Goal: Task Accomplishment & Management: Use online tool/utility

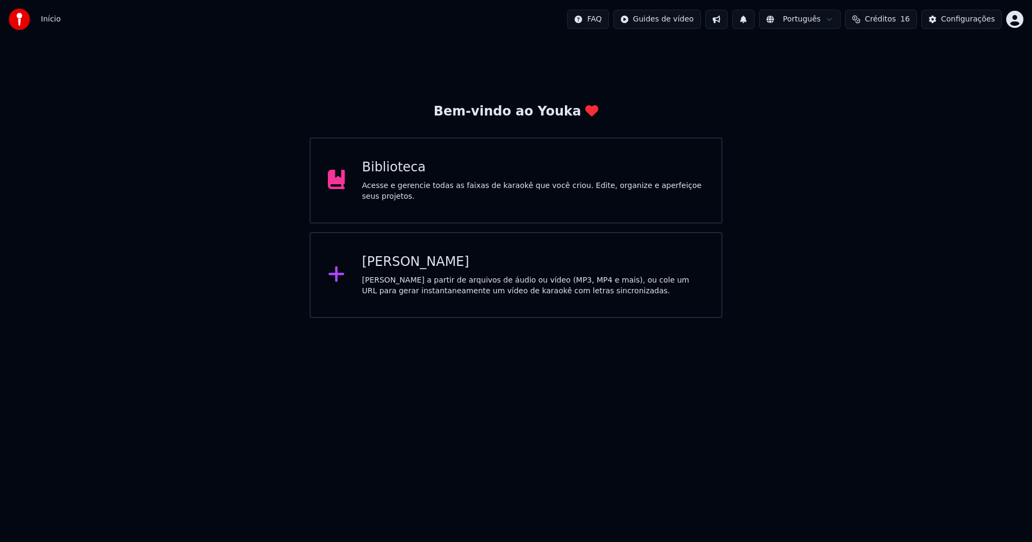
click at [407, 264] on div "[PERSON_NAME]" at bounding box center [533, 262] width 342 height 17
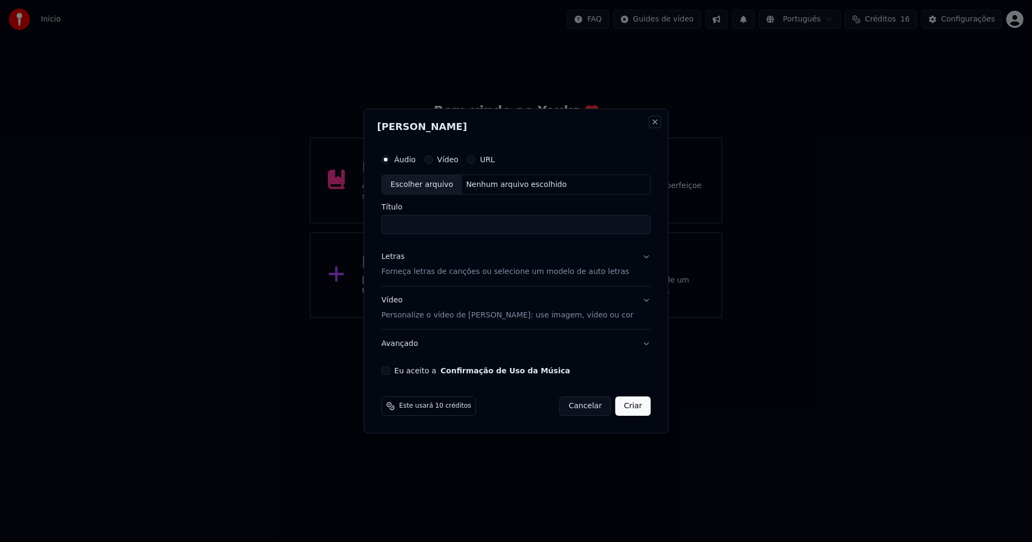
click at [650, 121] on button "Close" at bounding box center [654, 122] width 9 height 9
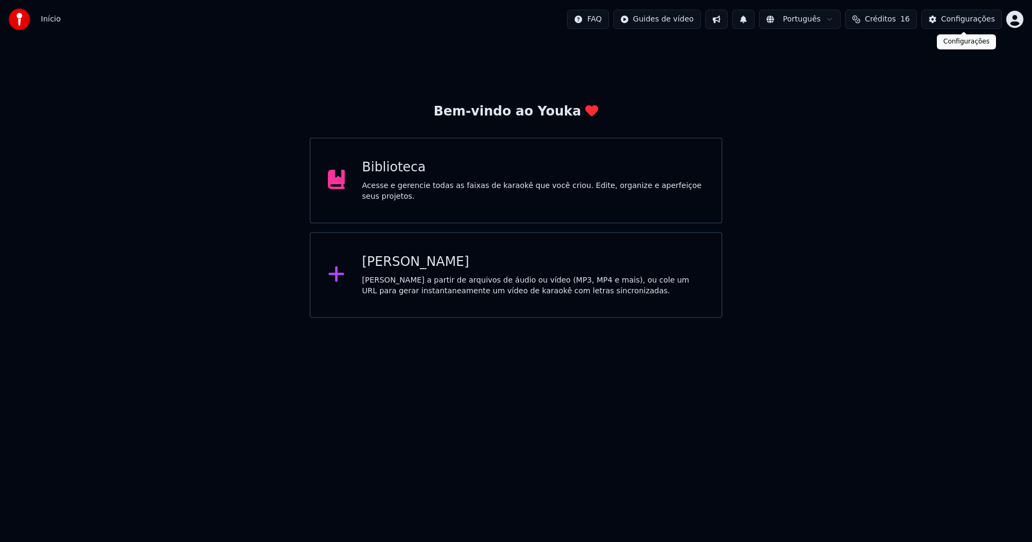
click at [971, 19] on div "Configurações" at bounding box center [968, 19] width 54 height 11
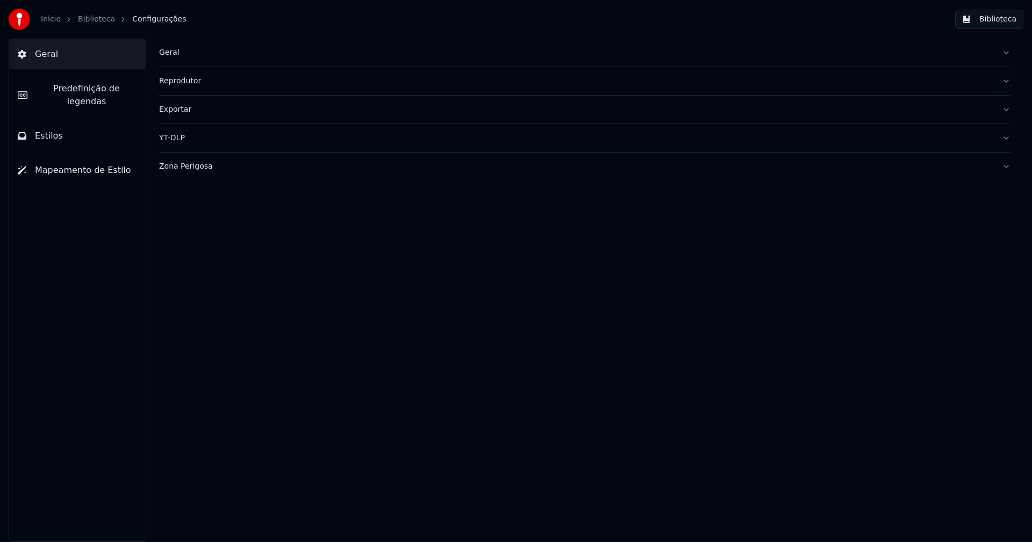
click at [173, 54] on div "Geral" at bounding box center [576, 52] width 834 height 11
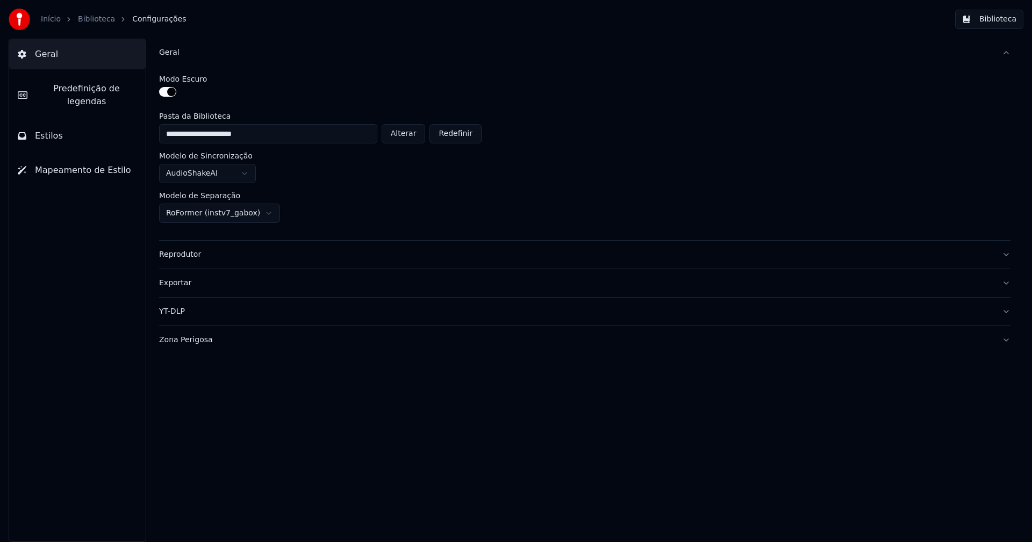
click at [420, 134] on button "Alterar" at bounding box center [404, 133] width 44 height 19
type input "**********"
click at [1002, 15] on button "Biblioteca" at bounding box center [989, 19] width 68 height 19
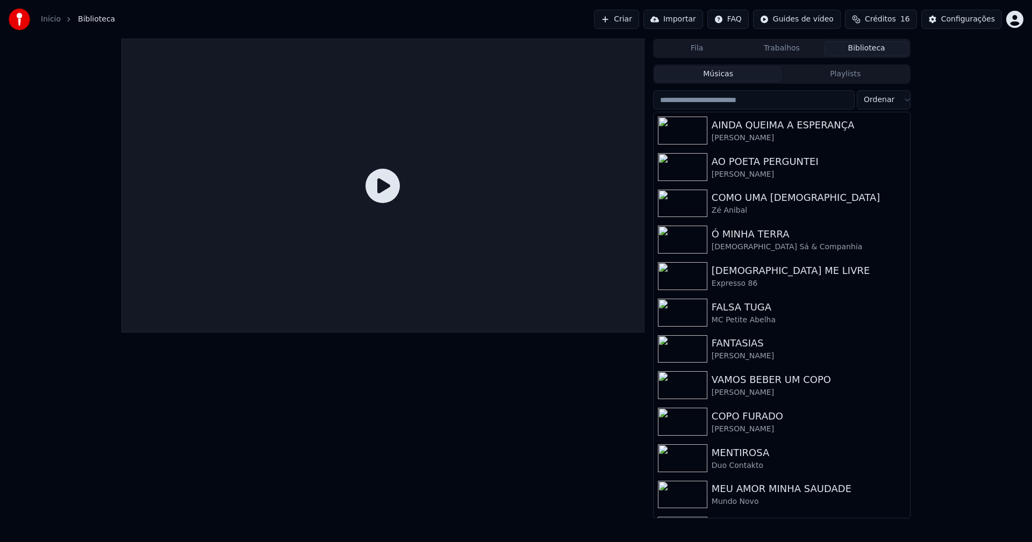
click at [45, 22] on link "Início" at bounding box center [51, 19] width 20 height 11
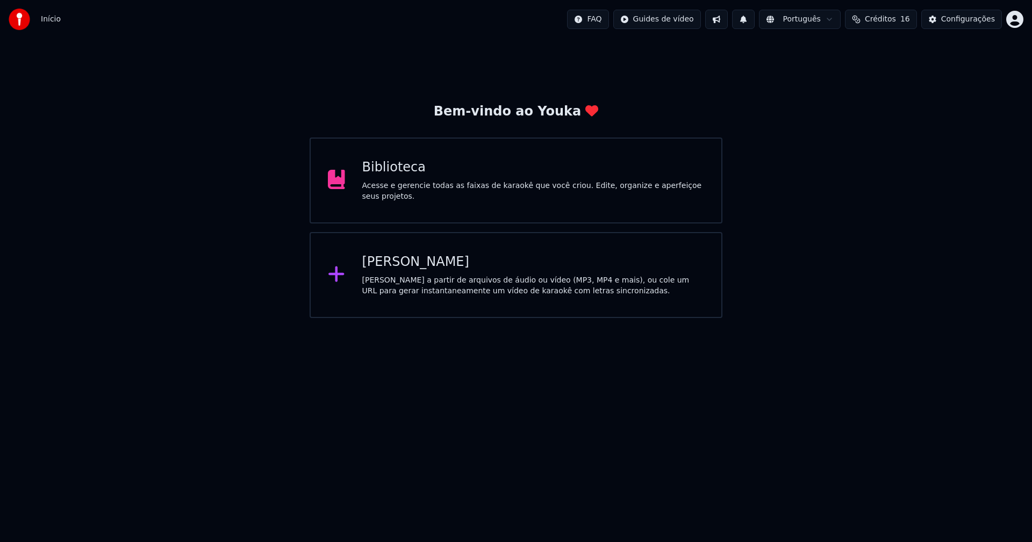
click at [405, 260] on div "[PERSON_NAME]" at bounding box center [533, 262] width 342 height 17
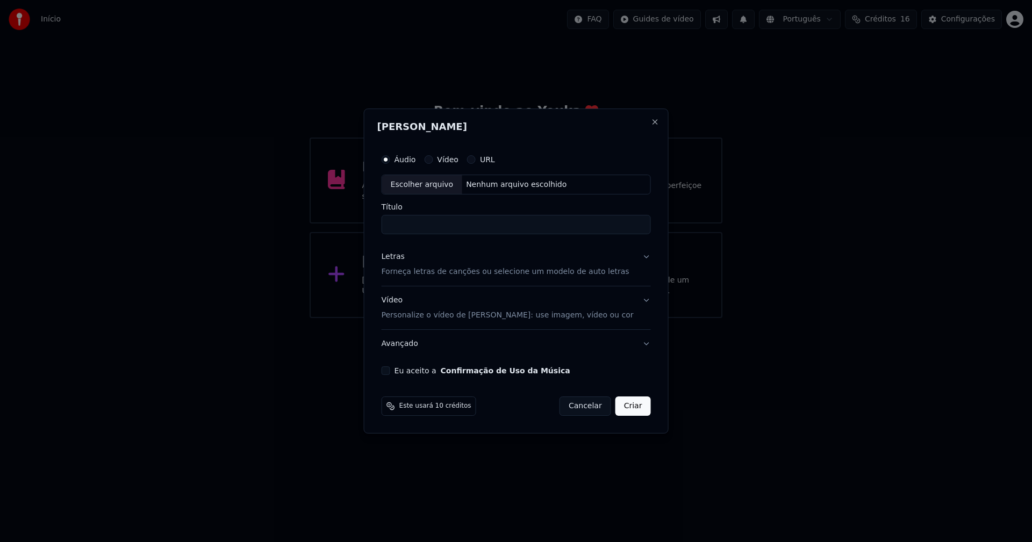
click at [437, 188] on div "Escolher arquivo" at bounding box center [422, 184] width 80 height 19
type input "**********"
click at [401, 258] on div "Letras" at bounding box center [393, 257] width 23 height 11
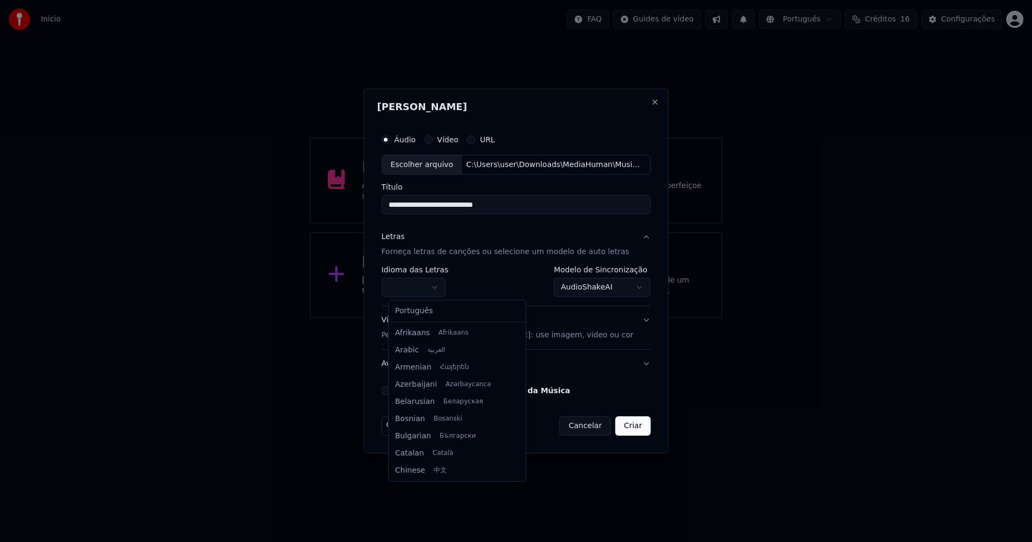
click at [431, 289] on body "**********" at bounding box center [516, 159] width 1032 height 318
select select "**"
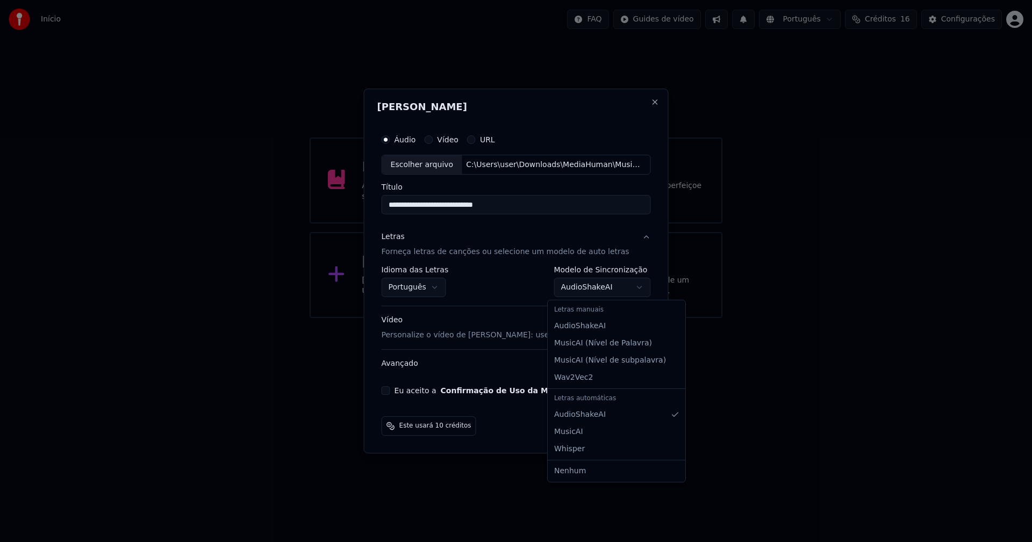
click at [609, 291] on body "**********" at bounding box center [516, 159] width 1032 height 318
select select "**********"
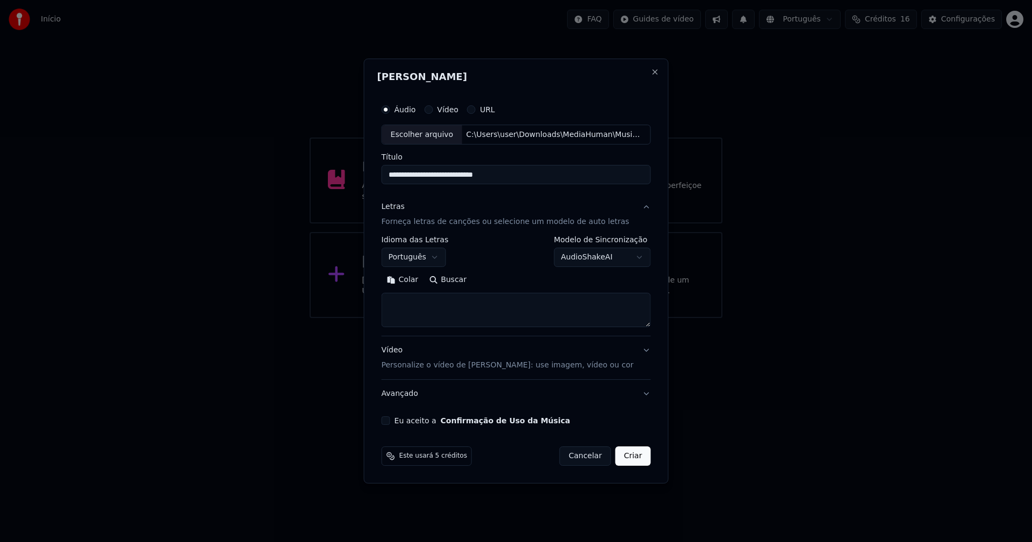
click at [414, 278] on button "Colar" at bounding box center [403, 280] width 42 height 17
click at [515, 280] on button "Expandir" at bounding box center [506, 280] width 56 height 17
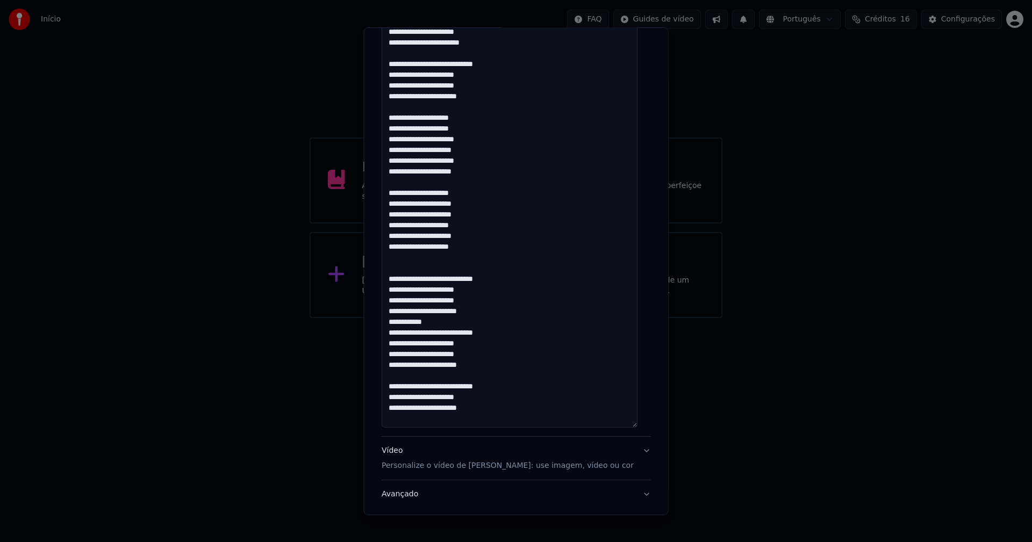
scroll to position [376, 0]
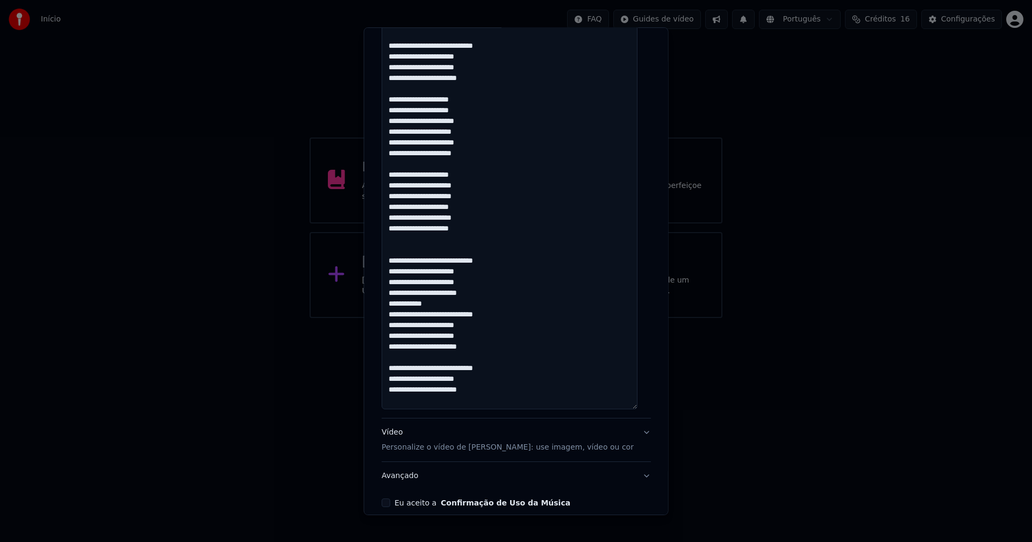
drag, startPoint x: 450, startPoint y: 300, endPoint x: 392, endPoint y: 302, distance: 58.1
click at [392, 302] on textarea "**********" at bounding box center [510, 148] width 256 height 524
click at [472, 368] on textarea "**********" at bounding box center [510, 148] width 256 height 524
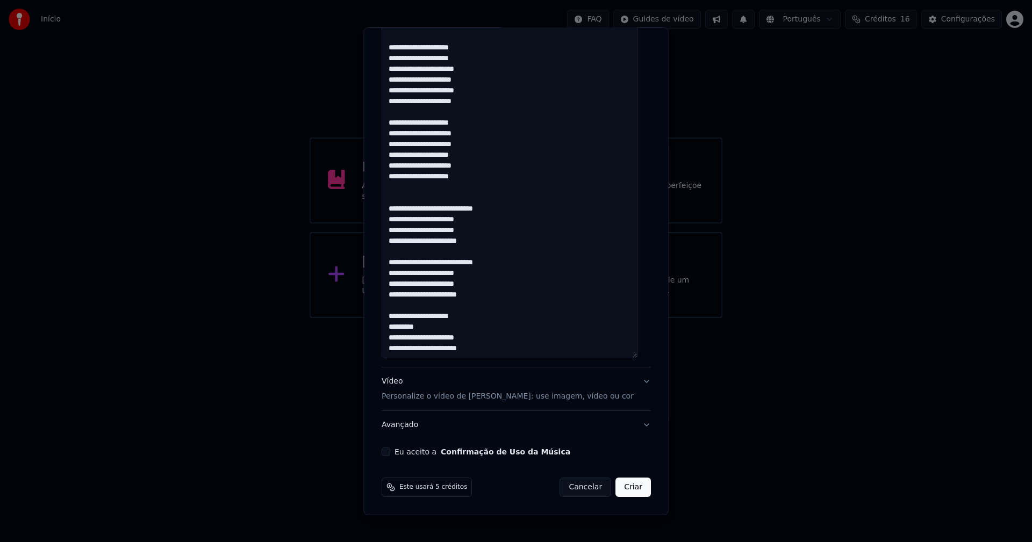
click at [472, 262] on textarea "**********" at bounding box center [510, 96] width 256 height 524
click at [473, 210] on textarea "**********" at bounding box center [510, 96] width 256 height 524
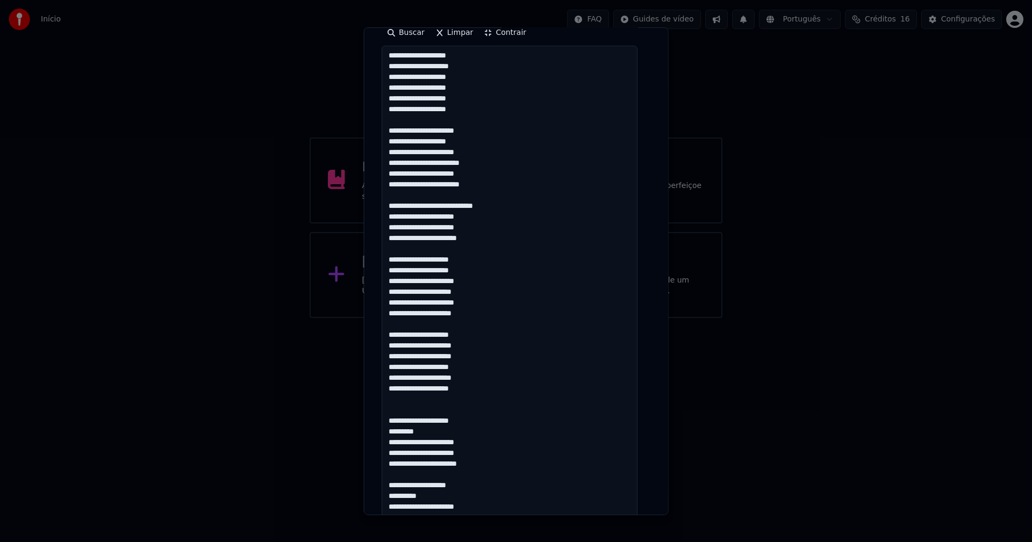
scroll to position [212, 0]
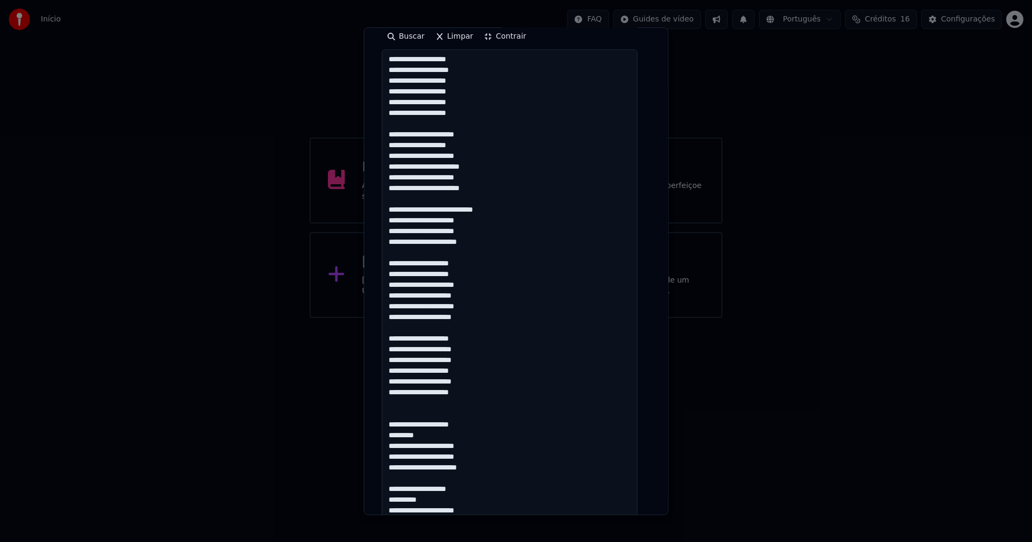
click at [472, 208] on textarea "**********" at bounding box center [510, 311] width 256 height 524
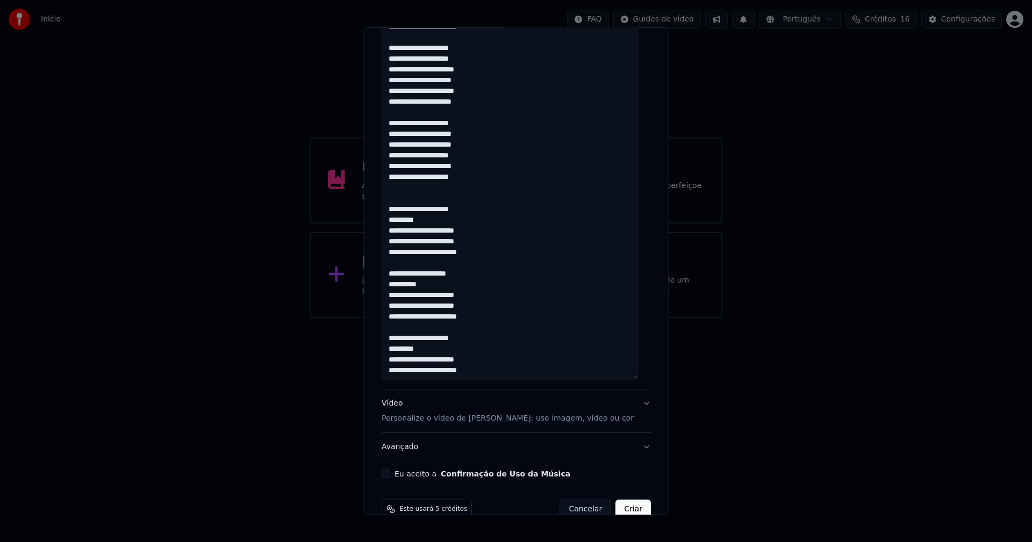
scroll to position [427, 0]
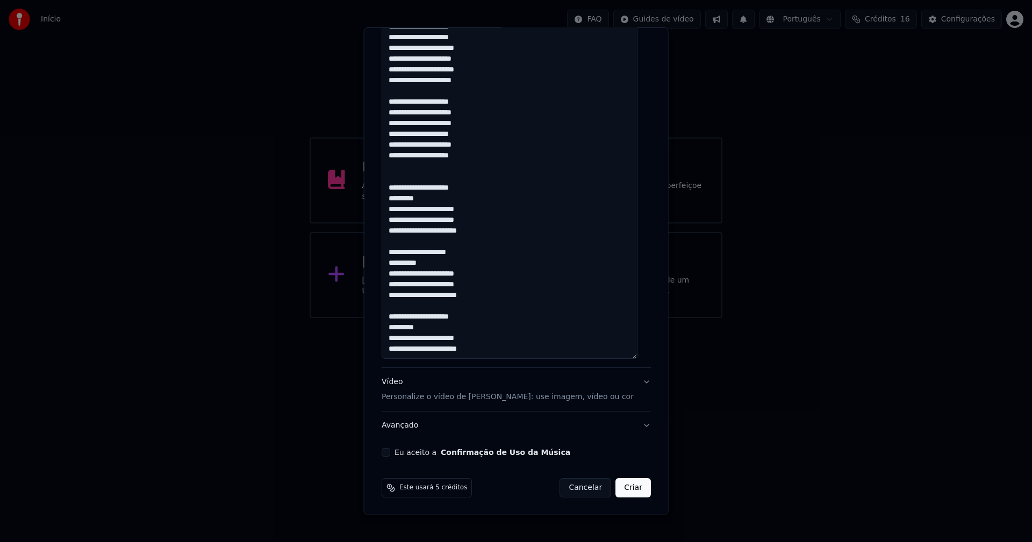
type textarea "**********"
click at [388, 453] on button "Eu aceito a Confirmação de Uso da Música" at bounding box center [386, 452] width 9 height 9
click at [618, 488] on button "Criar" at bounding box center [632, 487] width 35 height 19
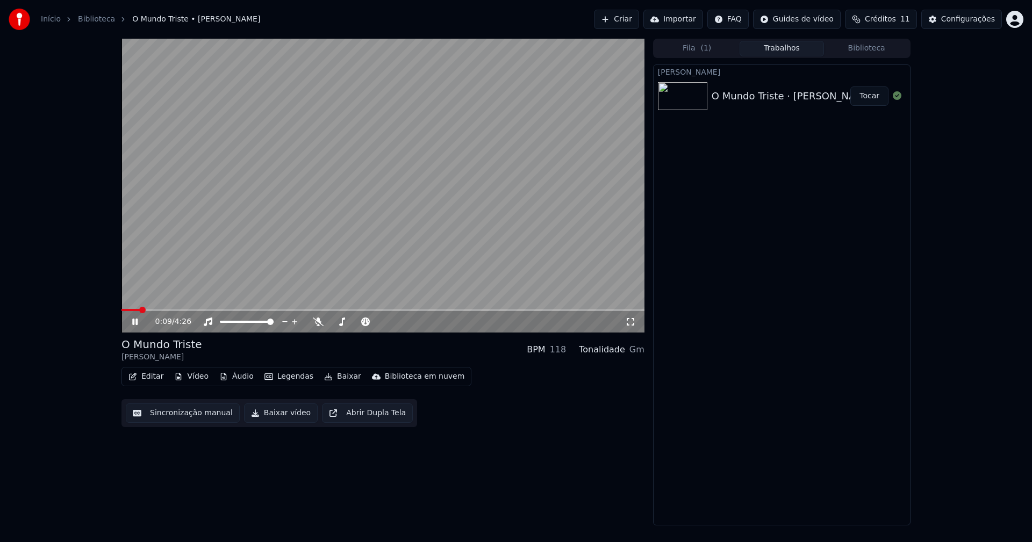
click at [134, 322] on icon at bounding box center [134, 322] width 5 height 6
click at [123, 310] on span at bounding box center [122, 310] width 2 height 2
click at [131, 322] on icon at bounding box center [142, 322] width 25 height 9
click at [134, 323] on icon at bounding box center [134, 322] width 5 height 6
click at [155, 378] on button "Editar" at bounding box center [146, 376] width 44 height 15
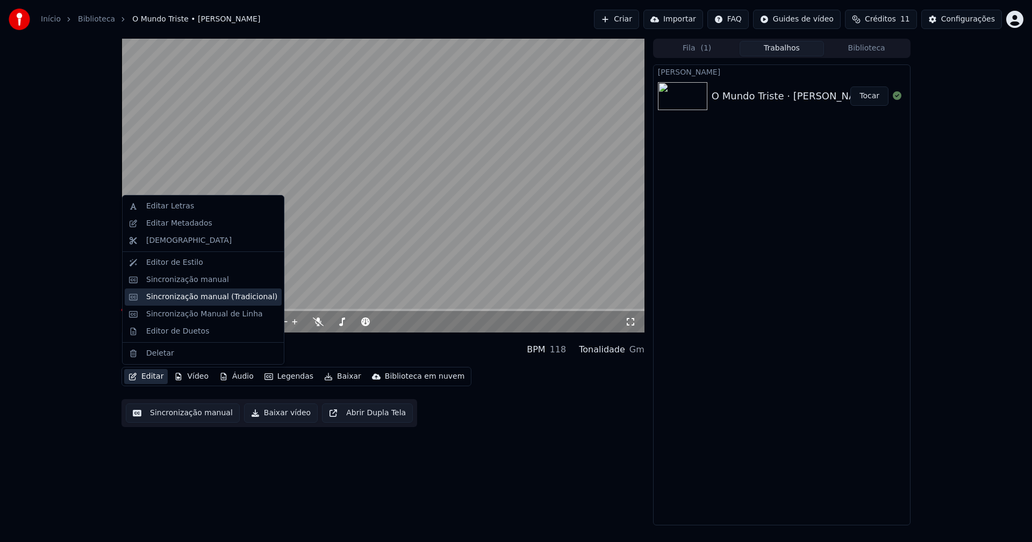
click at [193, 299] on div "Sincronização manual (Tradicional)" at bounding box center [211, 297] width 131 height 11
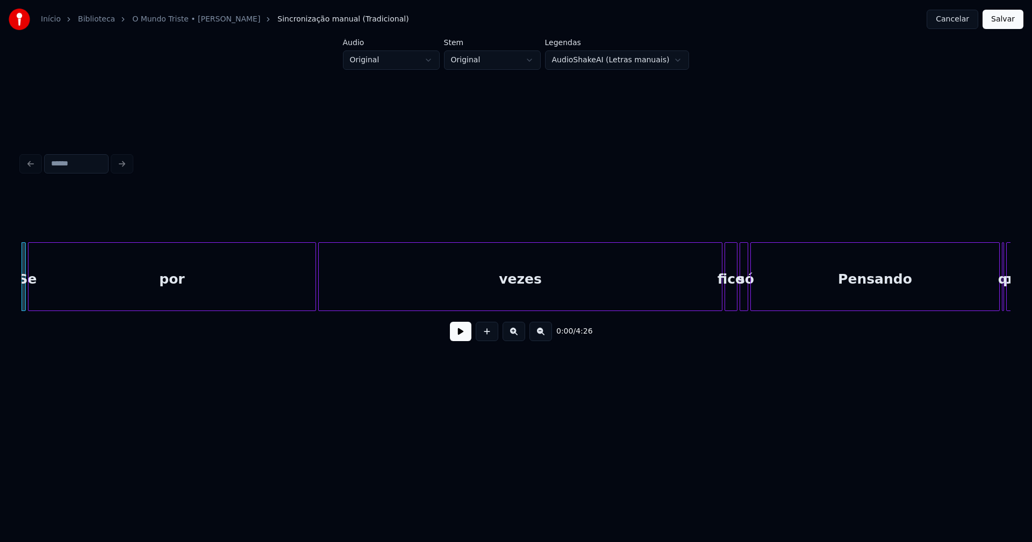
click at [458, 336] on button at bounding box center [460, 331] width 21 height 19
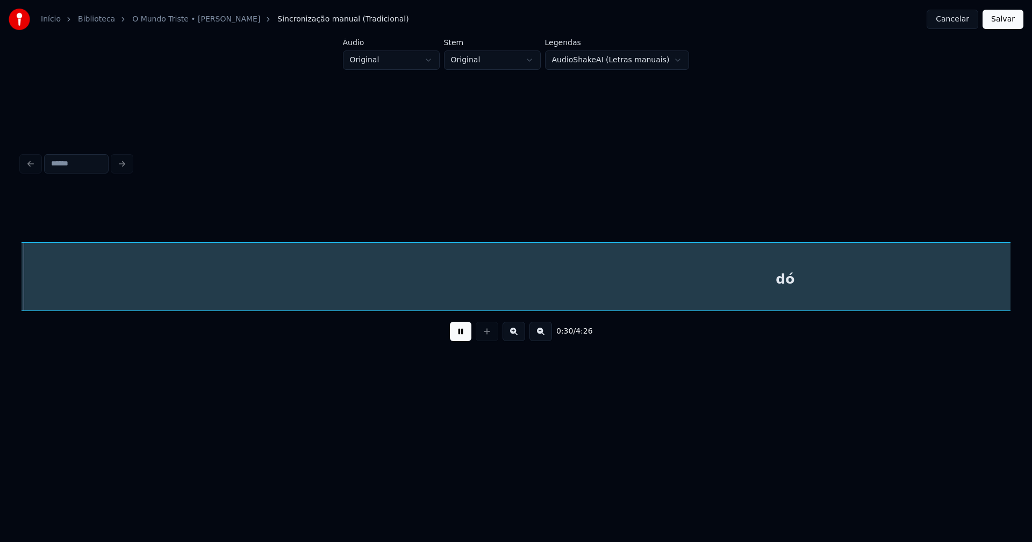
scroll to position [0, 3264]
click at [1002, 282] on div "dó" at bounding box center [761, 279] width 2694 height 73
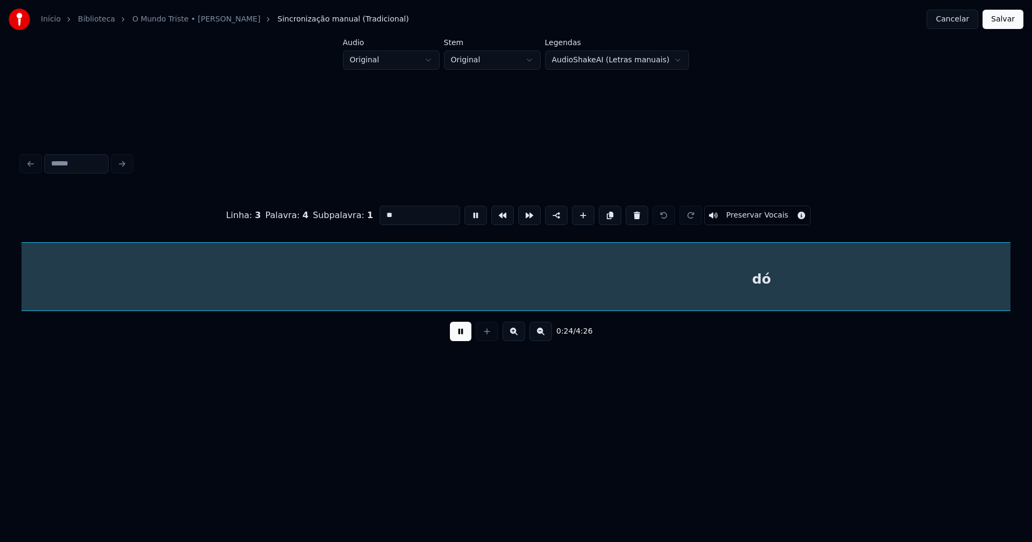
scroll to position [0, 2657]
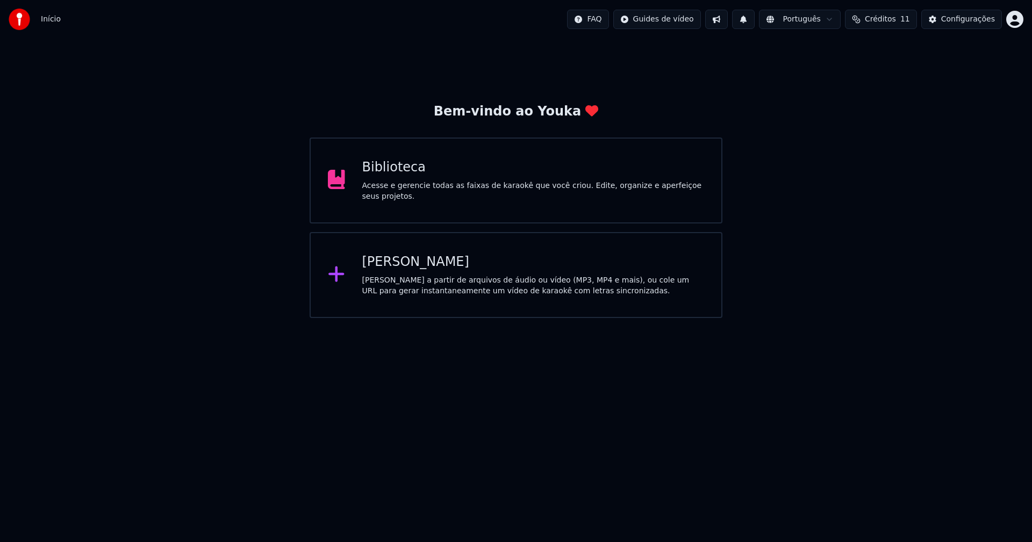
click at [394, 176] on div "Biblioteca" at bounding box center [533, 167] width 342 height 17
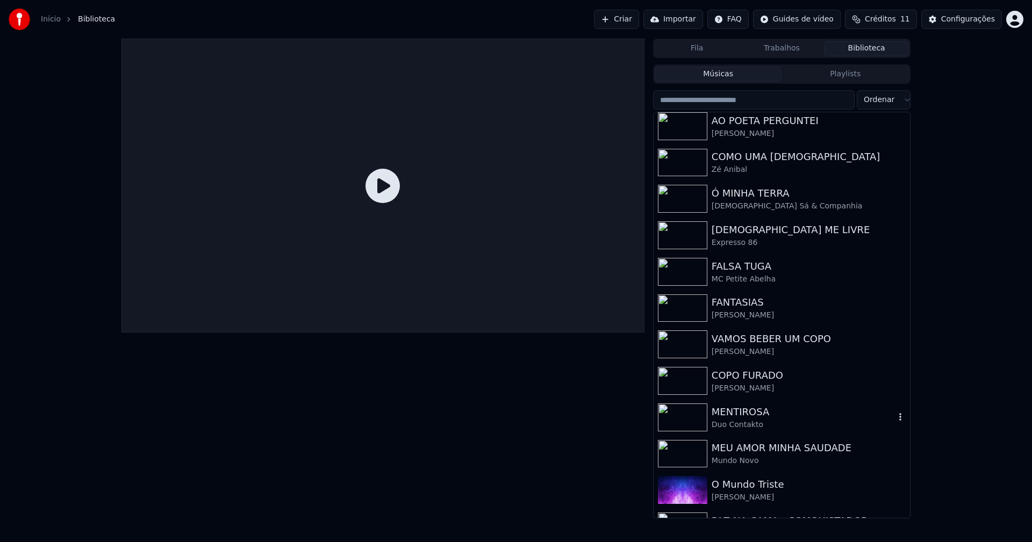
scroll to position [161, 0]
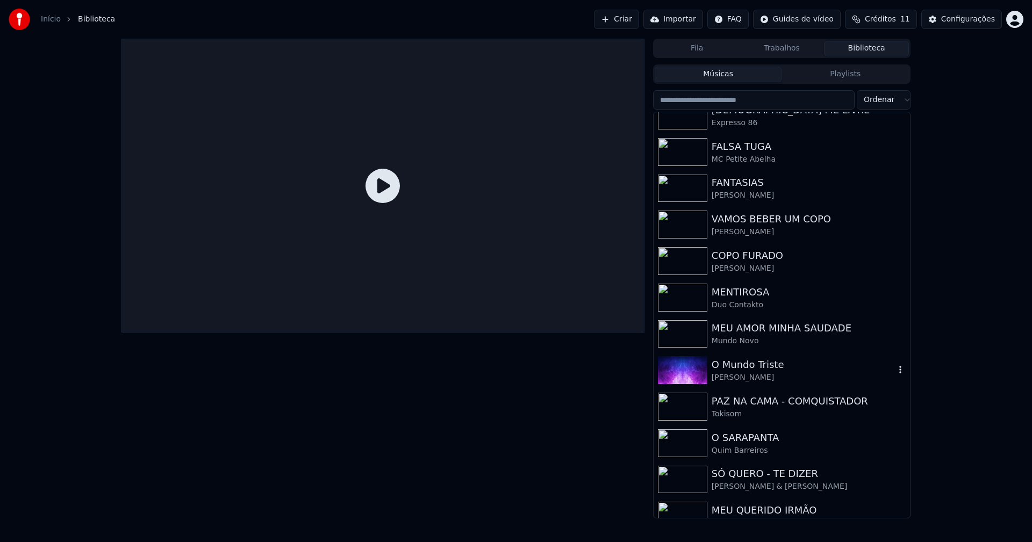
click at [764, 364] on div "O Mundo Triste" at bounding box center [802, 364] width 183 height 15
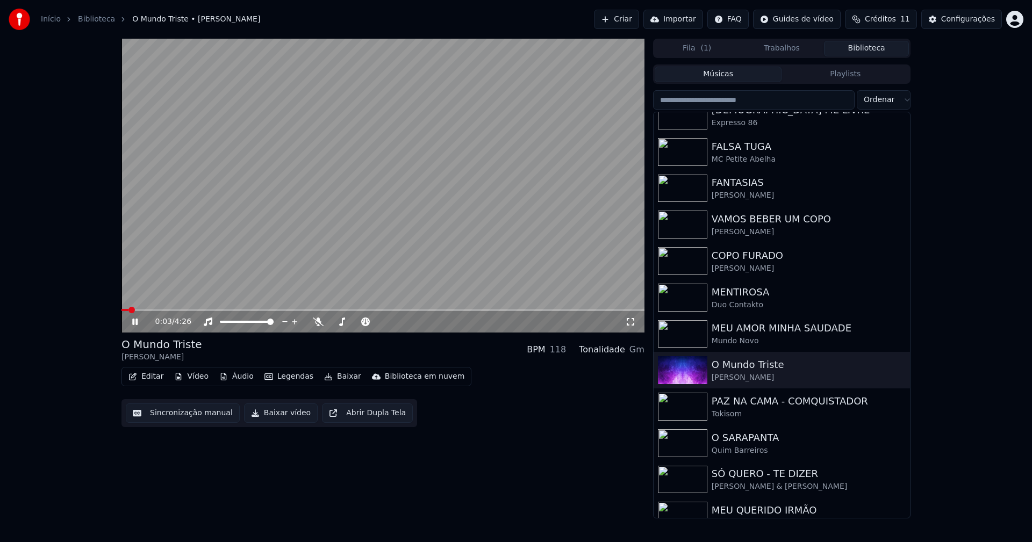
click at [133, 323] on icon at bounding box center [134, 322] width 5 height 6
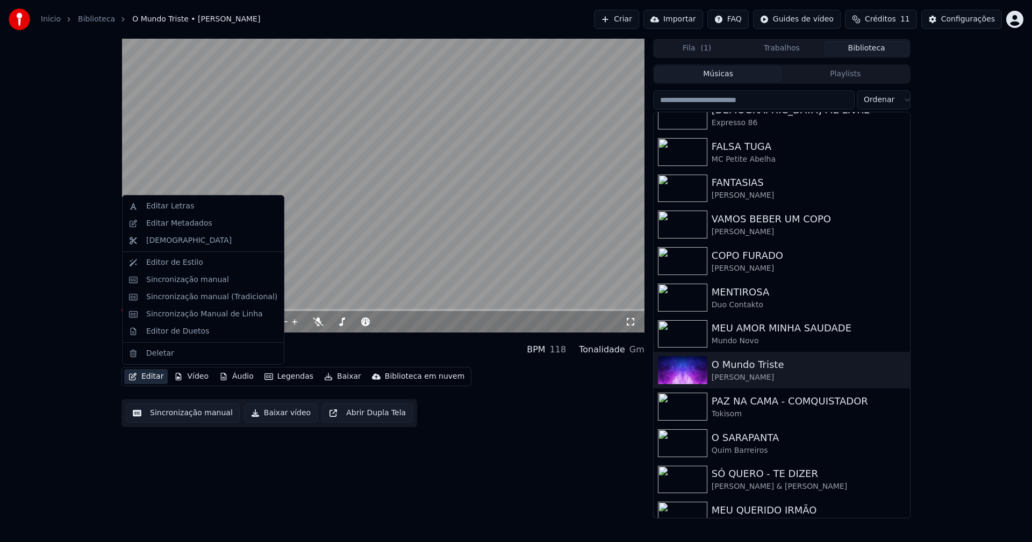
click at [149, 374] on button "Editar" at bounding box center [146, 376] width 44 height 15
click at [214, 298] on div "Sincronização manual (Tradicional)" at bounding box center [211, 297] width 131 height 11
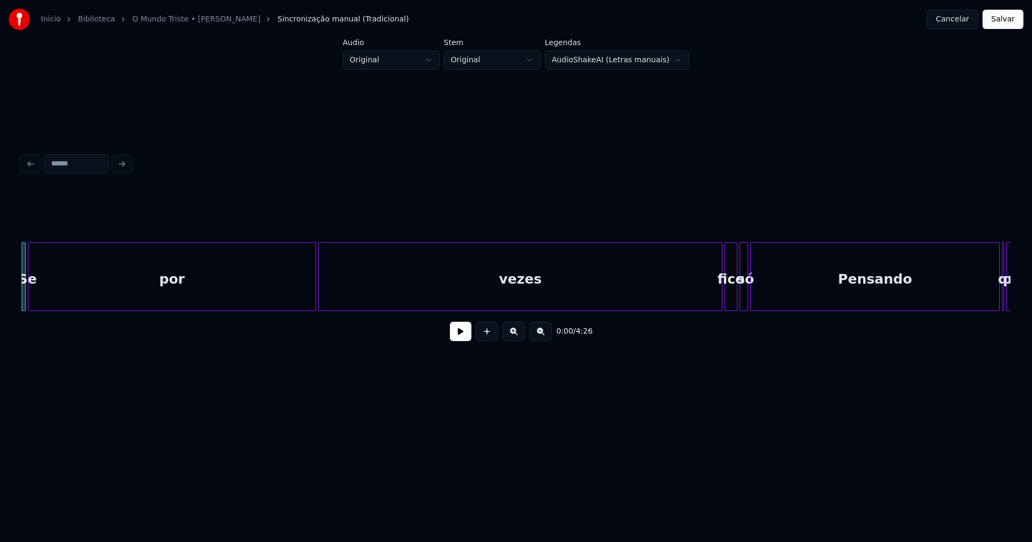
click at [531, 60] on html "Início Biblioteca O Mundo Triste • [PERSON_NAME] manual (Tradicional) Cancelar …" at bounding box center [516, 214] width 1032 height 429
click at [434, 62] on html "Início Biblioteca O Mundo Triste • [PERSON_NAME] manual (Tradicional) Cancelar …" at bounding box center [516, 214] width 1032 height 429
click at [28, 160] on html "Início Biblioteca O Mundo Triste • [PERSON_NAME] manual (Tradicional) Cancelar …" at bounding box center [516, 214] width 1032 height 429
click at [31, 159] on div at bounding box center [515, 164] width 997 height 24
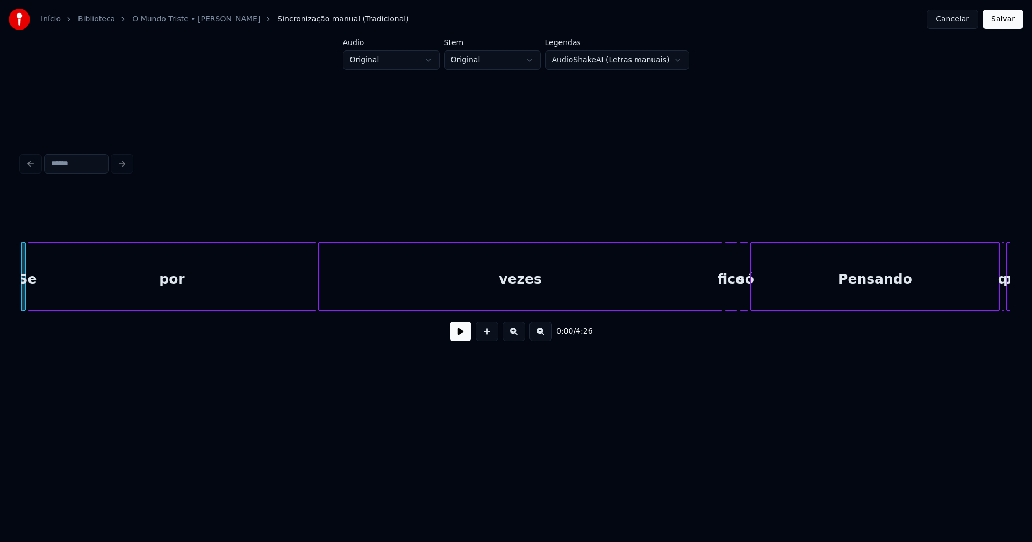
click at [890, 112] on div "0:00 / 4:26" at bounding box center [515, 249] width 997 height 325
click at [959, 15] on button "Cancelar" at bounding box center [952, 19] width 52 height 19
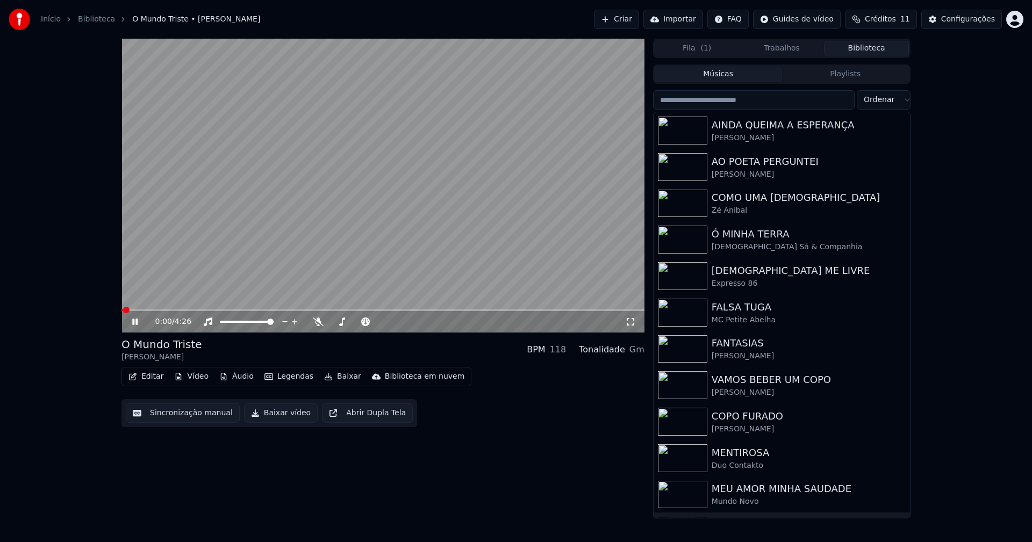
click at [134, 323] on icon at bounding box center [134, 322] width 5 height 6
click at [236, 377] on button "Áudio" at bounding box center [236, 376] width 43 height 15
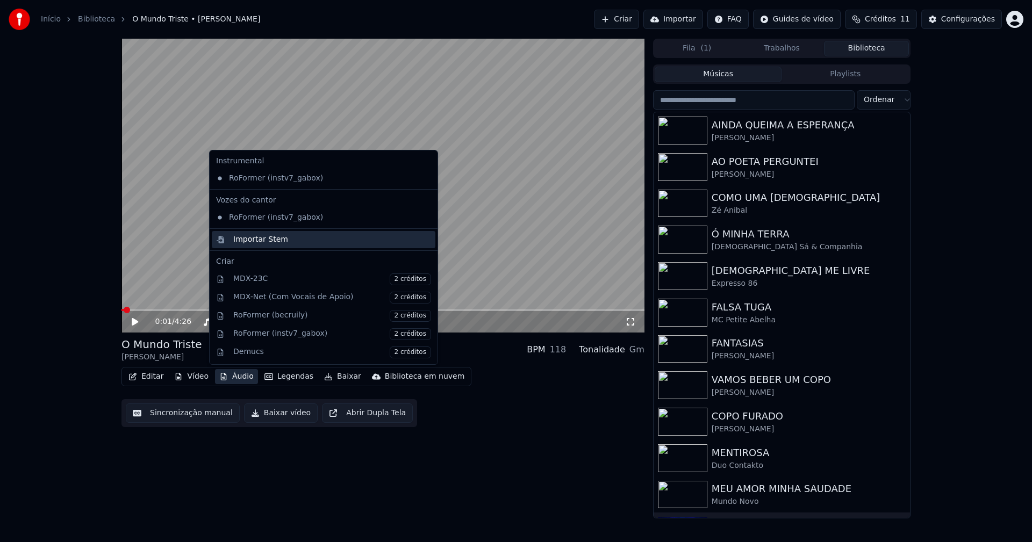
click at [267, 243] on div "Importar Stem" at bounding box center [260, 239] width 55 height 11
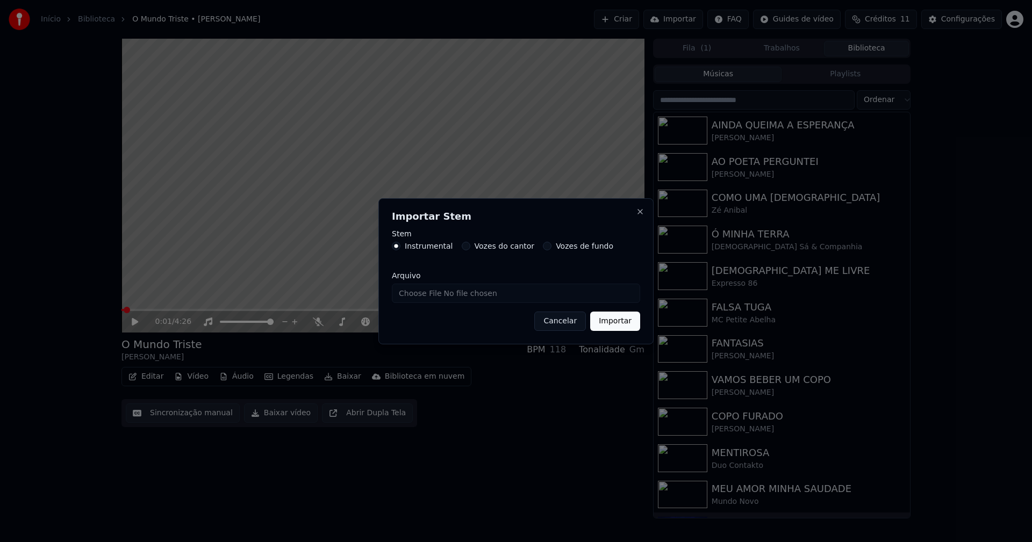
click at [430, 294] on input "Arquivo" at bounding box center [516, 293] width 248 height 19
type input "**********"
click at [613, 321] on button "Importar" at bounding box center [615, 321] width 50 height 19
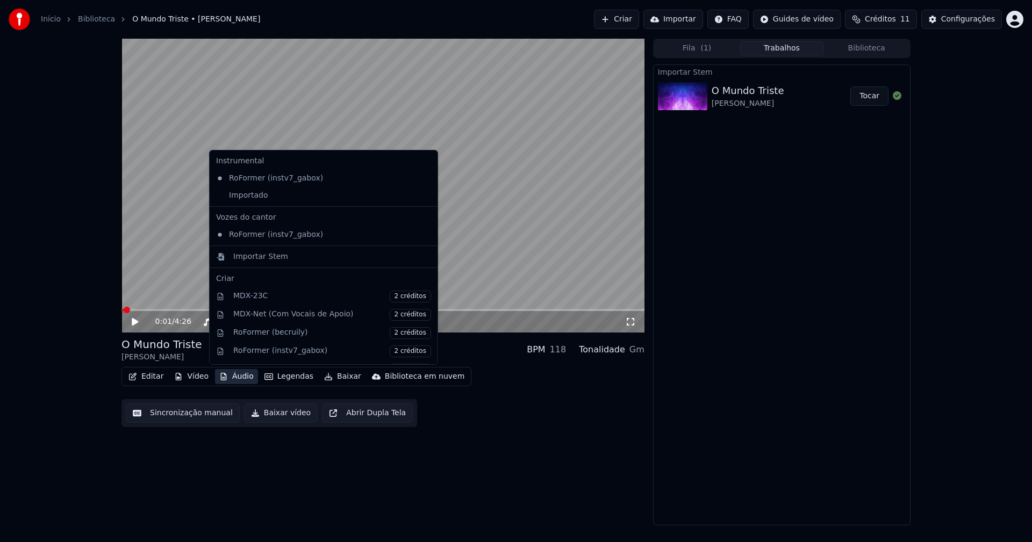
click at [237, 379] on button "Áudio" at bounding box center [236, 376] width 43 height 15
click at [223, 197] on div "Importado" at bounding box center [315, 195] width 207 height 17
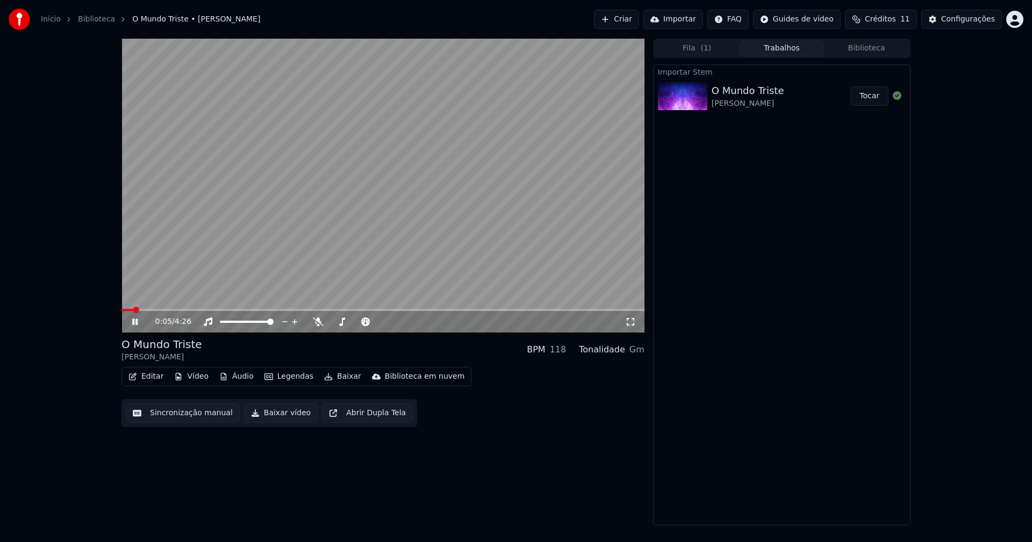
click at [233, 378] on button "Áudio" at bounding box center [236, 376] width 43 height 15
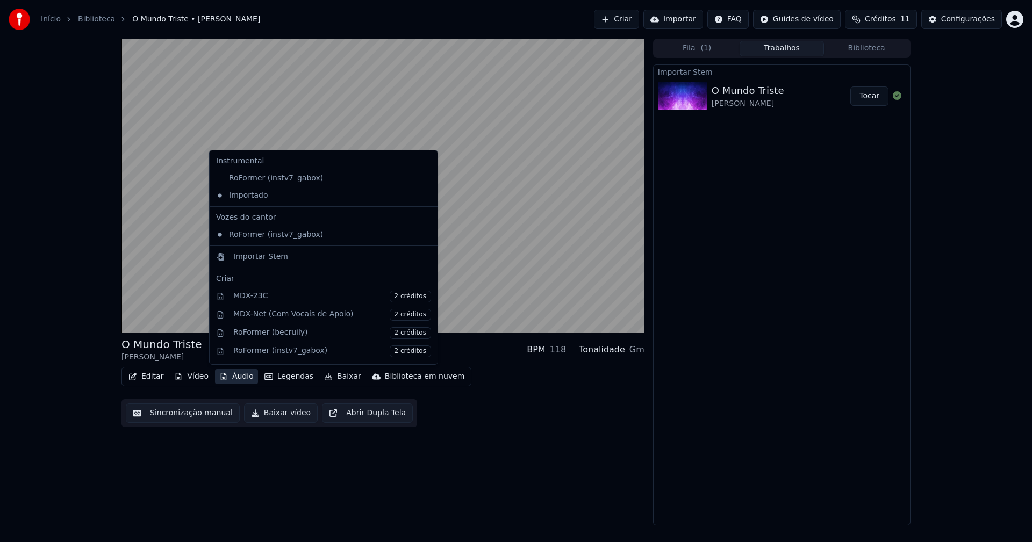
click at [423, 178] on icon at bounding box center [429, 178] width 12 height 9
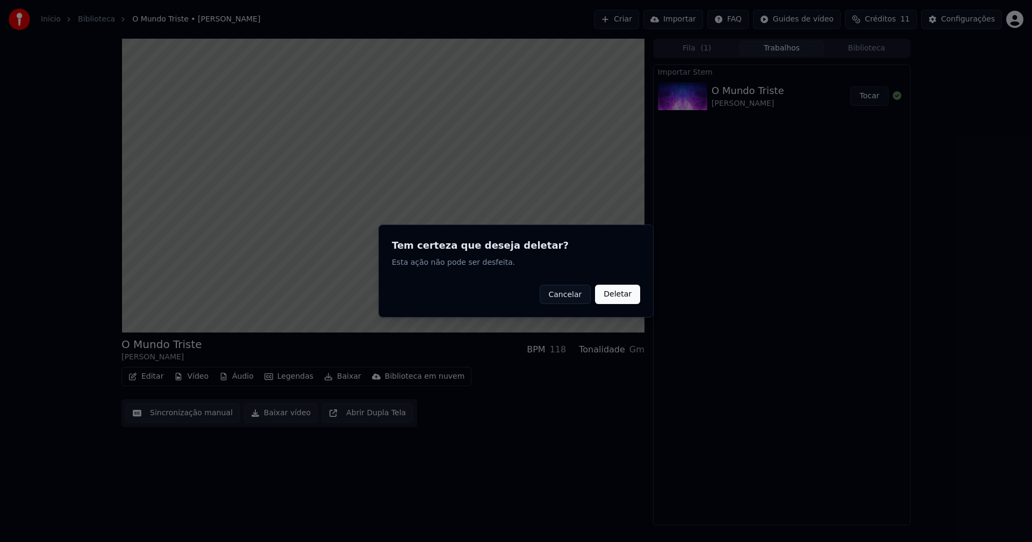
click at [624, 294] on button "Deletar" at bounding box center [617, 294] width 45 height 19
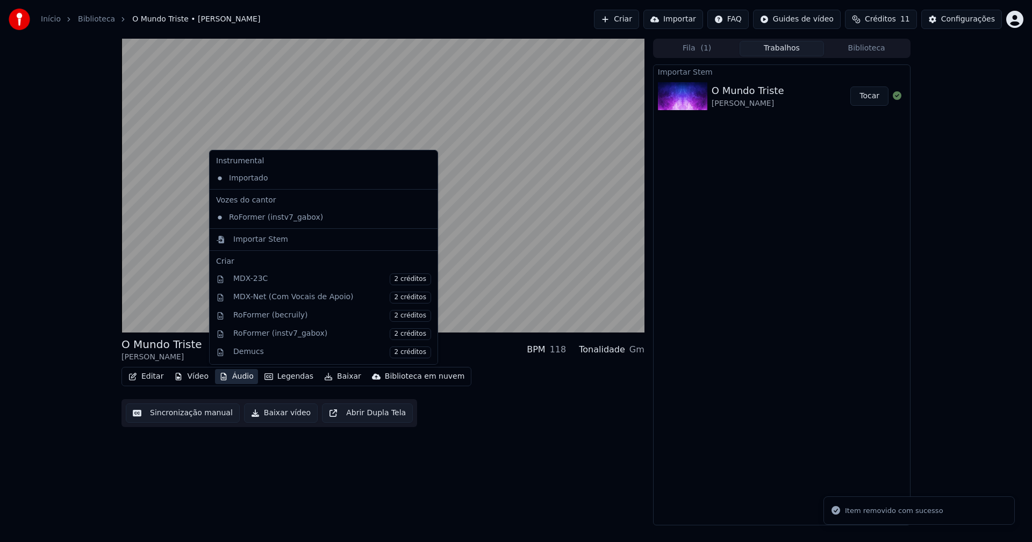
click at [229, 379] on button "Áudio" at bounding box center [236, 376] width 43 height 15
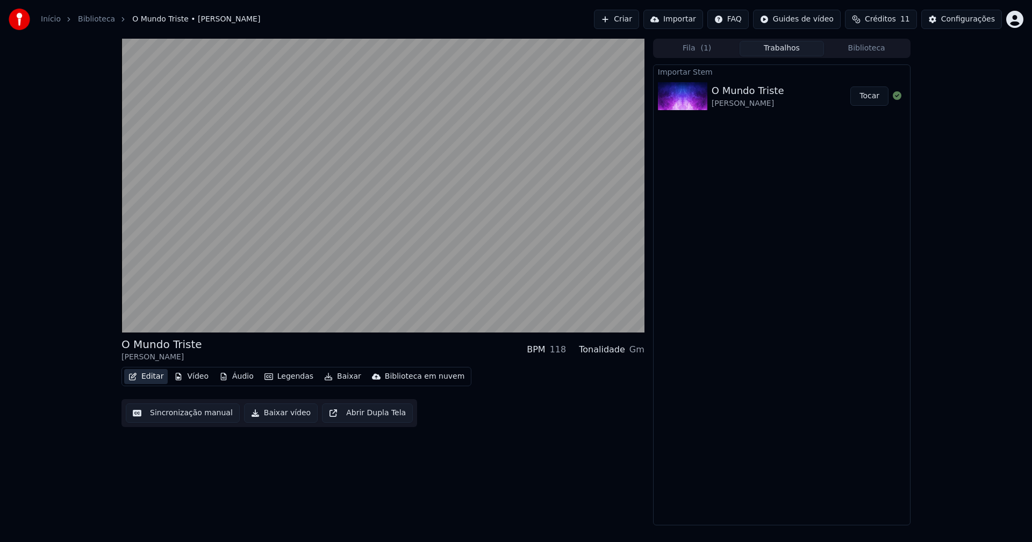
click at [163, 372] on button "Editar" at bounding box center [146, 376] width 44 height 15
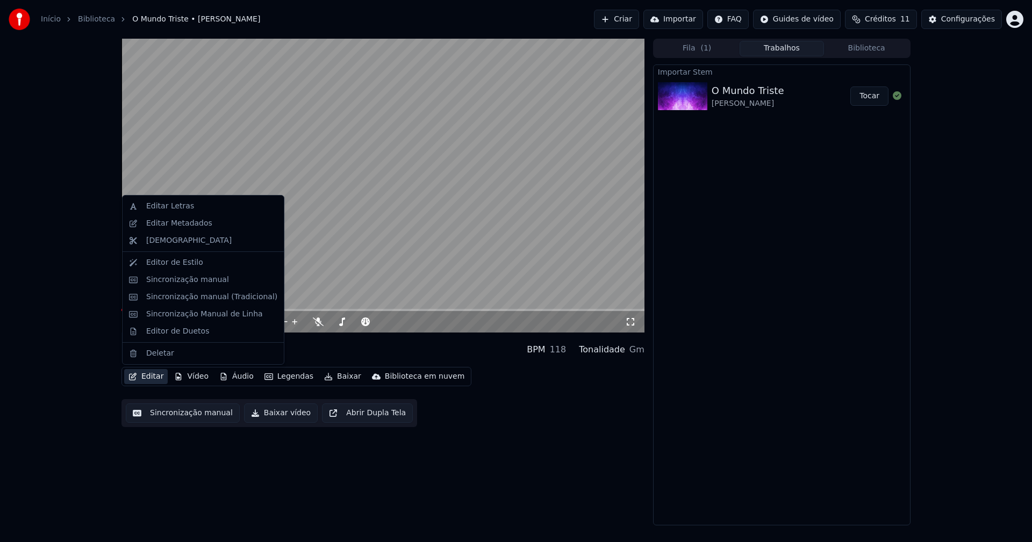
click at [150, 377] on button "Editar" at bounding box center [146, 376] width 44 height 15
click at [176, 204] on div "Editar Letras" at bounding box center [170, 206] width 48 height 11
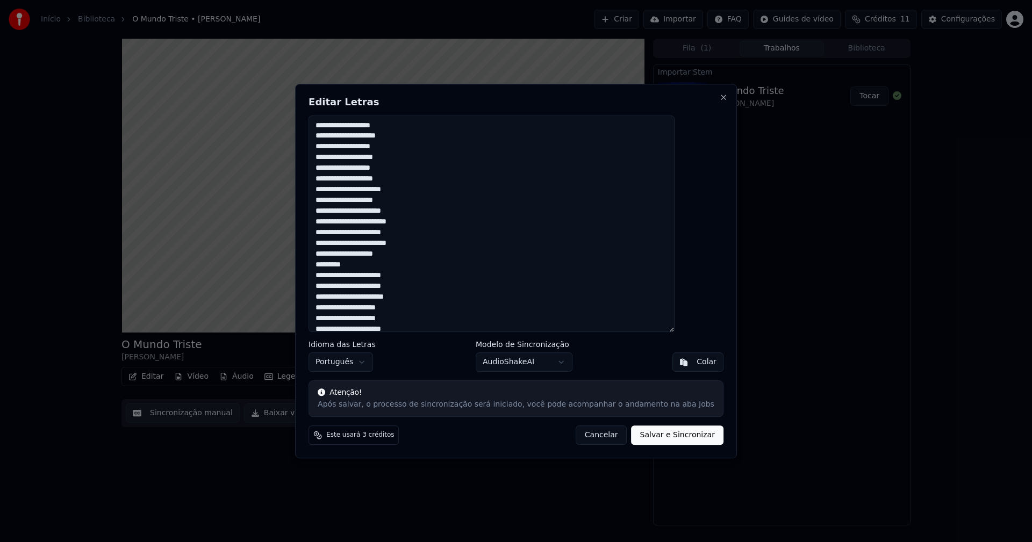
click at [385, 179] on textarea "**********" at bounding box center [491, 224] width 366 height 217
click at [384, 158] on textarea "**********" at bounding box center [491, 224] width 366 height 217
type textarea "**********"
click at [652, 438] on button "Salvar e Sincronizar" at bounding box center [677, 435] width 92 height 19
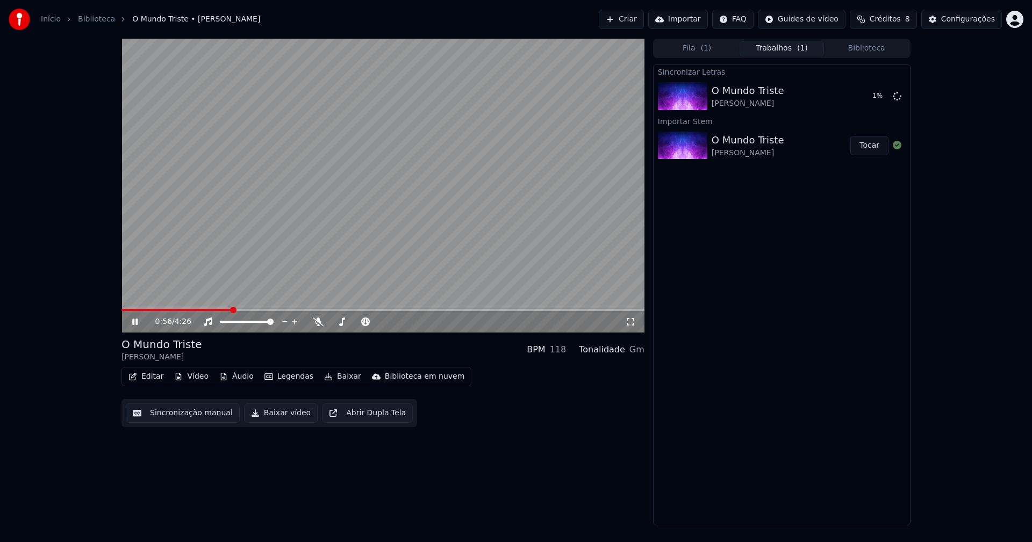
click at [138, 322] on icon at bounding box center [142, 322] width 25 height 9
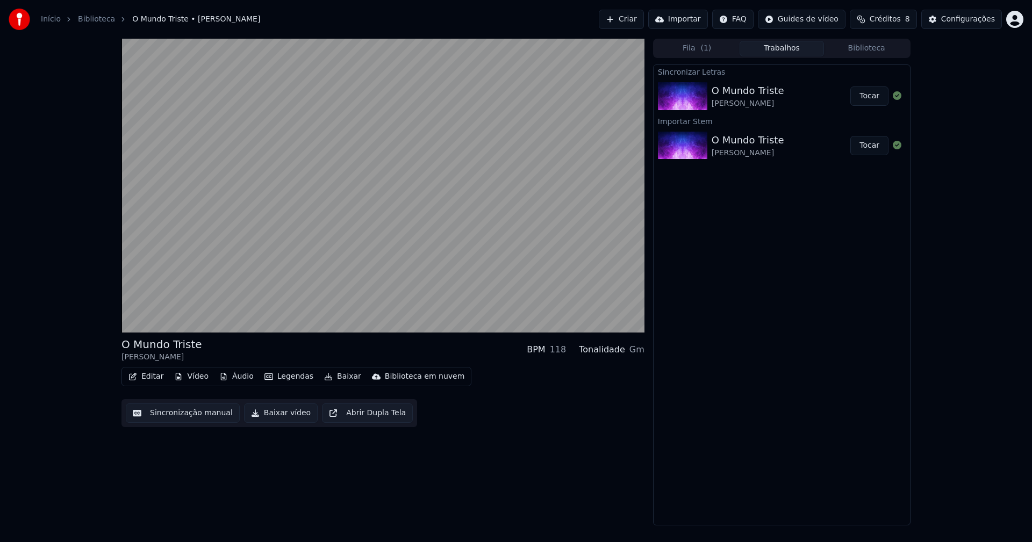
click at [151, 372] on button "Editar" at bounding box center [146, 376] width 44 height 15
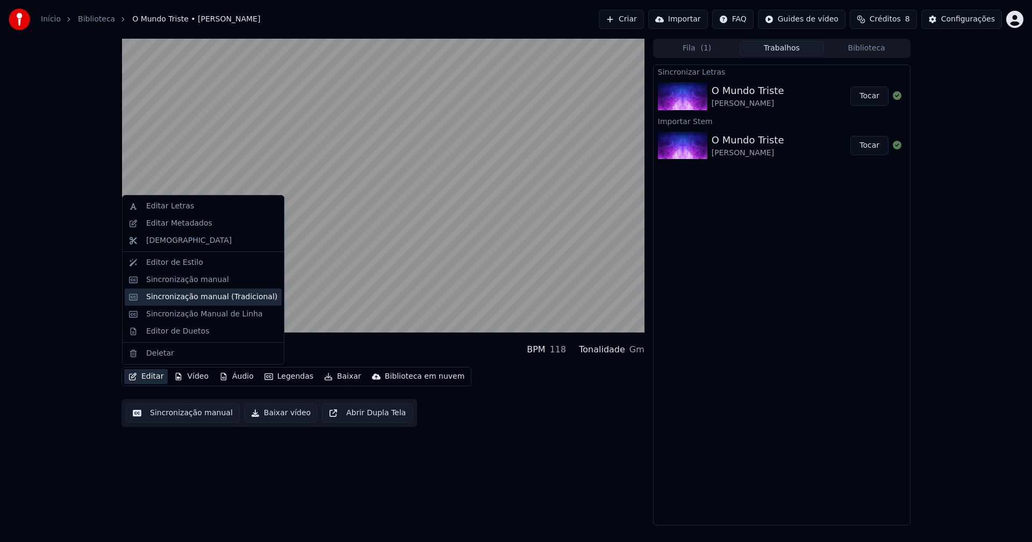
click at [197, 300] on div "Sincronização manual (Tradicional)" at bounding box center [211, 297] width 131 height 11
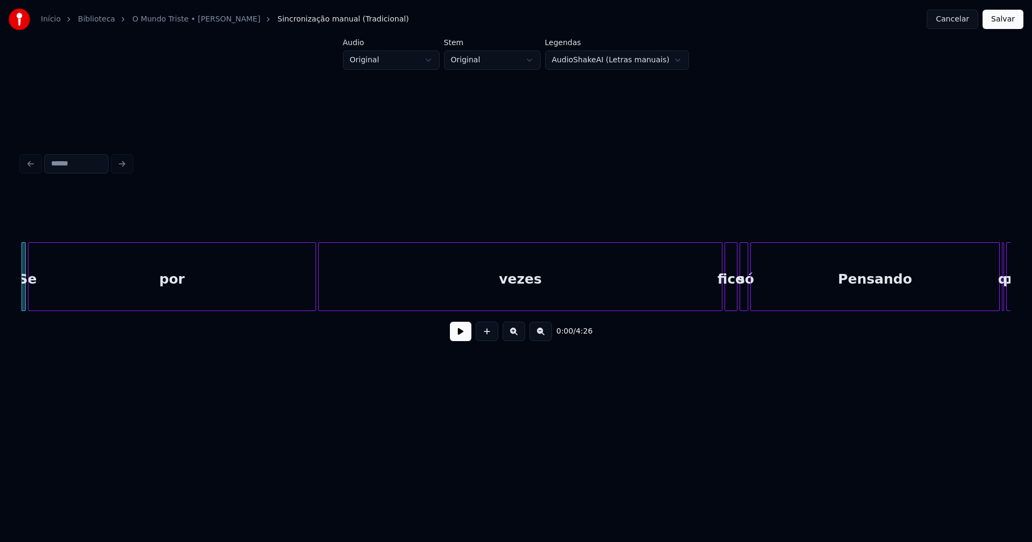
click at [959, 17] on button "Cancelar" at bounding box center [952, 19] width 52 height 19
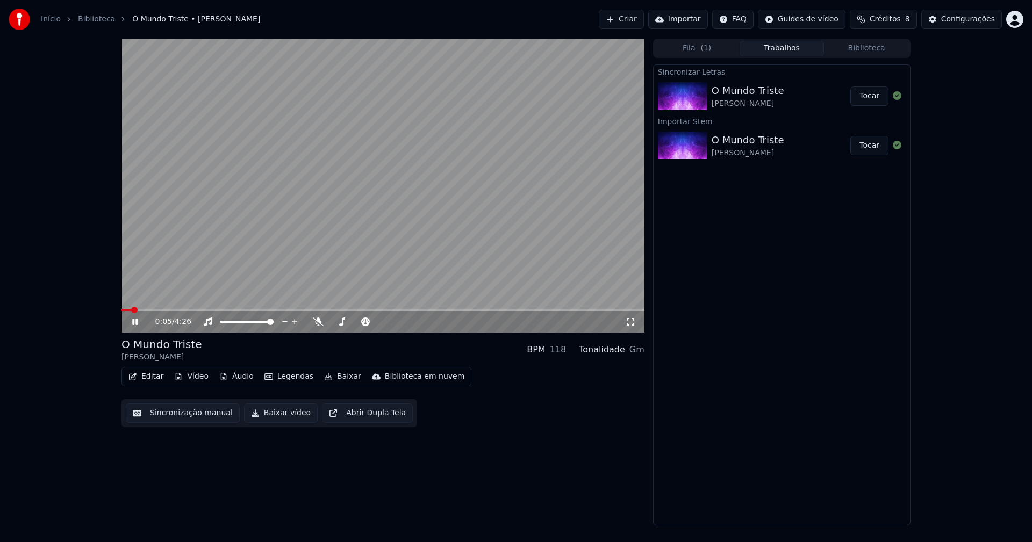
drag, startPoint x: 136, startPoint y: 322, endPoint x: 318, endPoint y: 443, distance: 218.5
click at [137, 321] on icon at bounding box center [134, 322] width 5 height 6
click at [50, 19] on link "Início" at bounding box center [51, 19] width 20 height 11
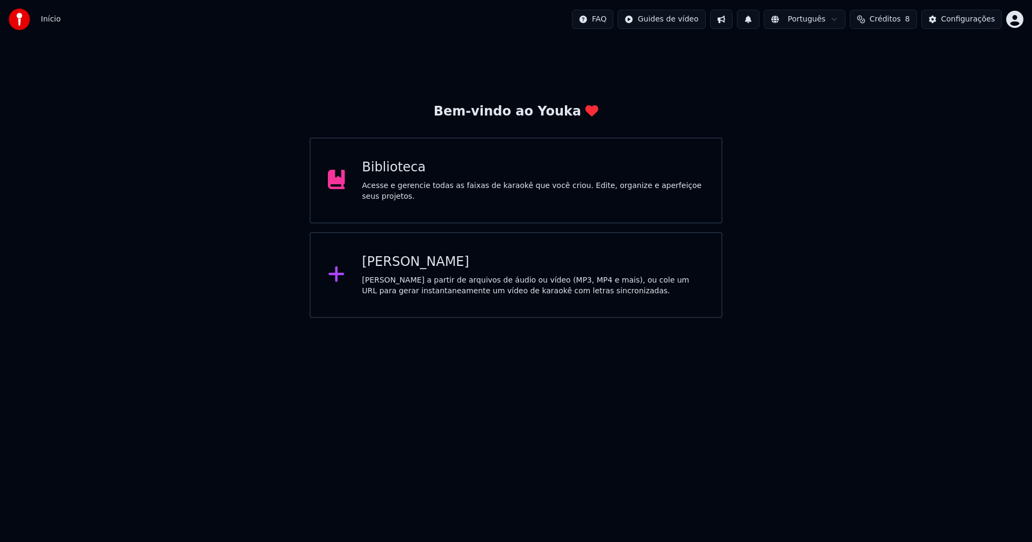
click at [416, 267] on div "[PERSON_NAME]" at bounding box center [533, 262] width 342 height 17
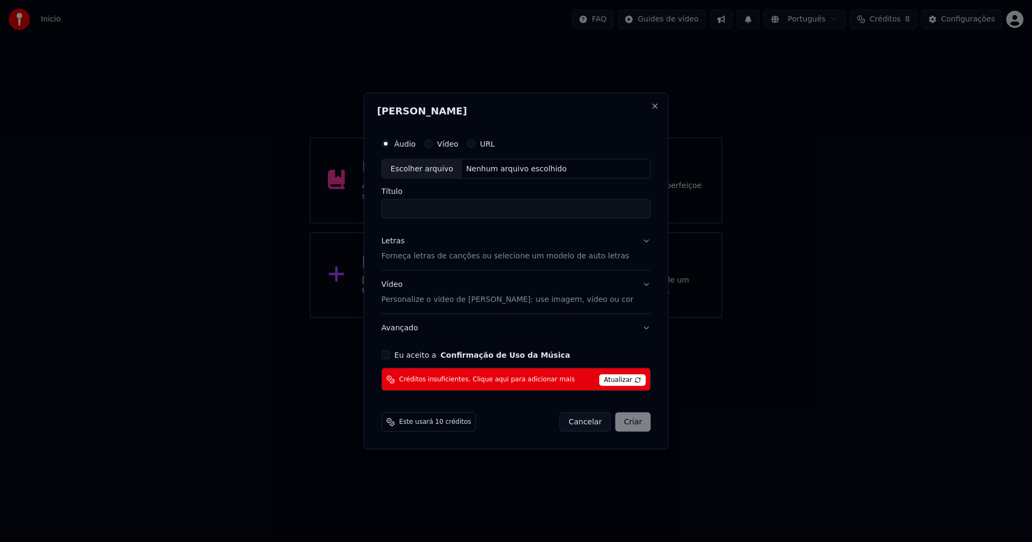
click at [435, 171] on div "Escolher arquivo" at bounding box center [422, 168] width 80 height 19
type input "**********"
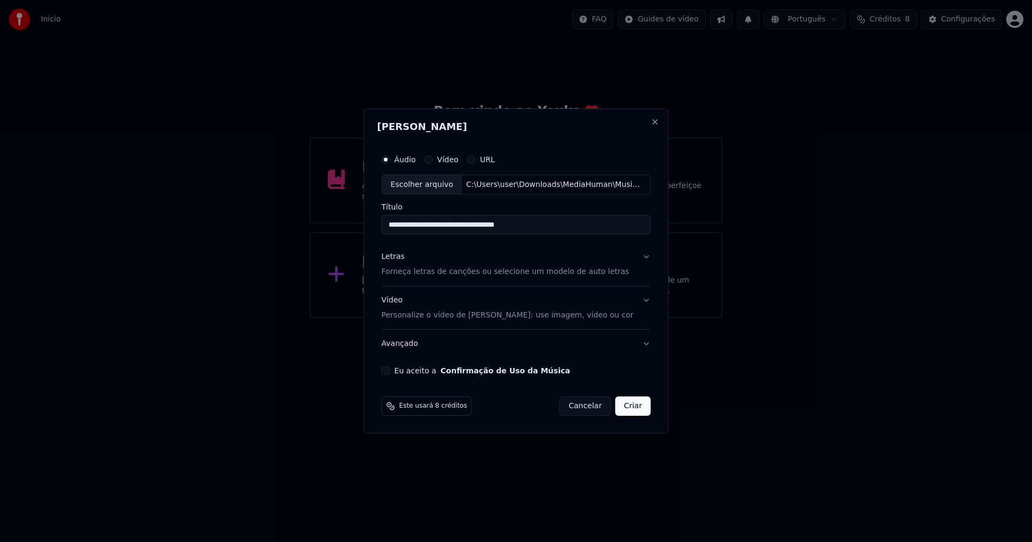
click at [404, 258] on div "Letras" at bounding box center [393, 257] width 23 height 11
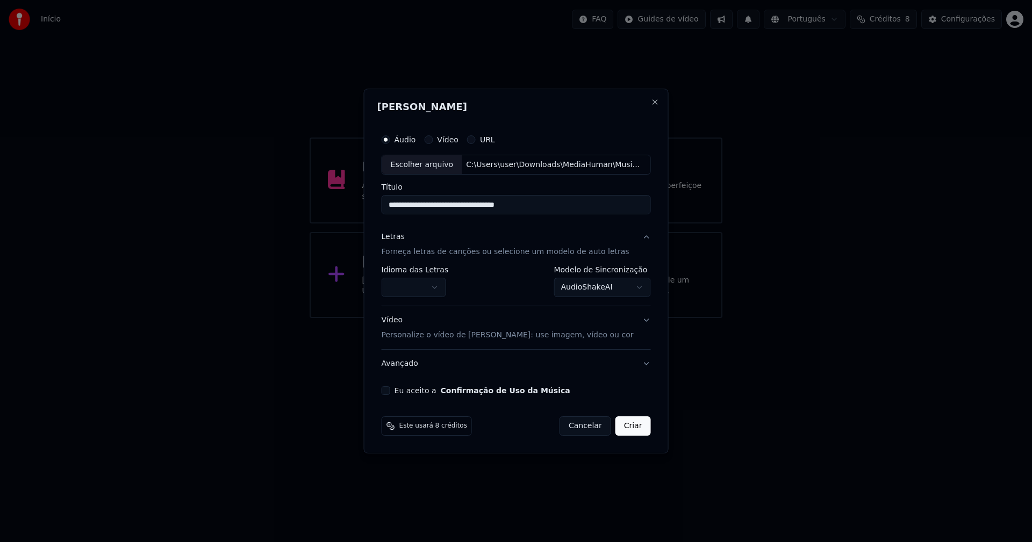
click at [408, 272] on label "Idioma das Letras" at bounding box center [415, 271] width 67 height 8
click at [411, 285] on body "**********" at bounding box center [516, 159] width 1032 height 318
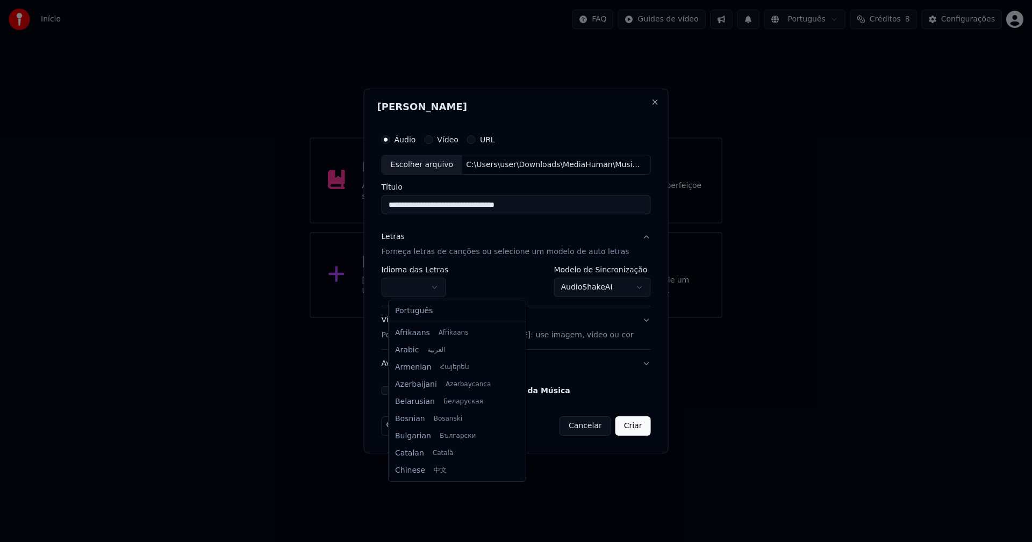
select select "**"
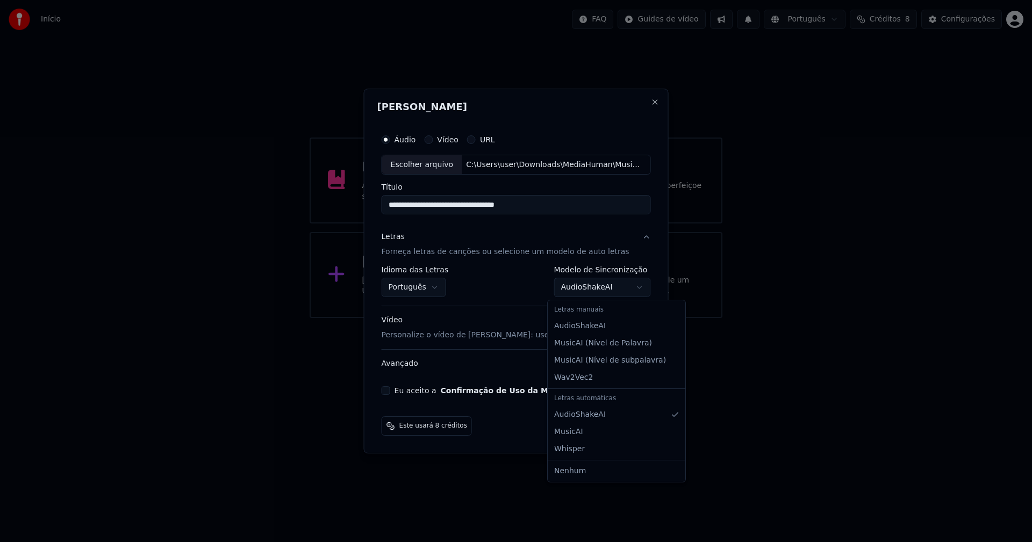
click at [582, 292] on body "**********" at bounding box center [516, 159] width 1032 height 318
select select "**********"
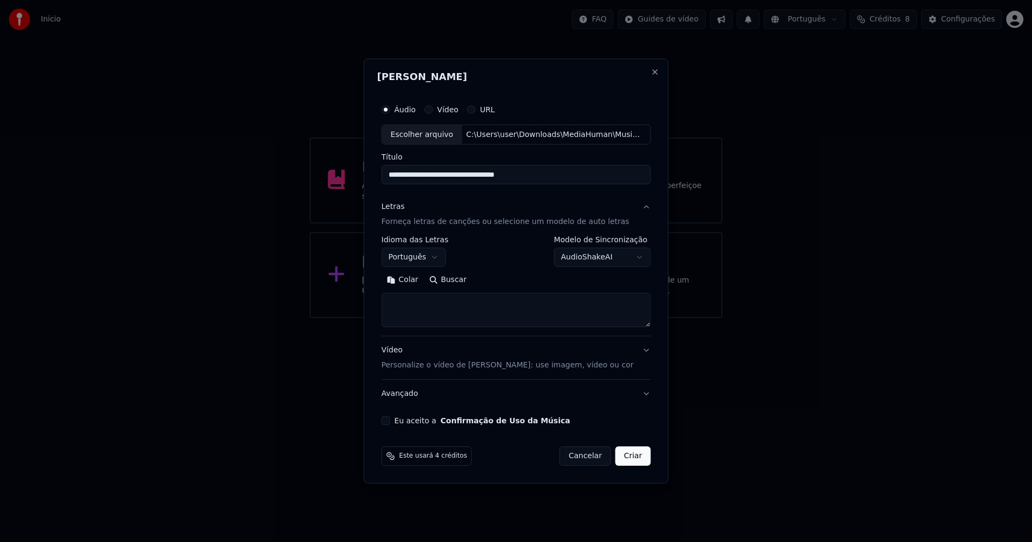
click at [415, 277] on button "Colar" at bounding box center [403, 280] width 42 height 17
click at [514, 279] on button "Expandir" at bounding box center [506, 280] width 56 height 17
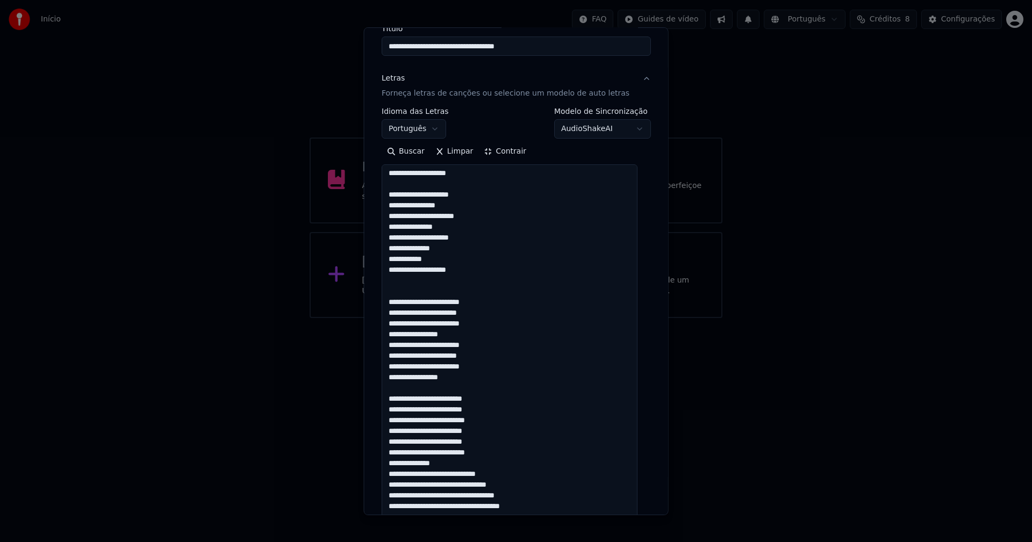
scroll to position [107, 0]
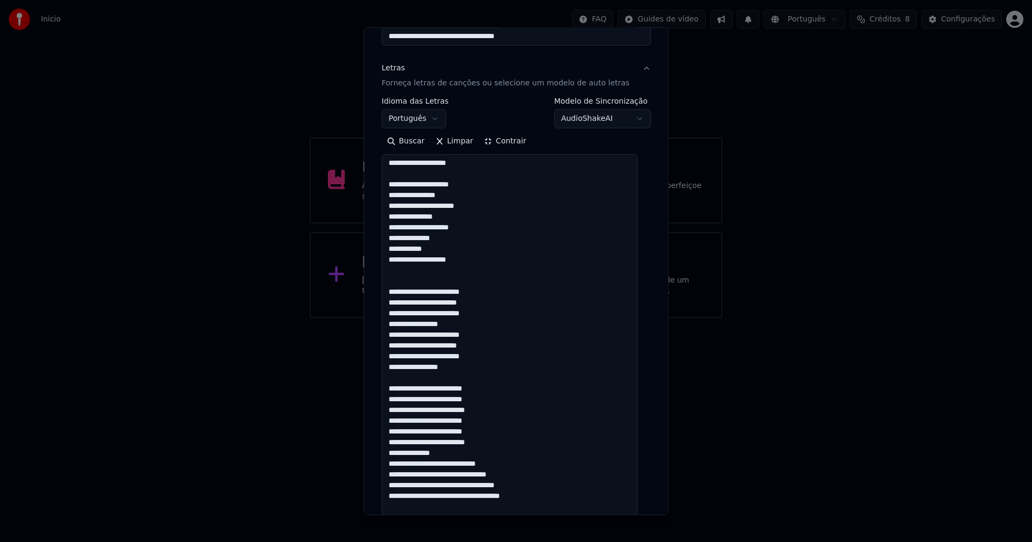
click at [465, 444] on textarea at bounding box center [510, 491] width 256 height 674
click at [462, 452] on textarea at bounding box center [510, 491] width 256 height 674
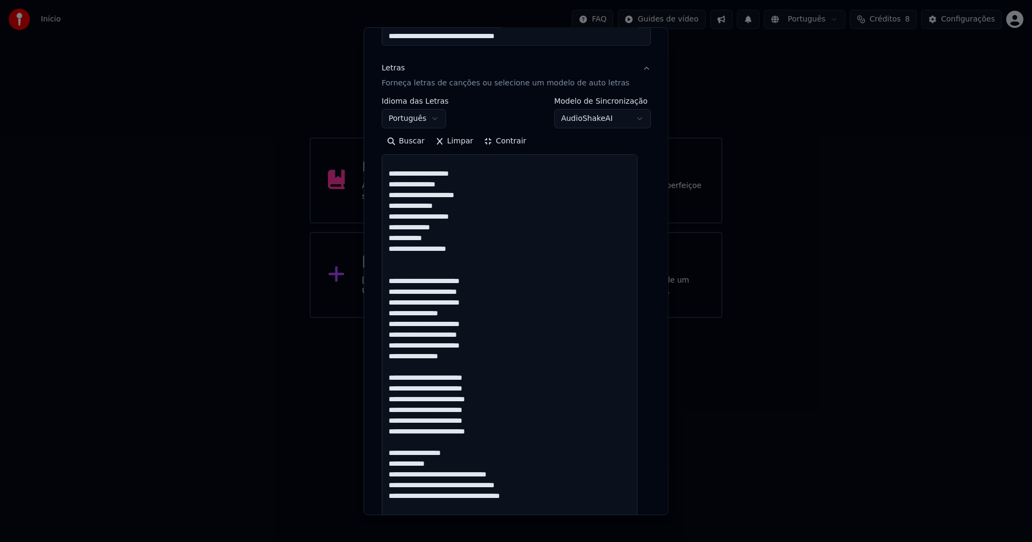
click at [476, 474] on textarea at bounding box center [510, 491] width 256 height 674
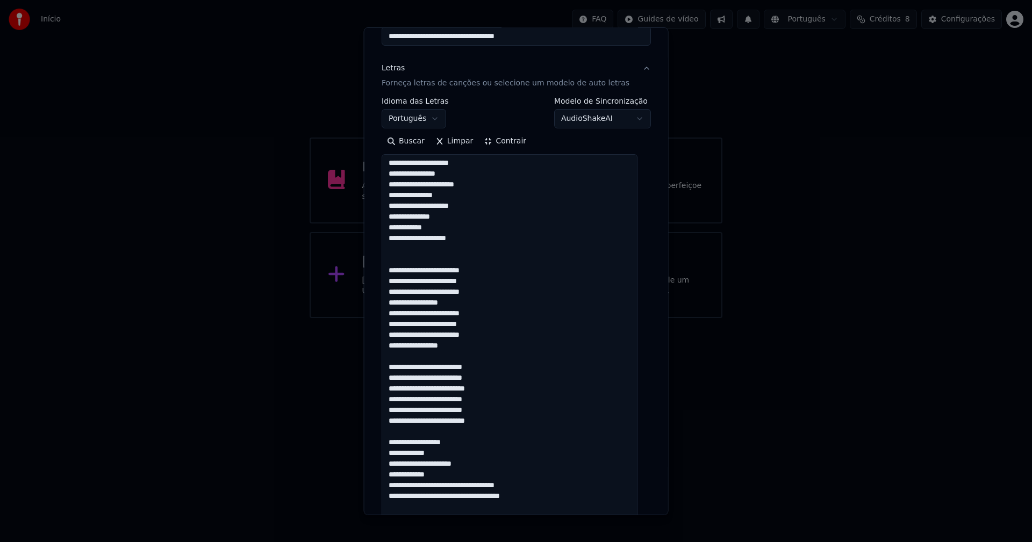
scroll to position [109, 0]
click at [469, 474] on textarea at bounding box center [510, 491] width 256 height 674
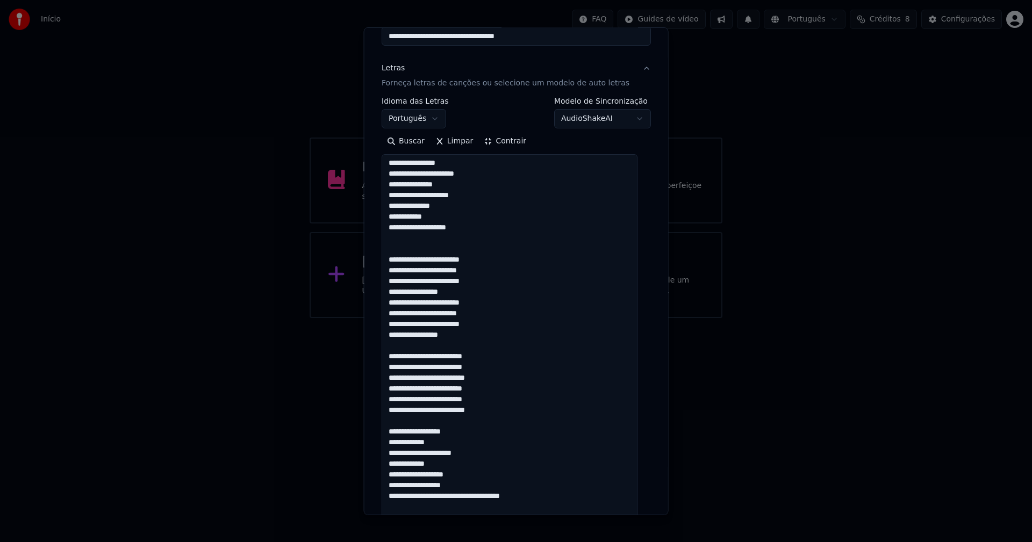
scroll to position [119, 0]
click at [462, 486] on textarea at bounding box center [510, 491] width 256 height 674
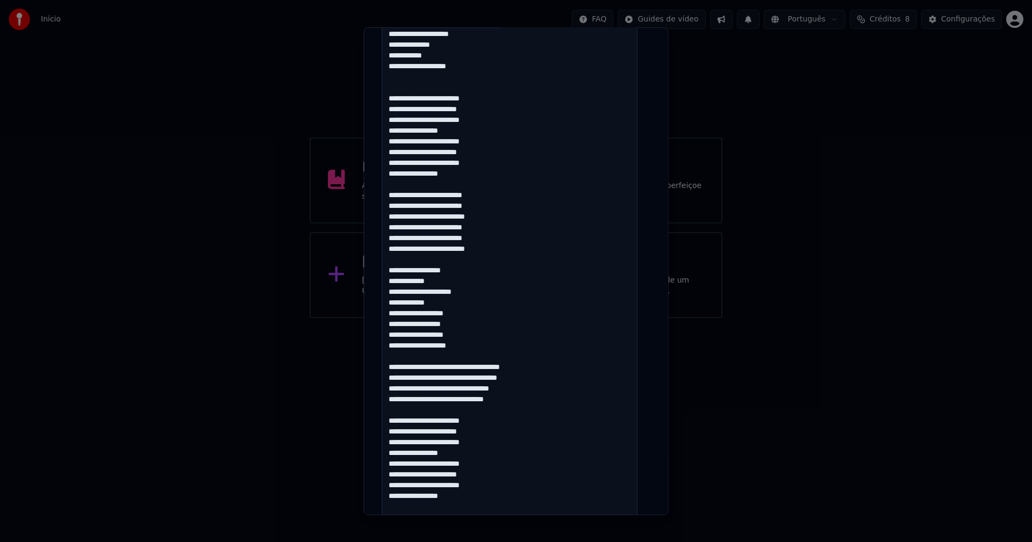
scroll to position [269, 0]
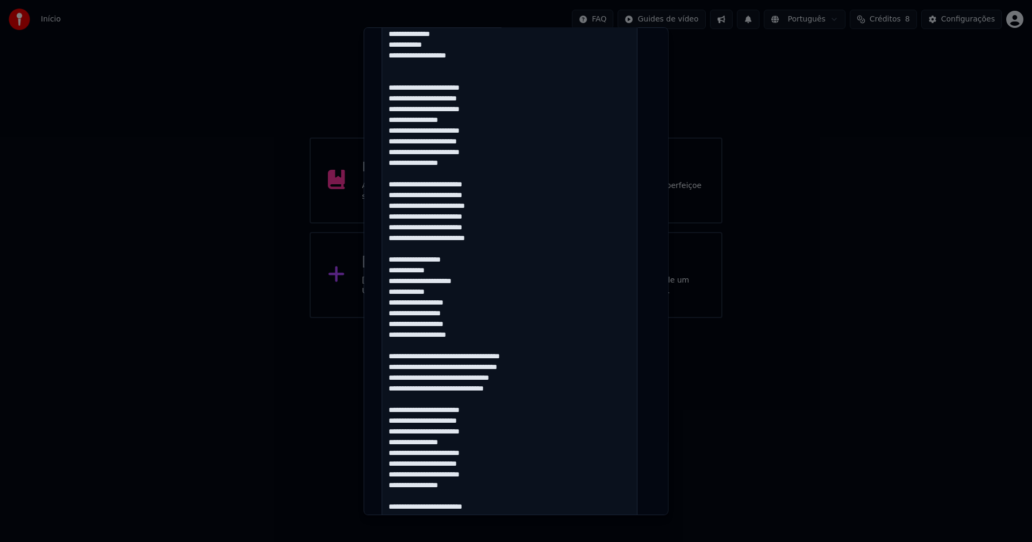
click at [475, 344] on textarea at bounding box center [510, 330] width 256 height 674
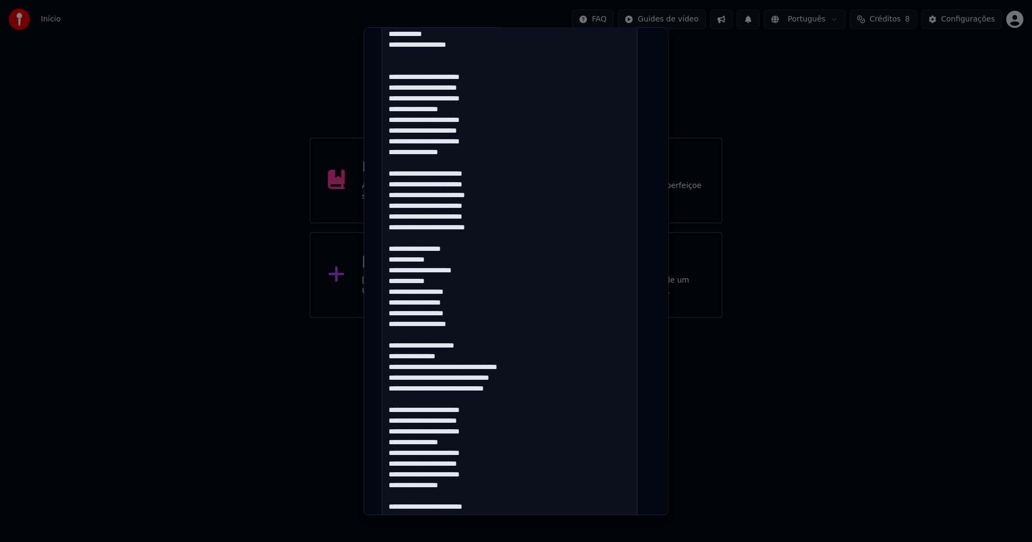
click at [477, 347] on textarea at bounding box center [510, 330] width 256 height 674
click at [476, 367] on textarea at bounding box center [510, 330] width 256 height 674
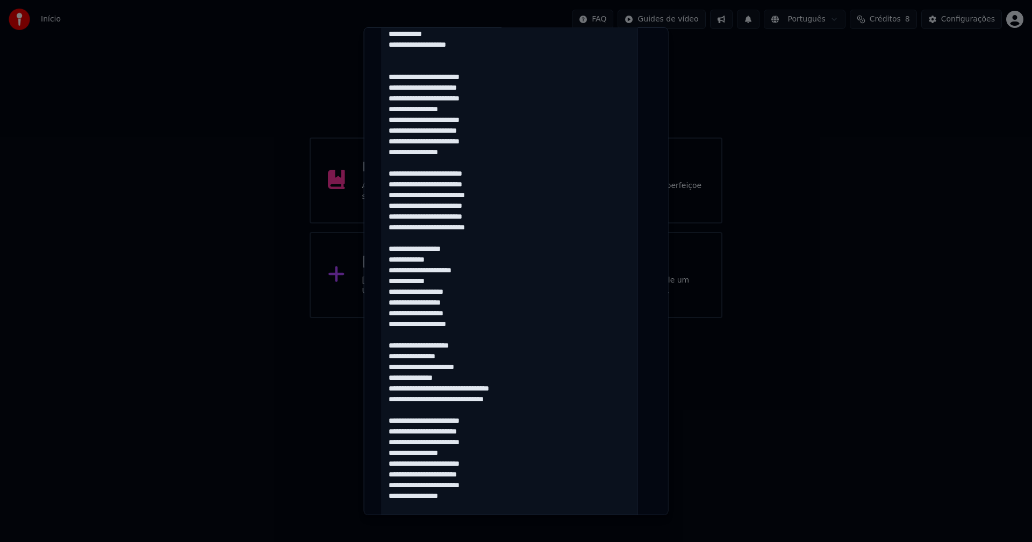
click at [467, 387] on textarea at bounding box center [510, 330] width 256 height 674
click at [436, 409] on textarea at bounding box center [510, 330] width 256 height 674
click at [435, 412] on textarea at bounding box center [510, 330] width 256 height 674
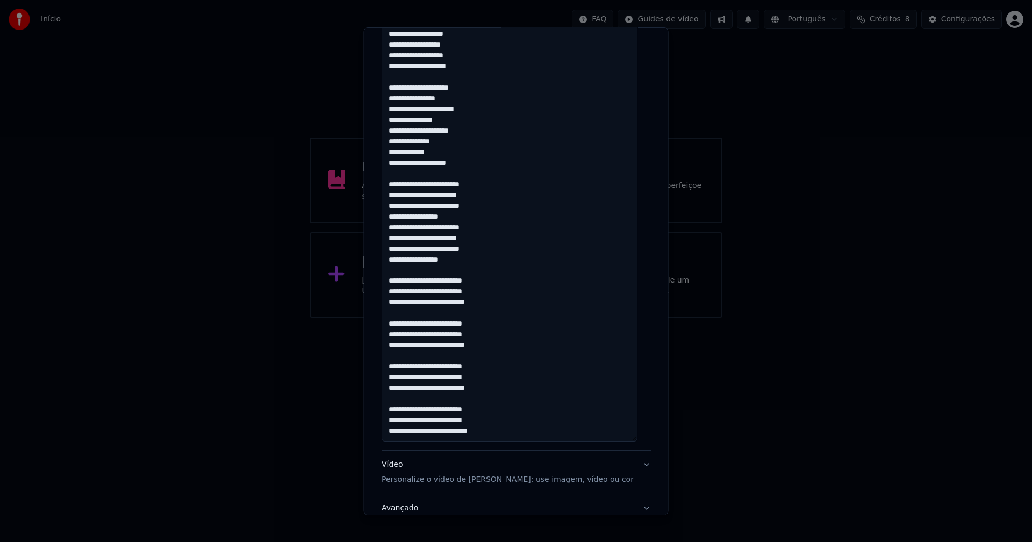
scroll to position [577, 0]
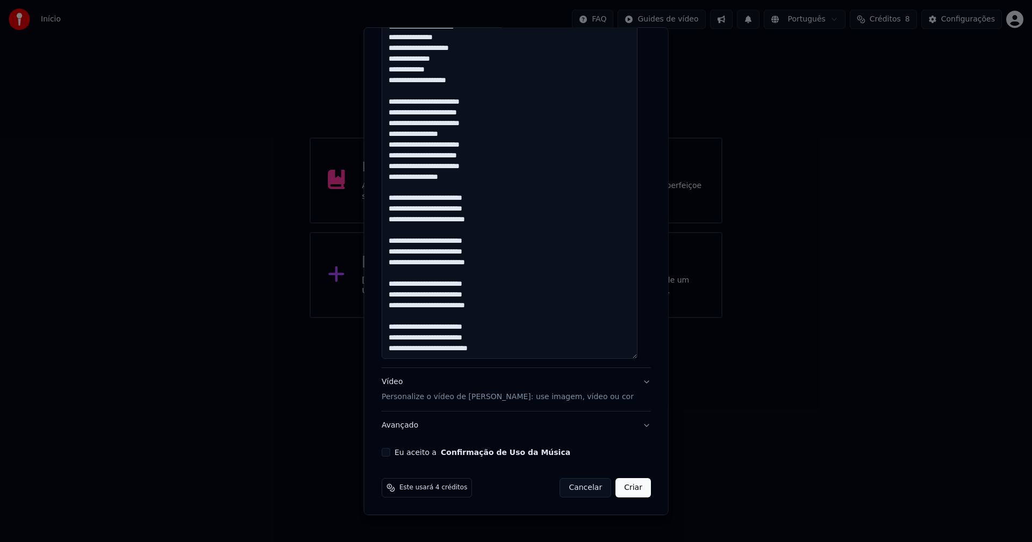
type textarea "**********"
click at [388, 452] on button "Eu aceito a Confirmação de Uso da Música" at bounding box center [386, 452] width 9 height 9
click at [628, 488] on button "Criar" at bounding box center [632, 487] width 35 height 19
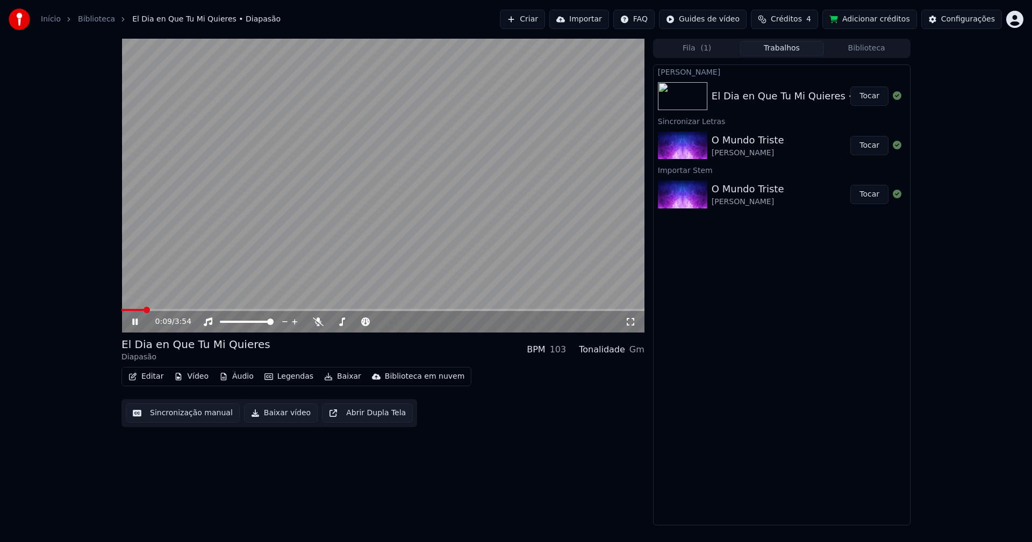
drag, startPoint x: 135, startPoint y: 324, endPoint x: 260, endPoint y: 391, distance: 141.6
click at [136, 324] on icon at bounding box center [142, 322] width 25 height 9
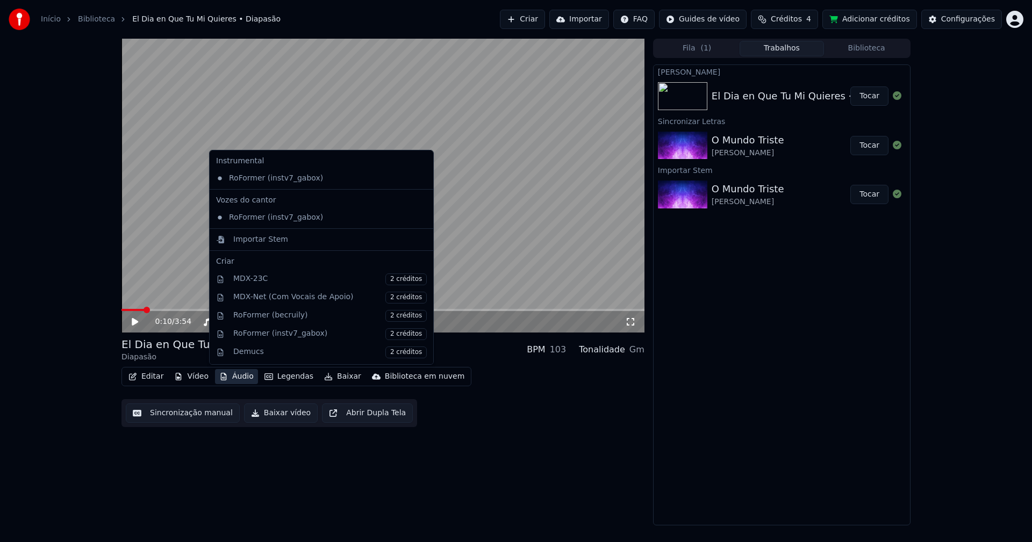
click at [243, 383] on button "Áudio" at bounding box center [236, 376] width 43 height 15
click at [242, 242] on div "Importar Stem" at bounding box center [260, 239] width 55 height 11
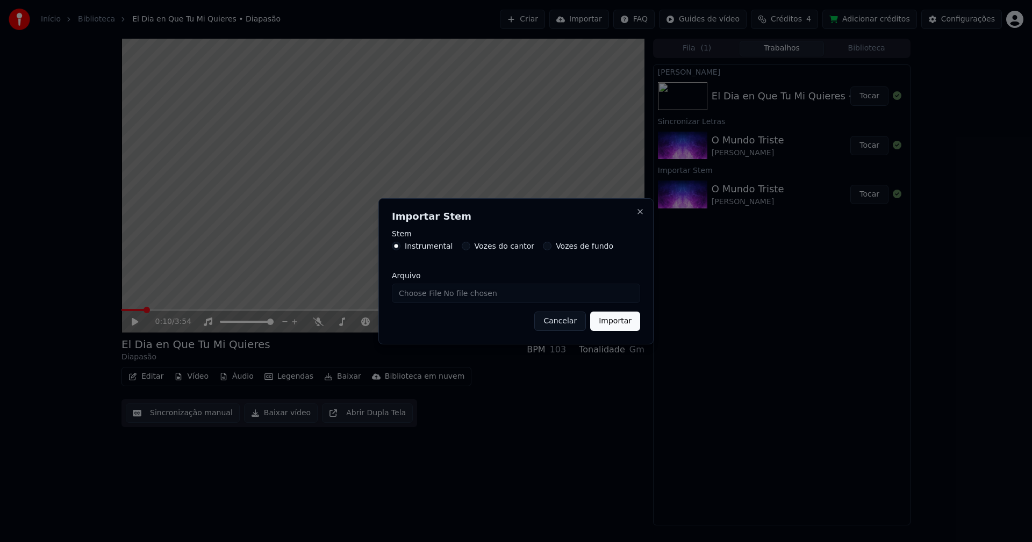
click at [426, 293] on input "Arquivo" at bounding box center [516, 293] width 248 height 19
type input "**********"
click at [621, 320] on button "Importar" at bounding box center [615, 321] width 50 height 19
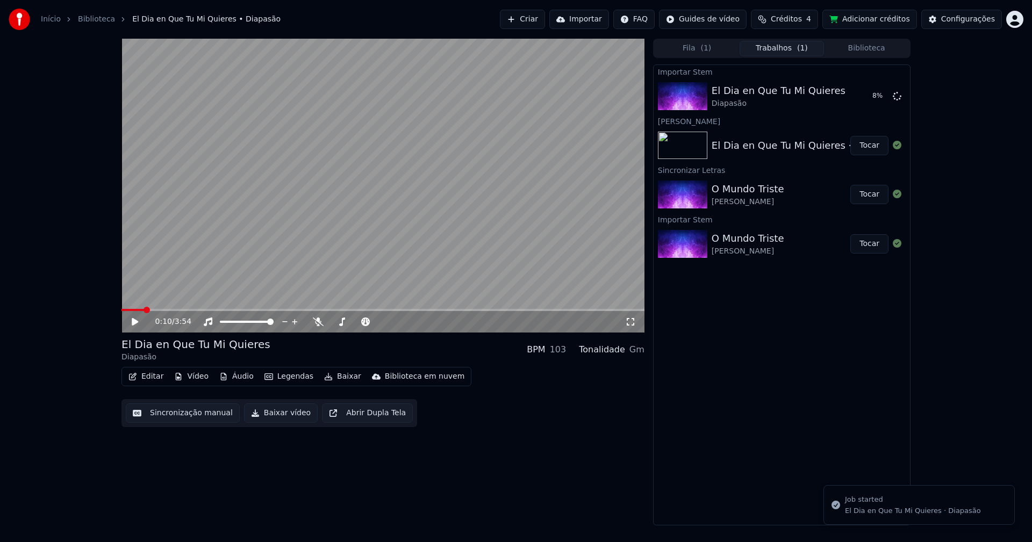
click at [195, 379] on button "Vídeo" at bounding box center [191, 376] width 43 height 15
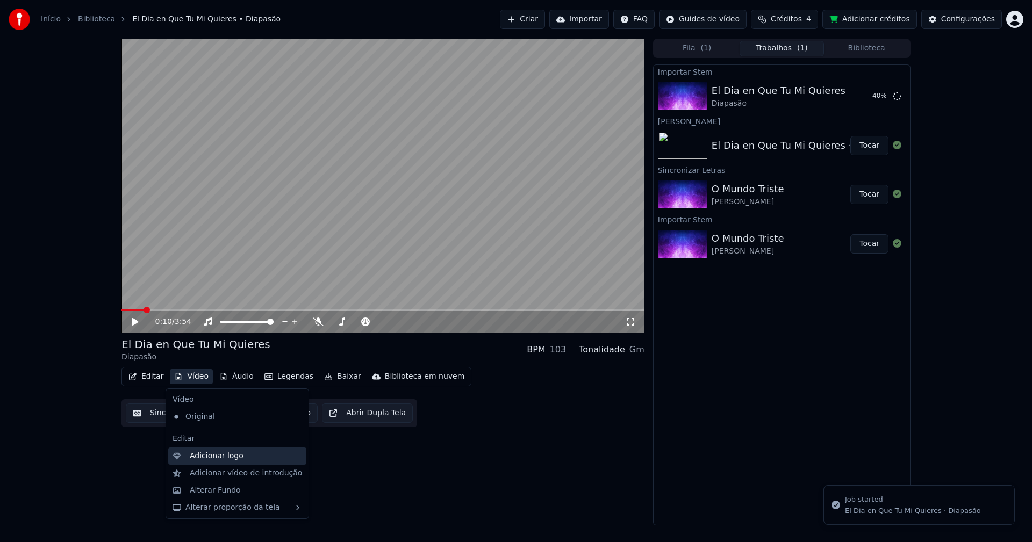
click at [210, 459] on div "Adicionar logo" at bounding box center [217, 456] width 54 height 11
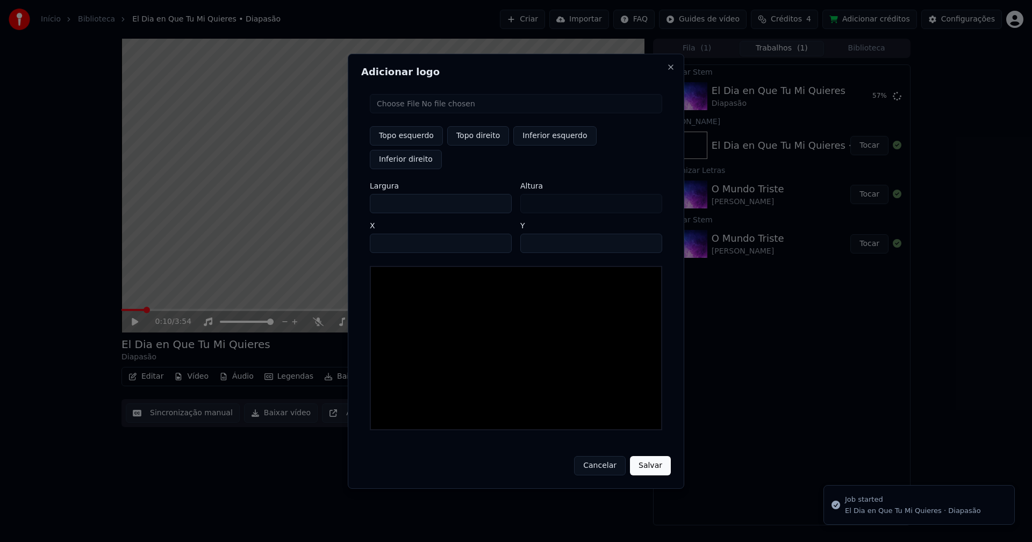
click at [416, 113] on input "file" at bounding box center [516, 103] width 292 height 19
type input "**********"
click at [472, 146] on button "Topo direito" at bounding box center [478, 135] width 62 height 19
type input "****"
drag, startPoint x: 388, startPoint y: 192, endPoint x: 359, endPoint y: 194, distance: 29.1
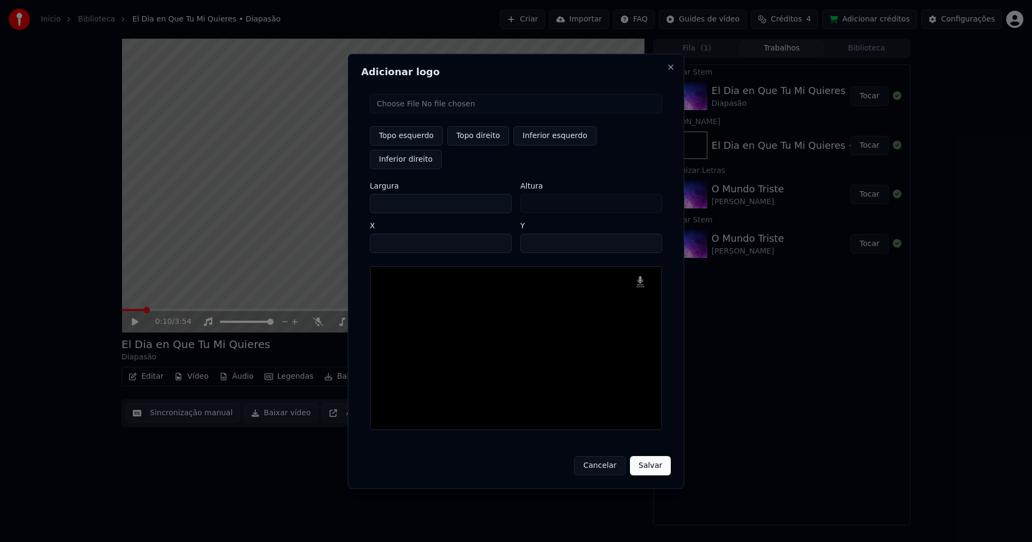
click at [361, 195] on div "Adicionar logo Topo esquerdo Topo direito Inferior esquerdo Inferior direito La…" at bounding box center [516, 271] width 336 height 435
type input "**"
type input "***"
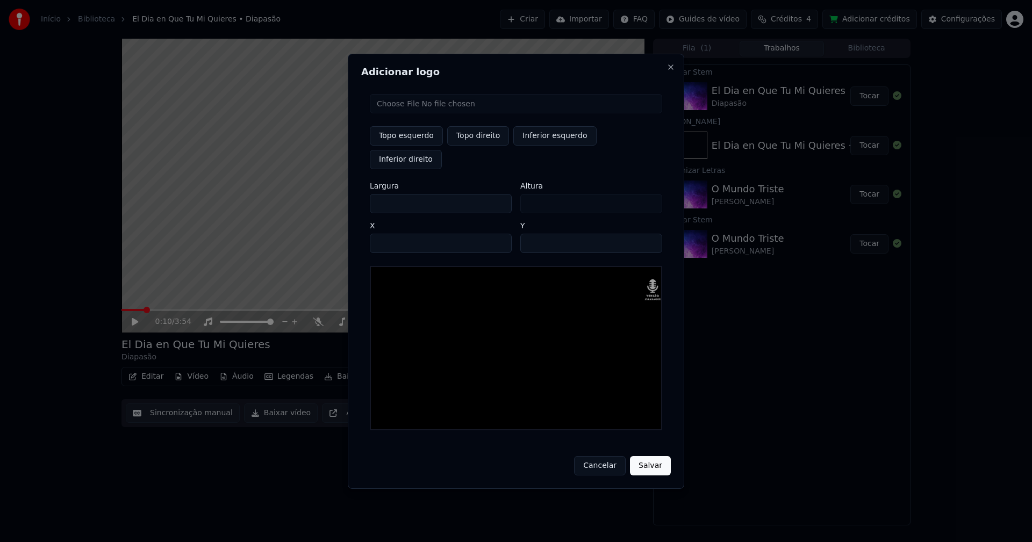
type input "***"
click at [391, 234] on input "****" at bounding box center [441, 243] width 142 height 19
type input "****"
click at [532, 234] on input "**" at bounding box center [591, 243] width 142 height 19
type input "**"
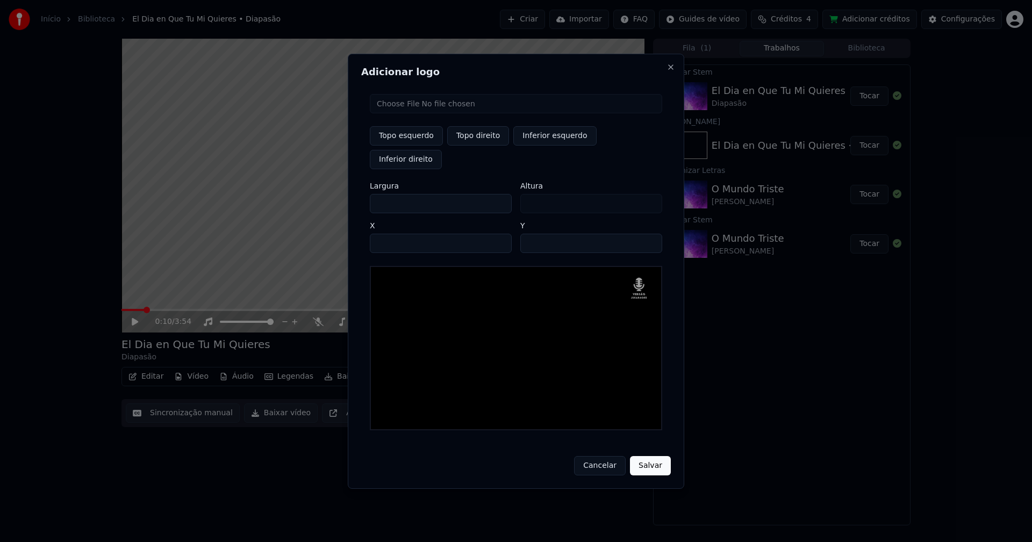
click at [663, 456] on button "Salvar" at bounding box center [650, 465] width 41 height 19
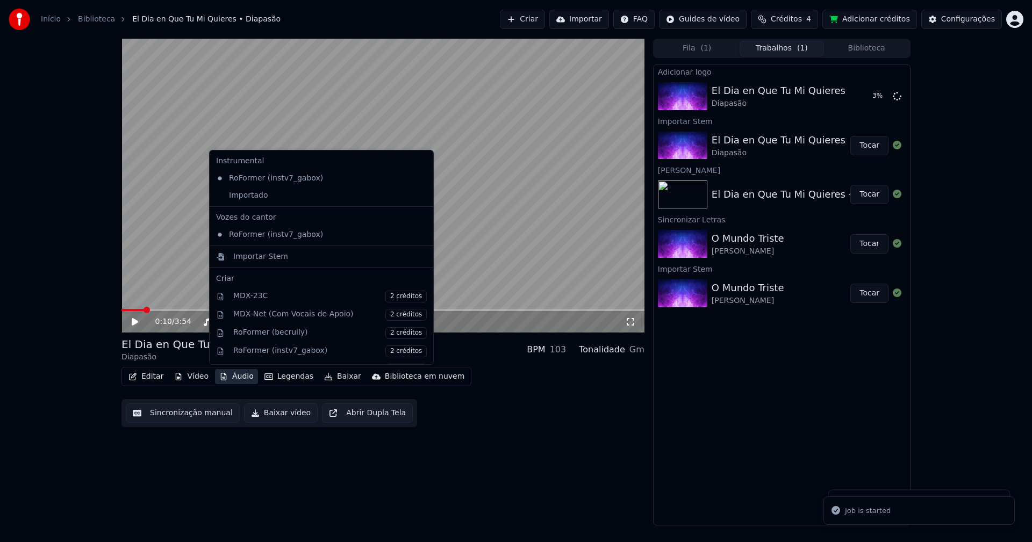
click at [238, 376] on button "Áudio" at bounding box center [236, 376] width 43 height 15
click at [236, 199] on div "Importado" at bounding box center [313, 195] width 203 height 17
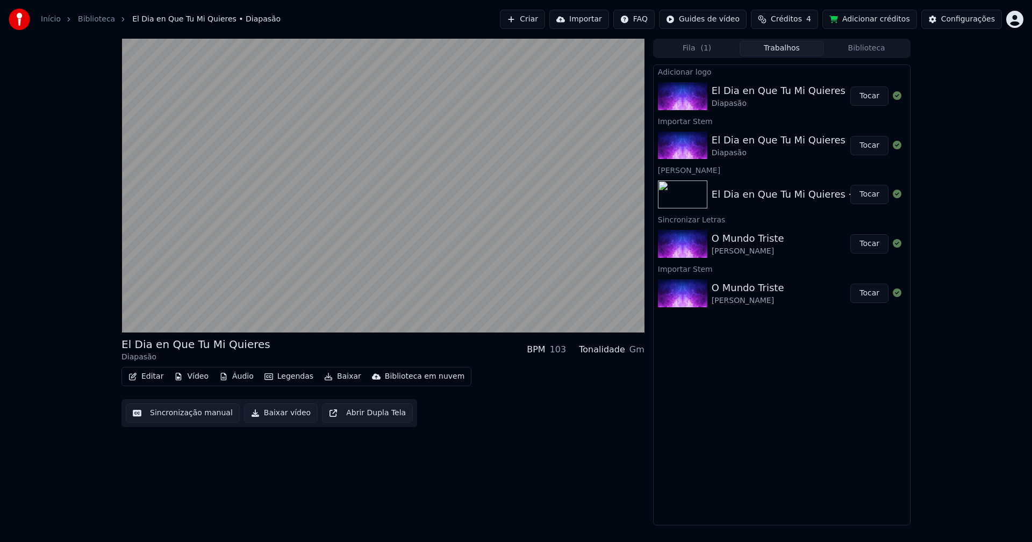
click at [873, 96] on button "Tocar" at bounding box center [869, 96] width 38 height 19
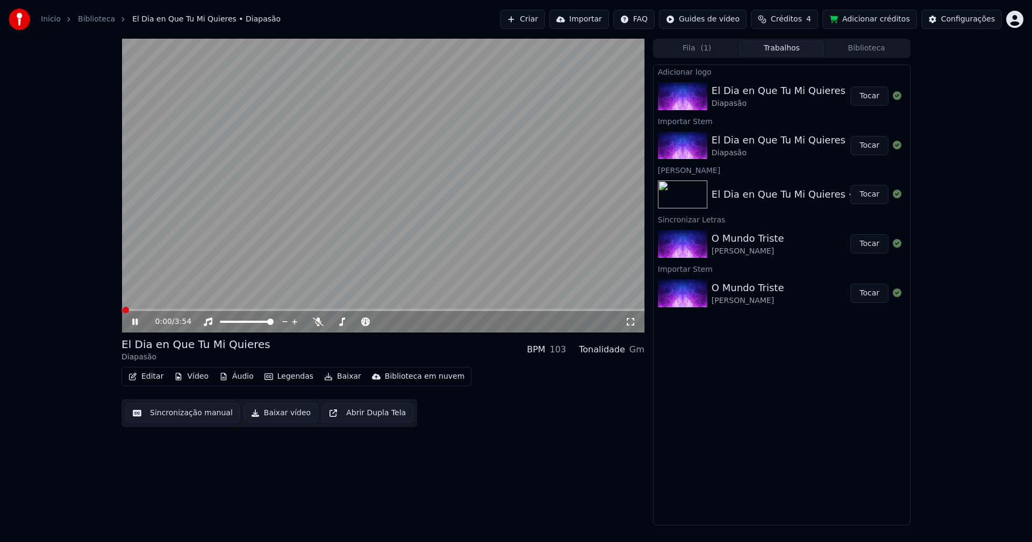
click at [153, 379] on button "Editar" at bounding box center [146, 376] width 44 height 15
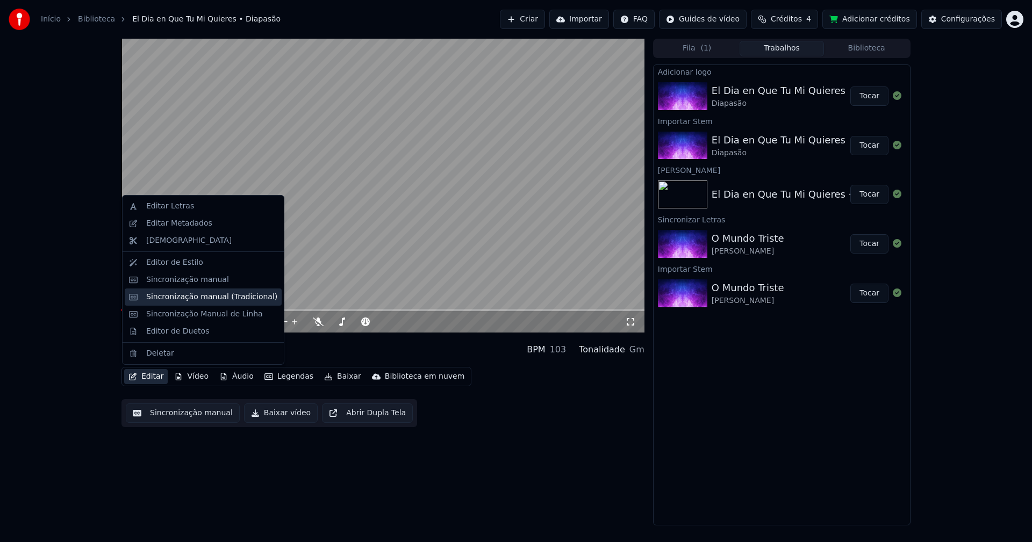
click at [191, 296] on div "Sincronização manual (Tradicional)" at bounding box center [211, 297] width 131 height 11
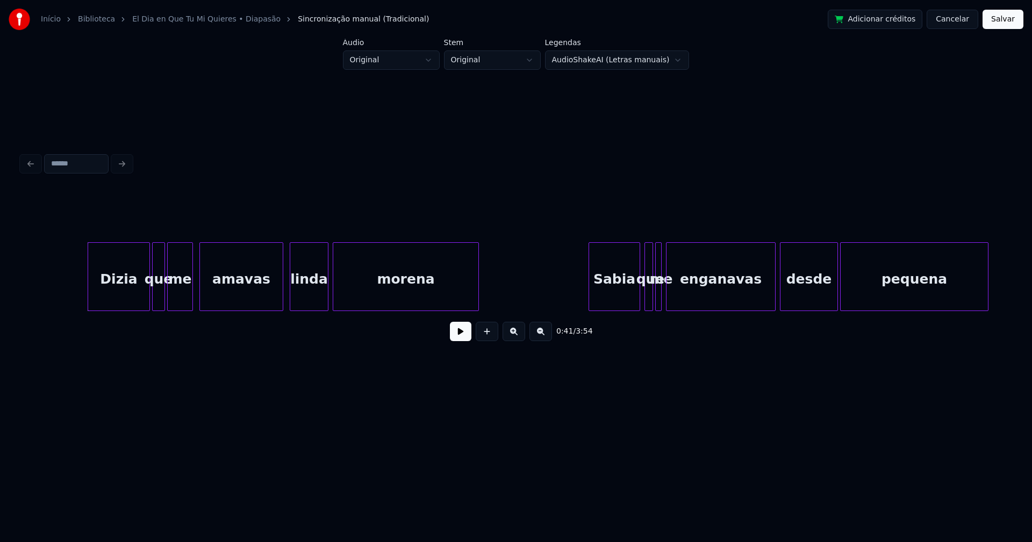
scroll to position [0, 4415]
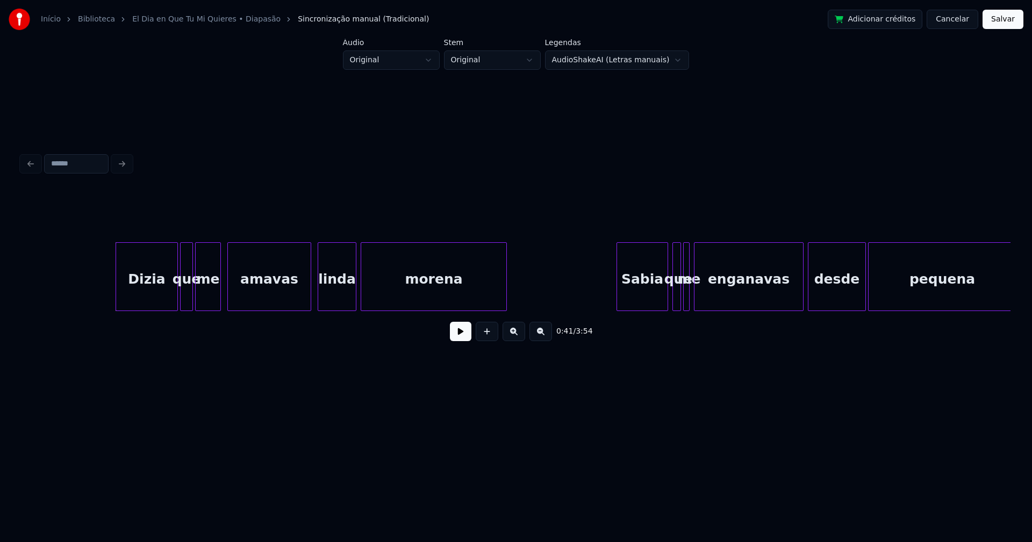
click at [457, 340] on button at bounding box center [460, 331] width 21 height 19
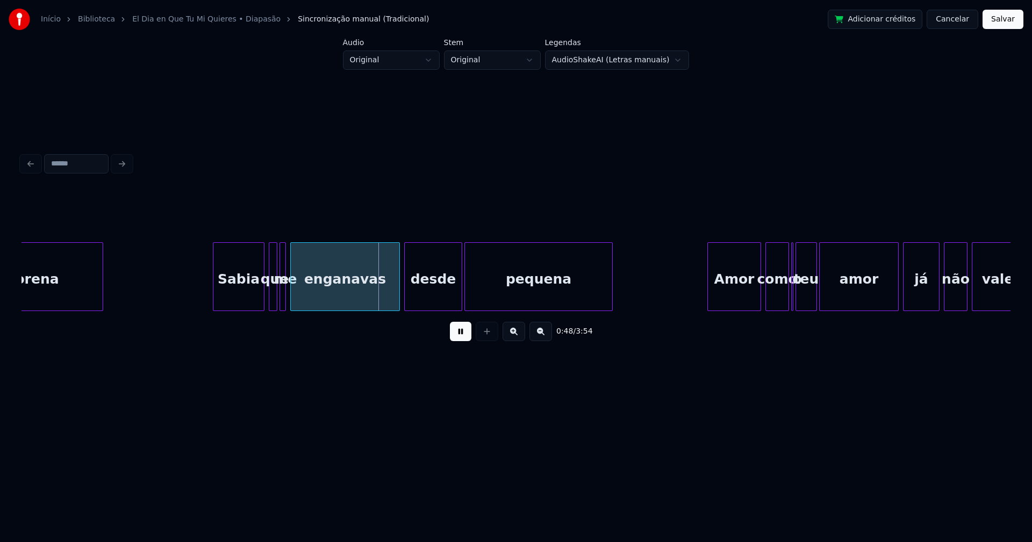
scroll to position [0, 4819]
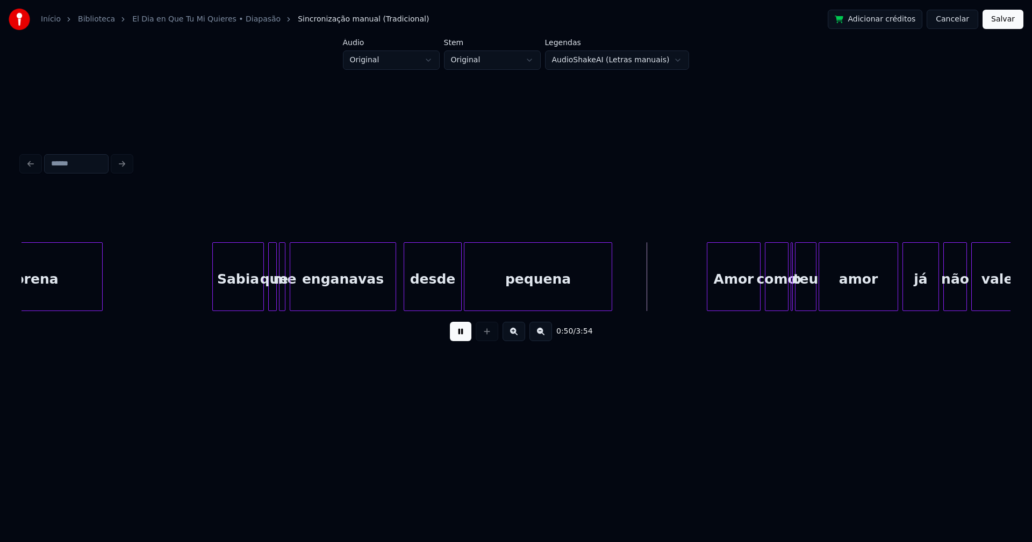
click at [395, 297] on div at bounding box center [393, 277] width 3 height 68
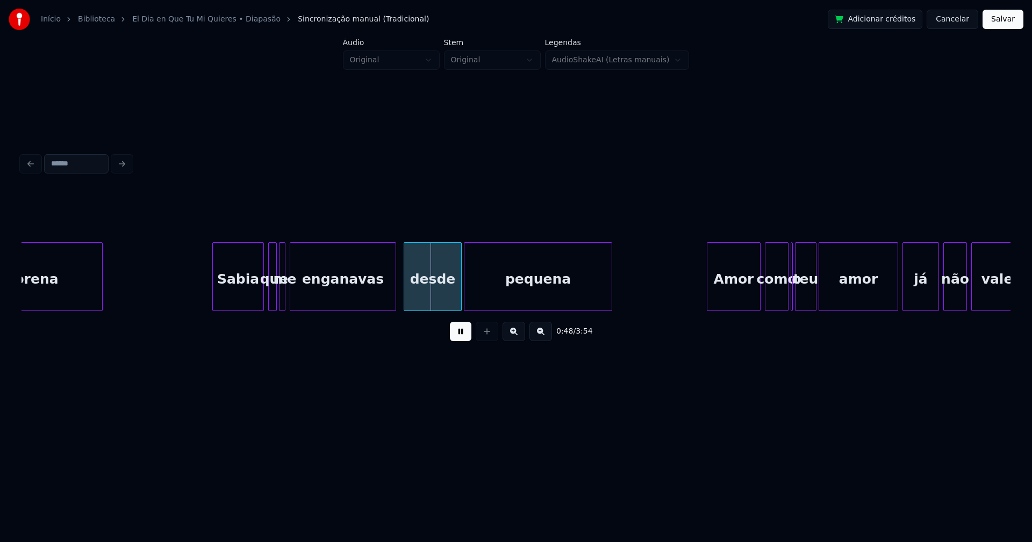
click at [306, 297] on div at bounding box center [306, 277] width 3 height 68
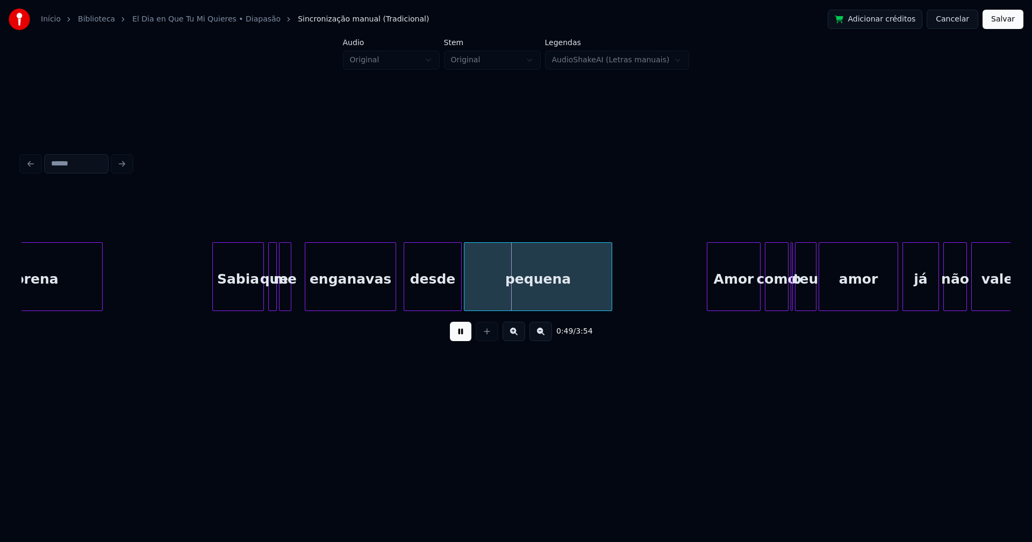
click at [290, 296] on div at bounding box center [288, 277] width 3 height 68
click at [296, 306] on div "me" at bounding box center [295, 279] width 12 height 73
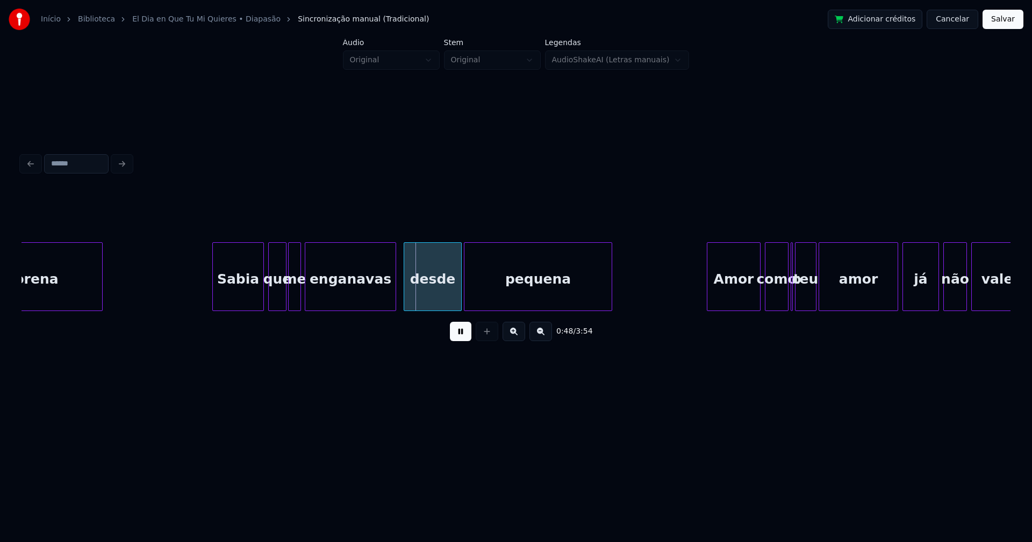
click at [285, 299] on div at bounding box center [284, 277] width 3 height 68
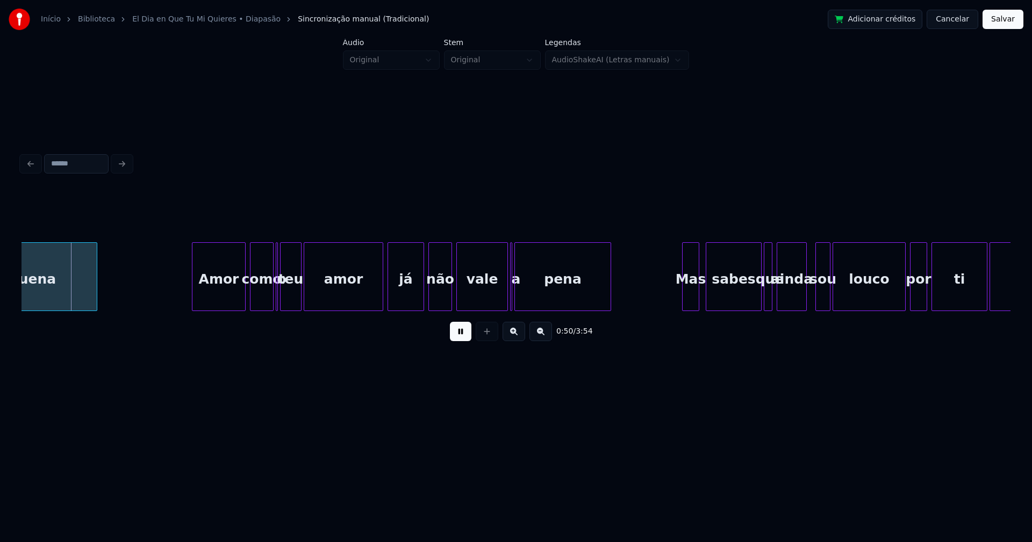
scroll to position [0, 5349]
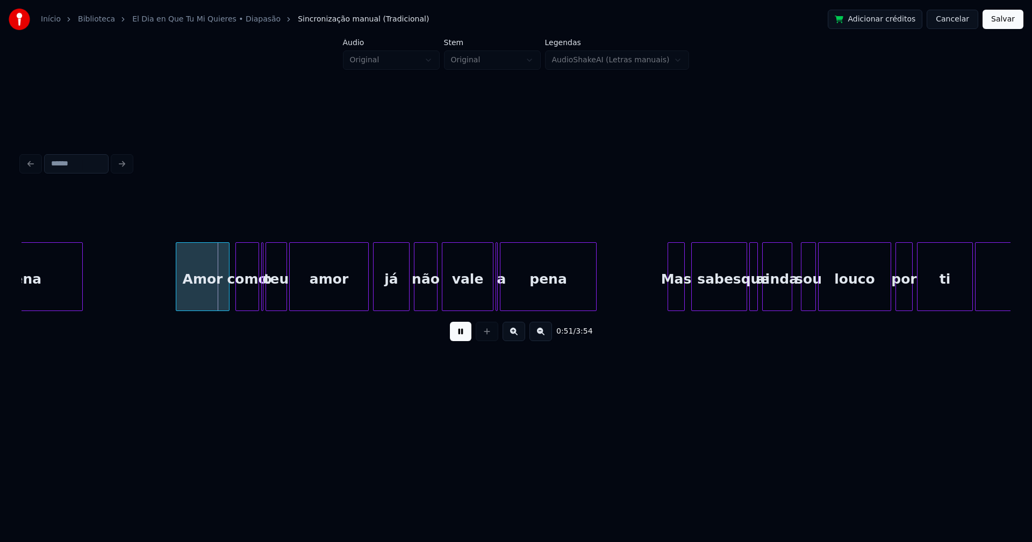
click at [203, 301] on div "Amor" at bounding box center [202, 279] width 53 height 73
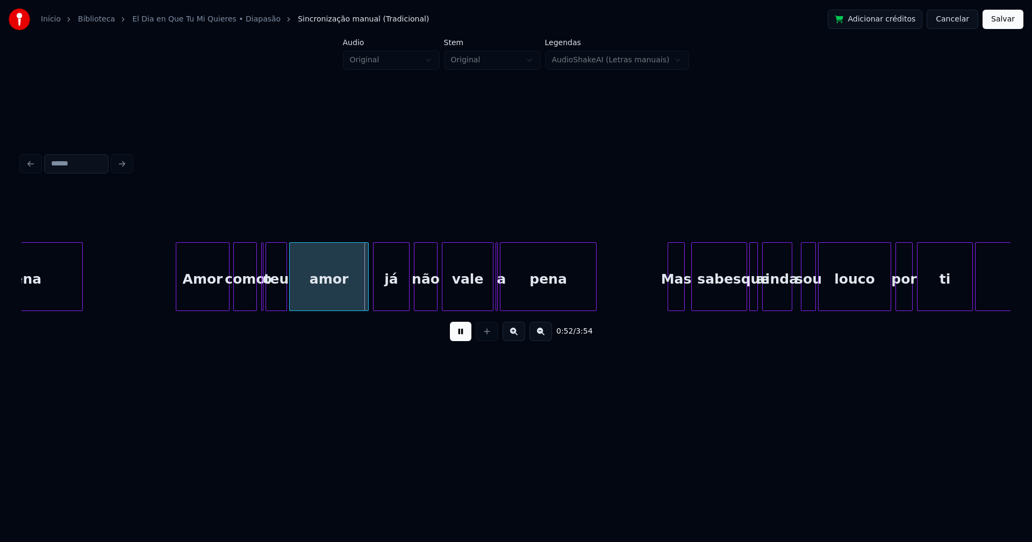
click at [248, 298] on div "como" at bounding box center [245, 279] width 23 height 73
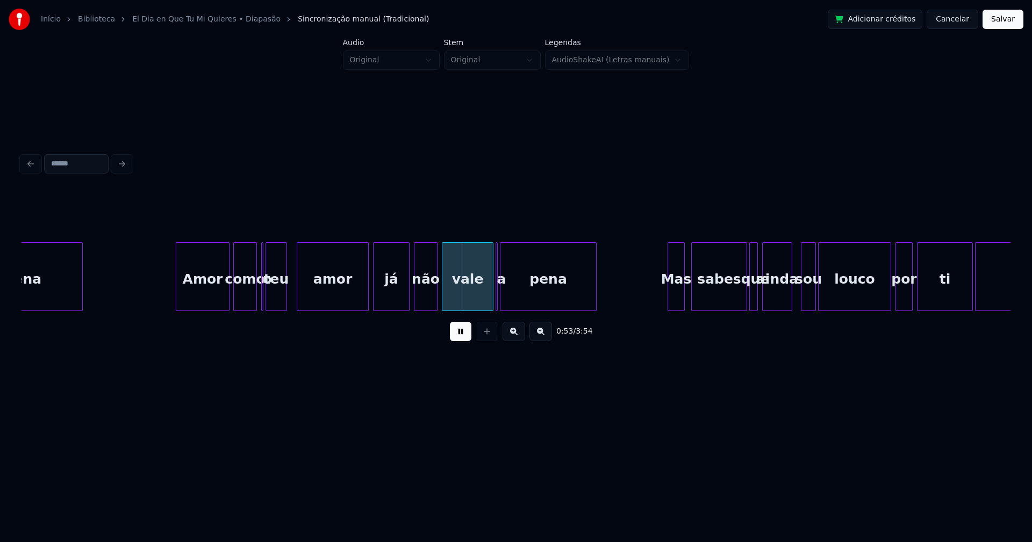
click at [299, 298] on div at bounding box center [298, 277] width 3 height 68
click at [283, 301] on div "teu" at bounding box center [283, 279] width 20 height 73
click at [269, 303] on div at bounding box center [269, 277] width 3 height 68
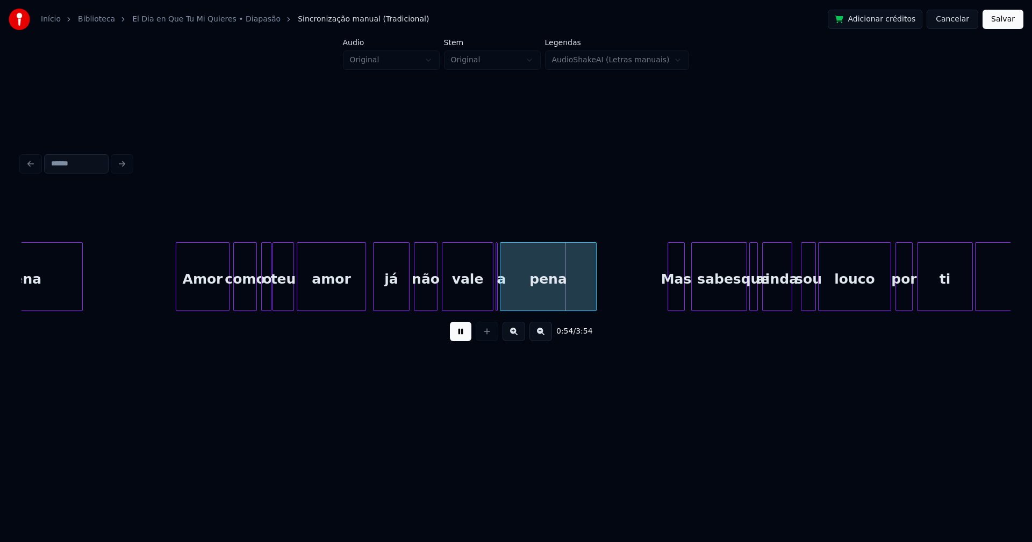
click at [364, 299] on div at bounding box center [363, 277] width 3 height 68
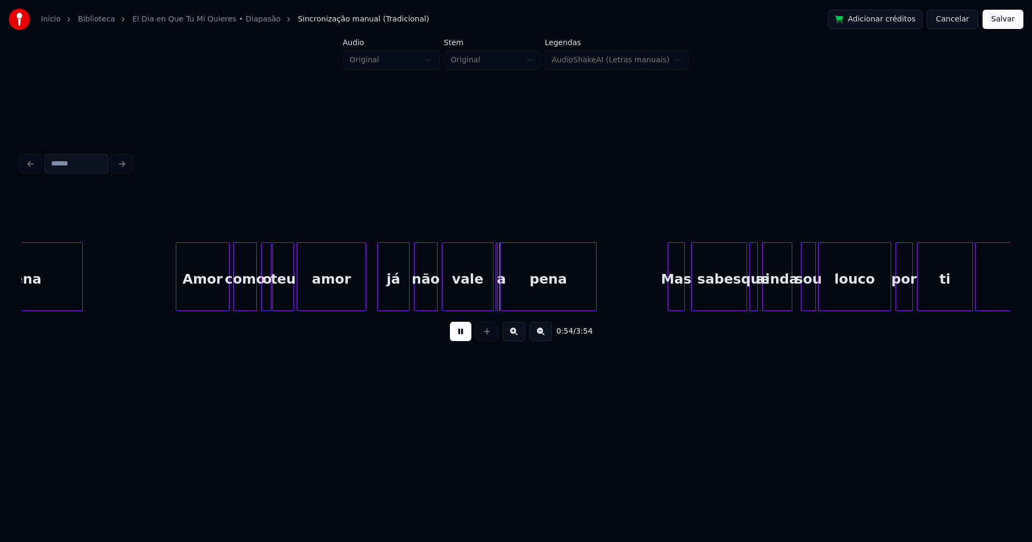
click at [378, 293] on div at bounding box center [379, 277] width 3 height 68
click at [477, 304] on div at bounding box center [477, 277] width 3 height 68
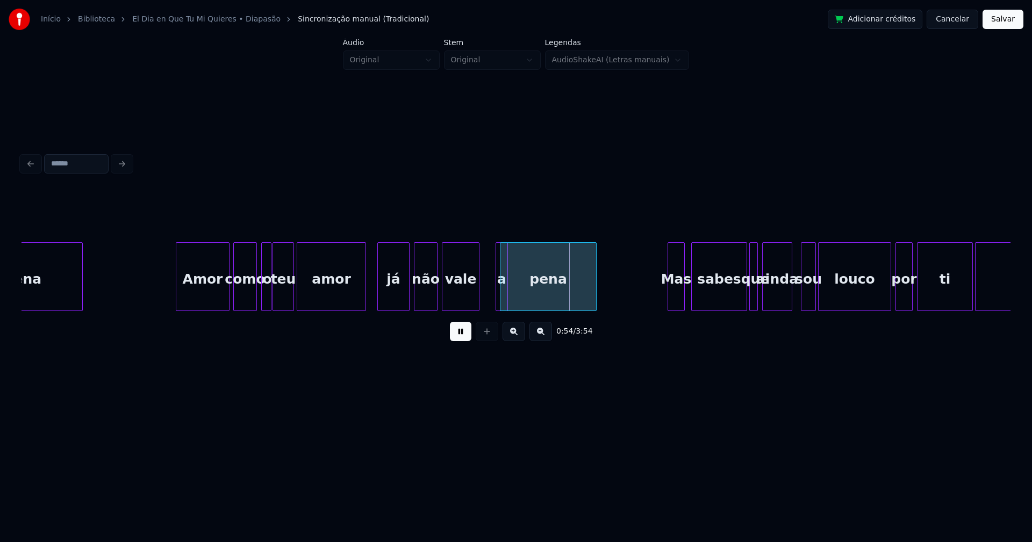
click at [505, 297] on div at bounding box center [505, 277] width 3 height 68
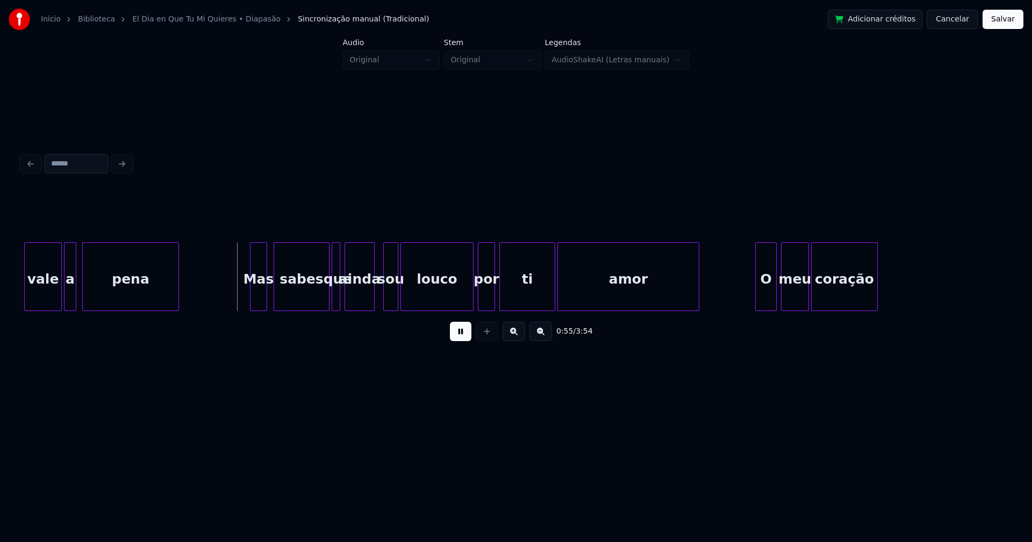
scroll to position [0, 5794]
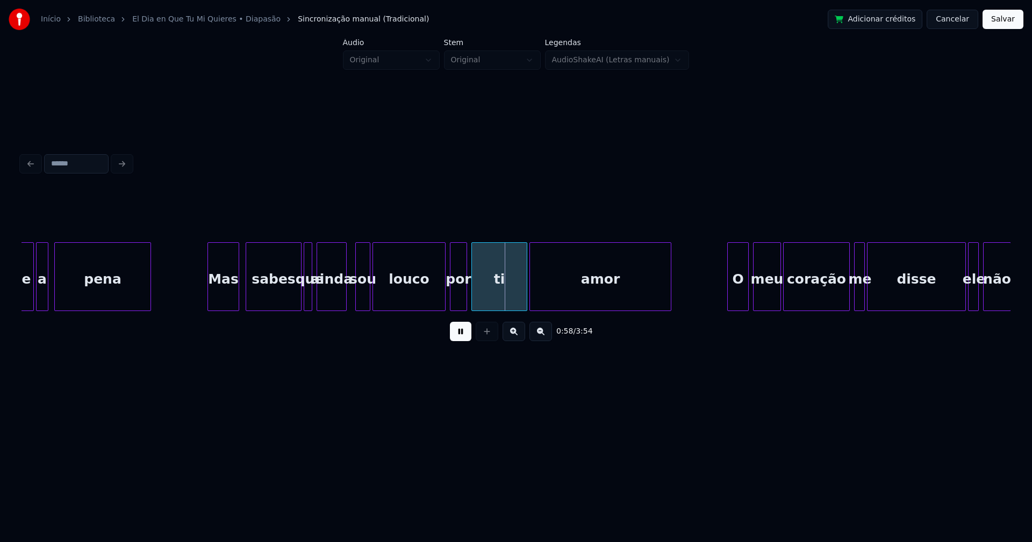
click at [210, 307] on div "vale a pena Mas sabes que ainda sou louco por ti amor O meu coração me disse el…" at bounding box center [515, 276] width 989 height 69
click at [340, 301] on div at bounding box center [341, 277] width 3 height 68
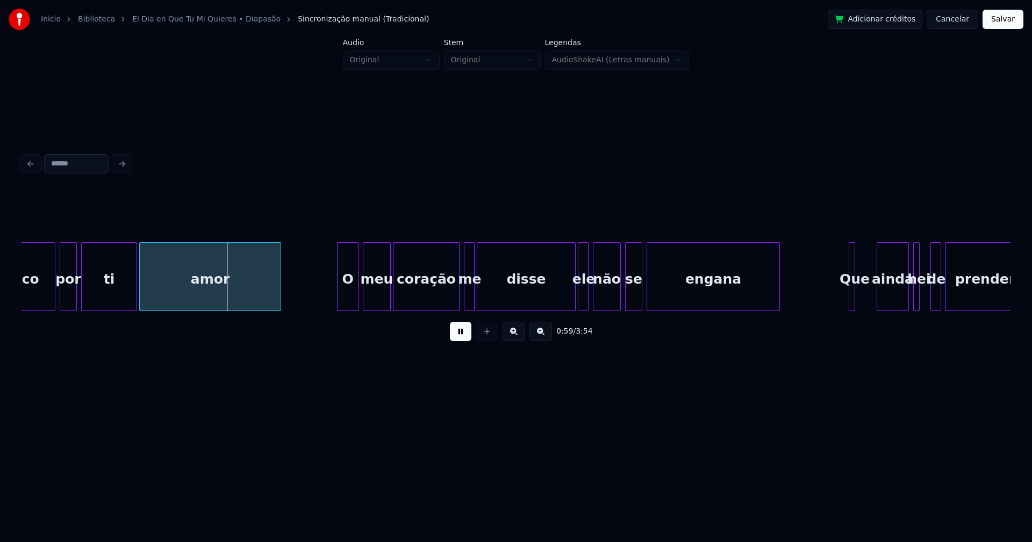
scroll to position [0, 6226]
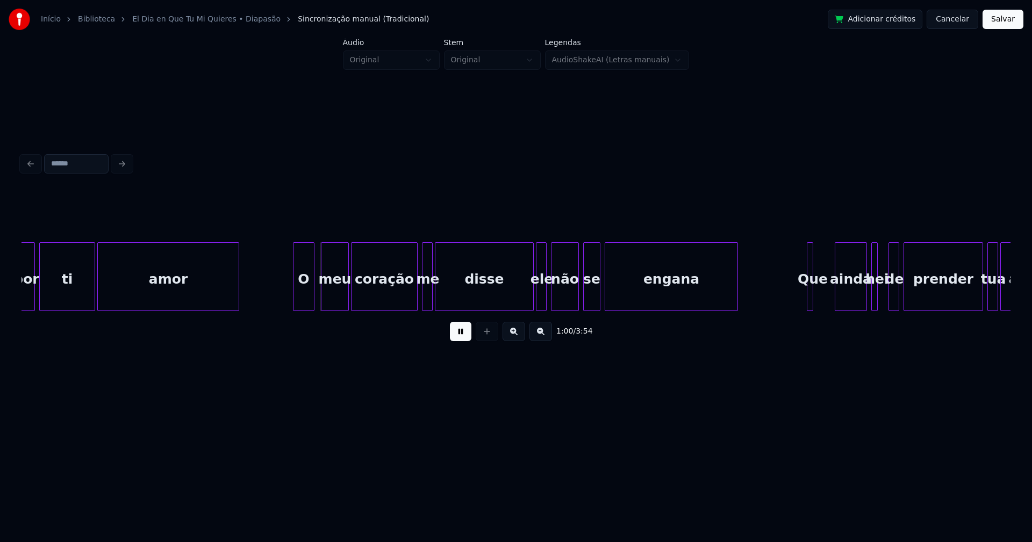
click at [304, 300] on div "O" at bounding box center [303, 279] width 20 height 73
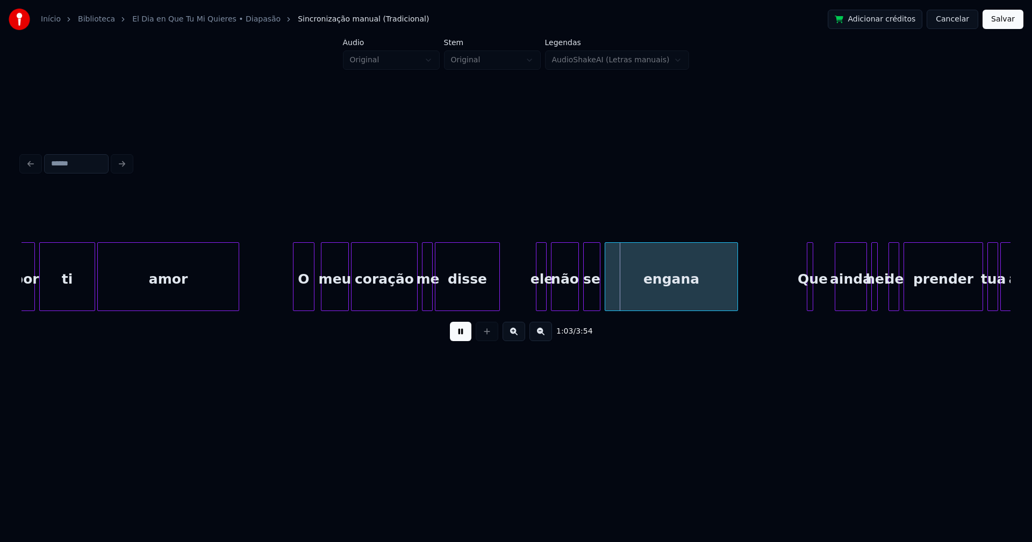
click at [497, 307] on div "por ti amor O meu coração me disse ele não se engana Que ainda hei de prender t…" at bounding box center [515, 276] width 989 height 69
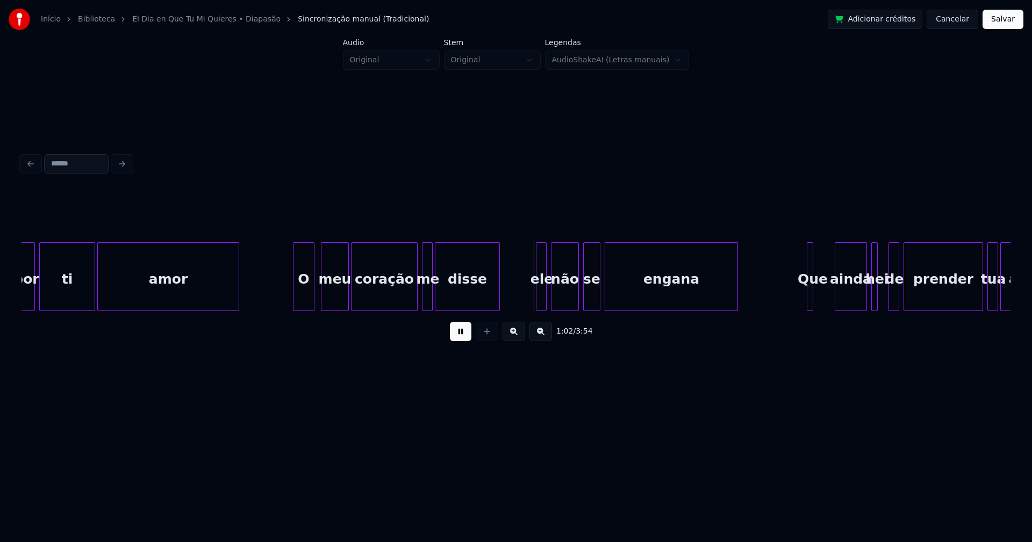
click at [466, 334] on button at bounding box center [460, 331] width 21 height 19
click at [466, 288] on div "disse" at bounding box center [467, 279] width 64 height 73
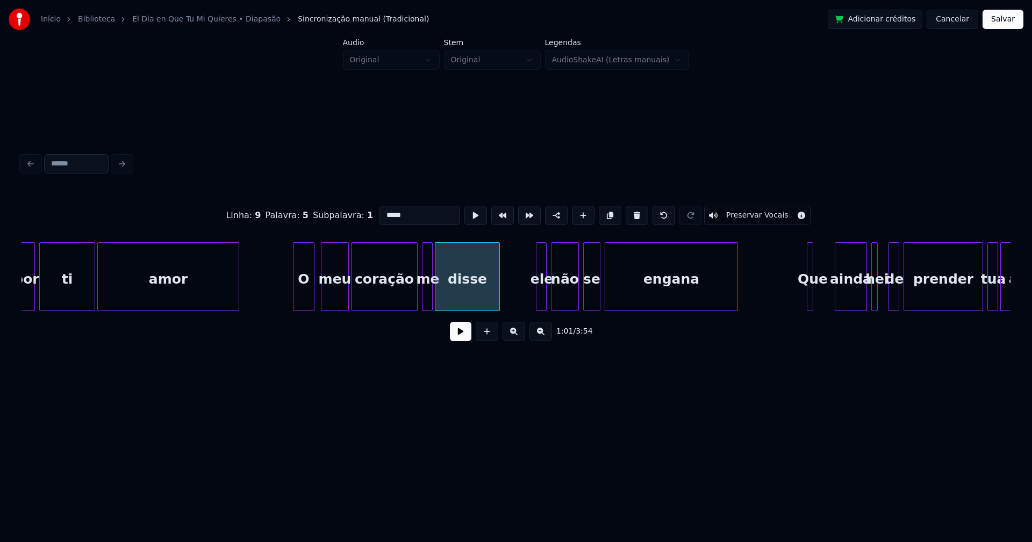
click at [401, 212] on input "*****" at bounding box center [419, 215] width 81 height 19
type input "***"
click at [457, 341] on button at bounding box center [460, 331] width 21 height 19
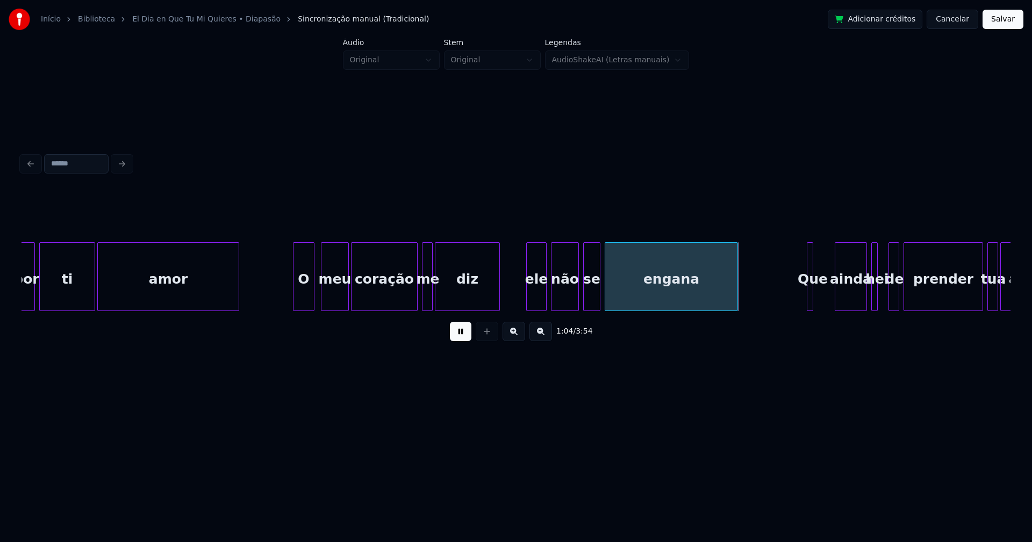
click at [529, 299] on div at bounding box center [528, 277] width 3 height 68
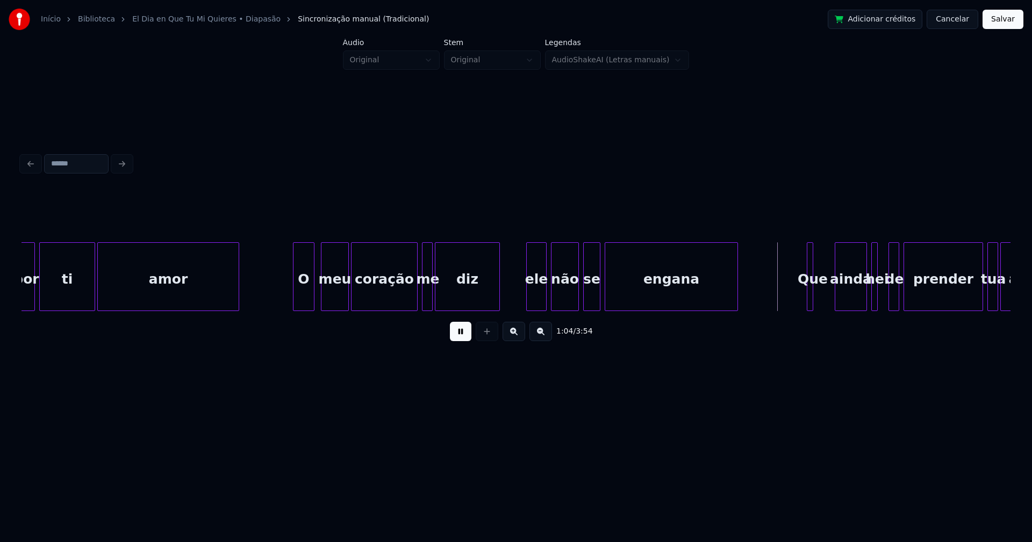
click at [606, 294] on div at bounding box center [606, 277] width 3 height 68
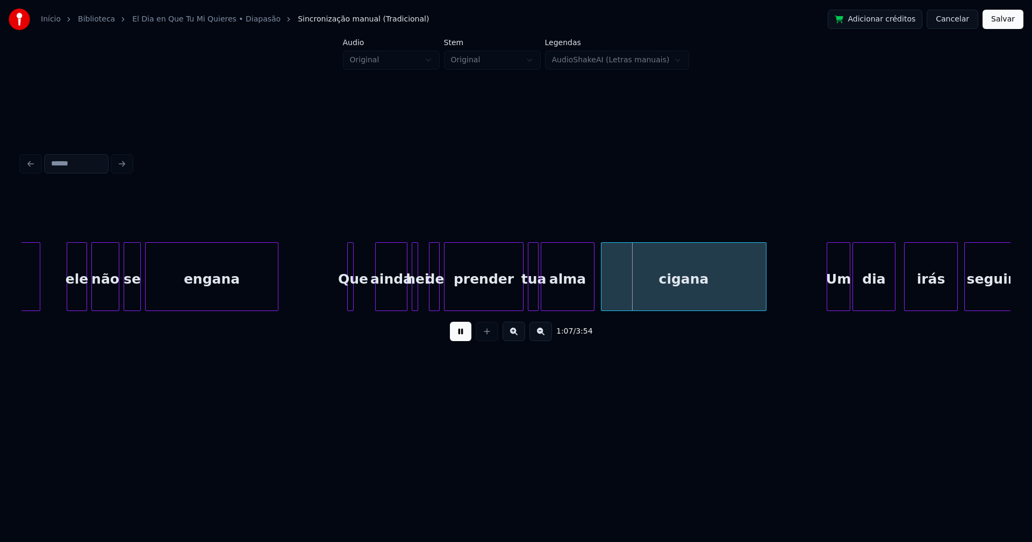
click at [373, 311] on div "diz ele não se engana Que ainda hei de prender tua alma cigana Um dia irás segu…" at bounding box center [515, 276] width 989 height 69
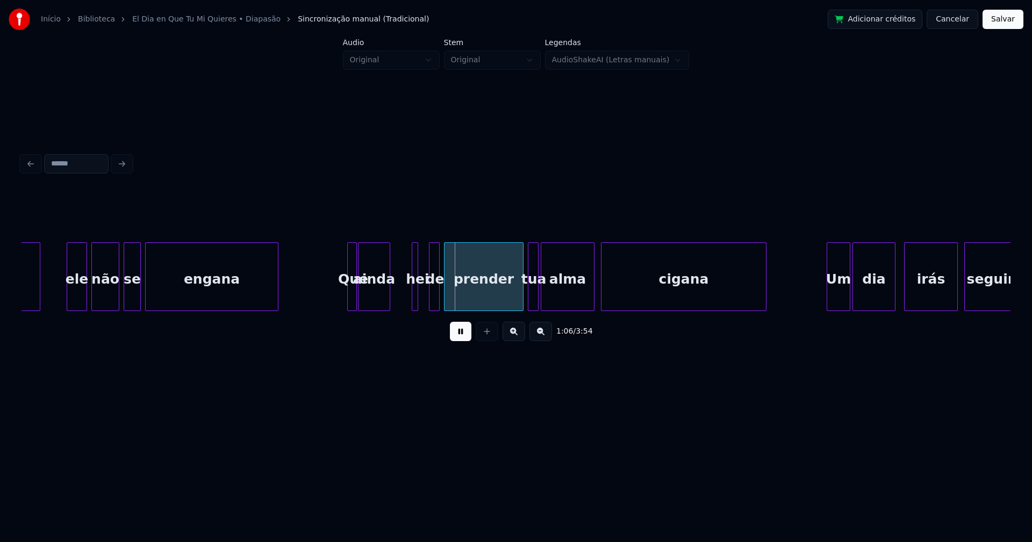
click at [355, 301] on div at bounding box center [354, 277] width 3 height 68
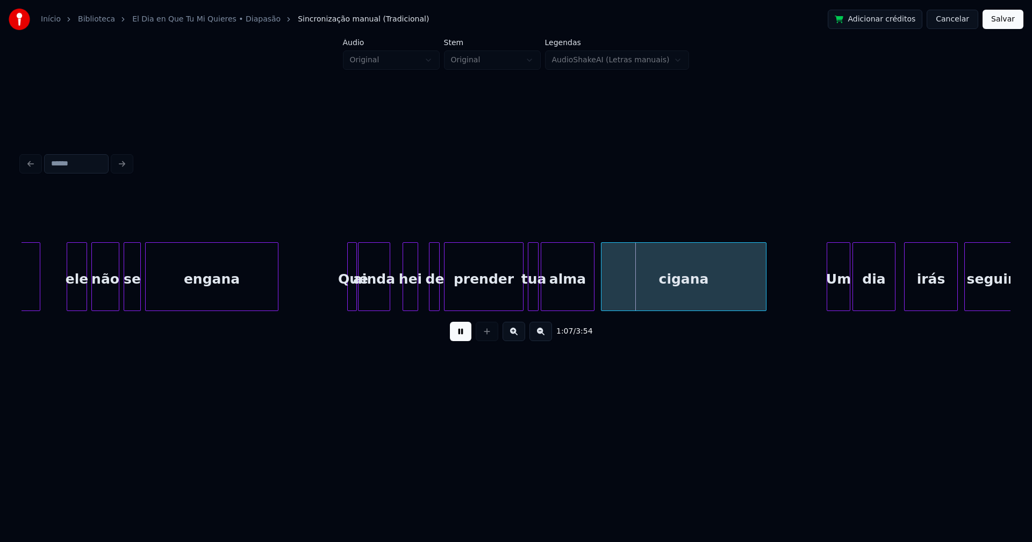
click at [405, 296] on div at bounding box center [404, 277] width 3 height 68
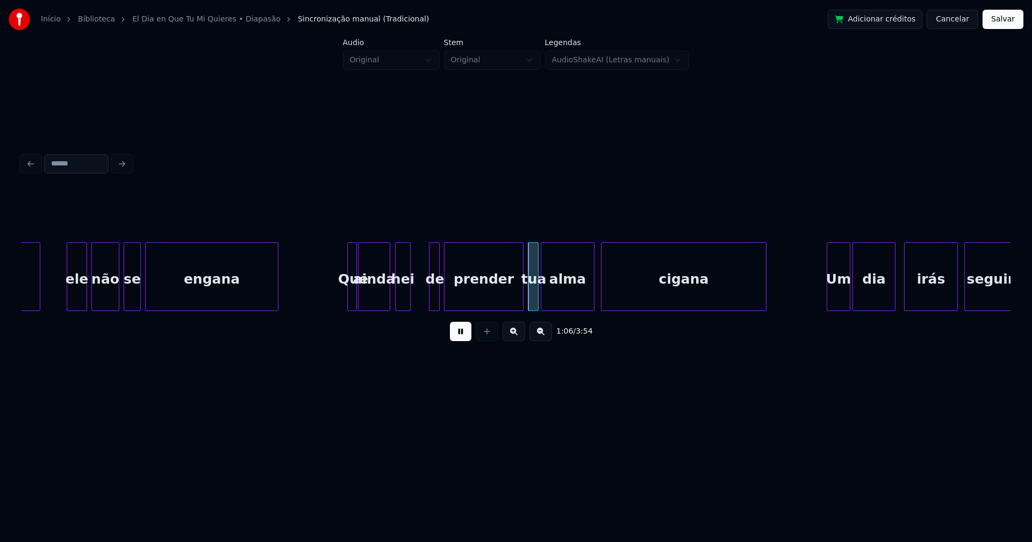
click at [400, 300] on div "hei" at bounding box center [402, 279] width 15 height 73
click at [421, 300] on div at bounding box center [421, 277] width 3 height 68
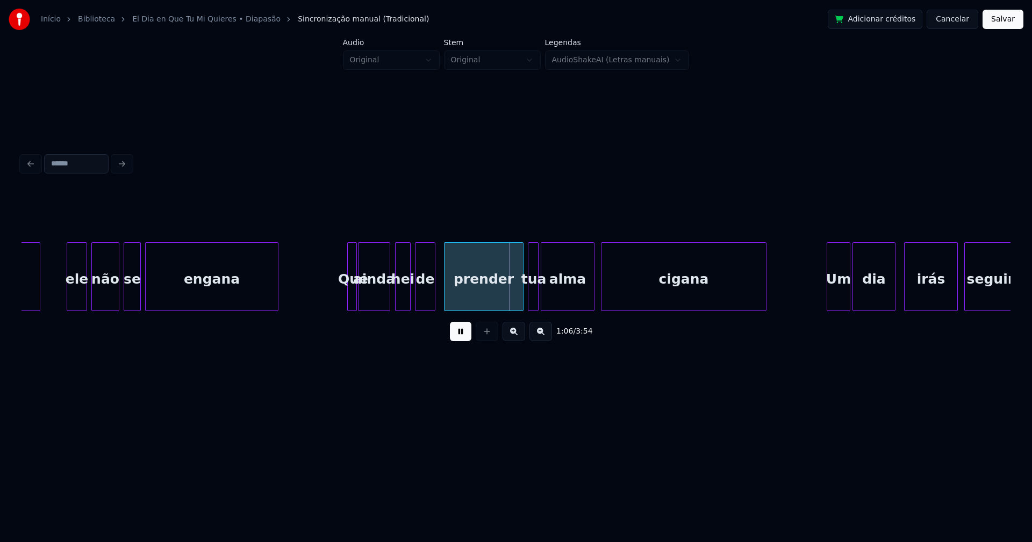
click at [424, 299] on div "de" at bounding box center [424, 279] width 19 height 73
click at [514, 306] on div at bounding box center [514, 277] width 3 height 68
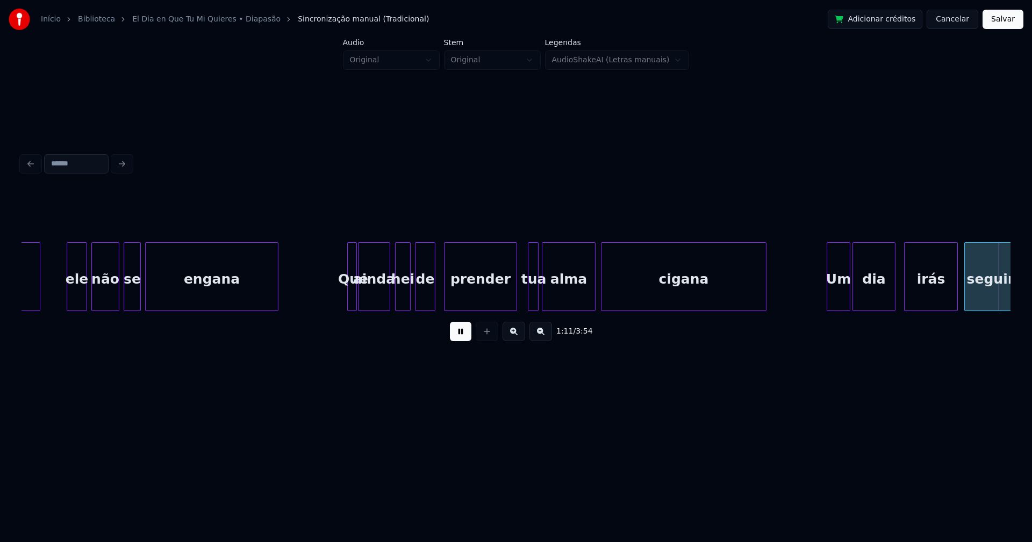
click at [560, 296] on div "alma" at bounding box center [568, 279] width 53 height 73
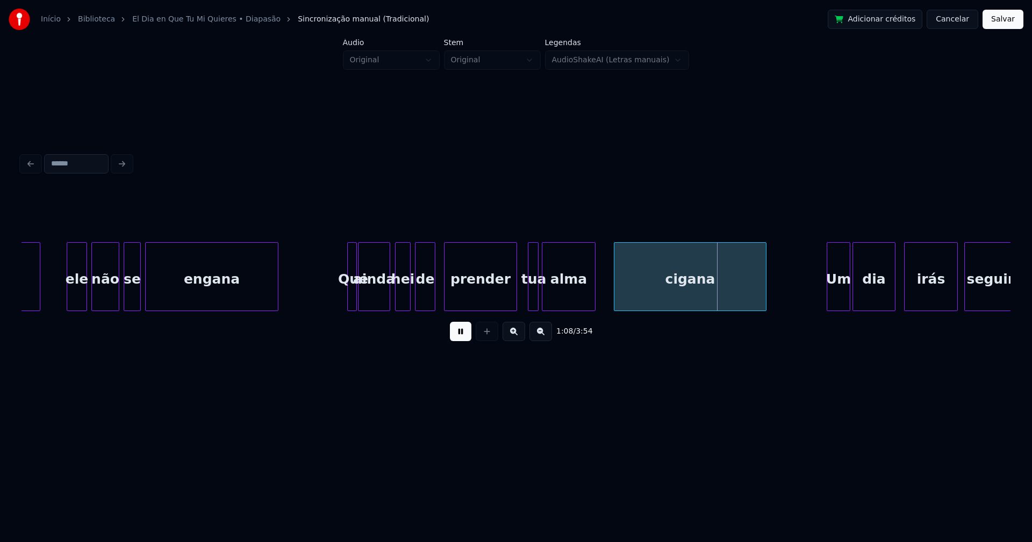
click at [615, 298] on div at bounding box center [615, 277] width 3 height 68
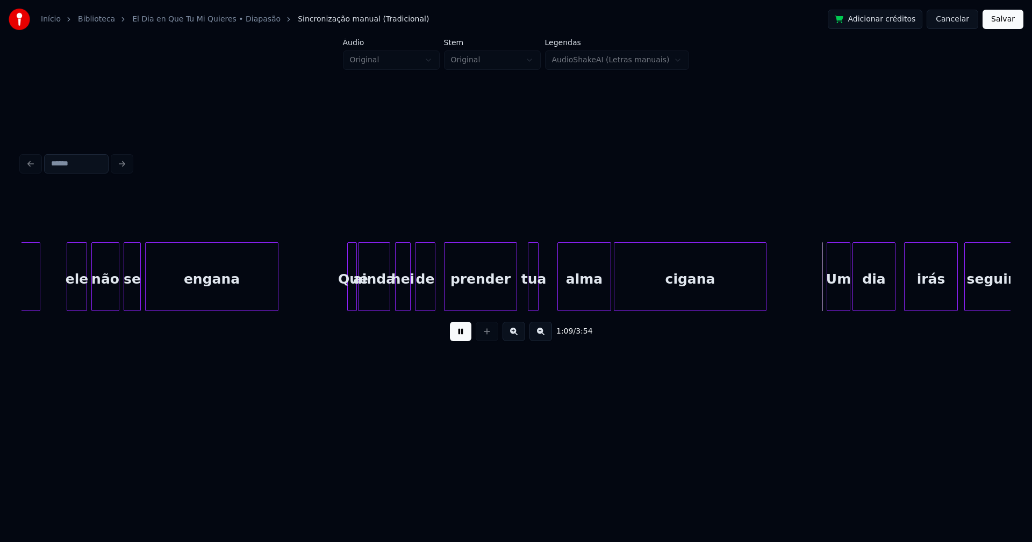
click at [580, 303] on div "alma" at bounding box center [584, 279] width 53 height 73
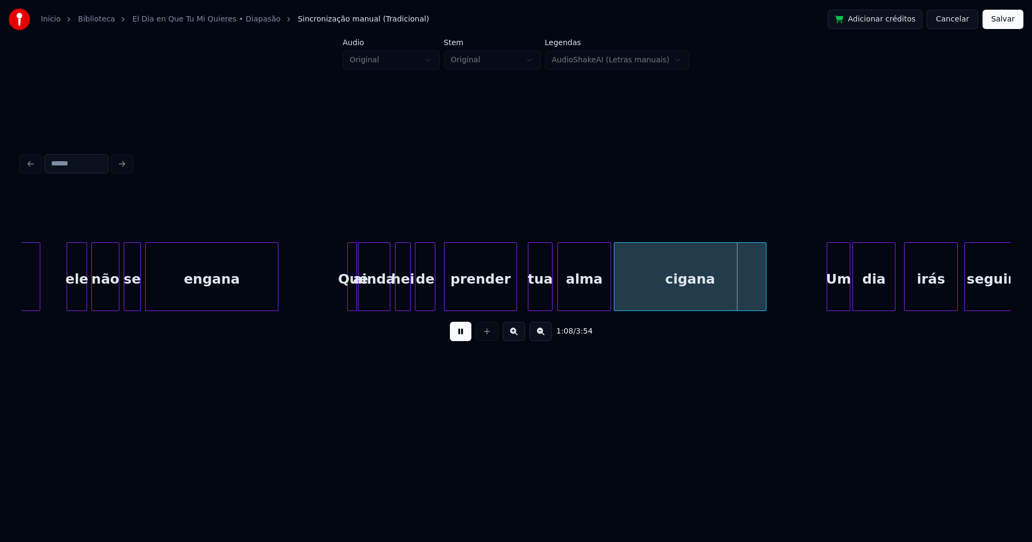
click at [551, 294] on div at bounding box center [550, 277] width 3 height 68
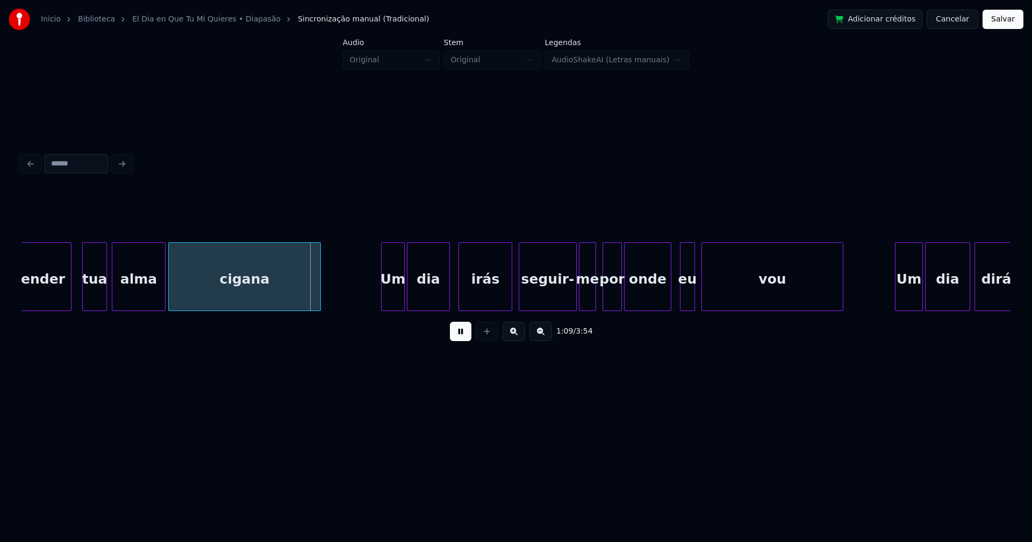
scroll to position [0, 7145]
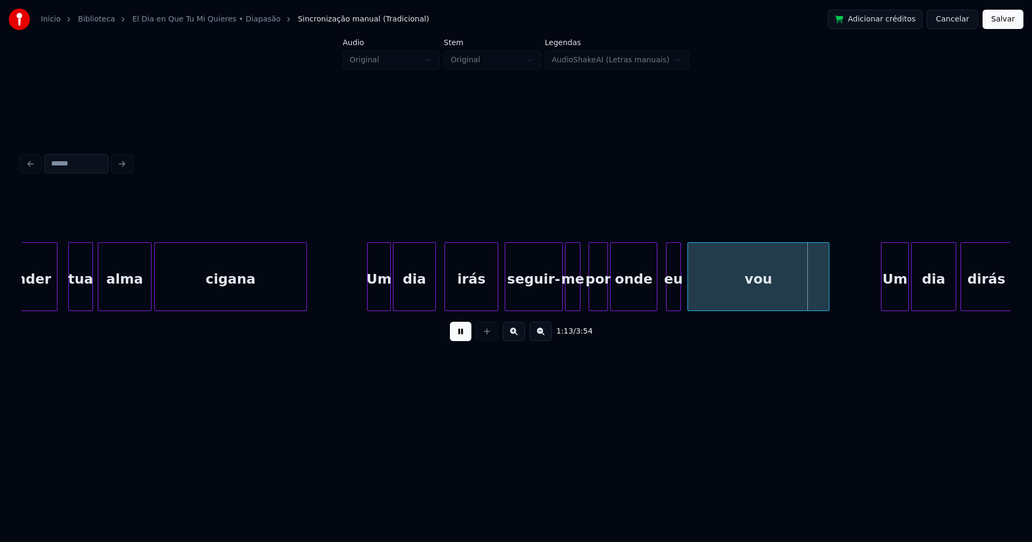
click at [579, 300] on div at bounding box center [578, 277] width 3 height 68
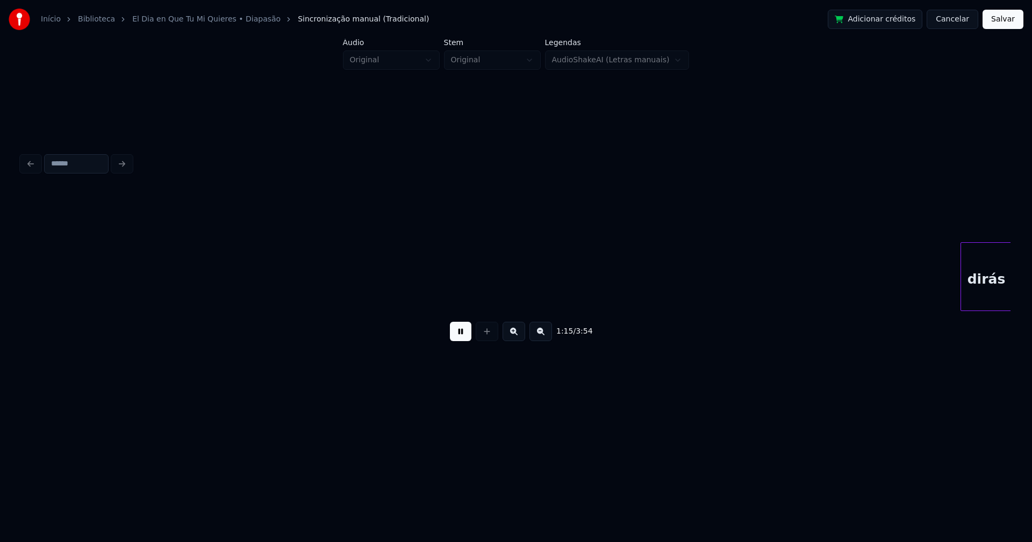
scroll to position [0, 8134]
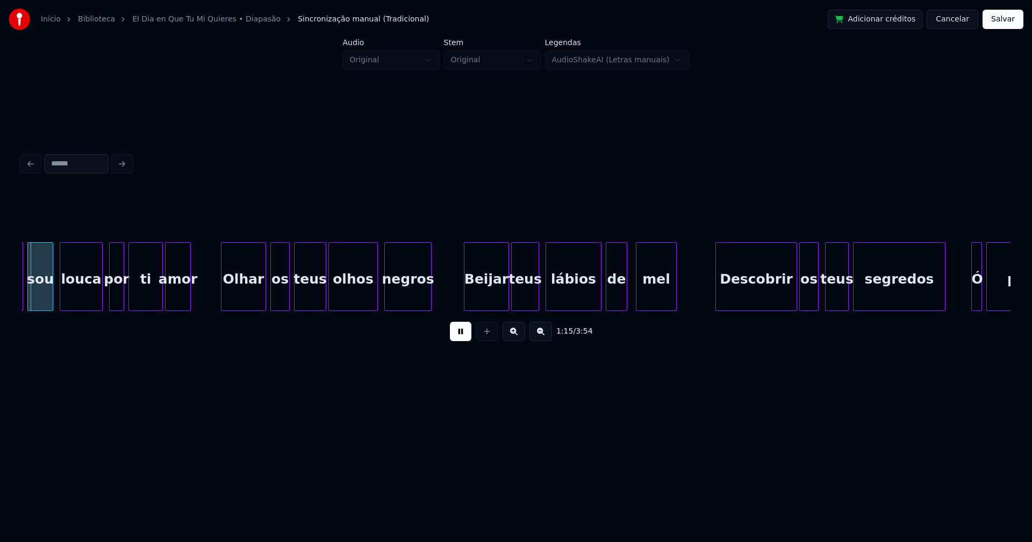
click at [357, 294] on div "olhos" at bounding box center [353, 279] width 48 height 73
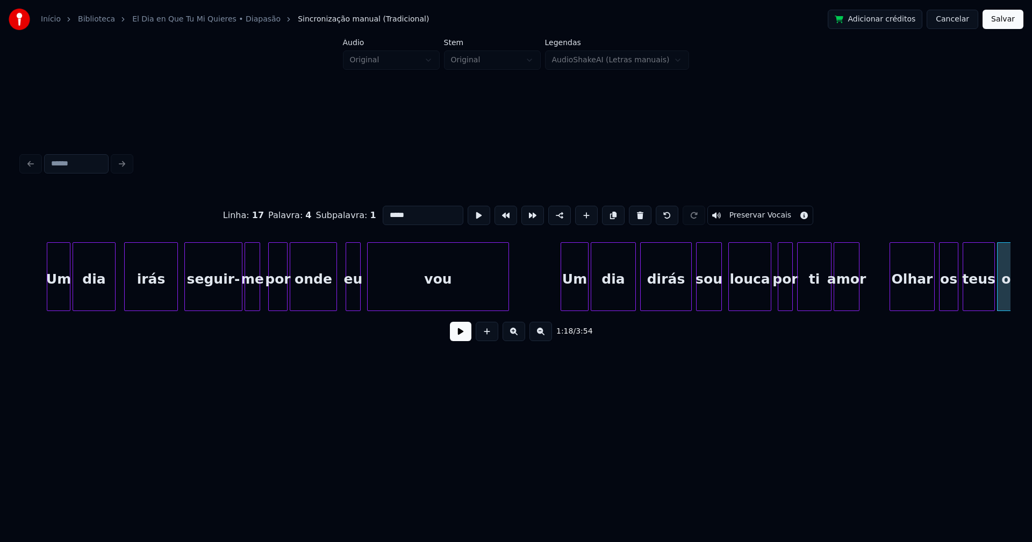
scroll to position [0, 7438]
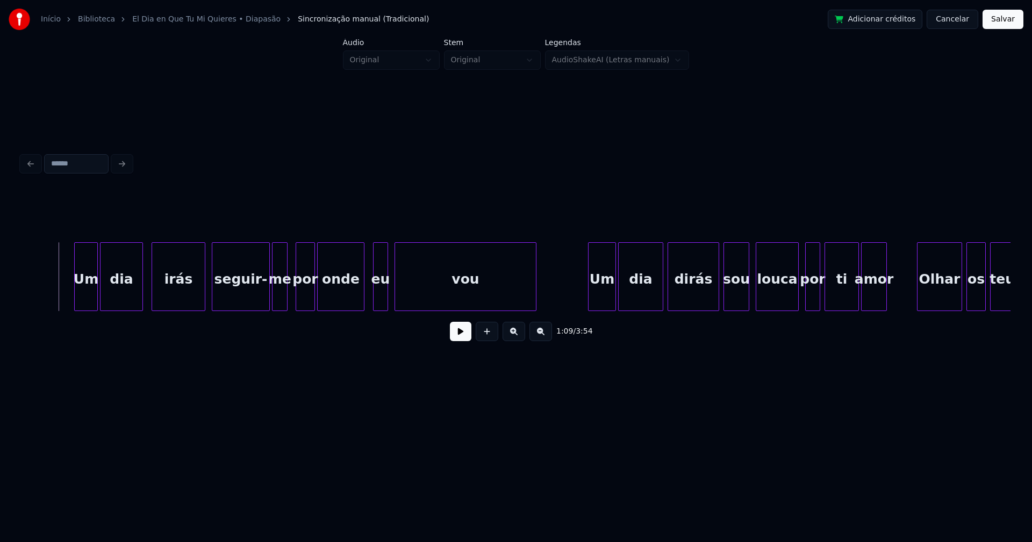
click at [462, 336] on button at bounding box center [460, 331] width 21 height 19
click at [344, 307] on div "dirás sou louca por ti amor Olhar os teus dia Um vou eu onde por me seguir- irá…" at bounding box center [515, 276] width 989 height 69
click at [354, 302] on div at bounding box center [352, 277] width 3 height 68
click at [355, 303] on div "eu" at bounding box center [369, 279] width 35 height 73
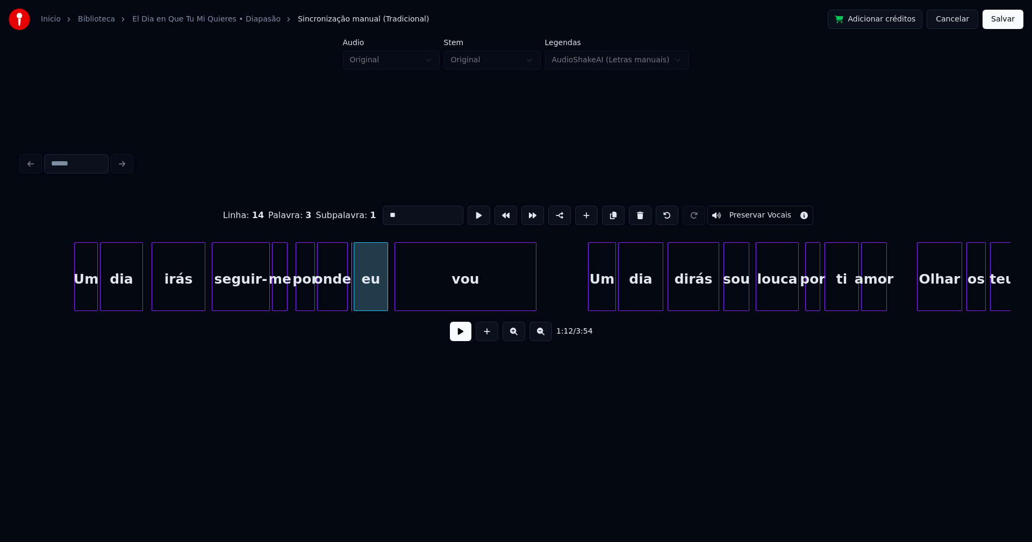
click at [355, 302] on div at bounding box center [355, 277] width 3 height 68
click at [467, 340] on button at bounding box center [460, 331] width 21 height 19
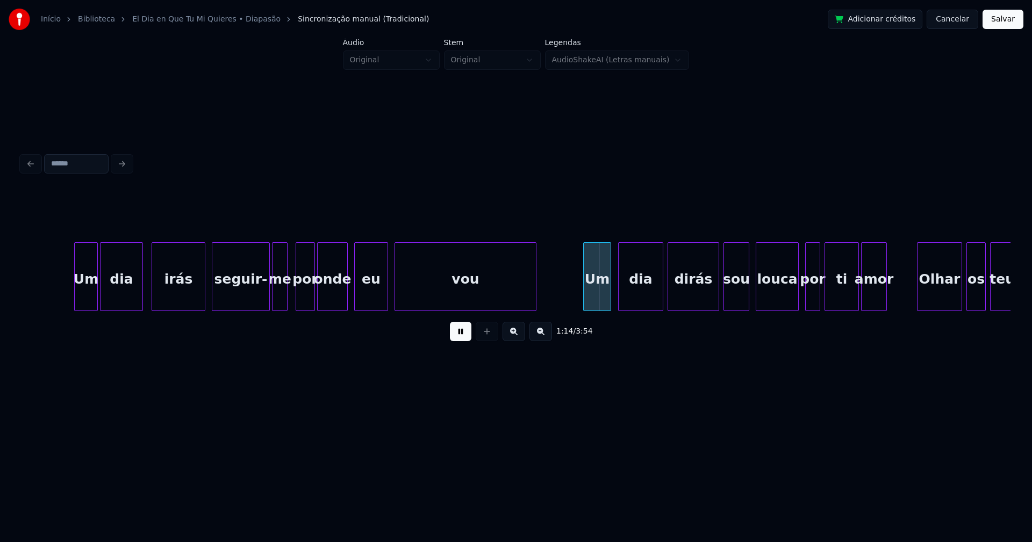
click at [603, 298] on div "Um" at bounding box center [597, 279] width 27 height 73
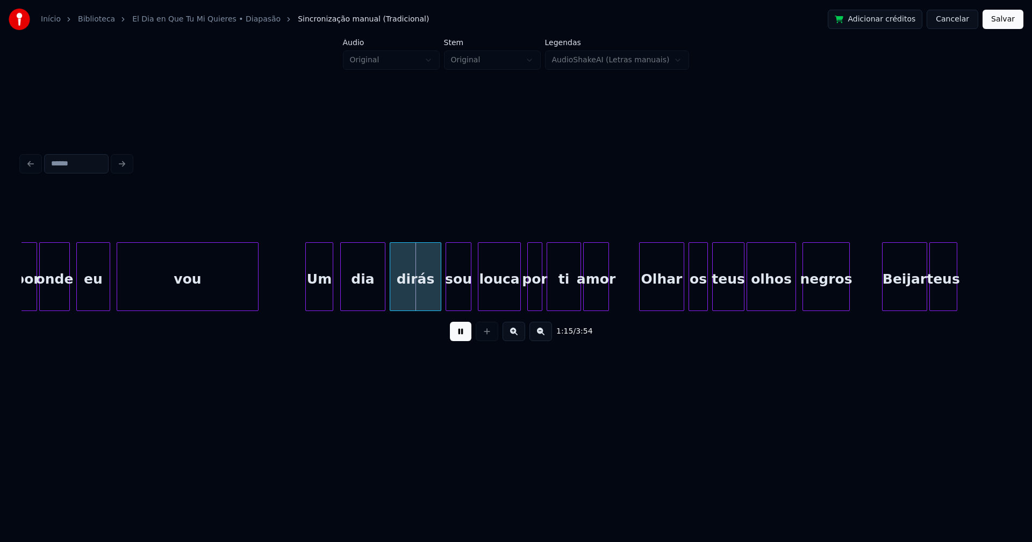
scroll to position [0, 7772]
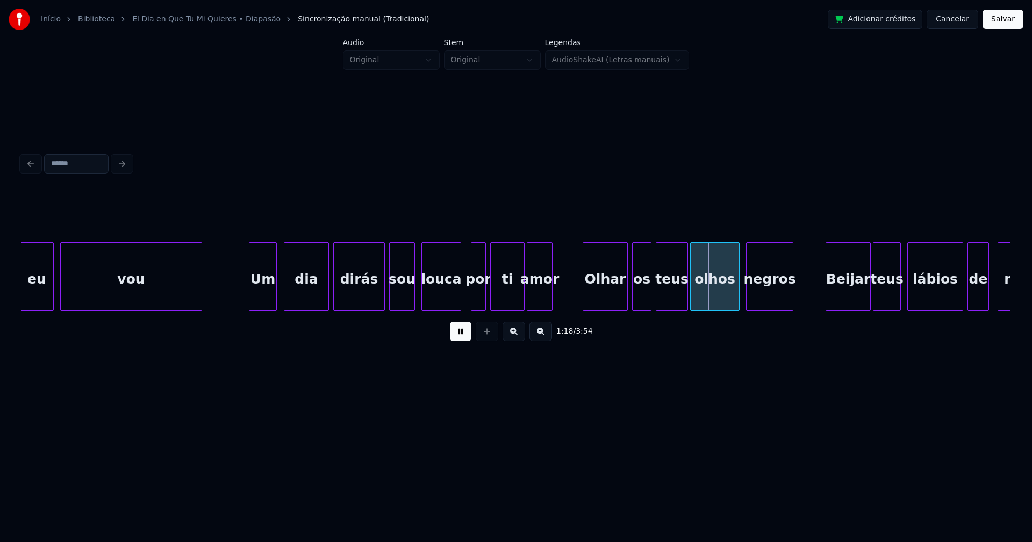
click at [460, 299] on div at bounding box center [458, 277] width 3 height 68
drag, startPoint x: 457, startPoint y: 344, endPoint x: 467, endPoint y: 341, distance: 10.6
click at [457, 341] on button at bounding box center [460, 331] width 21 height 19
click at [610, 298] on div "Olhar" at bounding box center [601, 279] width 44 height 73
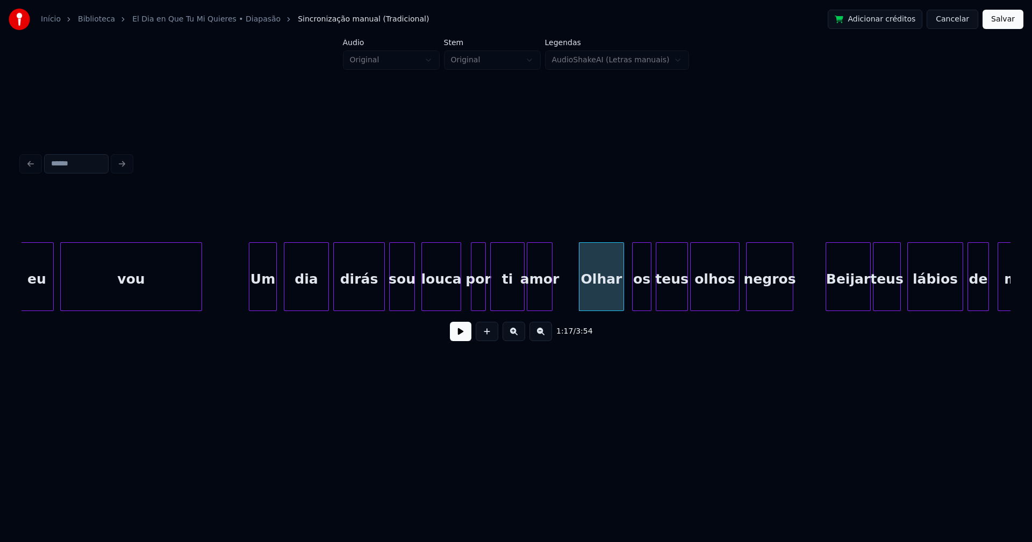
drag, startPoint x: 461, startPoint y: 335, endPoint x: 365, endPoint y: 320, distance: 96.9
click at [461, 336] on button at bounding box center [460, 331] width 21 height 19
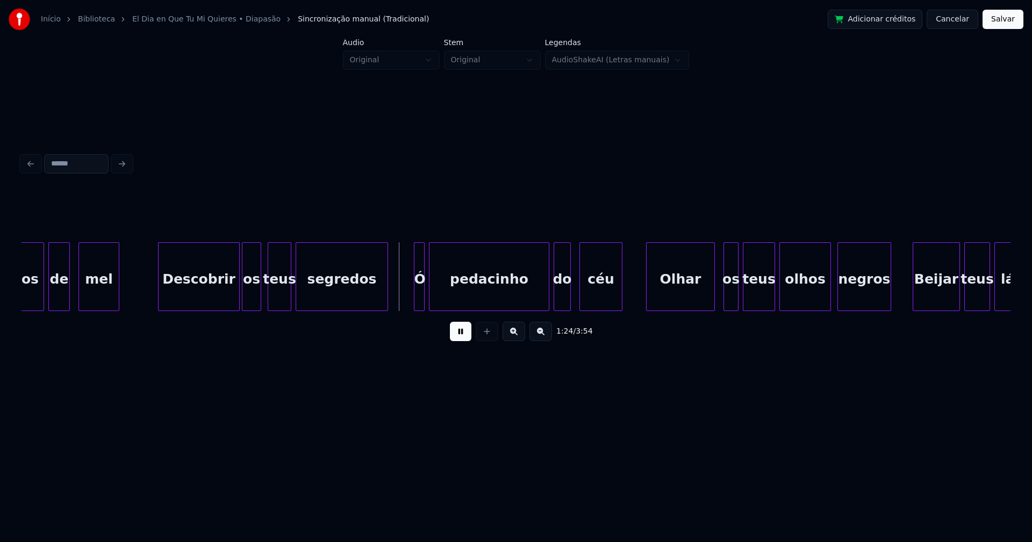
scroll to position [0, 8705]
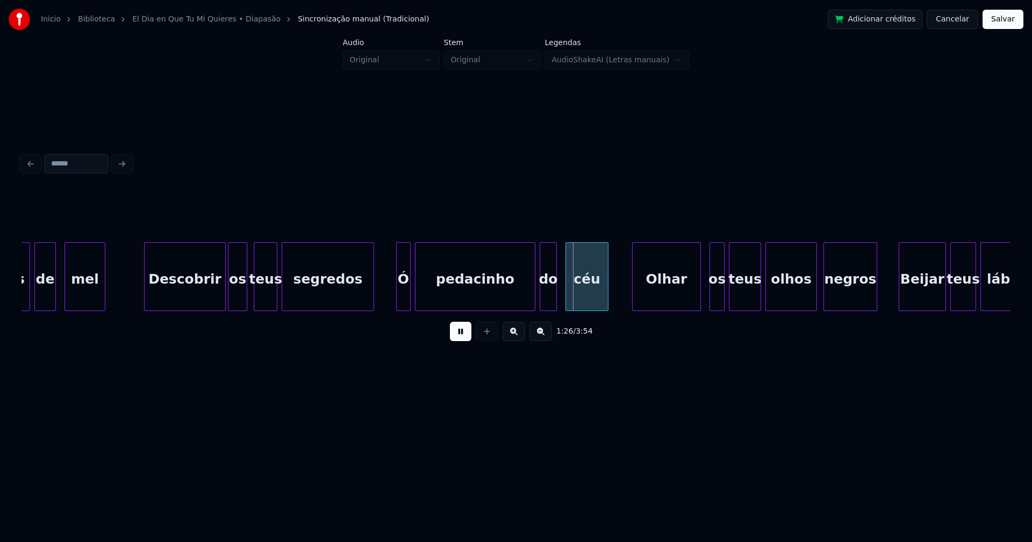
click at [399, 300] on div at bounding box center [398, 277] width 3 height 68
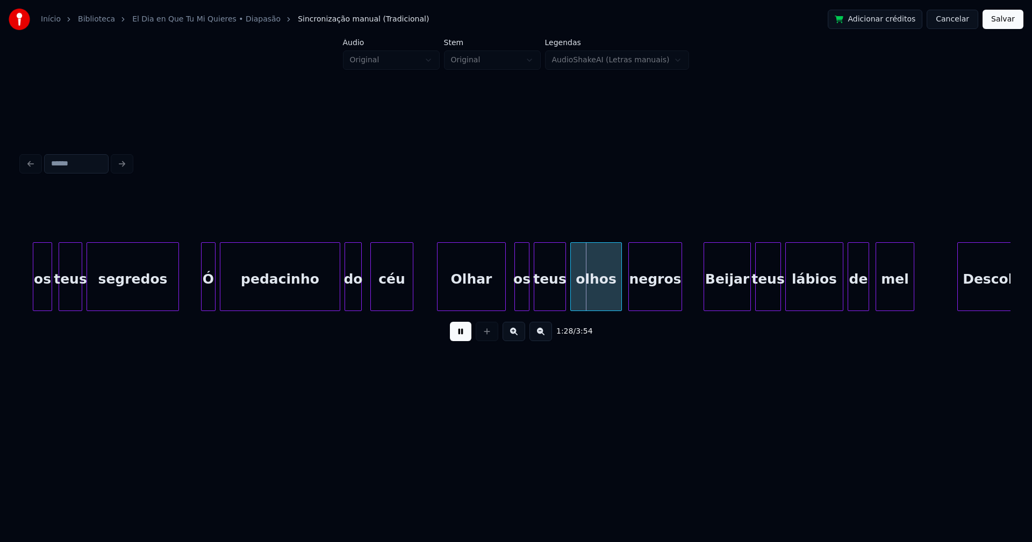
scroll to position [0, 8998]
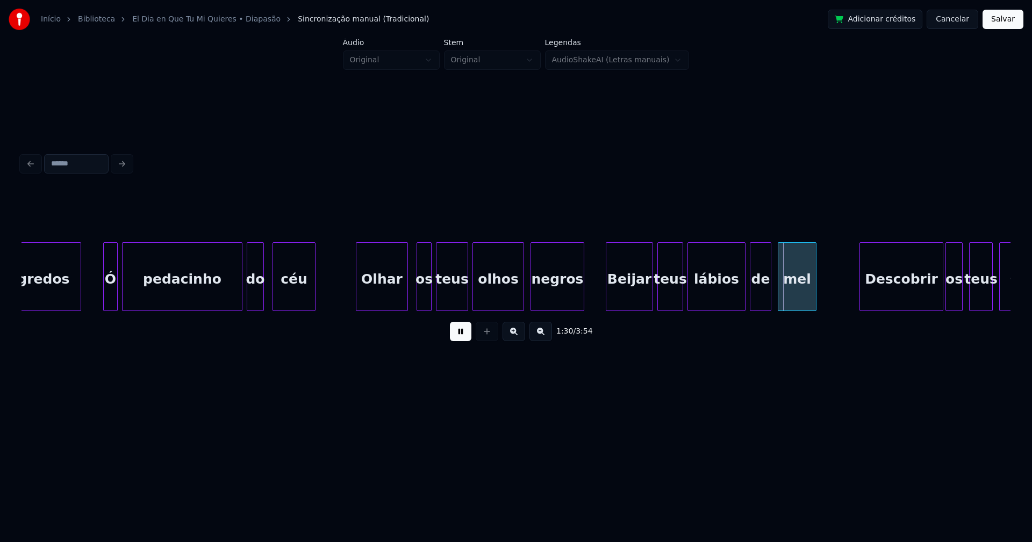
click at [357, 295] on div at bounding box center [357, 277] width 3 height 68
click at [457, 338] on button at bounding box center [460, 331] width 21 height 19
click at [459, 339] on button at bounding box center [460, 331] width 21 height 19
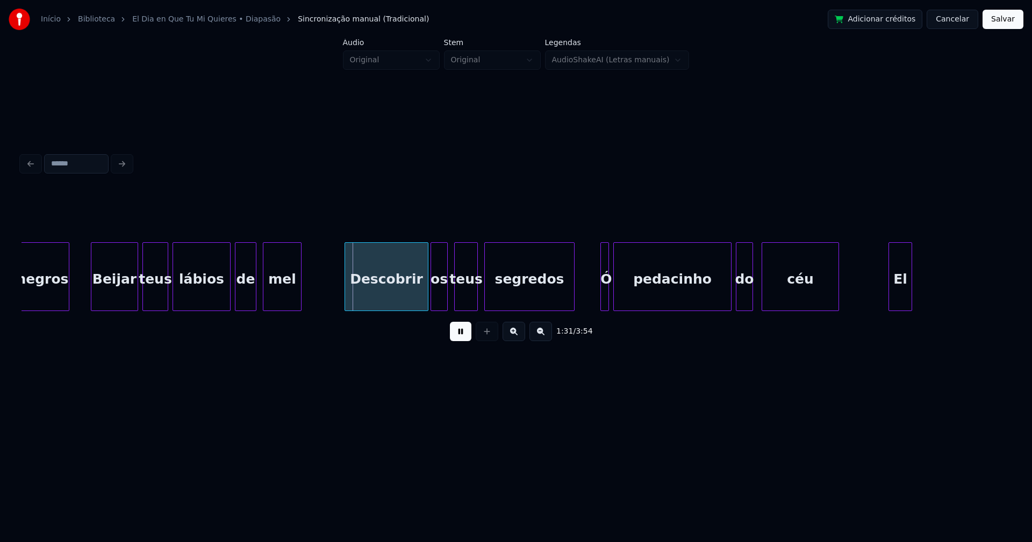
scroll to position [0, 9638]
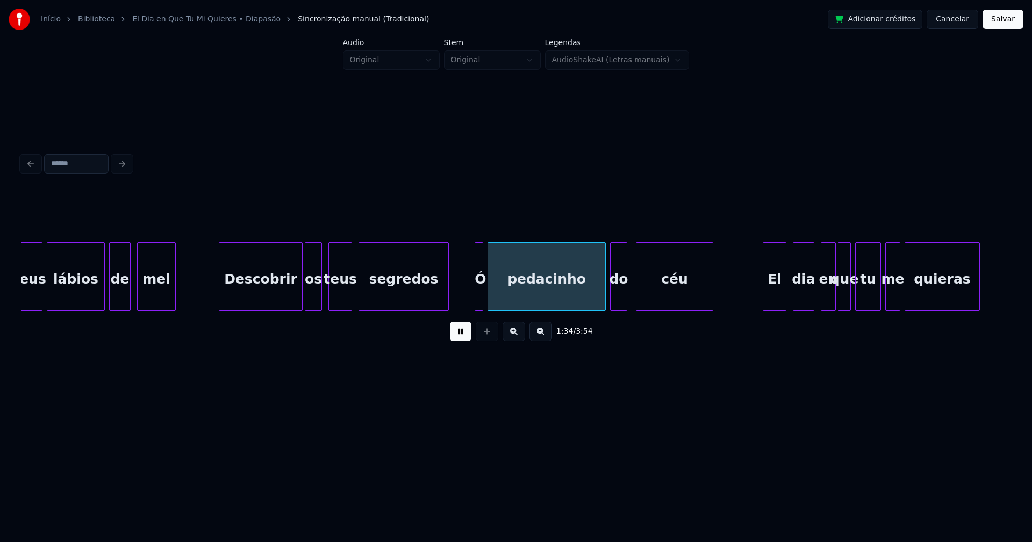
click at [474, 293] on div "Ó" at bounding box center [478, 276] width 9 height 69
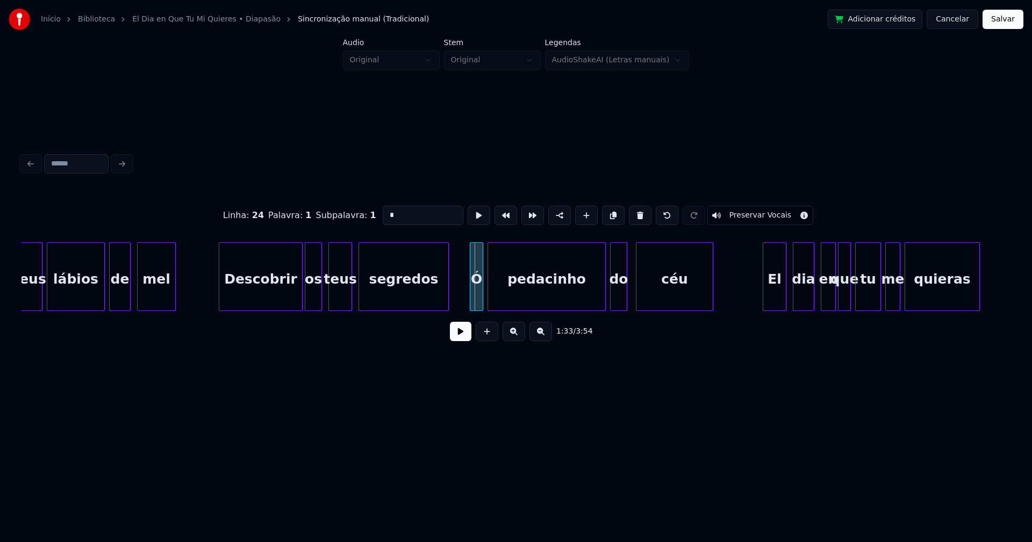
click at [470, 301] on div at bounding box center [471, 277] width 3 height 68
click at [457, 337] on button at bounding box center [460, 331] width 21 height 19
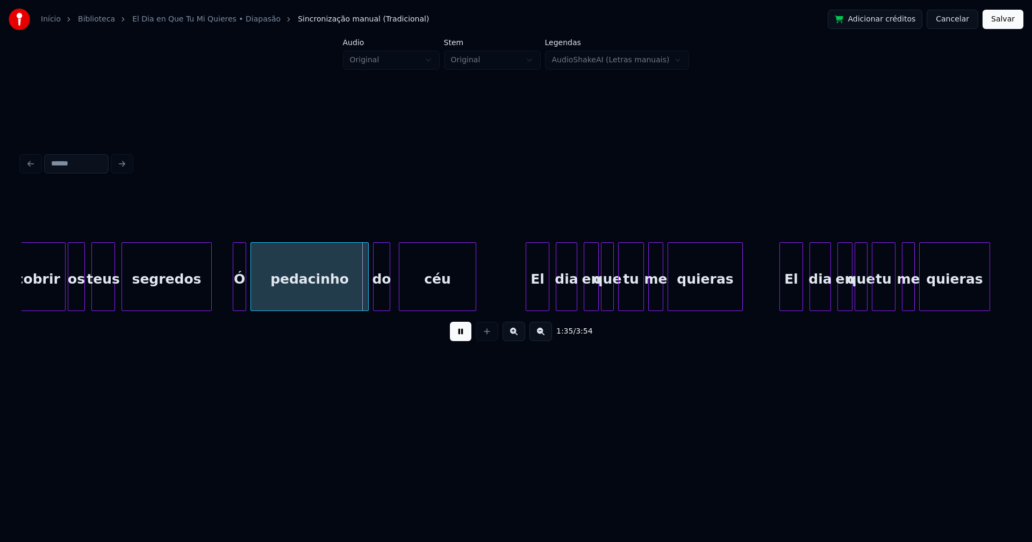
scroll to position [0, 9889]
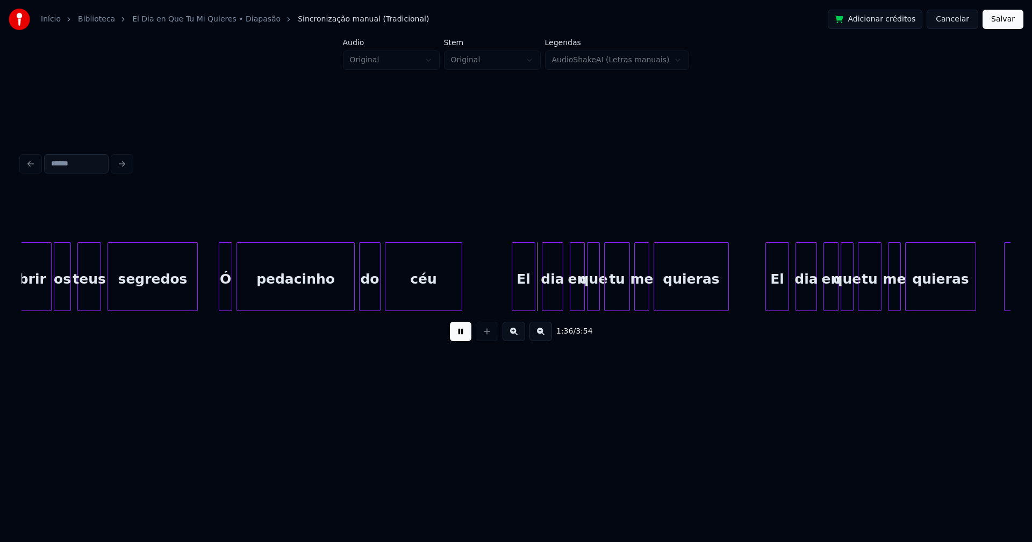
click at [378, 299] on div at bounding box center [378, 277] width 3 height 68
click at [518, 292] on div "El" at bounding box center [521, 279] width 23 height 73
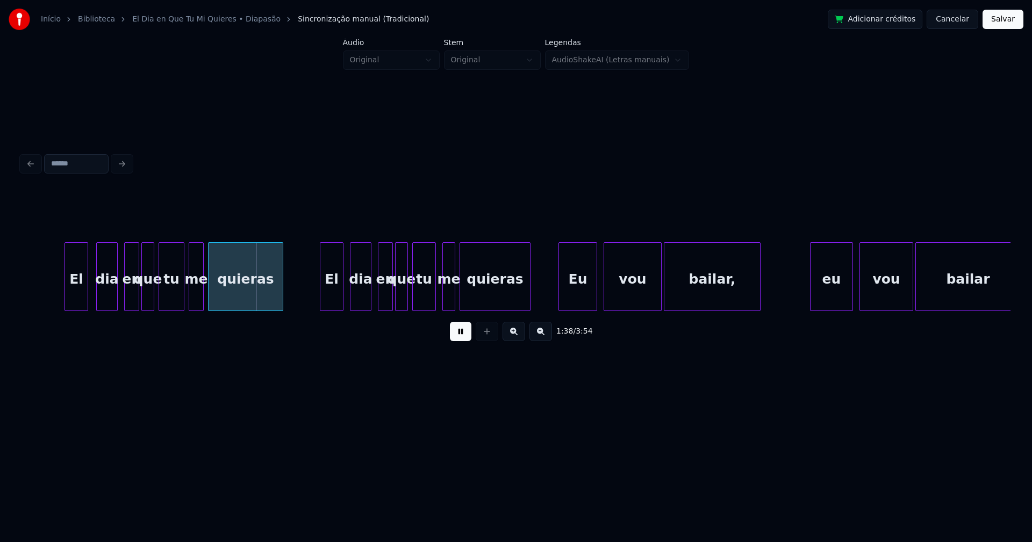
scroll to position [0, 10418]
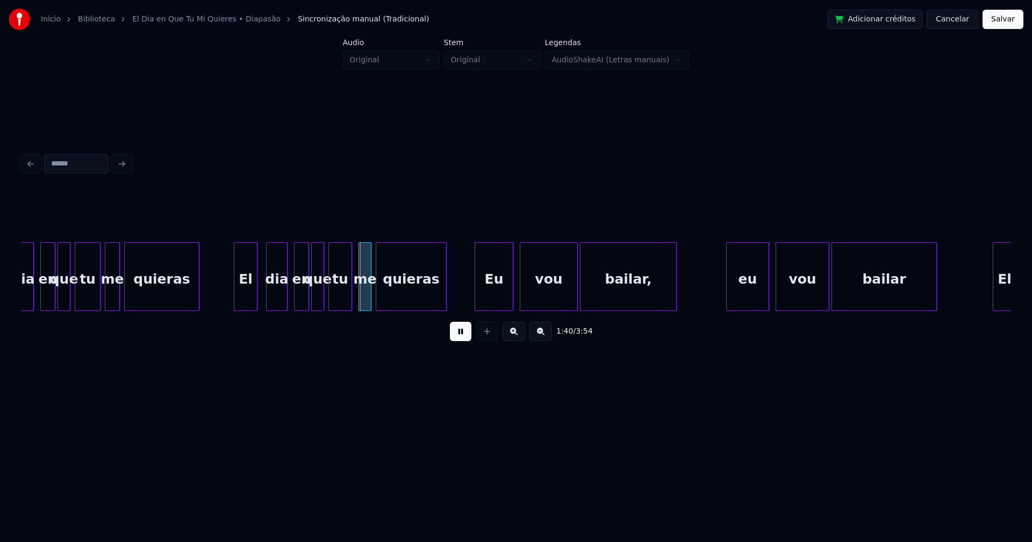
click at [246, 299] on div "El" at bounding box center [245, 279] width 23 height 73
click at [361, 294] on div "me" at bounding box center [361, 279] width 12 height 73
click at [486, 298] on div "Eu" at bounding box center [491, 279] width 38 height 73
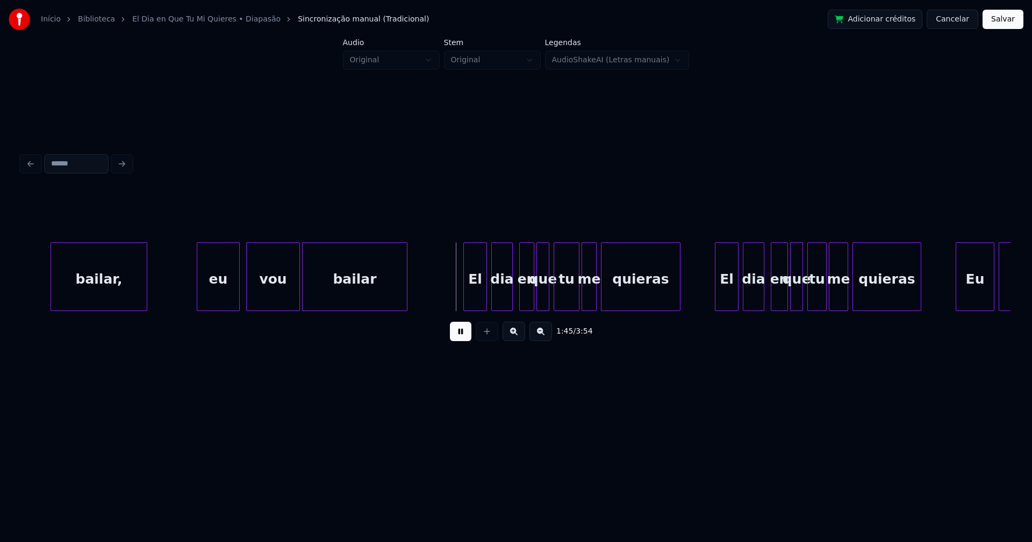
scroll to position [0, 10990]
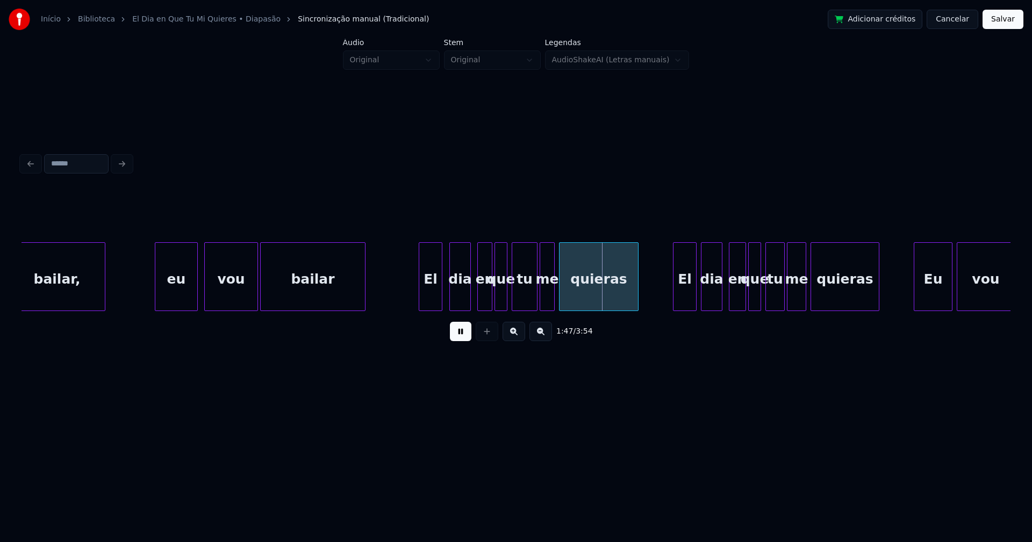
click at [430, 295] on div "El" at bounding box center [430, 279] width 23 height 73
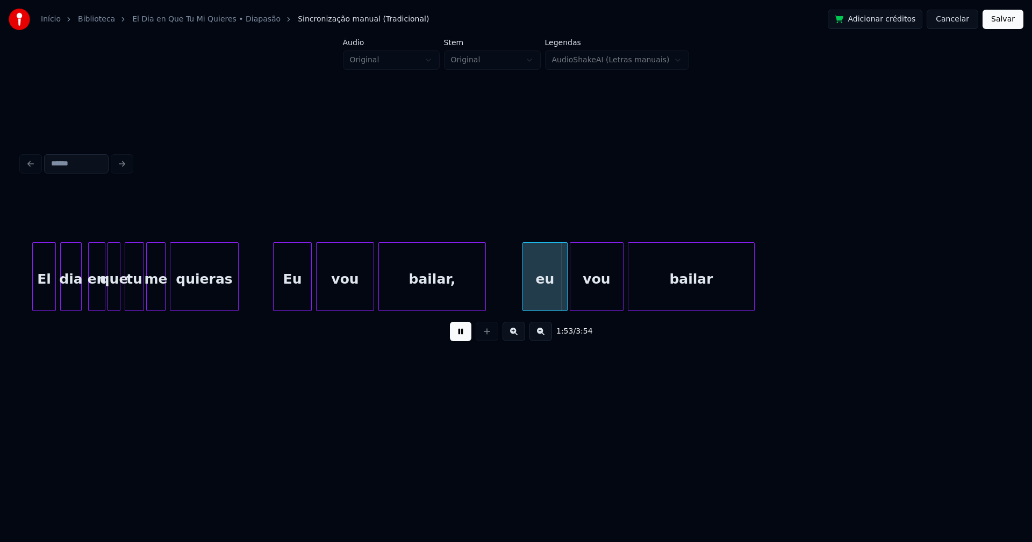
scroll to position [0, 11644]
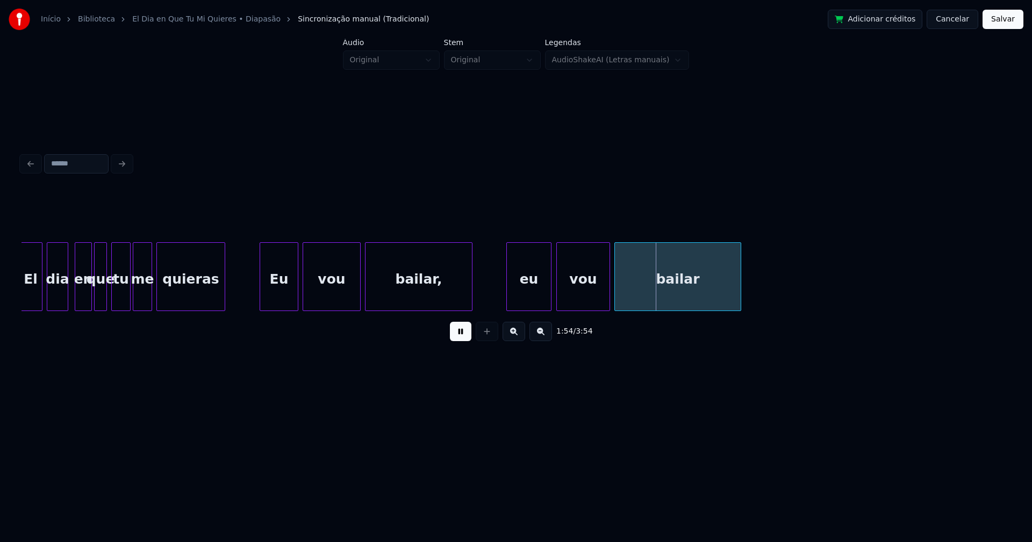
click at [531, 295] on div "eu" at bounding box center [529, 279] width 44 height 73
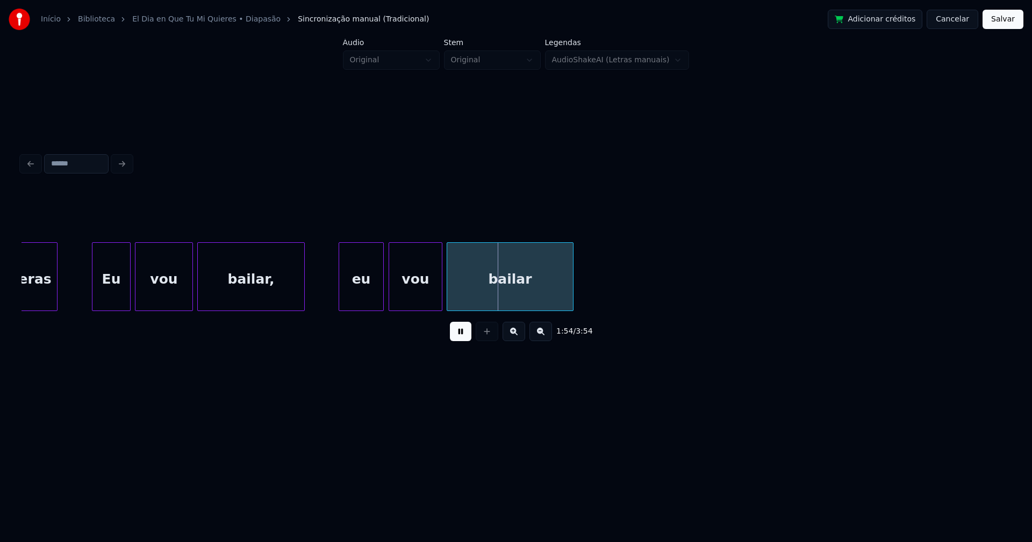
scroll to position [0, 11909]
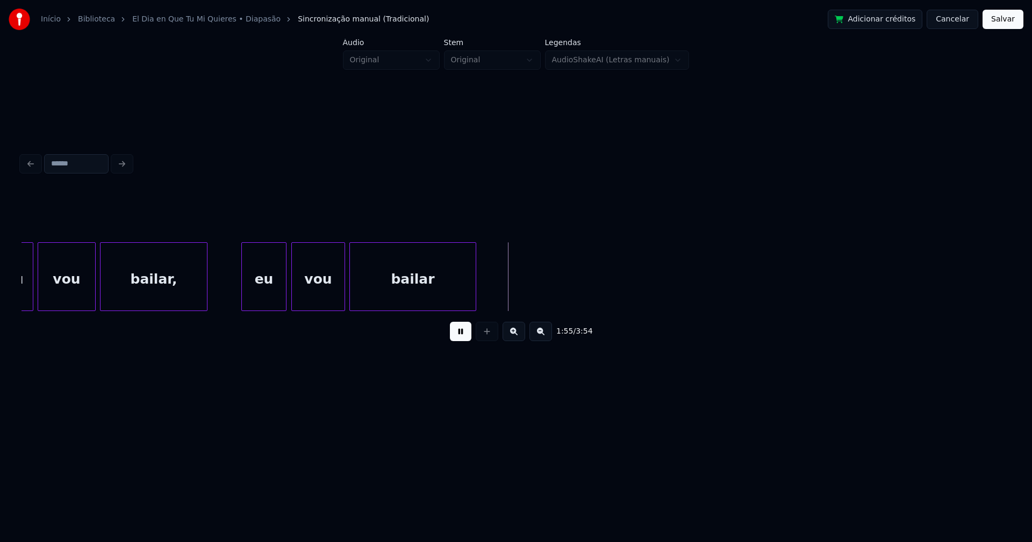
click at [995, 24] on button "Salvar" at bounding box center [1002, 19] width 41 height 19
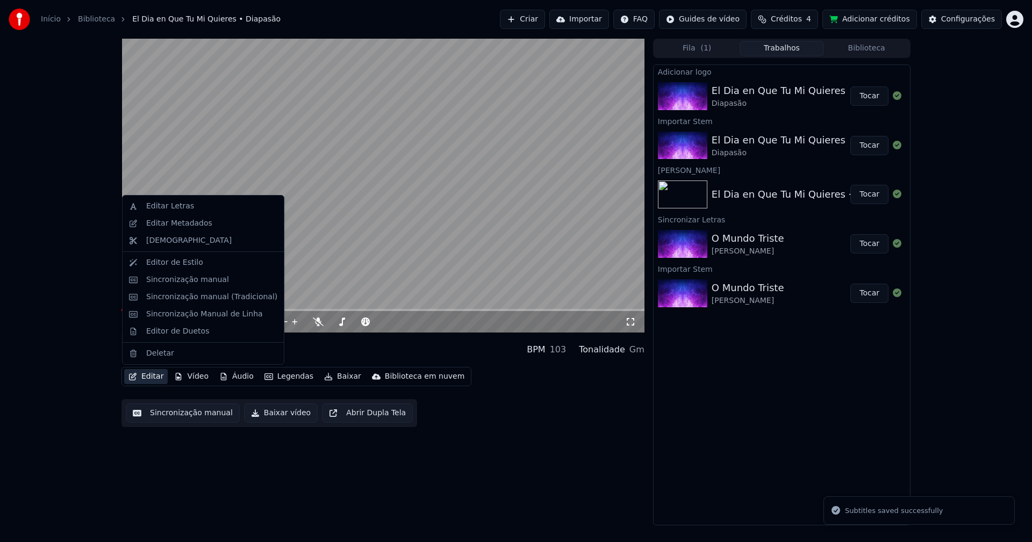
click at [157, 376] on button "Editar" at bounding box center [146, 376] width 44 height 15
click at [169, 208] on div "Editar Letras" at bounding box center [170, 206] width 48 height 11
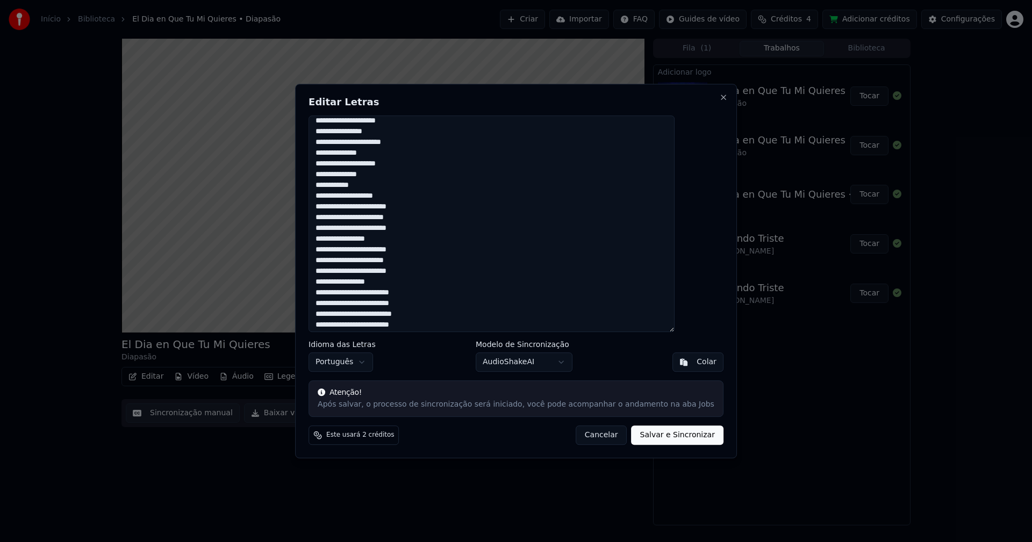
scroll to position [107, 0]
click at [579, 438] on button "Cancelar" at bounding box center [601, 435] width 52 height 19
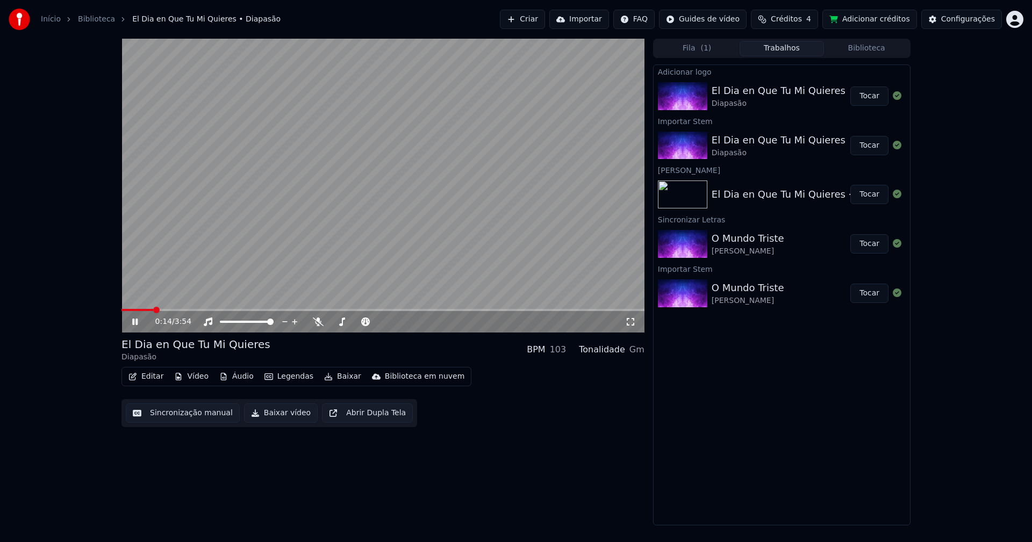
click at [134, 322] on icon at bounding box center [134, 322] width 5 height 6
click at [152, 375] on button "Editar" at bounding box center [146, 376] width 44 height 15
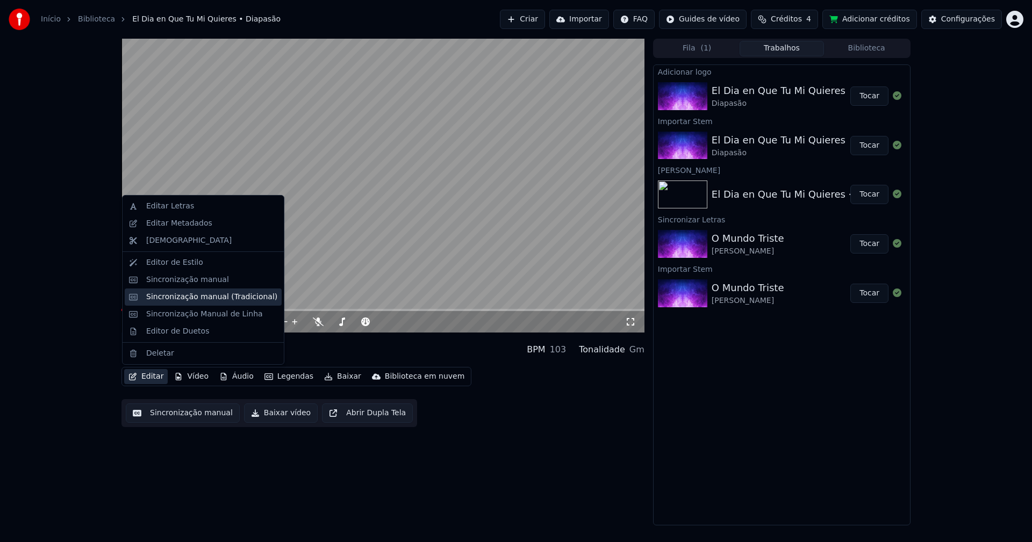
click at [190, 301] on div "Sincronização manual (Tradicional)" at bounding box center [211, 297] width 131 height 11
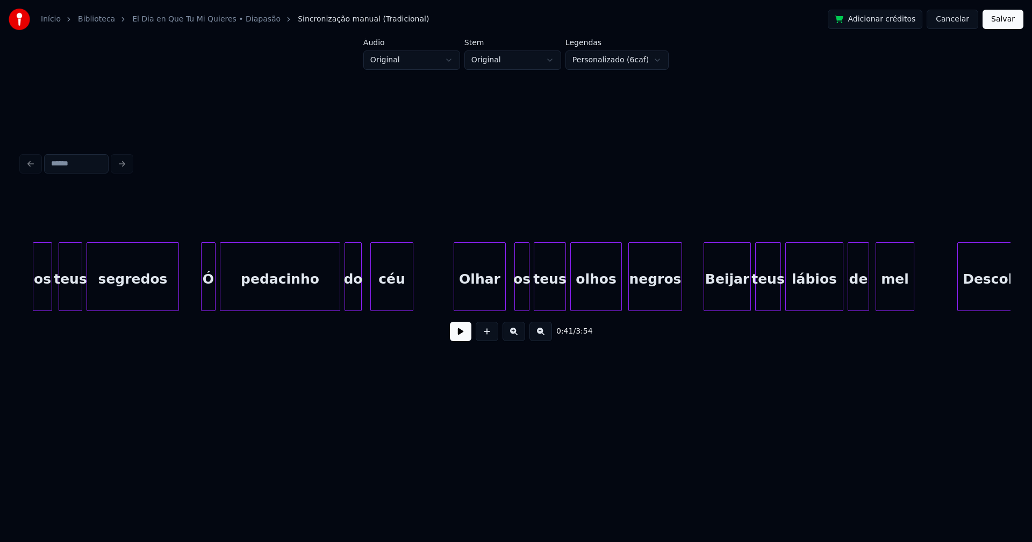
scroll to position [0, 8914]
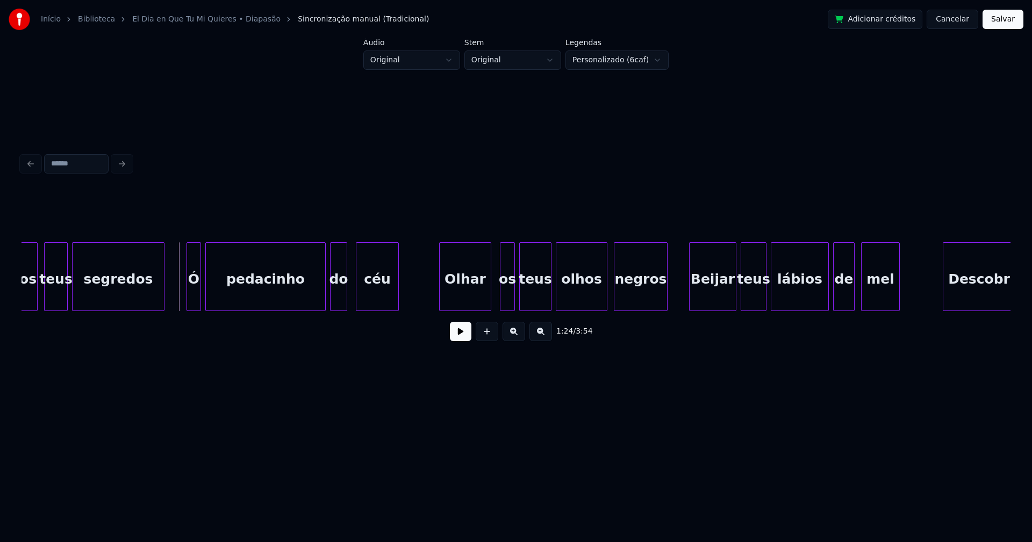
click at [464, 333] on button at bounding box center [460, 331] width 21 height 19
drag, startPoint x: 413, startPoint y: 289, endPoint x: 405, endPoint y: 328, distance: 40.0
drag, startPoint x: 456, startPoint y: 337, endPoint x: 456, endPoint y: 332, distance: 5.4
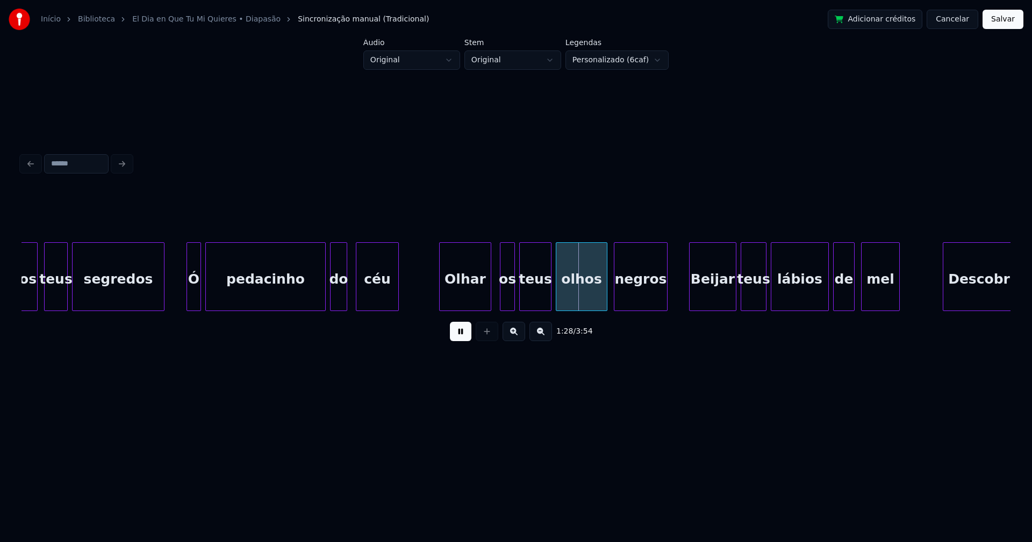
click at [456, 336] on button at bounding box center [460, 331] width 21 height 19
click at [459, 296] on div "Olhar" at bounding box center [465, 279] width 51 height 73
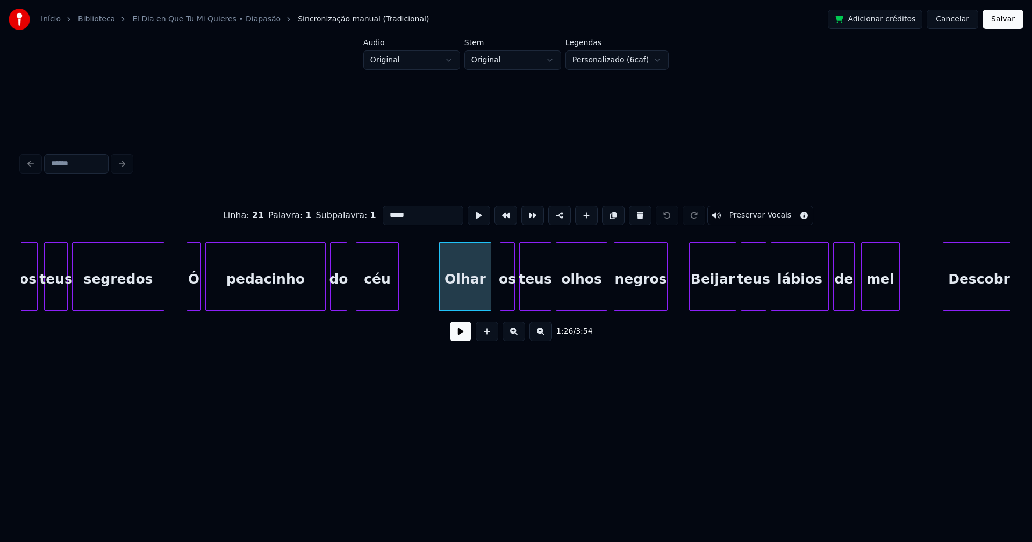
drag, startPoint x: 404, startPoint y: 212, endPoint x: 343, endPoint y: 212, distance: 61.3
click at [343, 212] on div "Linha : 21 Palavra : 1 Subpalavra : 1 ***** Preservar Vocais" at bounding box center [515, 216] width 989 height 54
type input "*****"
click at [466, 340] on button at bounding box center [460, 331] width 21 height 19
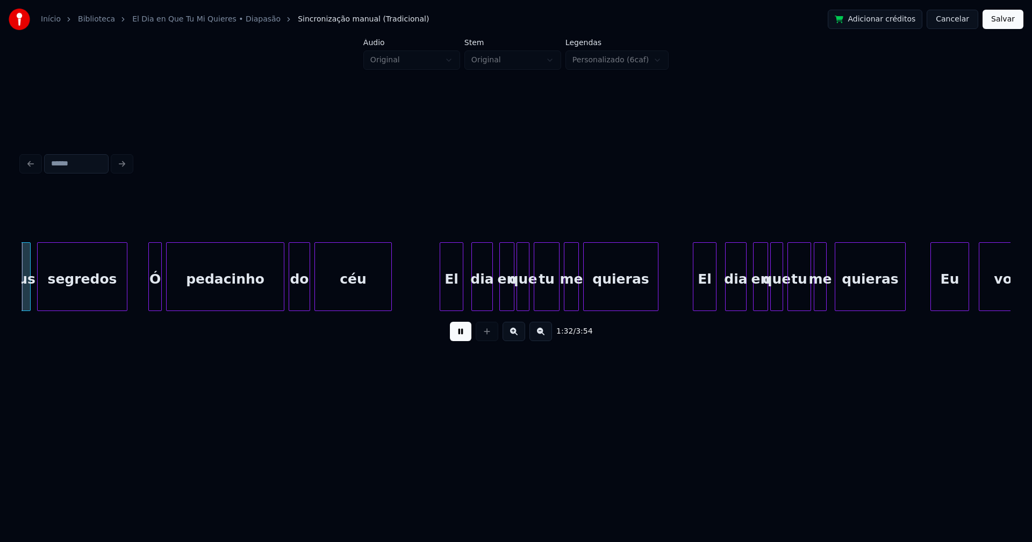
scroll to position [0, 9973]
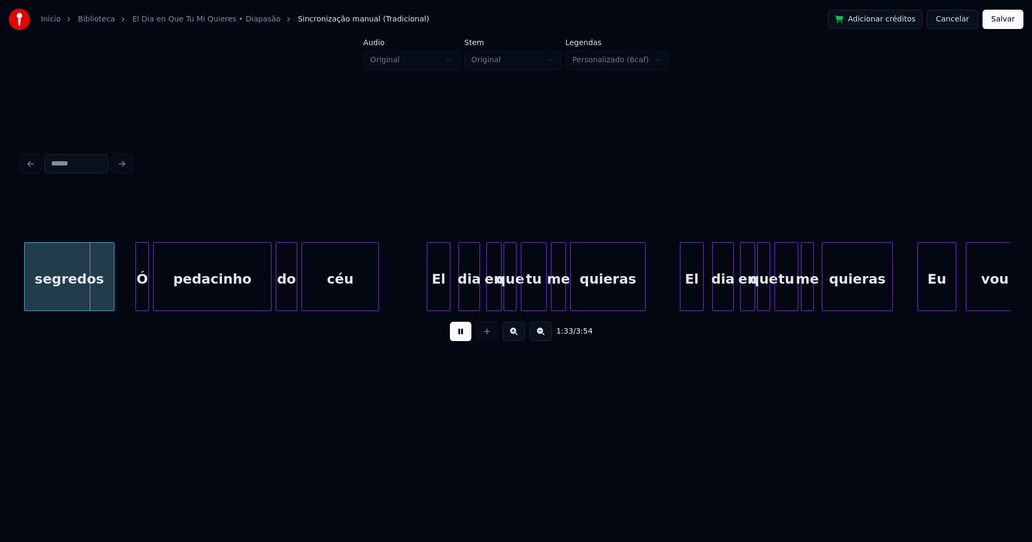
click at [460, 338] on button at bounding box center [460, 331] width 21 height 19
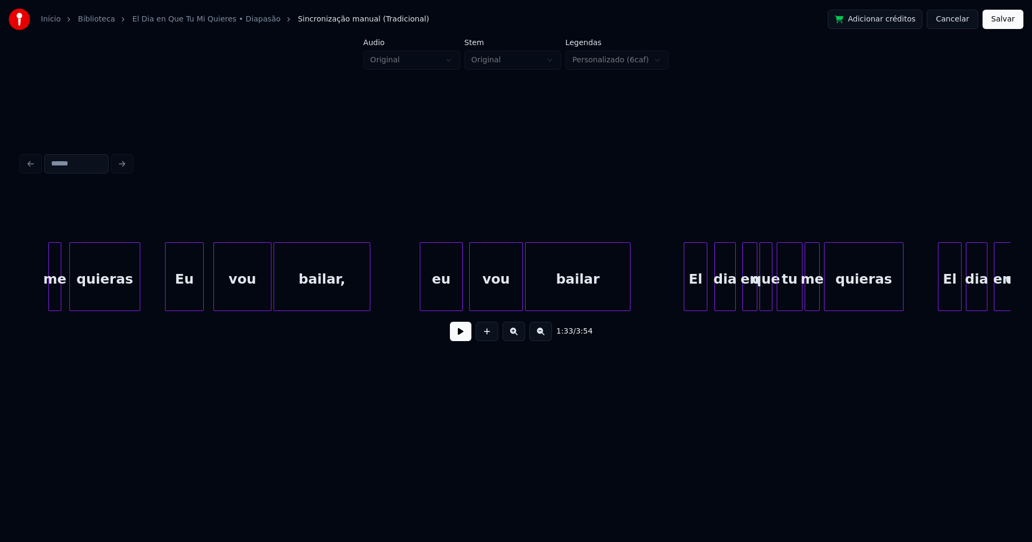
scroll to position [0, 10753]
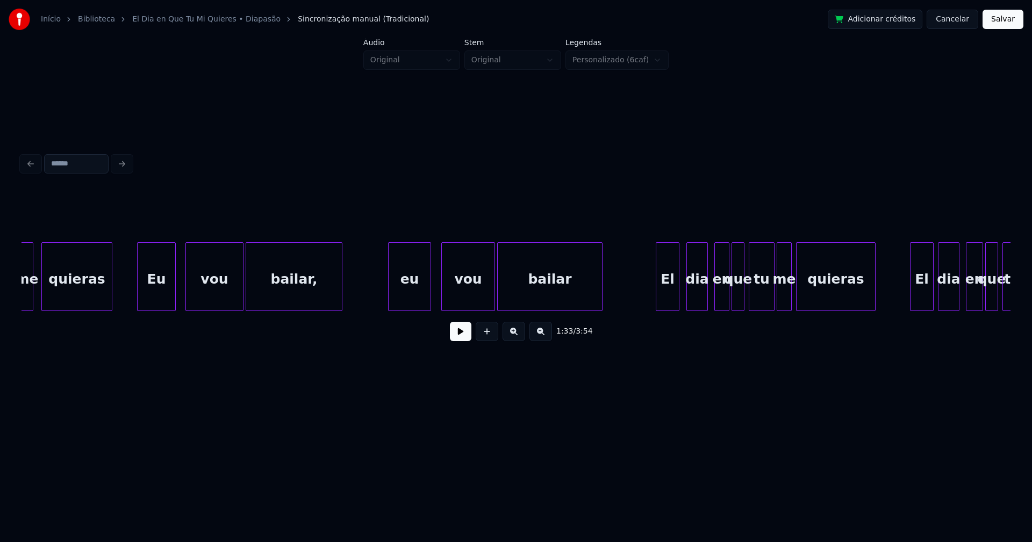
click at [416, 293] on div "eu" at bounding box center [409, 279] width 42 height 73
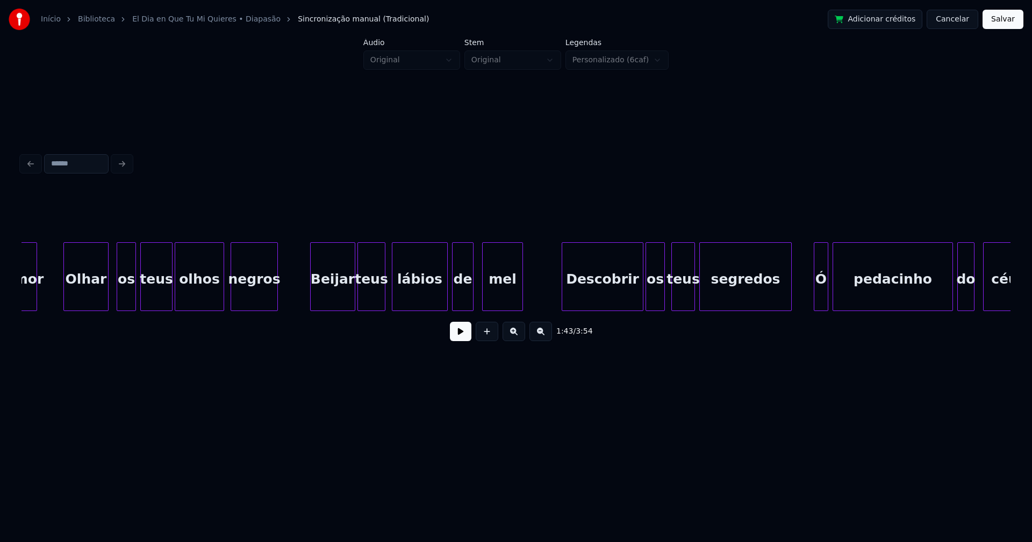
scroll to position [0, 8273]
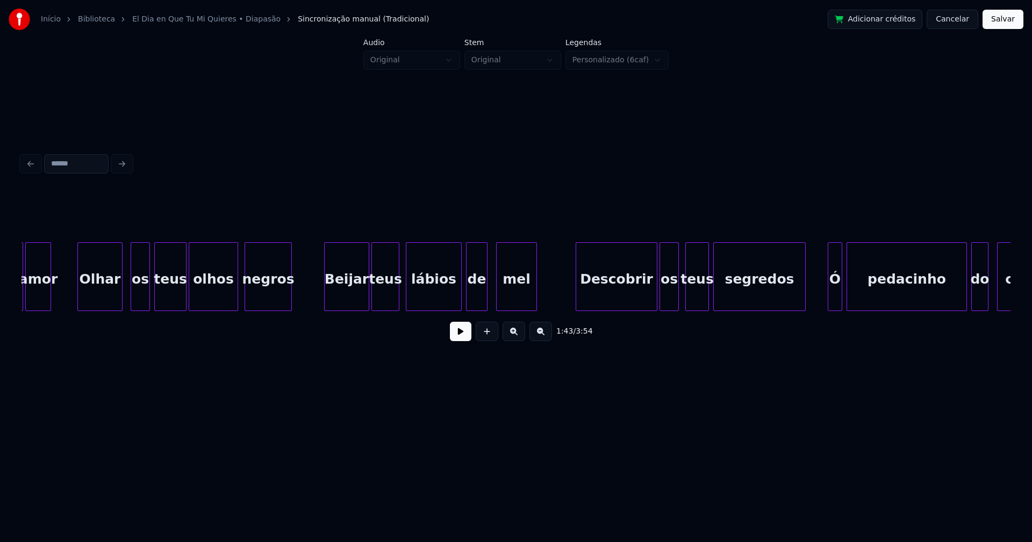
click at [100, 294] on div "Olhar" at bounding box center [100, 279] width 44 height 73
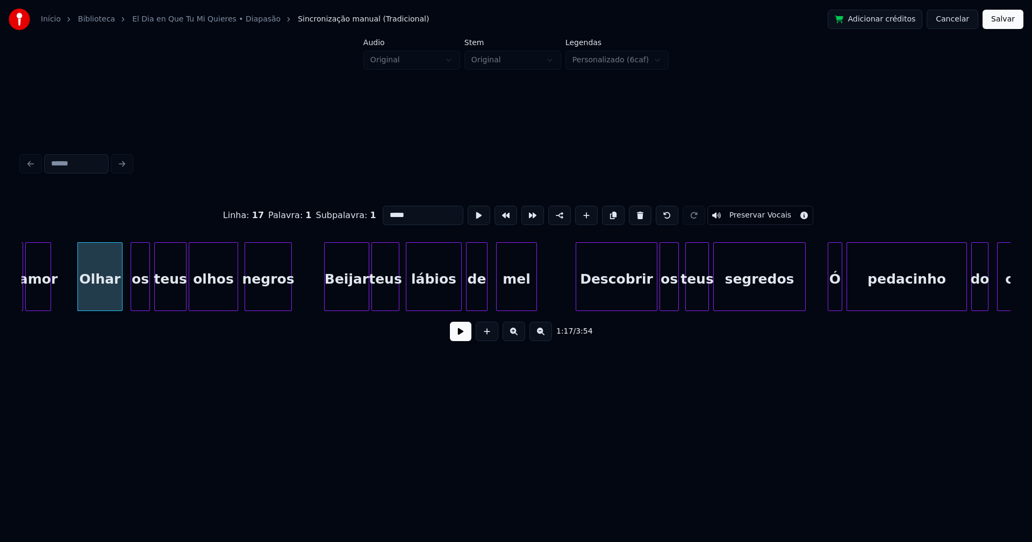
drag, startPoint x: 385, startPoint y: 212, endPoint x: 359, endPoint y: 212, distance: 25.3
click at [359, 212] on div "Linha : 17 Palavra : 1 Subpalavra : 1 ***** Preservar Vocais" at bounding box center [515, 216] width 989 height 54
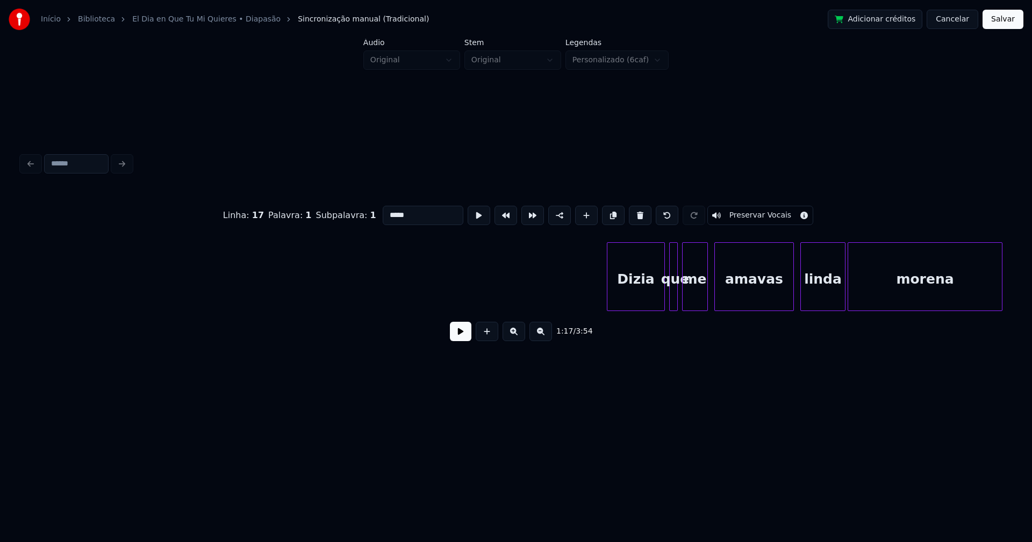
scroll to position [0, 14040]
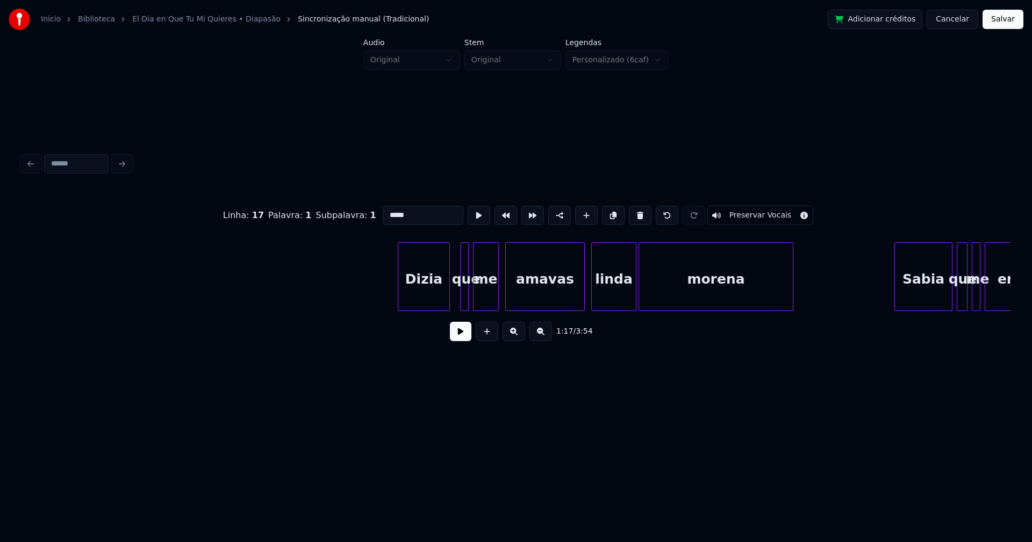
click at [449, 300] on div at bounding box center [447, 277] width 3 height 68
click at [517, 301] on div at bounding box center [516, 277] width 3 height 68
click at [501, 305] on div "me" at bounding box center [498, 279] width 25 height 73
click at [483, 299] on div at bounding box center [482, 277] width 3 height 68
click at [578, 299] on div at bounding box center [577, 277] width 3 height 68
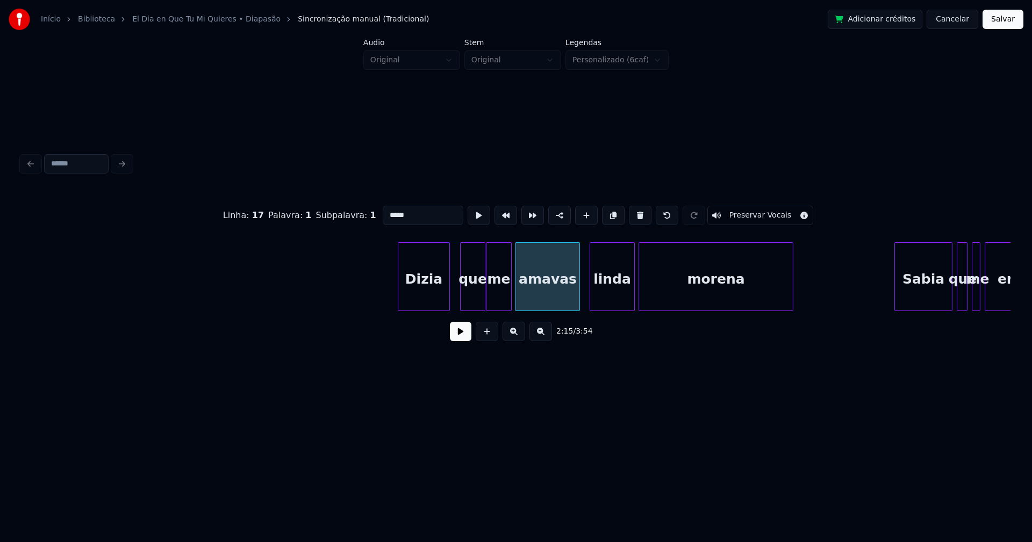
click at [603, 295] on div "linda" at bounding box center [612, 279] width 44 height 73
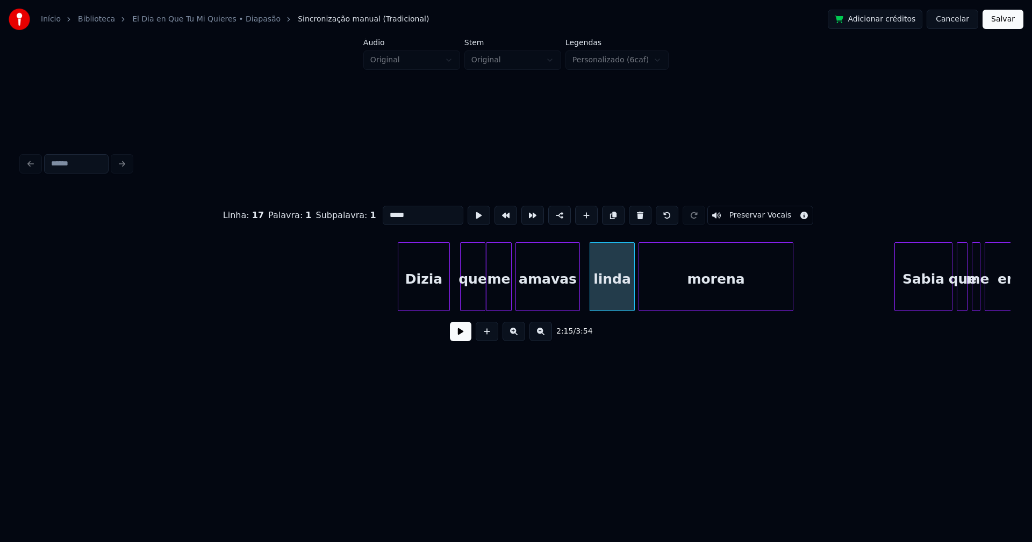
type input "*****"
drag, startPoint x: 354, startPoint y: 284, endPoint x: 469, endPoint y: 343, distance: 129.3
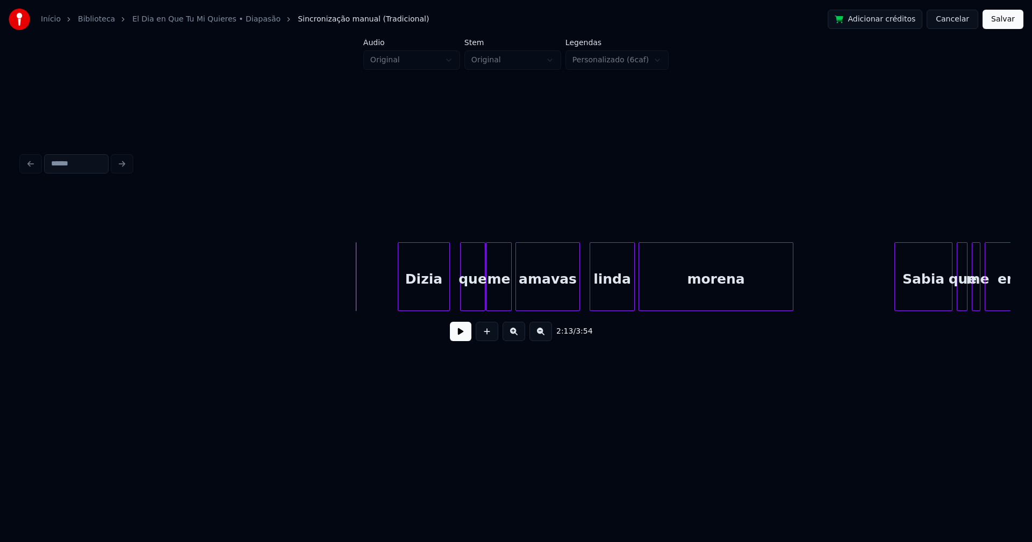
click at [465, 341] on button at bounding box center [460, 331] width 21 height 19
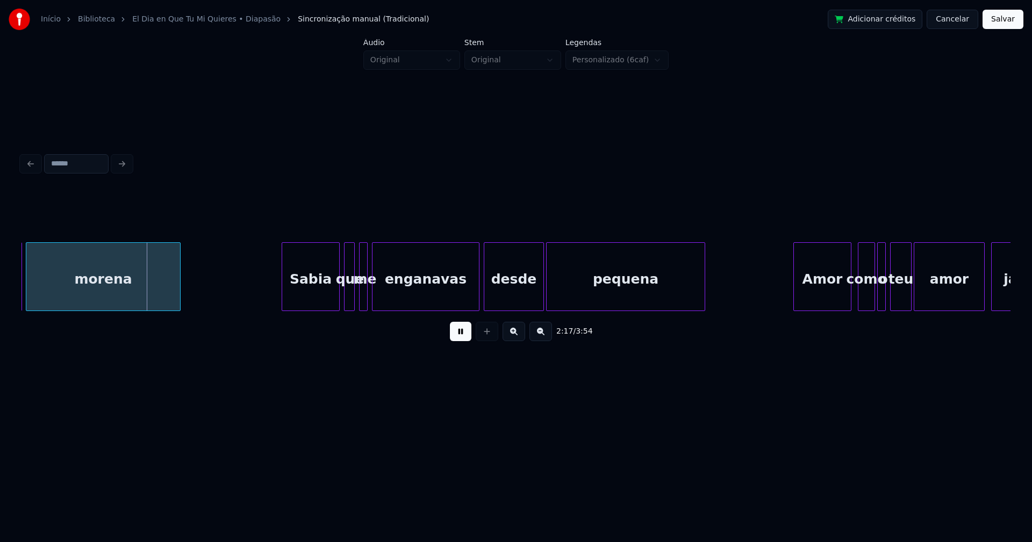
scroll to position [0, 14666]
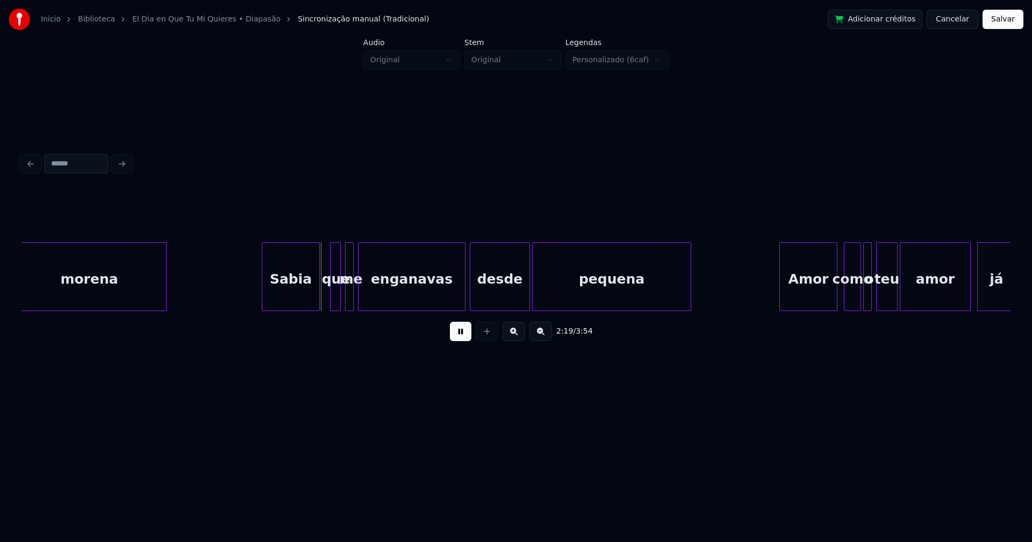
click at [287, 301] on div "Sabia" at bounding box center [290, 279] width 57 height 73
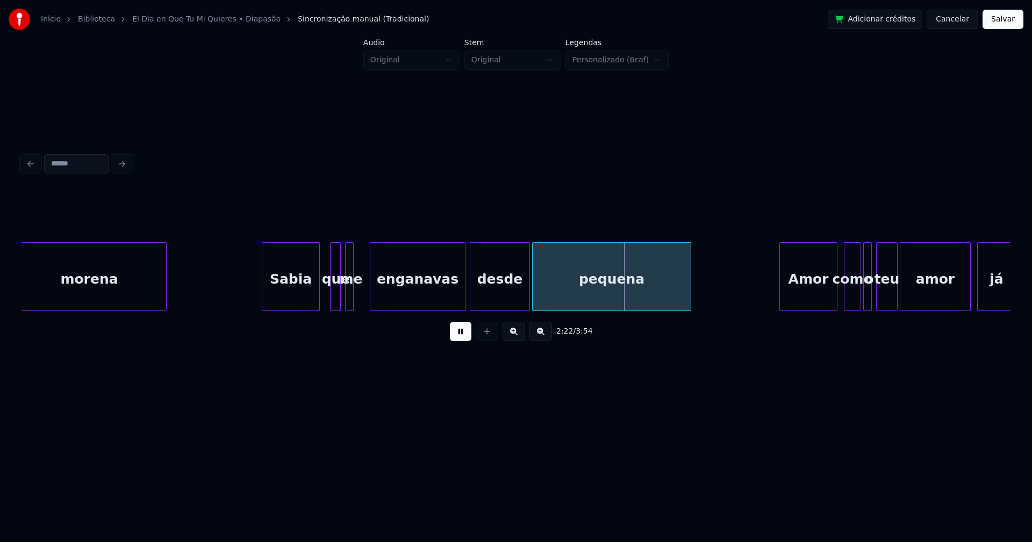
click at [371, 297] on div at bounding box center [371, 277] width 3 height 68
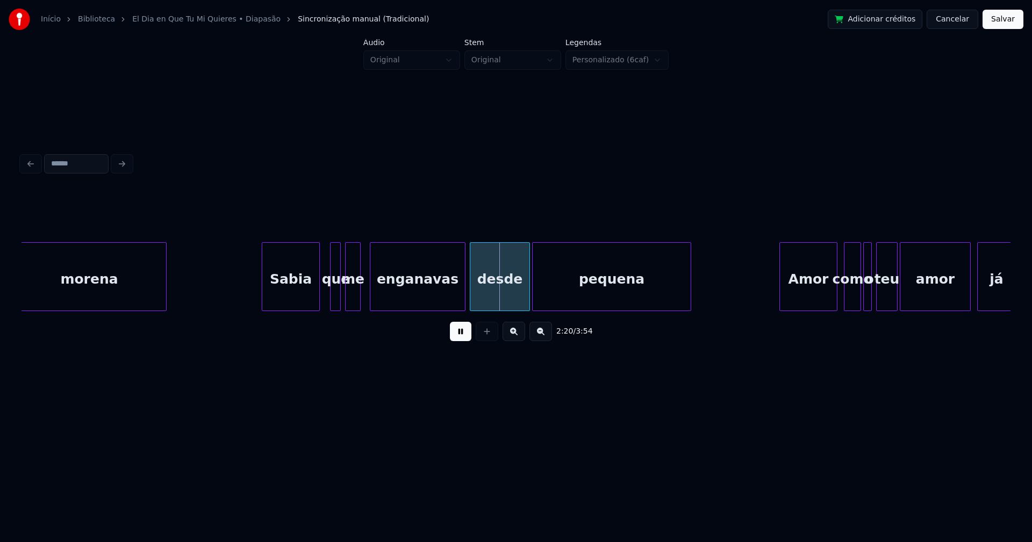
click at [359, 298] on div at bounding box center [358, 277] width 3 height 68
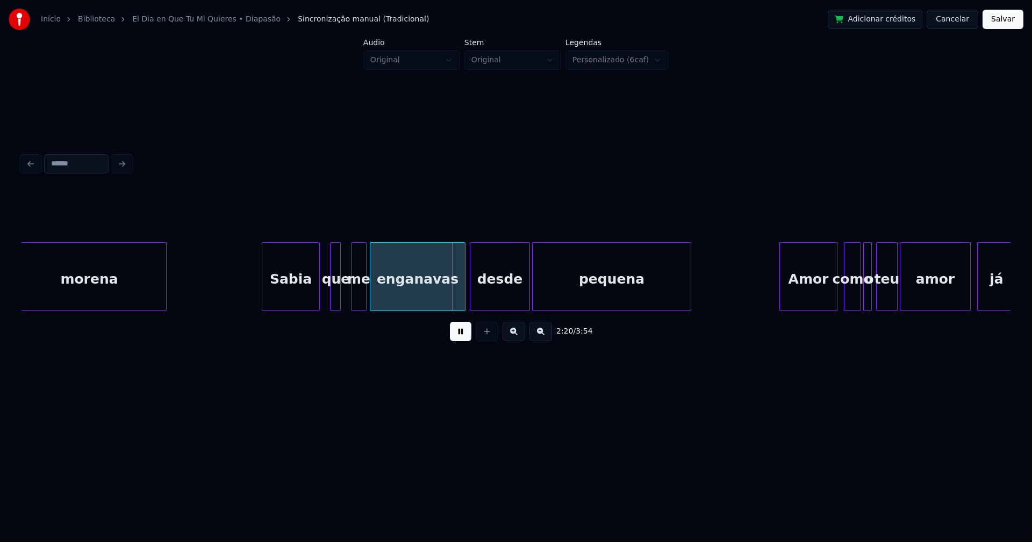
click at [358, 303] on div "me" at bounding box center [358, 279] width 15 height 73
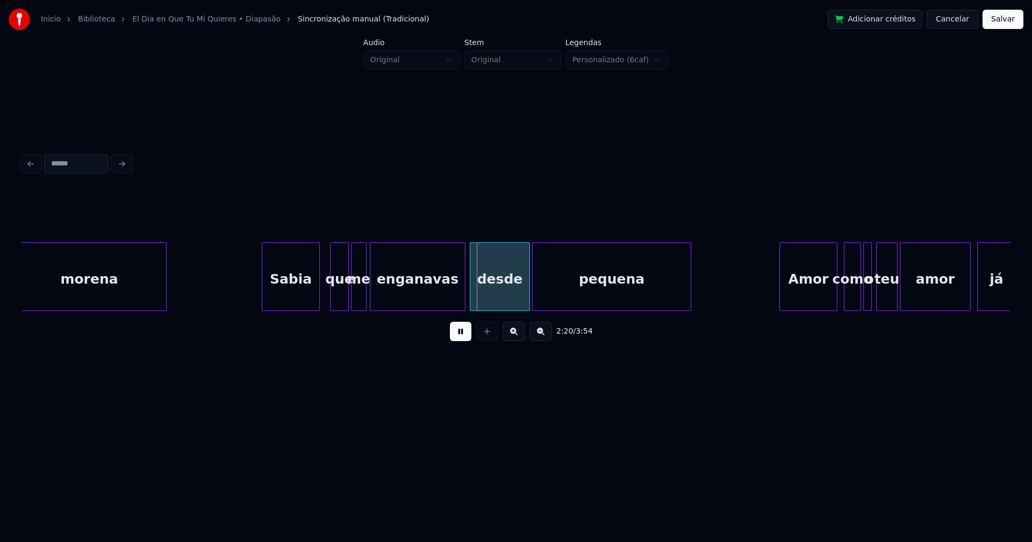
click at [346, 299] on div at bounding box center [346, 277] width 3 height 68
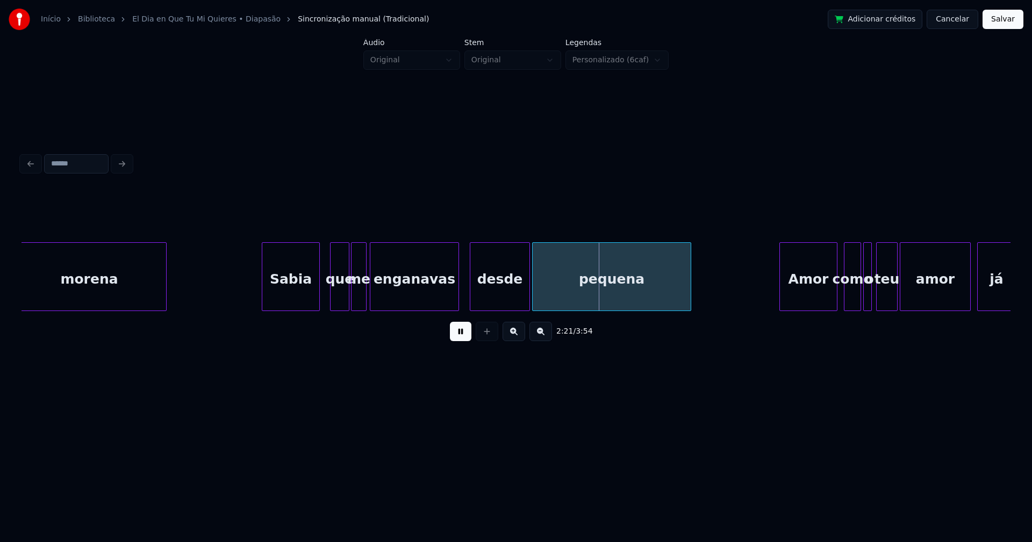
click at [457, 304] on div at bounding box center [456, 277] width 3 height 68
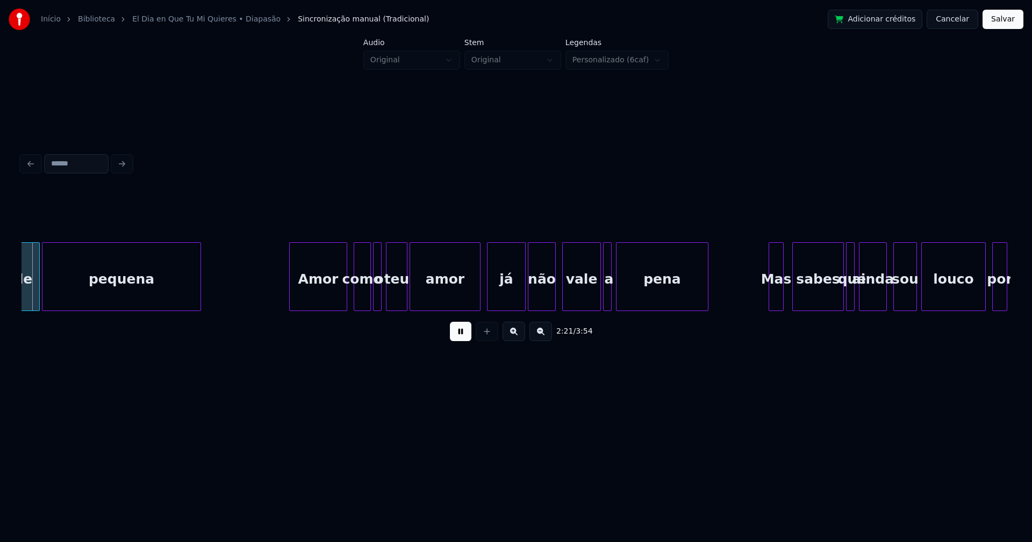
scroll to position [0, 15163]
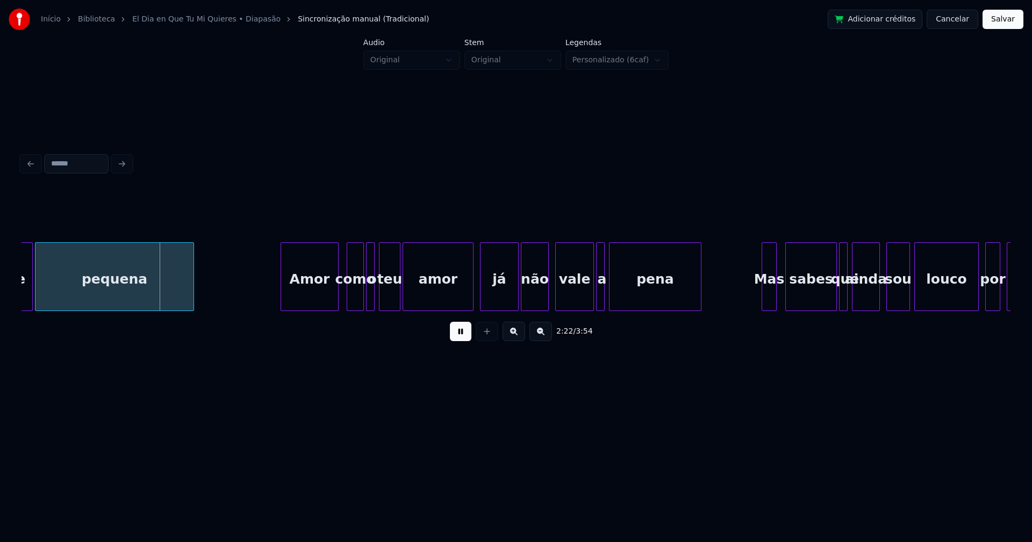
click at [319, 301] on div "Amor" at bounding box center [309, 279] width 57 height 73
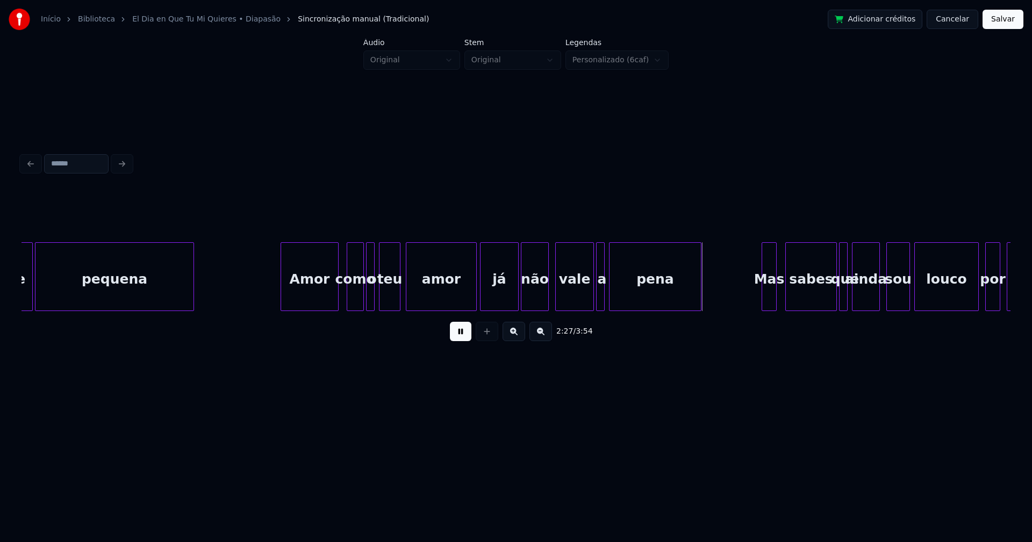
click at [476, 291] on div "amor" at bounding box center [441, 276] width 71 height 69
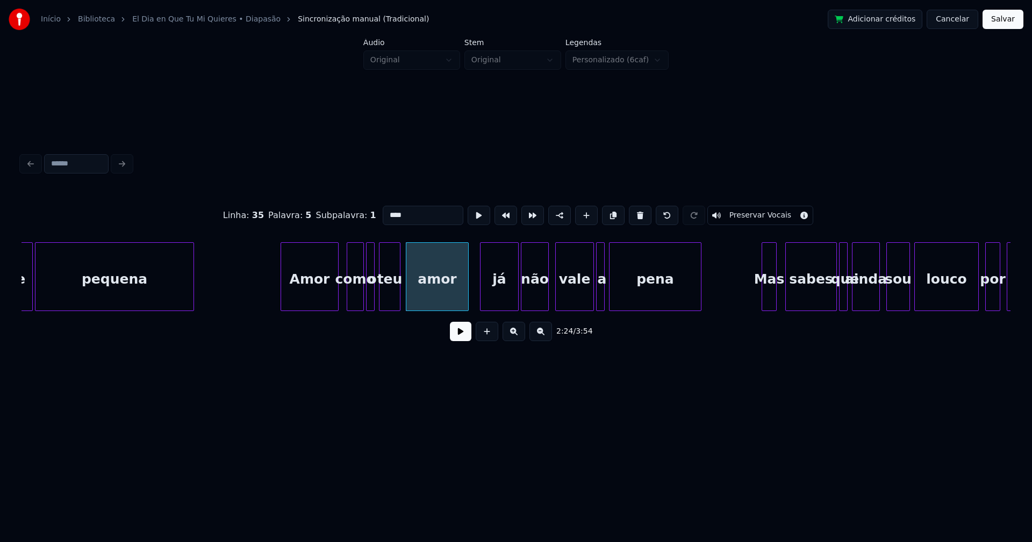
click at [467, 299] on div at bounding box center [466, 277] width 3 height 68
click at [462, 331] on button at bounding box center [460, 331] width 21 height 19
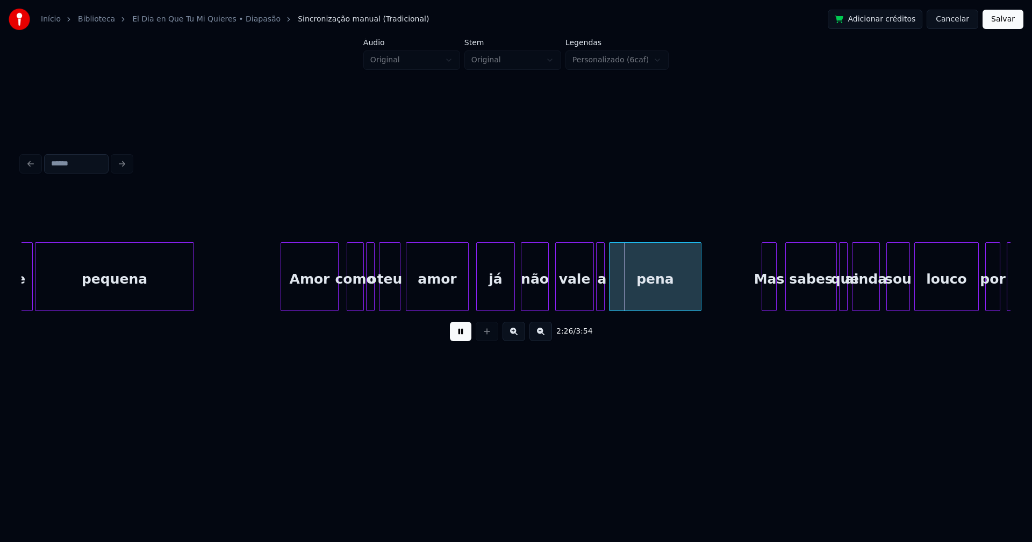
click at [486, 300] on div "já" at bounding box center [496, 279] width 38 height 73
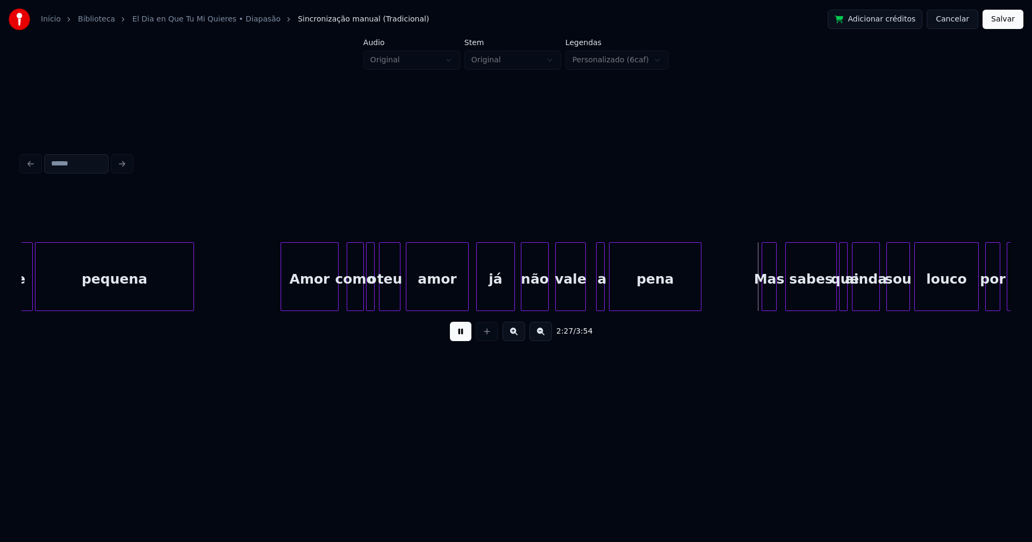
click at [583, 303] on div at bounding box center [583, 277] width 3 height 68
click at [591, 304] on div at bounding box center [590, 277] width 3 height 68
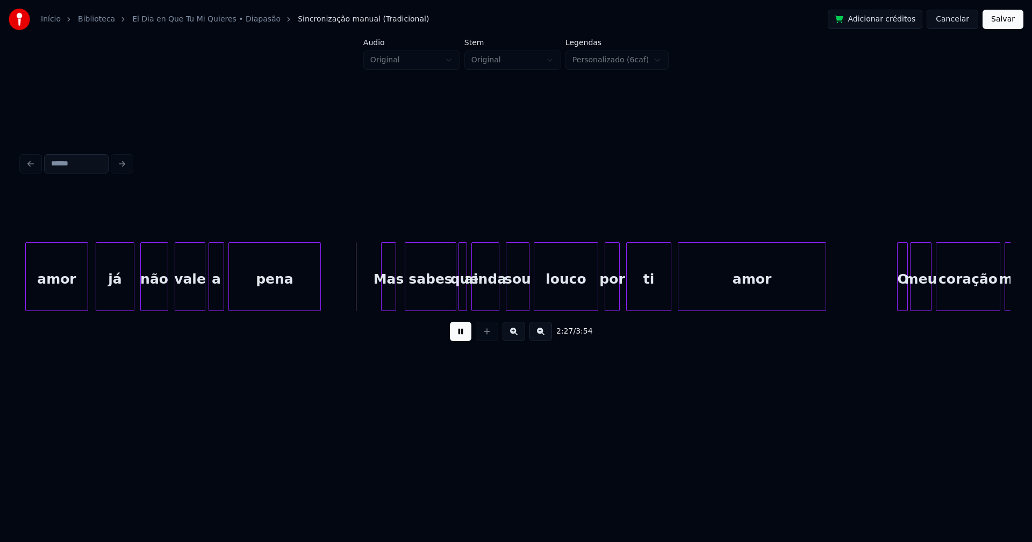
scroll to position [0, 15586]
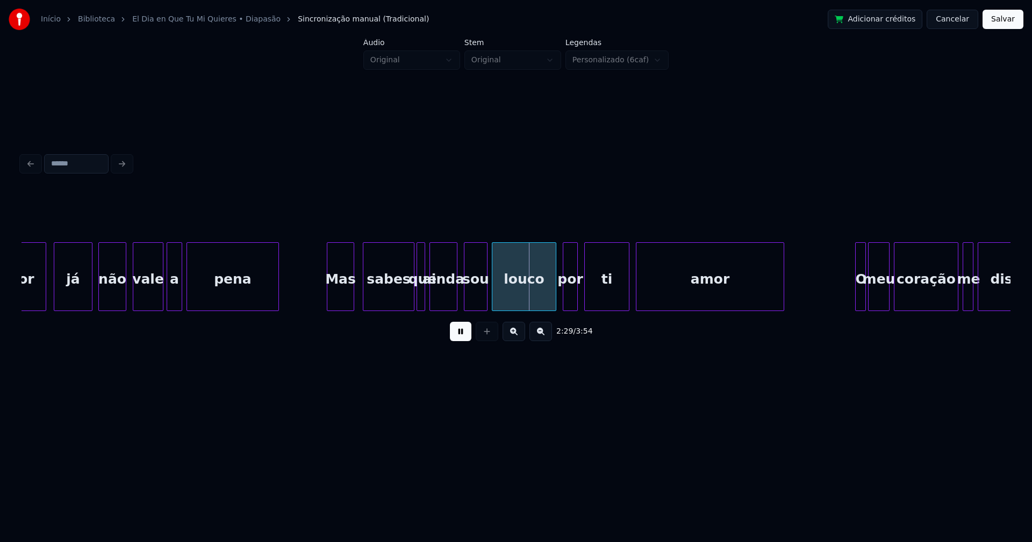
click at [330, 304] on div at bounding box center [328, 277] width 3 height 68
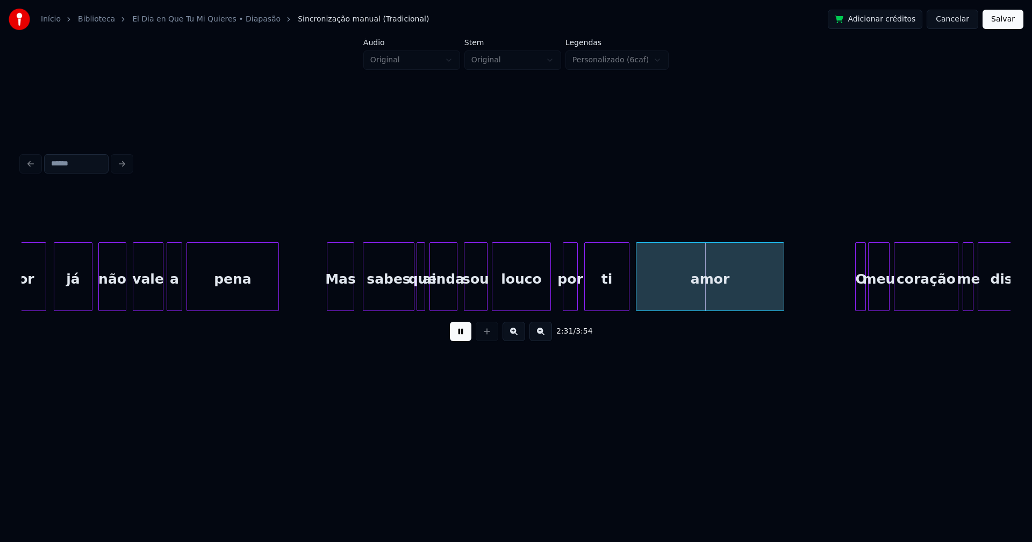
click at [548, 299] on div at bounding box center [548, 277] width 3 height 68
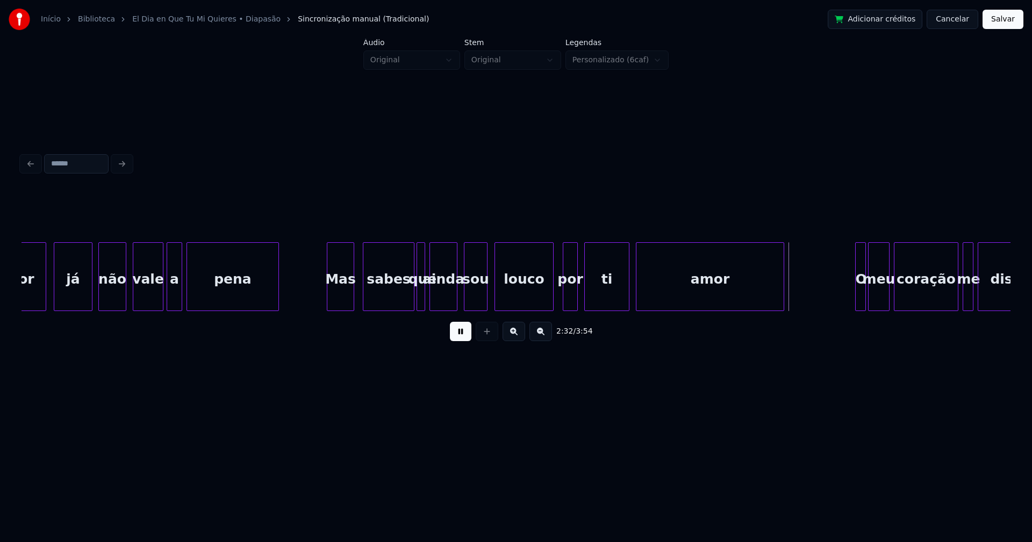
click at [517, 300] on div "louco" at bounding box center [524, 279] width 58 height 73
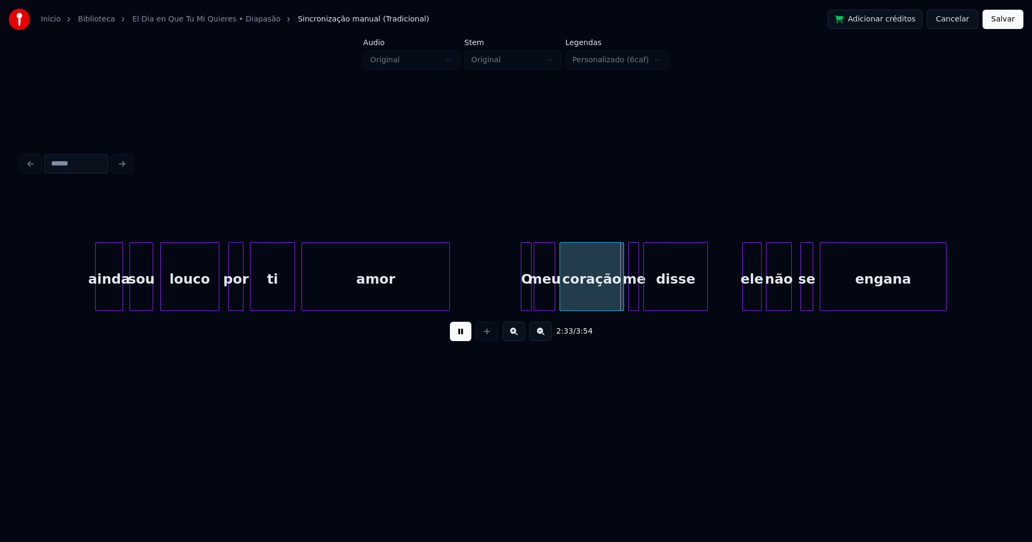
scroll to position [0, 16143]
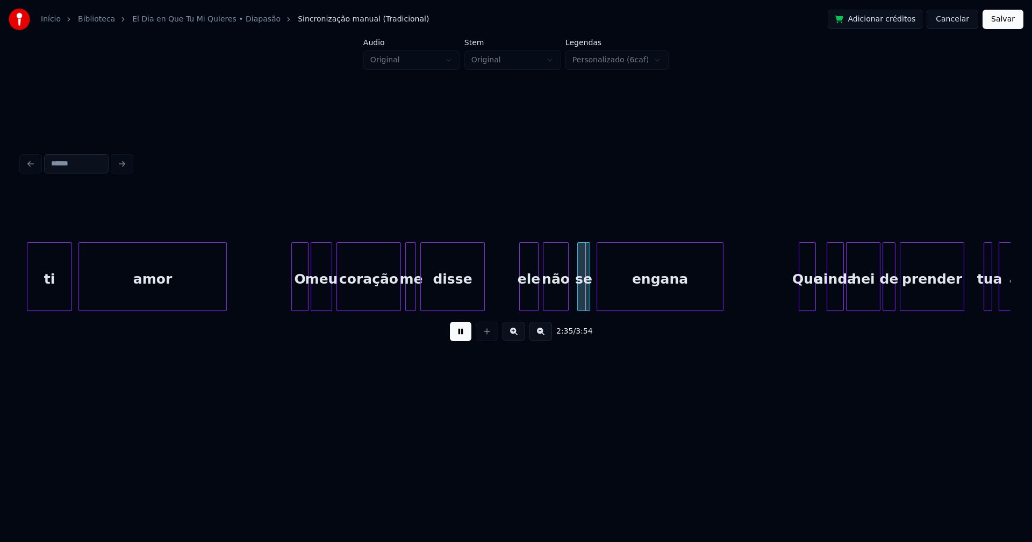
click at [293, 303] on div at bounding box center [293, 277] width 3 height 68
drag, startPoint x: 461, startPoint y: 339, endPoint x: 459, endPoint y: 312, distance: 27.5
click at [461, 339] on button at bounding box center [460, 331] width 21 height 19
click at [454, 296] on div "disse" at bounding box center [452, 279] width 63 height 73
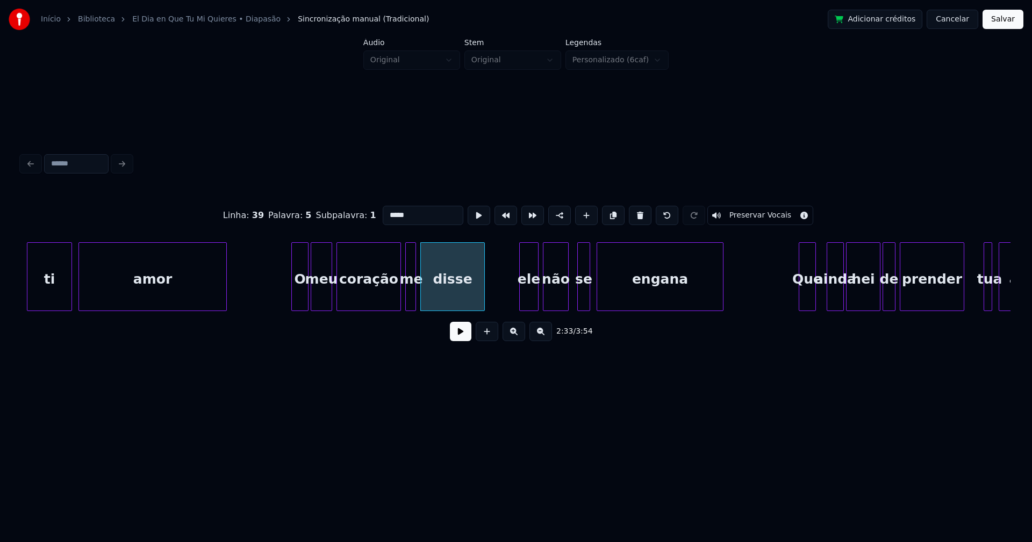
click at [402, 213] on input "*****" at bounding box center [423, 215] width 81 height 19
type input "***"
click at [460, 339] on button at bounding box center [460, 331] width 21 height 19
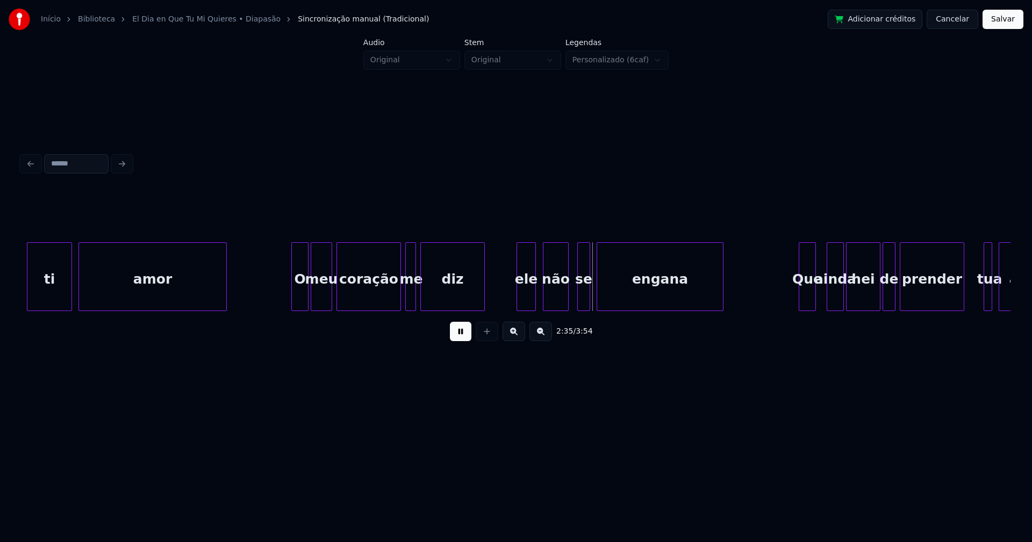
click at [528, 299] on div "ele" at bounding box center [526, 279] width 18 height 73
click at [604, 297] on div at bounding box center [604, 277] width 3 height 68
click at [599, 292] on div at bounding box center [598, 277] width 3 height 68
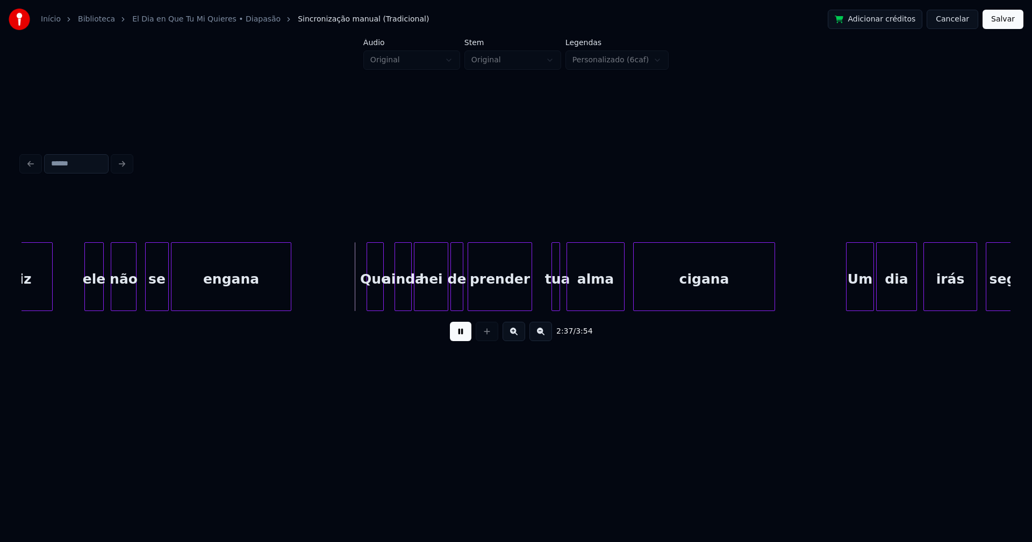
scroll to position [0, 16588]
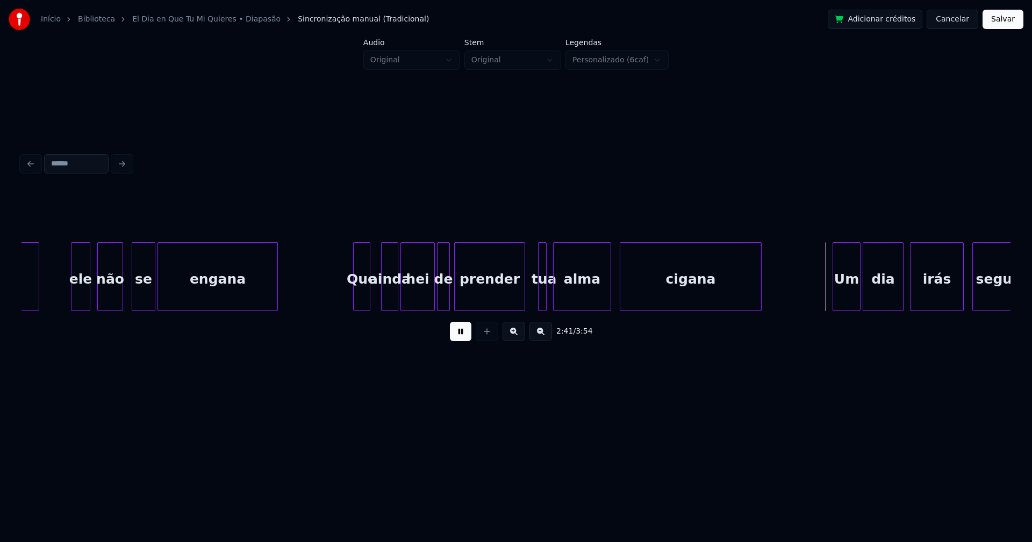
click at [522, 293] on div at bounding box center [522, 277] width 3 height 68
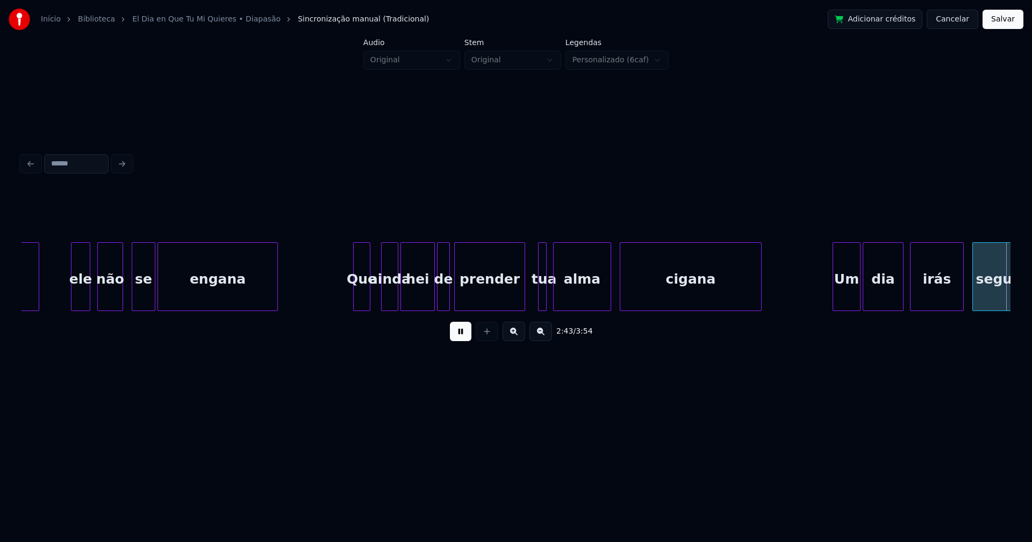
scroll to position [0, 17577]
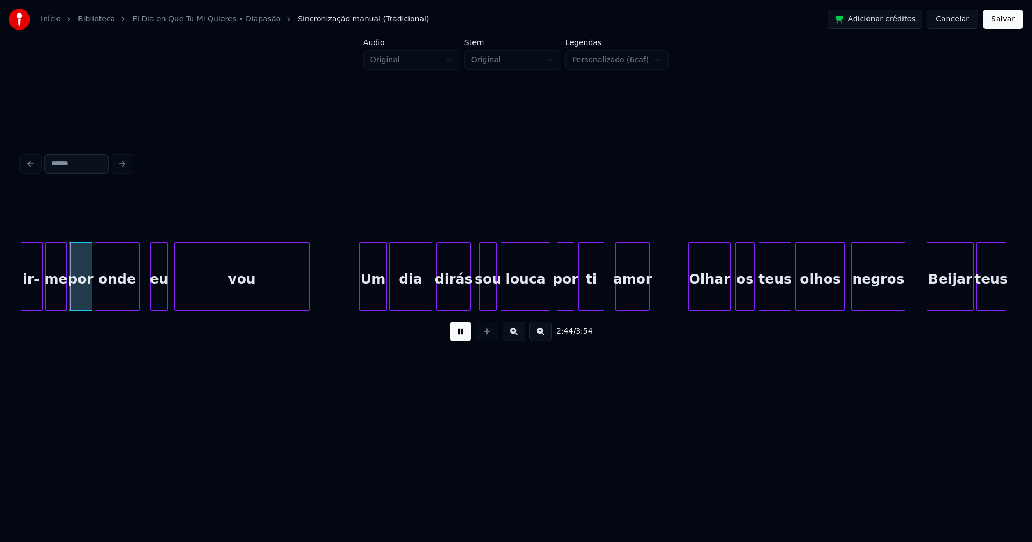
click at [624, 289] on div "amor" at bounding box center [632, 279] width 33 height 73
click at [621, 293] on div "amor" at bounding box center [631, 279] width 33 height 73
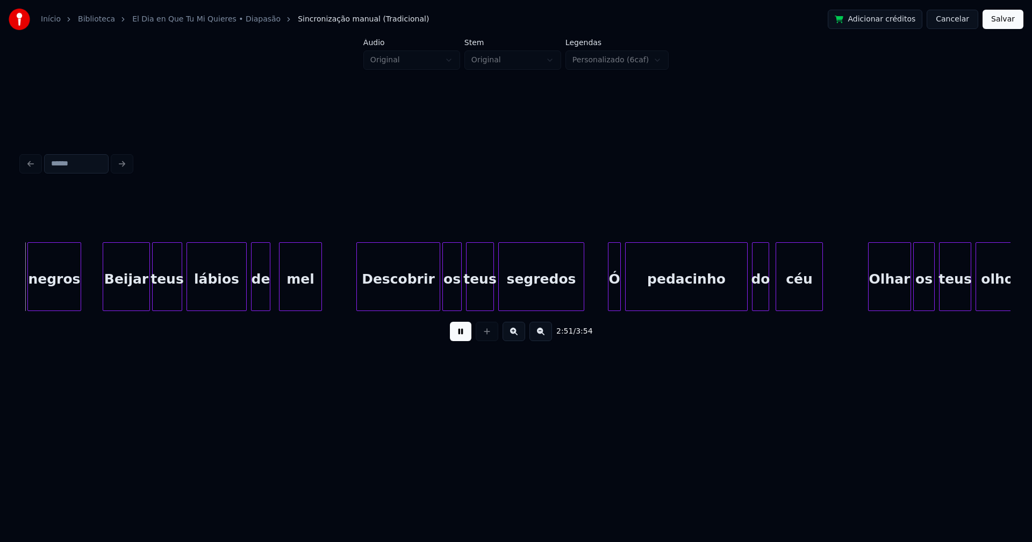
scroll to position [0, 18404]
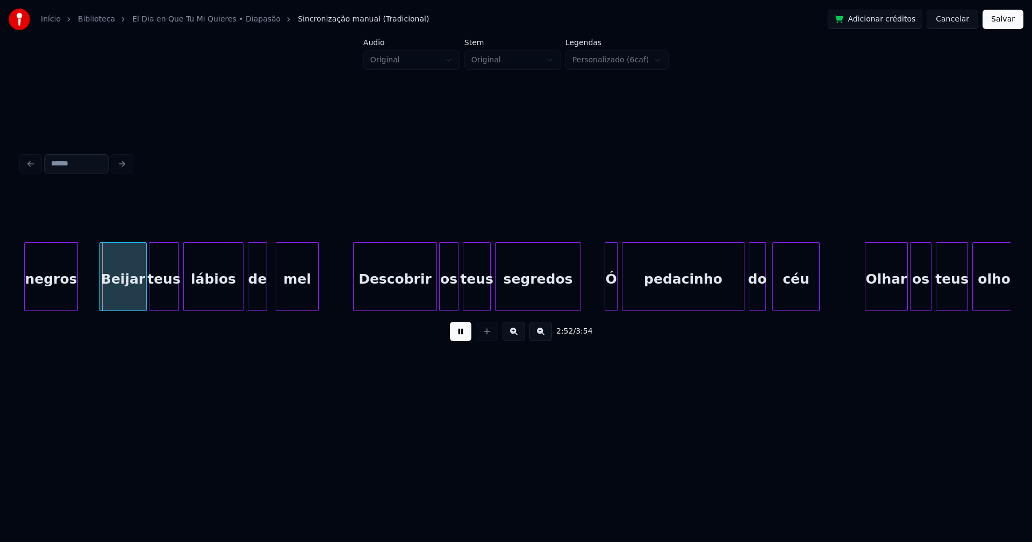
click at [462, 337] on button at bounding box center [460, 331] width 21 height 19
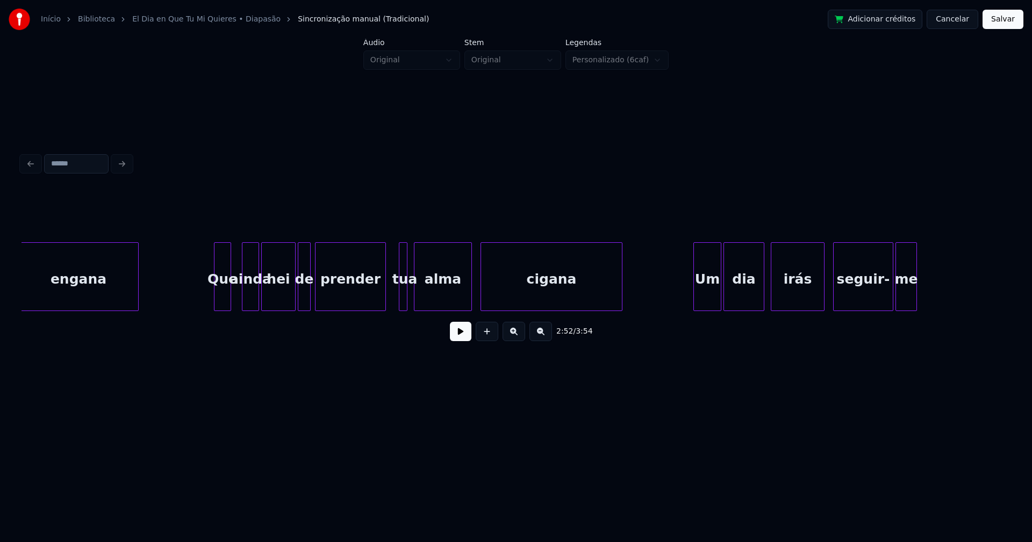
scroll to position [0, 16630]
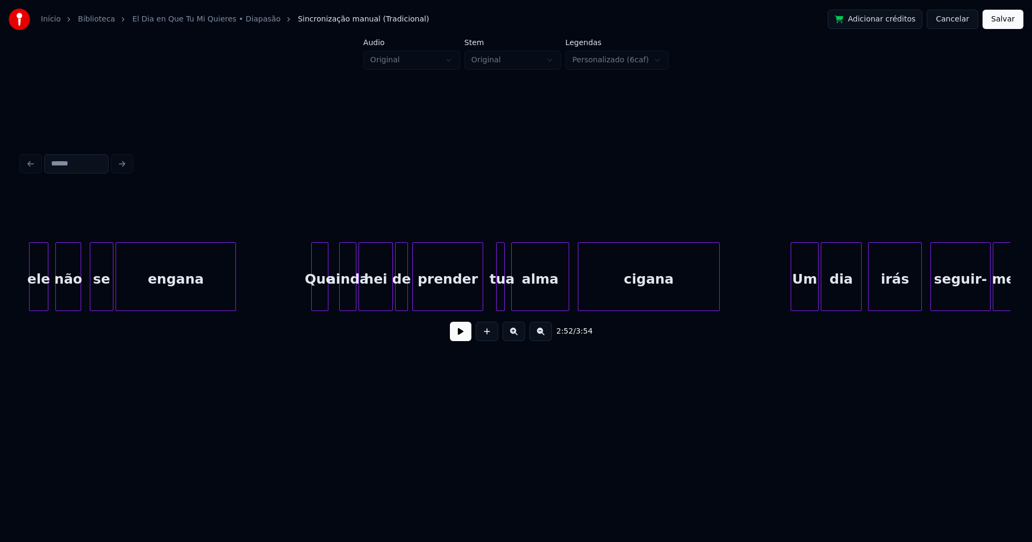
click at [458, 335] on button at bounding box center [460, 331] width 21 height 19
click at [328, 297] on div at bounding box center [328, 277] width 3 height 68
click at [335, 298] on div at bounding box center [336, 277] width 3 height 68
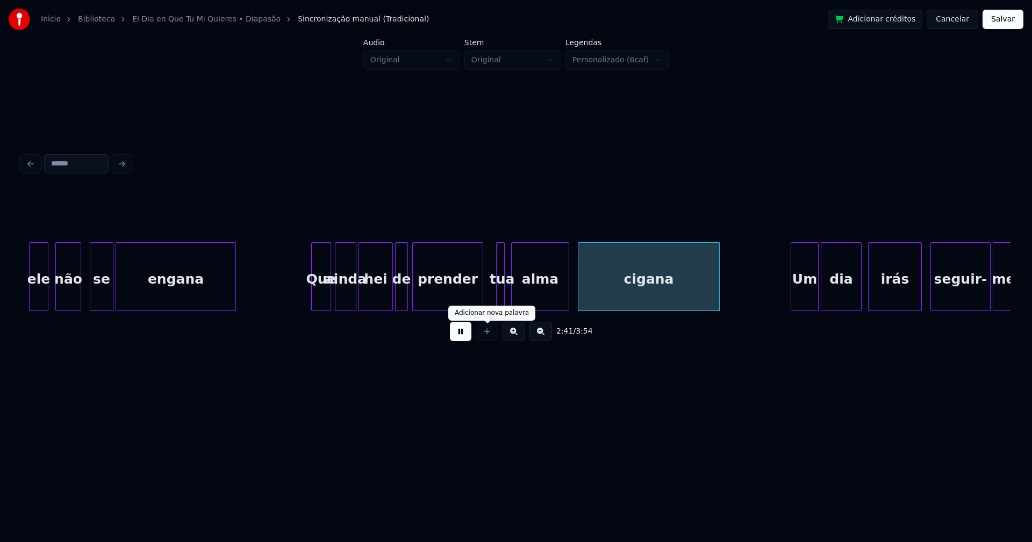
click at [460, 336] on button at bounding box center [460, 331] width 21 height 19
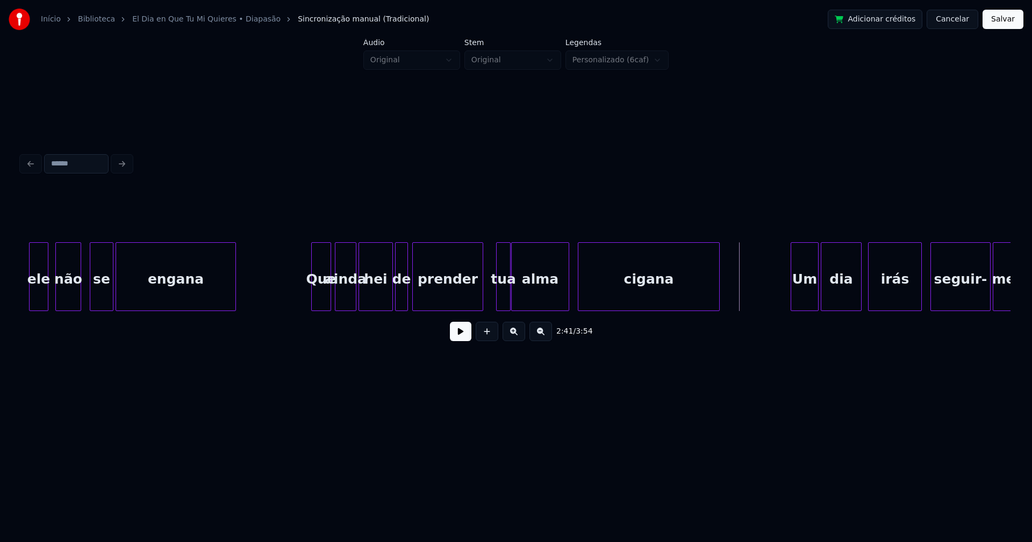
click at [509, 301] on div at bounding box center [508, 277] width 3 height 68
drag, startPoint x: 458, startPoint y: 336, endPoint x: 474, endPoint y: 335, distance: 16.7
click at [462, 336] on button at bounding box center [460, 331] width 21 height 19
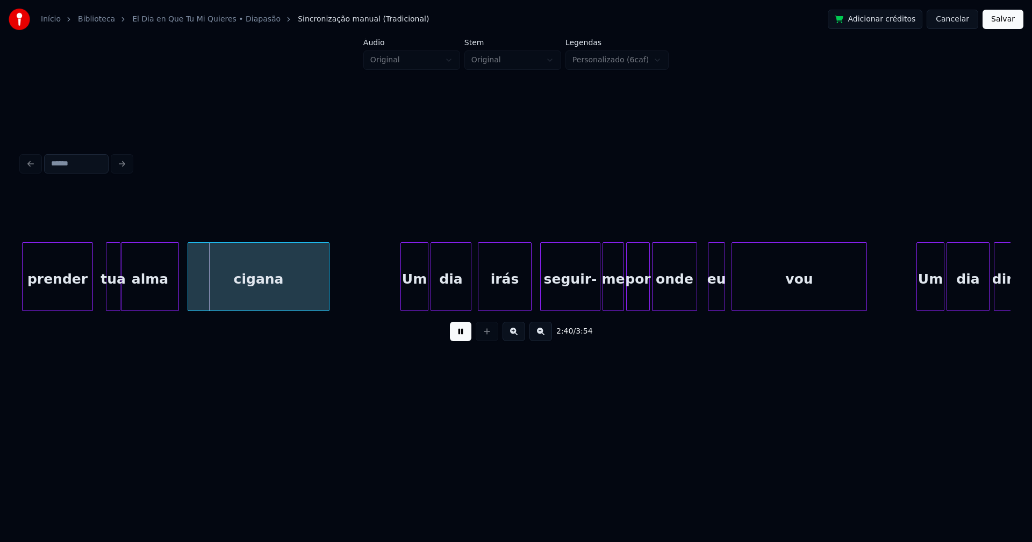
scroll to position [0, 17145]
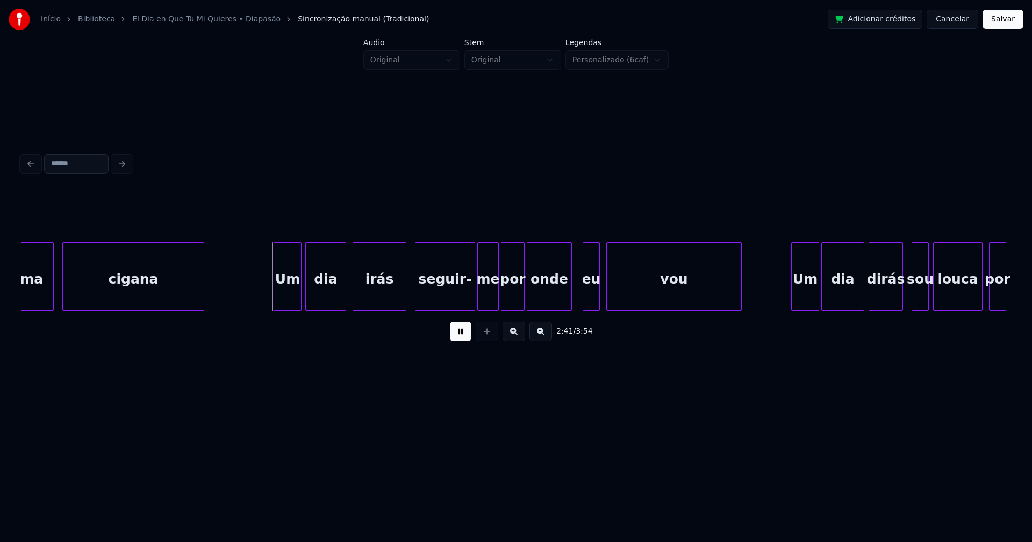
click at [288, 302] on div "Um" at bounding box center [287, 279] width 27 height 73
click at [489, 301] on div at bounding box center [489, 277] width 3 height 68
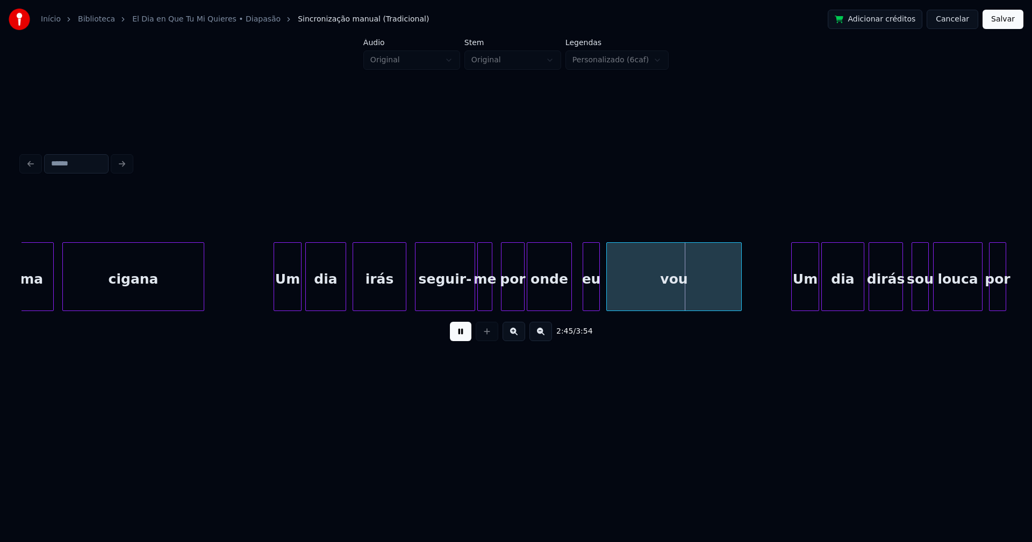
click at [398, 299] on div at bounding box center [397, 277] width 3 height 68
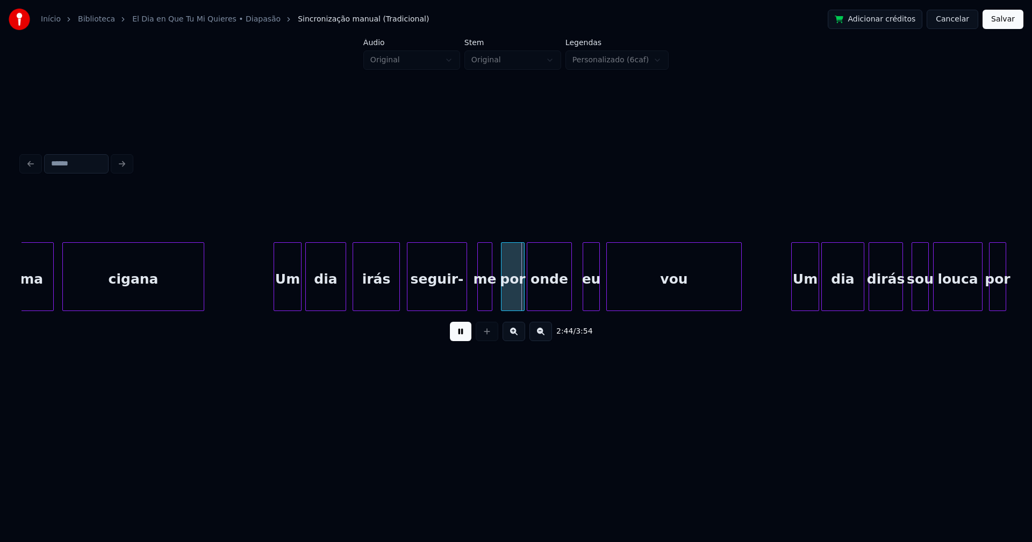
click at [420, 297] on div "seguir-" at bounding box center [436, 279] width 59 height 73
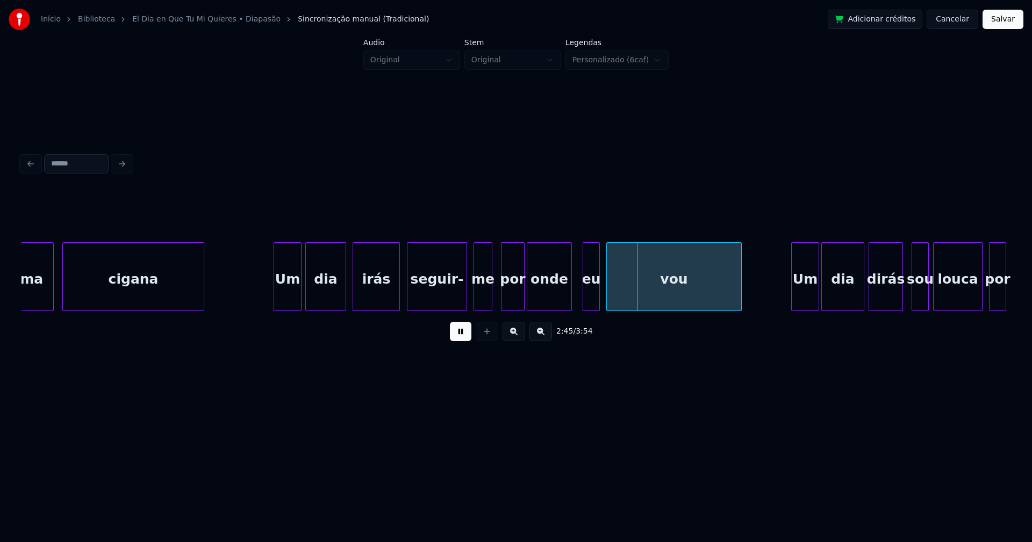
click at [477, 298] on div at bounding box center [475, 277] width 3 height 68
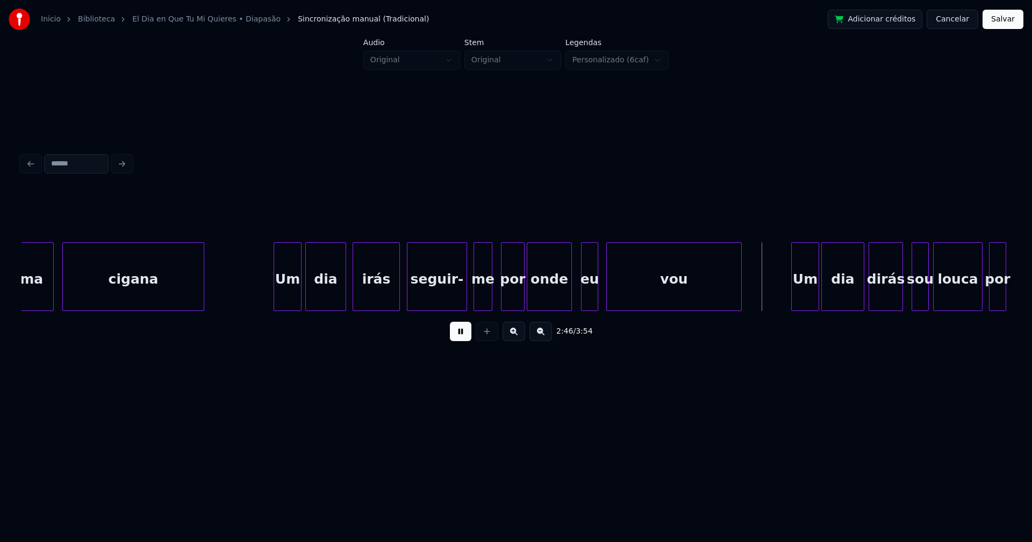
click at [588, 300] on div "eu" at bounding box center [589, 279] width 16 height 73
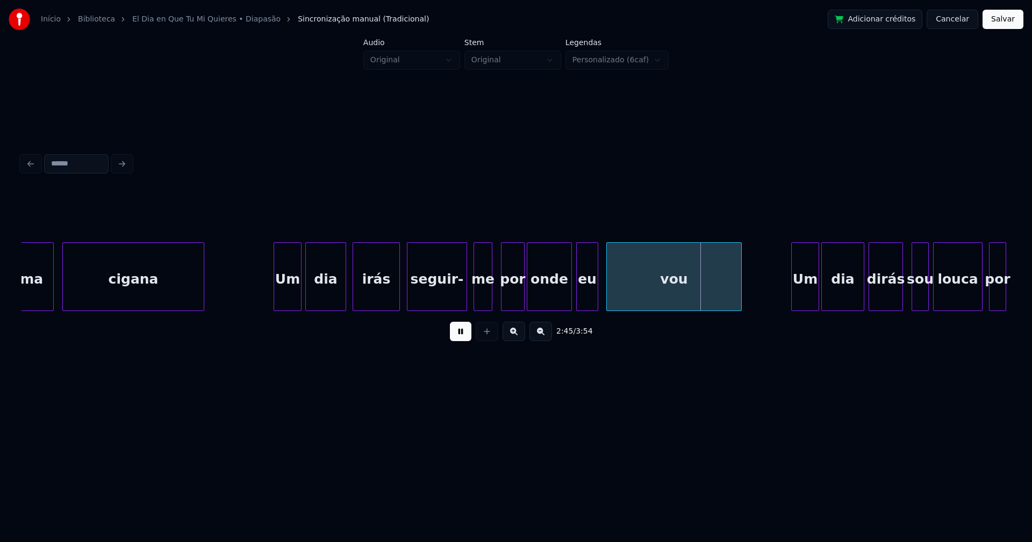
click at [579, 304] on div at bounding box center [578, 277] width 3 height 68
click at [554, 308] on div "me seguir- irás dia Um cigana alma por onde eu vou Um dia dirás sou louca por" at bounding box center [515, 276] width 989 height 69
click at [562, 301] on div at bounding box center [562, 277] width 3 height 68
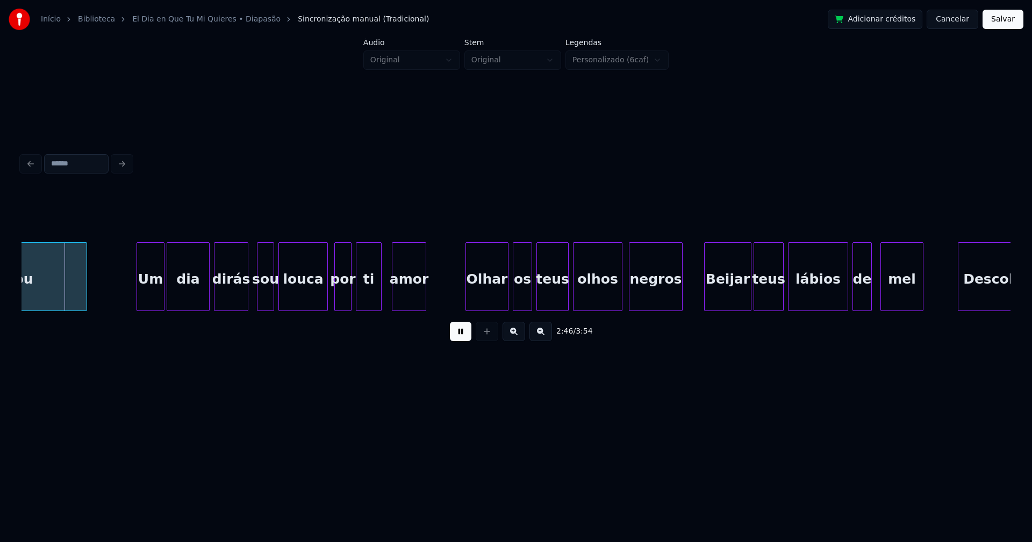
scroll to position [0, 17814]
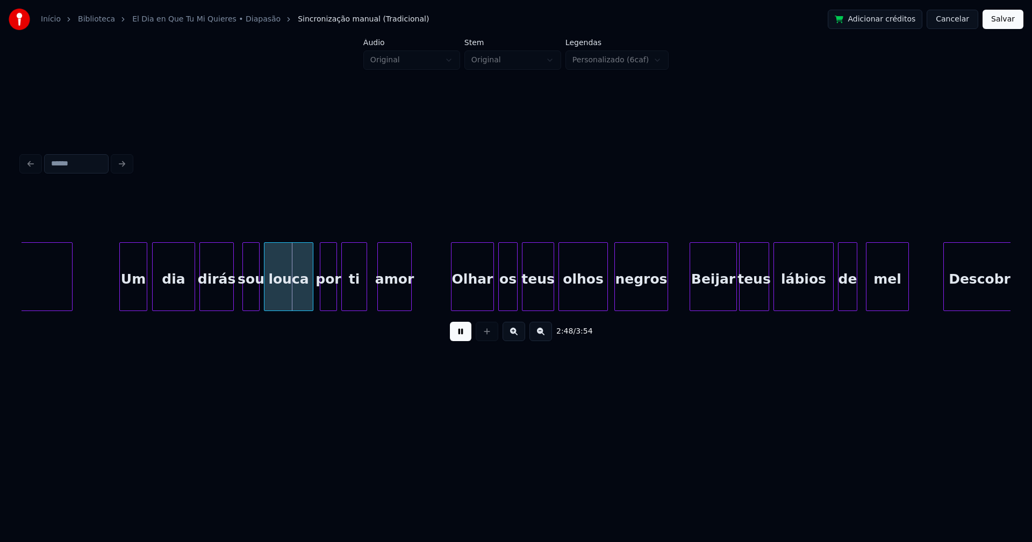
click at [138, 296] on div "Um" at bounding box center [133, 279] width 27 height 73
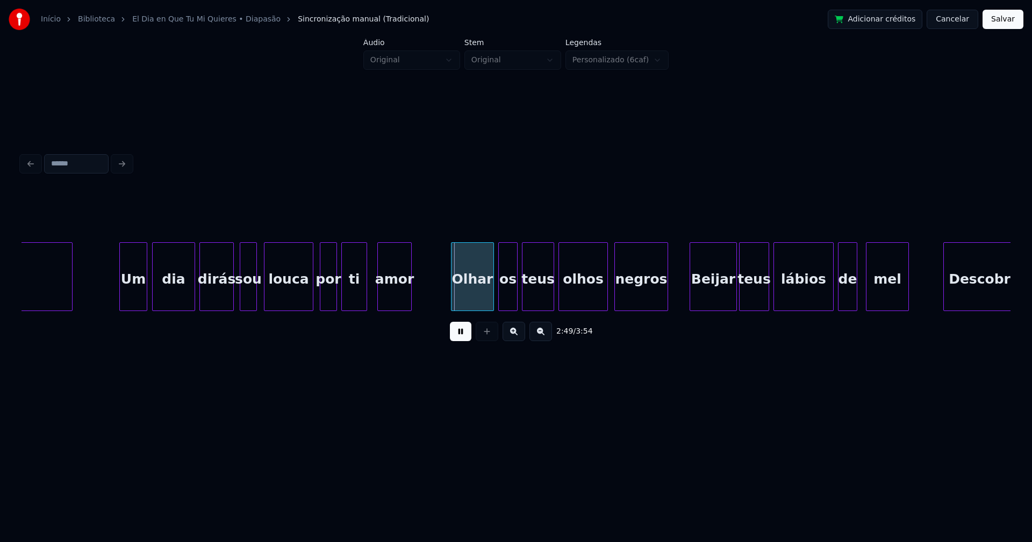
click at [248, 297] on div "sou" at bounding box center [248, 279] width 16 height 73
click at [465, 335] on button at bounding box center [460, 331] width 21 height 19
click at [470, 281] on div "Olhar" at bounding box center [472, 279] width 42 height 73
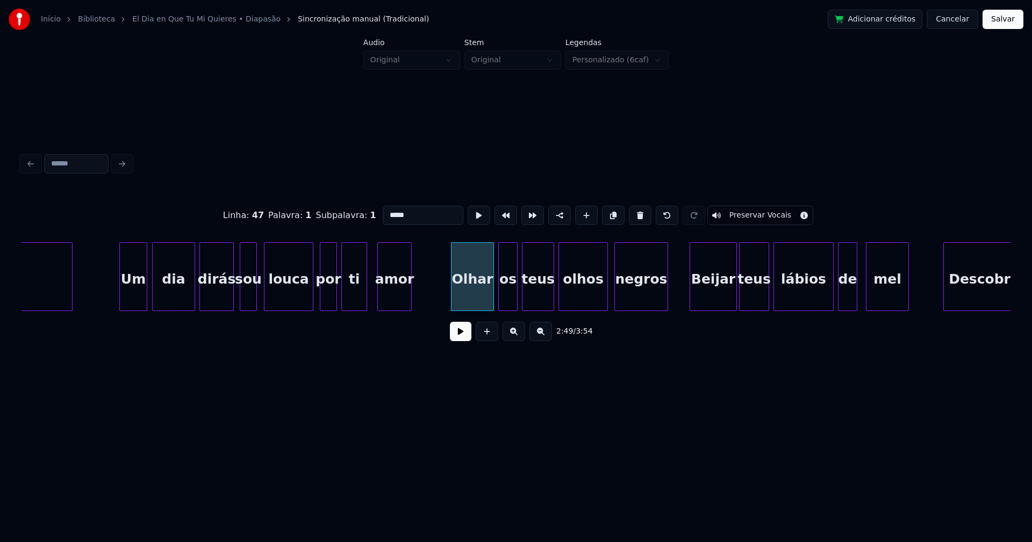
drag, startPoint x: 388, startPoint y: 213, endPoint x: 352, endPoint y: 213, distance: 36.5
click at [352, 213] on div "Linha : 47 [GEOGRAPHIC_DATA] : 1 Subpalavra : 1 ***** Preservar Vocais" at bounding box center [515, 216] width 989 height 54
type input "*****"
click at [464, 340] on button at bounding box center [460, 331] width 21 height 19
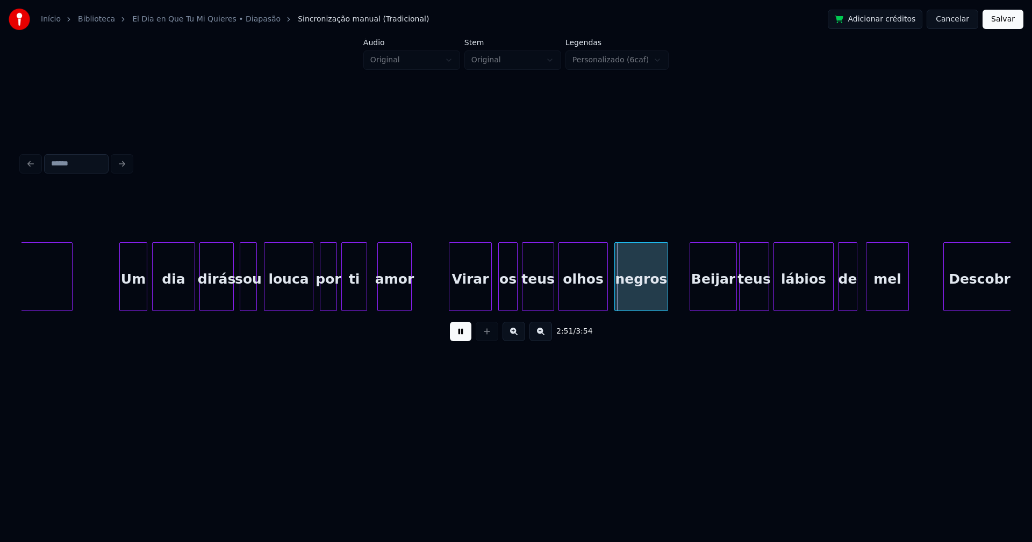
click at [474, 303] on div "Virar" at bounding box center [470, 279] width 42 height 73
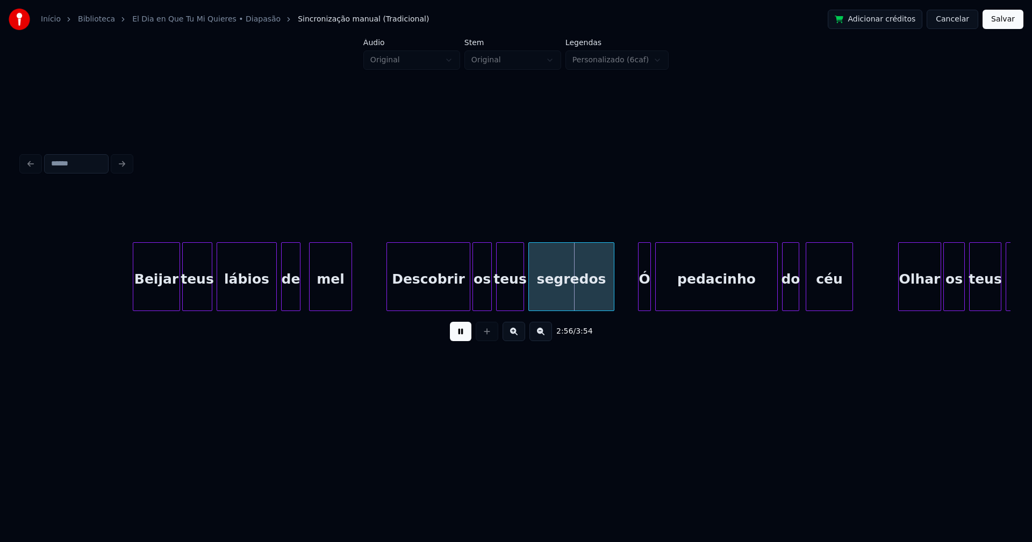
scroll to position [0, 18636]
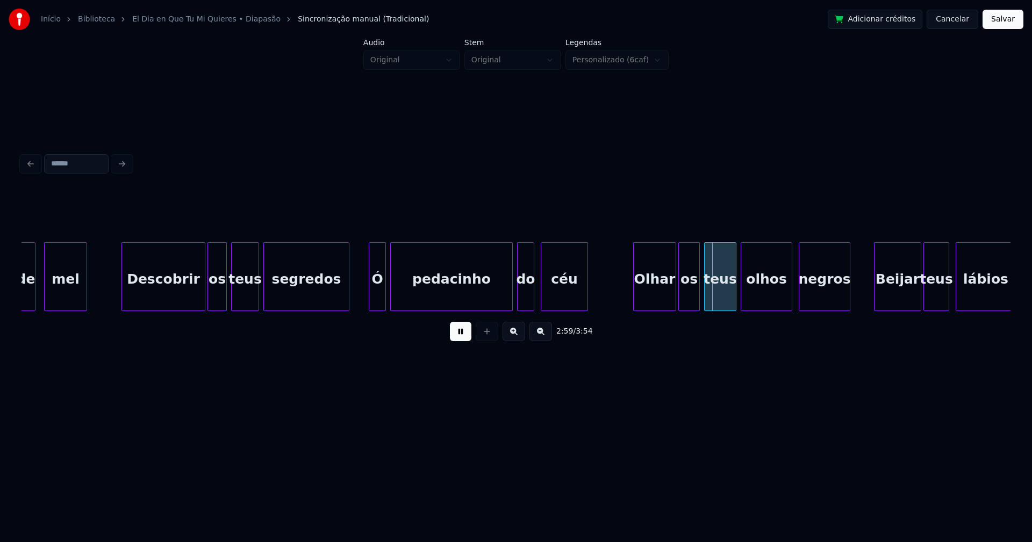
click at [371, 301] on div at bounding box center [370, 277] width 3 height 68
click at [546, 297] on div at bounding box center [547, 277] width 3 height 68
click at [539, 294] on div at bounding box center [539, 277] width 3 height 68
click at [464, 337] on button at bounding box center [460, 331] width 21 height 19
click at [652, 297] on div "Olhar" at bounding box center [655, 279] width 42 height 73
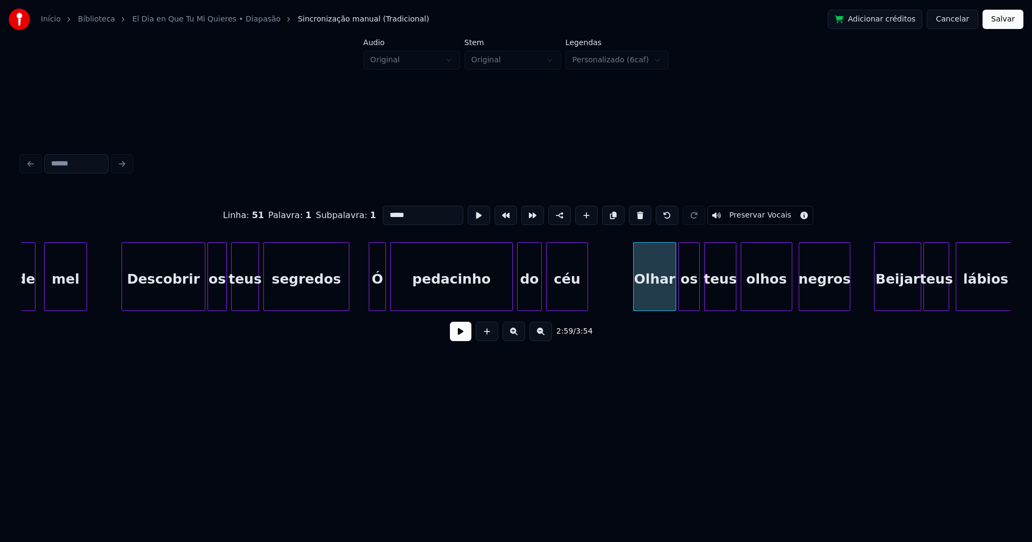
drag, startPoint x: 406, startPoint y: 212, endPoint x: 328, endPoint y: 215, distance: 78.0
click at [328, 215] on div "Linha : 51 [GEOGRAPHIC_DATA] : 1 Subpalavra : 1 ***** Preservar Vocais" at bounding box center [515, 216] width 989 height 54
type input "*****"
drag, startPoint x: 459, startPoint y: 337, endPoint x: 531, endPoint y: 353, distance: 74.2
click at [465, 337] on button at bounding box center [460, 331] width 21 height 19
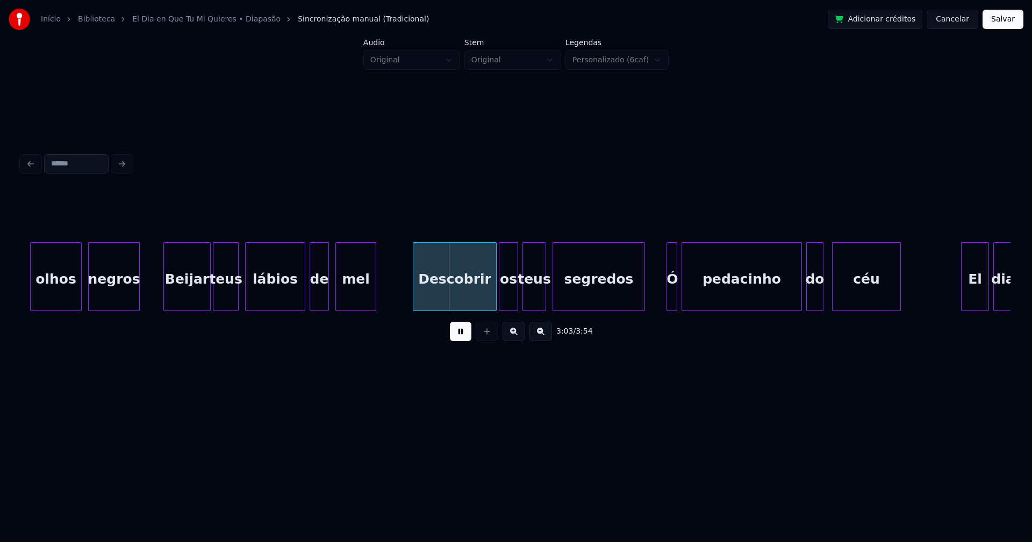
scroll to position [0, 19360]
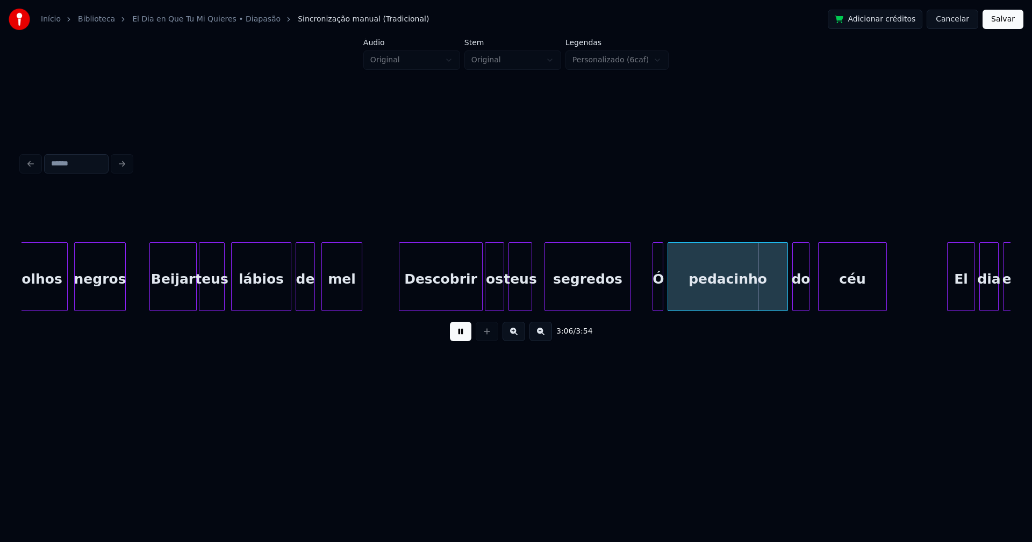
click at [545, 300] on div at bounding box center [546, 277] width 3 height 68
click at [540, 297] on div at bounding box center [539, 277] width 3 height 68
click at [650, 305] on div at bounding box center [650, 277] width 3 height 68
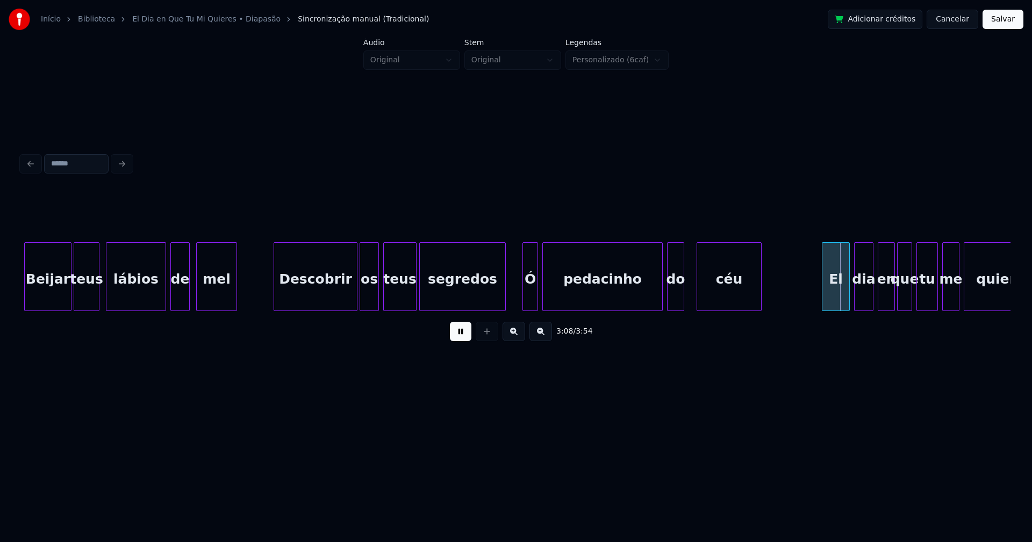
click at [697, 299] on div at bounding box center [698, 277] width 3 height 68
click at [691, 295] on div at bounding box center [690, 277] width 3 height 68
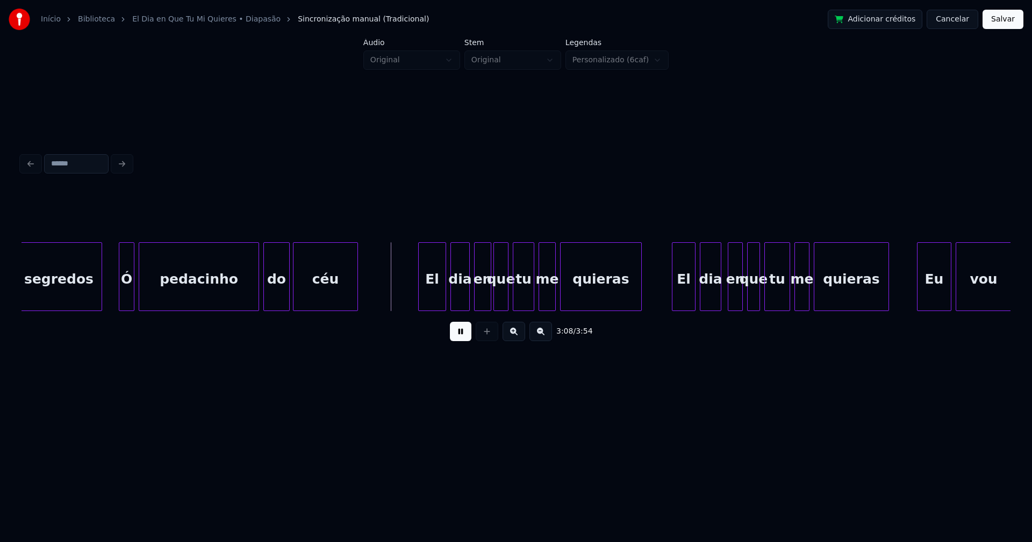
scroll to position [0, 20154]
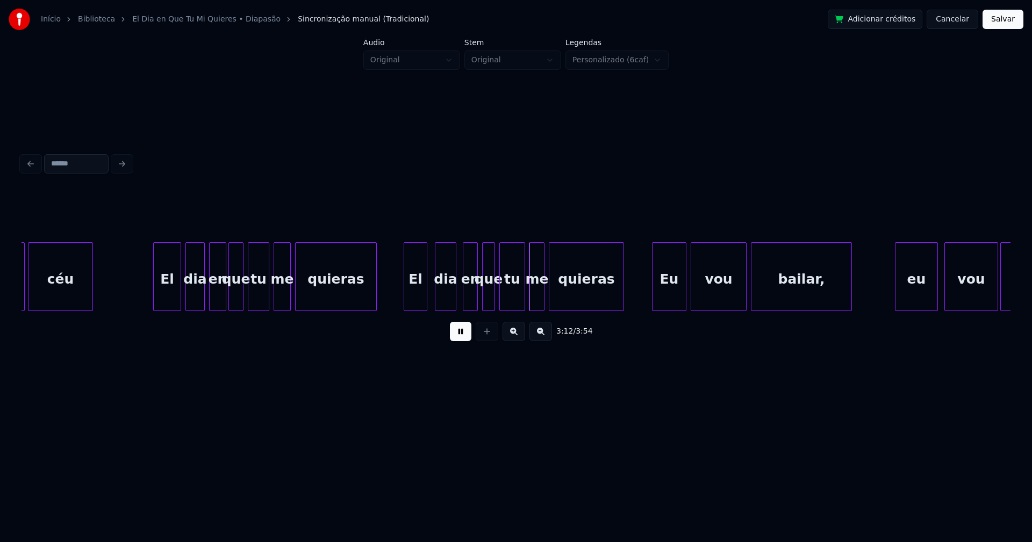
click at [416, 304] on div "El" at bounding box center [415, 279] width 23 height 73
click at [671, 300] on div "Eu" at bounding box center [667, 279] width 33 height 73
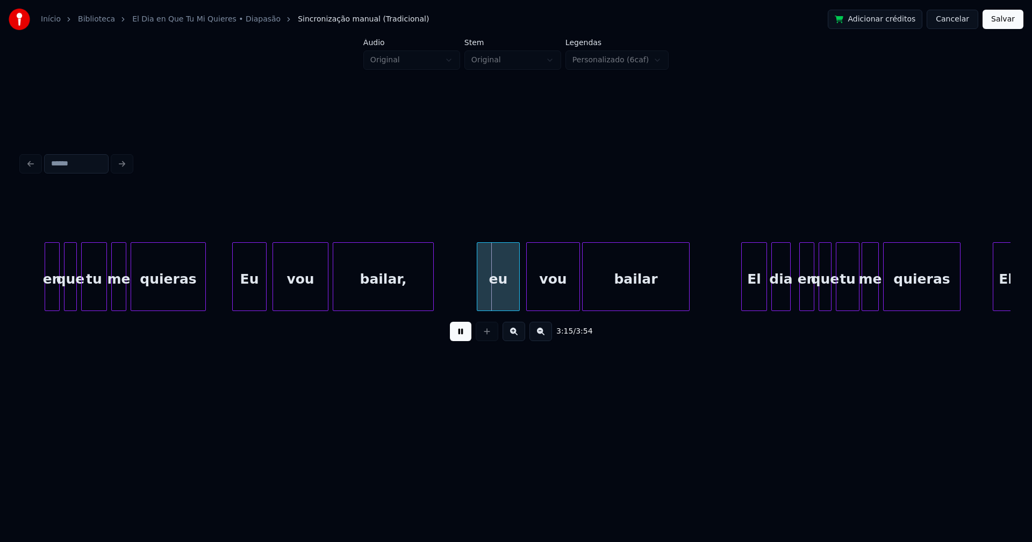
scroll to position [0, 20600]
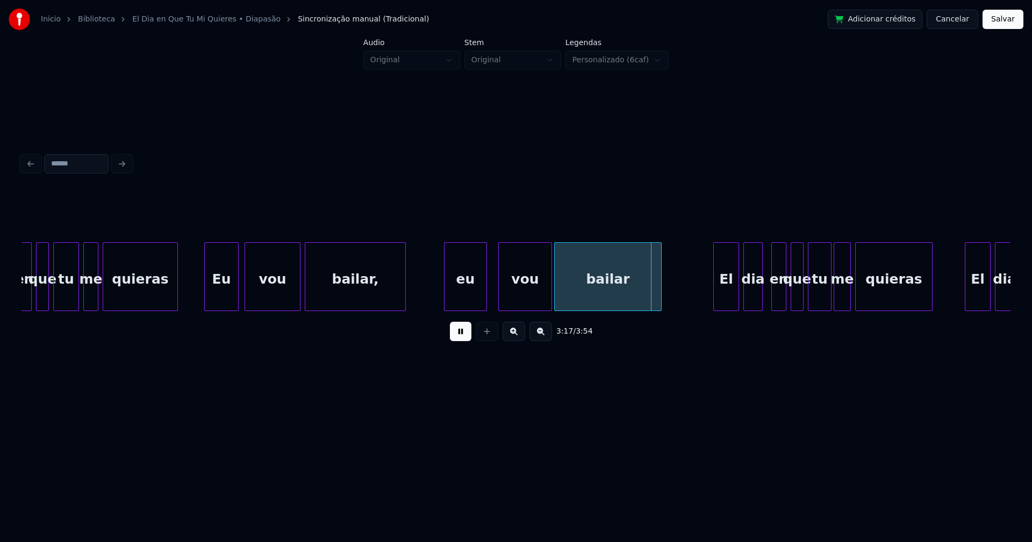
click at [465, 294] on div "eu" at bounding box center [465, 279] width 42 height 73
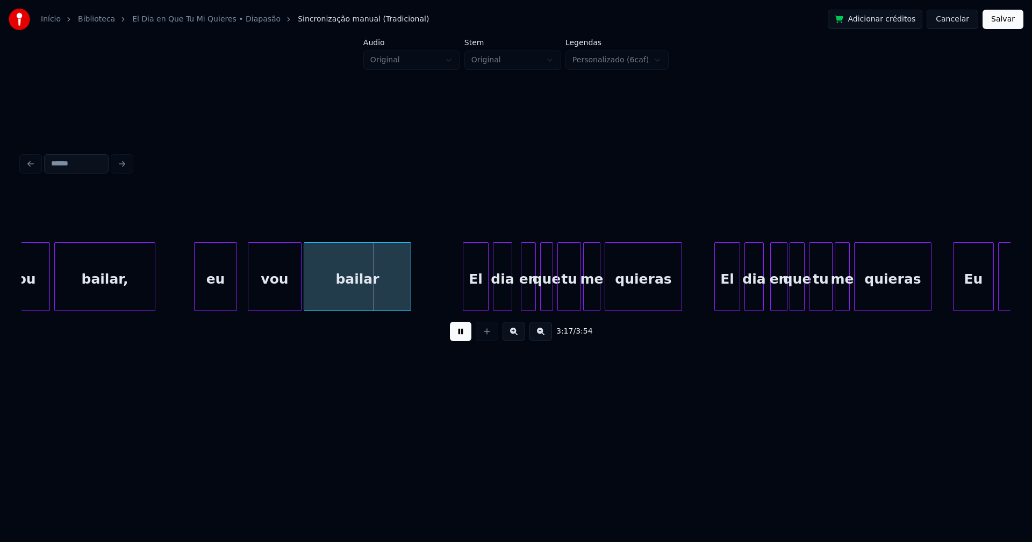
scroll to position [0, 21018]
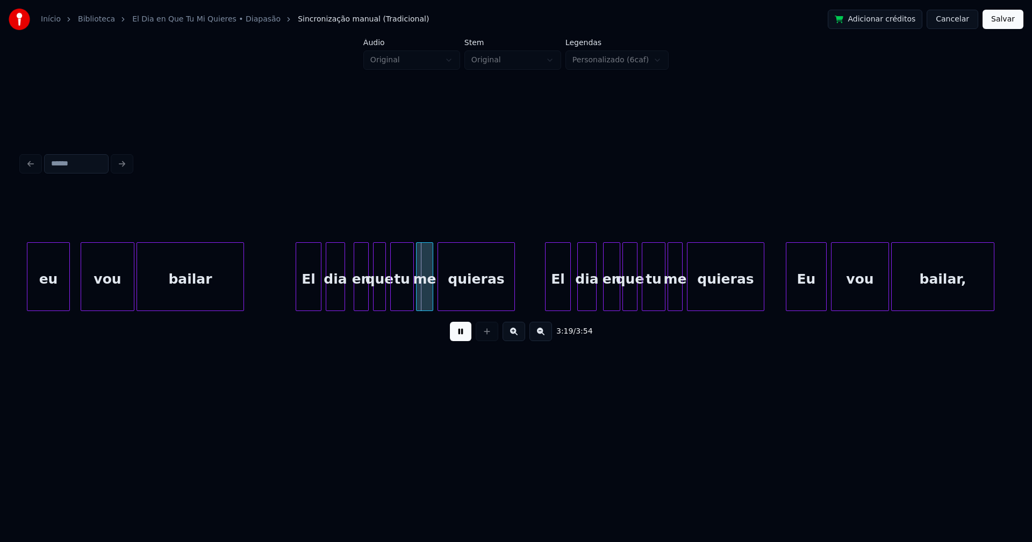
click at [560, 304] on div "El" at bounding box center [557, 279] width 25 height 73
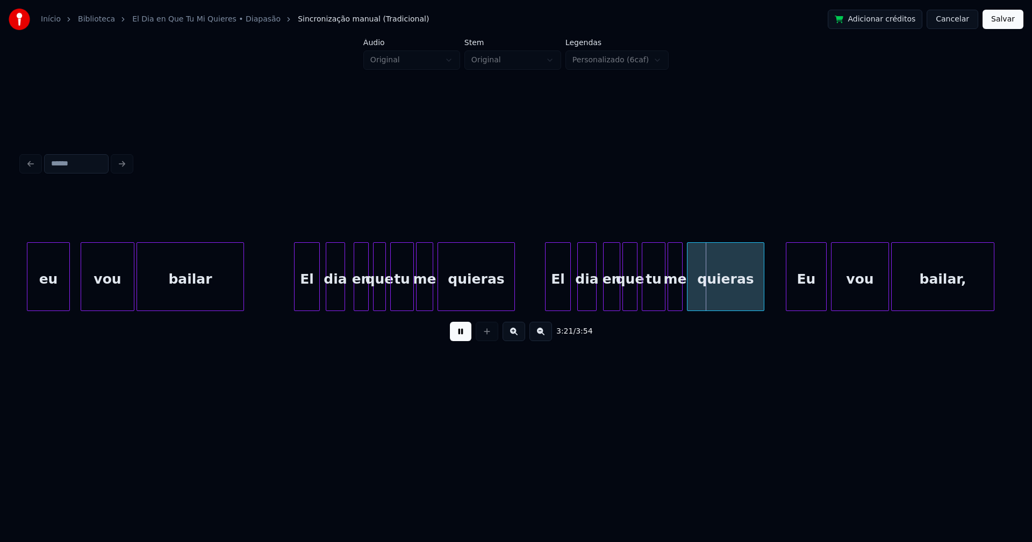
click at [308, 296] on div "El" at bounding box center [306, 279] width 25 height 73
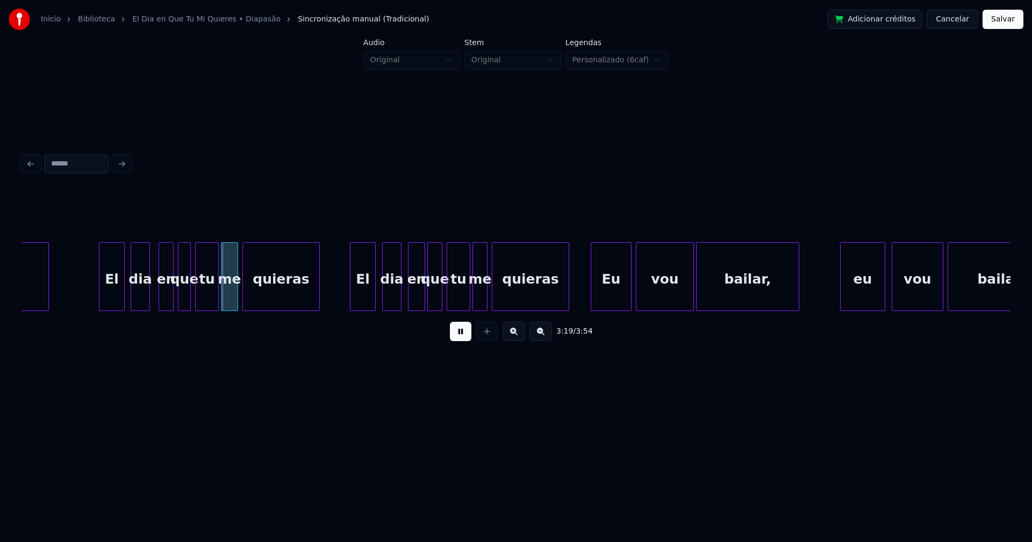
scroll to position [0, 21394]
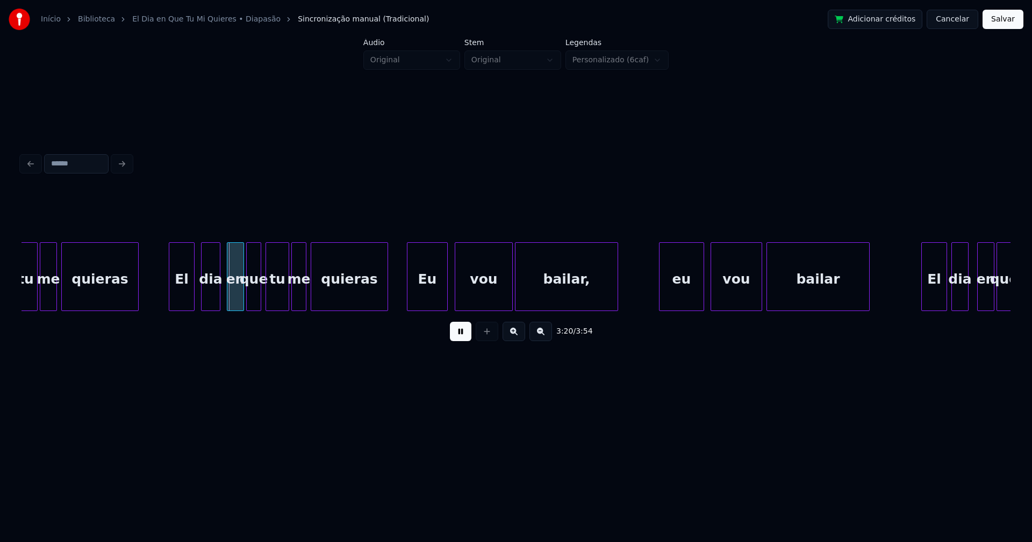
click at [429, 304] on div "Eu" at bounding box center [427, 279] width 40 height 73
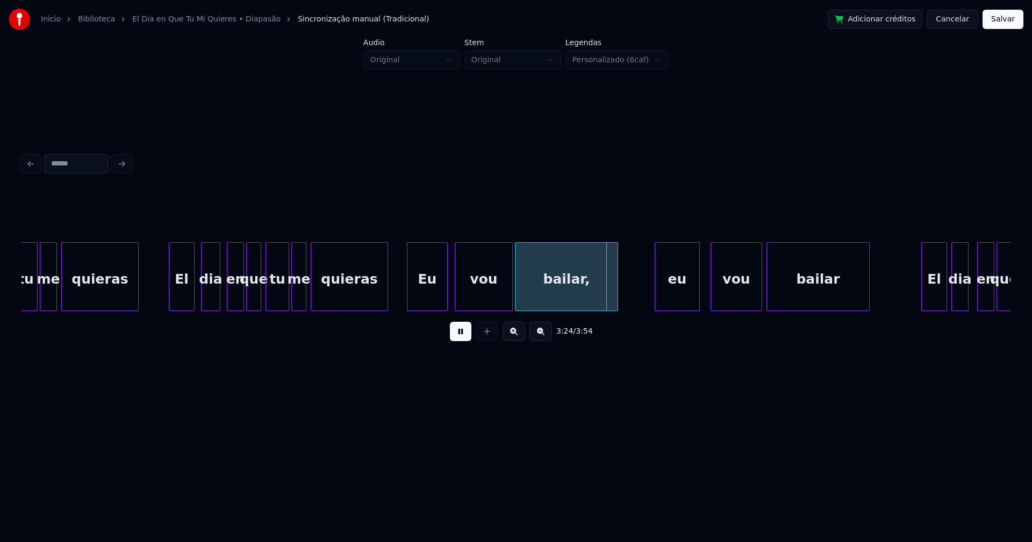
click at [667, 298] on div "eu" at bounding box center [677, 279] width 44 height 73
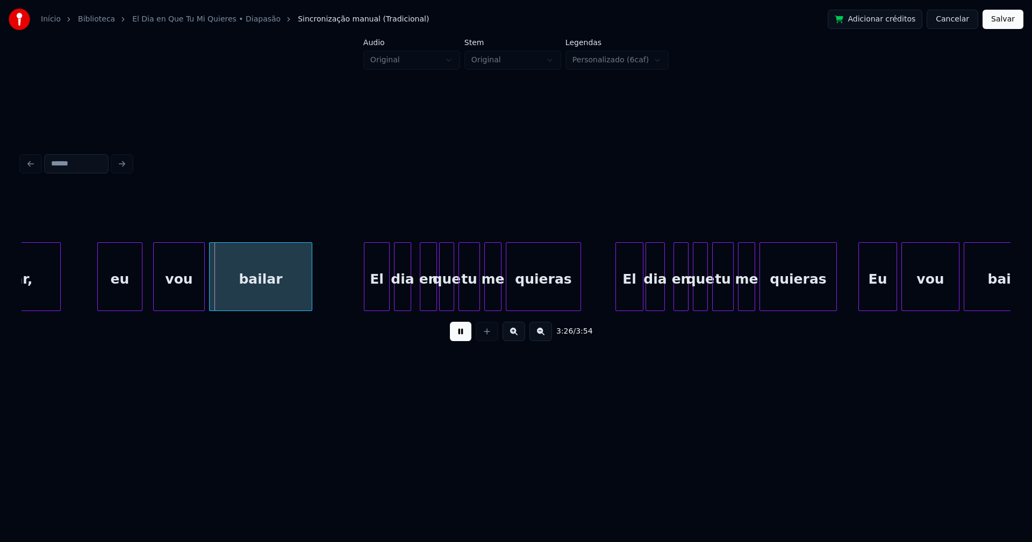
scroll to position [0, 22020]
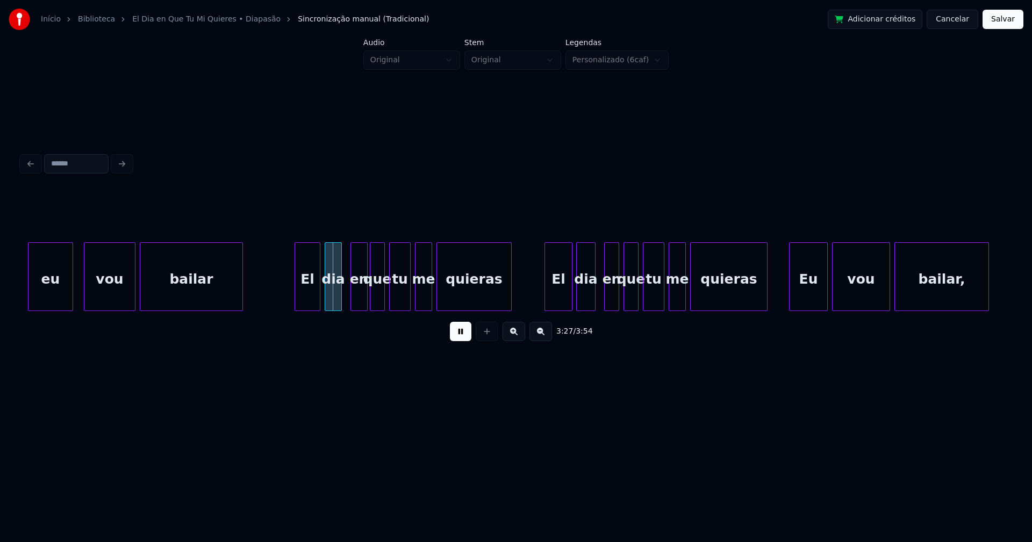
click at [562, 303] on div "El" at bounding box center [558, 279] width 27 height 73
click at [307, 299] on div "El" at bounding box center [306, 279] width 25 height 73
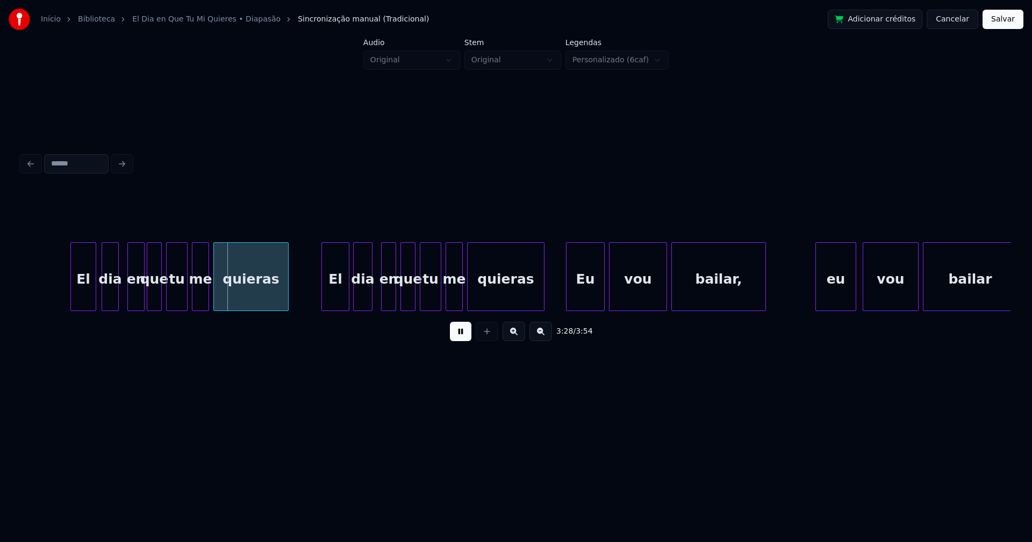
scroll to position [0, 22368]
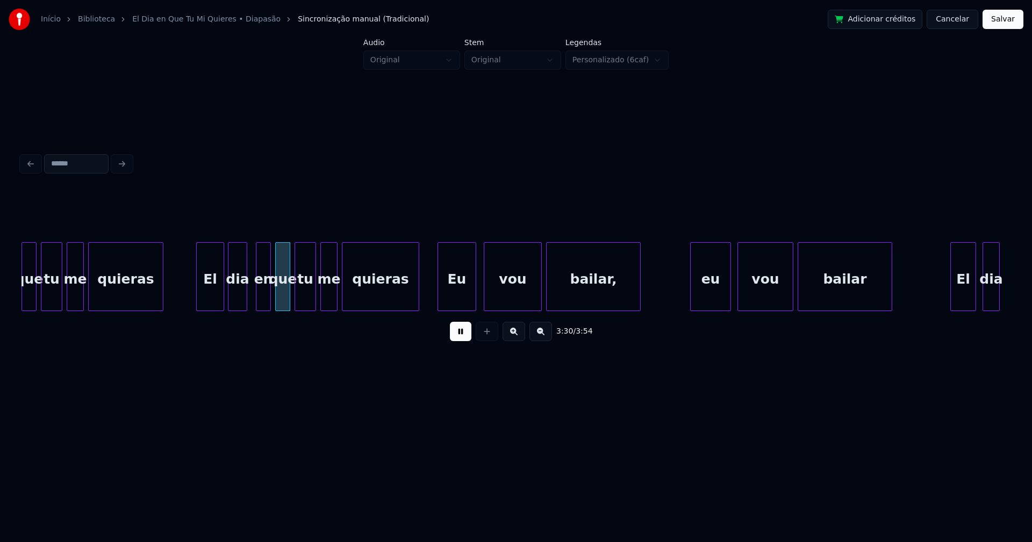
click at [461, 303] on div "Eu" at bounding box center [457, 279] width 38 height 73
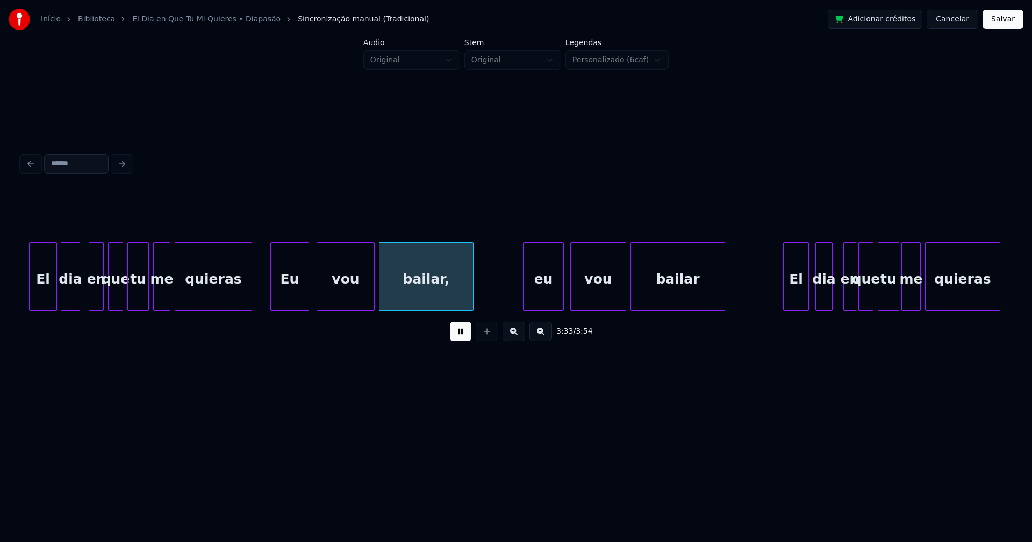
scroll to position [0, 22536]
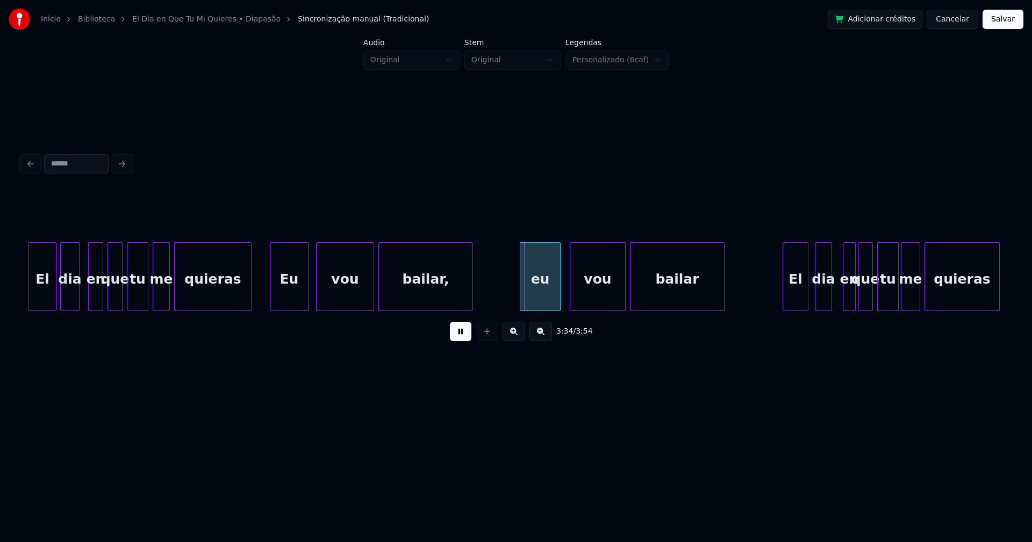
click at [535, 297] on div "eu" at bounding box center [540, 279] width 40 height 73
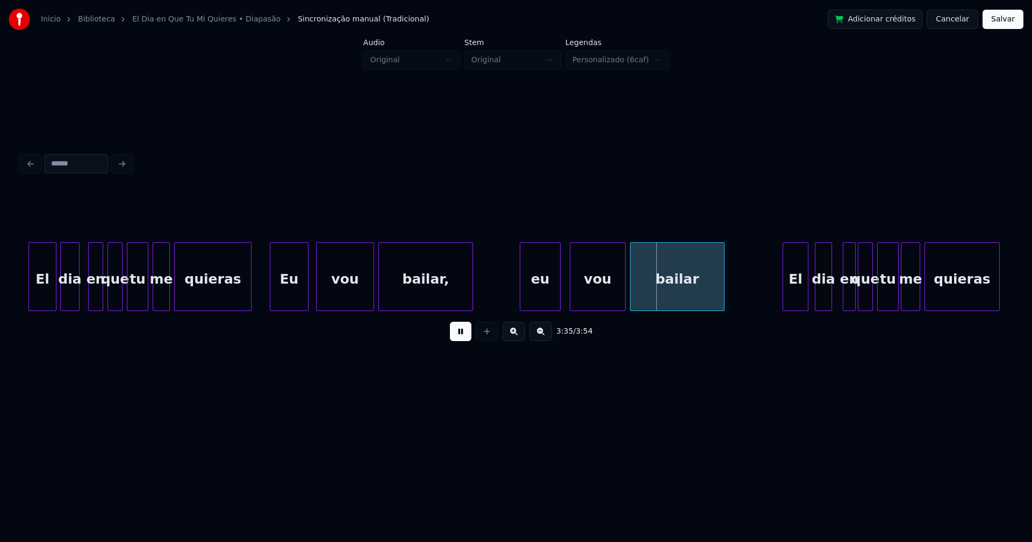
drag, startPoint x: 930, startPoint y: 316, endPoint x: 948, endPoint y: 317, distance: 17.8
click at [948, 317] on div "3:35 / 3:54" at bounding box center [515, 270] width 989 height 163
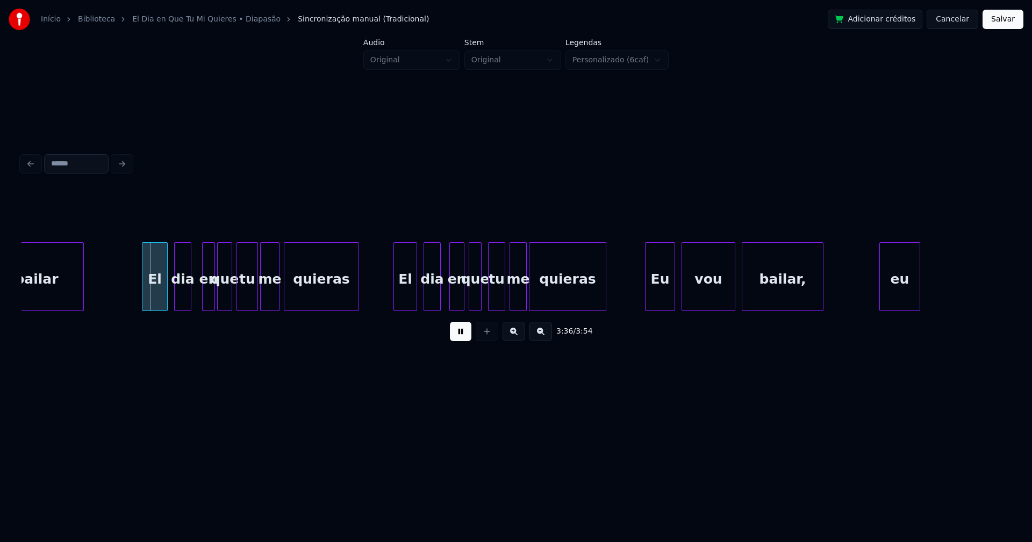
scroll to position [0, 23204]
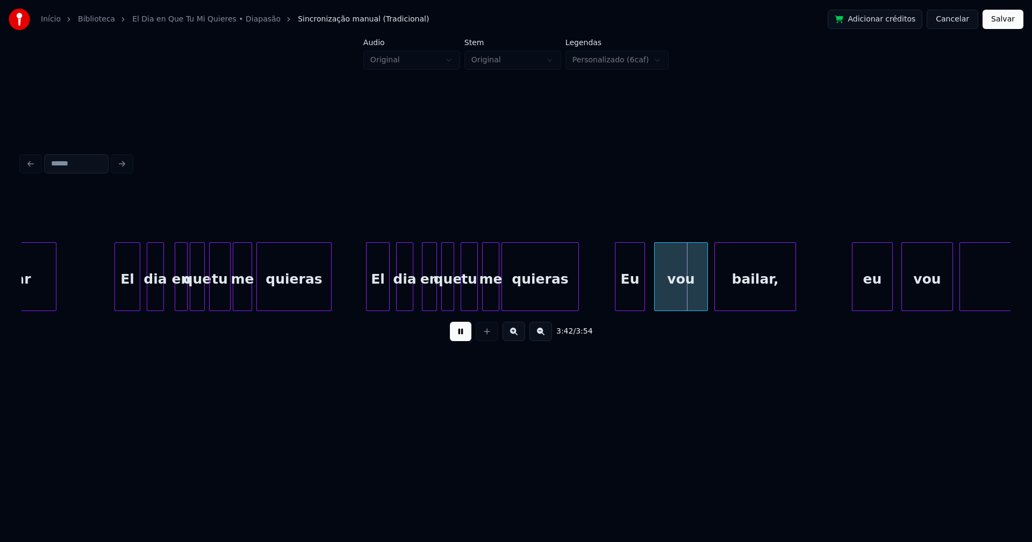
click at [636, 297] on div "Eu" at bounding box center [629, 279] width 29 height 73
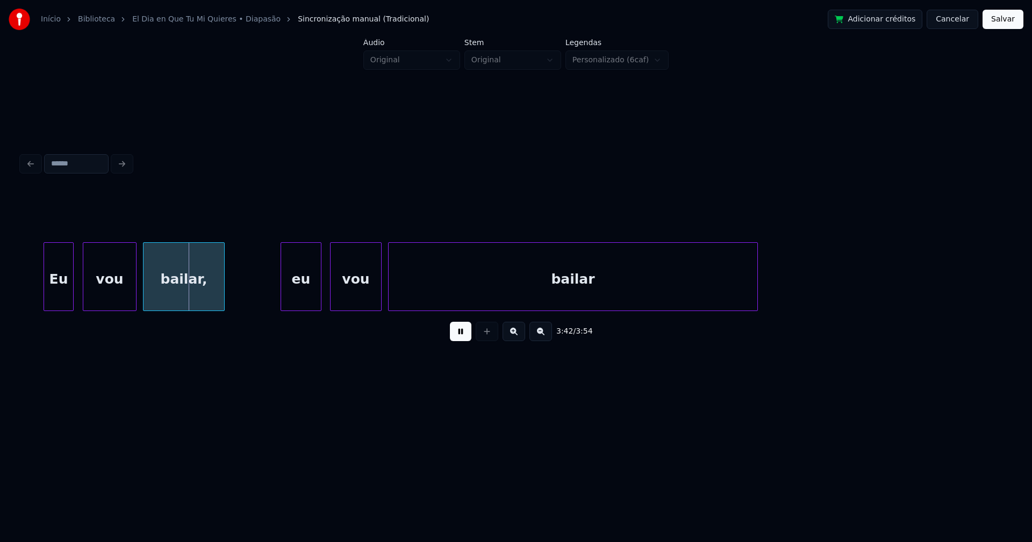
scroll to position [0, 23803]
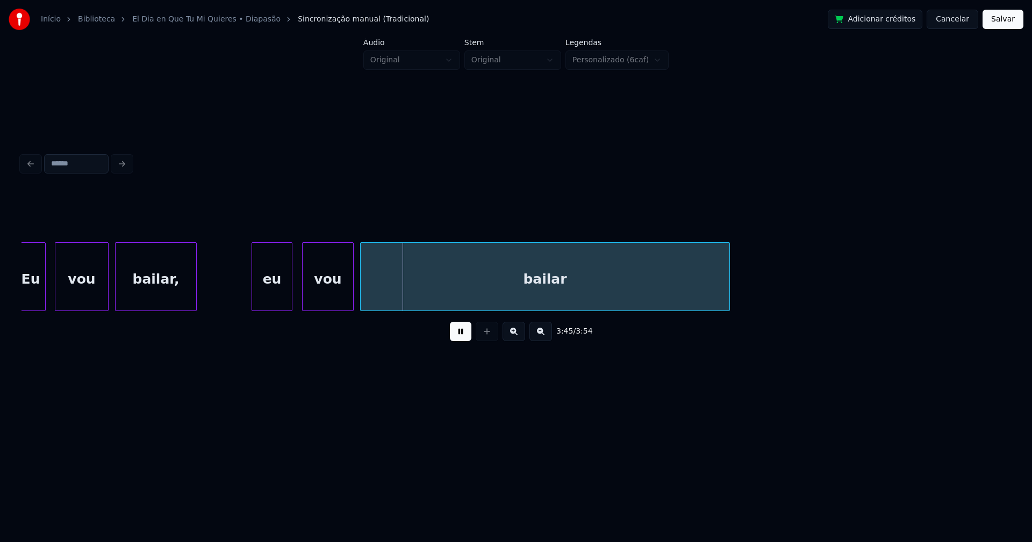
click at [279, 297] on div "eu" at bounding box center [272, 279] width 40 height 73
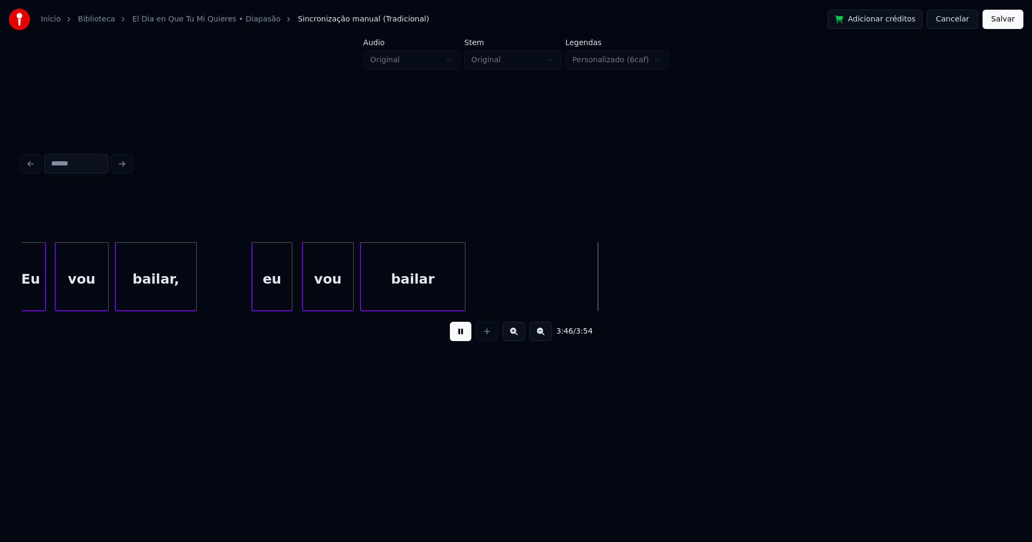
click at [464, 318] on div "3:46 / 3:54" at bounding box center [515, 270] width 989 height 163
click at [1001, 24] on button "Salvar" at bounding box center [1002, 19] width 41 height 19
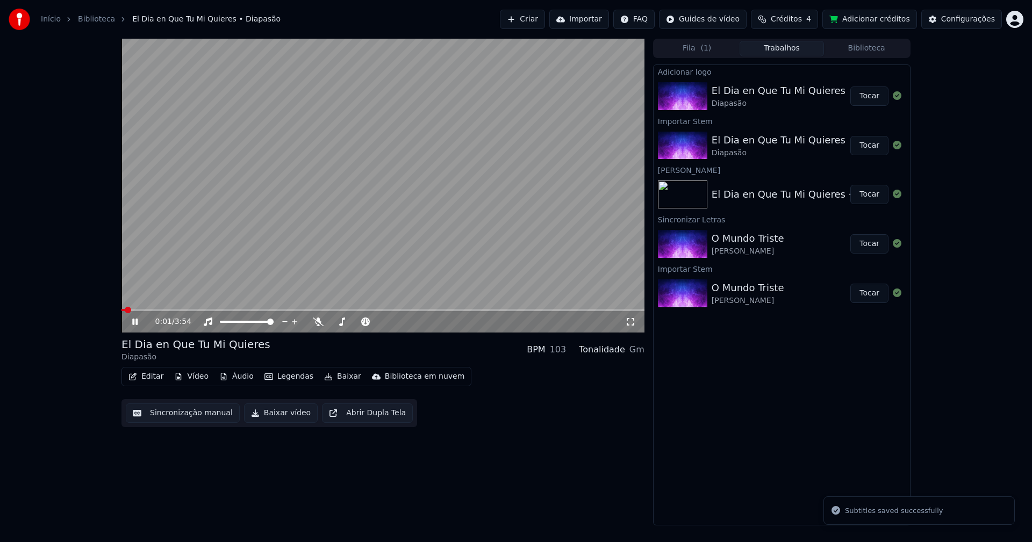
click at [134, 323] on icon at bounding box center [134, 322] width 5 height 6
click at [153, 381] on button "Editar" at bounding box center [146, 376] width 44 height 15
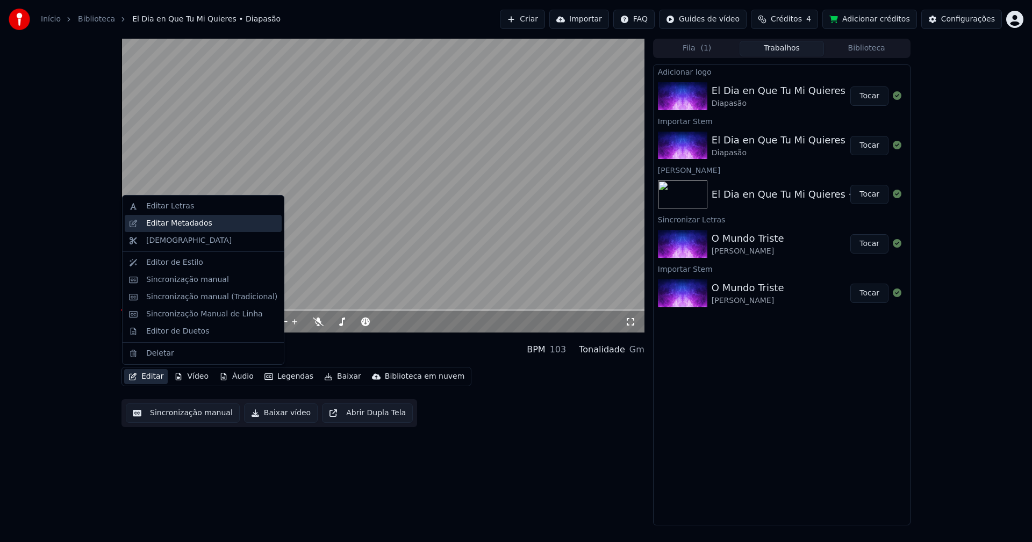
click at [183, 225] on div "Editar Metadados" at bounding box center [179, 223] width 66 height 11
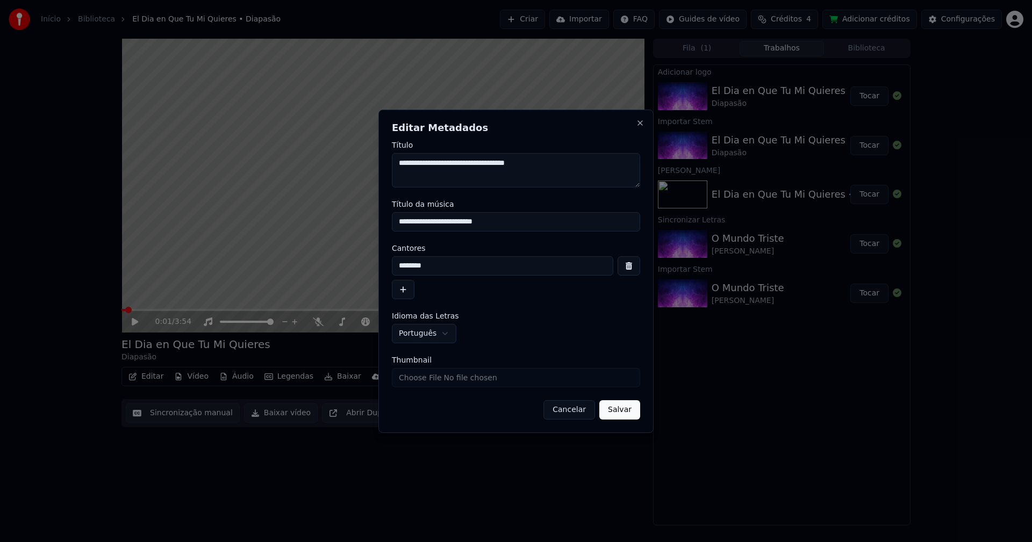
click at [405, 222] on input "**********" at bounding box center [516, 221] width 248 height 19
click at [419, 222] on input "**********" at bounding box center [516, 221] width 248 height 19
click at [431, 222] on input "**********" at bounding box center [516, 221] width 248 height 19
click at [448, 224] on input "**********" at bounding box center [516, 221] width 248 height 19
click at [459, 222] on input "**********" at bounding box center [516, 221] width 248 height 19
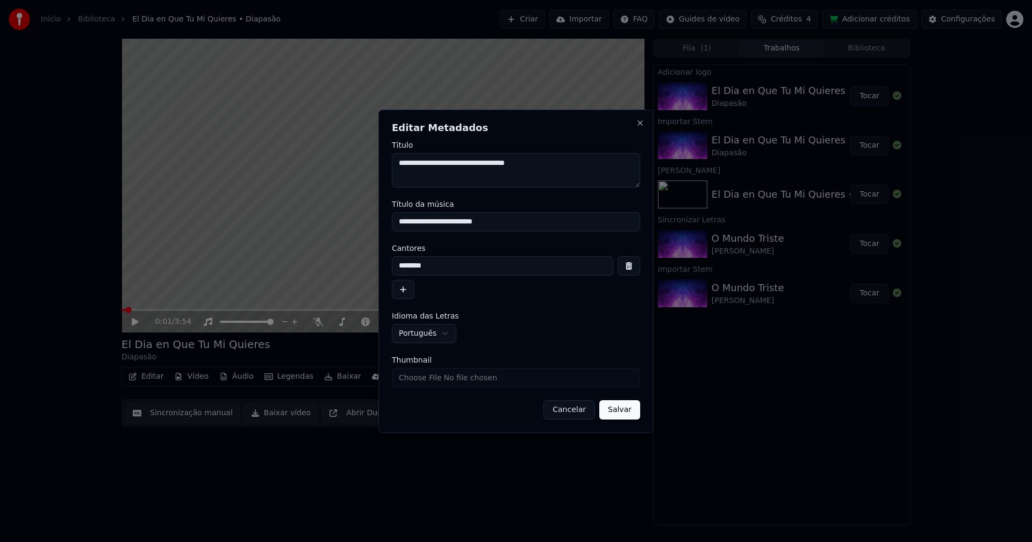
click at [470, 222] on input "**********" at bounding box center [516, 221] width 248 height 19
click at [501, 220] on input "**********" at bounding box center [516, 221] width 248 height 19
type input "**********"
click at [444, 378] on input "Thumbnail" at bounding box center [516, 377] width 248 height 19
type input "**********"
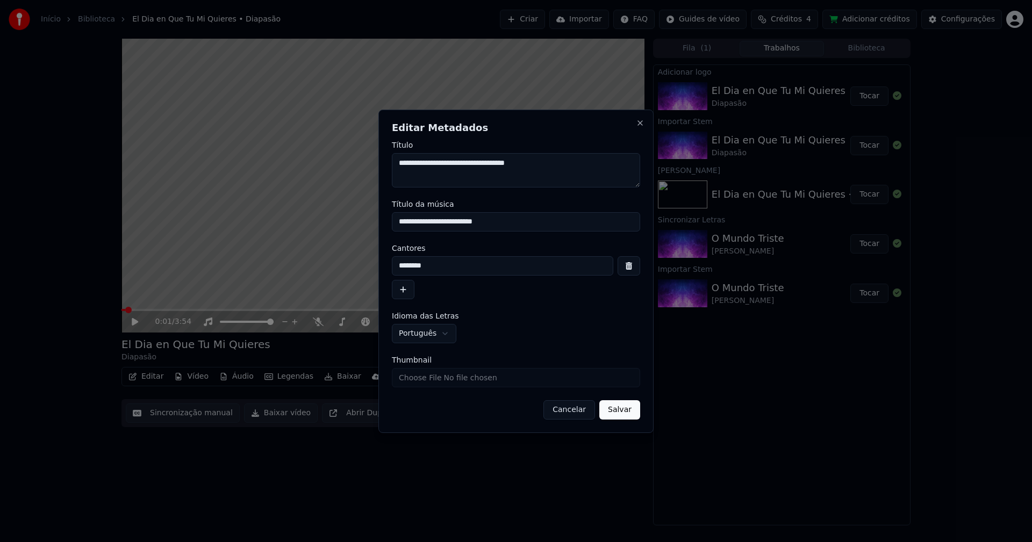
click at [611, 407] on button "Salvar" at bounding box center [619, 409] width 41 height 19
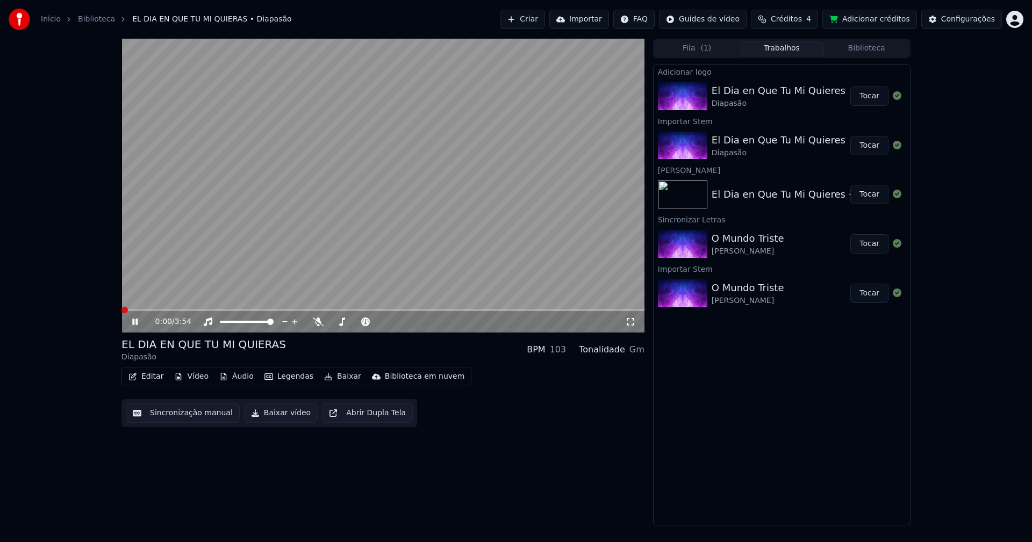
click at [121, 310] on span at bounding box center [121, 310] width 0 height 2
click at [627, 320] on icon at bounding box center [631, 322] width 8 height 8
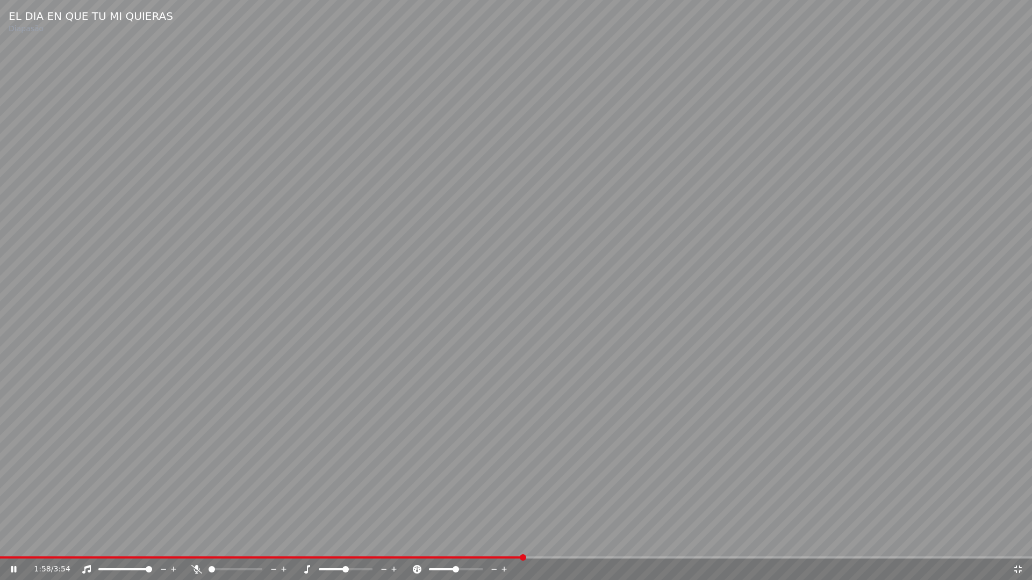
click at [1018, 542] on icon at bounding box center [1017, 569] width 11 height 9
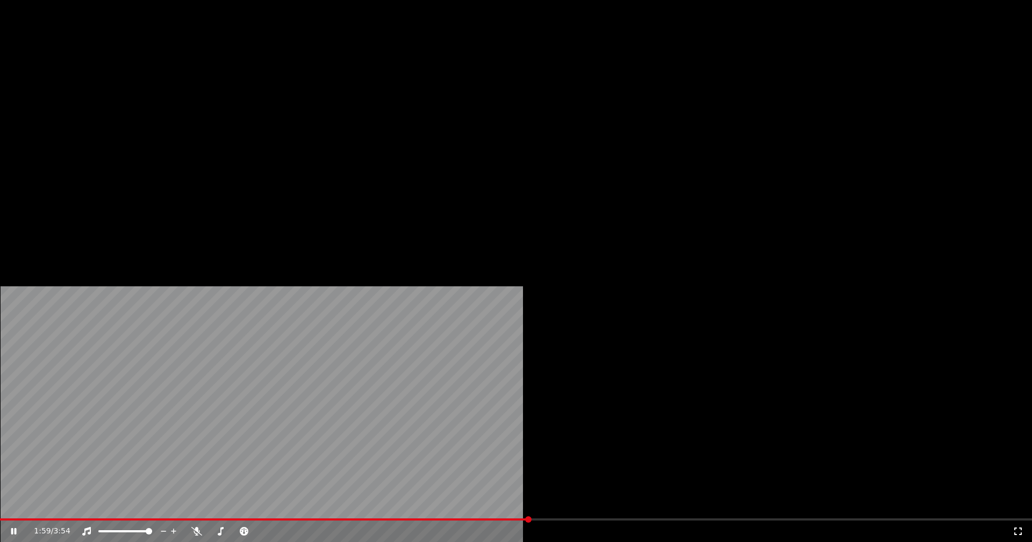
click at [147, 90] on button "Editar" at bounding box center [146, 82] width 44 height 15
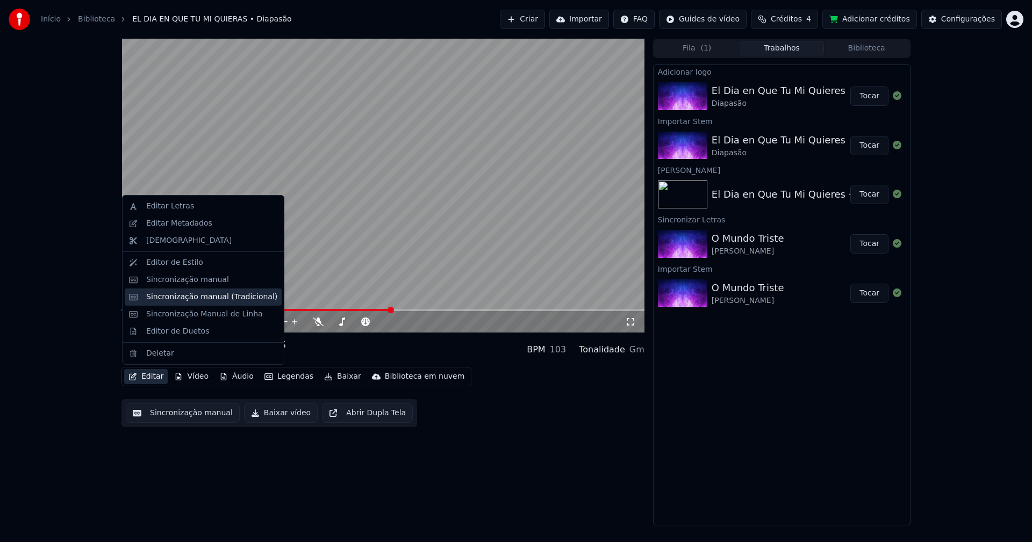
click at [184, 303] on div "Sincronização manual (Tradicional)" at bounding box center [203, 297] width 157 height 17
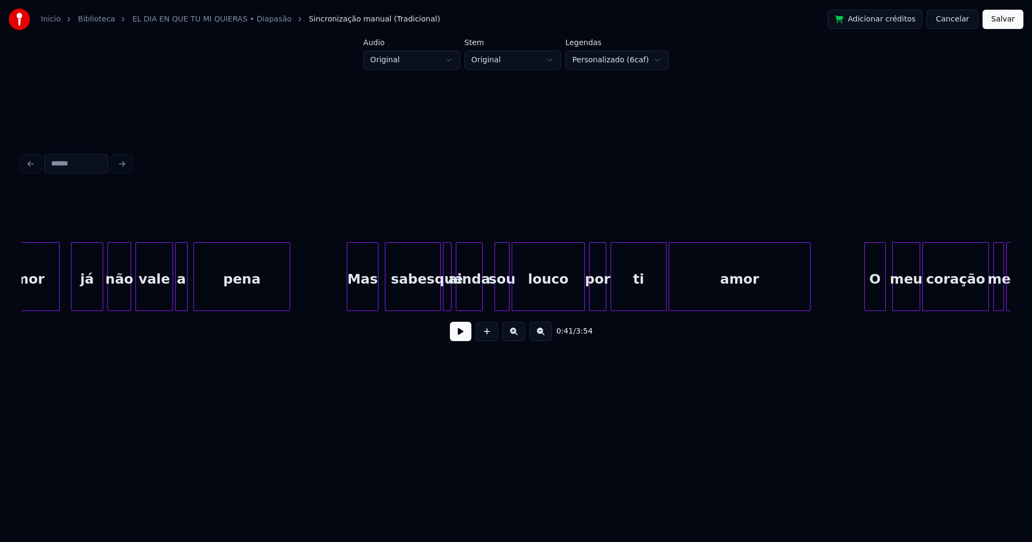
scroll to position [0, 5697]
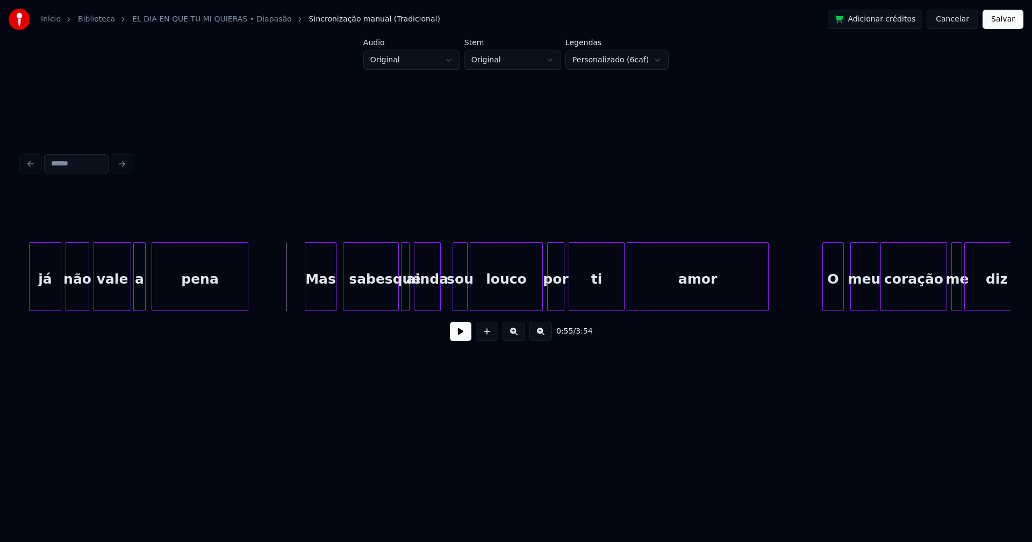
drag, startPoint x: 464, startPoint y: 335, endPoint x: 457, endPoint y: 359, distance: 25.3
click at [464, 336] on button at bounding box center [460, 331] width 21 height 19
click at [459, 341] on button at bounding box center [460, 331] width 21 height 19
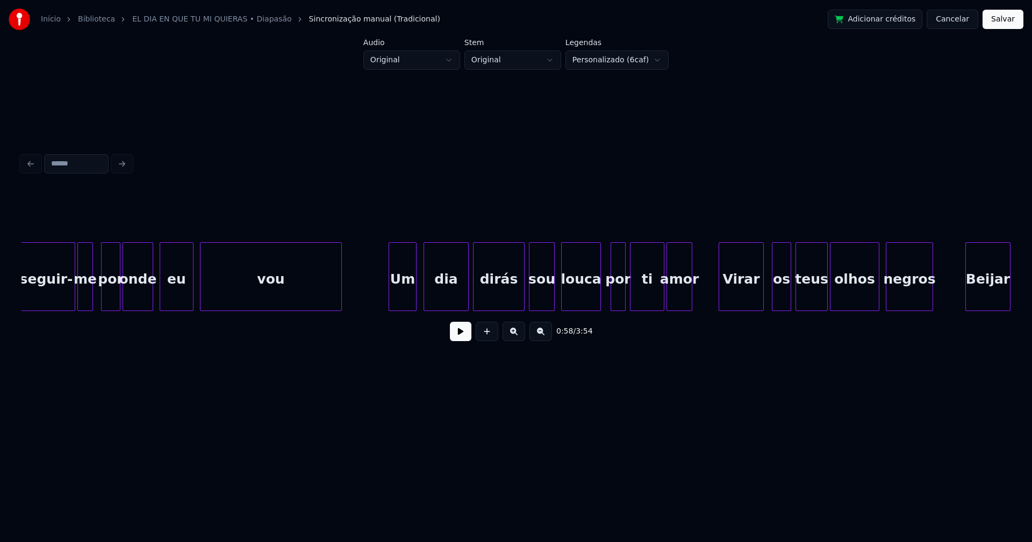
scroll to position [0, 7633]
click at [464, 339] on button at bounding box center [460, 331] width 21 height 19
click at [950, 21] on button "Cancelar" at bounding box center [952, 19] width 52 height 19
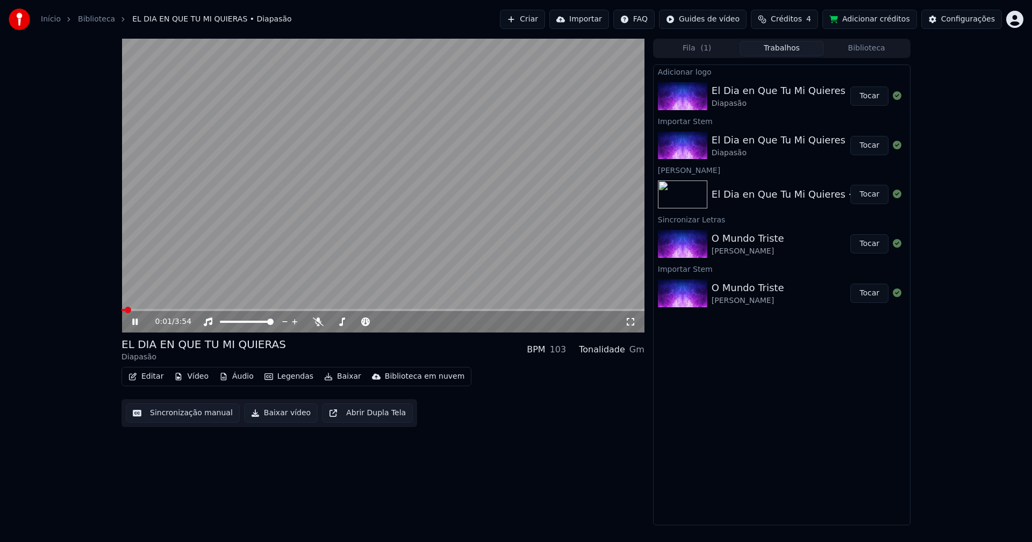
click at [139, 321] on icon at bounding box center [142, 322] width 25 height 9
click at [269, 419] on button "Baixar vídeo" at bounding box center [281, 413] width 74 height 19
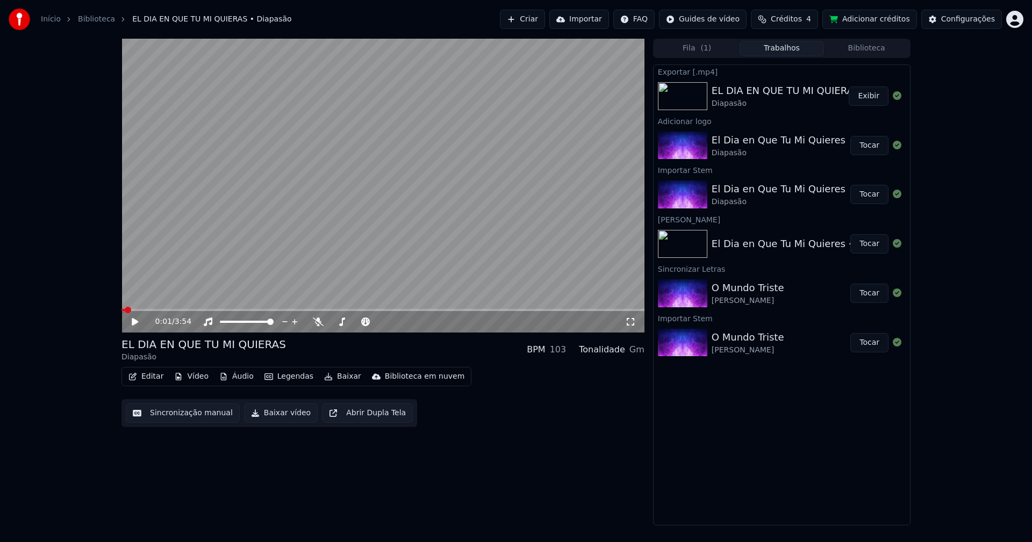
click at [49, 19] on link "Início" at bounding box center [51, 19] width 20 height 11
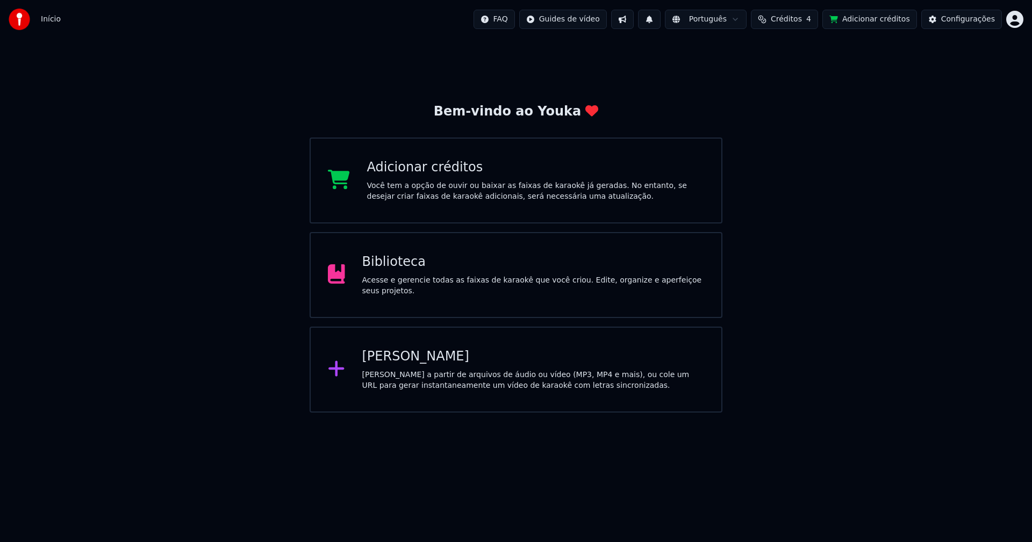
click at [404, 364] on div "[PERSON_NAME]" at bounding box center [533, 356] width 342 height 17
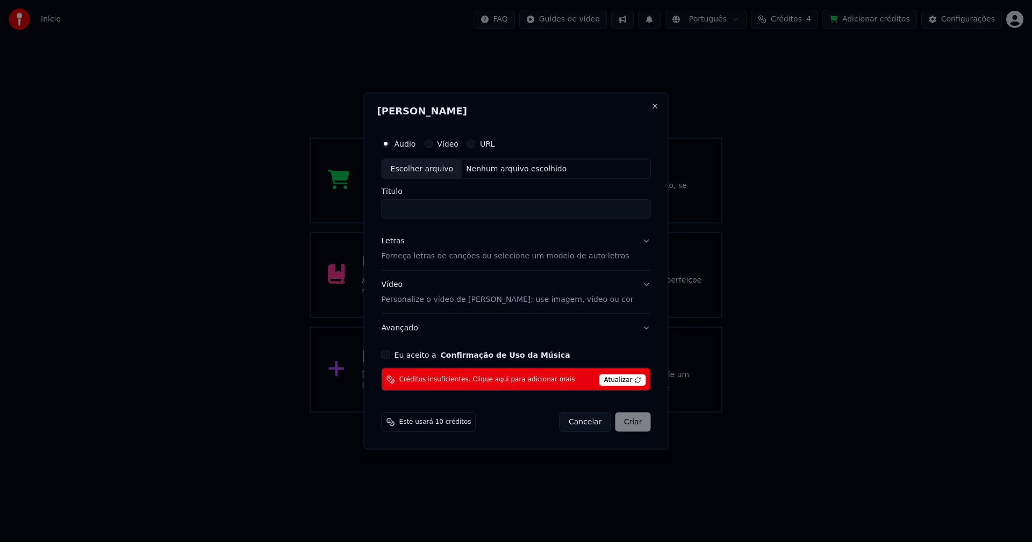
click at [433, 167] on div "Escolher arquivo" at bounding box center [422, 168] width 80 height 19
type input "**********"
click at [402, 241] on div "Letras" at bounding box center [393, 241] width 23 height 11
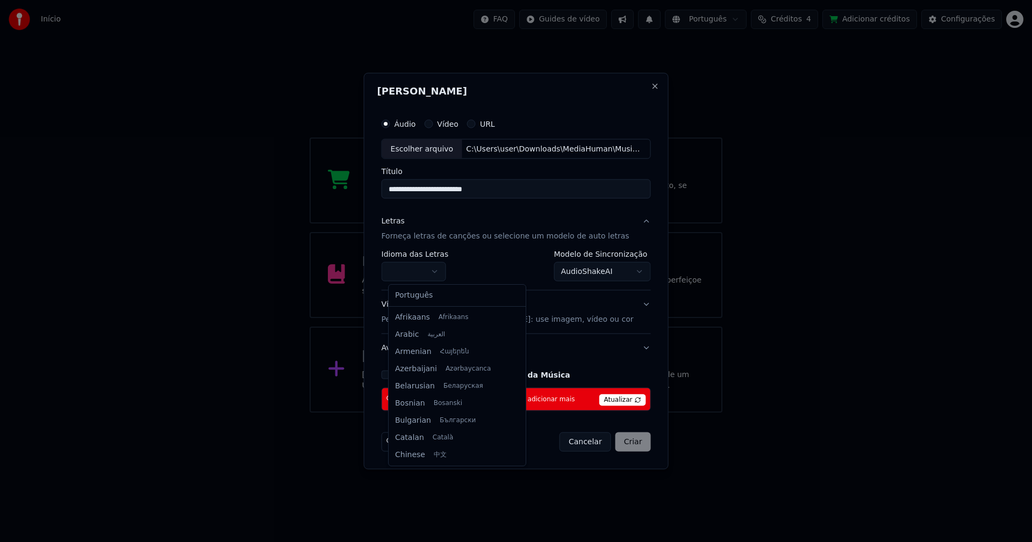
click at [418, 272] on body "**********" at bounding box center [516, 206] width 1032 height 413
select select "**"
drag, startPoint x: 417, startPoint y: 298, endPoint x: 523, endPoint y: 277, distance: 107.9
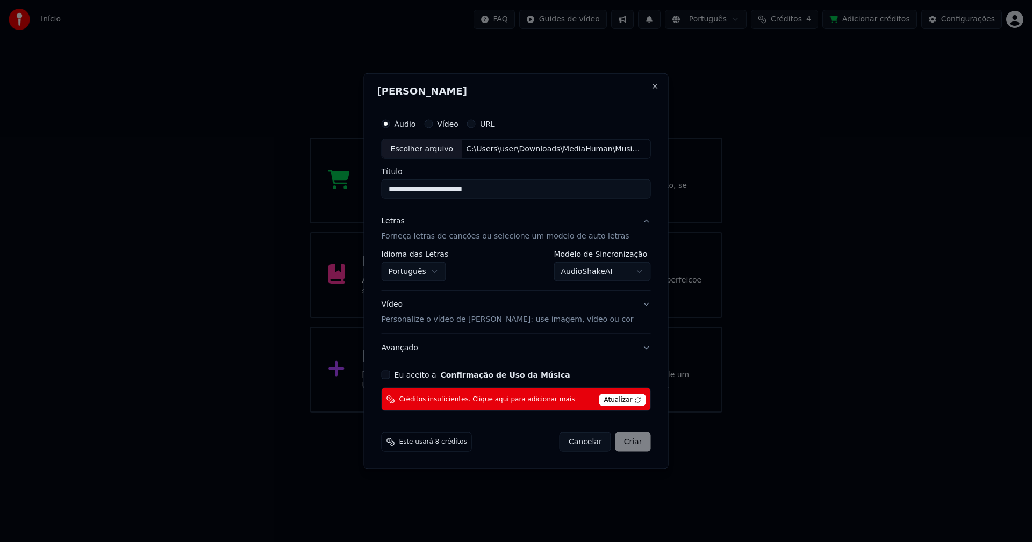
click at [582, 272] on body "**********" at bounding box center [516, 206] width 1032 height 413
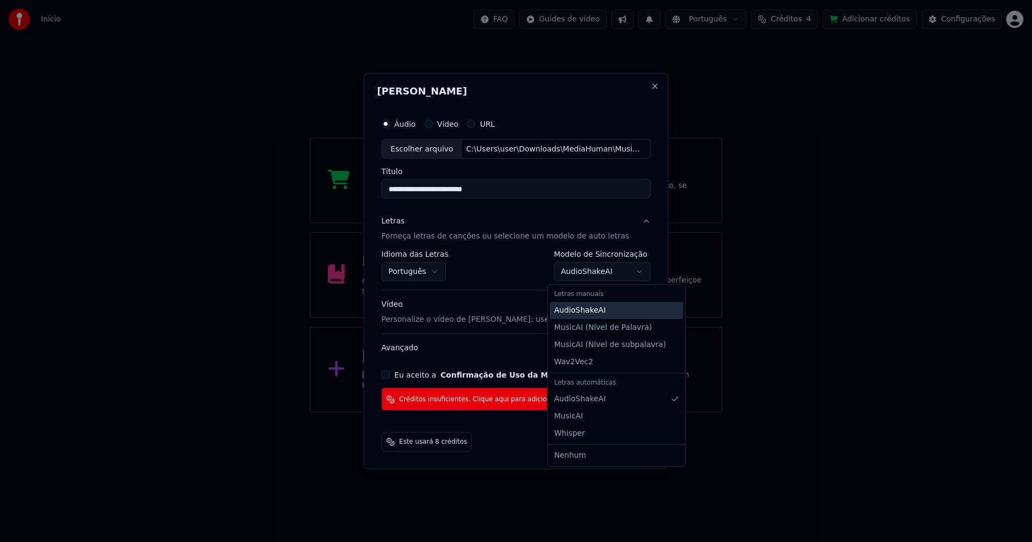
select select "**********"
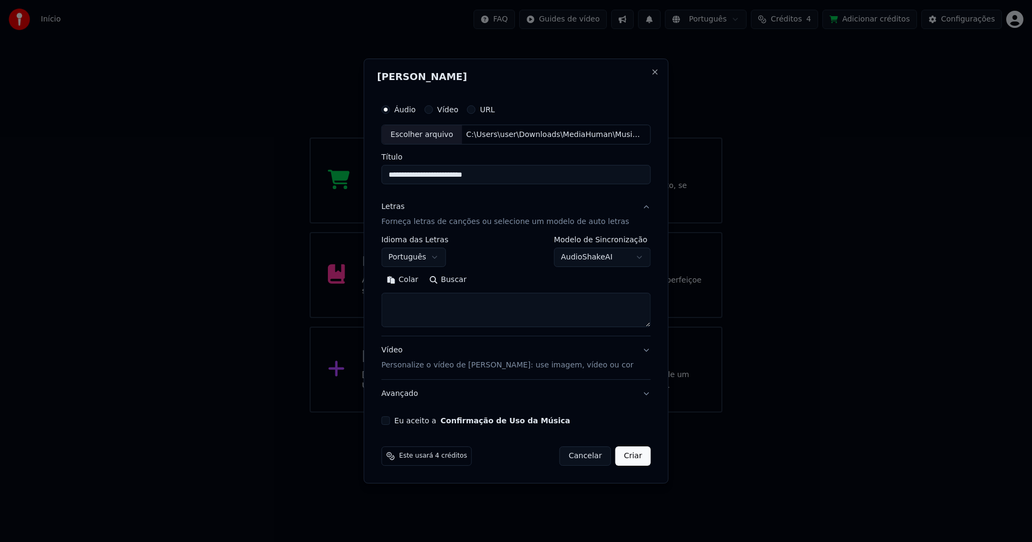
click at [417, 279] on button "Colar" at bounding box center [403, 280] width 42 height 17
click at [517, 279] on button "Expandir" at bounding box center [506, 280] width 56 height 17
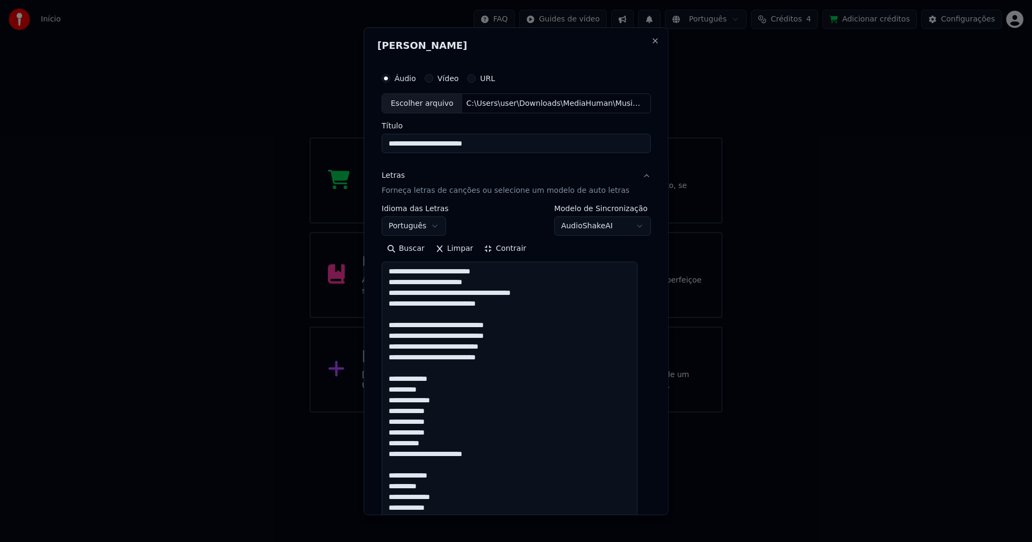
type textarea "**********"
drag, startPoint x: 486, startPoint y: 341, endPoint x: 355, endPoint y: 10, distance: 356.3
click at [367, 0] on html "**********" at bounding box center [516, 206] width 1032 height 413
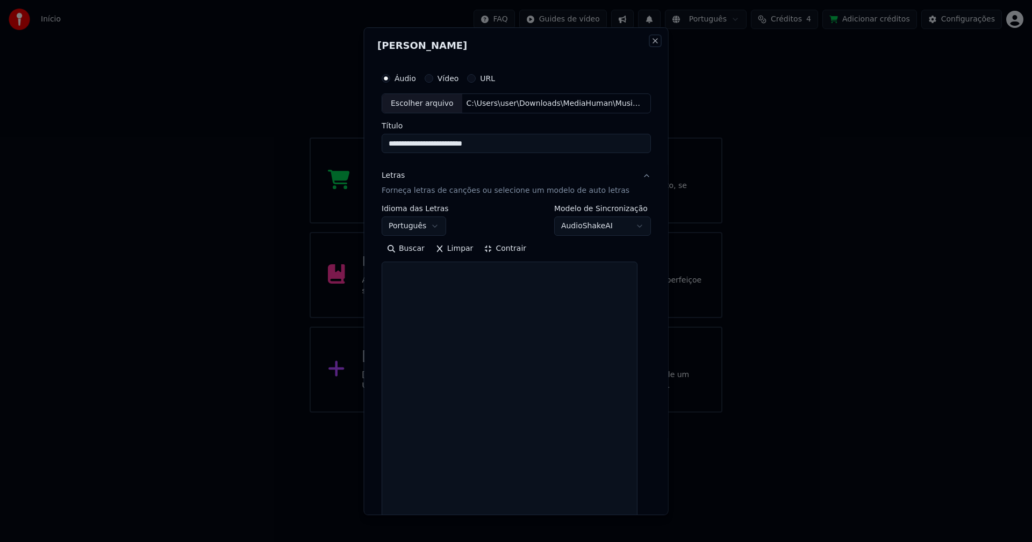
drag, startPoint x: 641, startPoint y: 41, endPoint x: 631, endPoint y: 43, distance: 10.4
click at [650, 41] on button "Close" at bounding box center [654, 40] width 9 height 9
select select "**********"
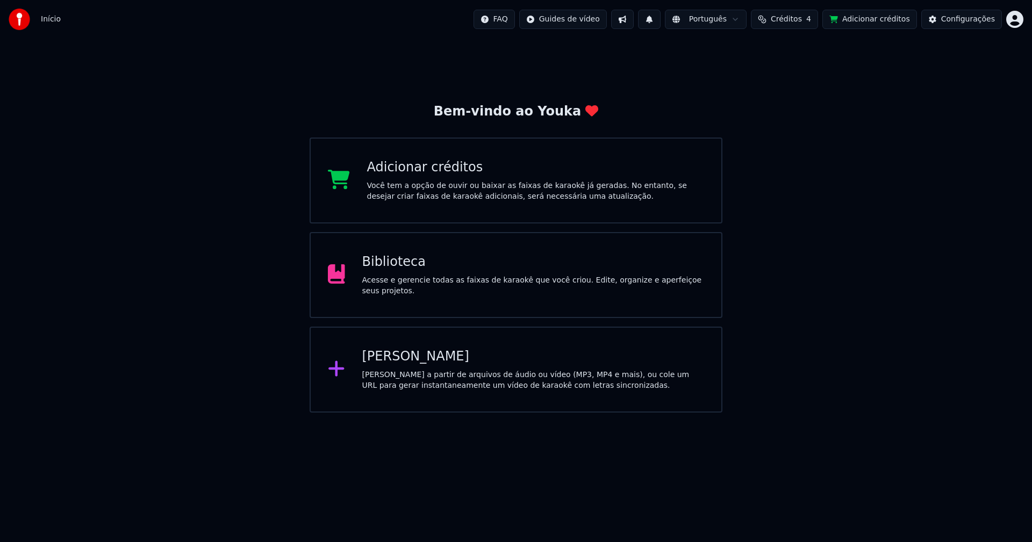
click at [392, 370] on div "[PERSON_NAME] a partir de arquivos de áudio ou vídeo (MP3, MP4 e mais), ou cole…" at bounding box center [533, 380] width 342 height 21
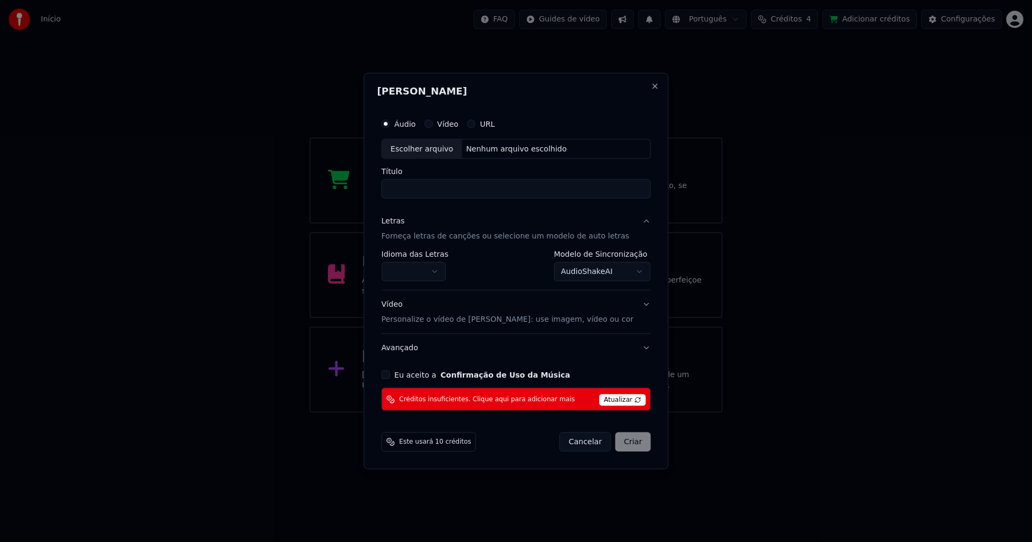
click at [437, 150] on div "Escolher arquivo" at bounding box center [422, 148] width 80 height 19
type input "**********"
click at [418, 270] on body "**********" at bounding box center [516, 206] width 1032 height 413
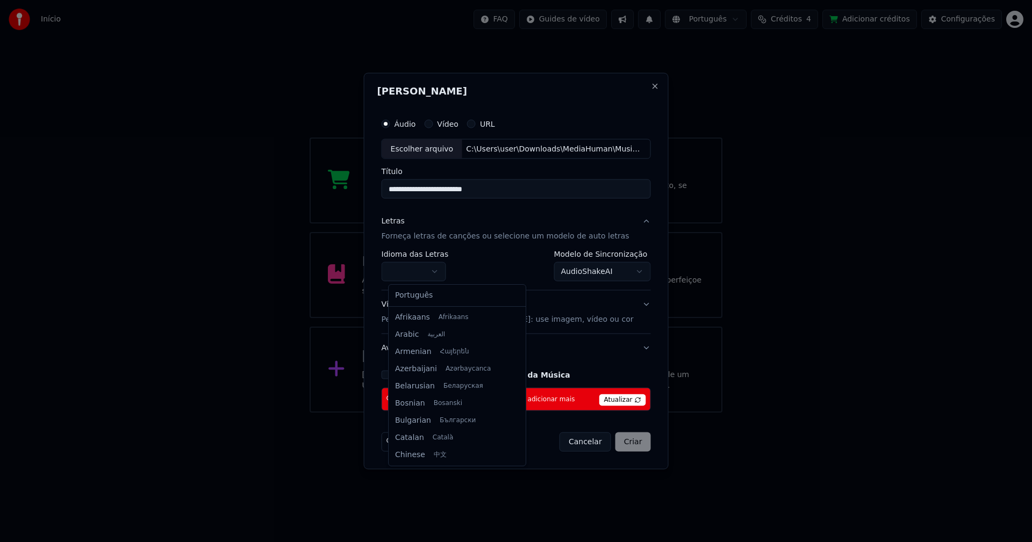
select select "**"
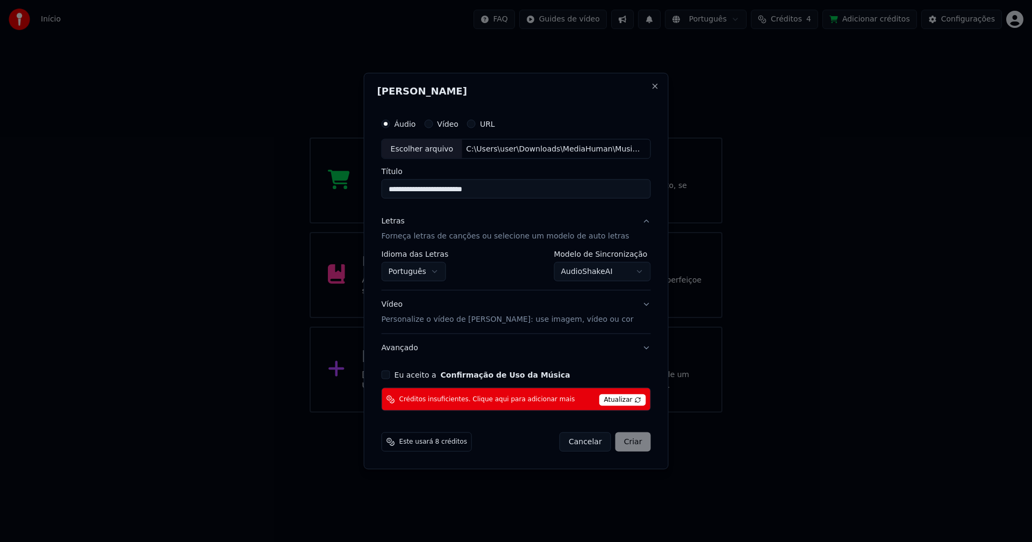
click at [582, 274] on body "**********" at bounding box center [516, 206] width 1032 height 413
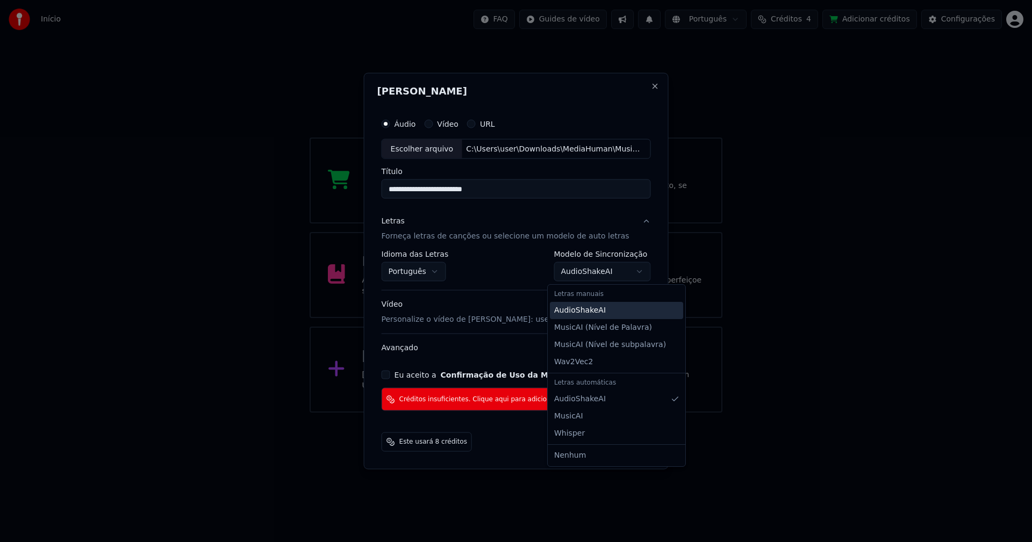
select select "**********"
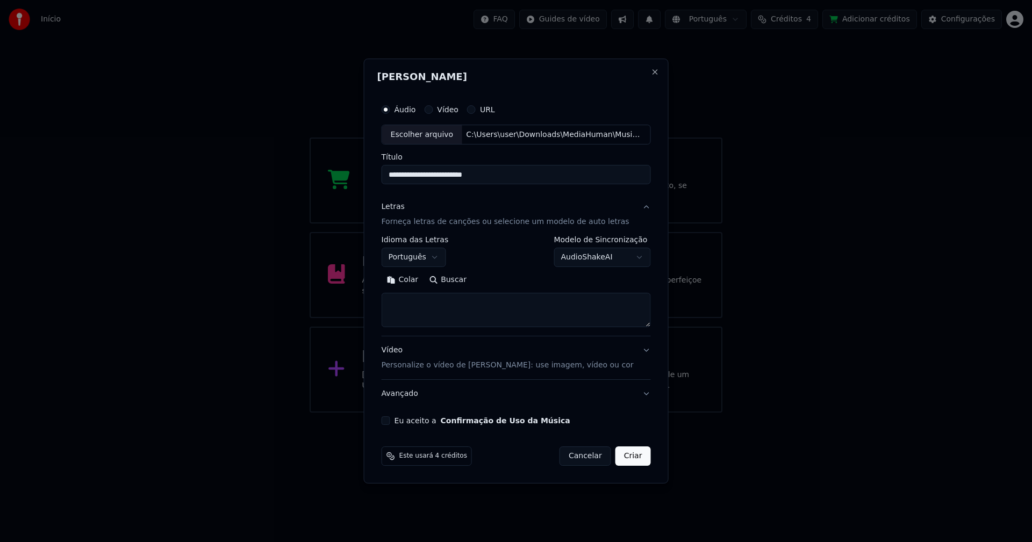
click at [416, 280] on button "Colar" at bounding box center [403, 280] width 42 height 17
click at [390, 421] on button "Eu aceito a Confirmação de Uso da Música" at bounding box center [386, 420] width 9 height 9
click at [628, 458] on button "Criar" at bounding box center [632, 456] width 35 height 19
type textarea "**********"
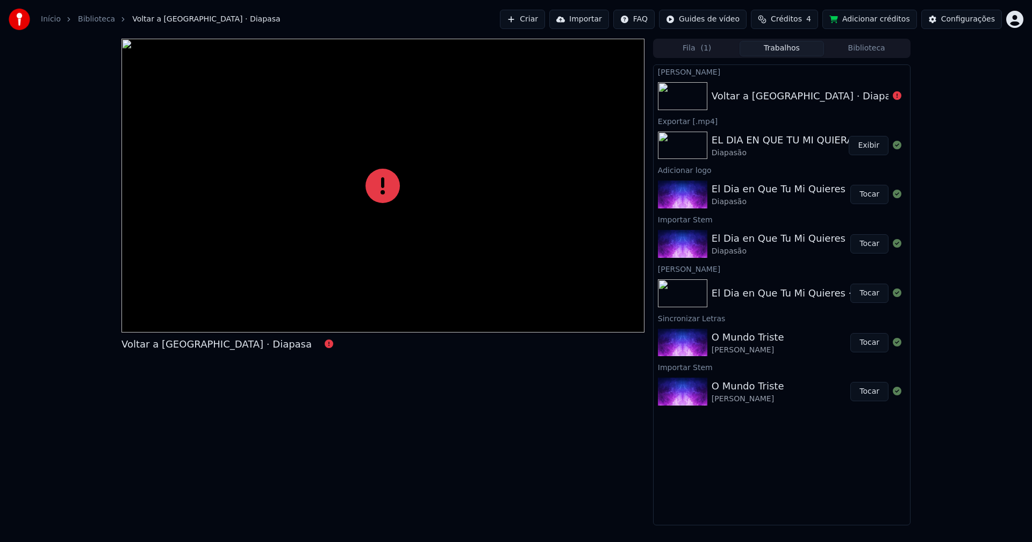
click at [55, 20] on link "Início" at bounding box center [51, 19] width 20 height 11
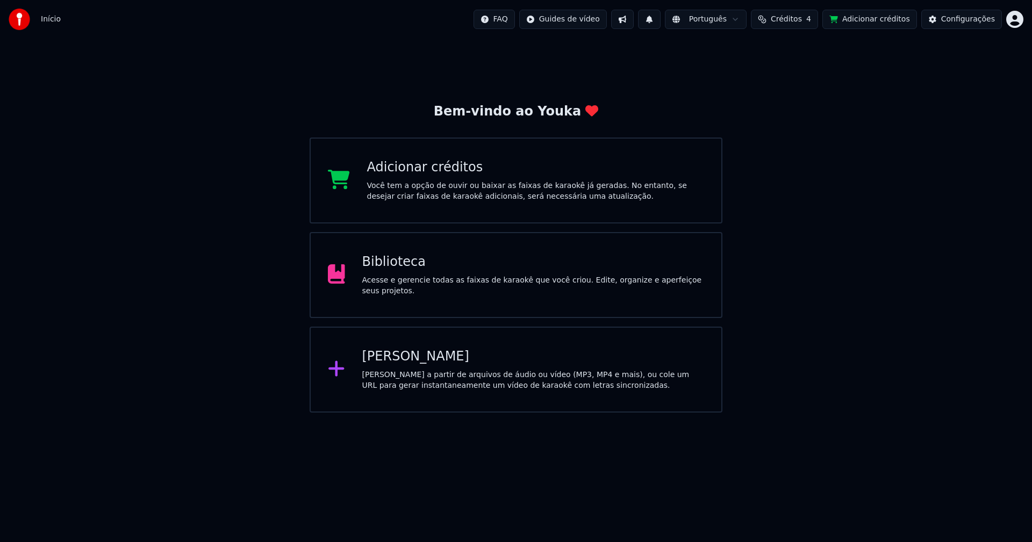
click at [394, 362] on div "[PERSON_NAME]" at bounding box center [533, 356] width 342 height 17
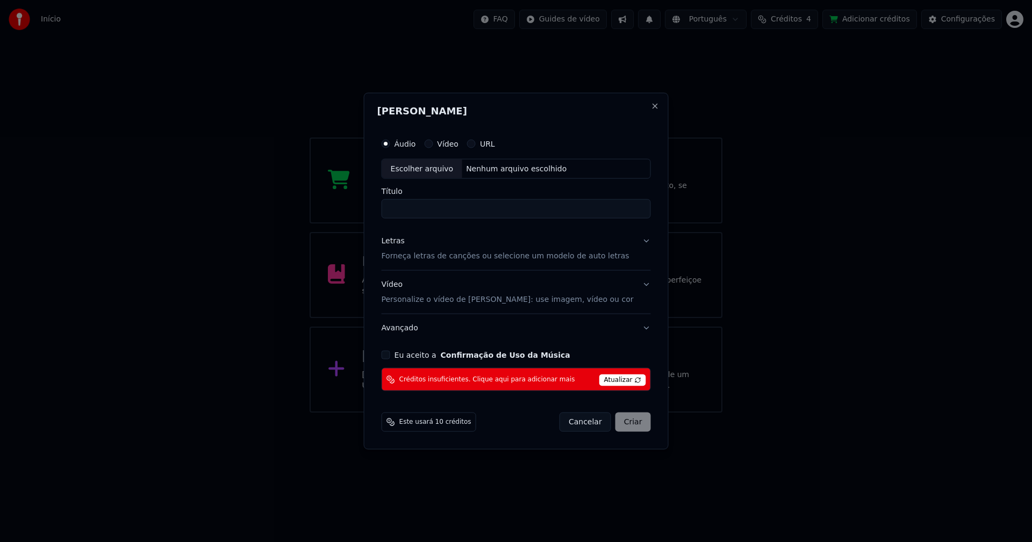
click at [437, 177] on div "Escolher arquivo" at bounding box center [422, 168] width 80 height 19
type input "**********"
click at [400, 244] on div "Letras" at bounding box center [393, 241] width 23 height 11
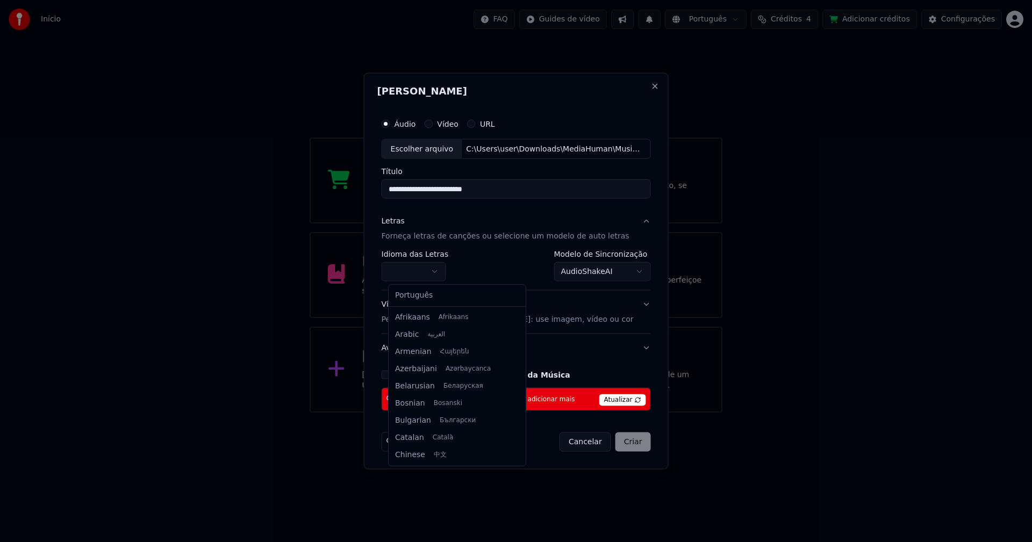
click at [420, 272] on body "**********" at bounding box center [516, 206] width 1032 height 413
click at [603, 274] on body "**********" at bounding box center [516, 206] width 1032 height 413
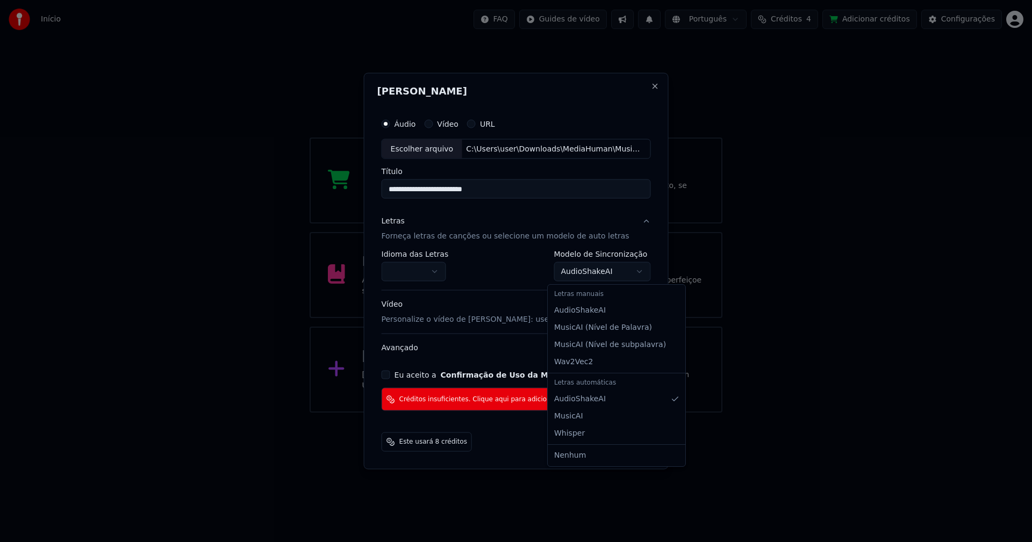
click at [580, 274] on body "**********" at bounding box center [516, 206] width 1032 height 413
select select "**********"
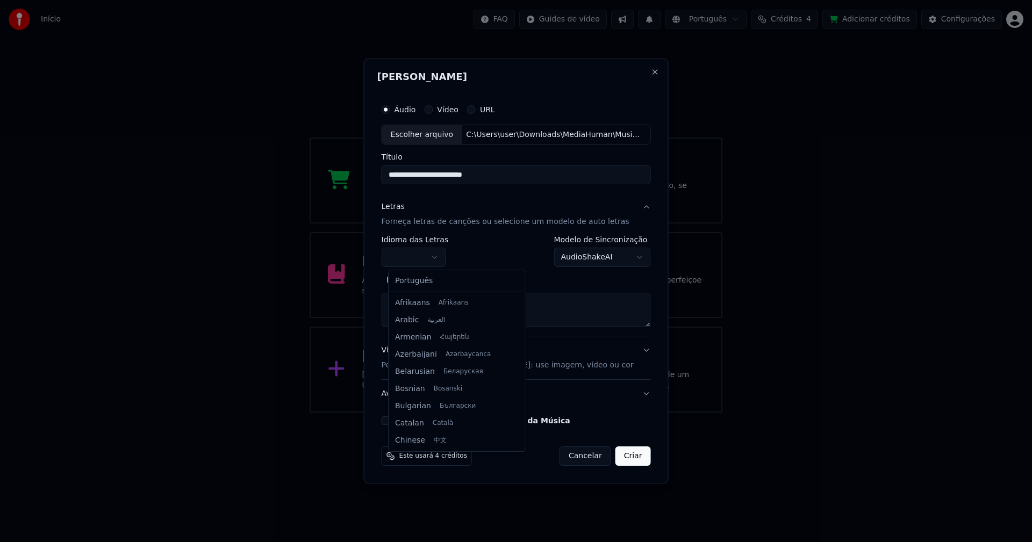
click at [443, 256] on body "**********" at bounding box center [516, 206] width 1032 height 413
select select "**"
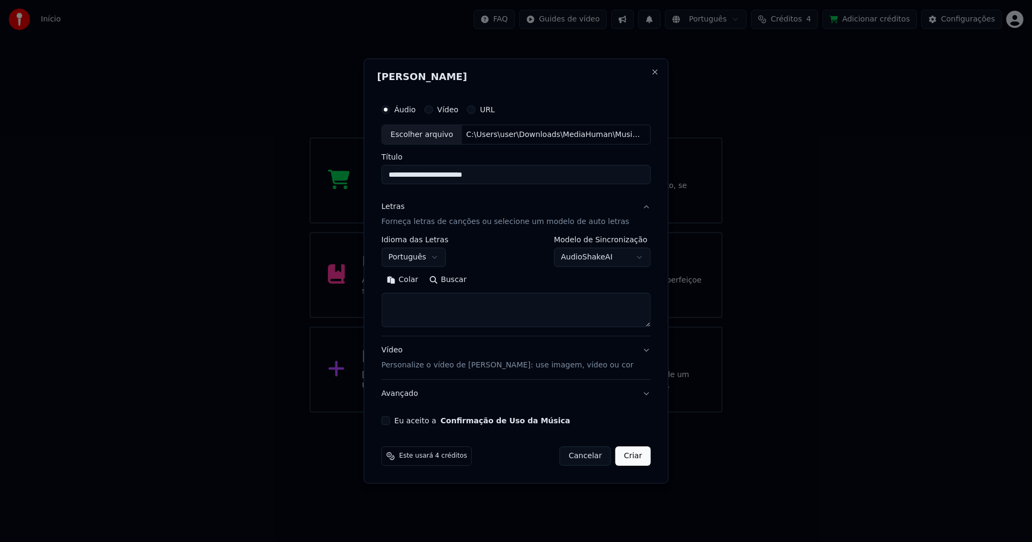
click at [414, 279] on button "Colar" at bounding box center [403, 280] width 42 height 17
click at [509, 283] on button "Expandir" at bounding box center [506, 280] width 56 height 17
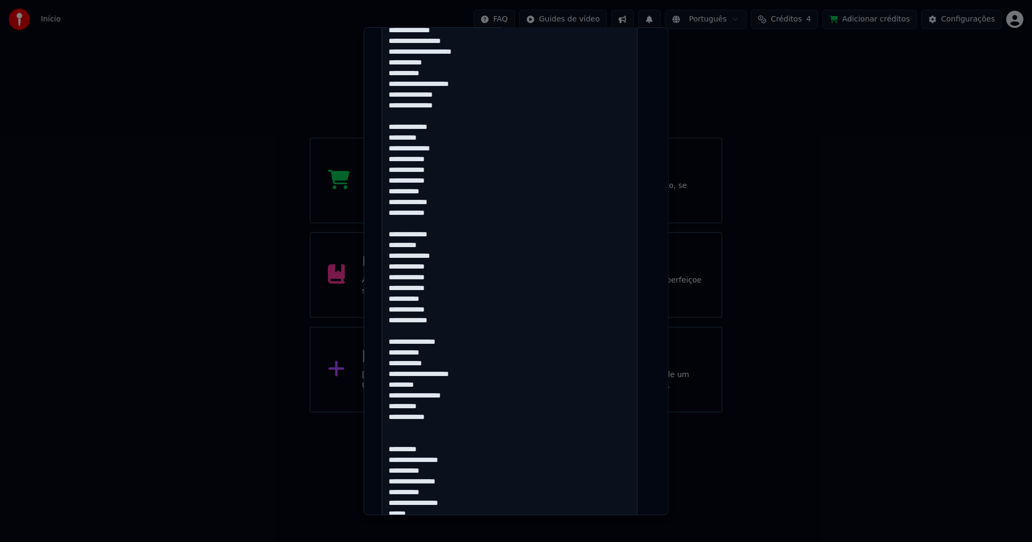
scroll to position [322, 0]
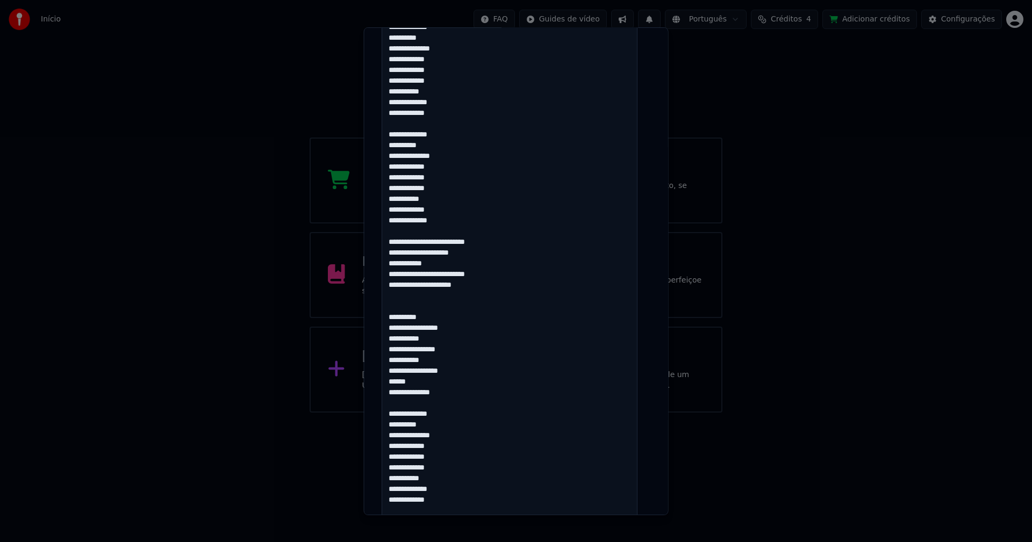
scroll to position [430, 0]
click at [391, 325] on textarea at bounding box center [510, 475] width 256 height 1286
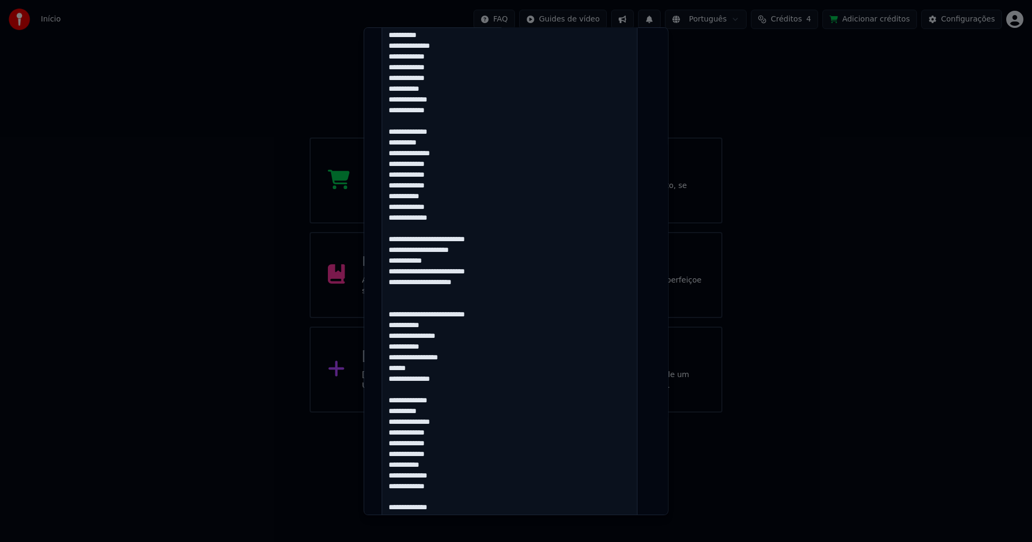
click at [391, 337] on textarea at bounding box center [510, 475] width 256 height 1286
click at [391, 348] on textarea at bounding box center [510, 475] width 256 height 1286
click at [390, 359] on textarea at bounding box center [510, 475] width 256 height 1286
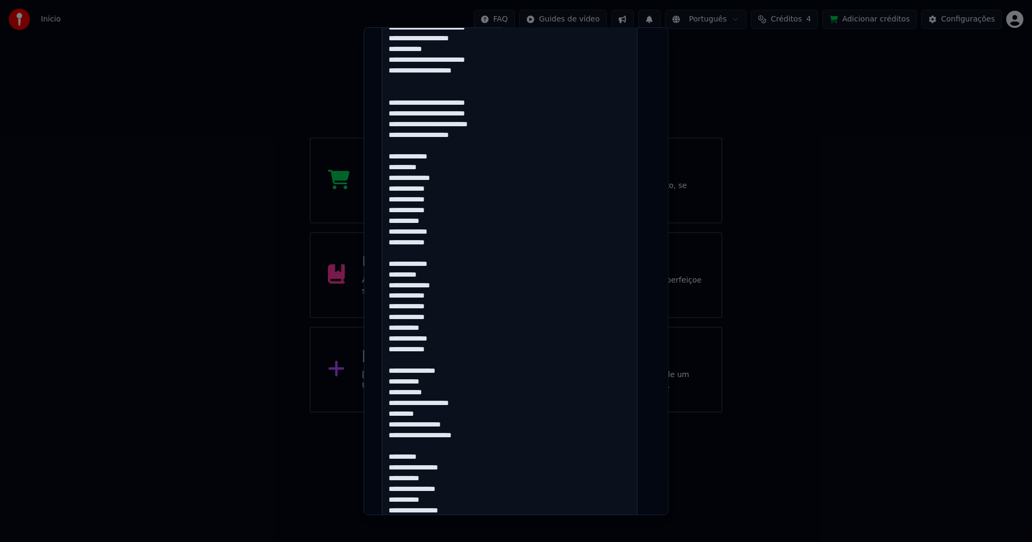
scroll to position [645, 0]
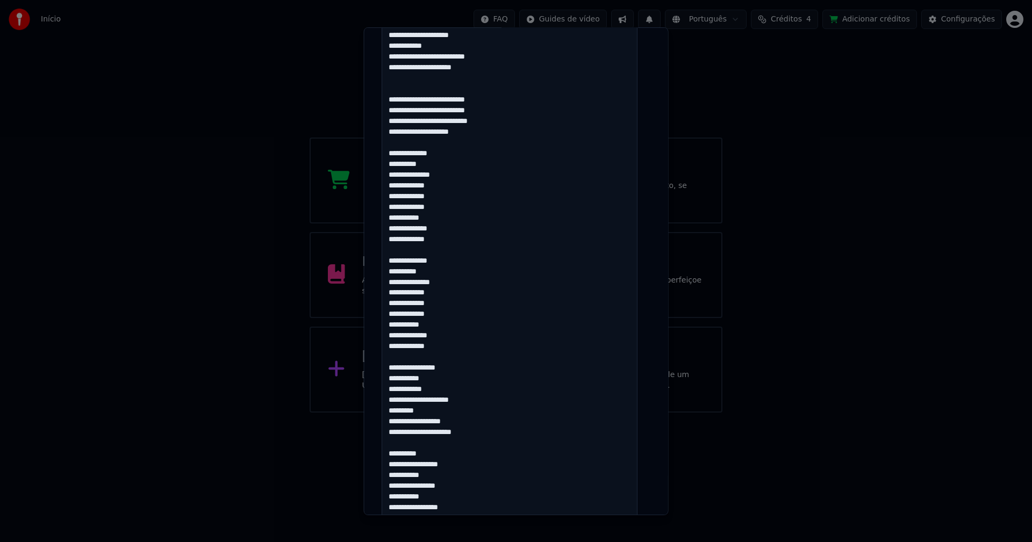
click at [392, 379] on textarea at bounding box center [510, 260] width 256 height 1286
click at [389, 390] on textarea at bounding box center [510, 260] width 256 height 1286
click at [465, 380] on textarea at bounding box center [510, 260] width 256 height 1286
click at [393, 411] on textarea at bounding box center [510, 260] width 256 height 1286
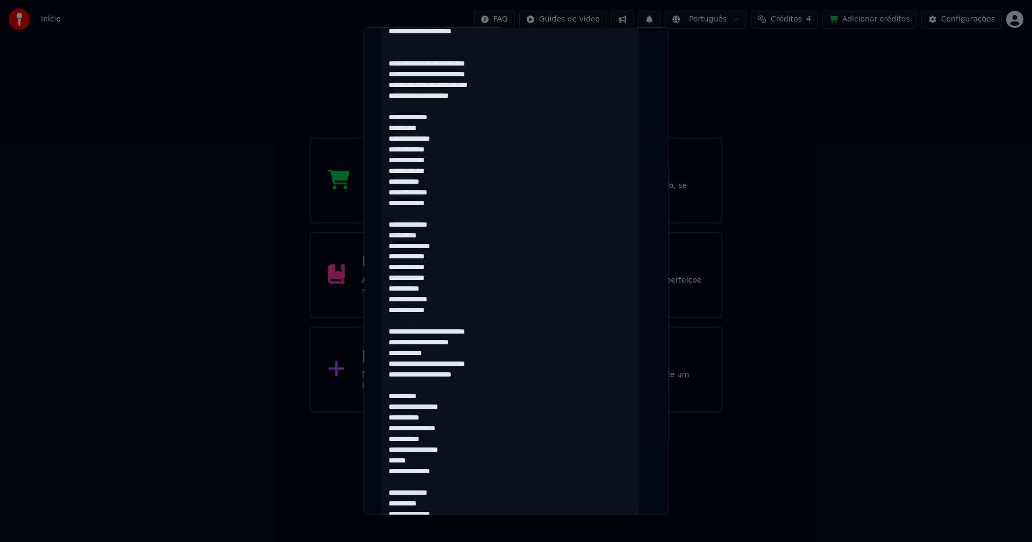
scroll to position [699, 0]
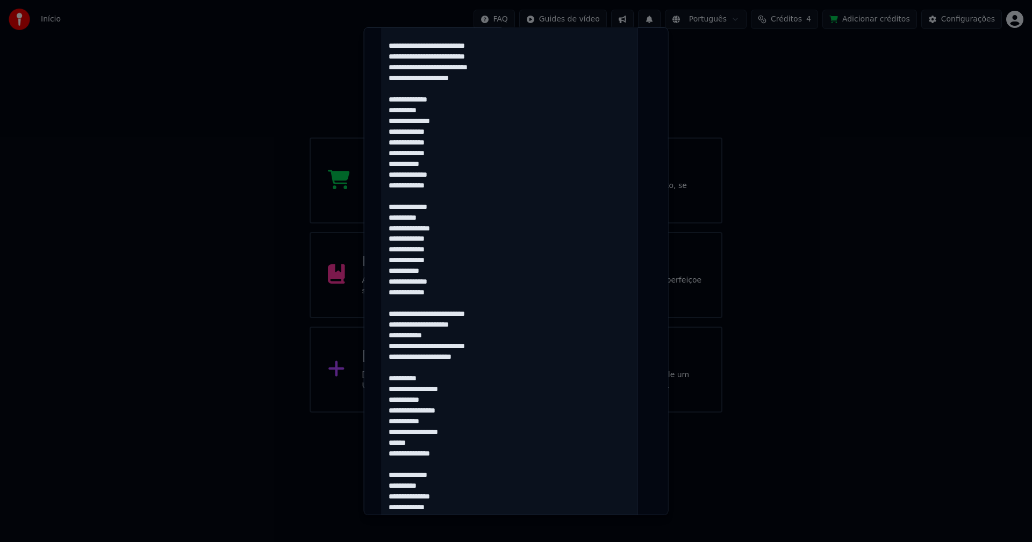
click at [390, 390] on textarea at bounding box center [510, 206] width 256 height 1286
click at [390, 401] on textarea at bounding box center [510, 206] width 256 height 1286
click at [389, 411] on textarea at bounding box center [510, 206] width 256 height 1286
click at [390, 423] on textarea at bounding box center [510, 206] width 256 height 1286
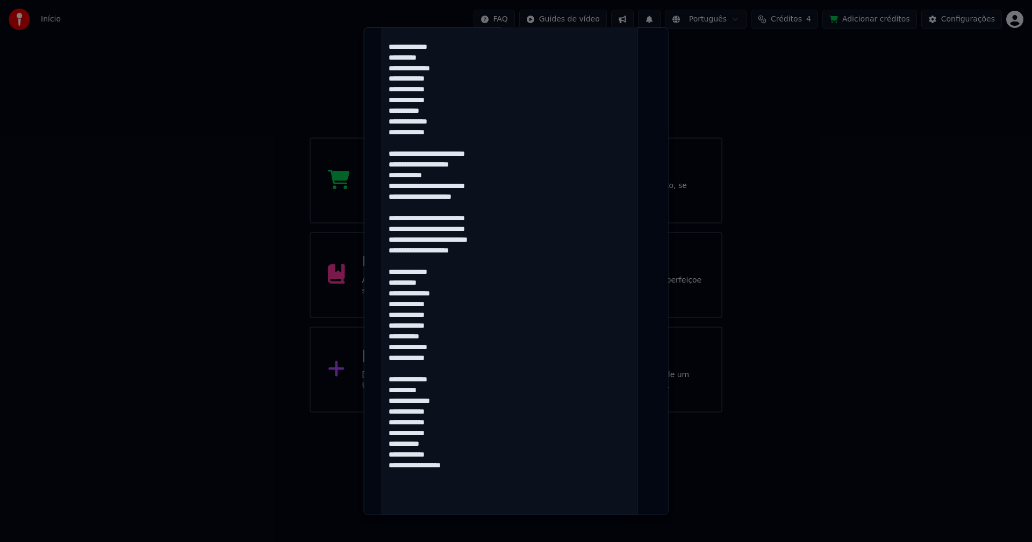
scroll to position [967, 0]
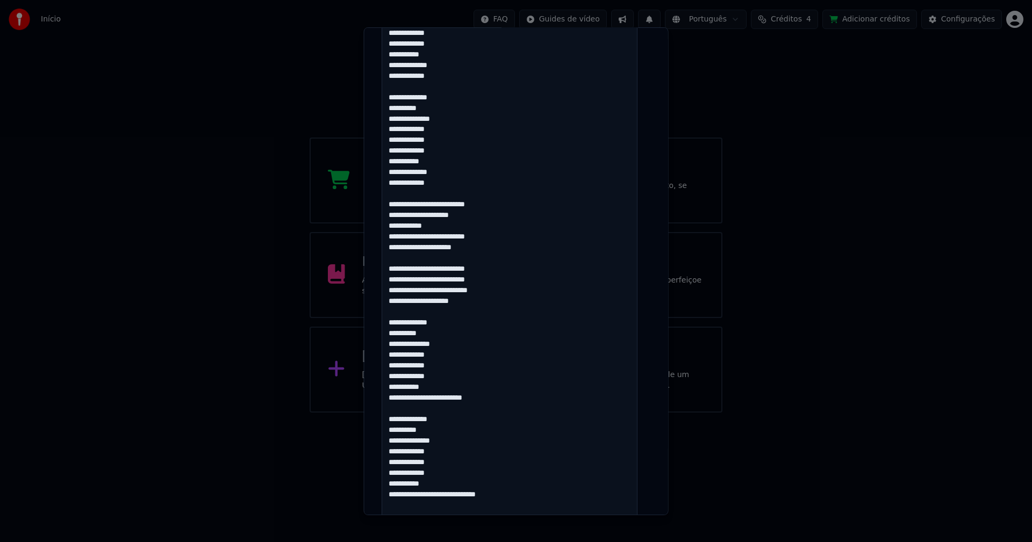
scroll to position [806, 0]
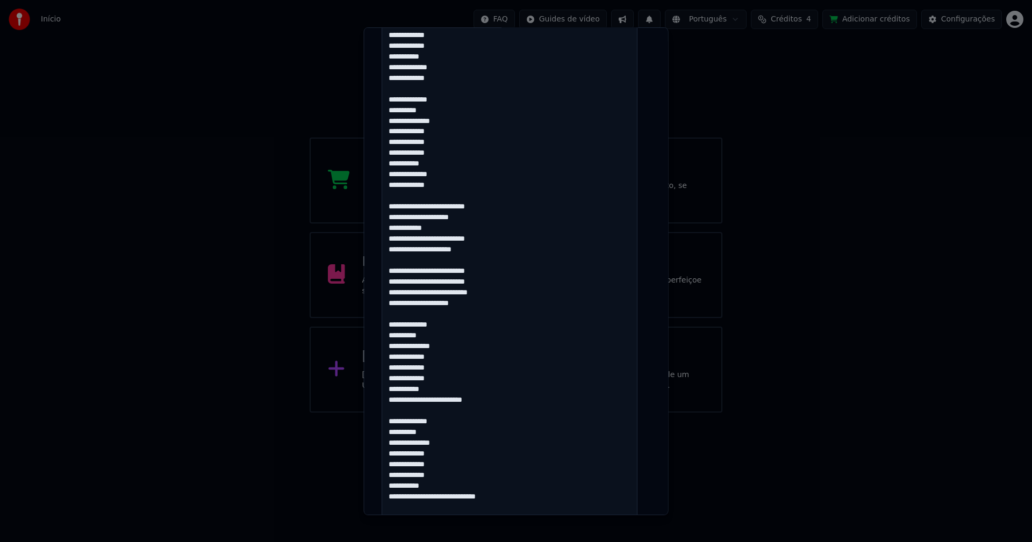
click at [392, 184] on textarea at bounding box center [510, 99] width 256 height 1286
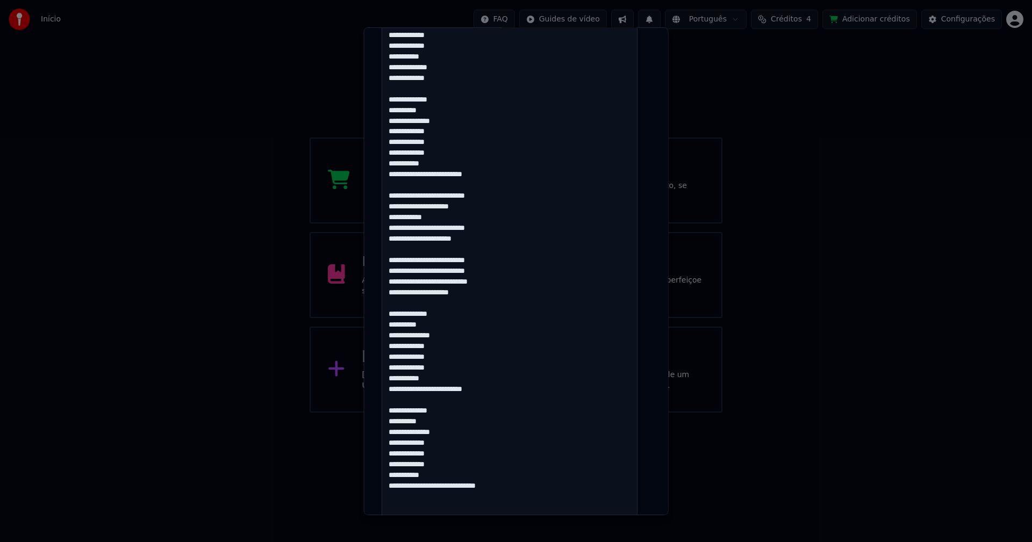
click at [391, 78] on textarea at bounding box center [510, 99] width 256 height 1286
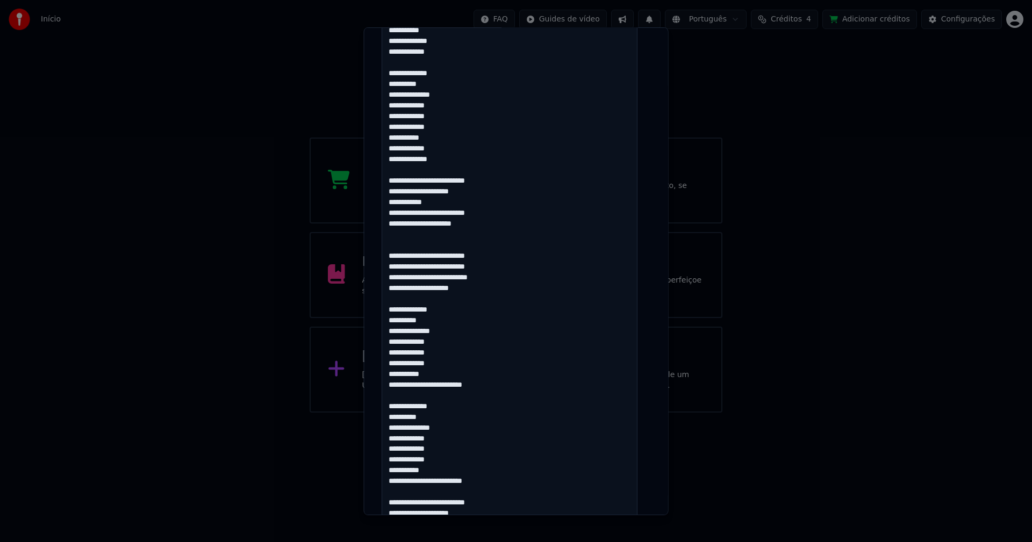
scroll to position [484, 0]
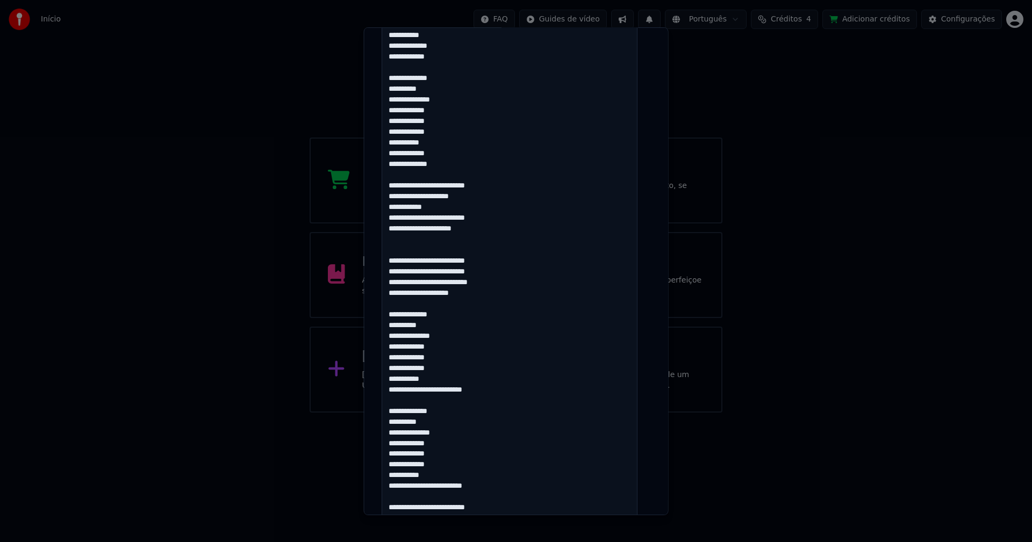
click at [392, 165] on textarea at bounding box center [510, 421] width 256 height 1286
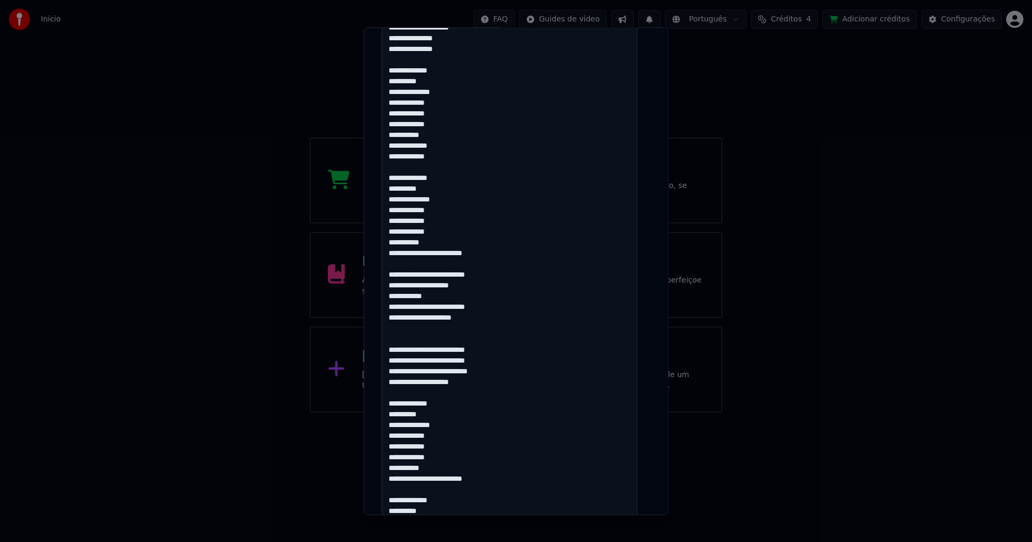
scroll to position [376, 0]
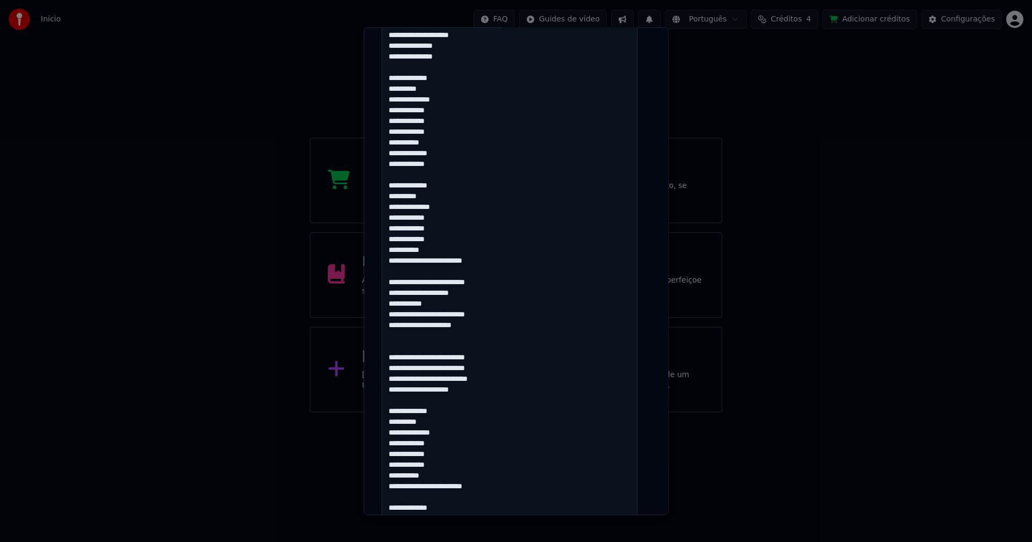
click at [391, 164] on textarea at bounding box center [510, 529] width 256 height 1286
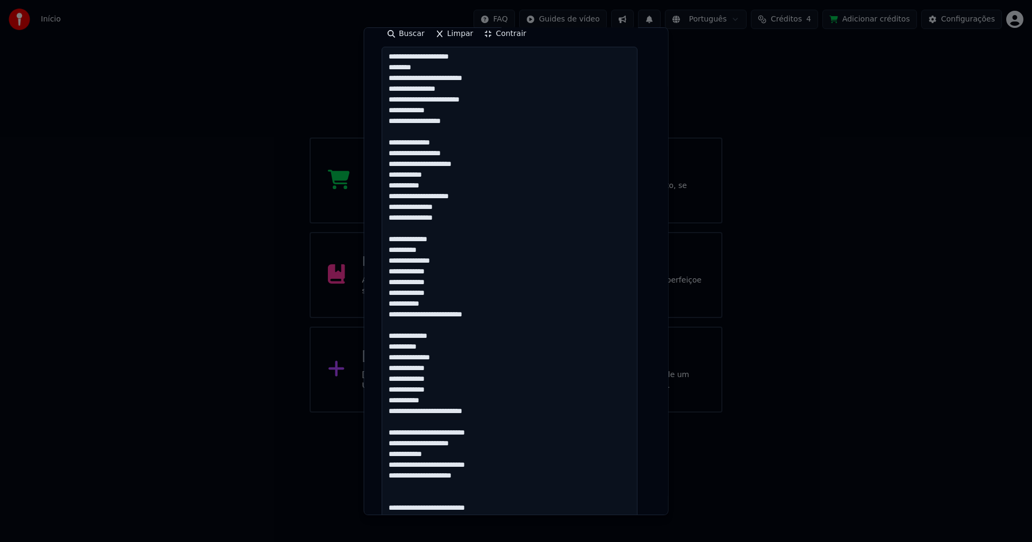
scroll to position [161, 0]
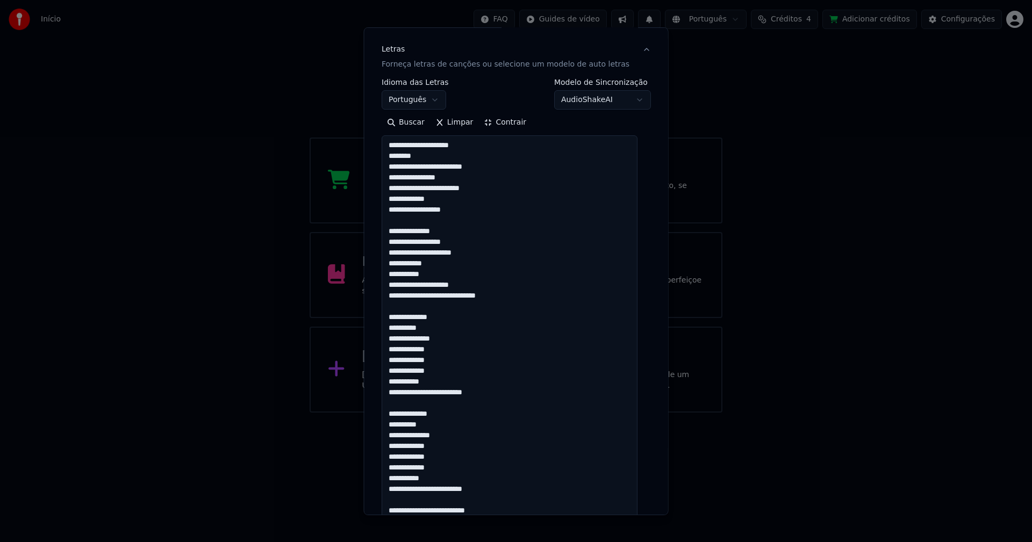
scroll to position [107, 0]
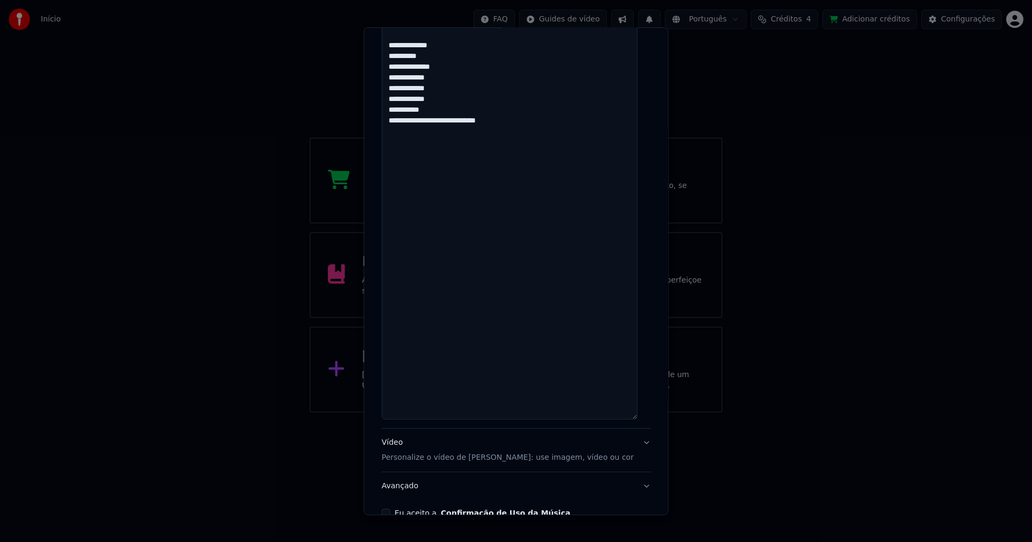
scroll to position [1189, 0]
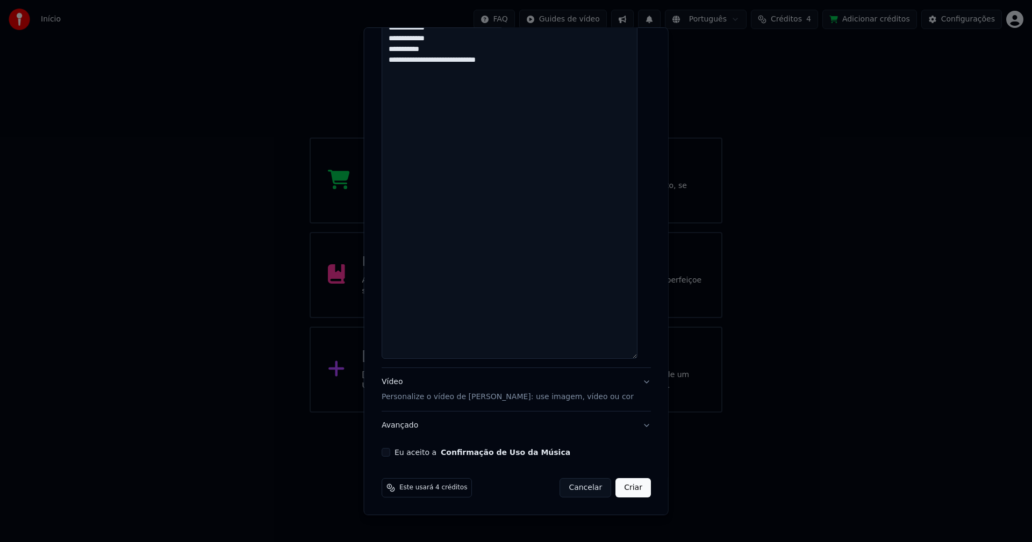
type textarea "**********"
click at [388, 452] on button "Eu aceito a Confirmação de Uso da Música" at bounding box center [386, 452] width 9 height 9
click at [615, 490] on button "Criar" at bounding box center [632, 487] width 35 height 19
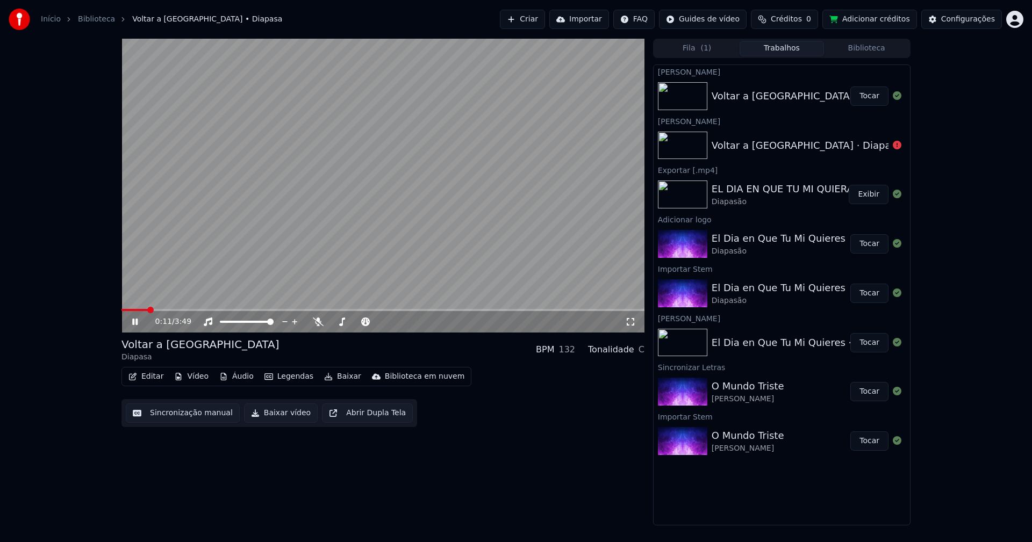
click at [135, 323] on icon at bounding box center [142, 322] width 25 height 9
click at [238, 379] on button "Áudio" at bounding box center [236, 376] width 43 height 15
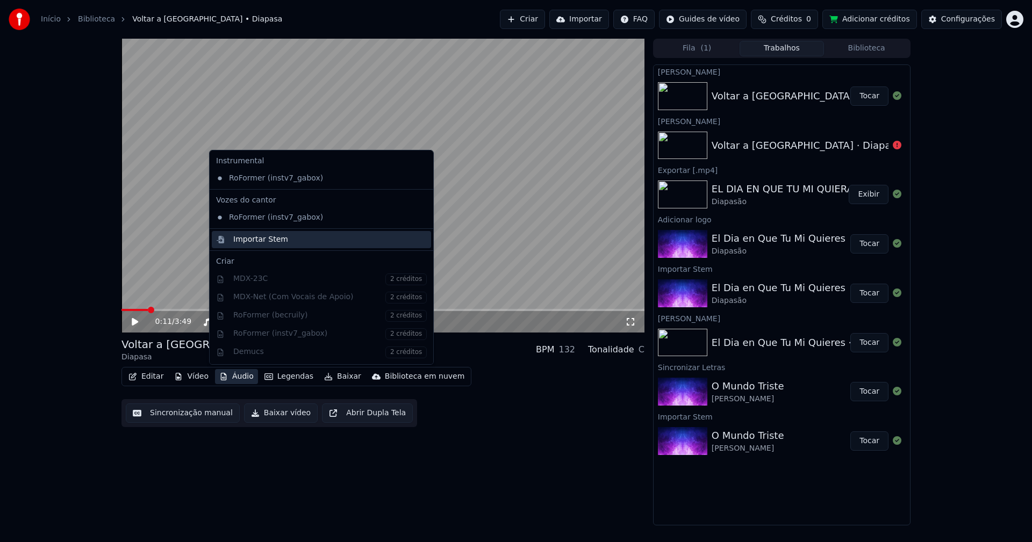
click at [255, 243] on div "Importar Stem" at bounding box center [260, 239] width 55 height 11
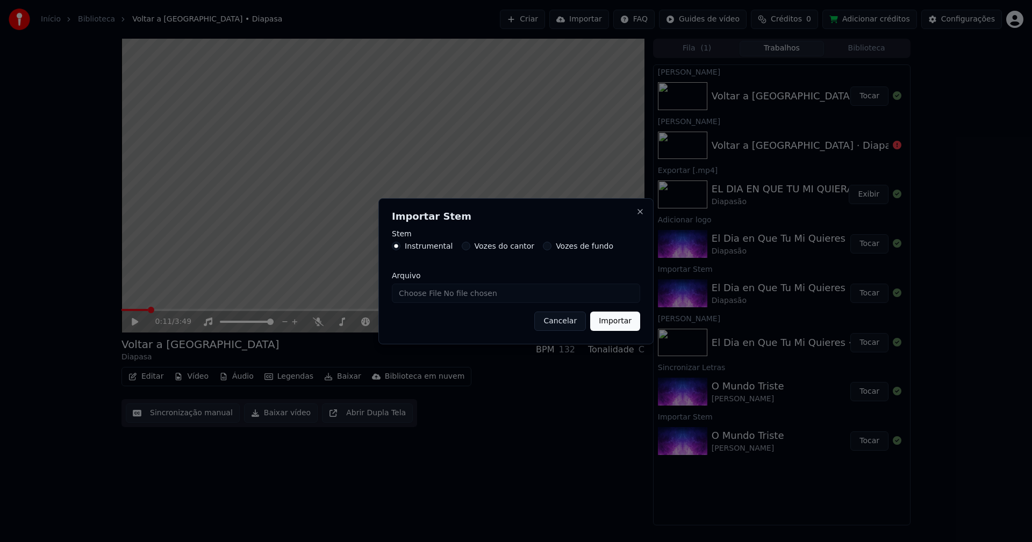
click at [429, 296] on input "Arquivo" at bounding box center [516, 293] width 248 height 19
type input "**********"
click at [616, 323] on button "Importar" at bounding box center [615, 321] width 50 height 19
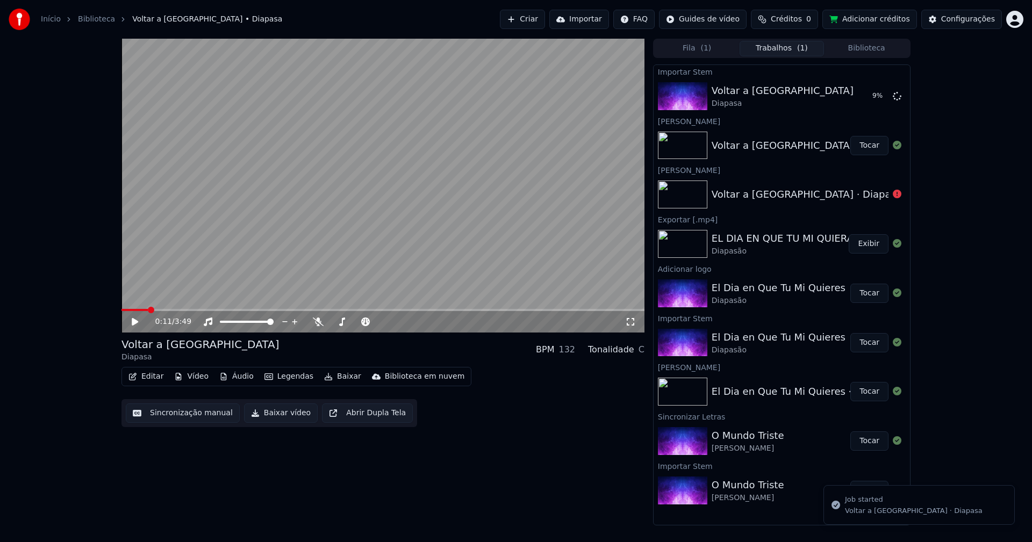
click at [202, 379] on button "Vídeo" at bounding box center [191, 376] width 43 height 15
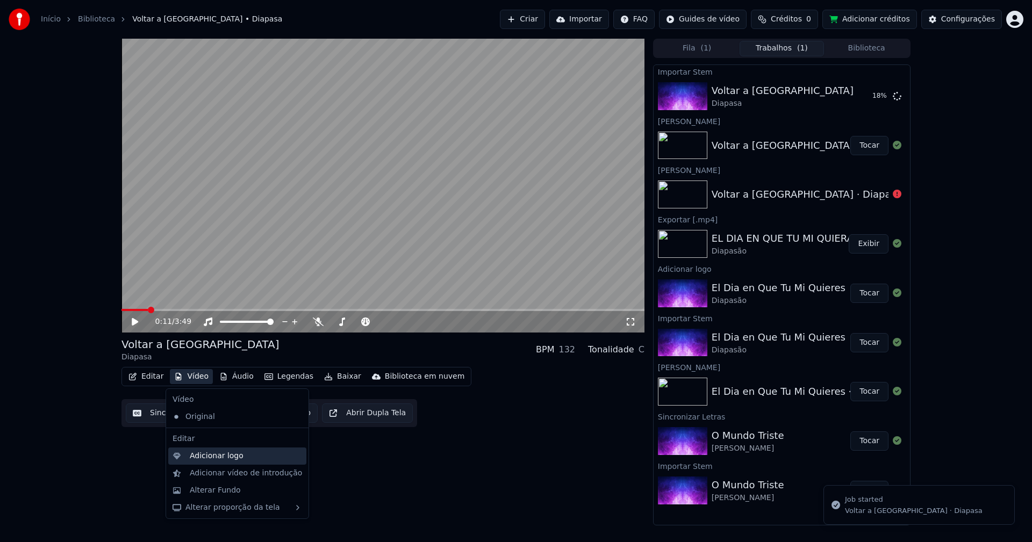
click at [219, 458] on div "Adicionar logo" at bounding box center [217, 456] width 54 height 11
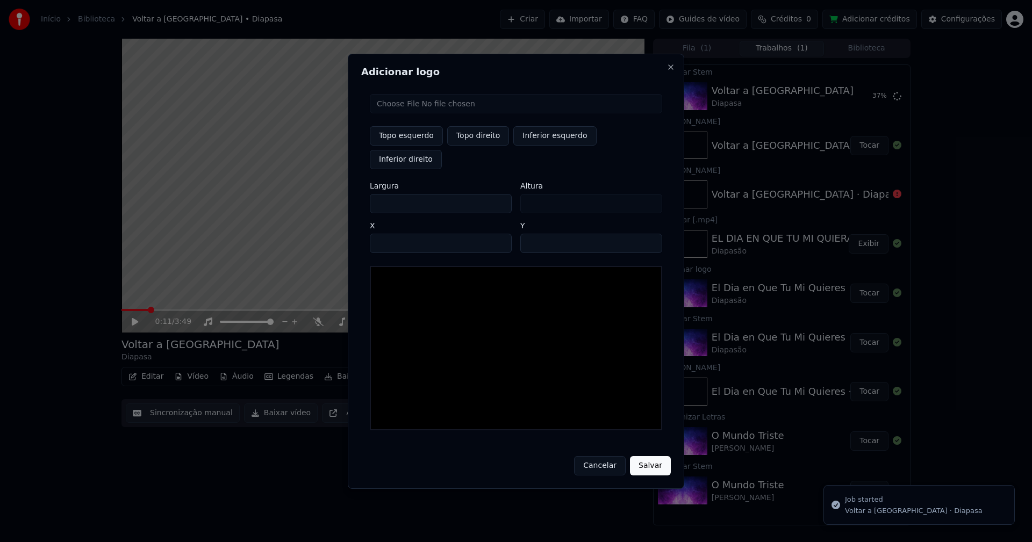
click at [411, 113] on input "file" at bounding box center [516, 103] width 292 height 19
type input "**********"
click at [469, 146] on button "Topo direito" at bounding box center [478, 135] width 62 height 19
type input "****"
drag, startPoint x: 388, startPoint y: 193, endPoint x: 365, endPoint y: 194, distance: 23.1
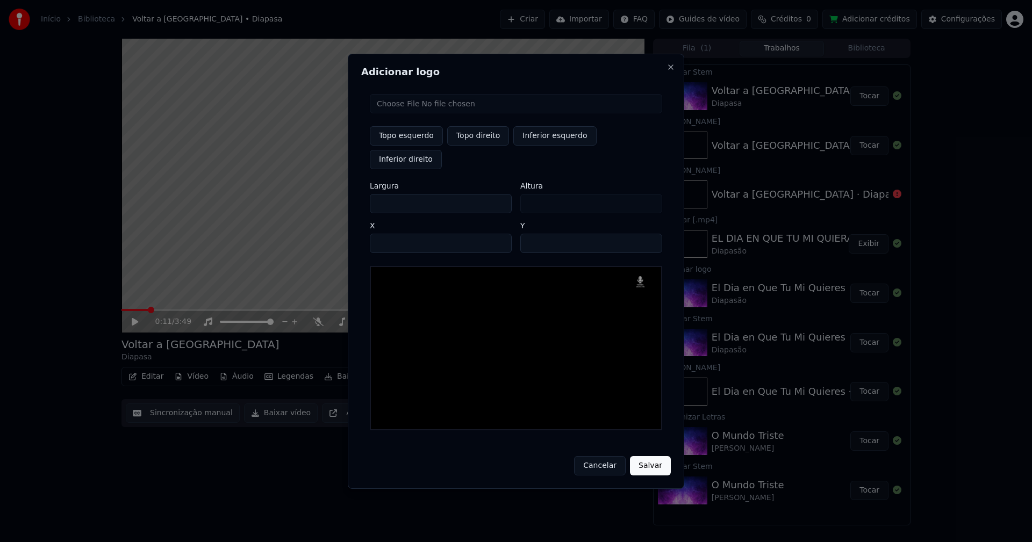
click at [369, 195] on div "Topo esquerdo Topo direito Inferior esquerdo Inferior direito Largura *** Altur…" at bounding box center [516, 262] width 310 height 354
type input "**"
type input "***"
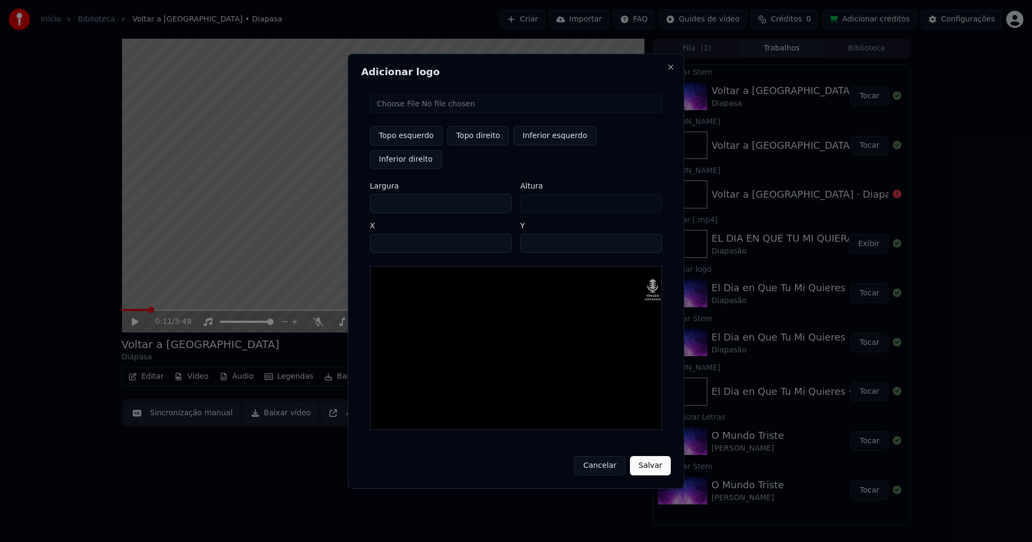
type input "***"
click at [392, 234] on input "****" at bounding box center [441, 243] width 142 height 19
type input "****"
click at [532, 234] on input "**" at bounding box center [591, 243] width 142 height 19
type input "**"
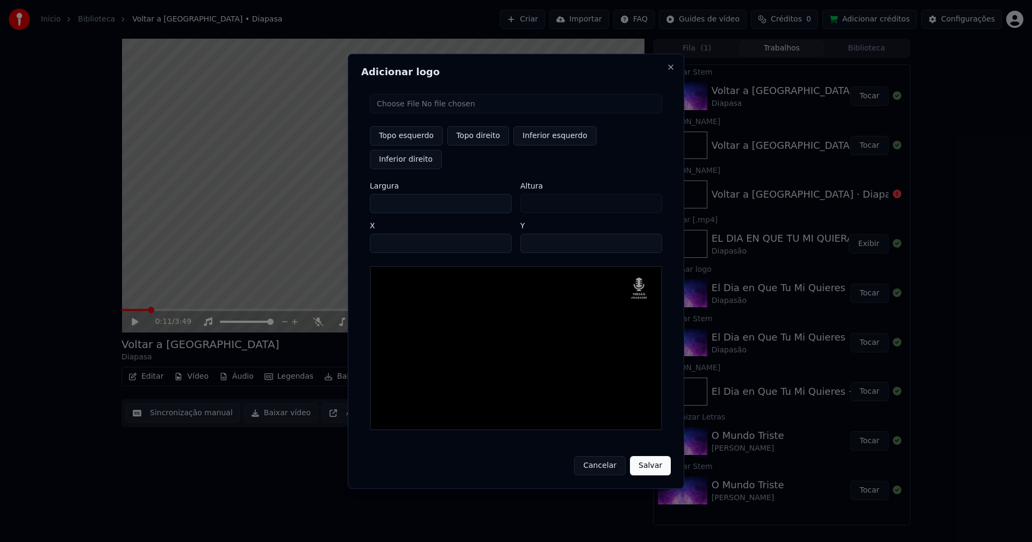
drag, startPoint x: 651, startPoint y: 456, endPoint x: 668, endPoint y: 445, distance: 21.0
click at [651, 456] on button "Salvar" at bounding box center [650, 465] width 41 height 19
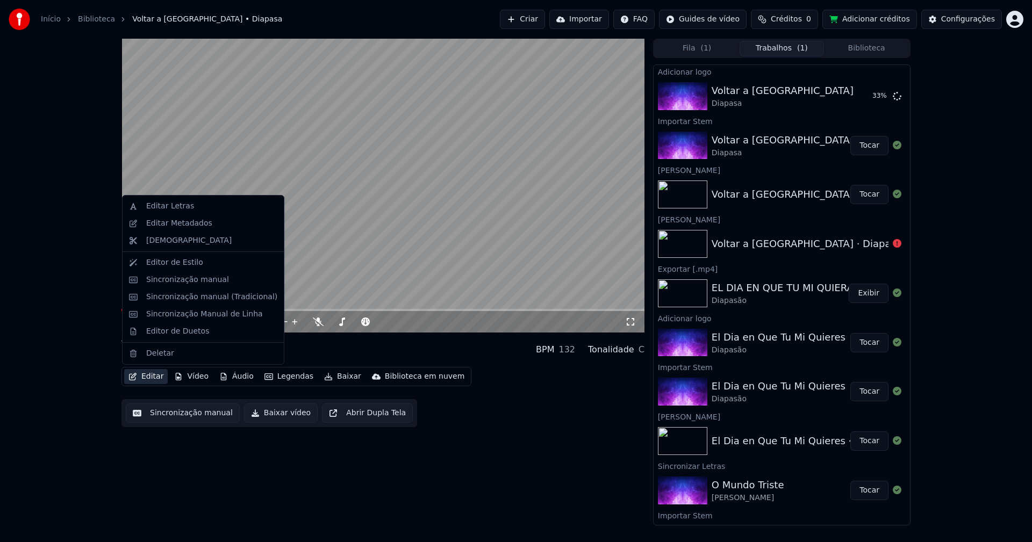
click at [155, 380] on button "Editar" at bounding box center [146, 376] width 44 height 15
click at [183, 229] on div "Editar Metadados" at bounding box center [203, 223] width 157 height 17
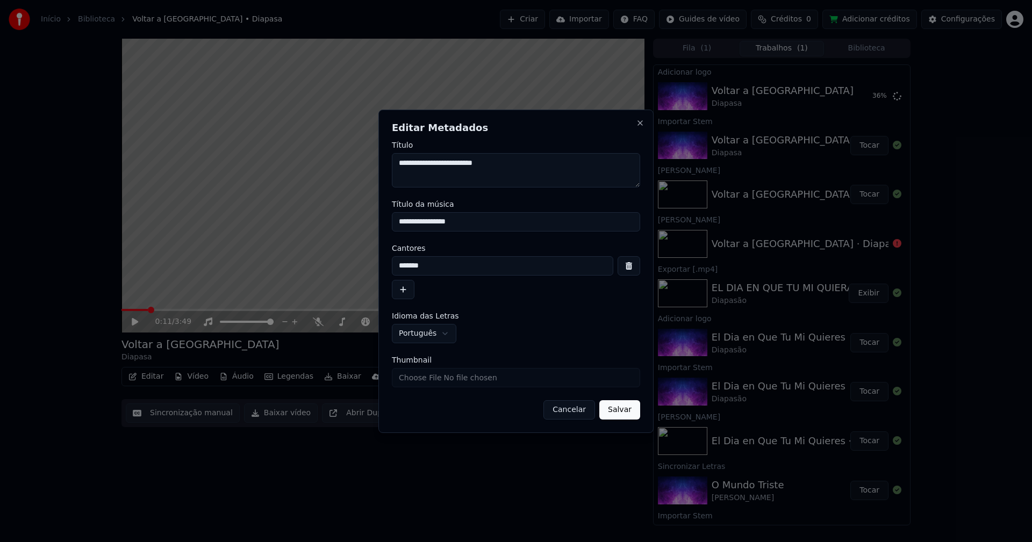
drag, startPoint x: 473, startPoint y: 220, endPoint x: 343, endPoint y: 224, distance: 130.1
click at [343, 224] on body "**********" at bounding box center [516, 271] width 1032 height 542
type input "**********"
click at [430, 382] on input "Thumbnail" at bounding box center [516, 377] width 248 height 19
type input "**********"
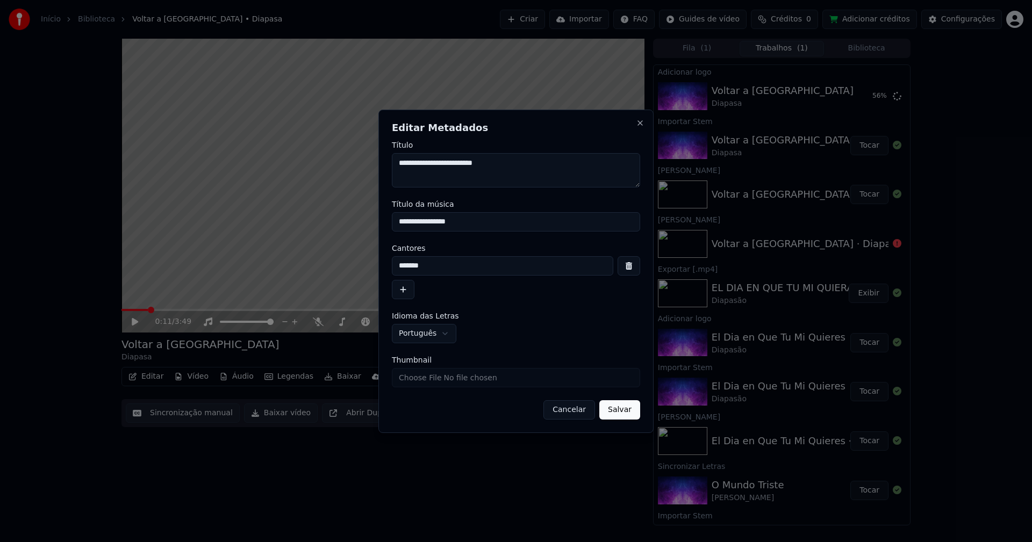
click at [621, 410] on button "Salvar" at bounding box center [619, 409] width 41 height 19
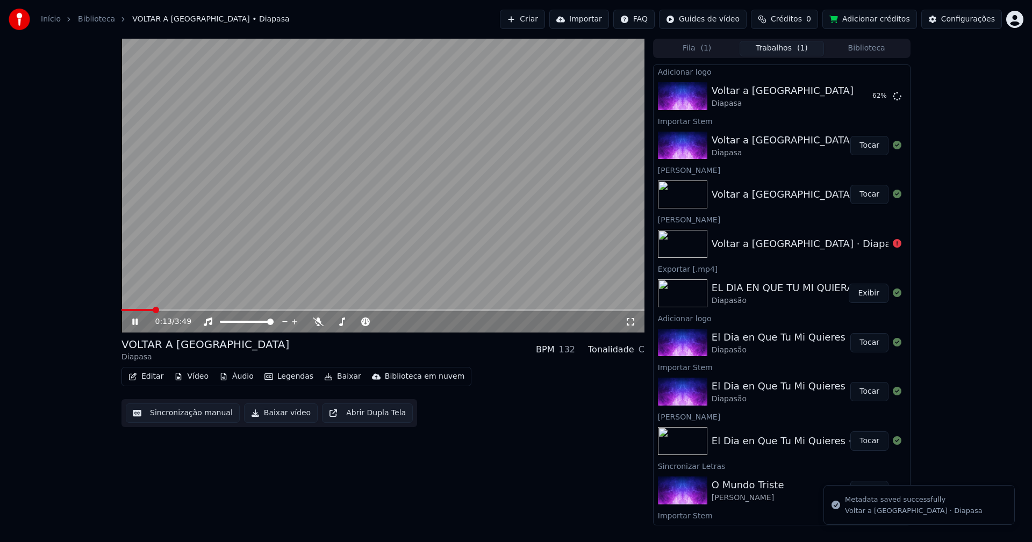
click at [135, 321] on icon at bounding box center [142, 322] width 25 height 9
click at [156, 376] on button "Editar" at bounding box center [146, 376] width 44 height 15
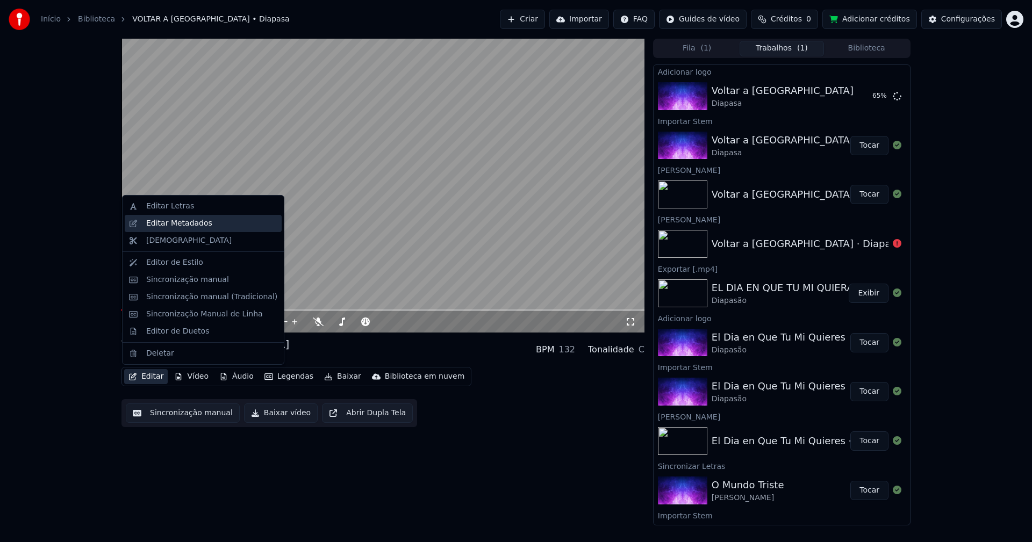
click at [184, 222] on div "Editar Metadados" at bounding box center [179, 223] width 66 height 11
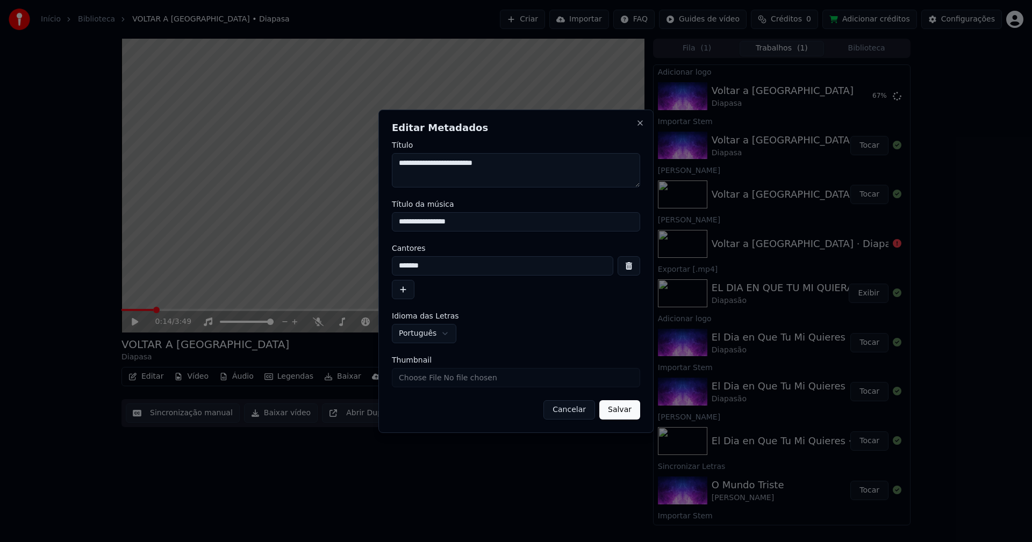
click at [431, 265] on input "*******" at bounding box center [502, 265] width 221 height 19
type input "********"
click at [622, 411] on button "Salvar" at bounding box center [619, 409] width 41 height 19
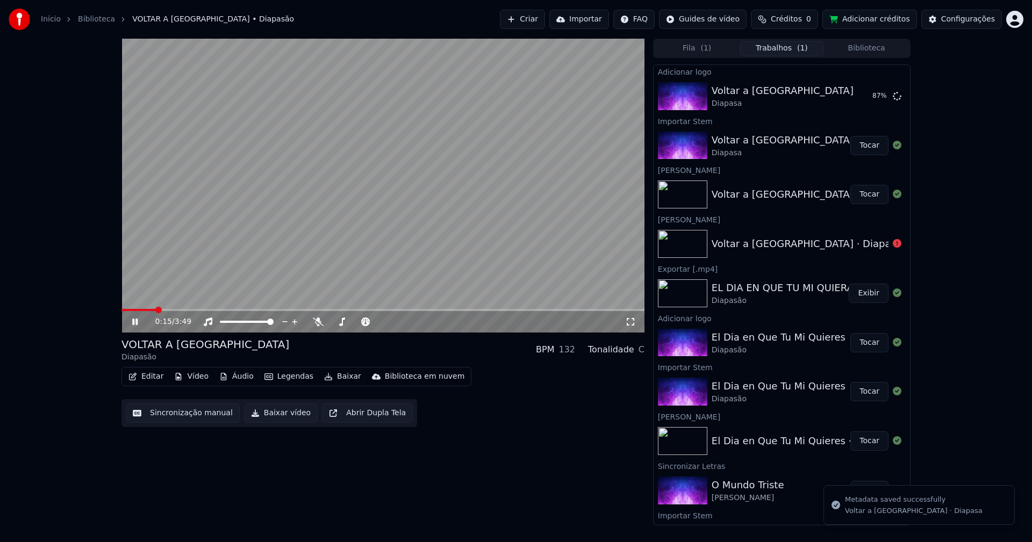
click at [121, 310] on div "0:15 / 3:49 VOLTAR A PORTUGAL Diapasão BPM 132 Tonalidade C Editar Vídeo Áudio …" at bounding box center [516, 282] width 806 height 487
click at [123, 311] on span at bounding box center [141, 310] width 40 height 2
click at [230, 379] on button "Áudio" at bounding box center [236, 376] width 43 height 15
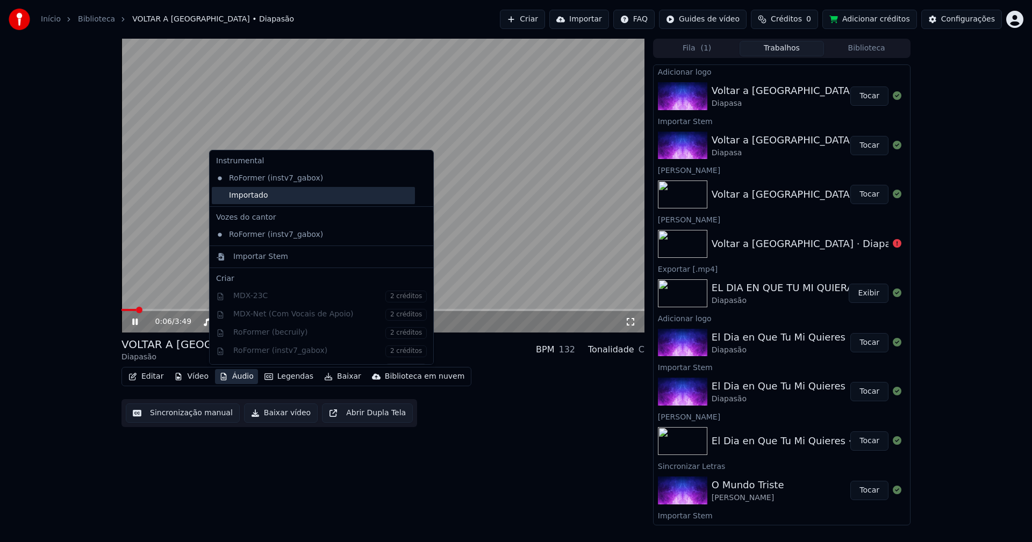
click at [235, 198] on div "Importado" at bounding box center [313, 195] width 203 height 17
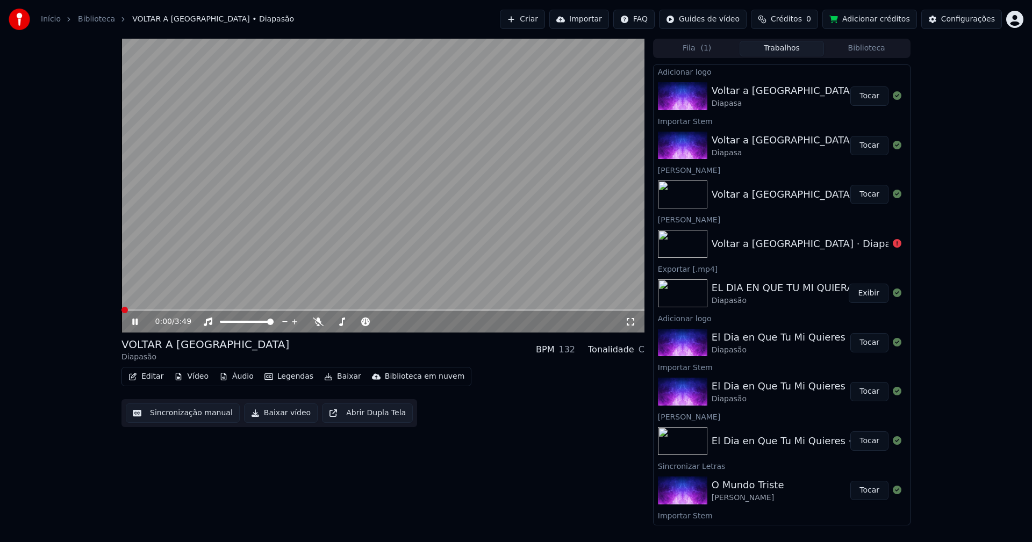
click at [869, 98] on button "Tocar" at bounding box center [869, 96] width 38 height 19
click at [150, 381] on button "Editar" at bounding box center [146, 376] width 44 height 15
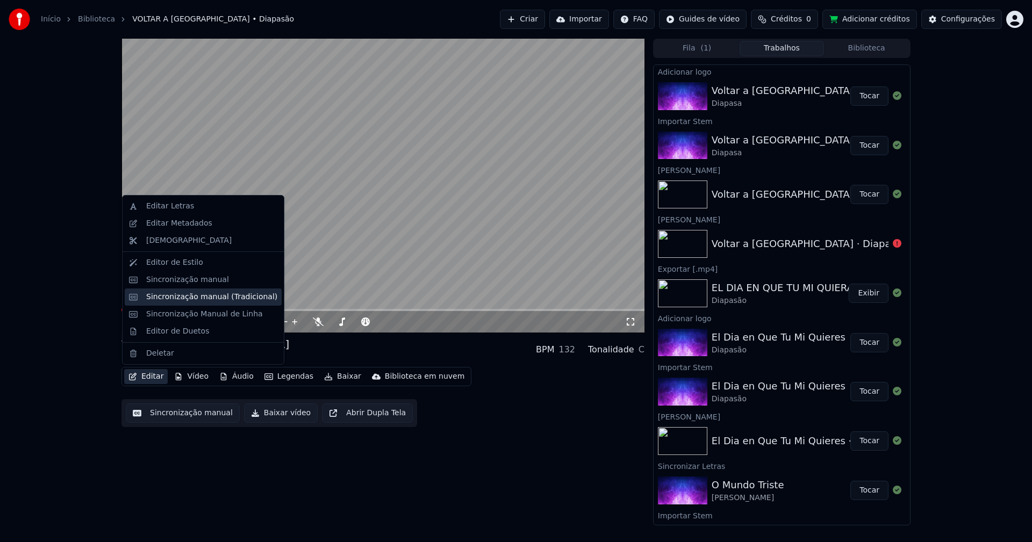
click at [198, 301] on div "Sincronização manual (Tradicional)" at bounding box center [211, 297] width 131 height 11
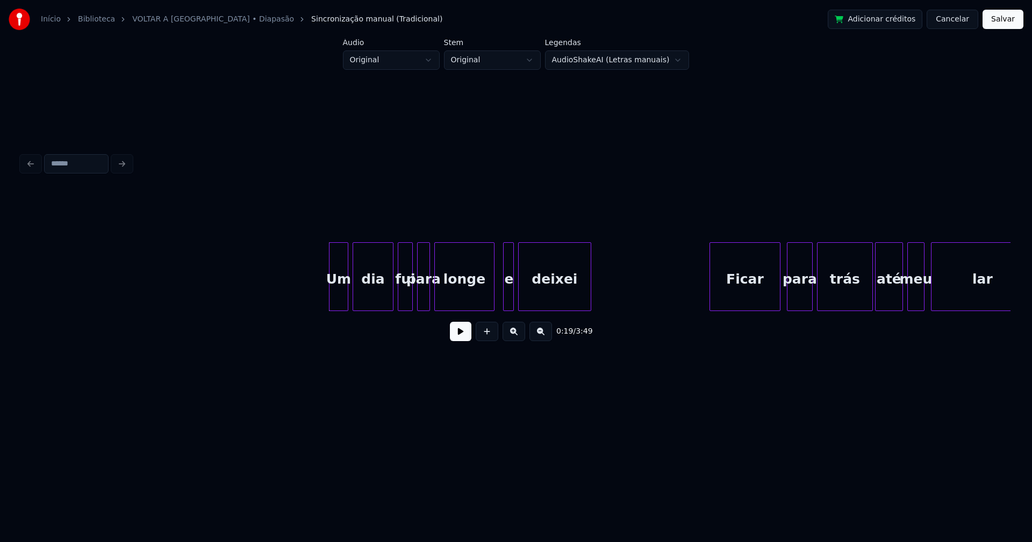
scroll to position [0, 1750]
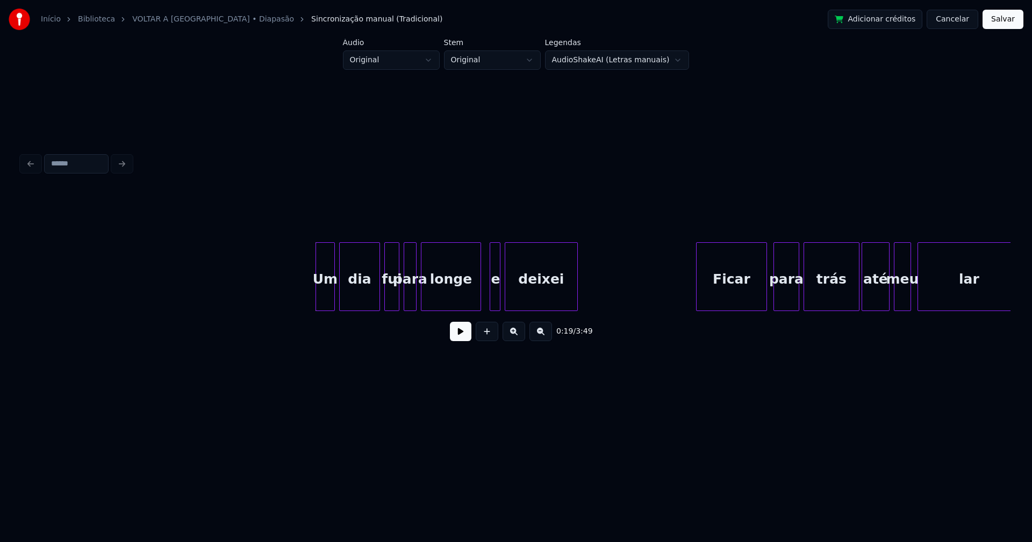
click at [319, 298] on div "Um" at bounding box center [321, 279] width 18 height 73
click at [332, 295] on div at bounding box center [333, 277] width 3 height 68
click at [477, 296] on div at bounding box center [475, 277] width 3 height 68
click at [487, 303] on div at bounding box center [488, 277] width 3 height 68
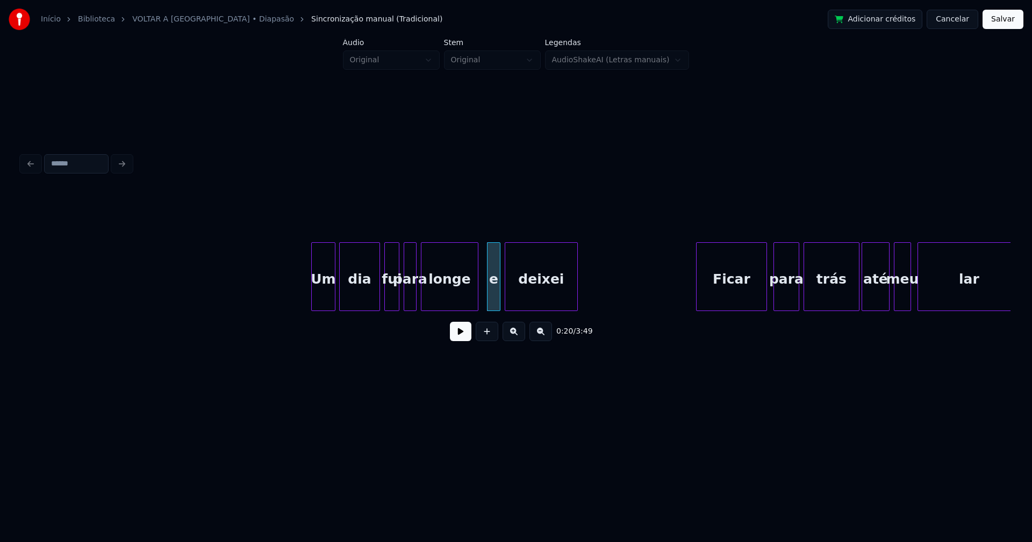
click at [456, 338] on button at bounding box center [460, 331] width 21 height 19
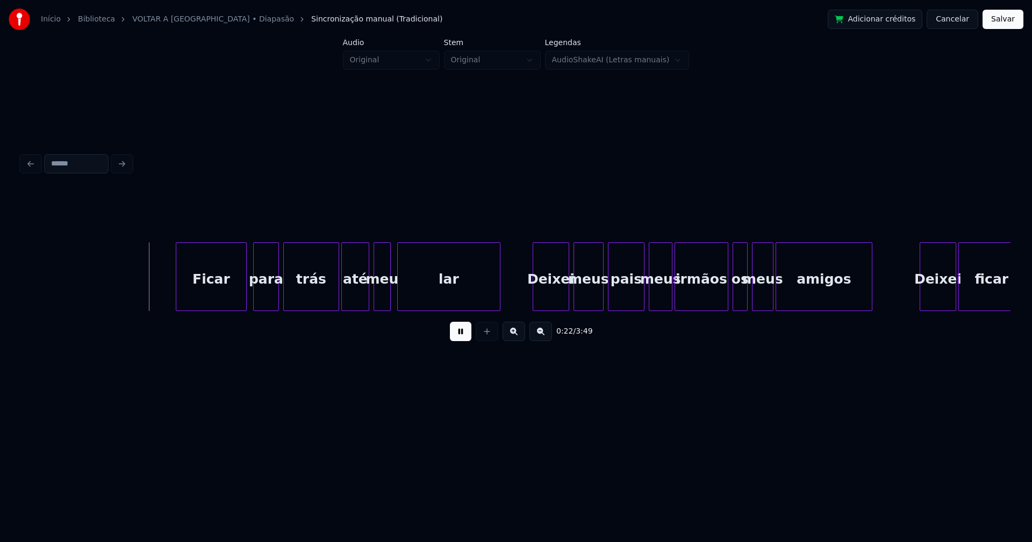
scroll to position [0, 2339]
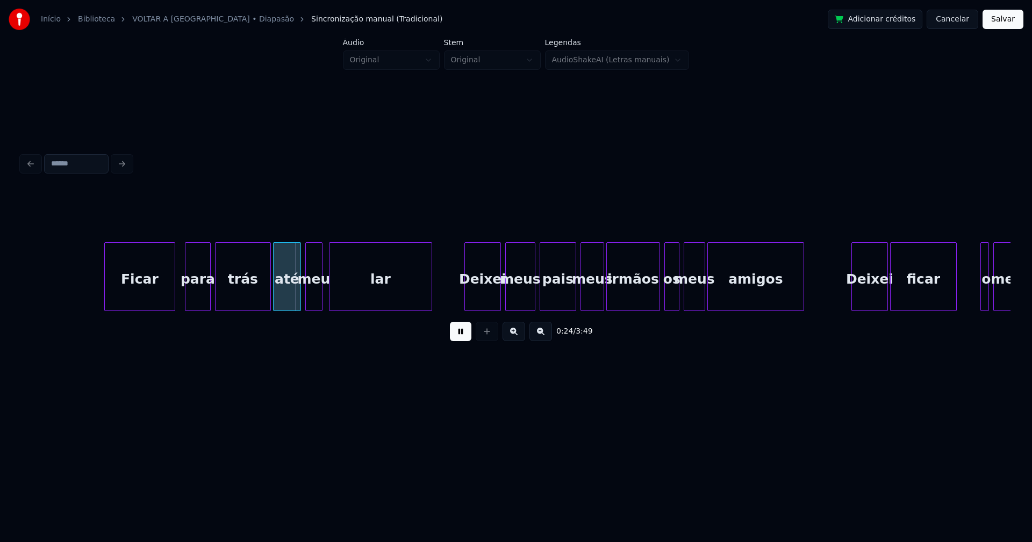
click at [136, 294] on div "Ficar" at bounding box center [140, 279] width 70 height 73
click at [564, 304] on div at bounding box center [563, 277] width 3 height 68
drag, startPoint x: 458, startPoint y: 339, endPoint x: 621, endPoint y: 336, distance: 163.4
click at [459, 338] on button at bounding box center [460, 331] width 21 height 19
click at [653, 304] on div at bounding box center [653, 277] width 3 height 68
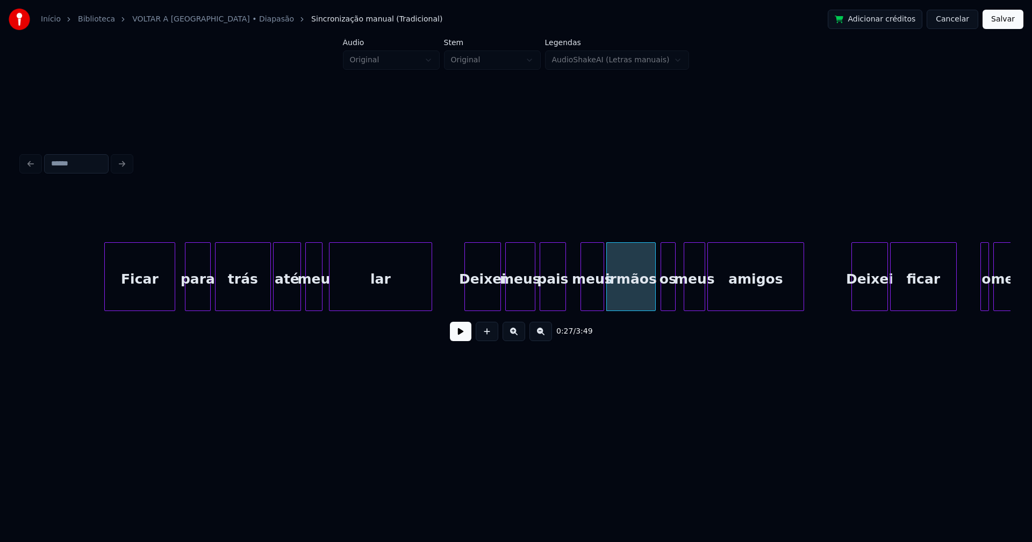
click at [668, 298] on div "os" at bounding box center [668, 279] width 14 height 73
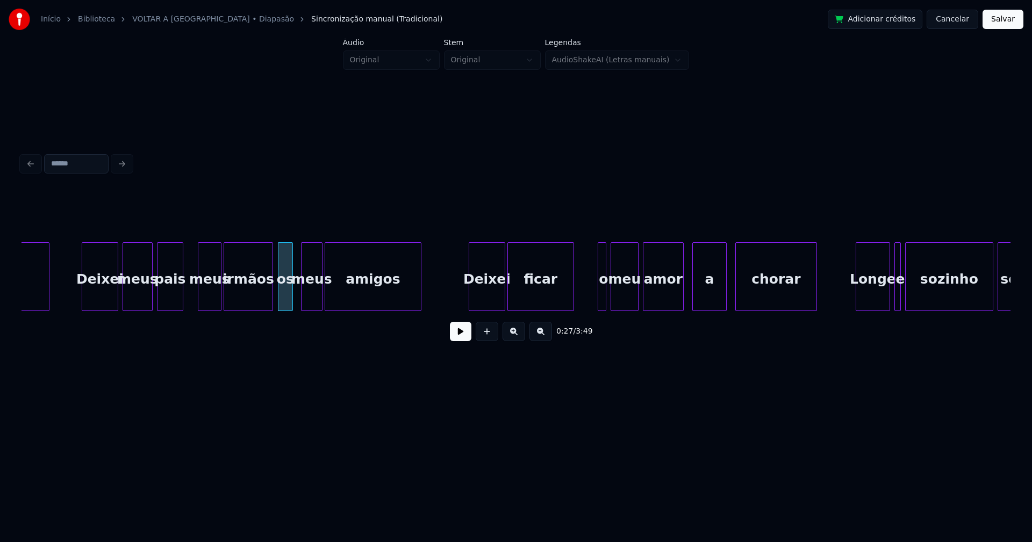
scroll to position [0, 2735]
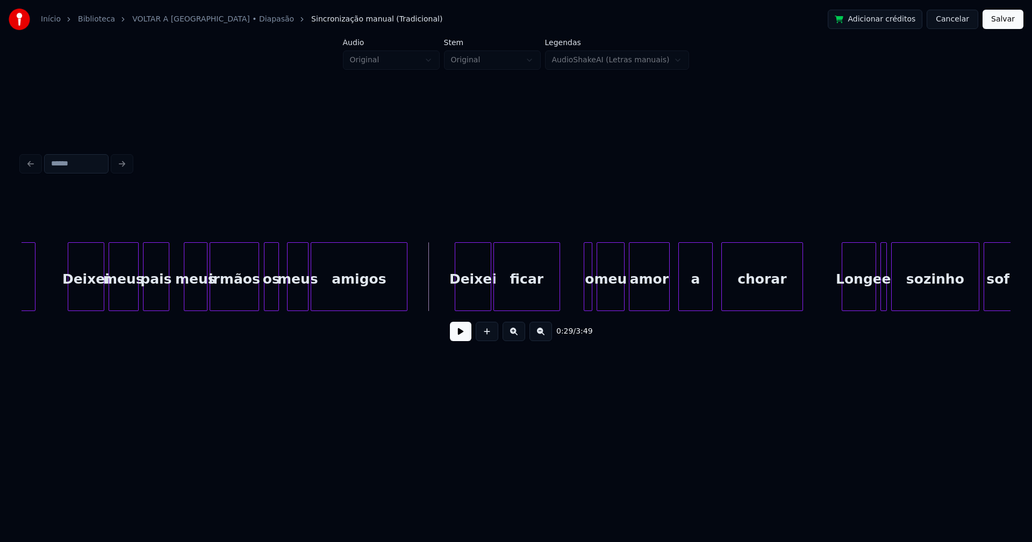
click at [464, 339] on button at bounding box center [460, 331] width 21 height 19
click at [579, 301] on div at bounding box center [580, 277] width 3 height 68
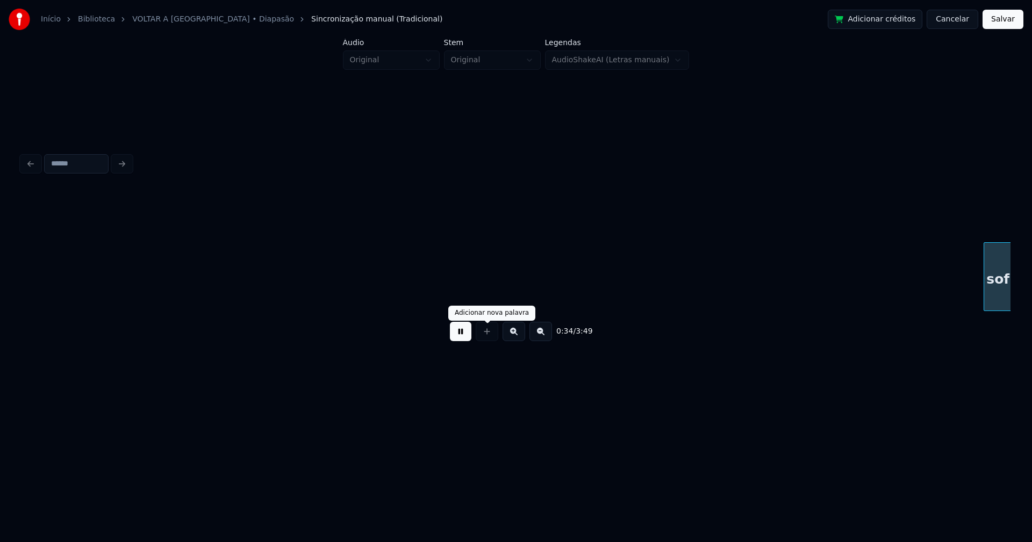
scroll to position [0, 3725]
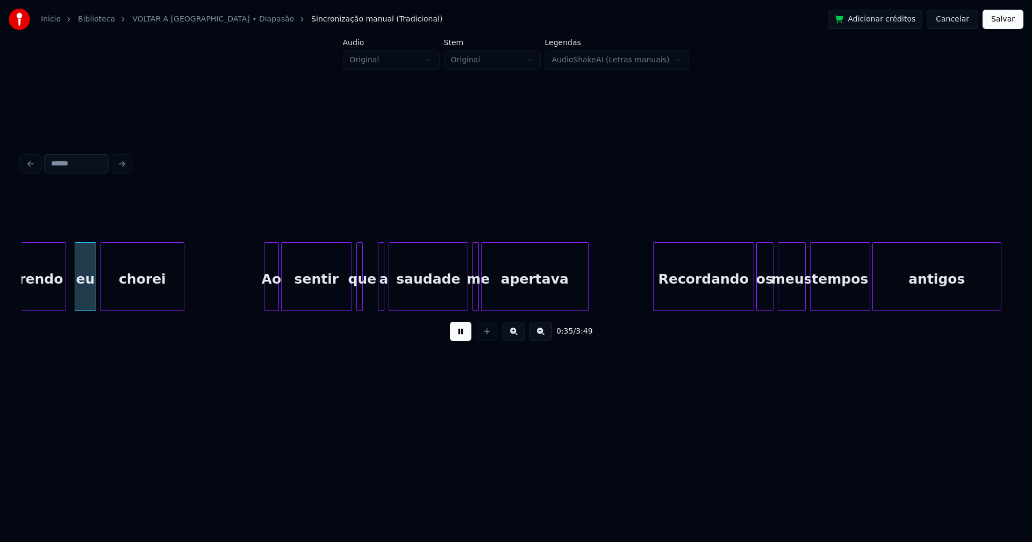
drag, startPoint x: 459, startPoint y: 340, endPoint x: 392, endPoint y: 325, distance: 68.8
click at [460, 340] on button at bounding box center [460, 331] width 21 height 19
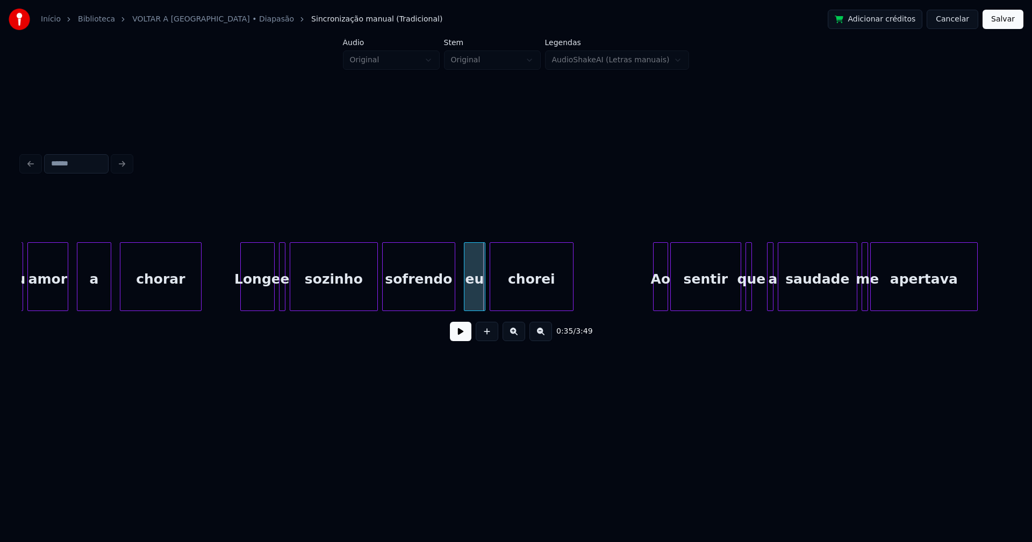
scroll to position [0, 3282]
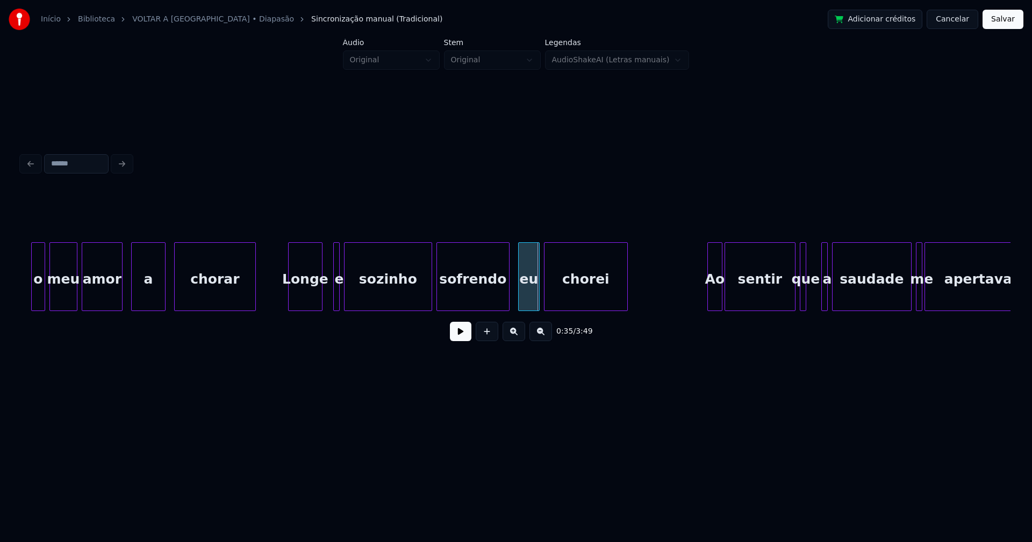
click at [307, 301] on div "Longe" at bounding box center [305, 279] width 33 height 73
click at [335, 298] on div "e" at bounding box center [337, 276] width 9 height 69
click at [349, 293] on div at bounding box center [349, 277] width 3 height 68
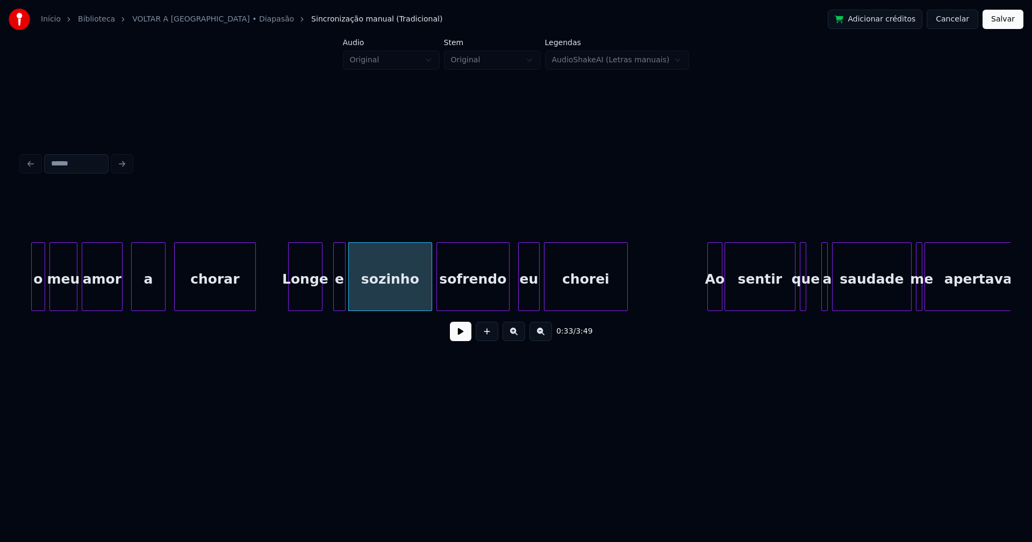
click at [342, 294] on div at bounding box center [343, 277] width 3 height 68
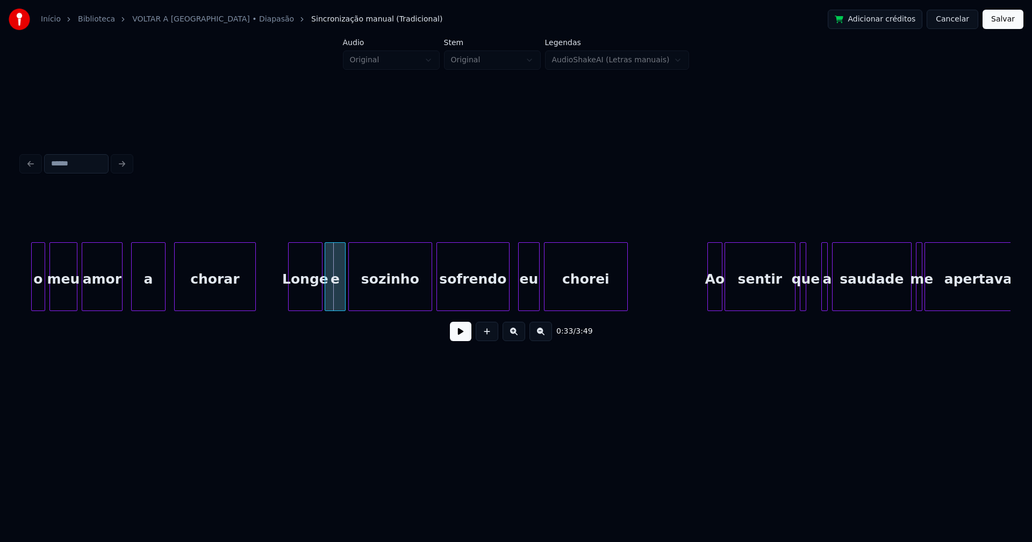
click at [326, 300] on div at bounding box center [326, 277] width 3 height 68
click at [459, 336] on button at bounding box center [460, 331] width 21 height 19
click at [506, 297] on div at bounding box center [504, 277] width 3 height 68
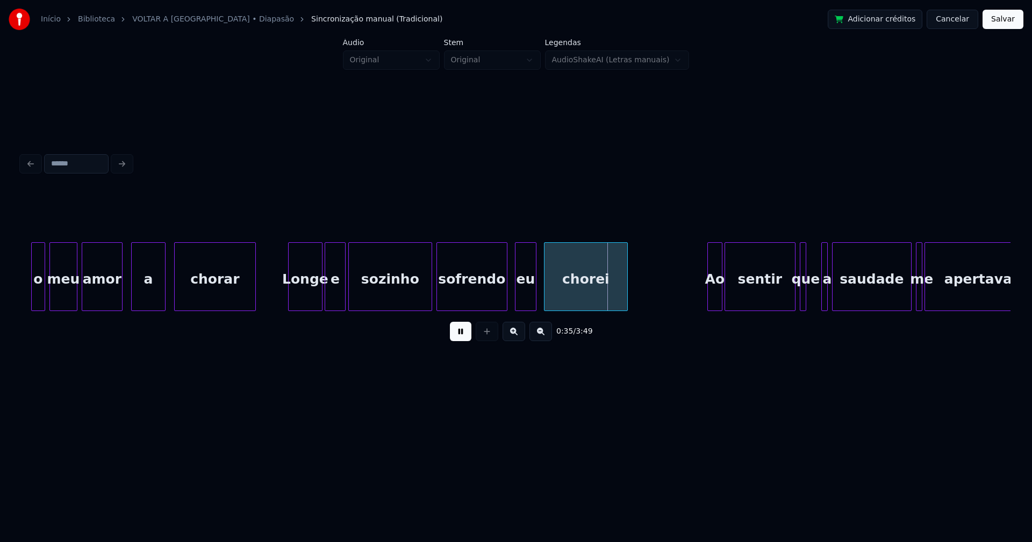
click at [522, 297] on div "eu" at bounding box center [525, 279] width 20 height 73
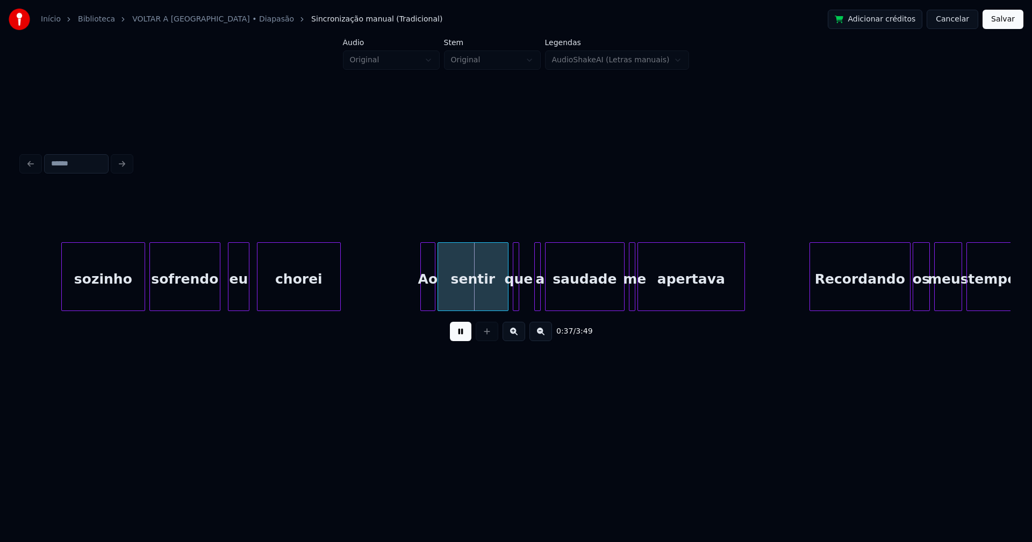
scroll to position [0, 3638]
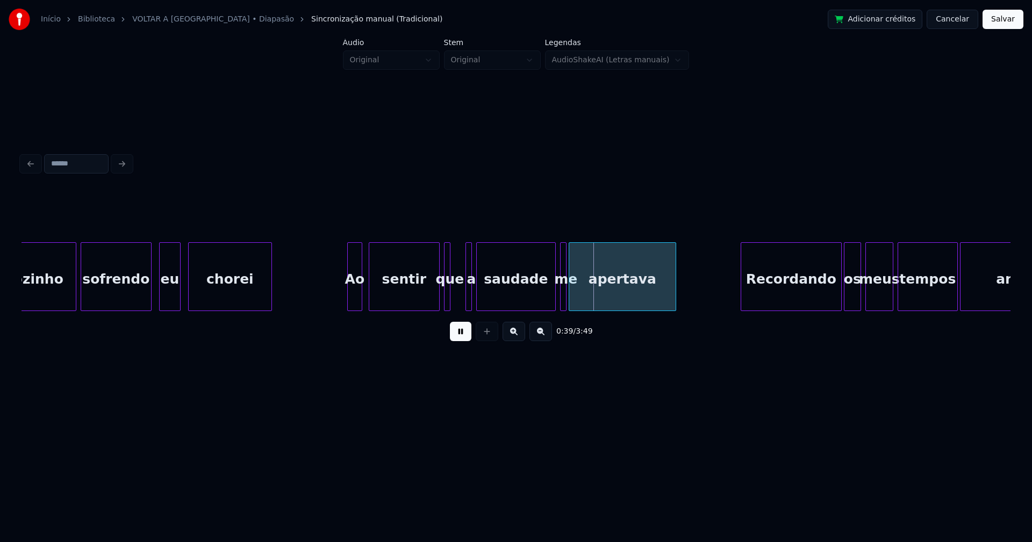
click at [356, 300] on div "Ao" at bounding box center [355, 279] width 14 height 73
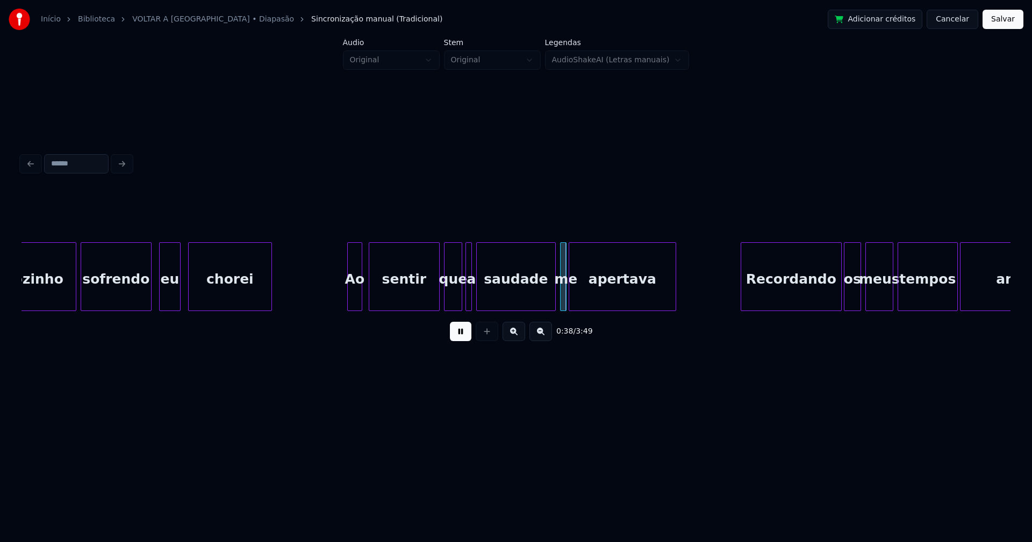
click at [461, 294] on div at bounding box center [459, 277] width 3 height 68
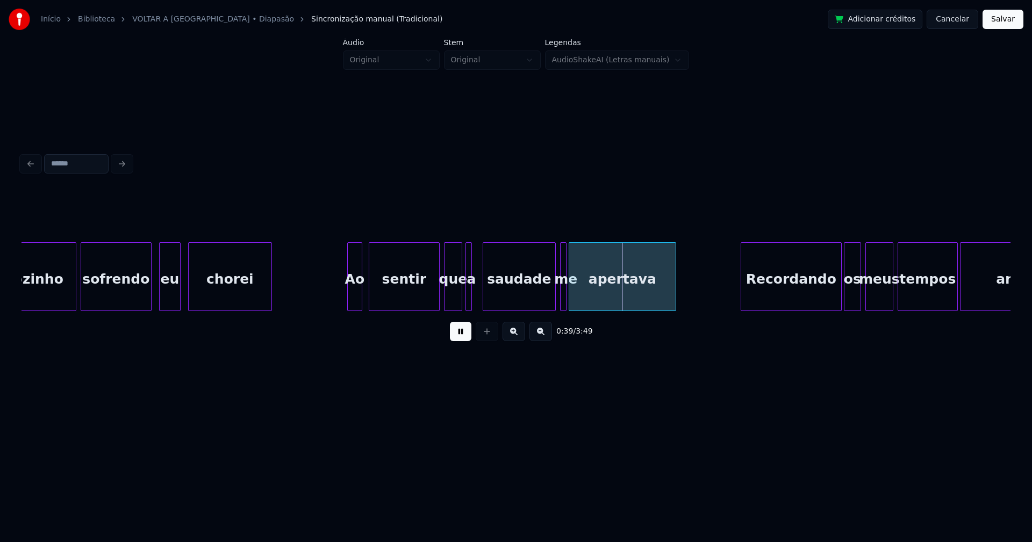
click at [483, 296] on div at bounding box center [484, 277] width 3 height 68
click at [477, 295] on div at bounding box center [478, 277] width 3 height 68
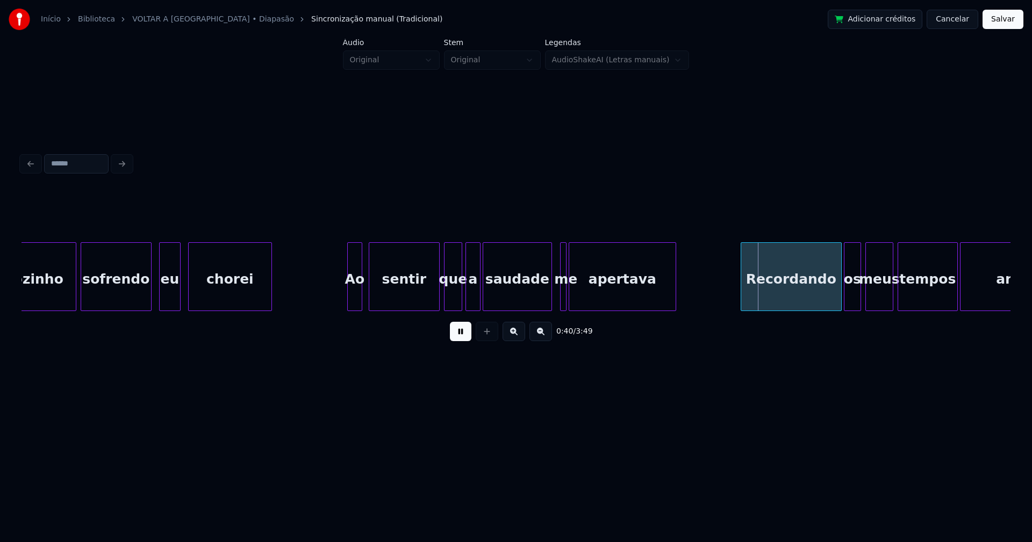
click at [550, 299] on div at bounding box center [549, 277] width 3 height 68
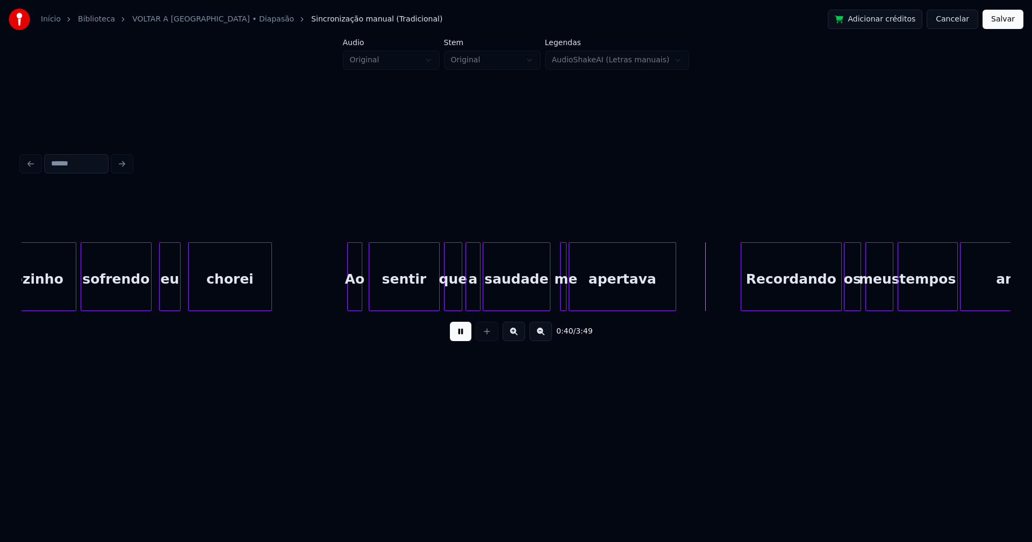
click at [548, 293] on div at bounding box center [547, 277] width 3 height 68
click at [583, 292] on div at bounding box center [583, 277] width 3 height 68
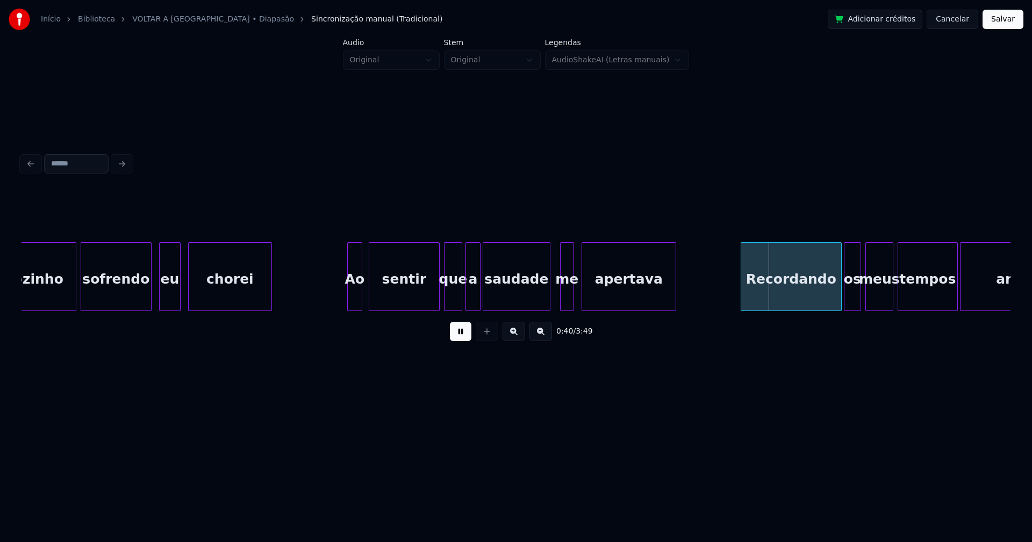
click at [572, 293] on div at bounding box center [571, 277] width 3 height 68
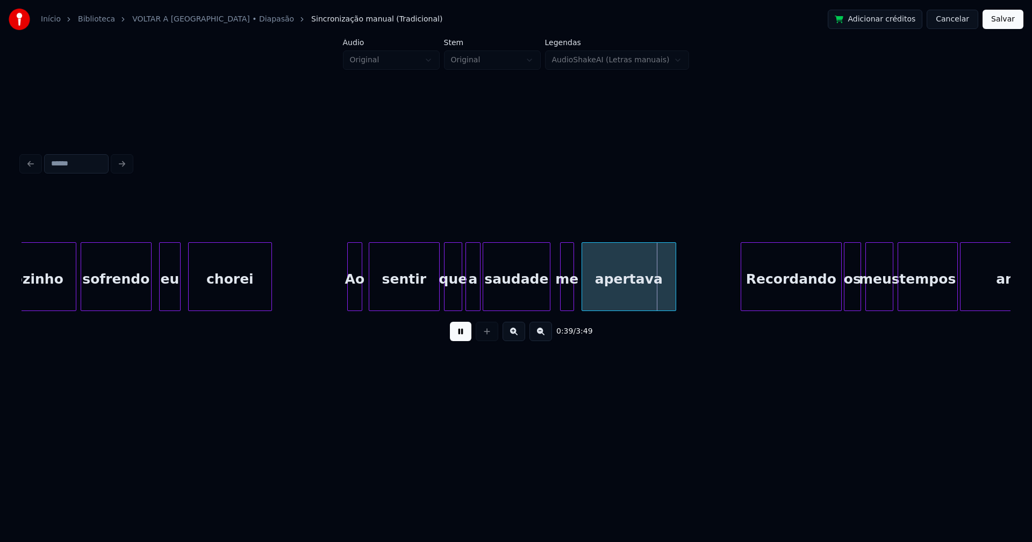
drag, startPoint x: 335, startPoint y: 296, endPoint x: 480, endPoint y: 299, distance: 144.6
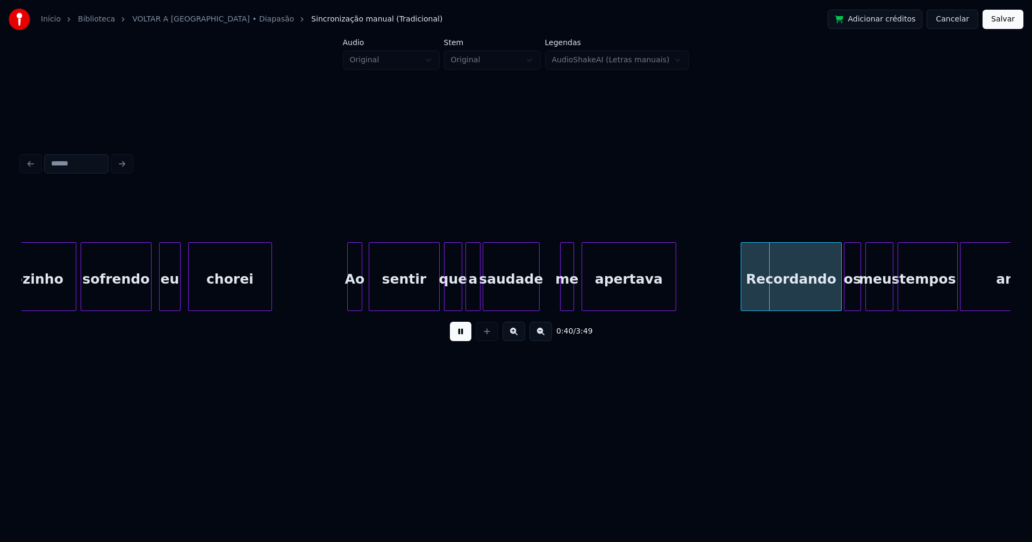
click at [538, 308] on div "sofrendo eu chorei Ao sentir que a saudade me apertava sozinho Recordando os me…" at bounding box center [515, 276] width 989 height 69
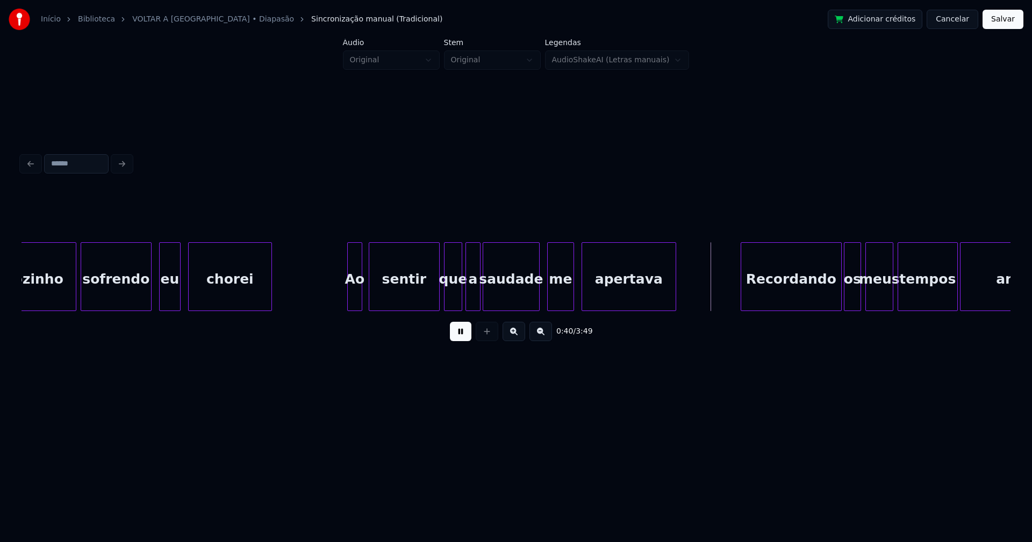
click at [548, 302] on div at bounding box center [549, 277] width 3 height 68
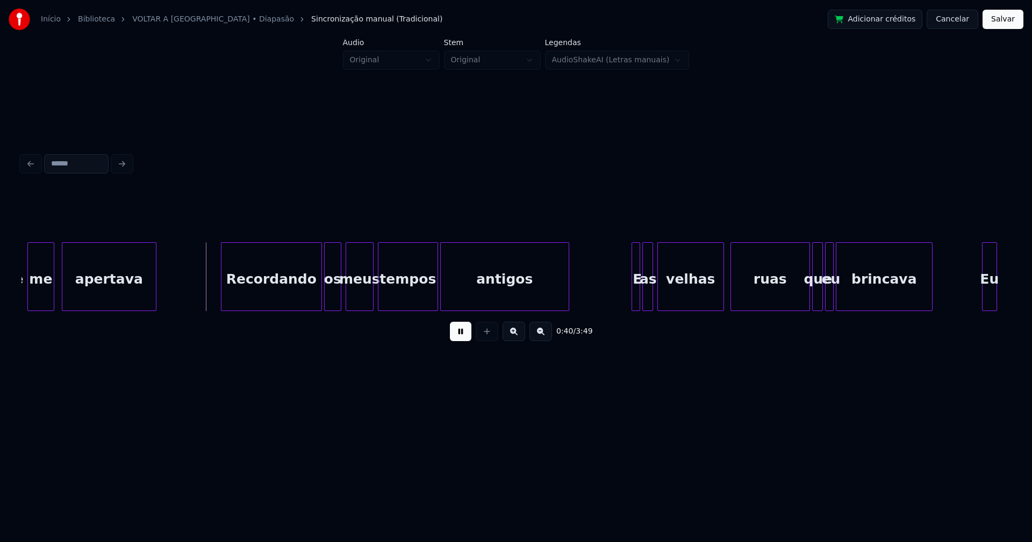
scroll to position [0, 4171]
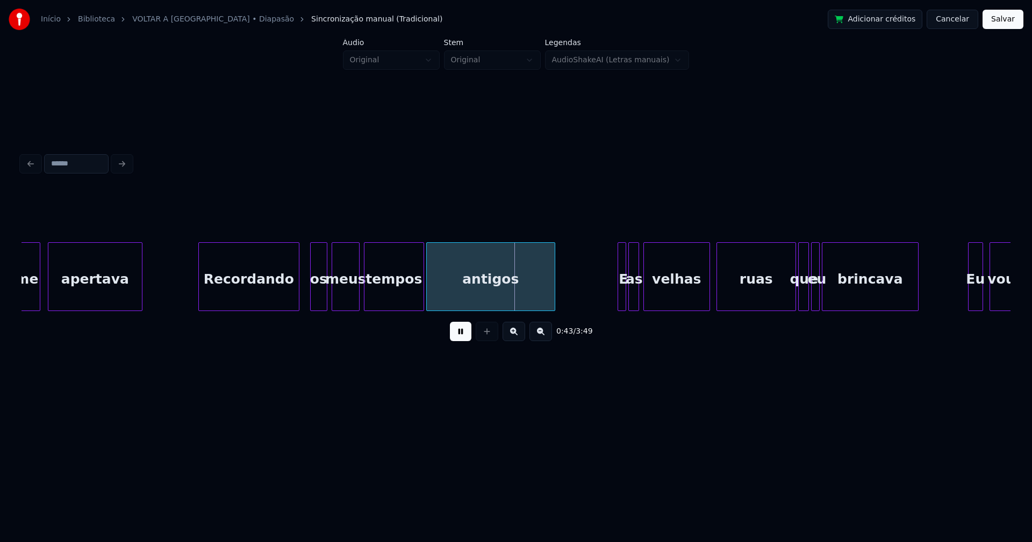
click at [242, 298] on div "Recordando" at bounding box center [249, 279] width 100 height 73
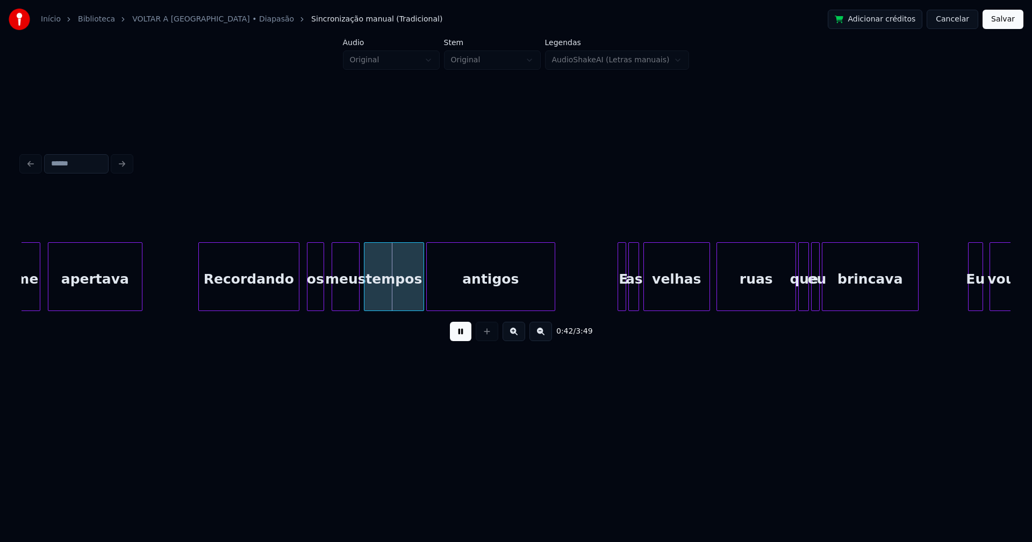
click at [315, 303] on div "os" at bounding box center [315, 279] width 16 height 73
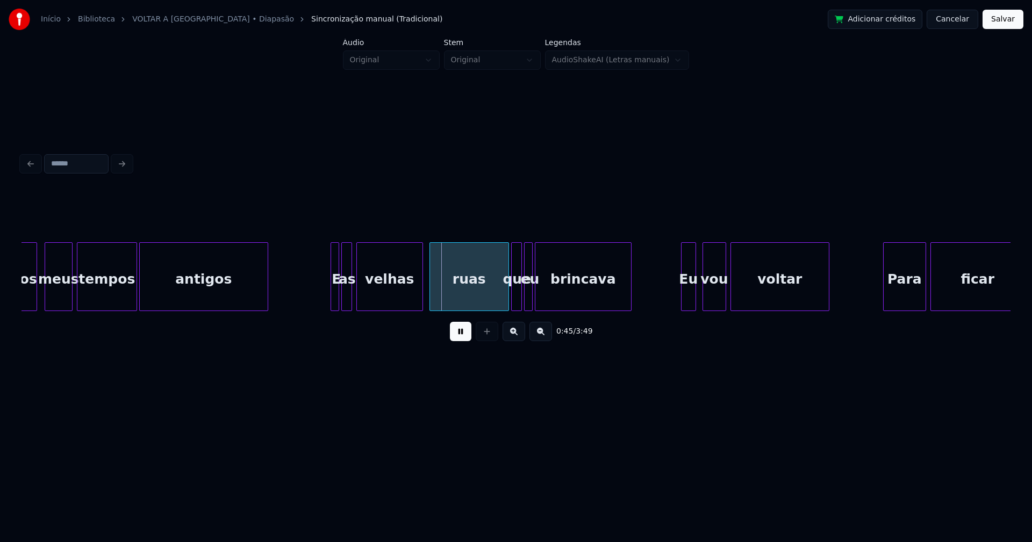
scroll to position [0, 4472]
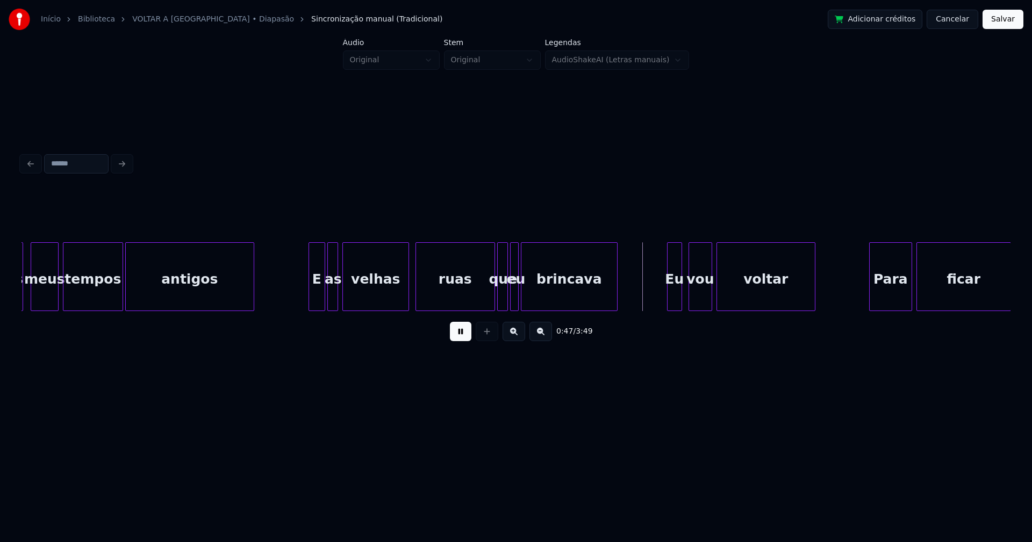
click at [310, 293] on div at bounding box center [310, 277] width 3 height 68
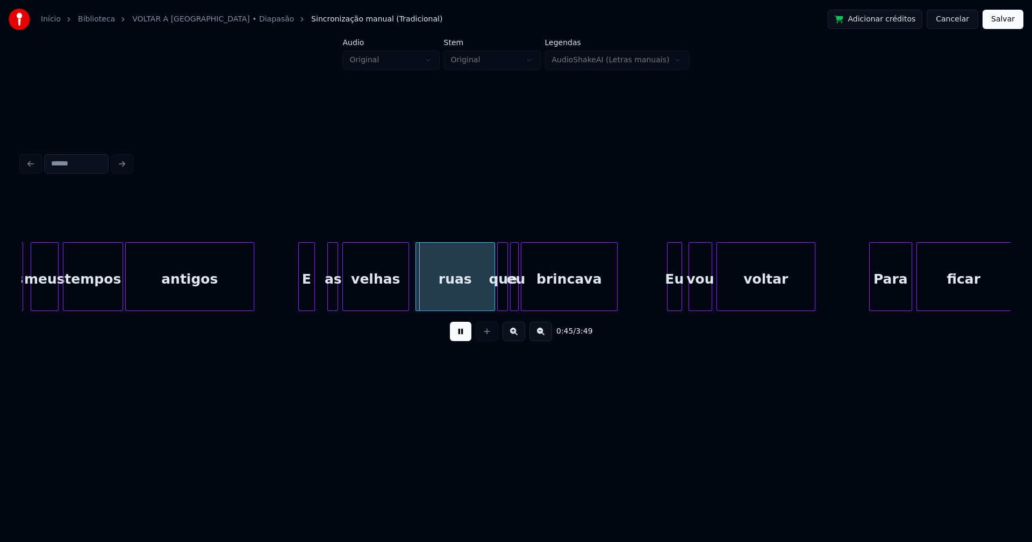
click at [310, 296] on div "E" at bounding box center [307, 279] width 16 height 73
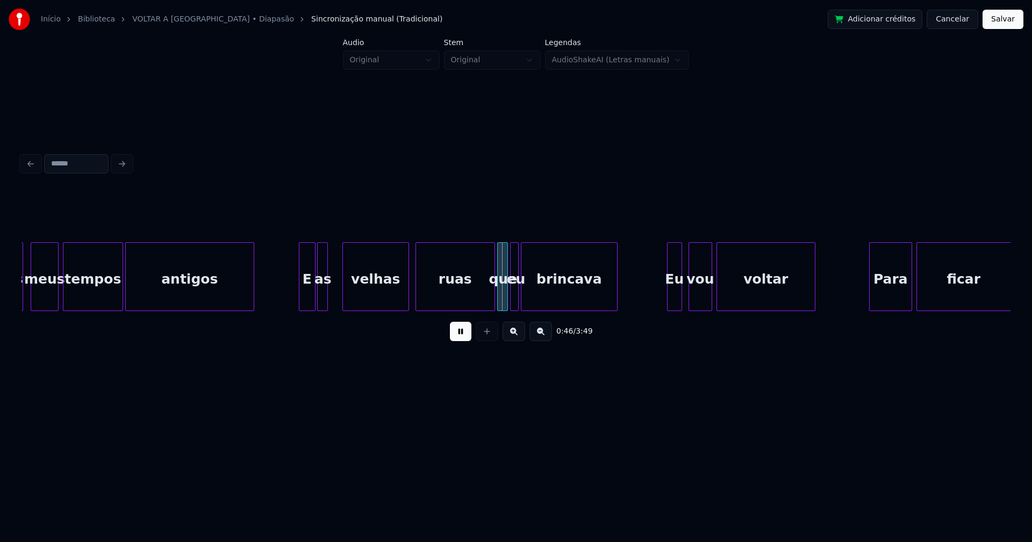
click at [321, 299] on div "as" at bounding box center [323, 279] width 11 height 73
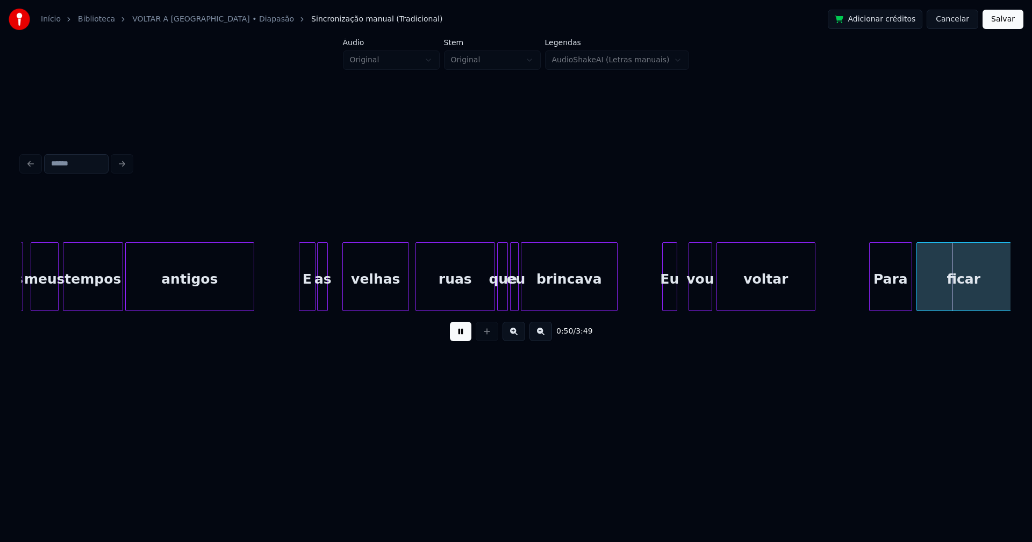
click at [672, 296] on div "Eu" at bounding box center [670, 279] width 14 height 73
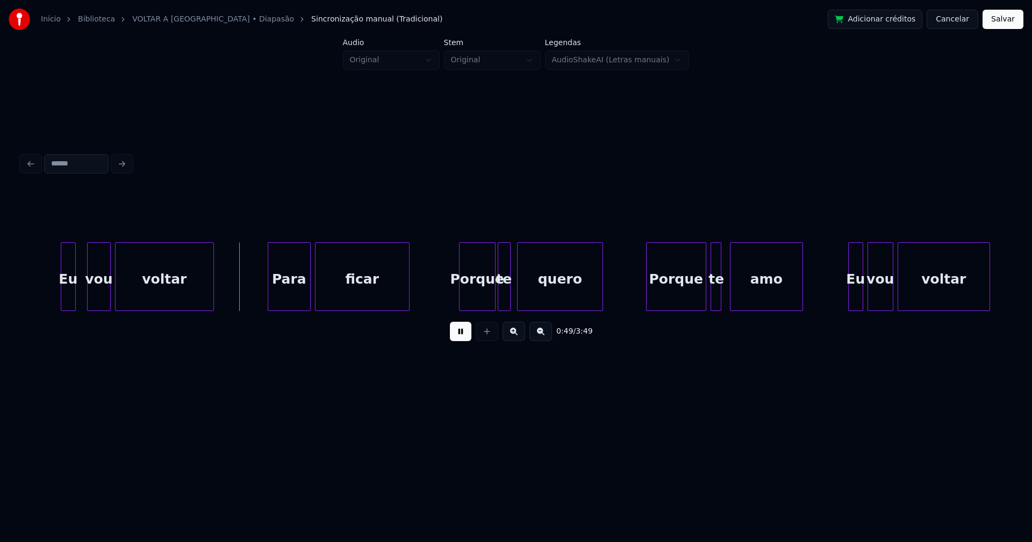
scroll to position [0, 5088]
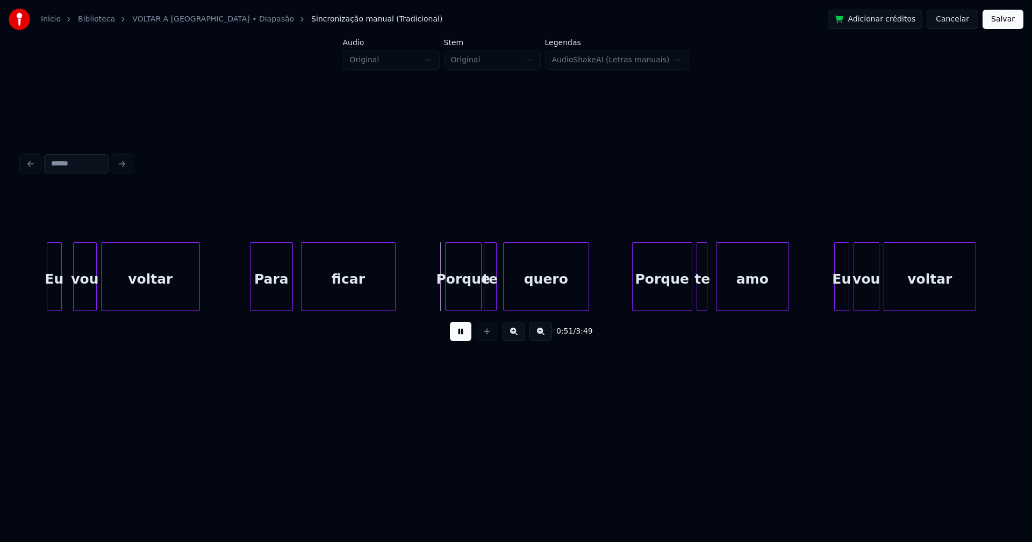
click at [271, 300] on div "Para" at bounding box center [271, 279] width 42 height 73
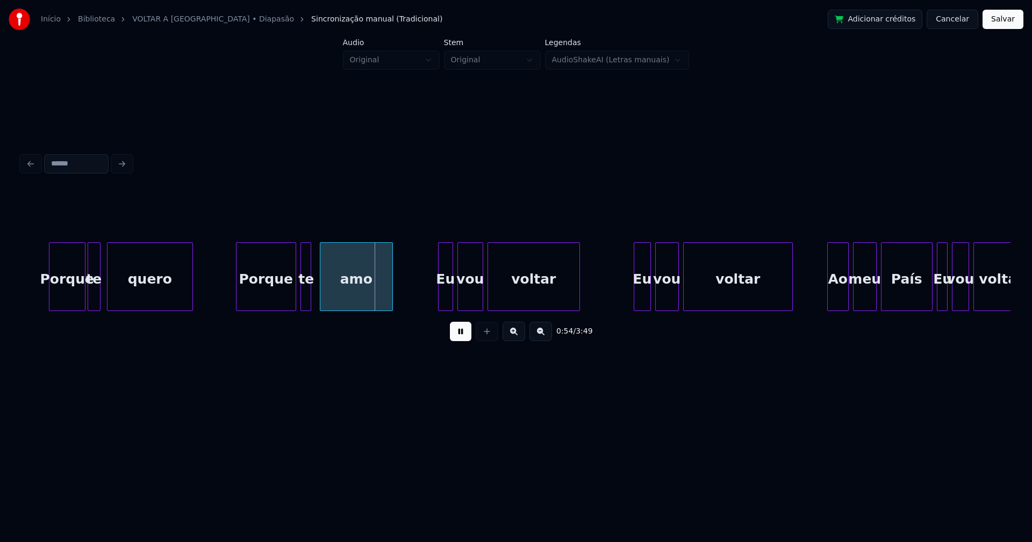
scroll to position [0, 5580]
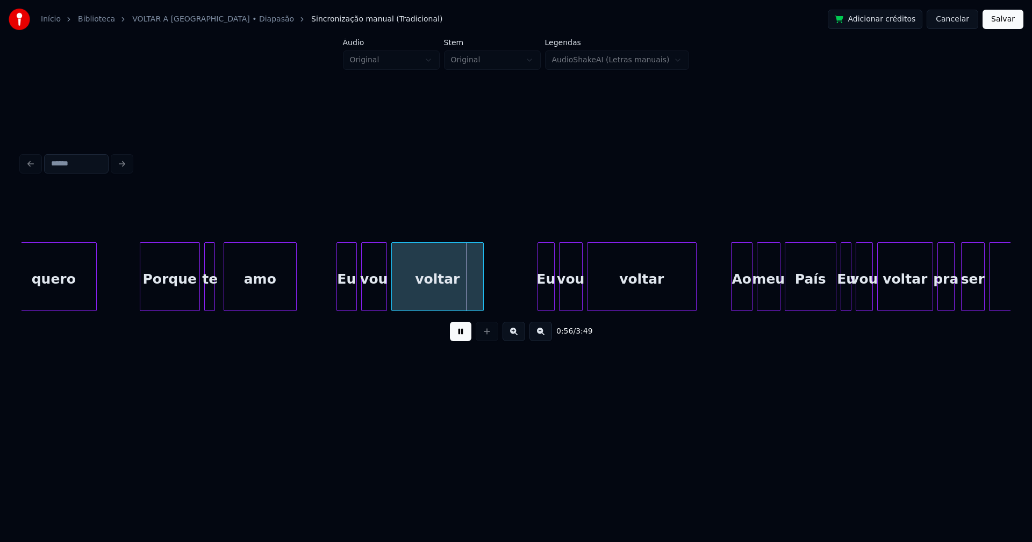
click at [337, 300] on div at bounding box center [338, 277] width 3 height 68
click at [534, 300] on div at bounding box center [534, 277] width 3 height 68
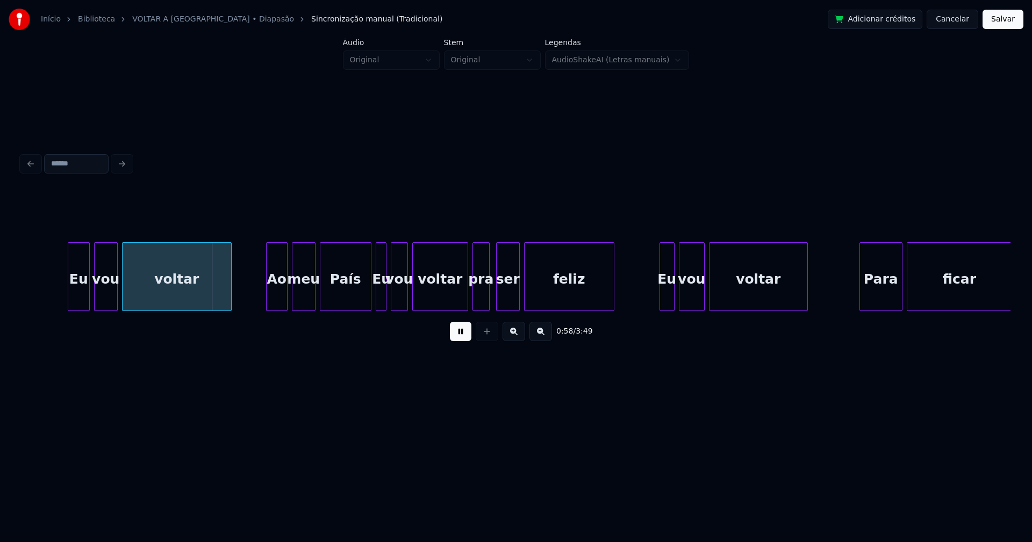
scroll to position [0, 6072]
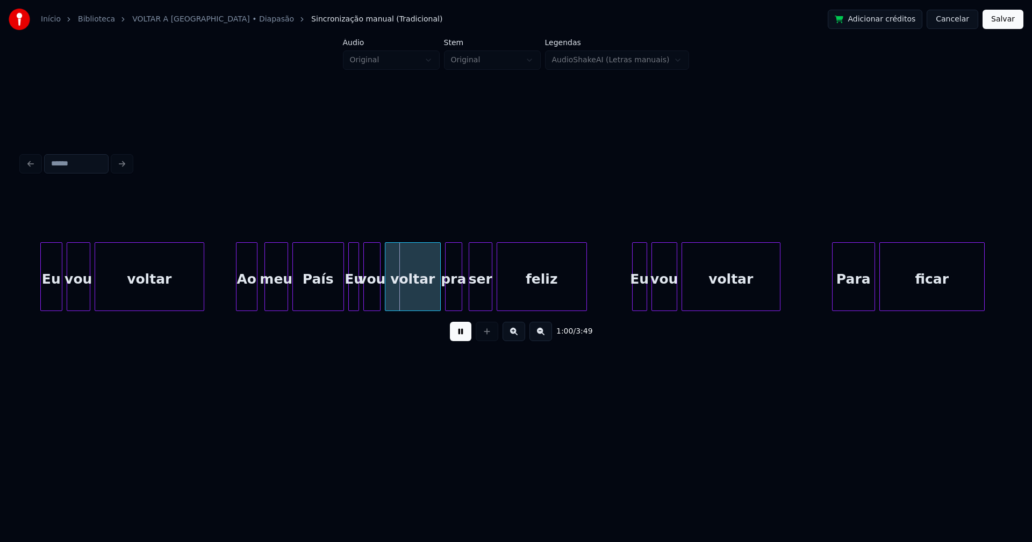
click at [248, 299] on div "Ao" at bounding box center [246, 279] width 20 height 73
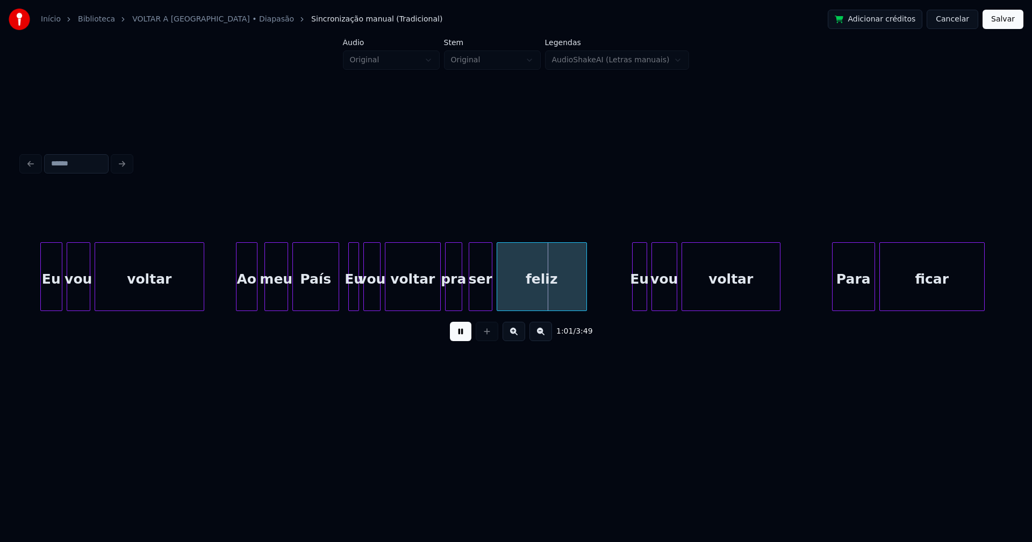
click at [336, 300] on div at bounding box center [336, 277] width 3 height 68
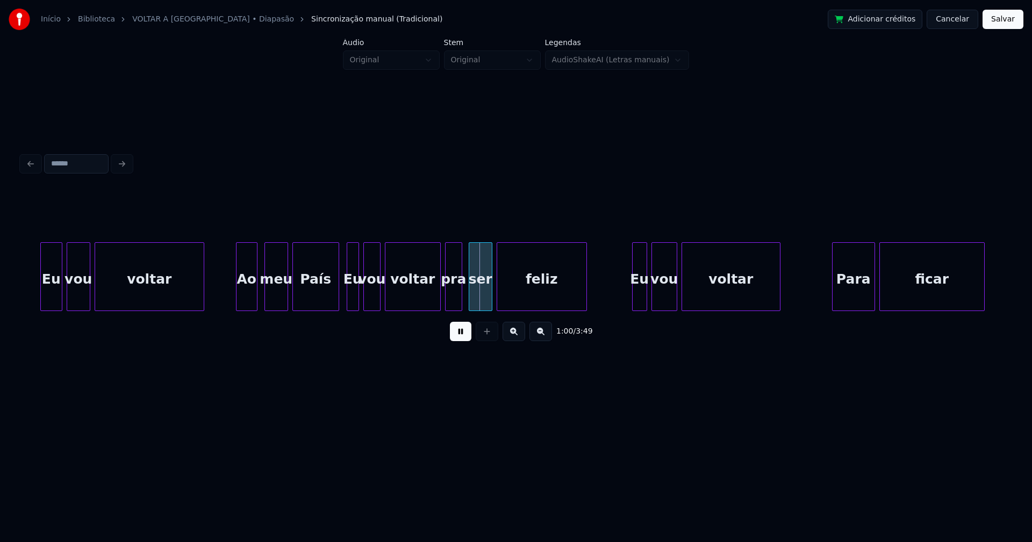
click at [347, 303] on div at bounding box center [348, 277] width 3 height 68
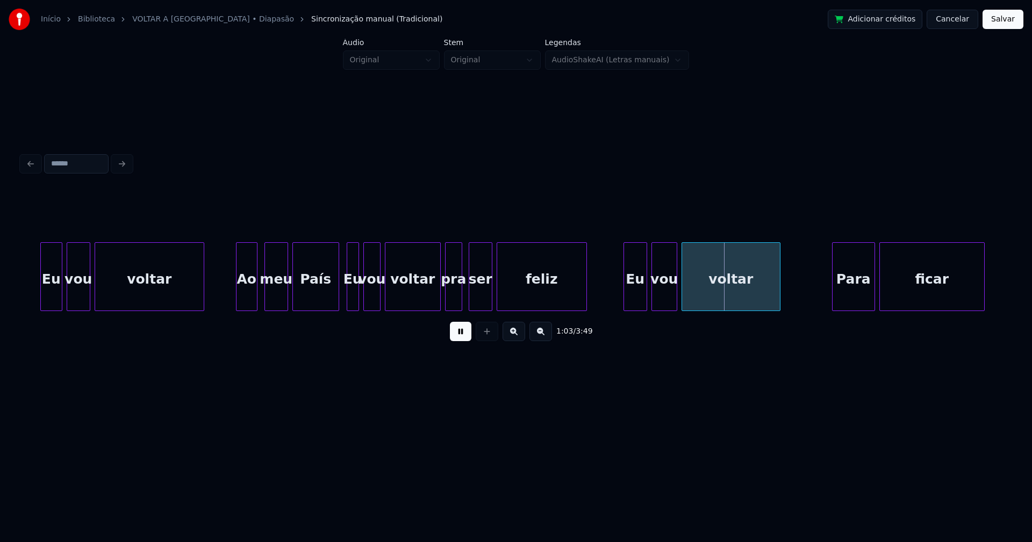
click at [625, 301] on div at bounding box center [625, 277] width 3 height 68
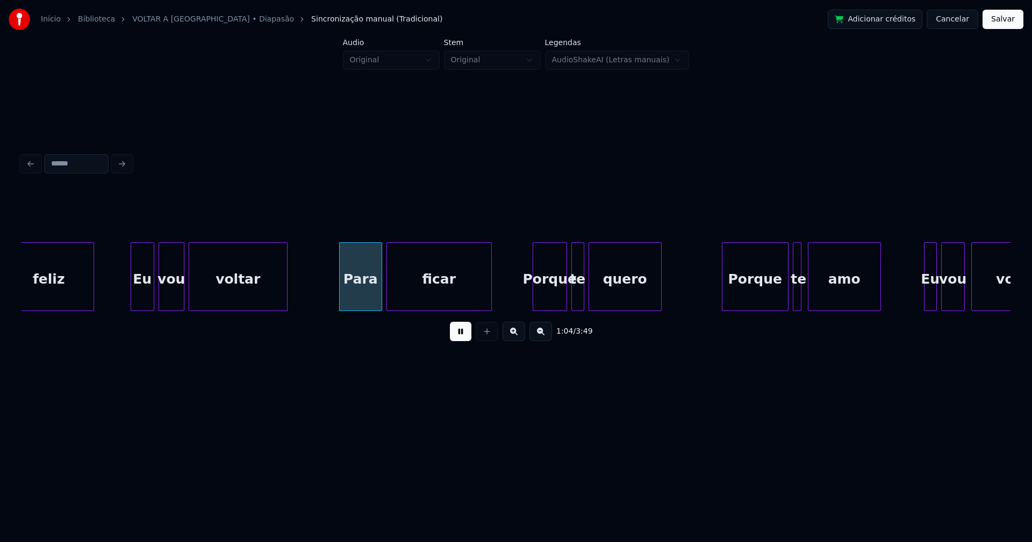
scroll to position [0, 6578]
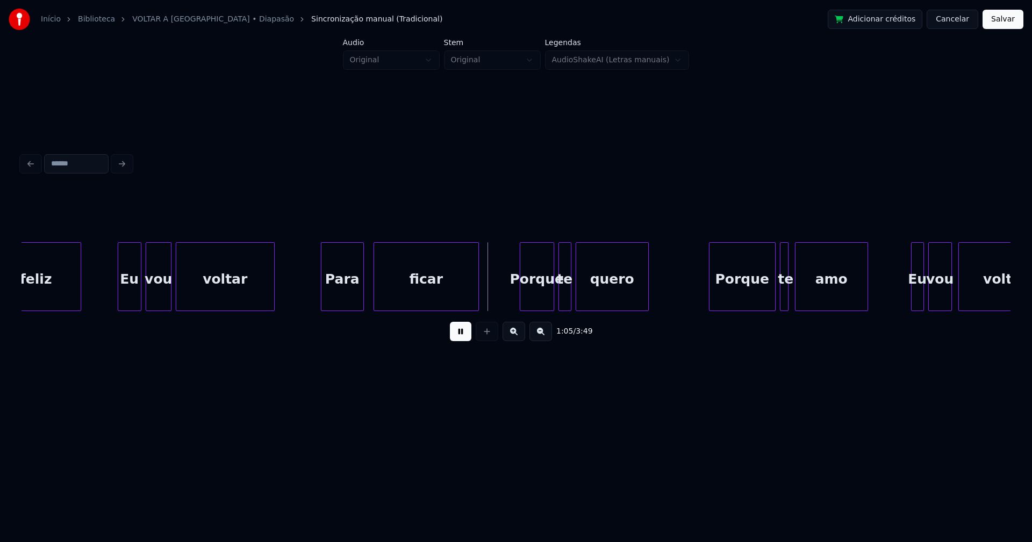
click at [340, 302] on div "Para" at bounding box center [342, 279] width 42 height 73
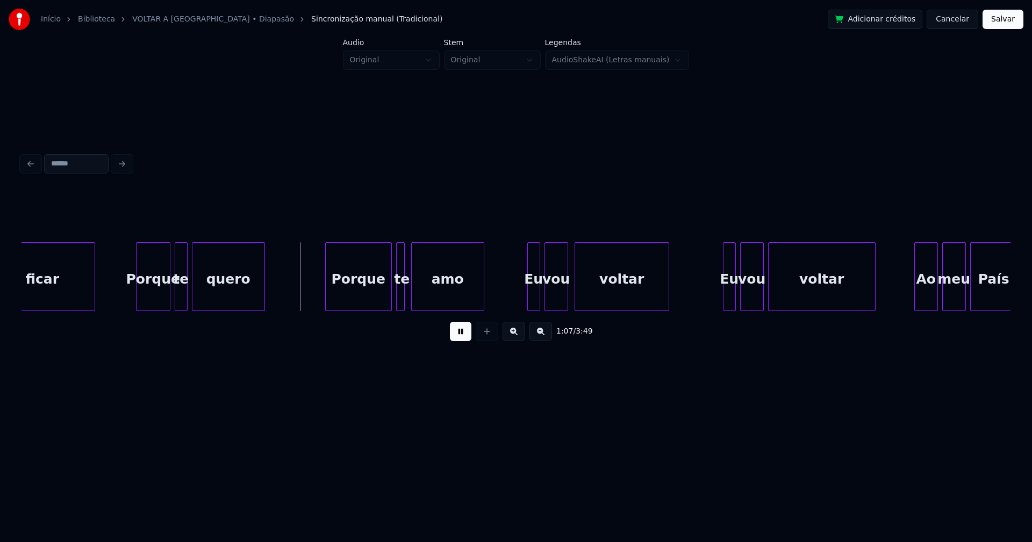
scroll to position [0, 6975]
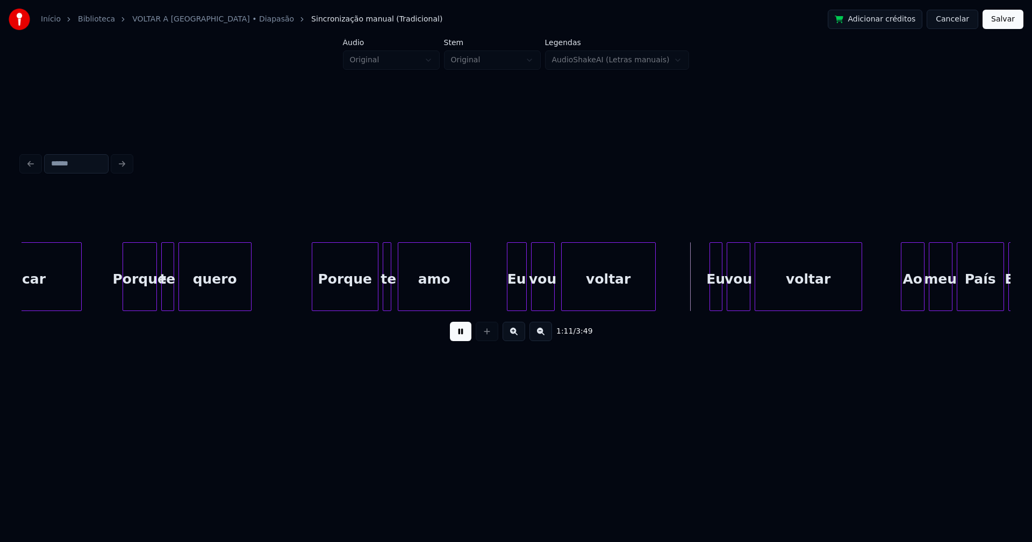
click at [509, 306] on div at bounding box center [508, 277] width 3 height 68
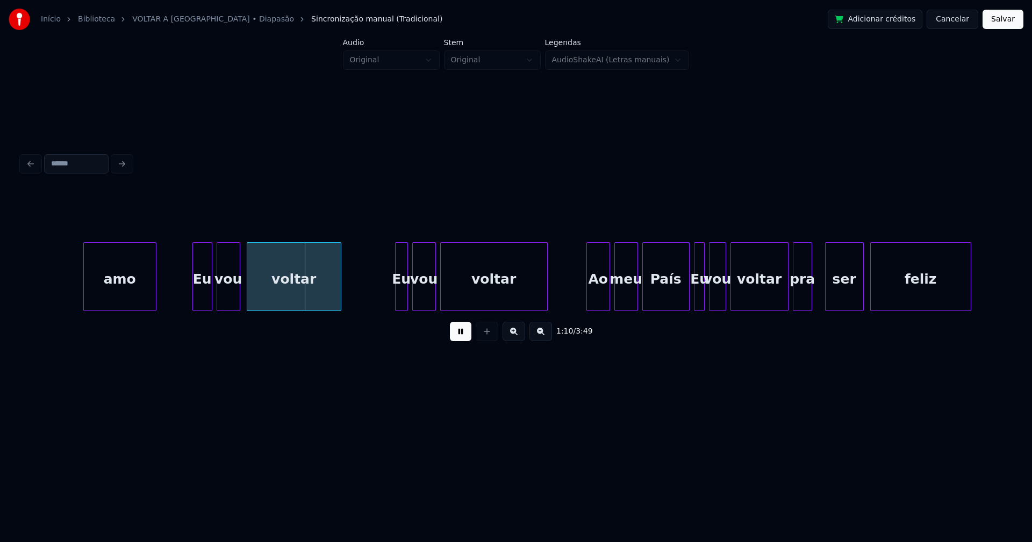
scroll to position [0, 7412]
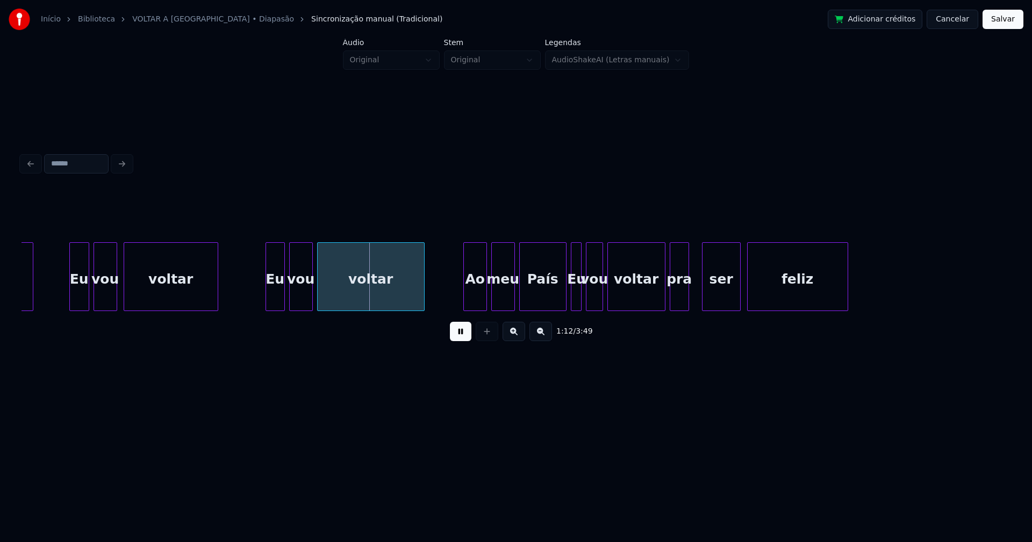
click at [268, 304] on div at bounding box center [267, 277] width 3 height 68
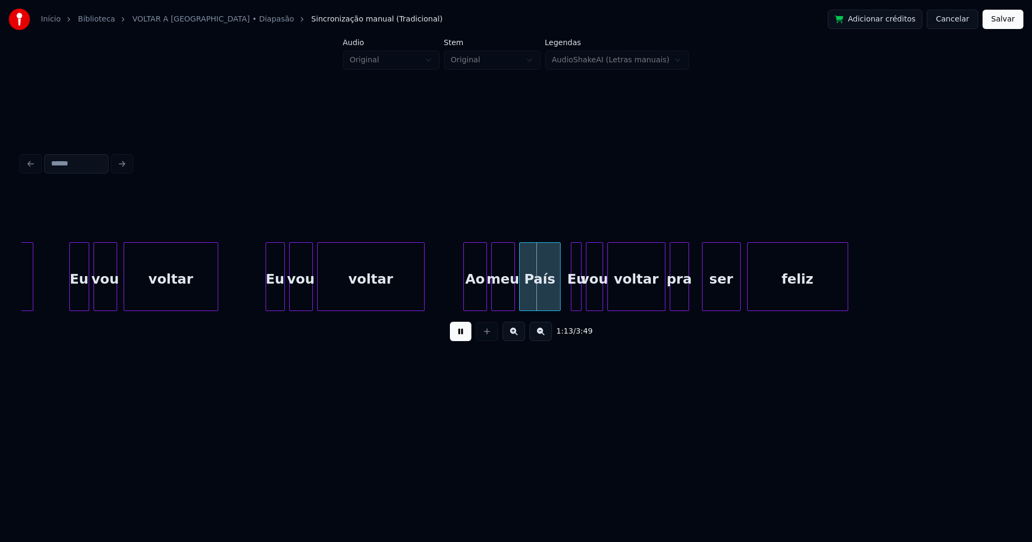
click at [559, 301] on div at bounding box center [558, 277] width 3 height 68
click at [571, 301] on div at bounding box center [570, 277] width 3 height 68
click at [694, 293] on div at bounding box center [693, 277] width 3 height 68
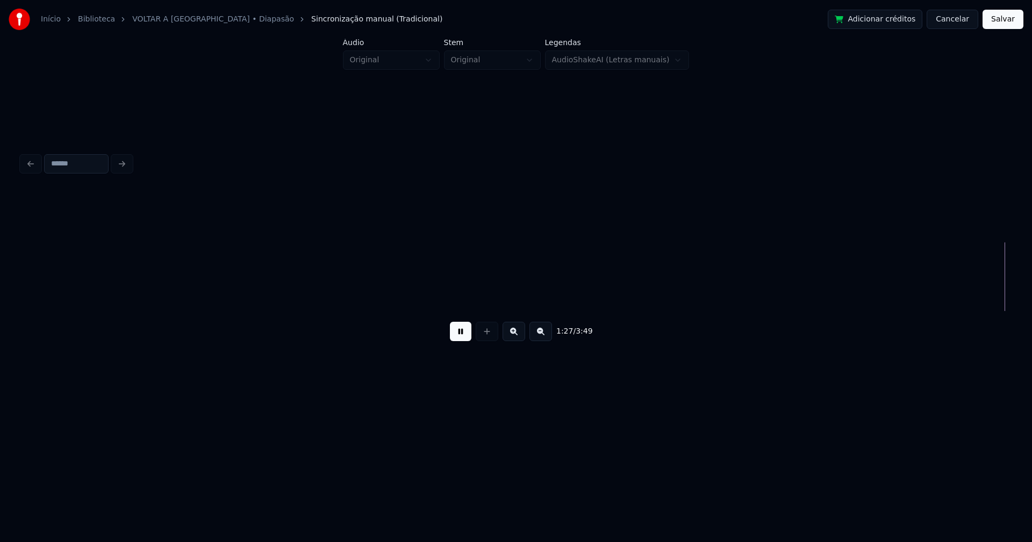
scroll to position [0, 9392]
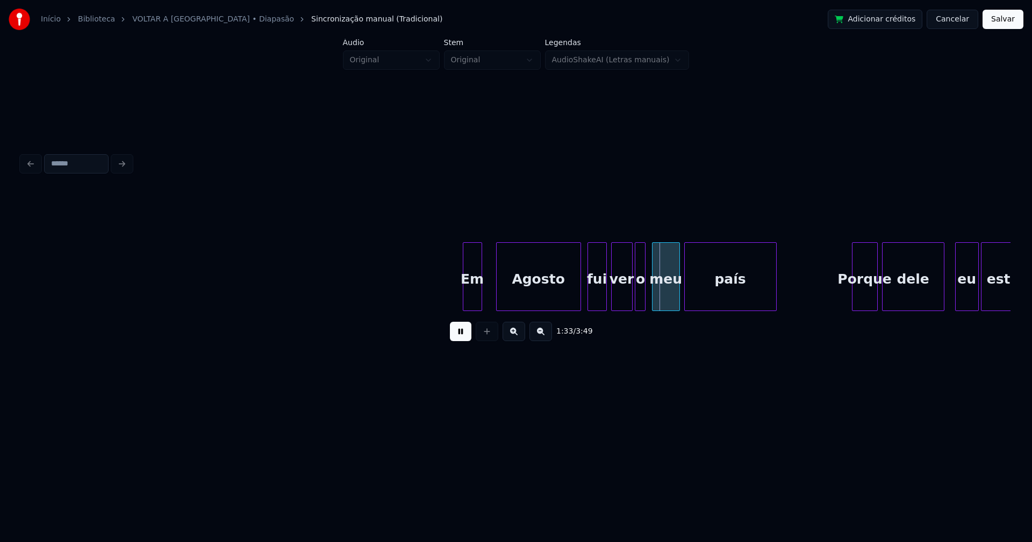
click at [498, 288] on div at bounding box center [498, 277] width 3 height 68
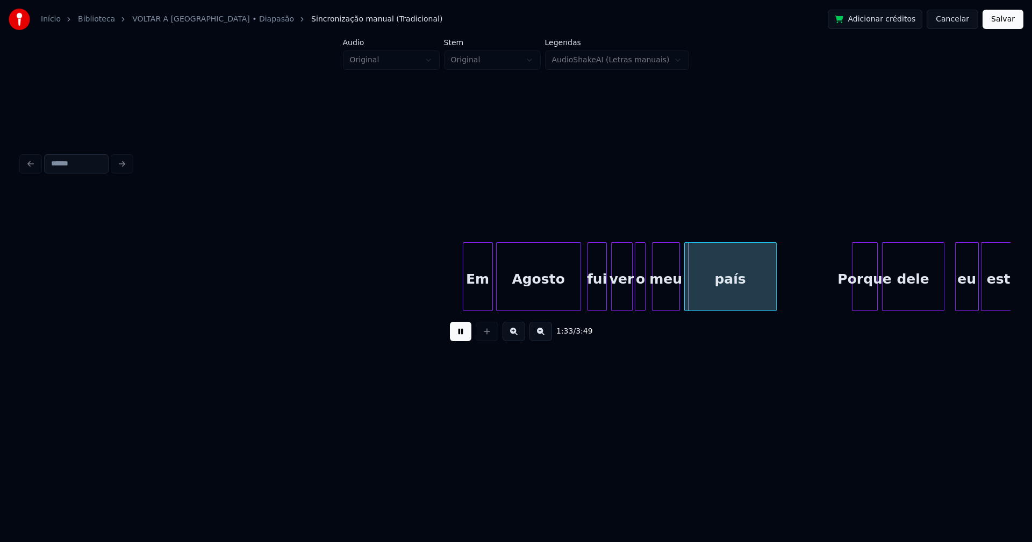
click at [491, 289] on div at bounding box center [490, 277] width 3 height 68
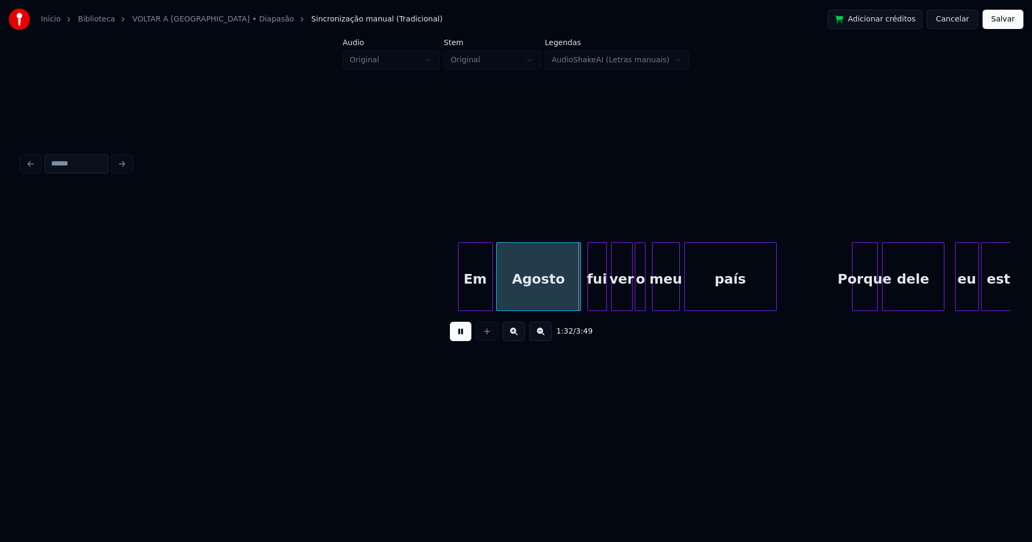
click at [461, 293] on div at bounding box center [459, 277] width 3 height 68
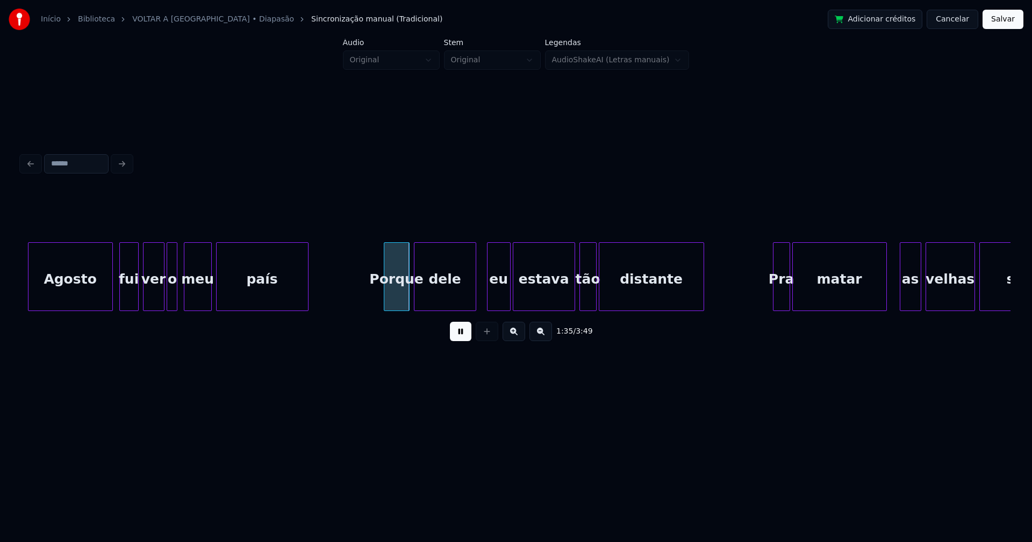
scroll to position [0, 9888]
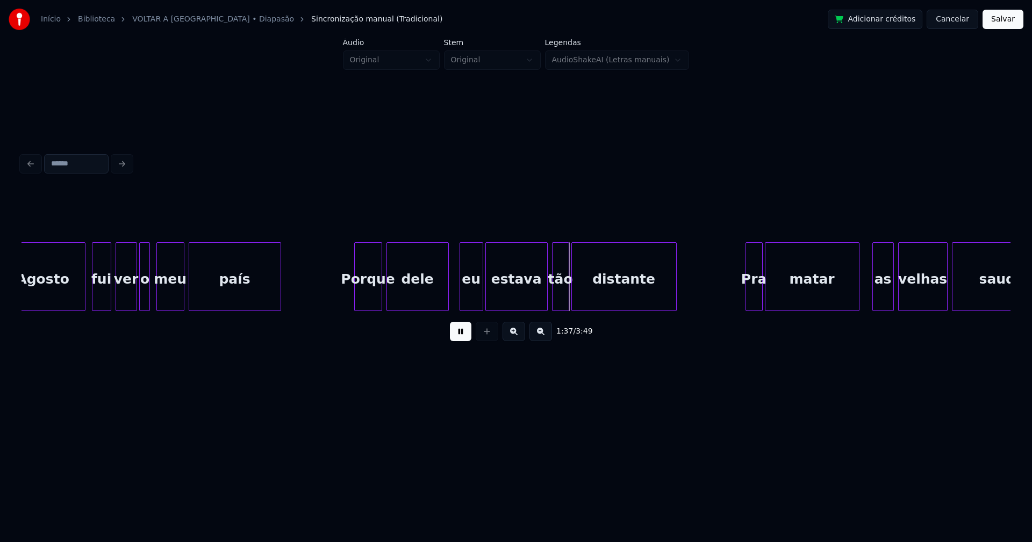
click at [356, 298] on div at bounding box center [356, 277] width 3 height 68
click at [466, 303] on div "eu" at bounding box center [470, 279] width 23 height 73
click at [503, 293] on div at bounding box center [504, 277] width 3 height 68
click at [492, 290] on div at bounding box center [492, 277] width 3 height 68
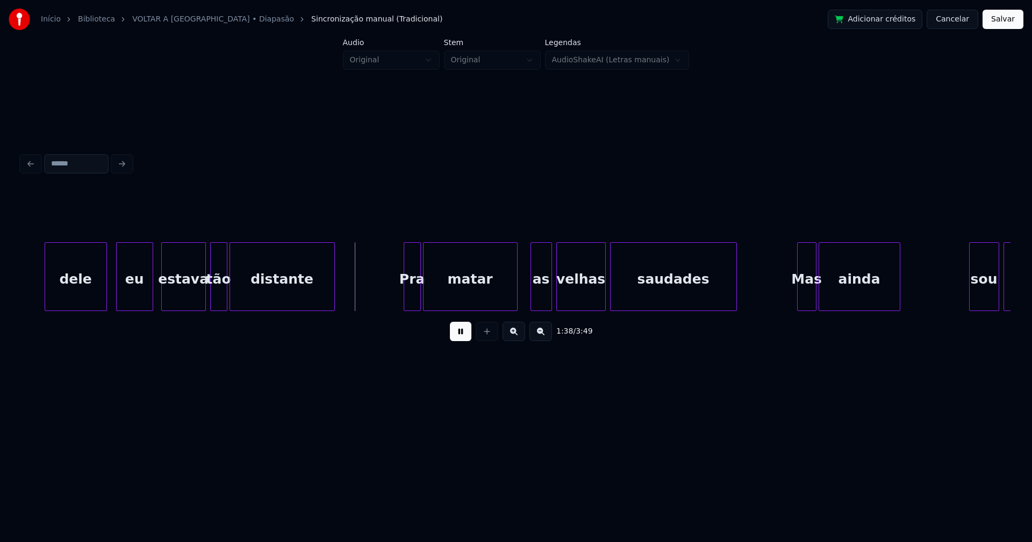
scroll to position [0, 10284]
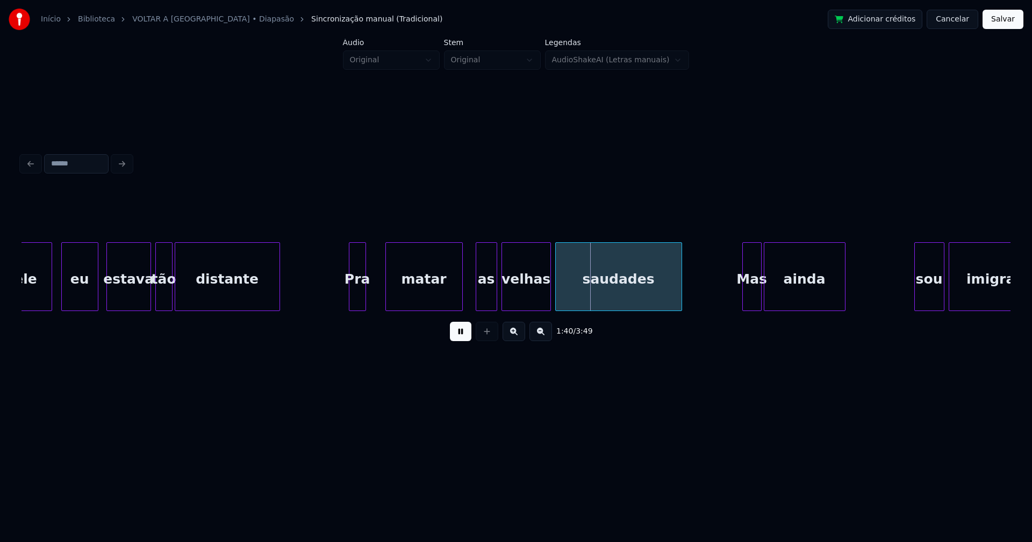
click at [388, 291] on div at bounding box center [387, 277] width 3 height 68
click at [363, 297] on div "Pra" at bounding box center [354, 276] width 17 height 69
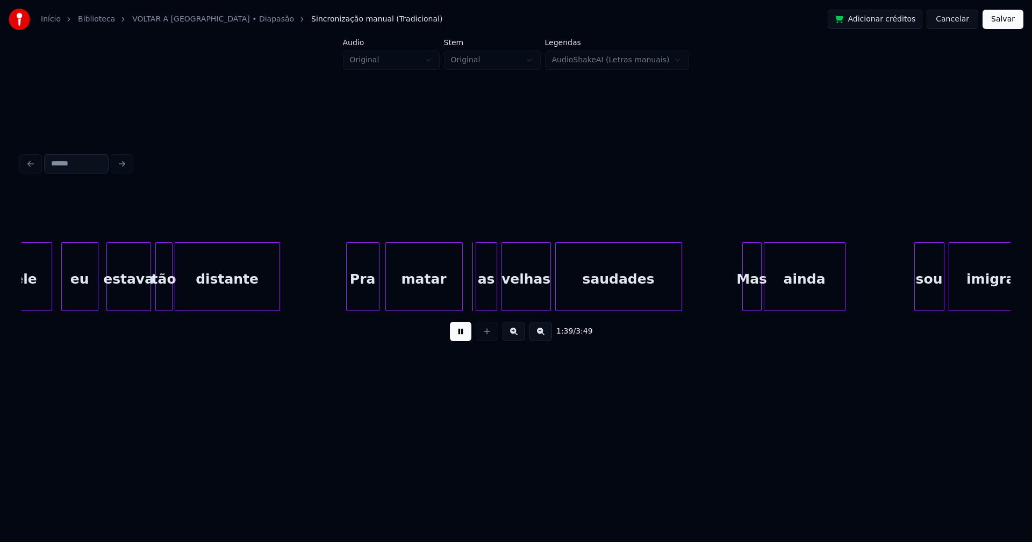
click at [377, 287] on div at bounding box center [377, 277] width 3 height 68
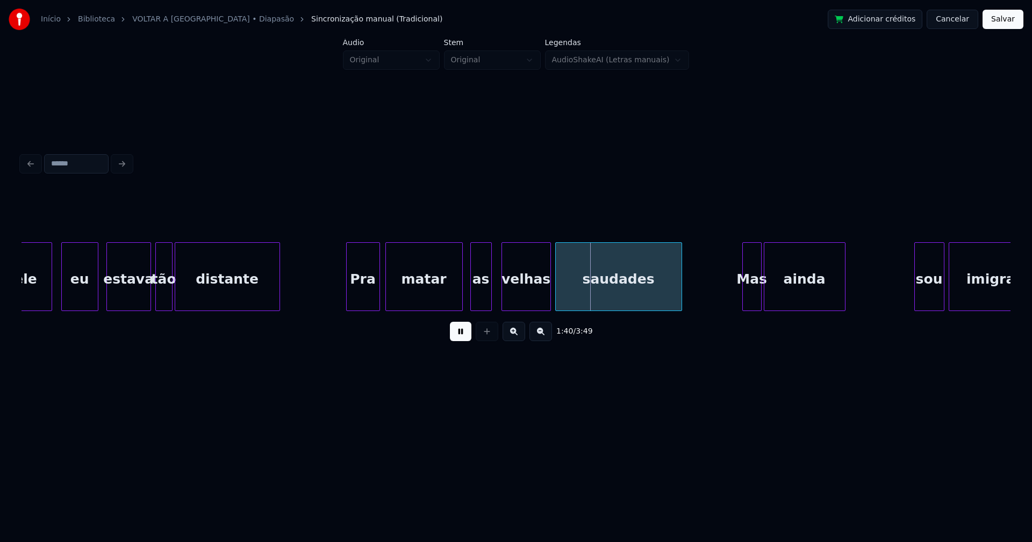
click at [483, 308] on div "dele eu estava tão distante Pra matar as velhas saudades Mas ainda sou imigrante" at bounding box center [515, 276] width 989 height 69
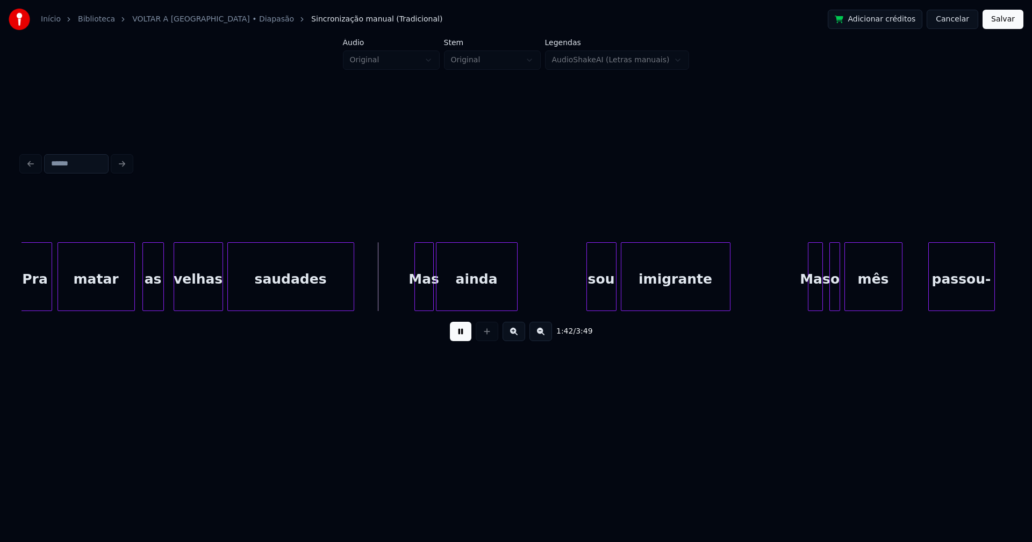
scroll to position [0, 10640]
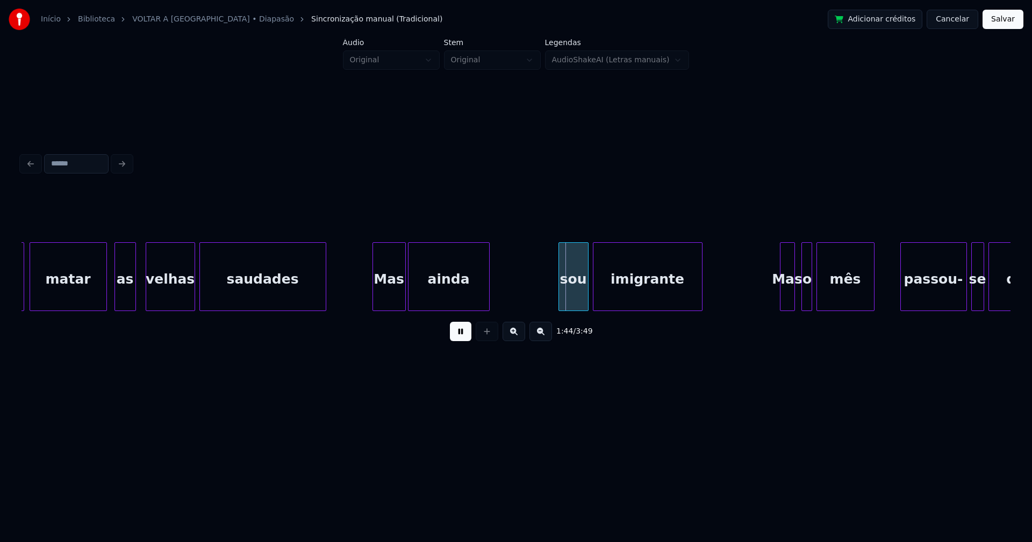
click at [373, 308] on div "Pra matar as velhas saudades Mas ainda sou imigrante Mas o mês passou- se depre…" at bounding box center [515, 276] width 989 height 69
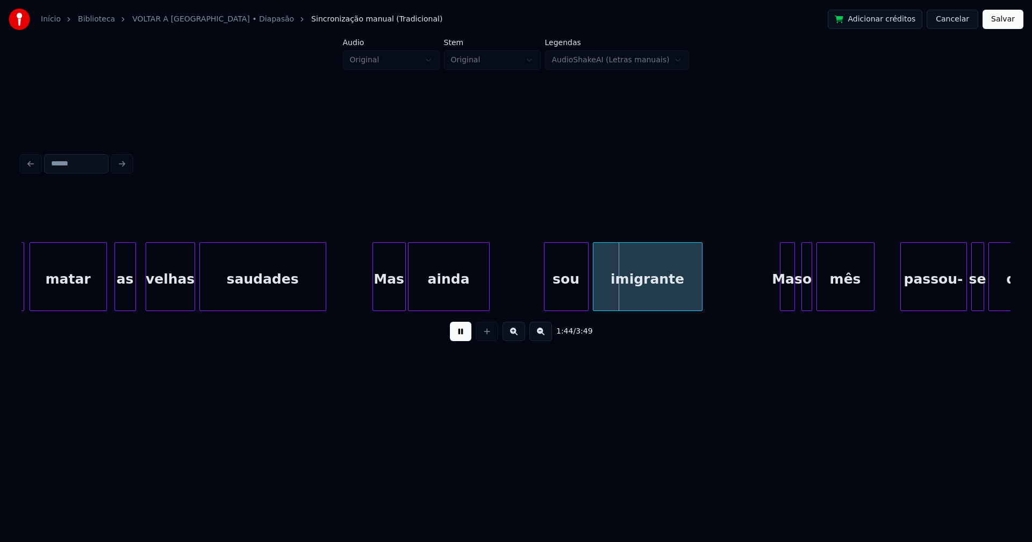
click at [547, 300] on div at bounding box center [545, 277] width 3 height 68
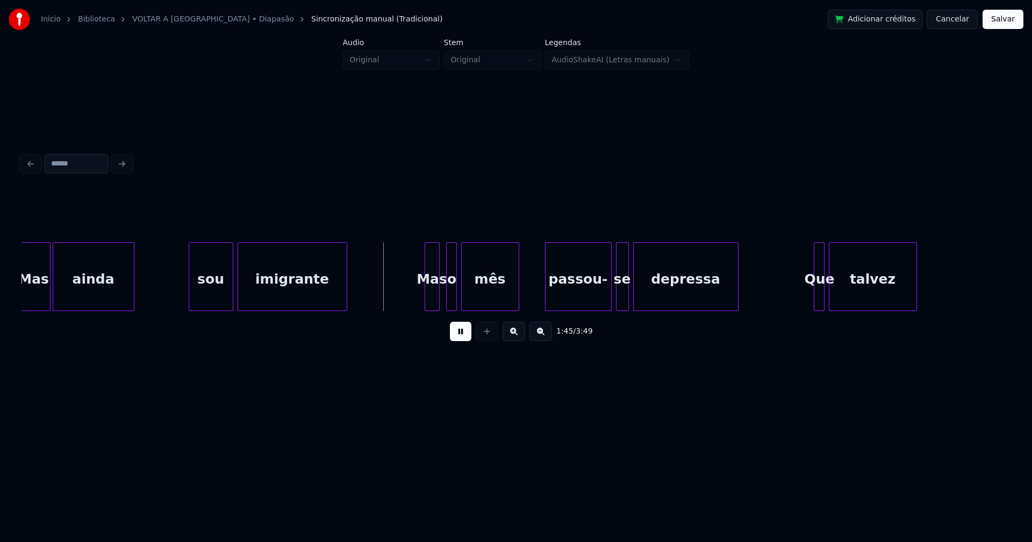
scroll to position [0, 11077]
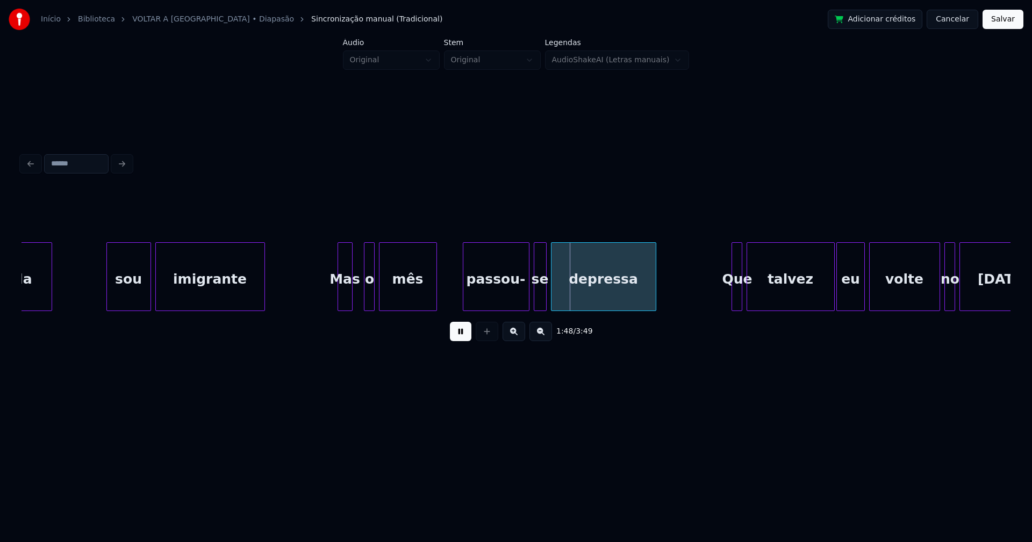
click at [344, 299] on div "Mas" at bounding box center [345, 279] width 14 height 73
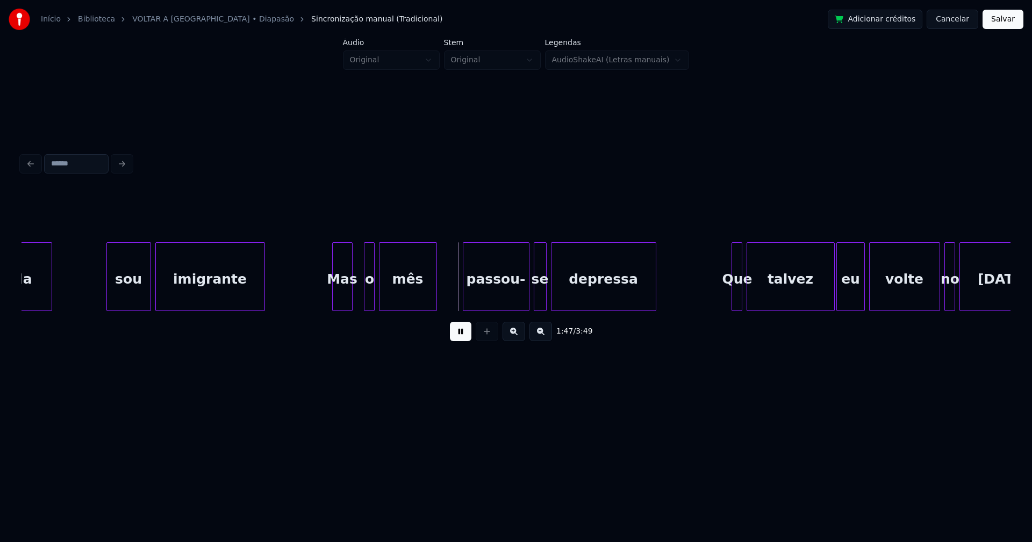
click at [333, 301] on div at bounding box center [334, 277] width 3 height 68
click at [363, 296] on div at bounding box center [362, 277] width 3 height 68
click at [565, 293] on div at bounding box center [564, 277] width 3 height 68
click at [555, 290] on div at bounding box center [555, 277] width 3 height 68
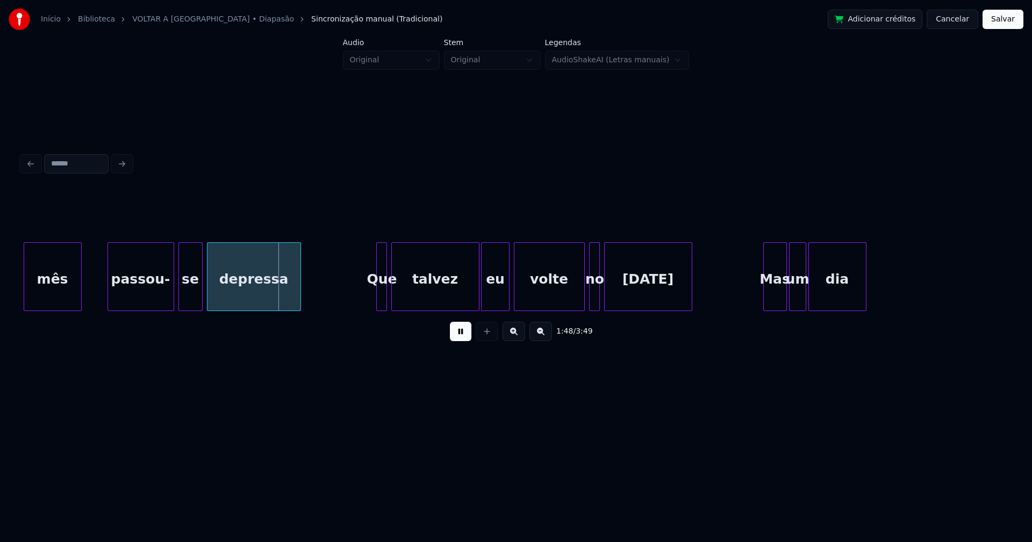
scroll to position [0, 11488]
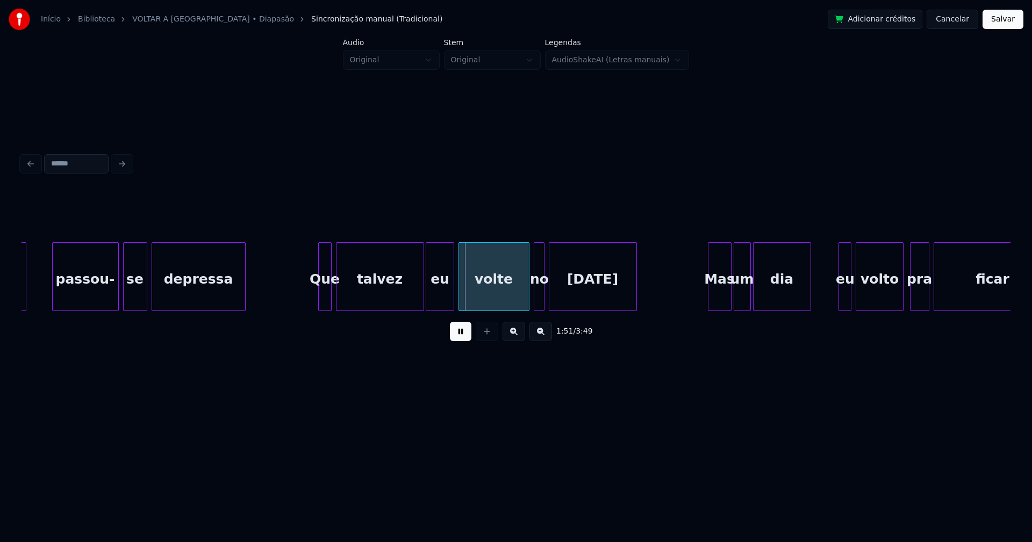
click at [319, 296] on div at bounding box center [320, 277] width 3 height 68
click at [511, 299] on div at bounding box center [510, 277] width 3 height 68
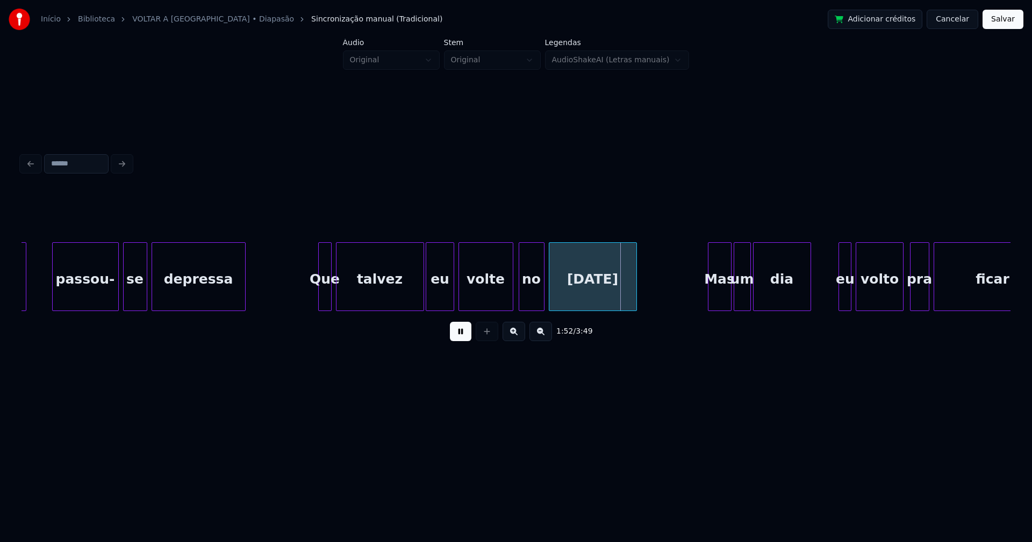
click at [520, 299] on div at bounding box center [520, 277] width 3 height 68
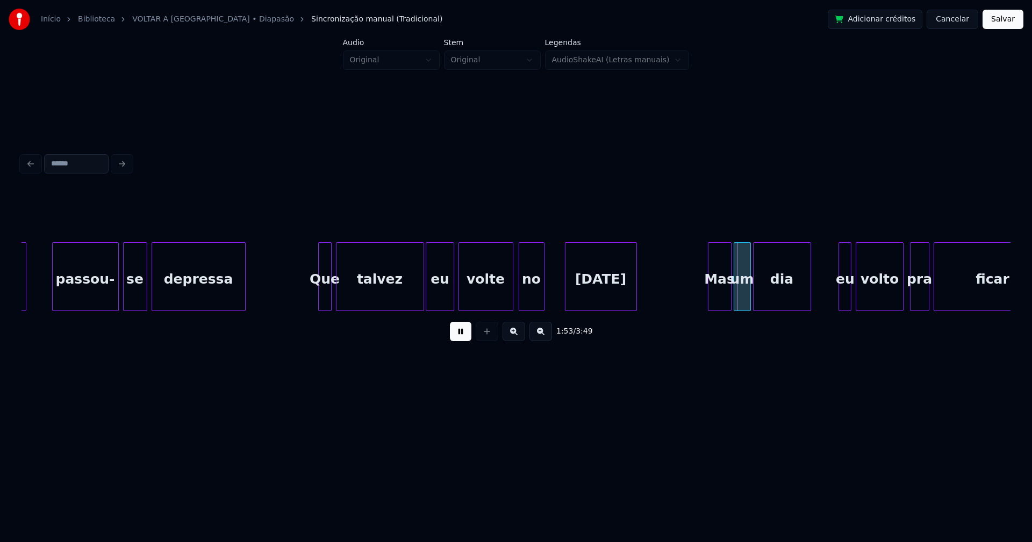
click at [565, 290] on div at bounding box center [566, 277] width 3 height 68
click at [556, 290] on div at bounding box center [556, 277] width 3 height 68
click at [707, 302] on div "Mas" at bounding box center [708, 279] width 23 height 73
click at [731, 304] on div at bounding box center [729, 277] width 3 height 68
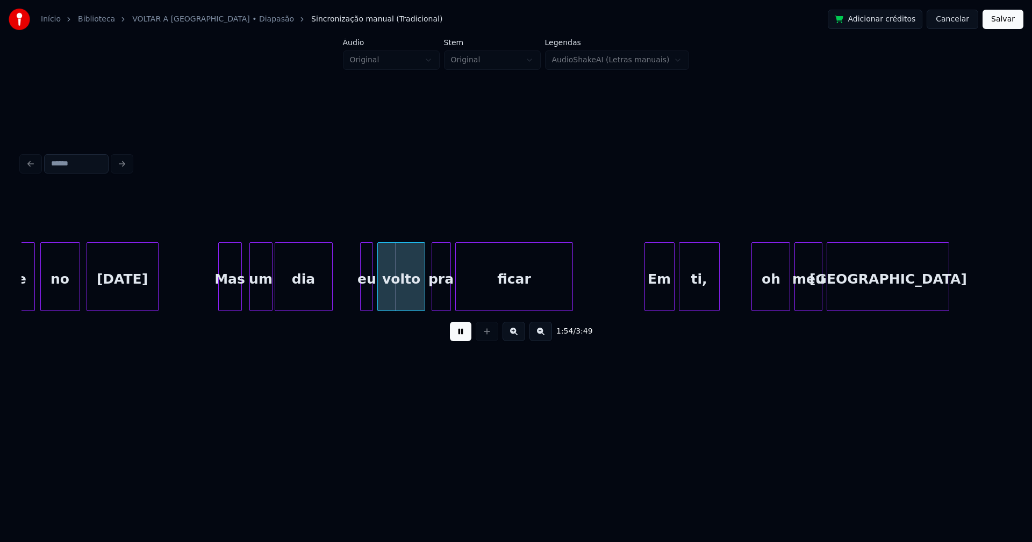
scroll to position [0, 12062]
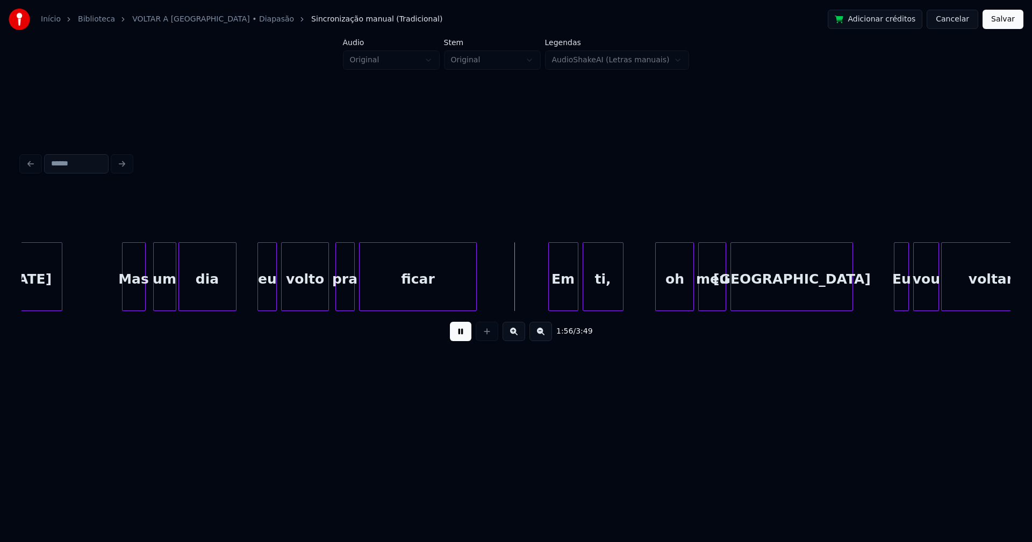
click at [258, 302] on div at bounding box center [259, 277] width 3 height 68
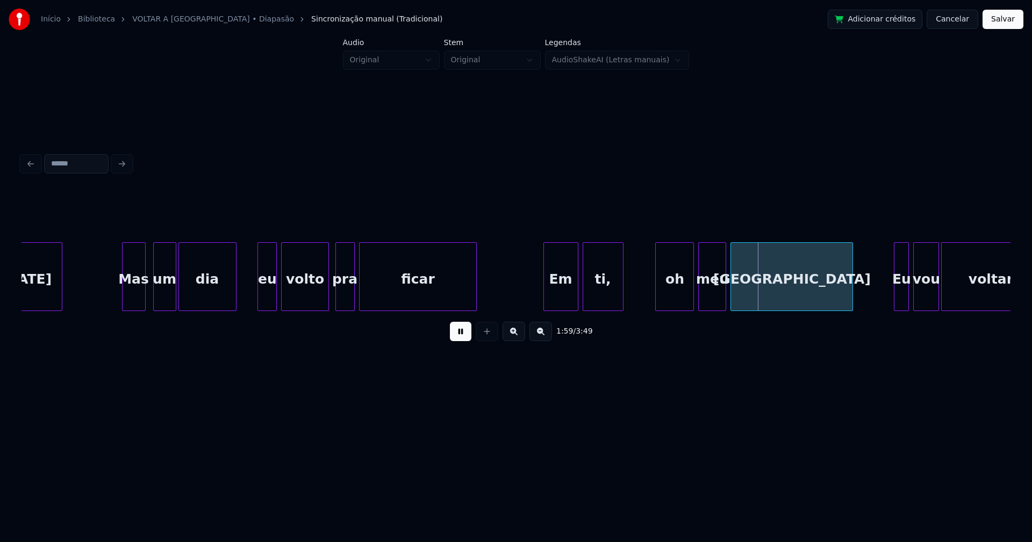
click at [544, 303] on div at bounding box center [545, 277] width 3 height 68
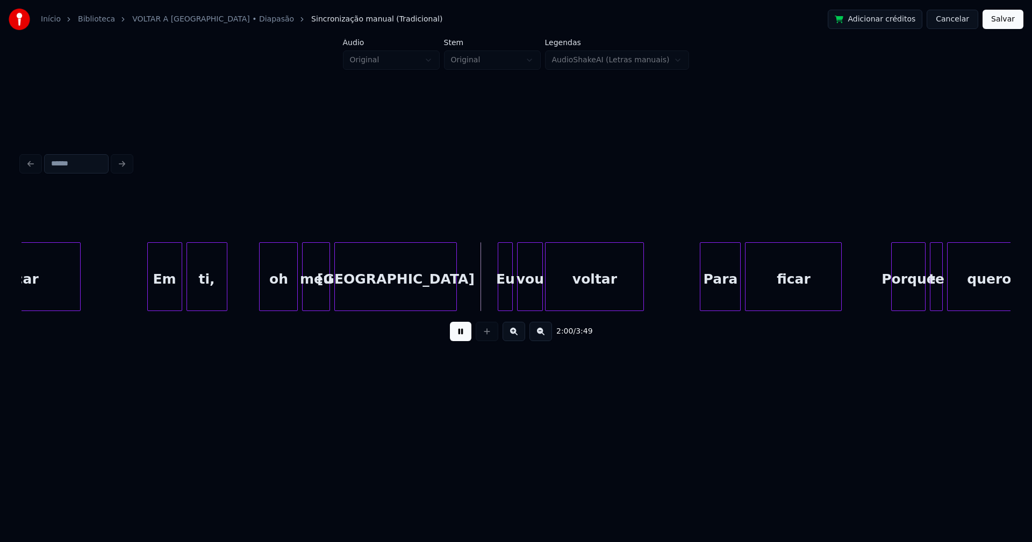
scroll to position [0, 12500]
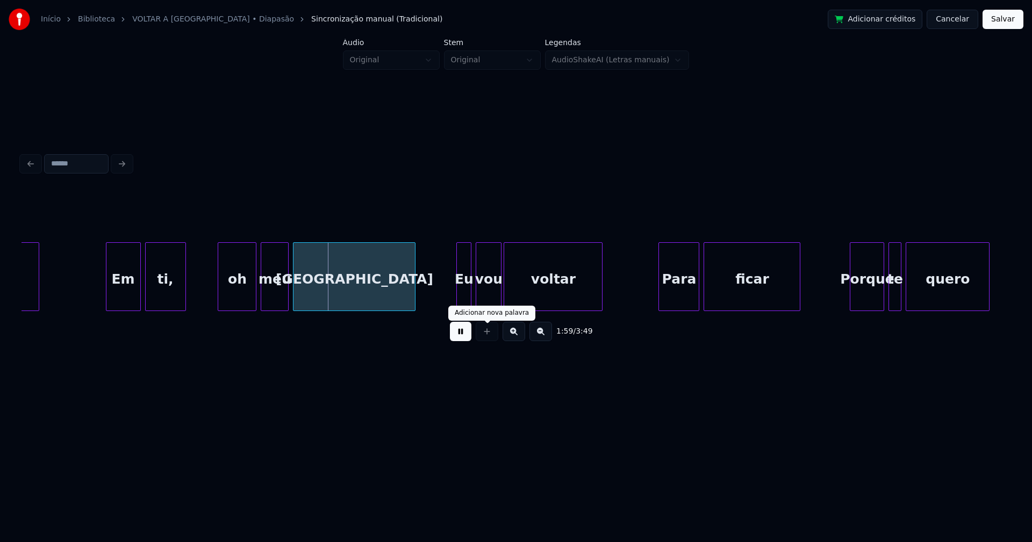
drag, startPoint x: 464, startPoint y: 334, endPoint x: 391, endPoint y: 321, distance: 74.2
click at [463, 334] on button at bounding box center [460, 331] width 21 height 19
click at [234, 292] on div "oh" at bounding box center [237, 279] width 38 height 73
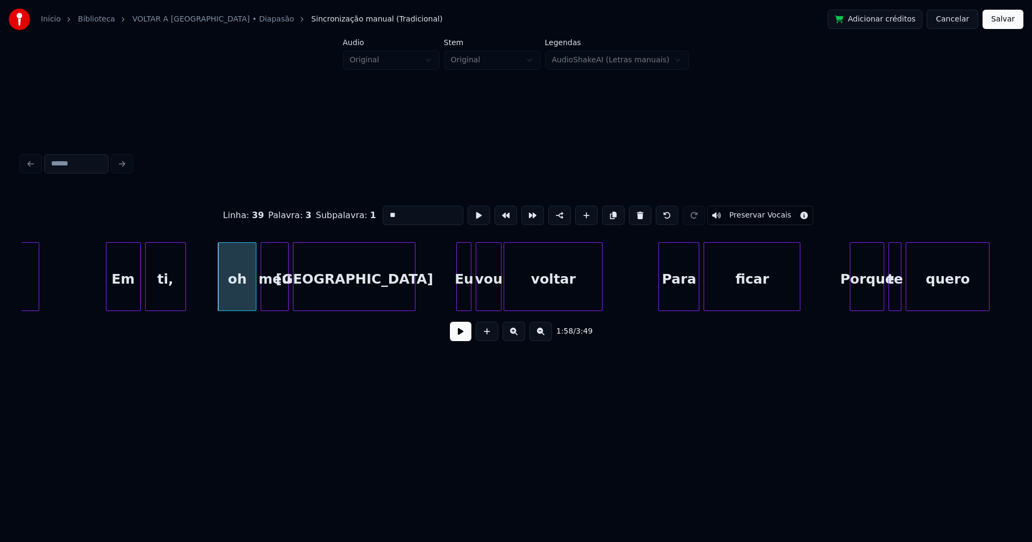
drag, startPoint x: 395, startPoint y: 214, endPoint x: 355, endPoint y: 216, distance: 40.3
click at [355, 216] on div "Linha : 39 Palavra : 3 Subpalavra : 1 ** Preservar Vocais" at bounding box center [515, 216] width 989 height 54
type input "**"
click at [459, 338] on button at bounding box center [460, 331] width 21 height 19
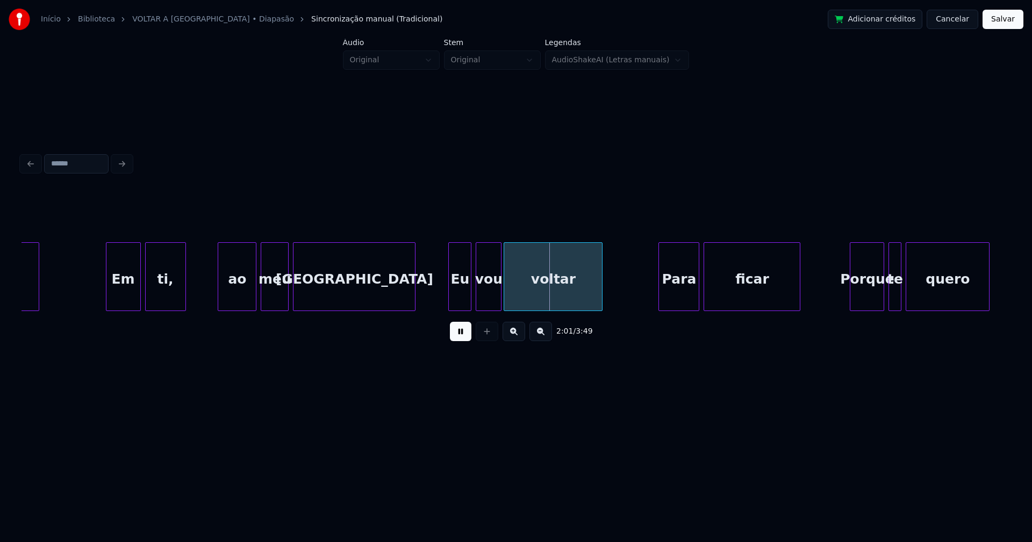
click at [450, 294] on div at bounding box center [450, 277] width 3 height 68
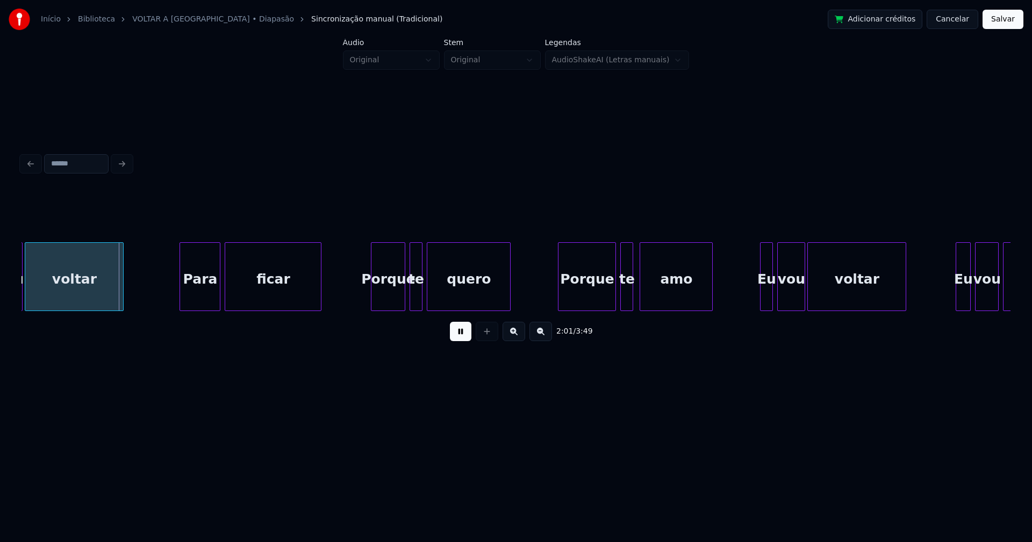
scroll to position [0, 12992]
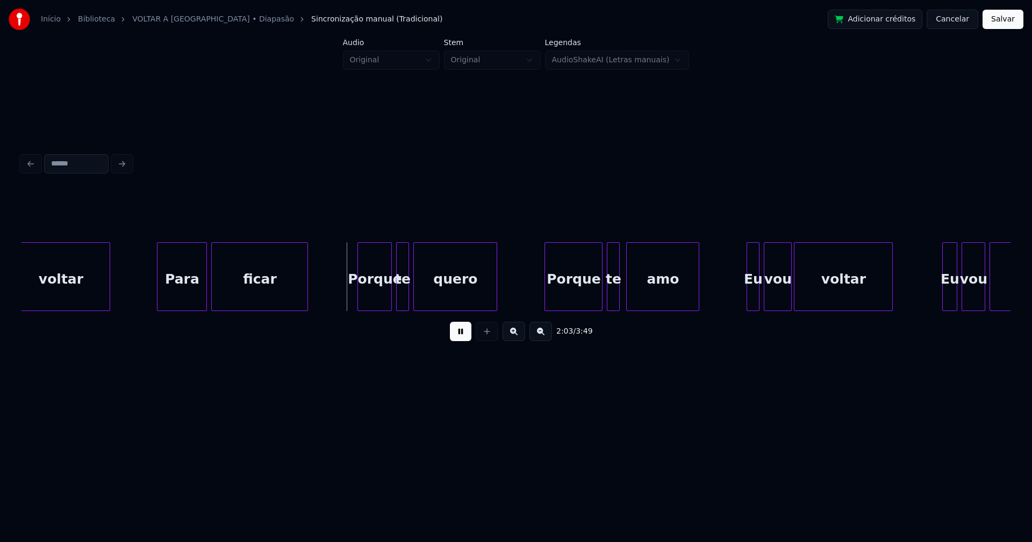
click at [159, 298] on div at bounding box center [158, 277] width 3 height 68
click at [571, 293] on div "Porque" at bounding box center [569, 279] width 57 height 73
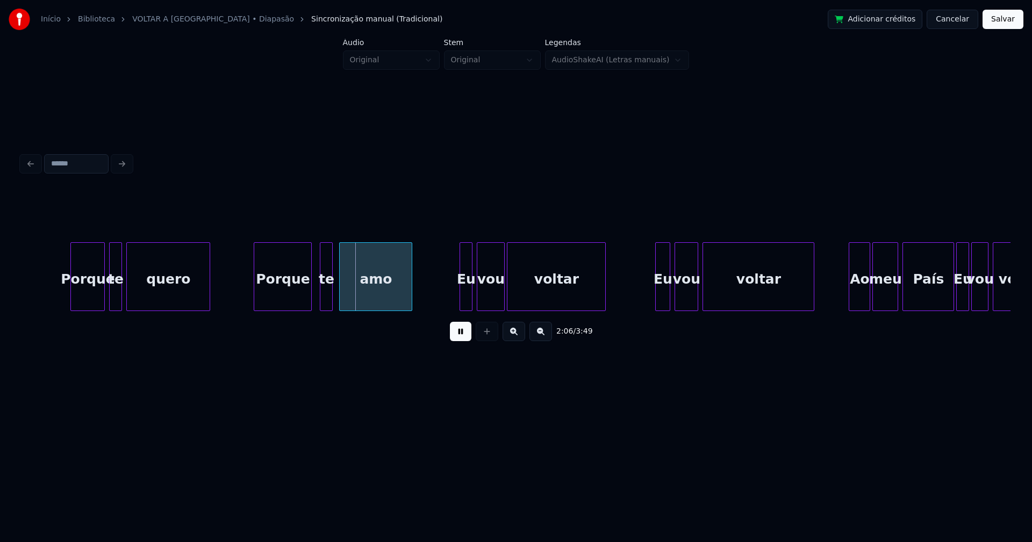
scroll to position [0, 13485]
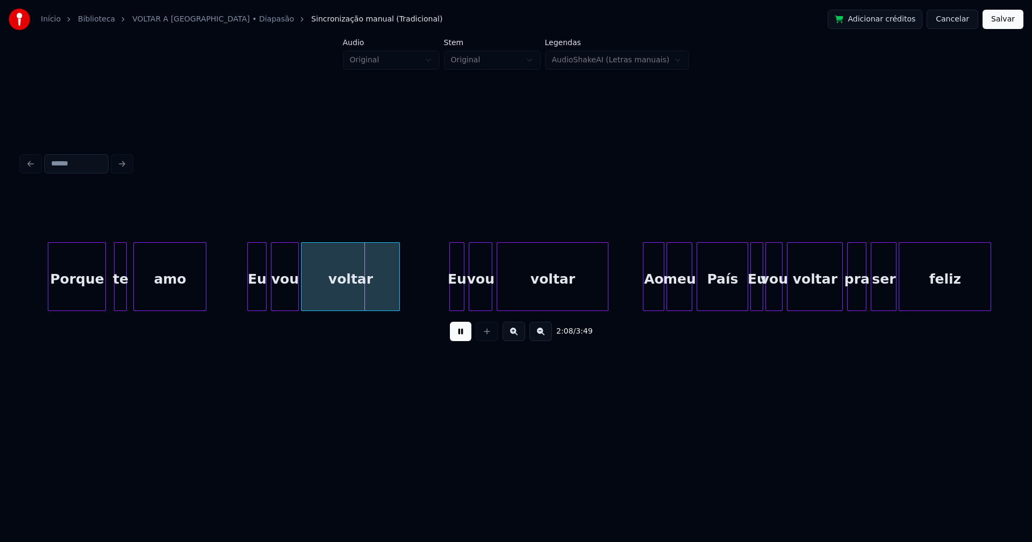
click at [249, 300] on div at bounding box center [249, 277] width 3 height 68
click at [448, 295] on div at bounding box center [447, 277] width 3 height 68
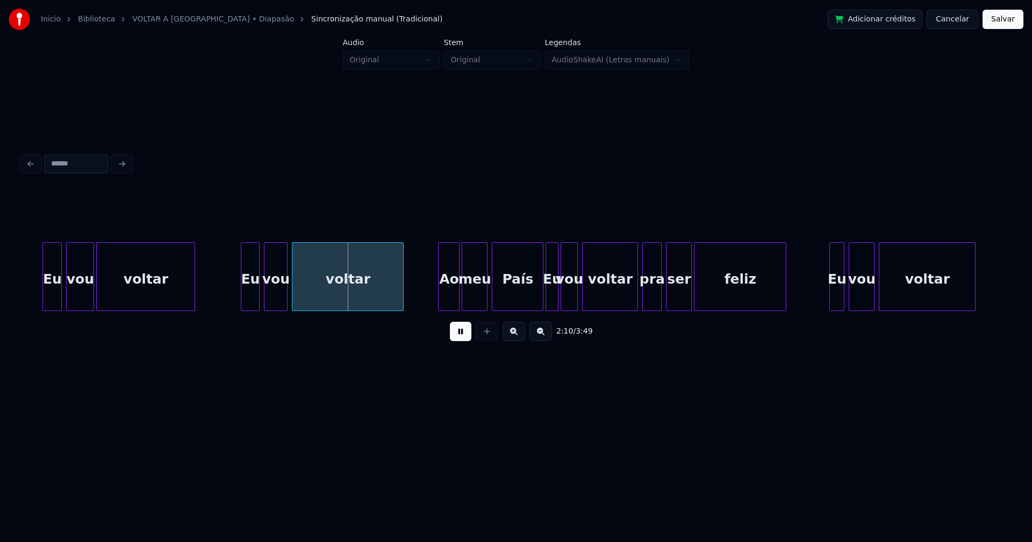
scroll to position [0, 13730]
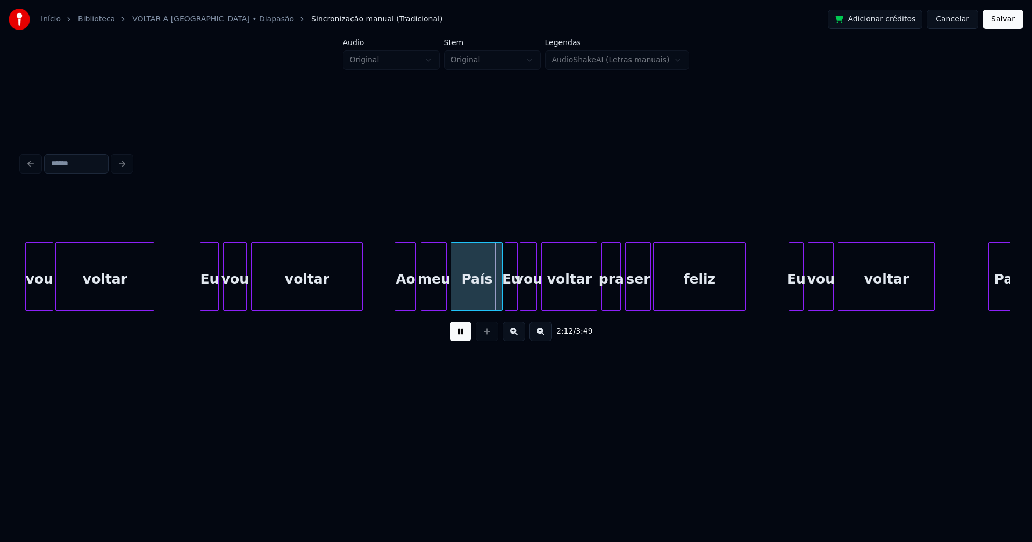
click at [404, 300] on div "Ao" at bounding box center [405, 279] width 20 height 73
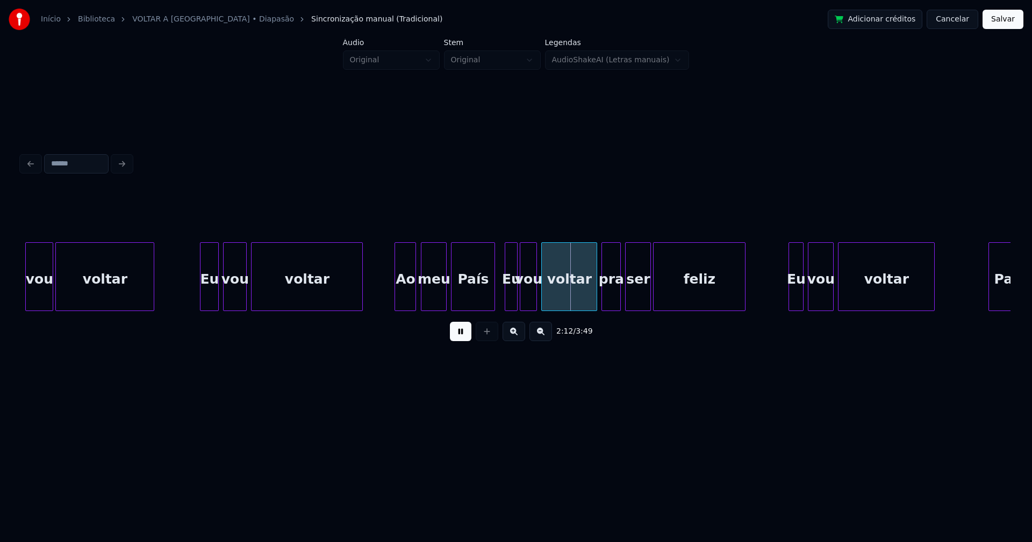
click at [492, 307] on div "vou voltar Eu vou voltar Ao meu [GEOGRAPHIC_DATA] vou voltar pra ser feliz Eu v…" at bounding box center [515, 276] width 989 height 69
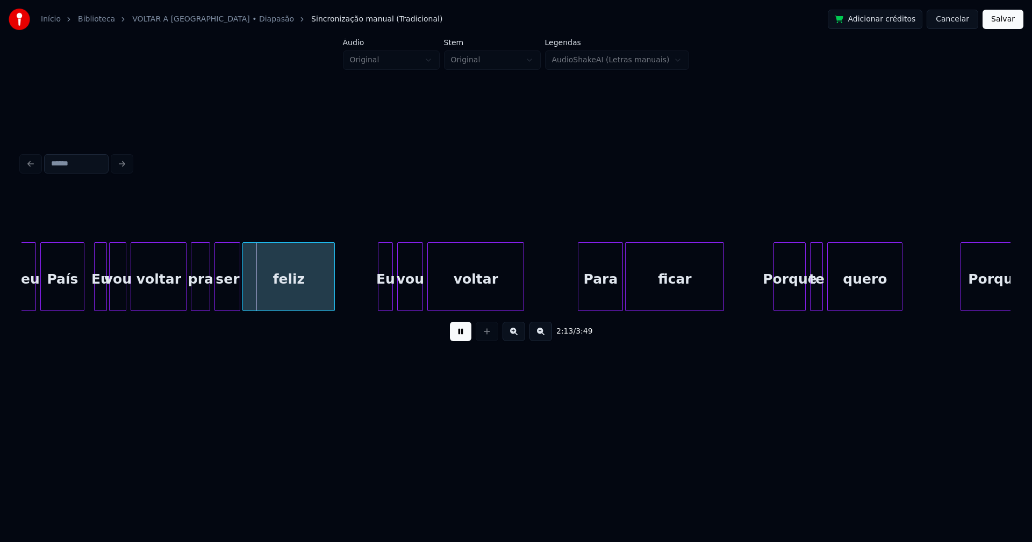
scroll to position [0, 14168]
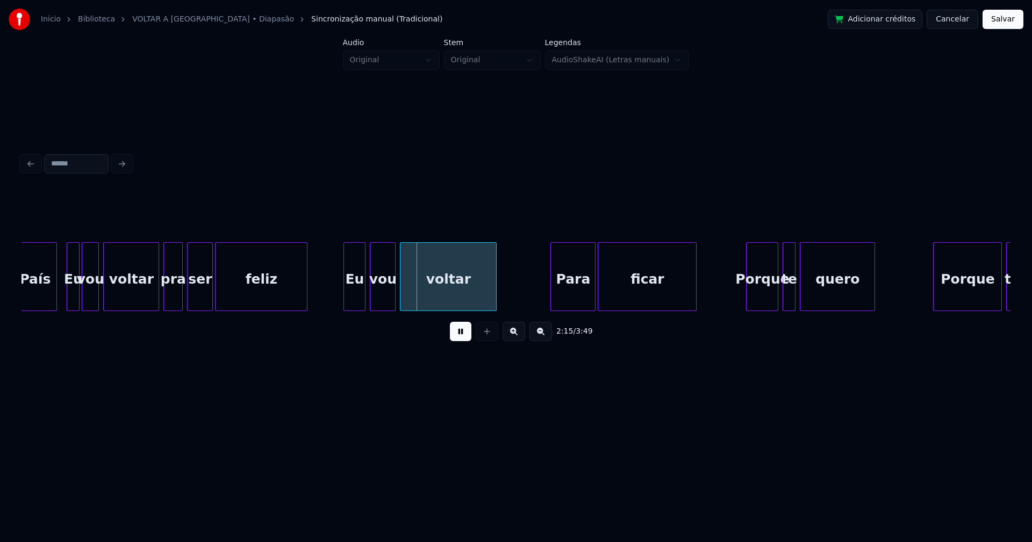
click at [345, 303] on div at bounding box center [345, 277] width 3 height 68
click at [565, 292] on div "Para" at bounding box center [570, 279] width 44 height 73
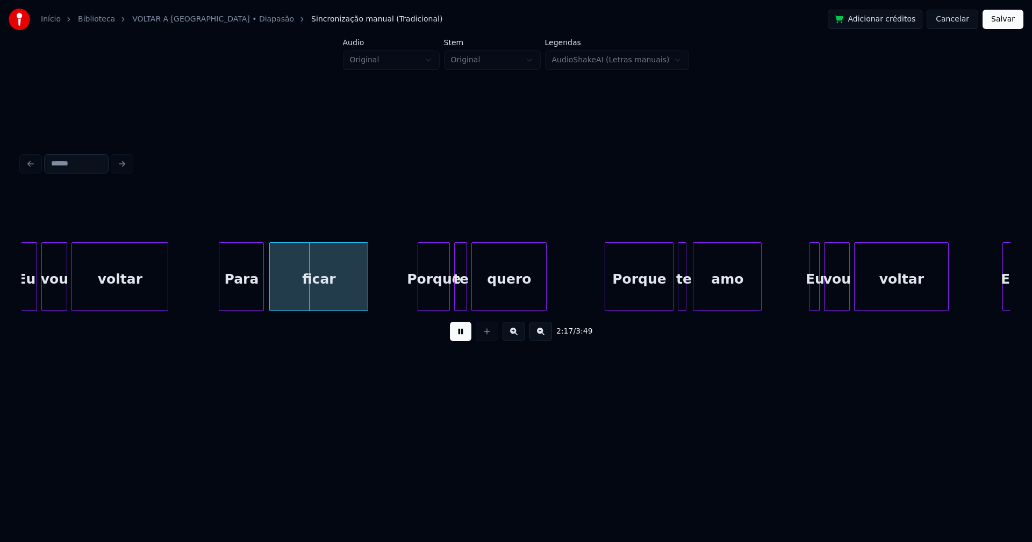
scroll to position [0, 14523]
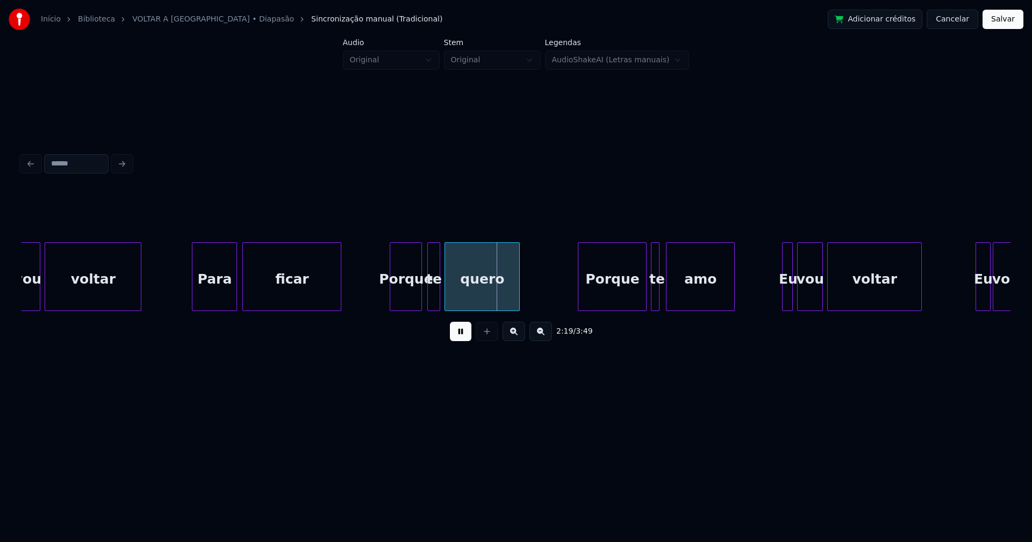
click at [405, 298] on div "Porque" at bounding box center [405, 279] width 31 height 73
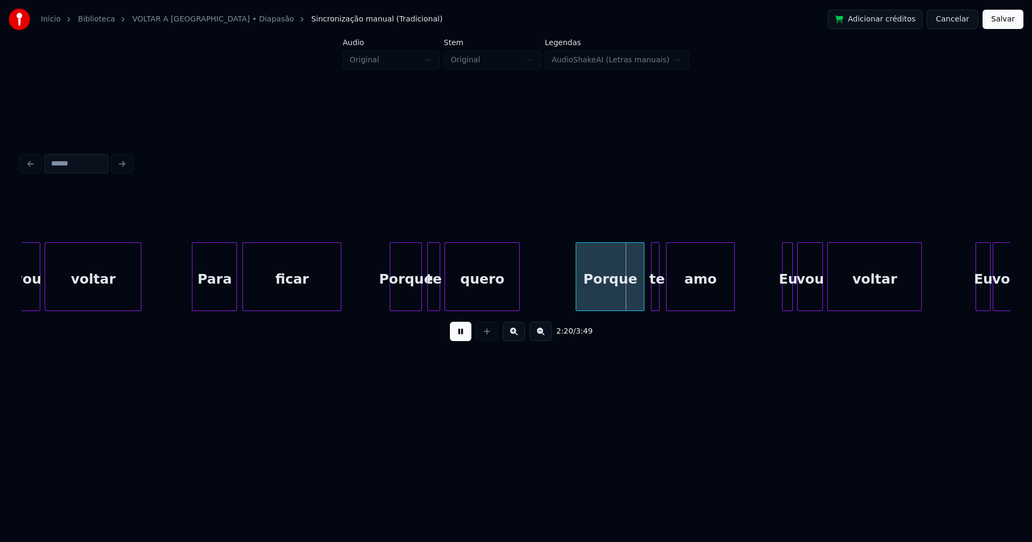
click at [632, 301] on div "Porque" at bounding box center [610, 279] width 68 height 73
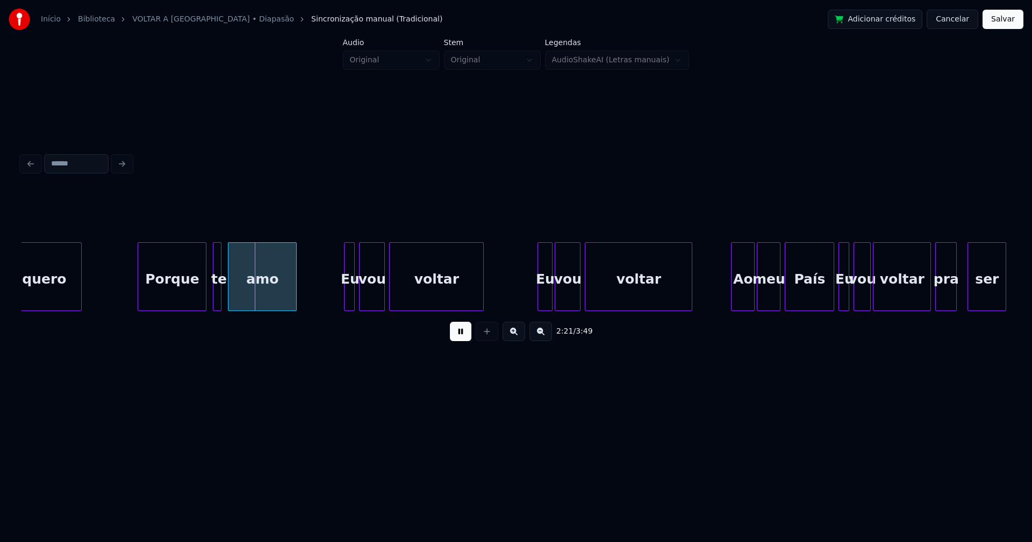
scroll to position [0, 14989]
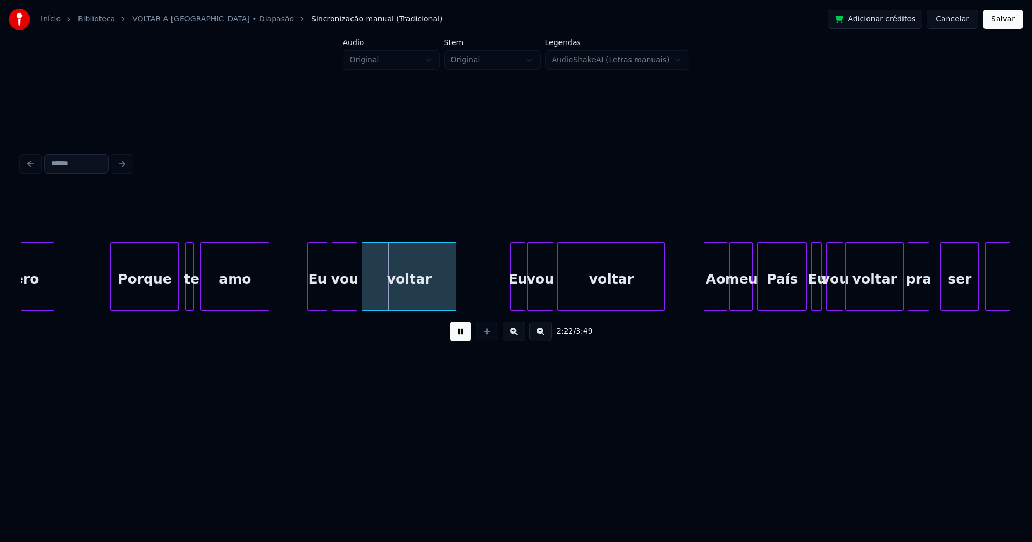
click at [309, 302] on div at bounding box center [309, 277] width 3 height 68
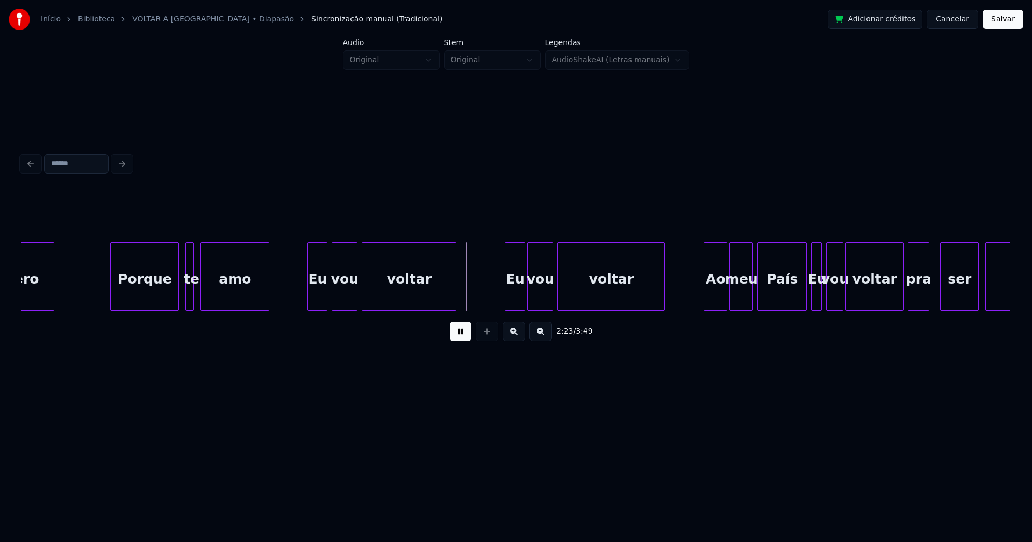
click at [507, 301] on div at bounding box center [506, 277] width 3 height 68
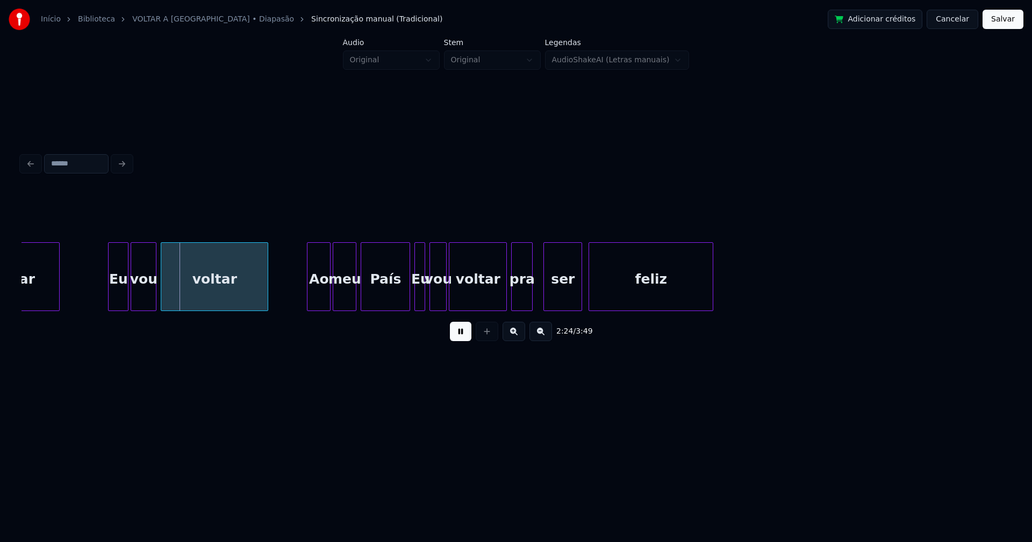
scroll to position [0, 15522]
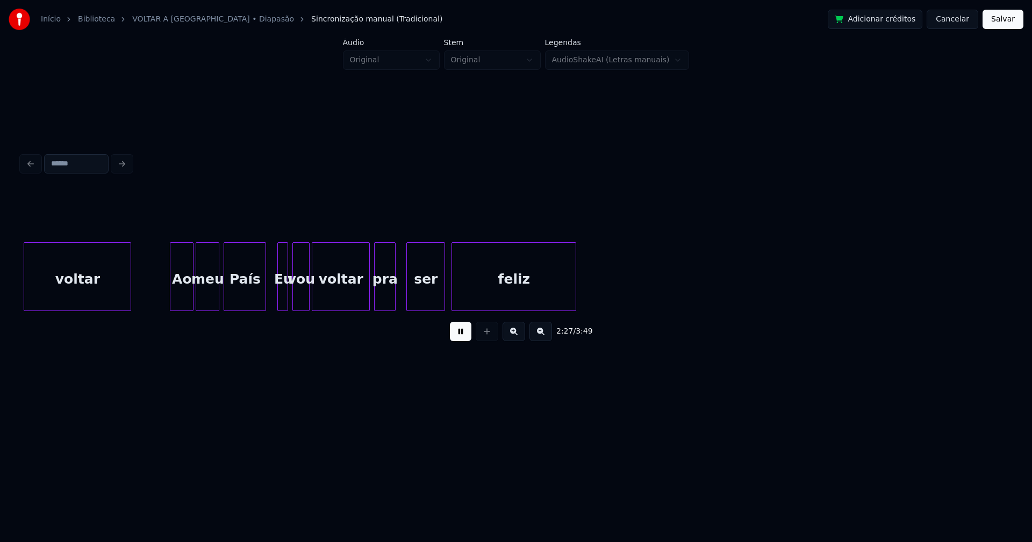
click at [265, 304] on div at bounding box center [263, 277] width 3 height 68
click at [276, 302] on div at bounding box center [276, 277] width 3 height 68
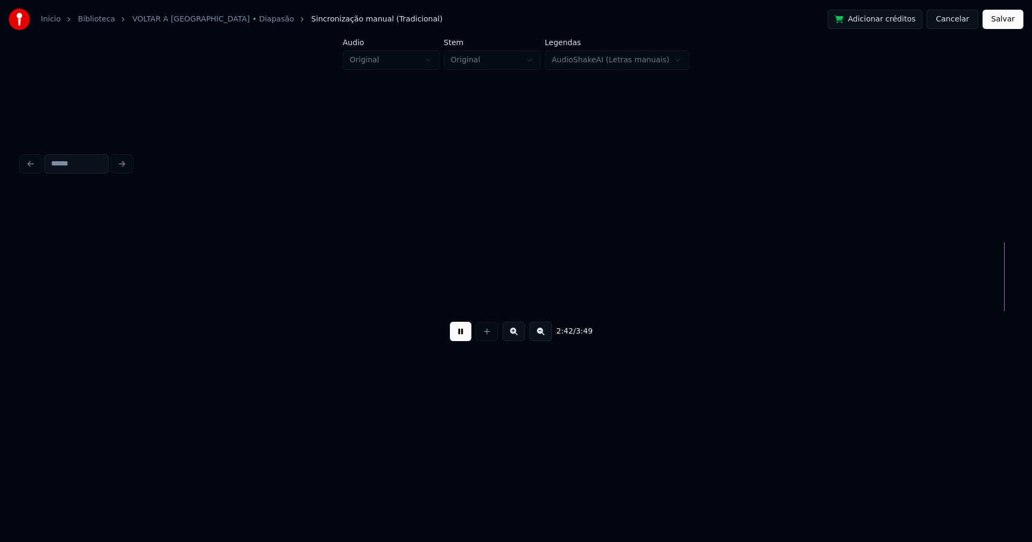
scroll to position [0, 17501]
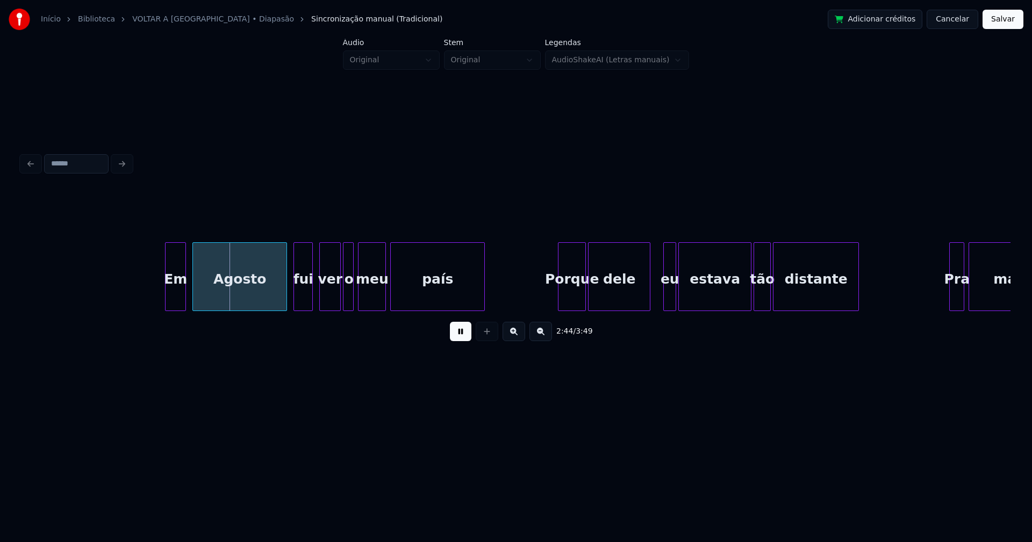
click at [168, 296] on div at bounding box center [167, 277] width 3 height 68
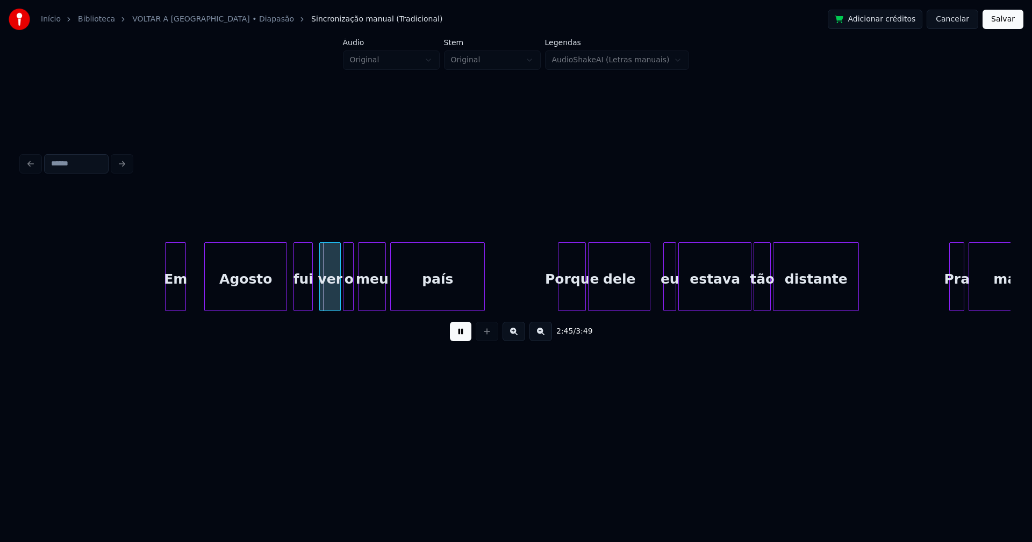
click at [205, 294] on div at bounding box center [206, 277] width 3 height 68
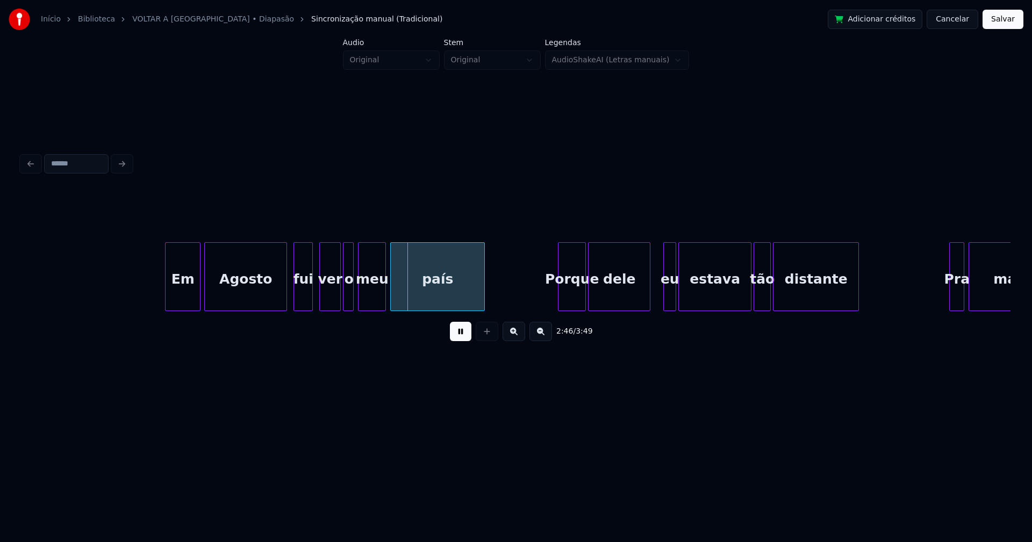
click at [199, 290] on div at bounding box center [198, 277] width 3 height 68
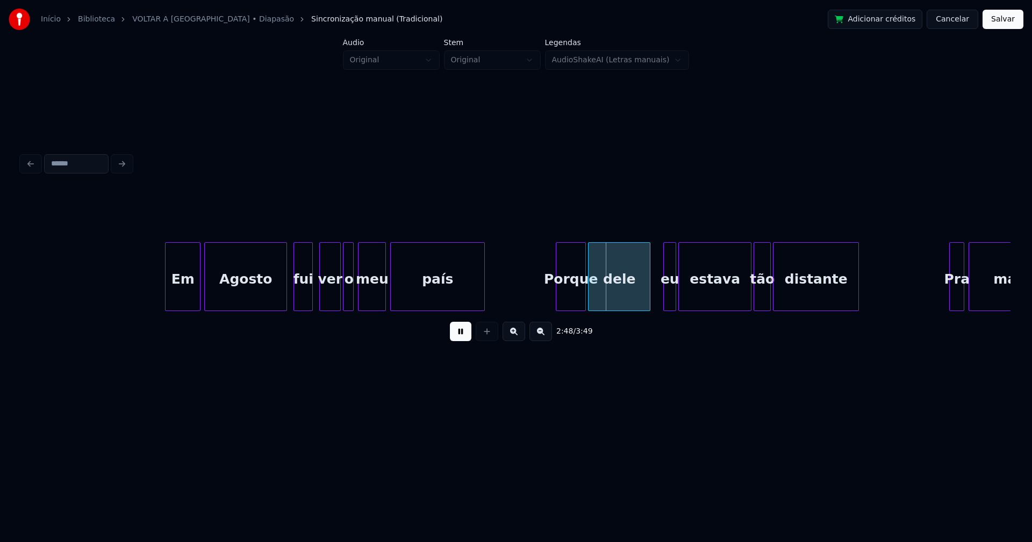
click at [558, 299] on div at bounding box center [557, 277] width 3 height 68
click at [662, 301] on div at bounding box center [662, 277] width 3 height 68
click at [707, 296] on div at bounding box center [706, 277] width 3 height 68
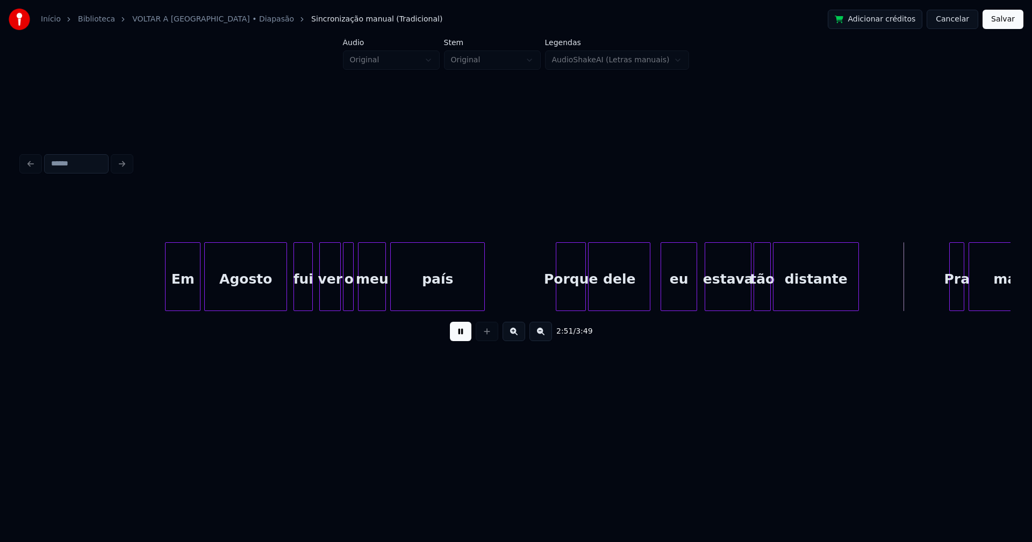
click at [695, 295] on div at bounding box center [694, 277] width 3 height 68
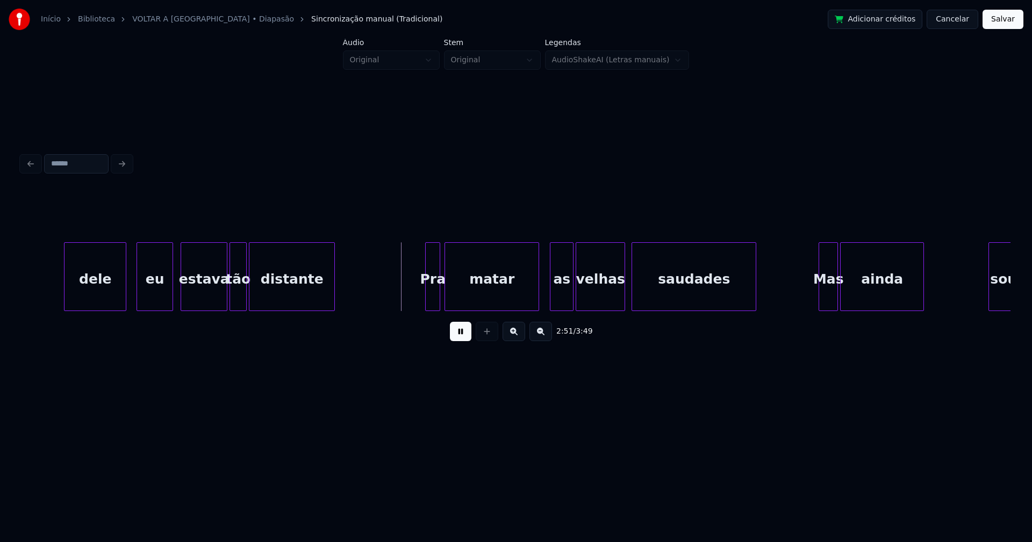
scroll to position [0, 18065]
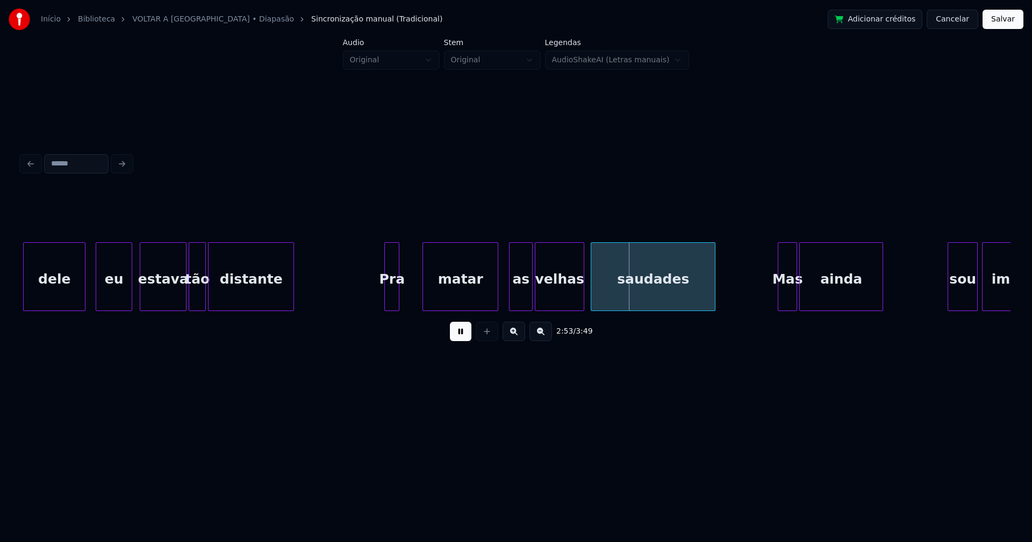
click at [426, 291] on div at bounding box center [424, 277] width 3 height 68
click at [416, 290] on div at bounding box center [415, 277] width 3 height 68
click at [520, 298] on div "as" at bounding box center [517, 279] width 23 height 73
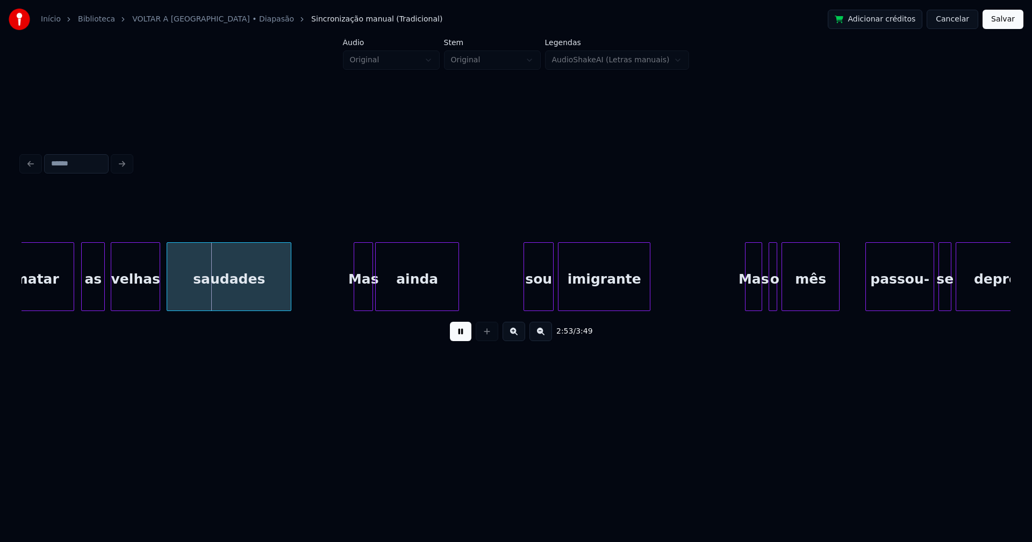
scroll to position [0, 18531]
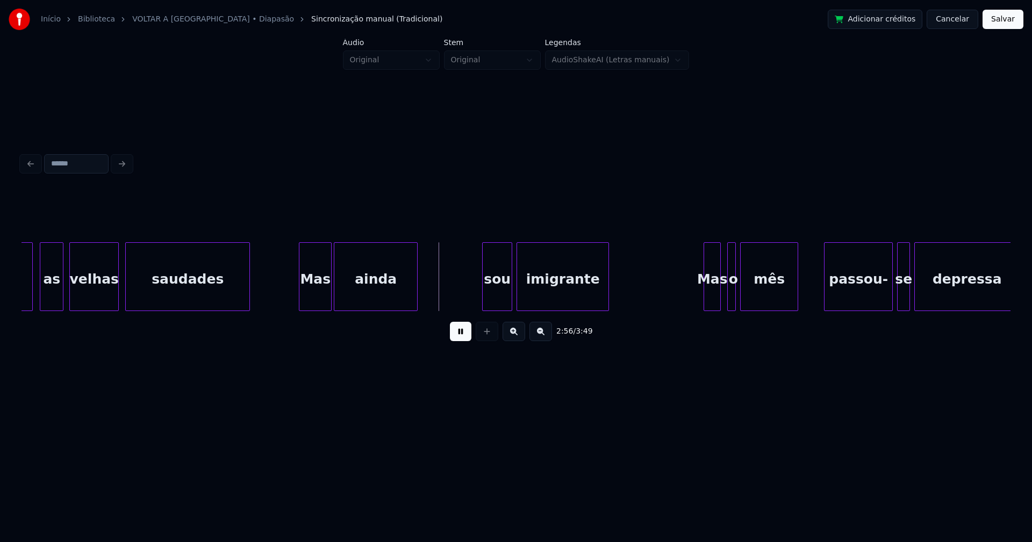
click at [301, 302] on div at bounding box center [300, 277] width 3 height 68
click at [469, 300] on div at bounding box center [470, 277] width 3 height 68
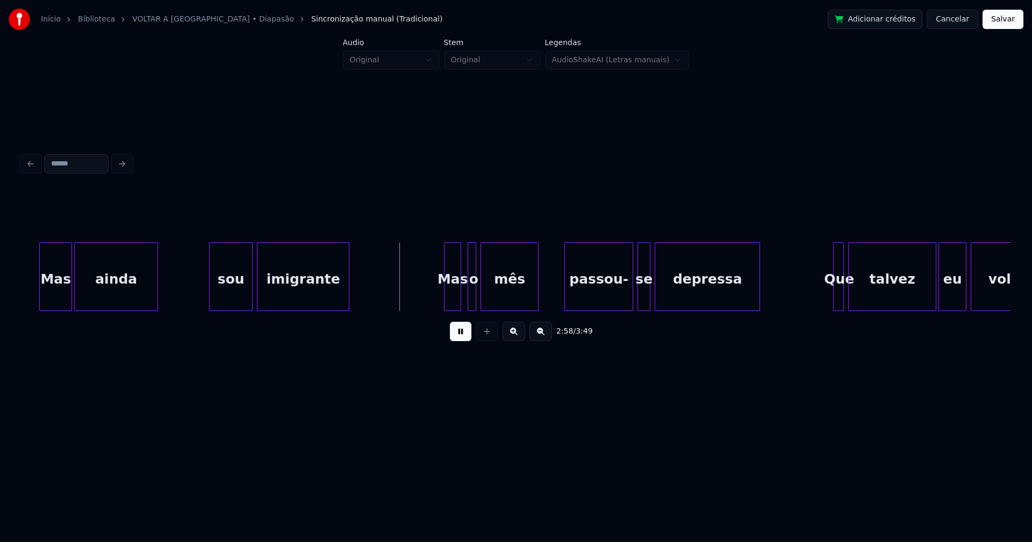
scroll to position [0, 18804]
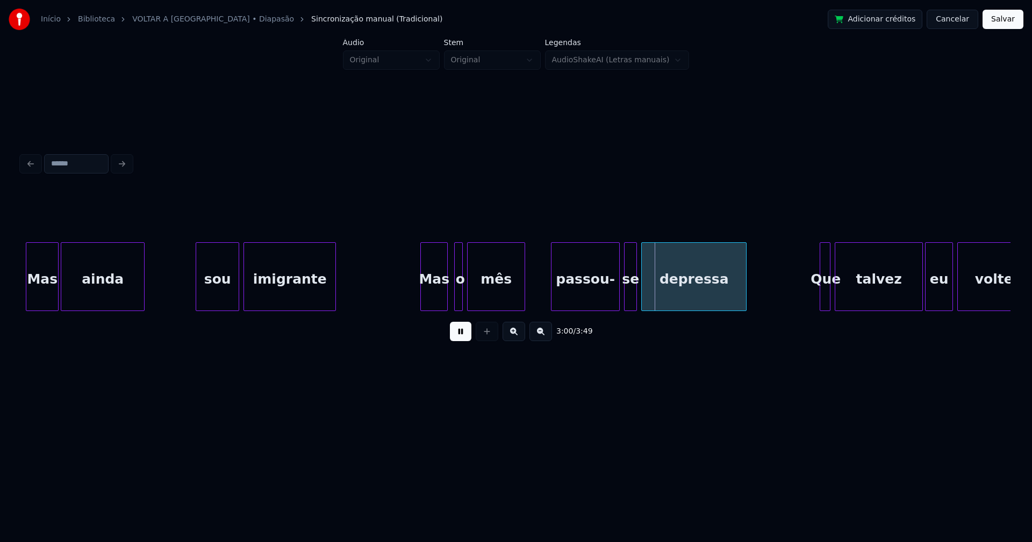
click at [422, 308] on div "Mas ainda sou imigrante Mas o mês passou- se depressa Que talvez eu volte" at bounding box center [515, 276] width 989 height 69
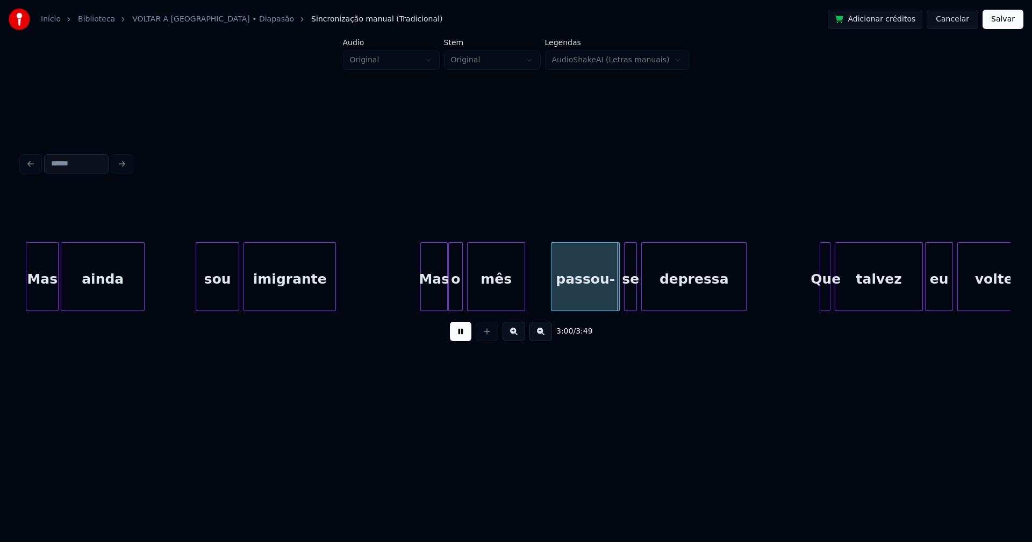
click at [449, 305] on div at bounding box center [450, 277] width 3 height 68
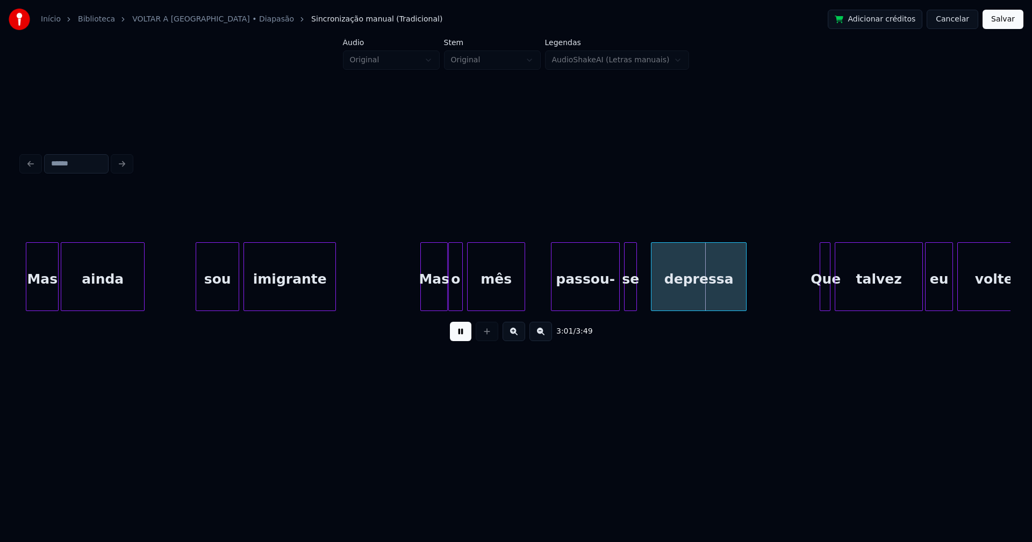
click at [652, 294] on div at bounding box center [652, 277] width 3 height 68
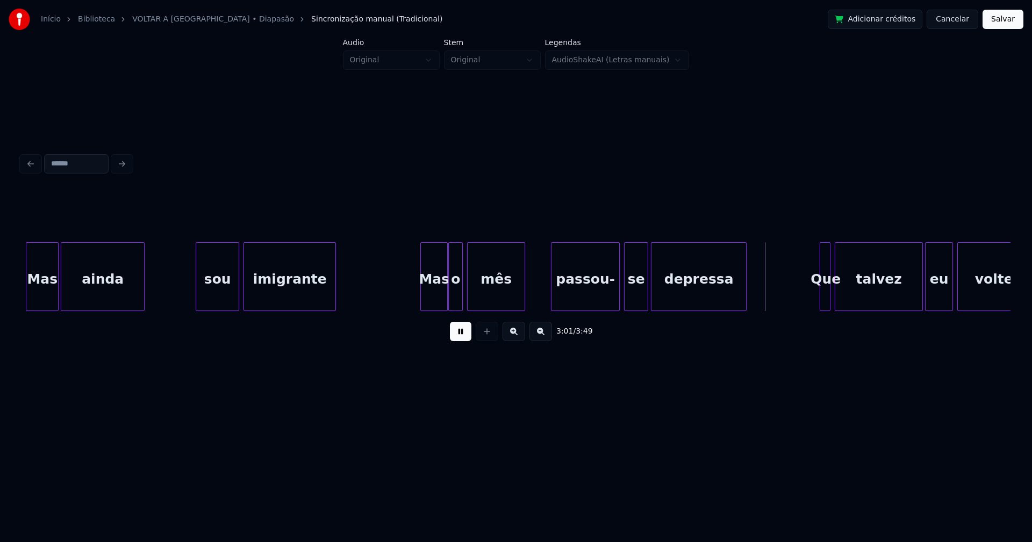
click at [645, 293] on div at bounding box center [645, 277] width 3 height 68
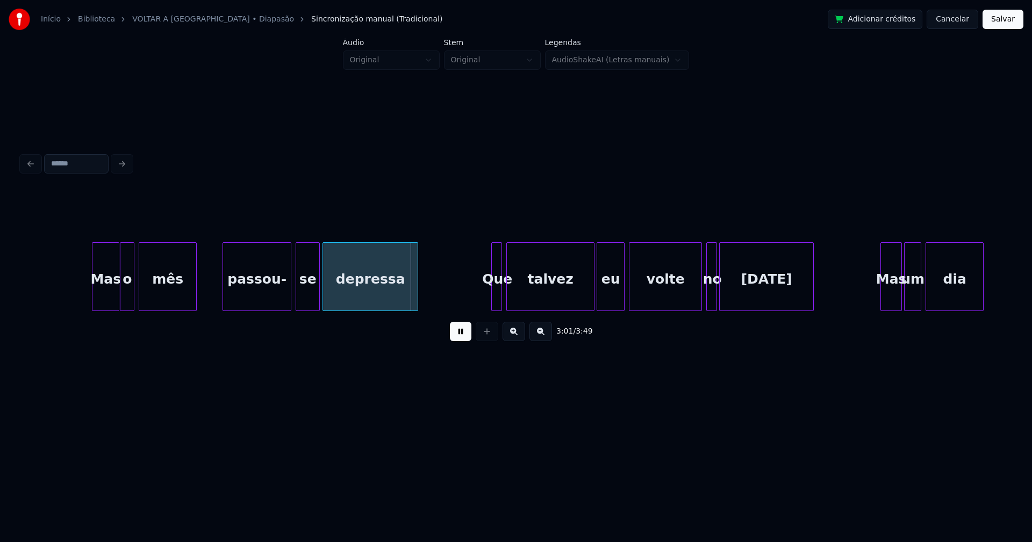
scroll to position [0, 19173]
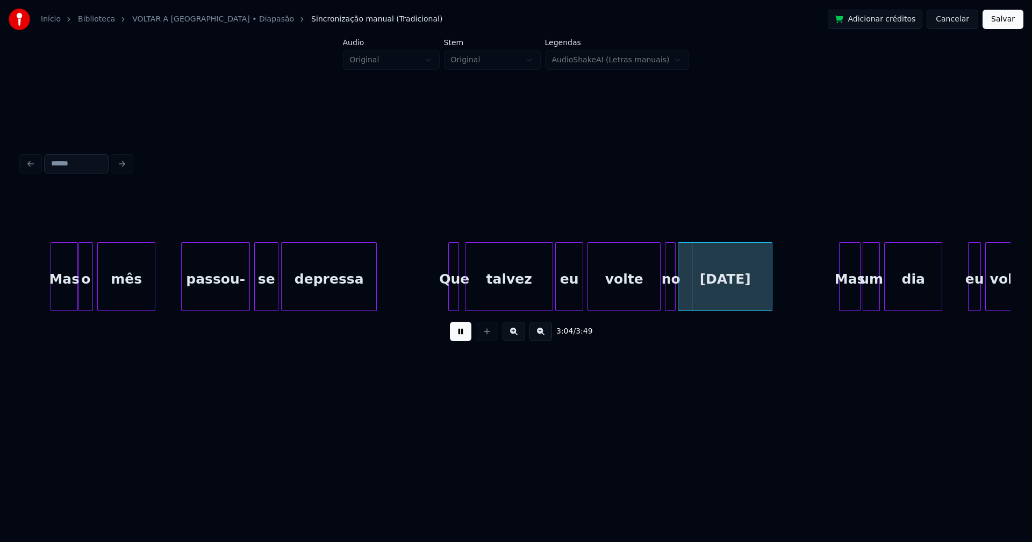
click at [448, 299] on div "Que" at bounding box center [453, 276] width 11 height 69
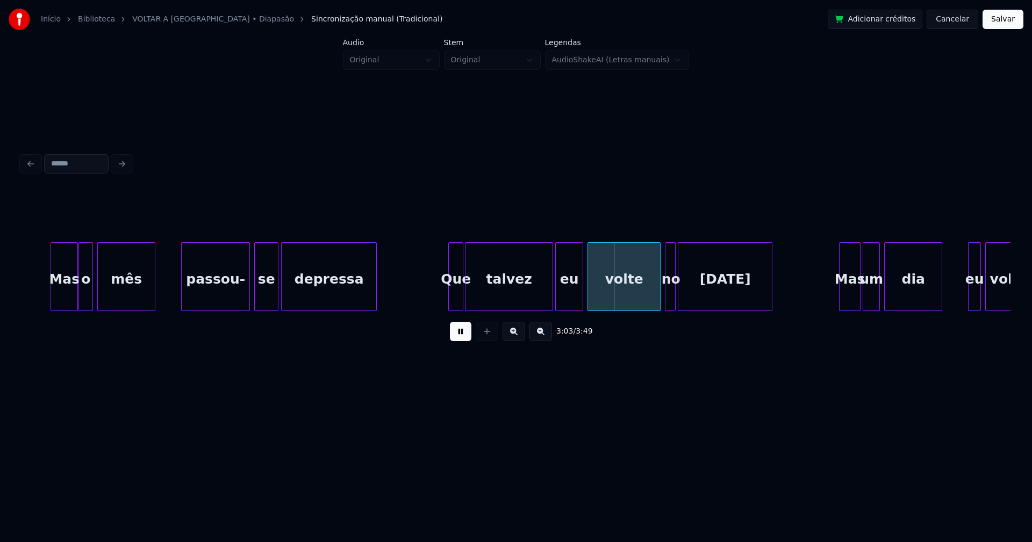
click at [462, 295] on div at bounding box center [460, 277] width 3 height 68
click at [644, 303] on div at bounding box center [642, 277] width 3 height 68
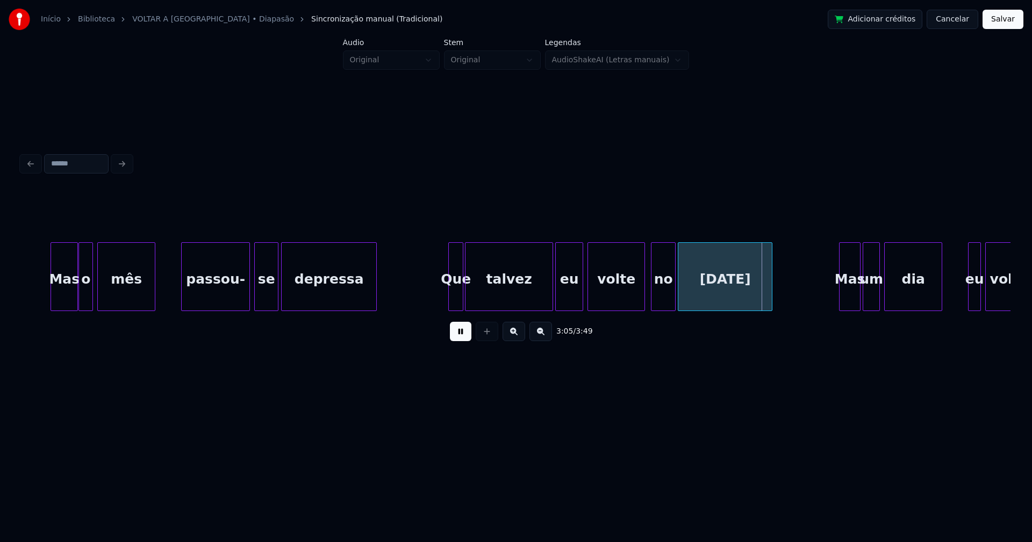
click at [653, 308] on div "Mas o mês passou- se depressa Que talvez eu volte no [DATE] Mas um dia eu volto" at bounding box center [515, 276] width 989 height 69
click at [697, 293] on div at bounding box center [696, 277] width 3 height 68
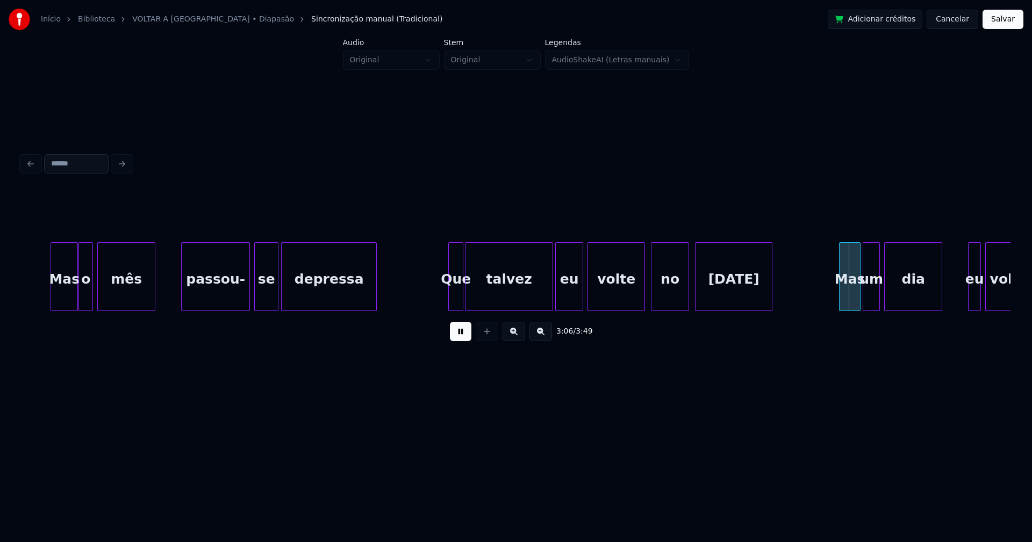
click at [688, 291] on div at bounding box center [686, 277] width 3 height 68
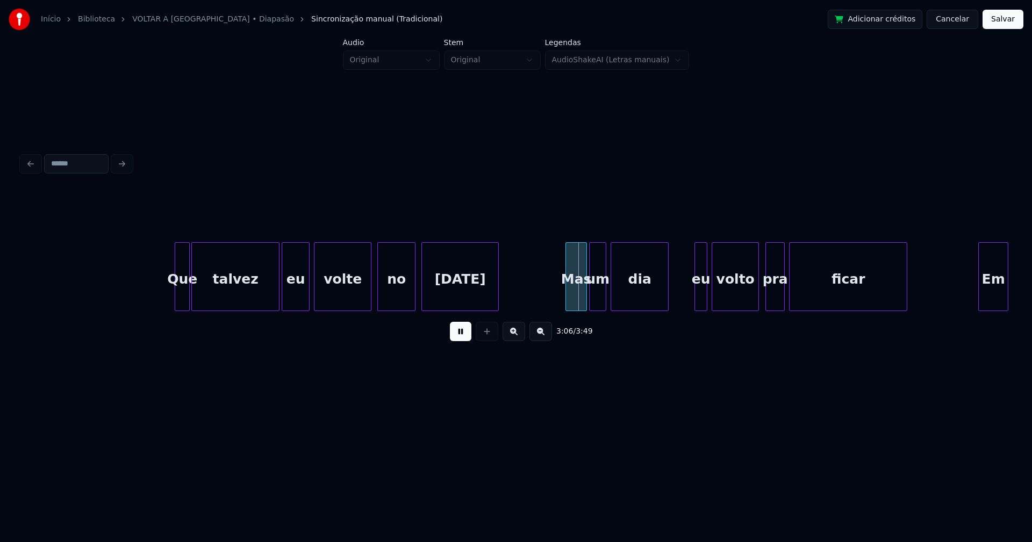
scroll to position [0, 19611]
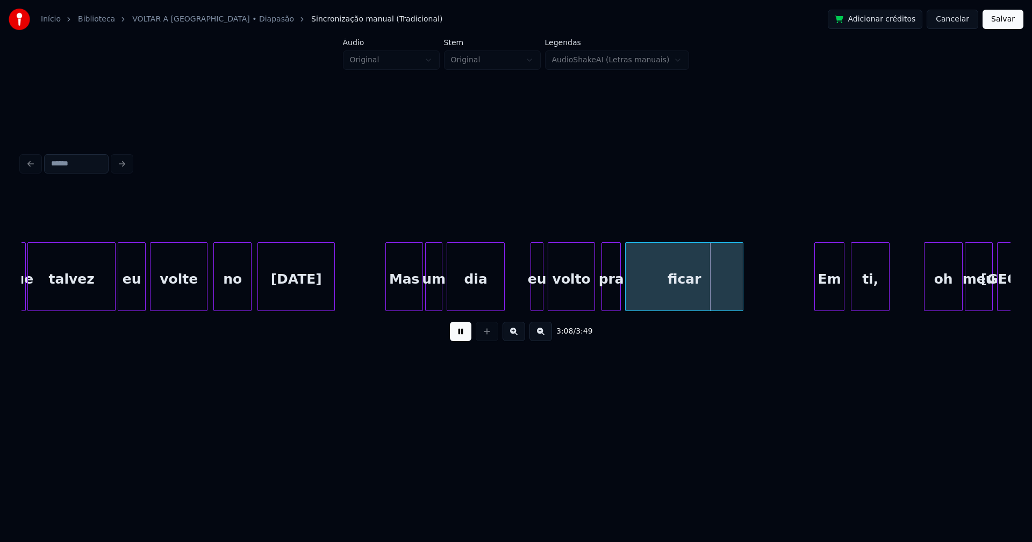
click at [386, 307] on div "Que talvez eu volte no [DATE] Mas um dia eu volto pra ficar Em ti, oh meu [GEOG…" at bounding box center [515, 276] width 989 height 69
click at [528, 299] on div at bounding box center [528, 277] width 3 height 68
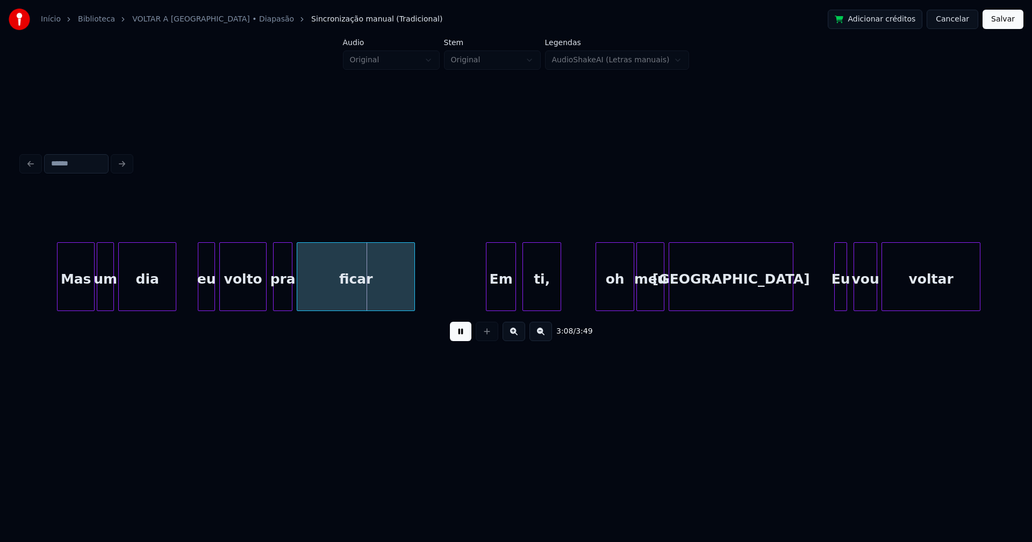
scroll to position [0, 19967]
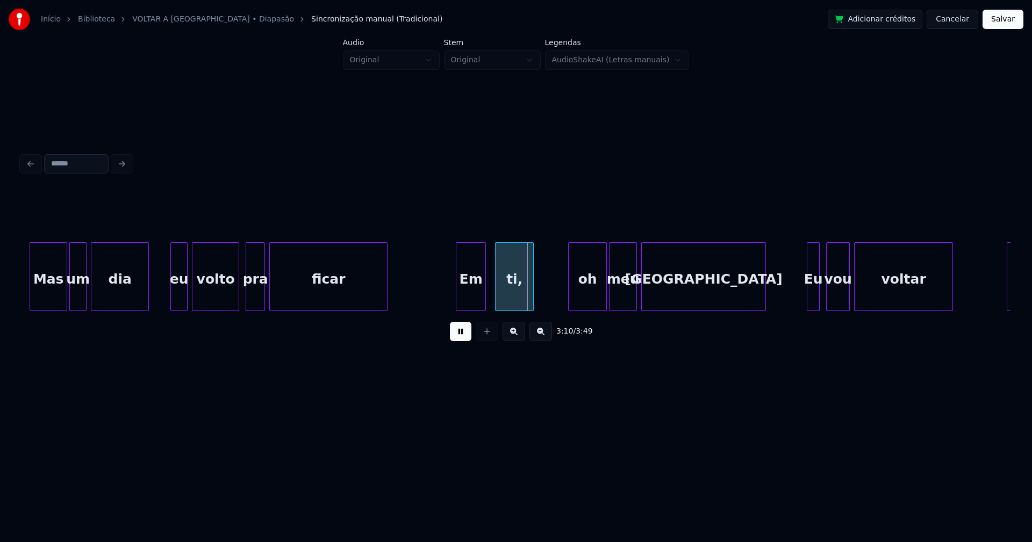
click at [476, 294] on div "Em" at bounding box center [470, 279] width 29 height 73
click at [588, 297] on div "oh" at bounding box center [585, 279] width 38 height 73
drag, startPoint x: 456, startPoint y: 339, endPoint x: 543, endPoint y: 327, distance: 87.9
click at [456, 339] on button at bounding box center [460, 331] width 21 height 19
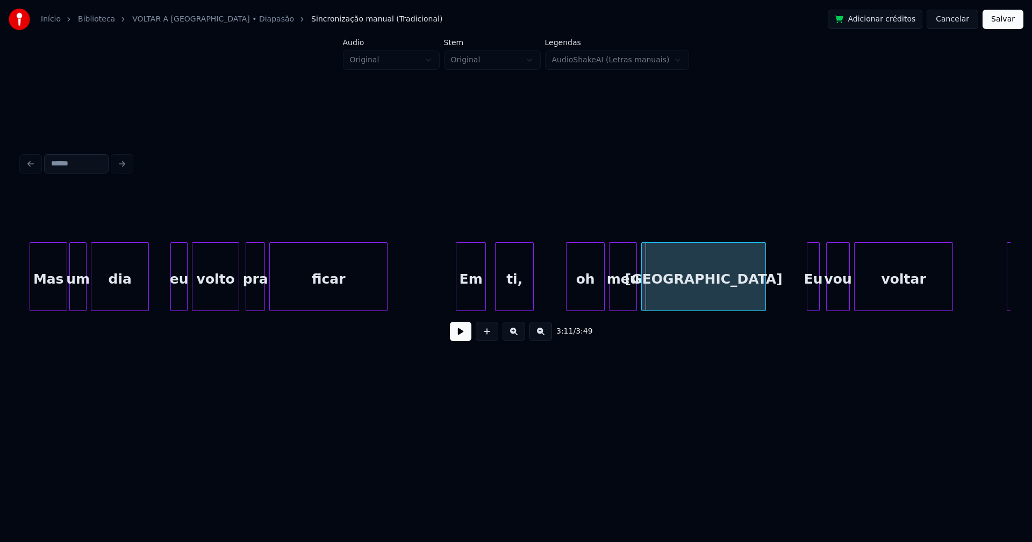
click at [579, 297] on div "oh" at bounding box center [585, 279] width 38 height 73
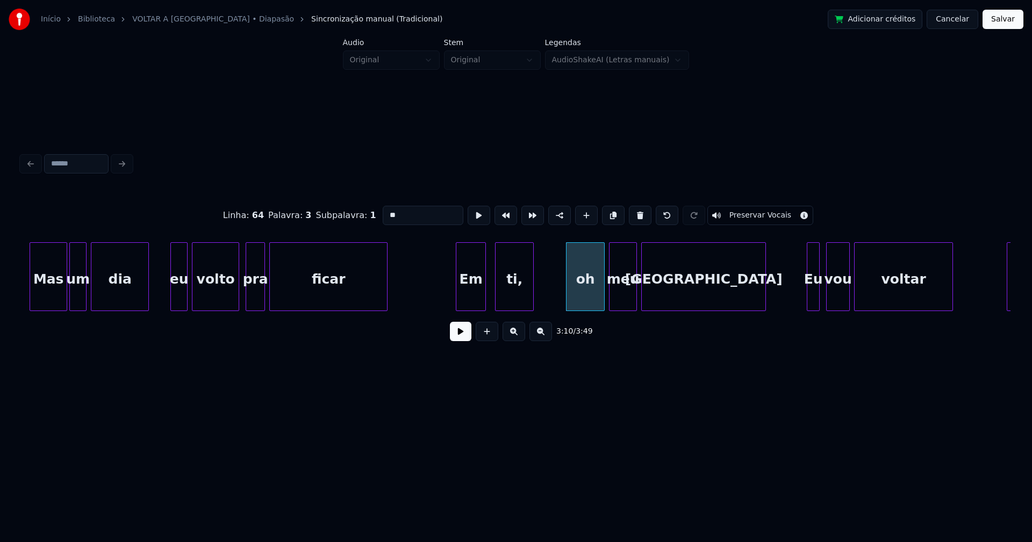
drag, startPoint x: 396, startPoint y: 213, endPoint x: 363, endPoint y: 214, distance: 32.8
click at [363, 214] on div "Linha : 64 [GEOGRAPHIC_DATA] : 3 Subpalavra : 1 ** Preservar Vocais" at bounding box center [515, 216] width 989 height 54
type input "**"
drag, startPoint x: 457, startPoint y: 335, endPoint x: 469, endPoint y: 335, distance: 11.8
click at [458, 335] on button at bounding box center [460, 331] width 21 height 19
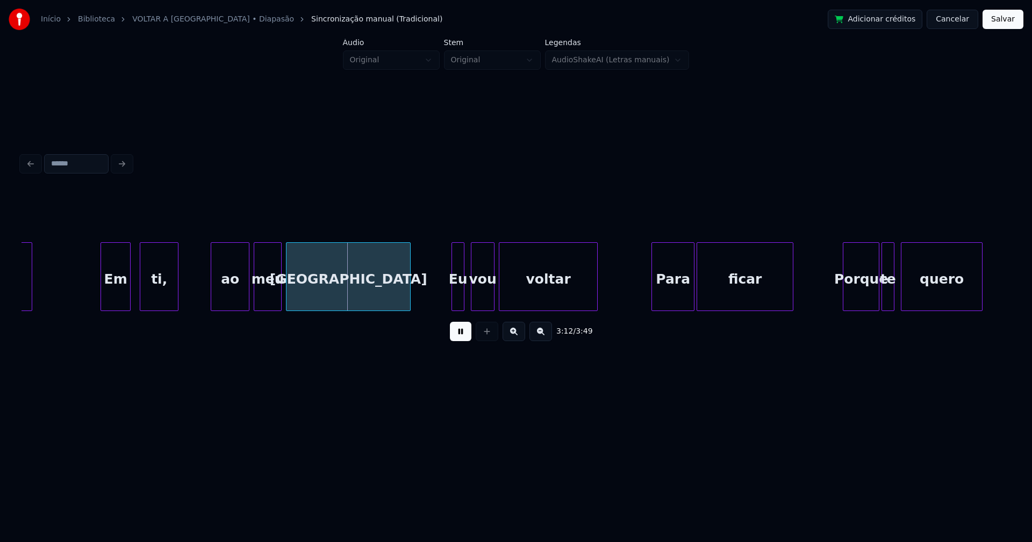
scroll to position [0, 20336]
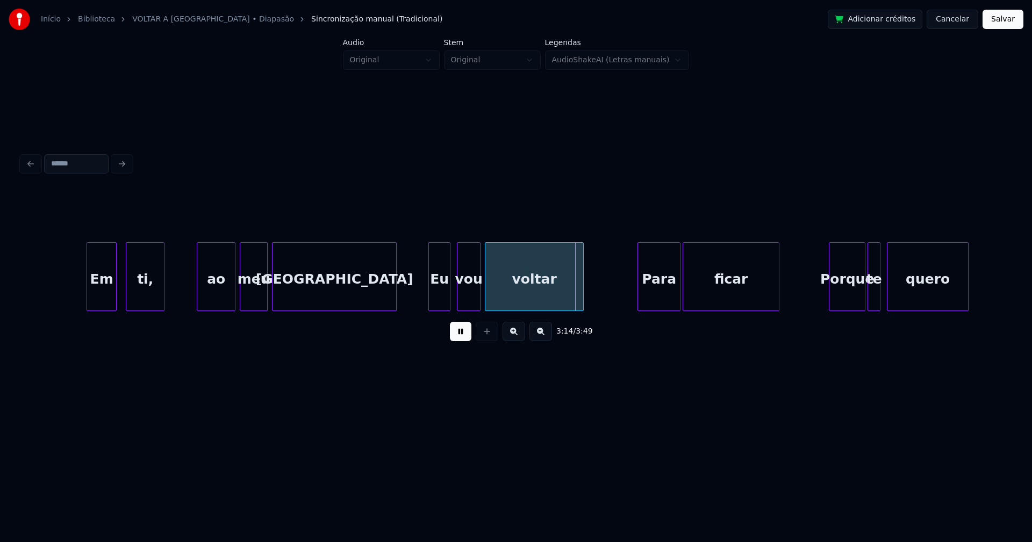
click at [431, 302] on div at bounding box center [430, 277] width 3 height 68
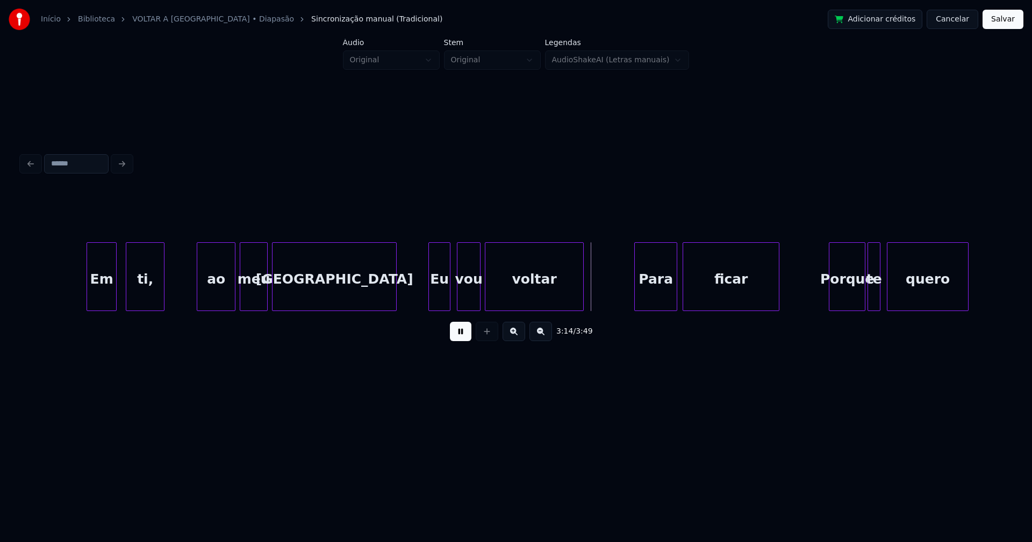
click at [656, 298] on div "Para" at bounding box center [656, 279] width 42 height 73
click at [632, 297] on div at bounding box center [631, 277] width 3 height 68
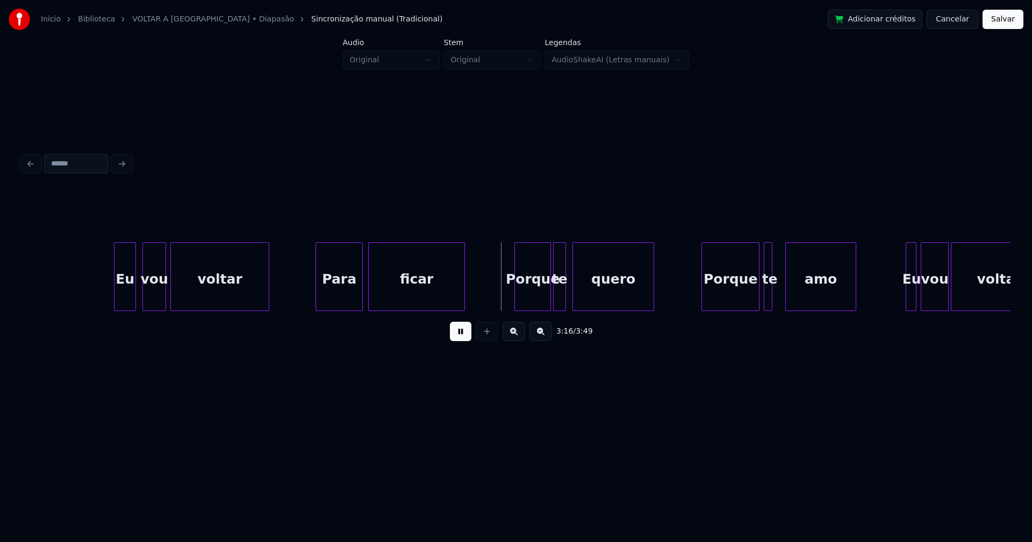
scroll to position [0, 20910]
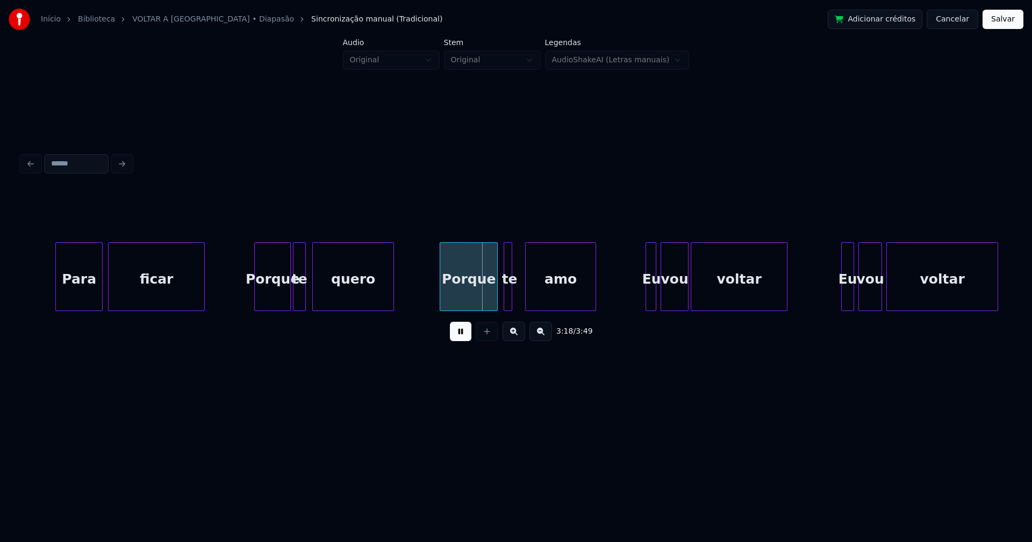
click at [475, 298] on div "Porque" at bounding box center [468, 279] width 57 height 73
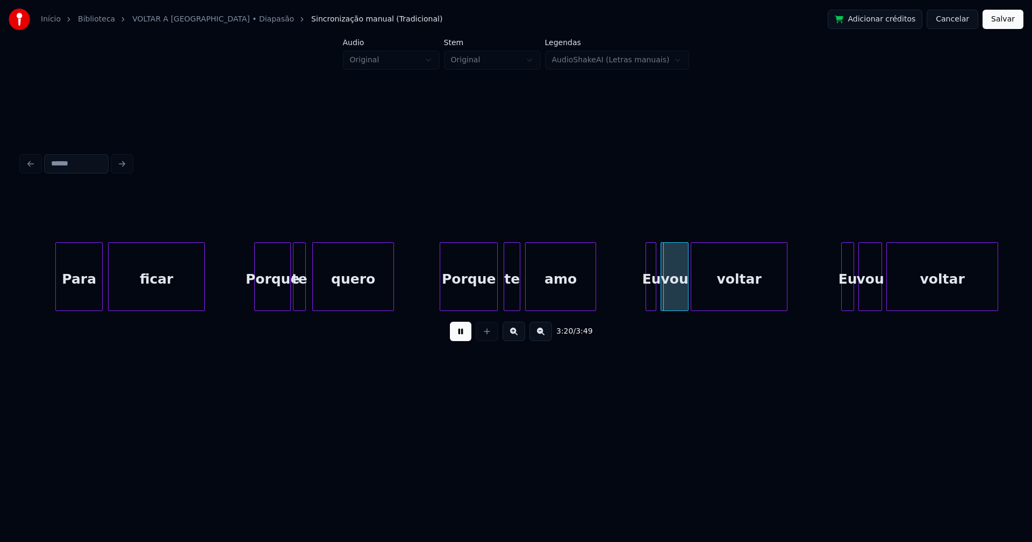
click at [519, 294] on div at bounding box center [517, 277] width 3 height 68
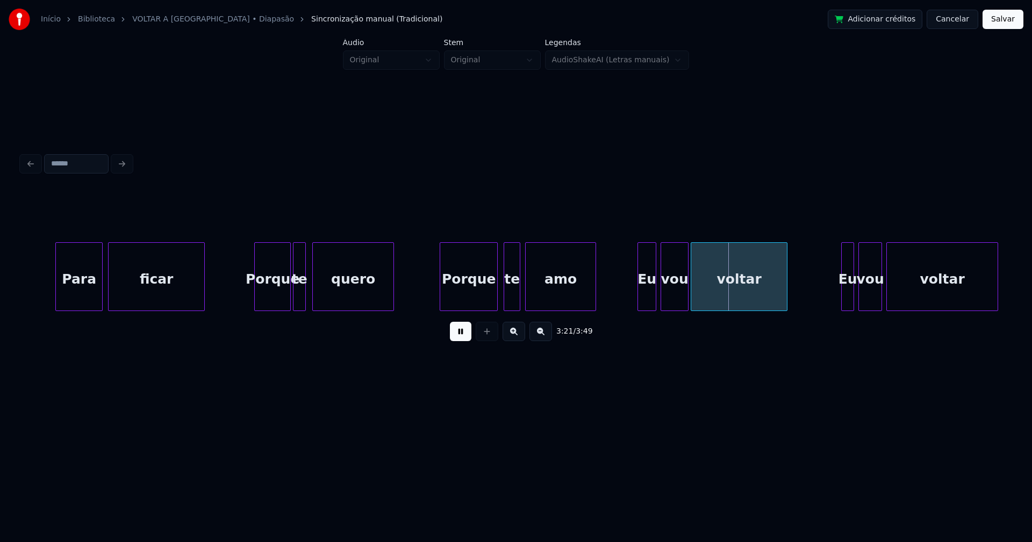
click at [639, 305] on div at bounding box center [639, 277] width 3 height 68
click at [837, 296] on div at bounding box center [837, 277] width 3 height 68
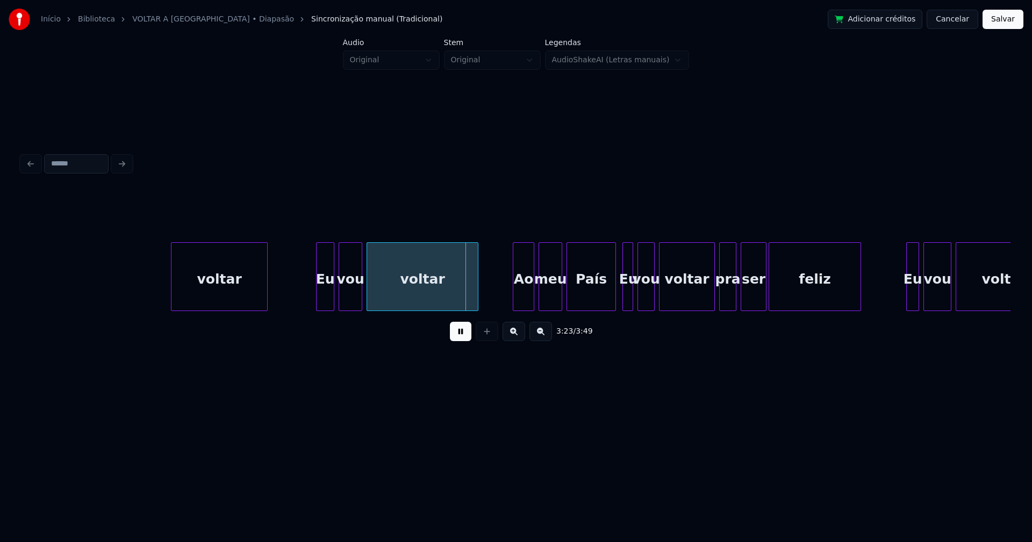
scroll to position [0, 21594]
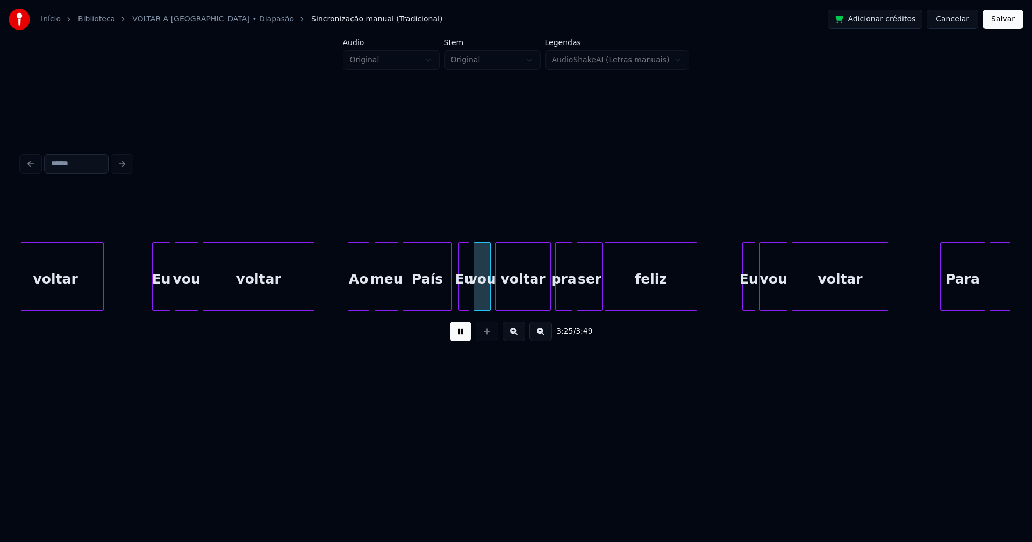
click at [360, 298] on div "Ao" at bounding box center [358, 279] width 20 height 73
click at [447, 299] on div at bounding box center [445, 277] width 3 height 68
click at [458, 305] on div at bounding box center [457, 277] width 3 height 68
click at [737, 305] on div at bounding box center [737, 277] width 3 height 68
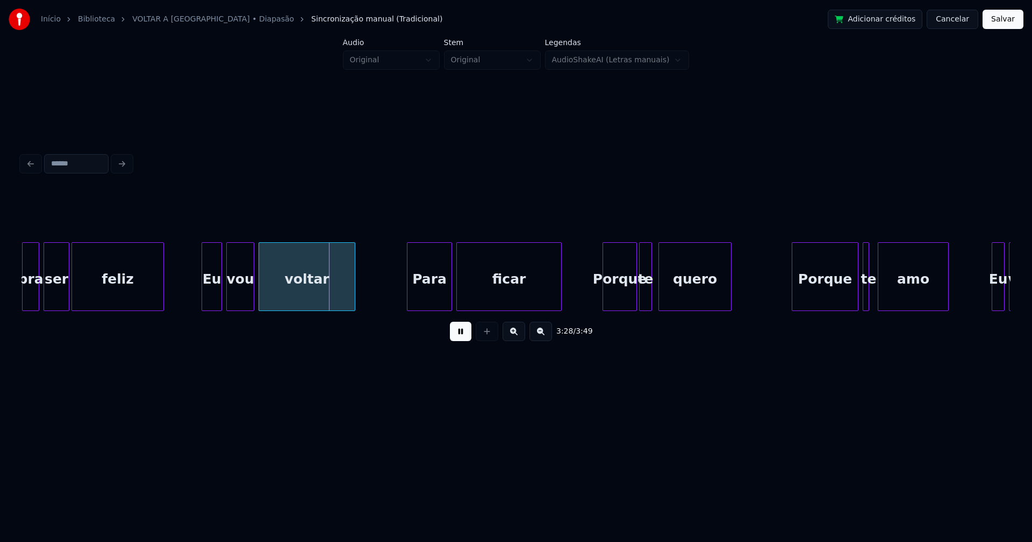
scroll to position [0, 22155]
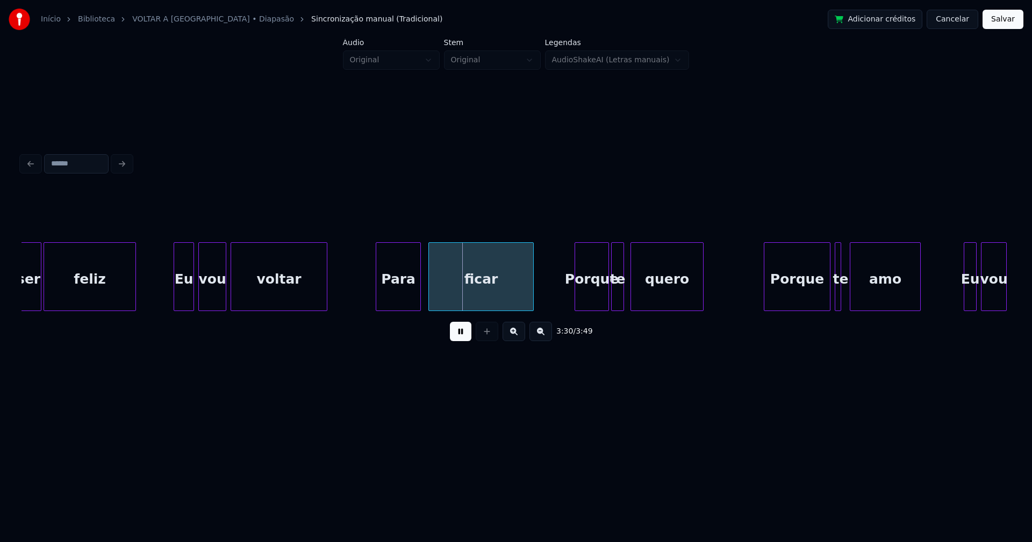
click at [407, 294] on div "Para" at bounding box center [398, 279] width 44 height 73
click at [596, 293] on div "Porque" at bounding box center [588, 279] width 33 height 73
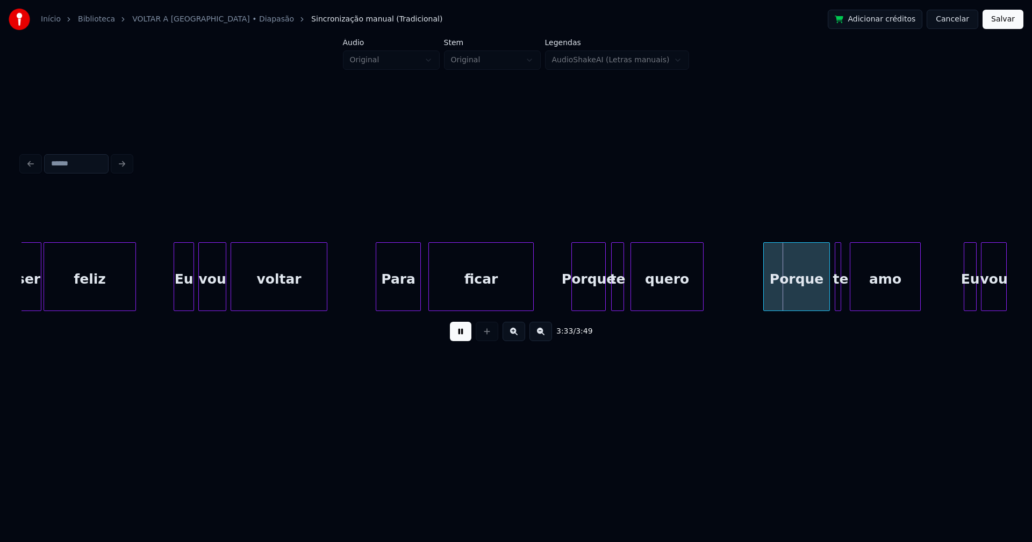
click at [789, 291] on div "Porque" at bounding box center [797, 279] width 66 height 73
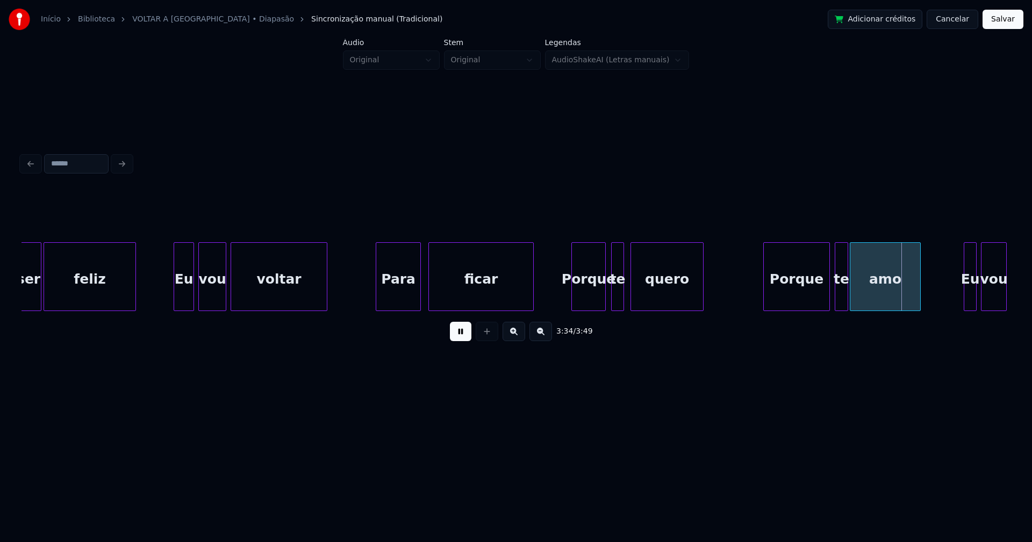
click at [845, 296] on div at bounding box center [845, 277] width 3 height 68
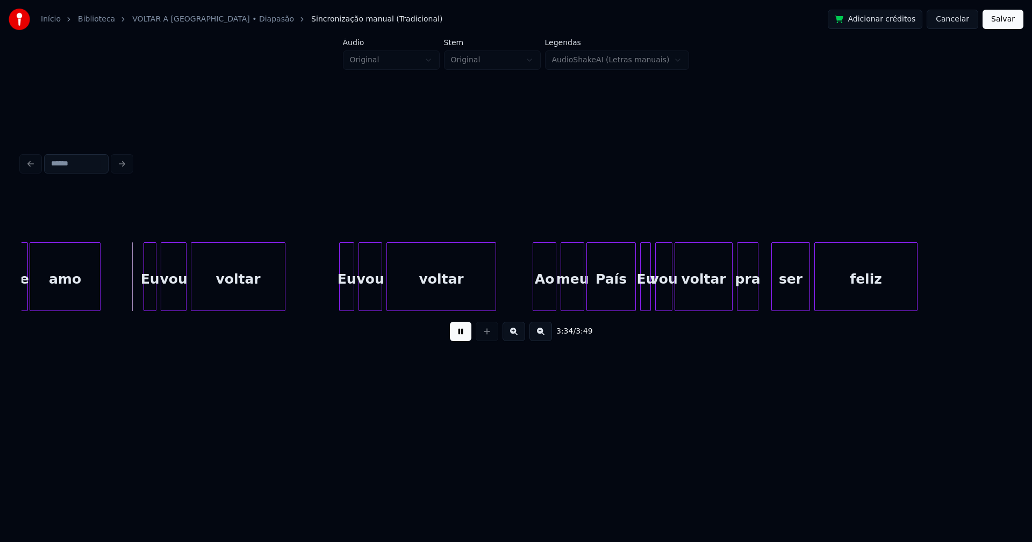
scroll to position [0, 22975]
click at [138, 300] on div at bounding box center [139, 277] width 3 height 68
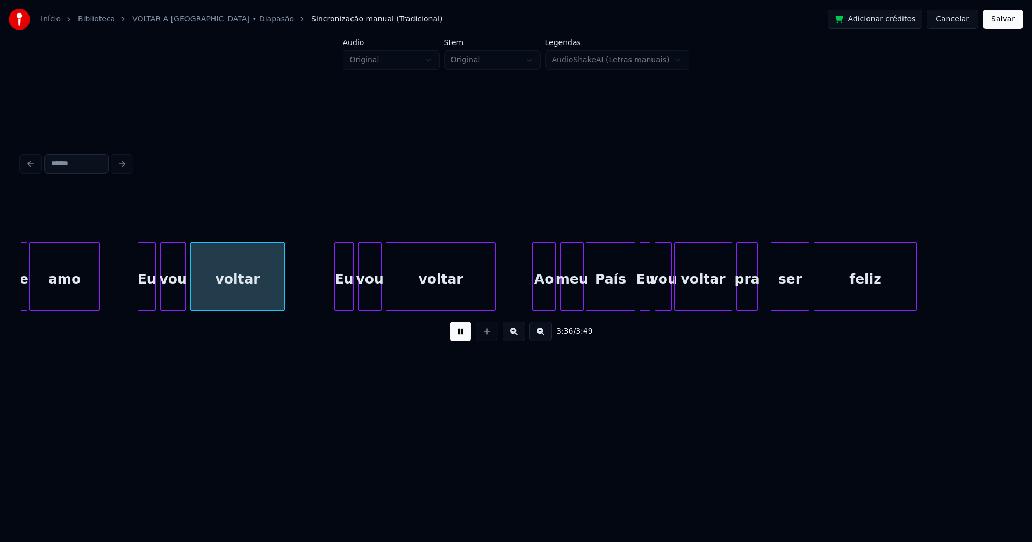
click at [335, 296] on div at bounding box center [336, 277] width 3 height 68
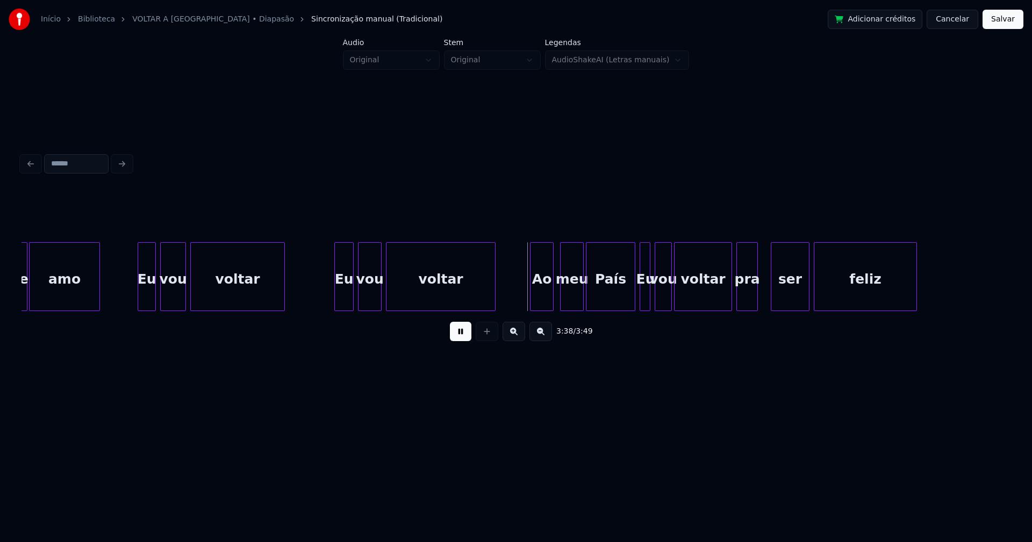
click at [544, 301] on div "Ao" at bounding box center [541, 279] width 23 height 73
click at [629, 300] on div at bounding box center [627, 277] width 3 height 68
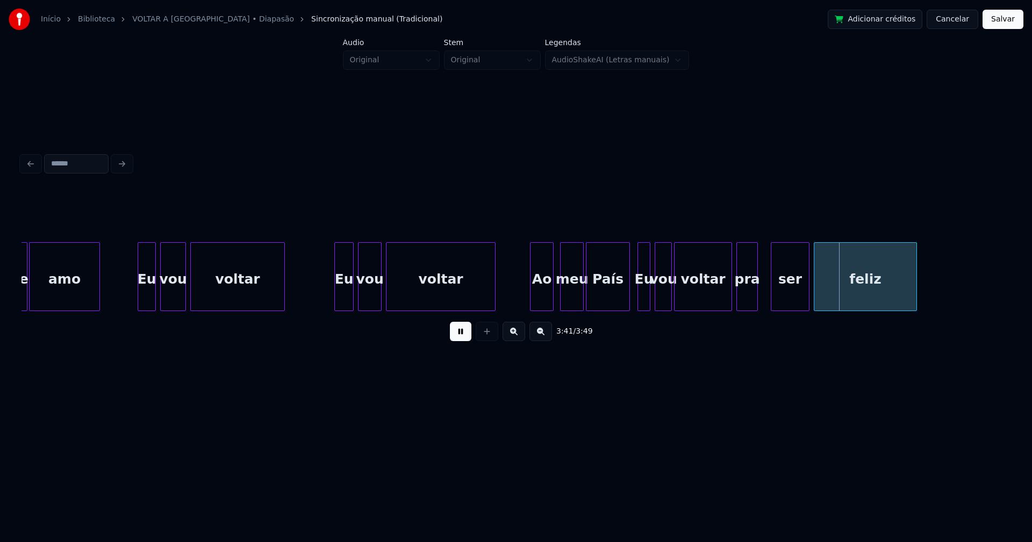
click at [639, 302] on div at bounding box center [639, 277] width 3 height 68
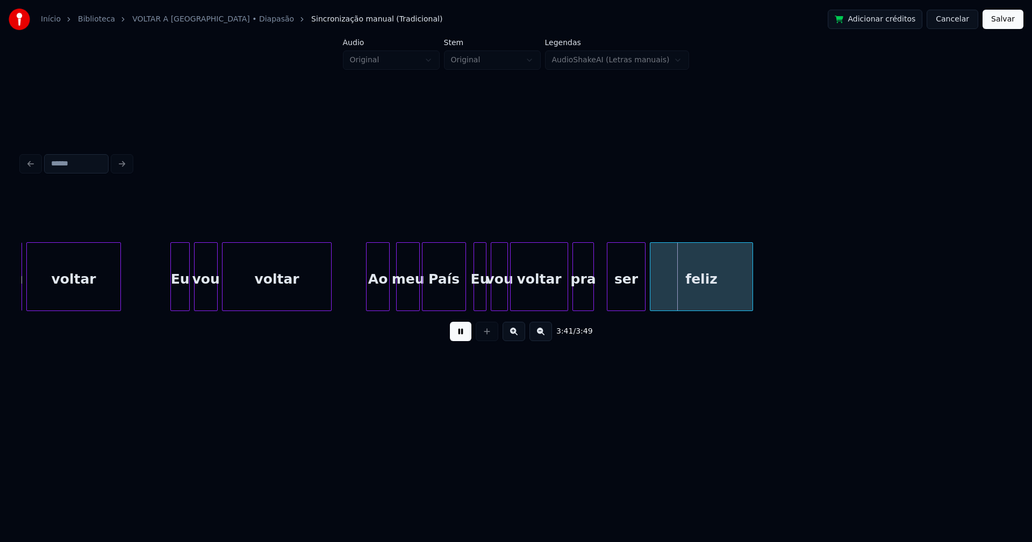
scroll to position [0, 23153]
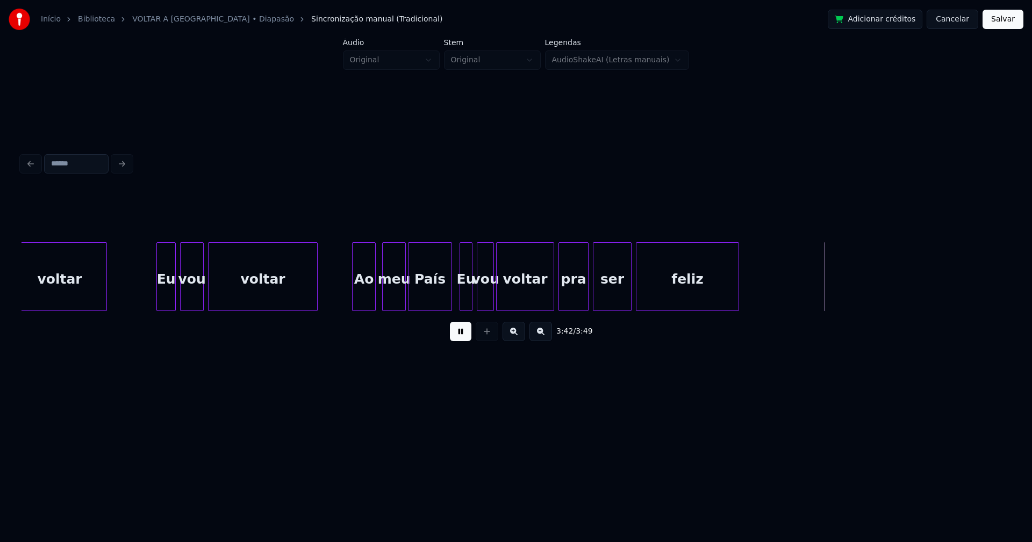
click at [587, 296] on div at bounding box center [586, 277] width 3 height 68
click at [994, 23] on button "Salvar" at bounding box center [1002, 19] width 41 height 19
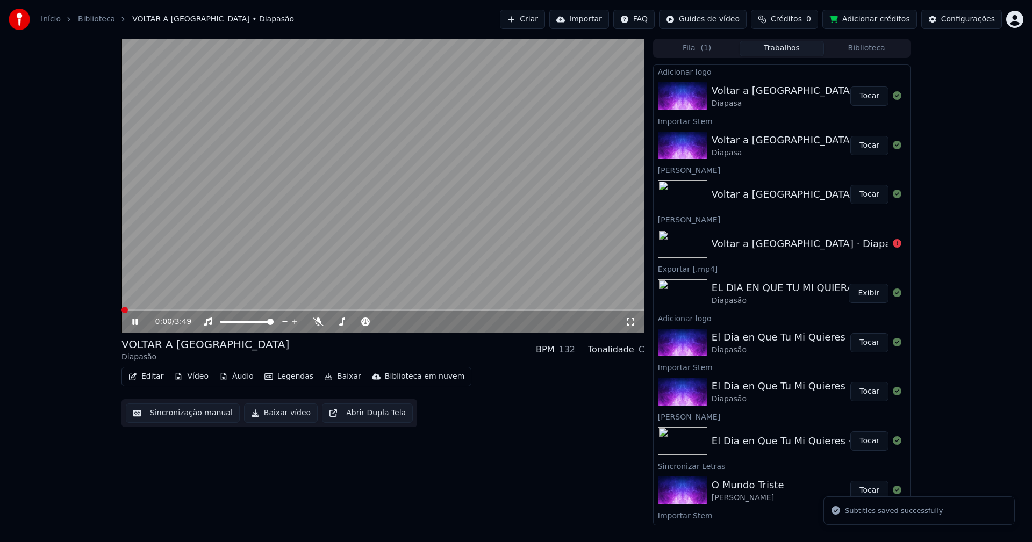
click at [626, 323] on icon at bounding box center [630, 322] width 11 height 9
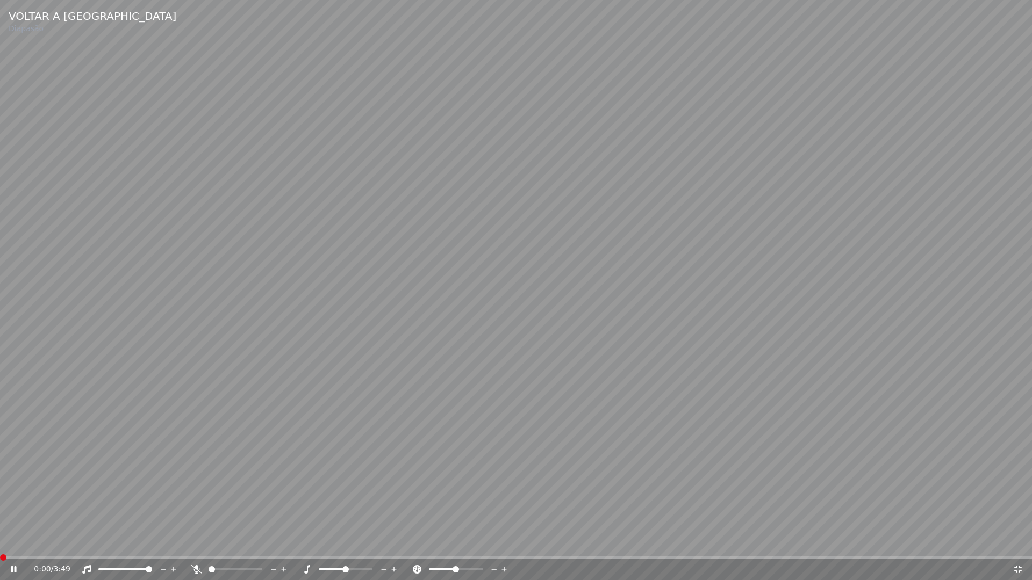
click at [1018, 542] on icon at bounding box center [1017, 569] width 11 height 9
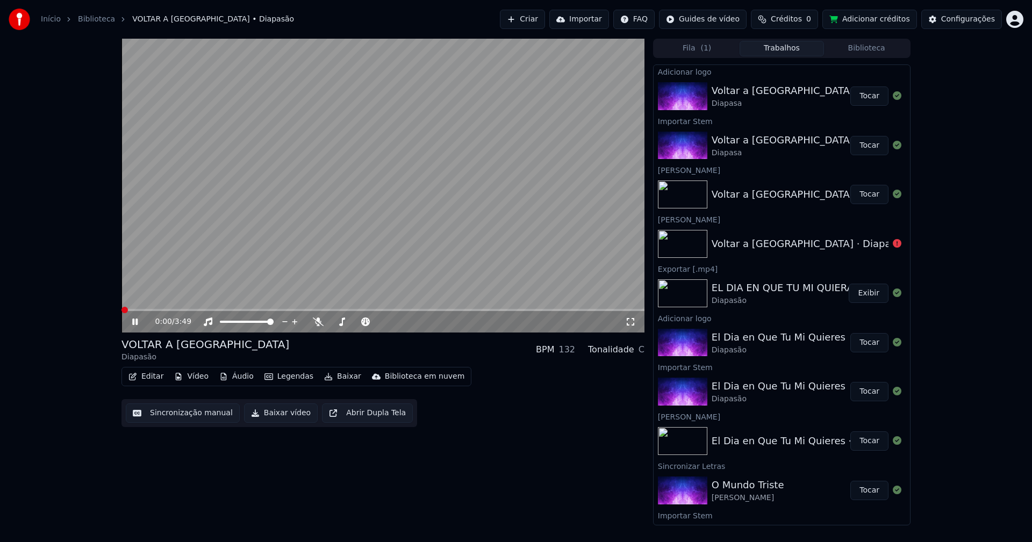
click at [134, 322] on icon at bounding box center [134, 322] width 5 height 6
click at [274, 416] on button "Baixar vídeo" at bounding box center [281, 413] width 74 height 19
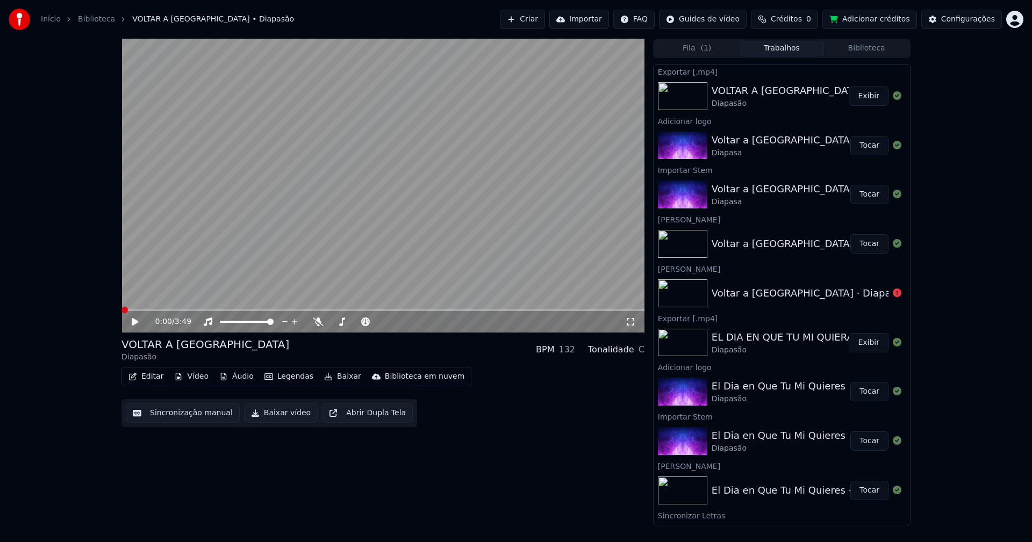
click at [876, 47] on button "Biblioteca" at bounding box center [866, 49] width 85 height 16
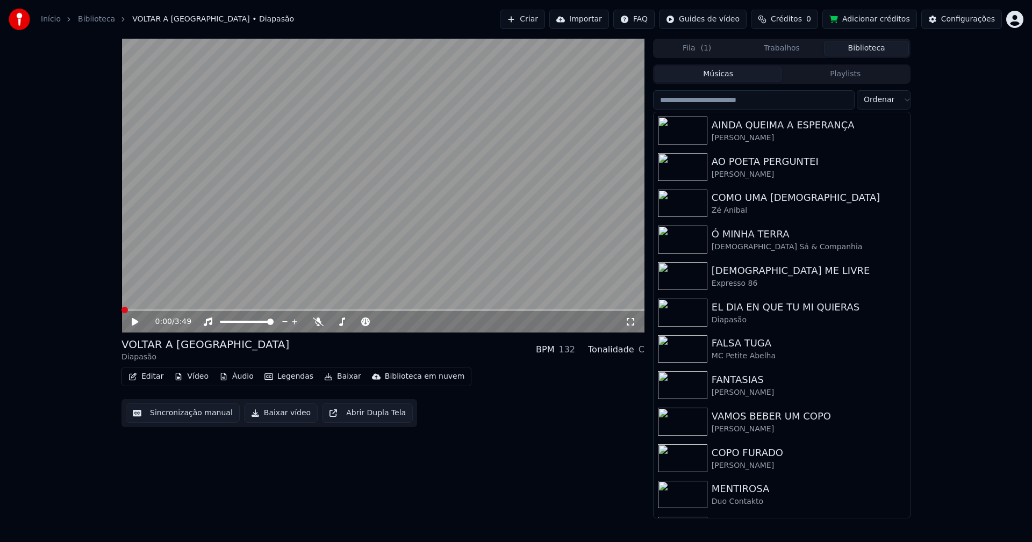
click at [877, 48] on button "Biblioteca" at bounding box center [866, 49] width 85 height 16
click at [884, 19] on button "Adicionar créditos" at bounding box center [869, 19] width 95 height 19
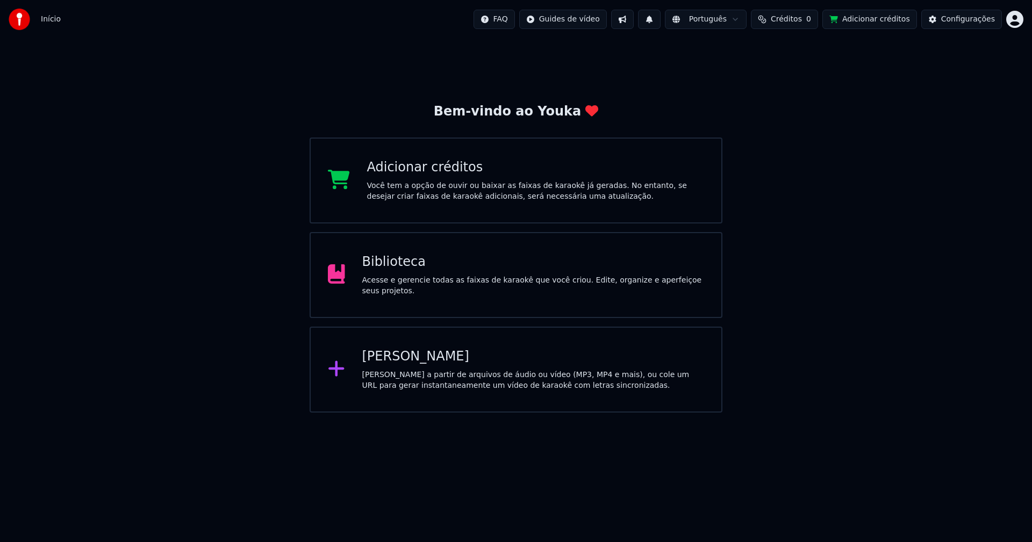
click at [433, 166] on div "Adicionar créditos" at bounding box center [535, 167] width 337 height 17
click at [853, 18] on button "Adicionar créditos" at bounding box center [869, 19] width 95 height 19
click at [418, 167] on div "Adicionar créditos" at bounding box center [535, 167] width 337 height 17
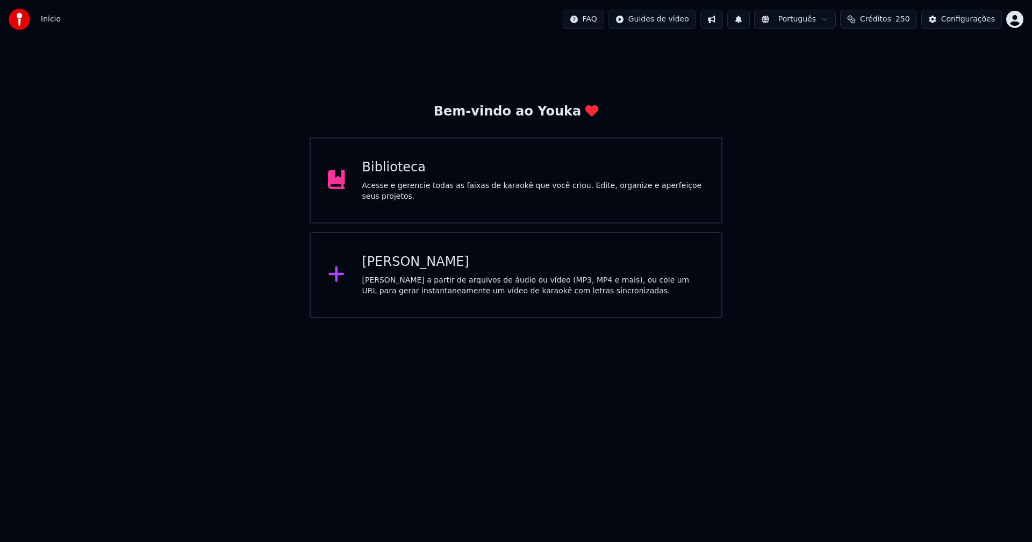
click at [382, 176] on div "Biblioteca" at bounding box center [533, 167] width 342 height 17
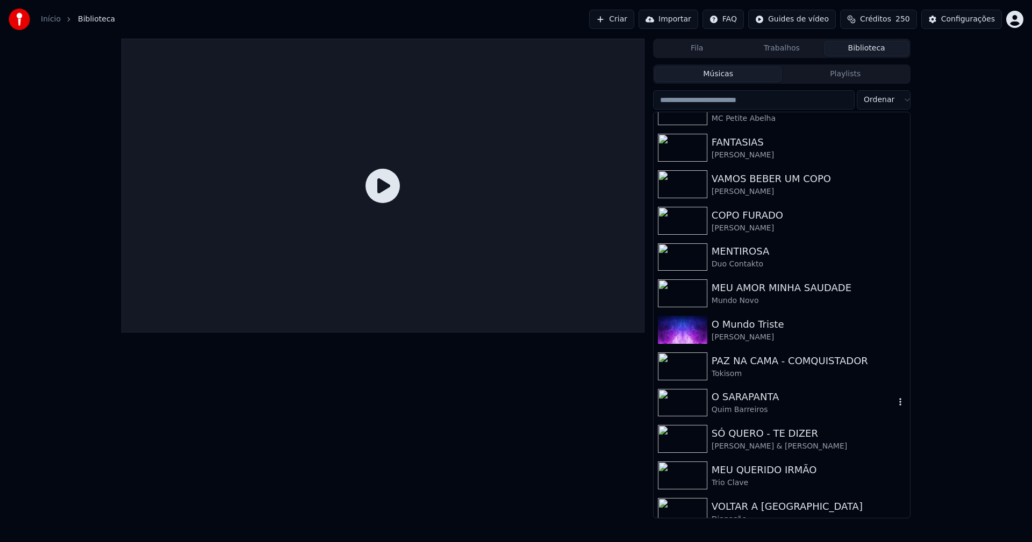
scroll to position [250, 0]
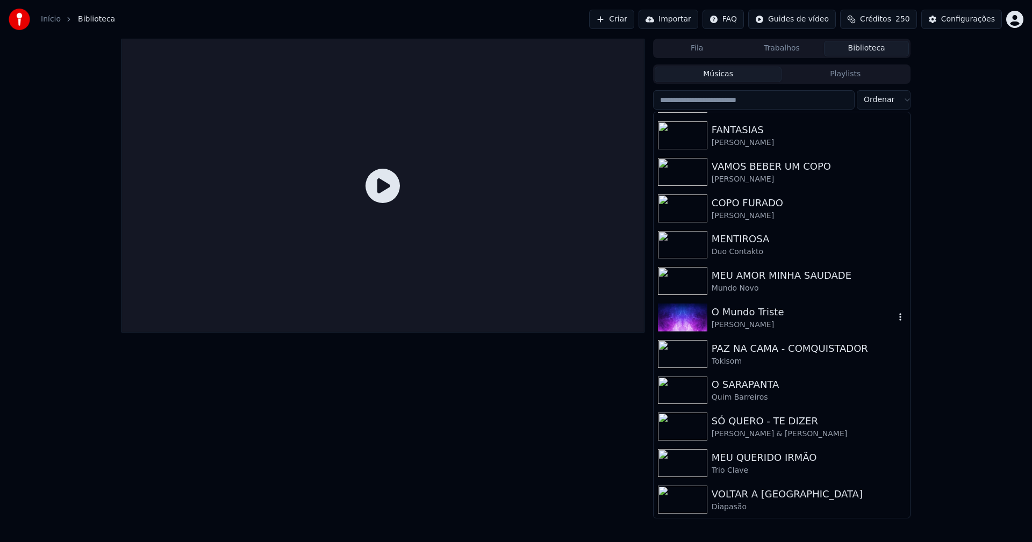
click at [895, 318] on icon "button" at bounding box center [900, 317] width 11 height 9
click at [879, 406] on div "Deletar" at bounding box center [895, 406] width 111 height 17
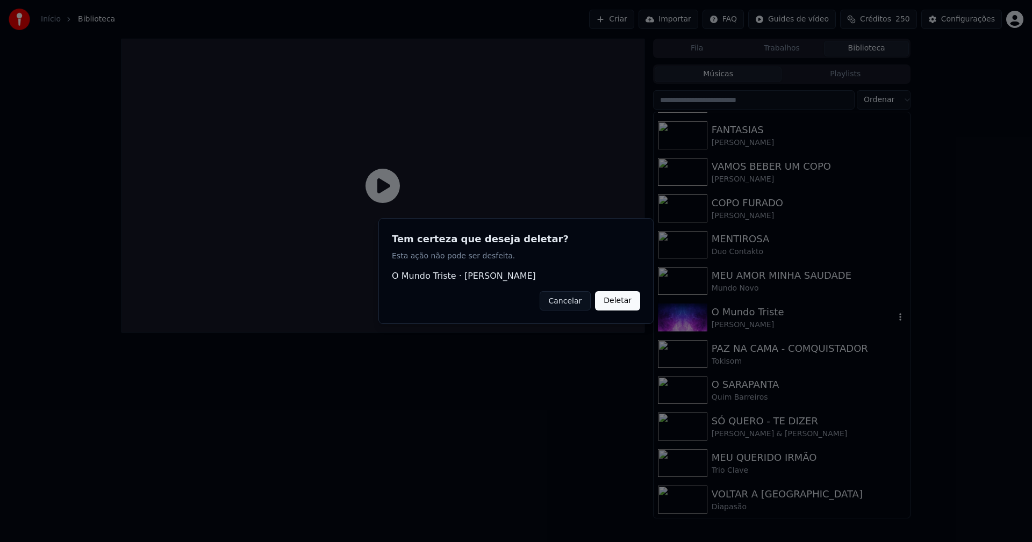
drag, startPoint x: 620, startPoint y: 303, endPoint x: 581, endPoint y: 314, distance: 40.5
click at [620, 302] on button "Deletar" at bounding box center [617, 300] width 45 height 19
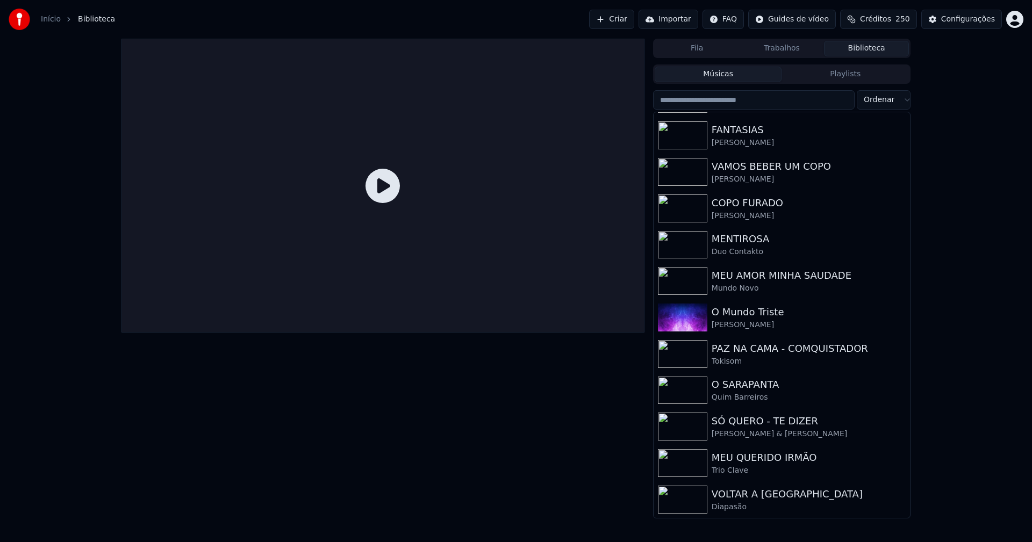
scroll to position [213, 0]
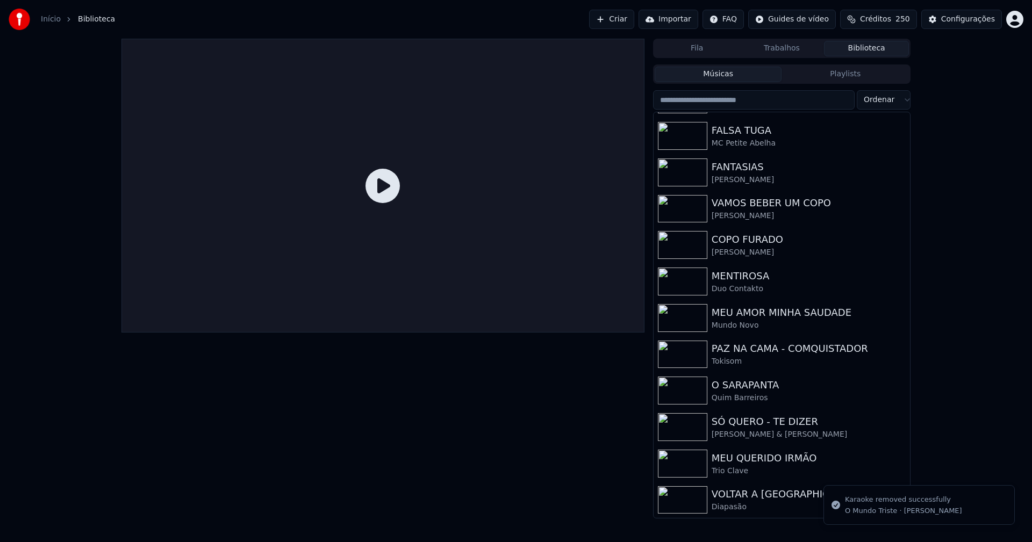
click at [52, 20] on link "Início" at bounding box center [51, 19] width 20 height 11
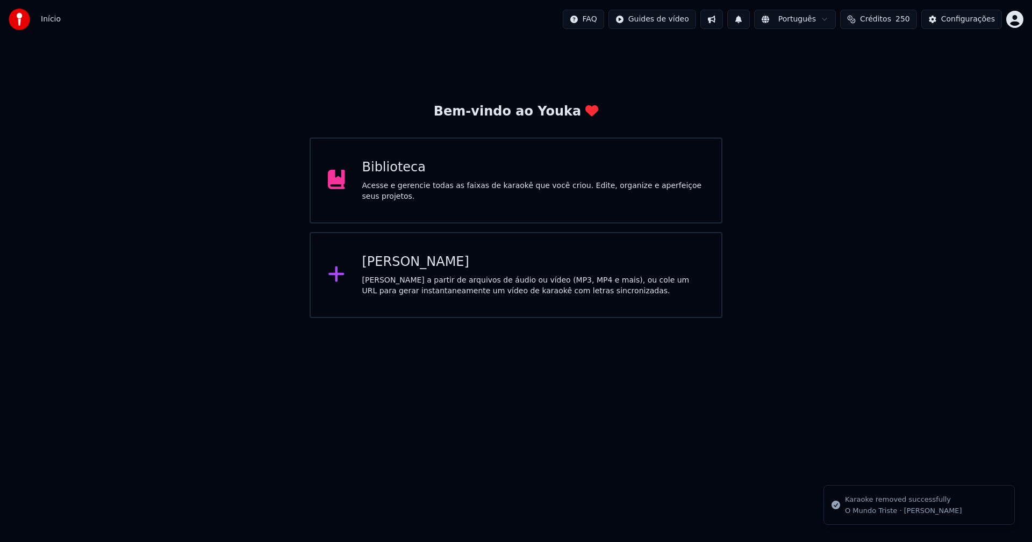
click at [395, 265] on div "[PERSON_NAME]" at bounding box center [533, 262] width 342 height 17
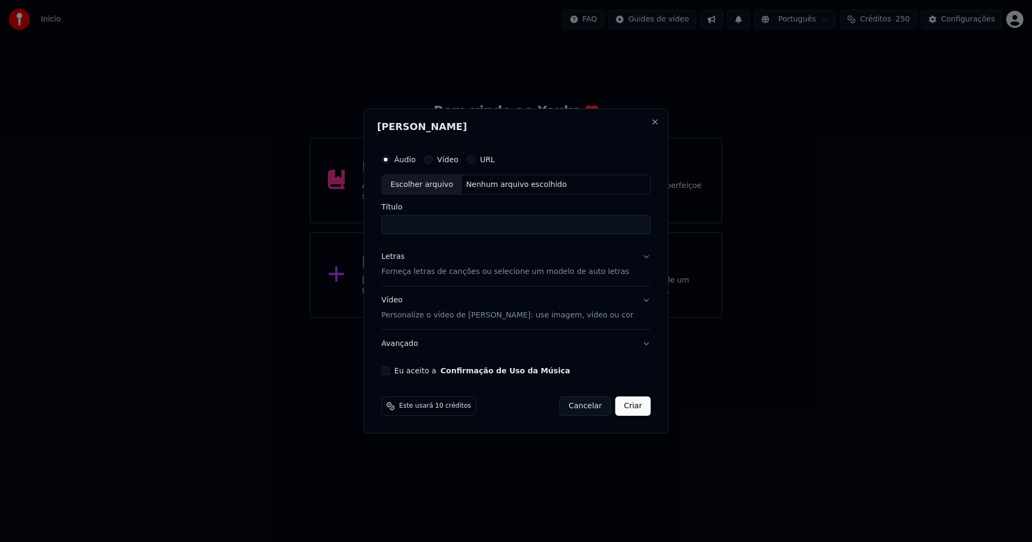
click at [434, 183] on div "Escolher arquivo" at bounding box center [422, 184] width 80 height 19
type input "**********"
click at [399, 255] on div "Letras" at bounding box center [393, 257] width 23 height 11
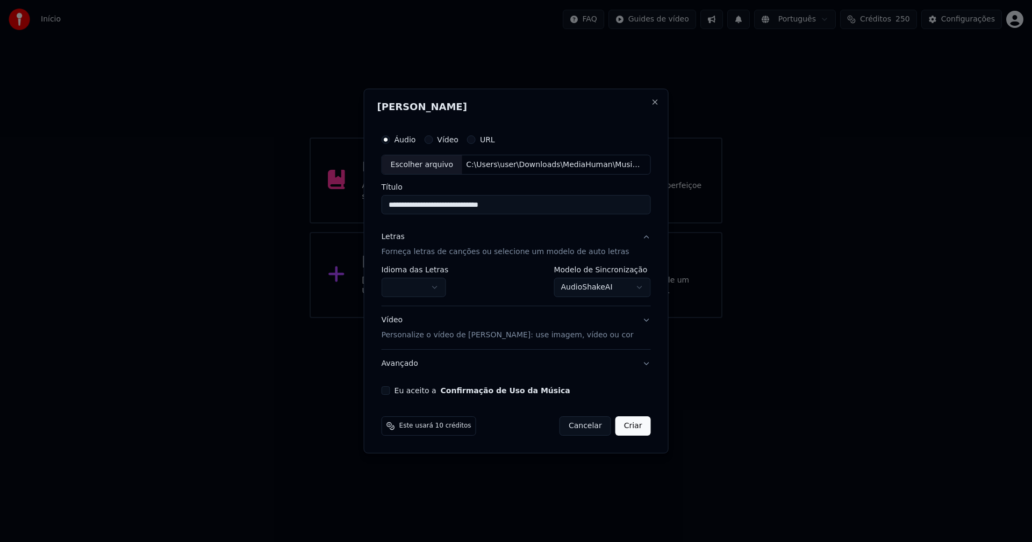
click at [408, 279] on body "**********" at bounding box center [516, 159] width 1032 height 318
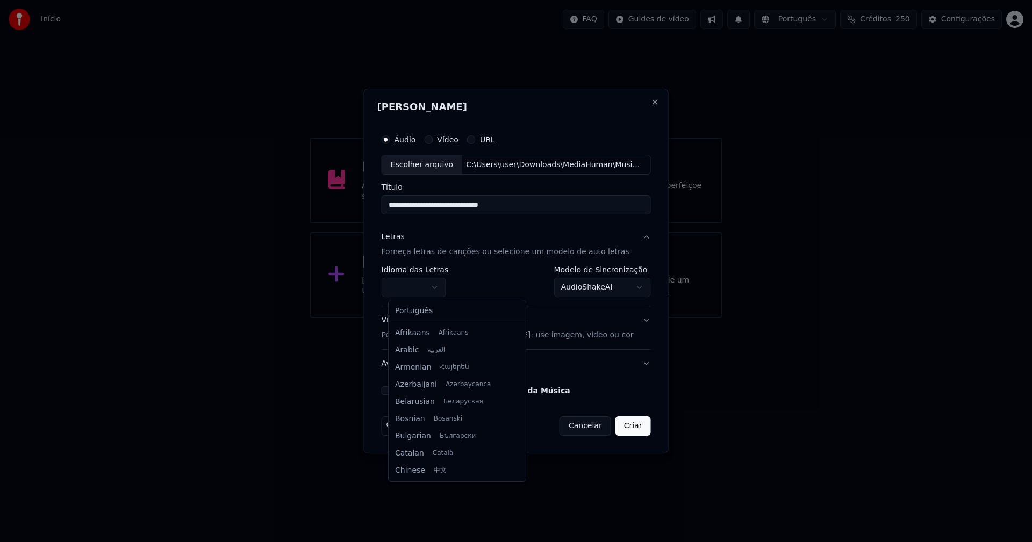
select select "**"
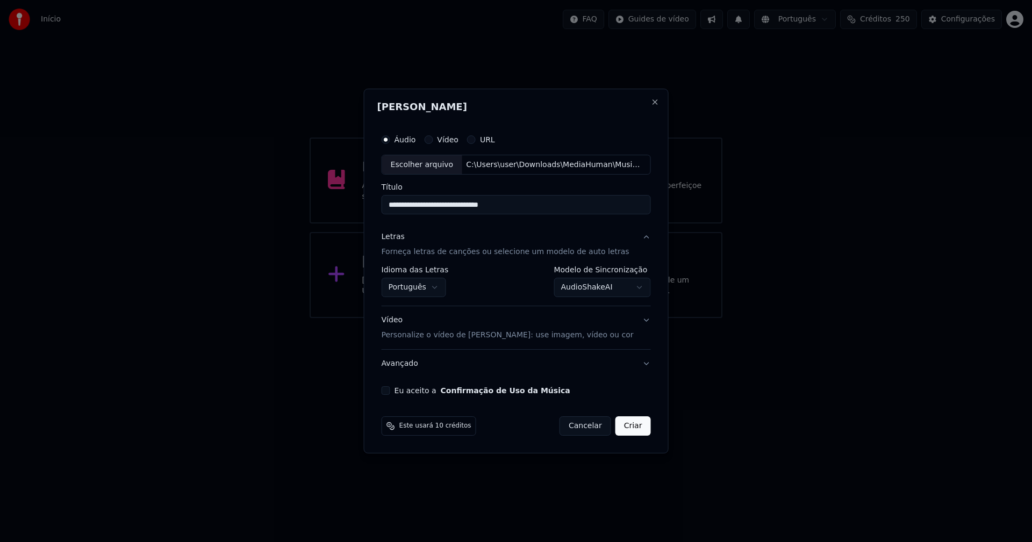
click at [588, 284] on body "**********" at bounding box center [516, 159] width 1032 height 318
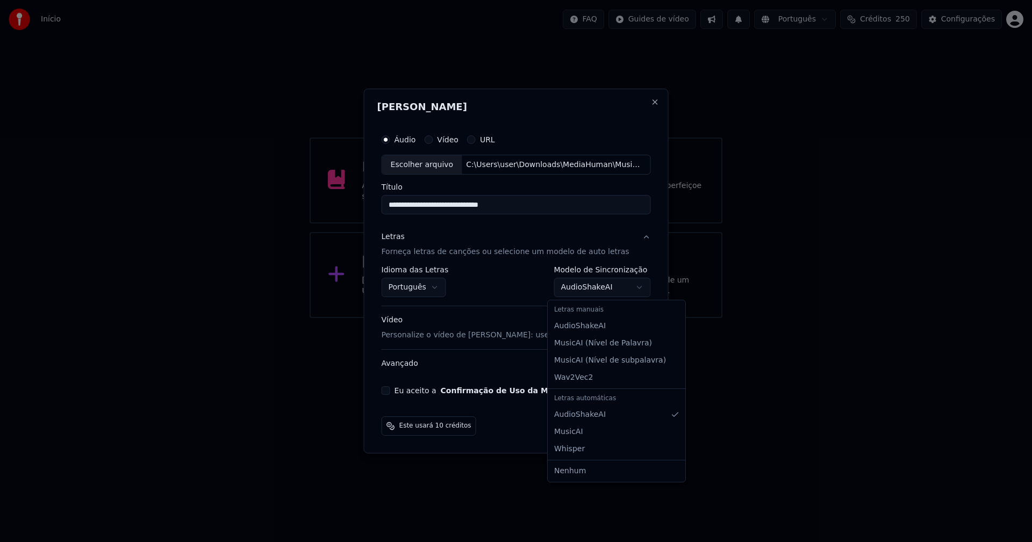
select select "**********"
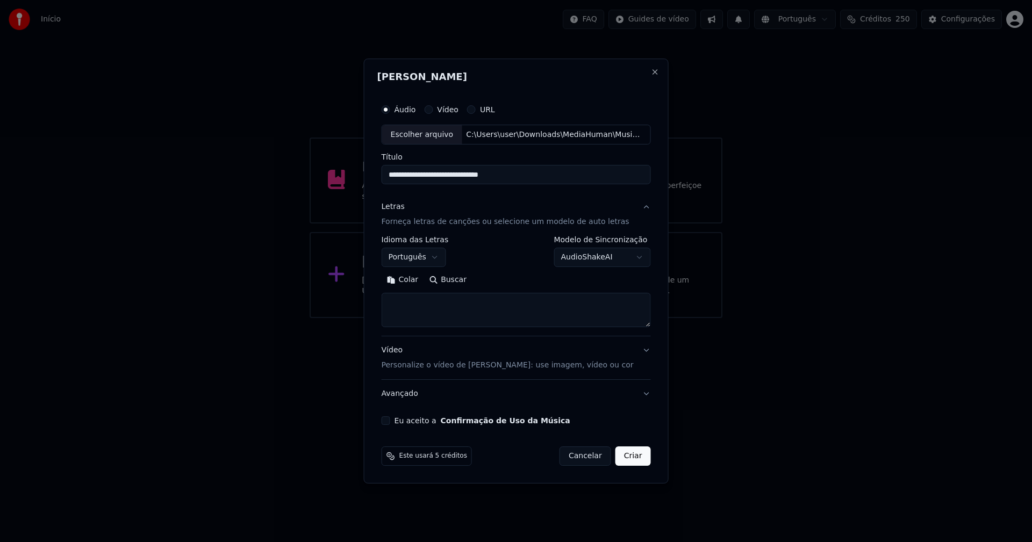
click at [414, 282] on button "Colar" at bounding box center [403, 280] width 42 height 17
click at [515, 280] on button "Expandir" at bounding box center [506, 280] width 56 height 17
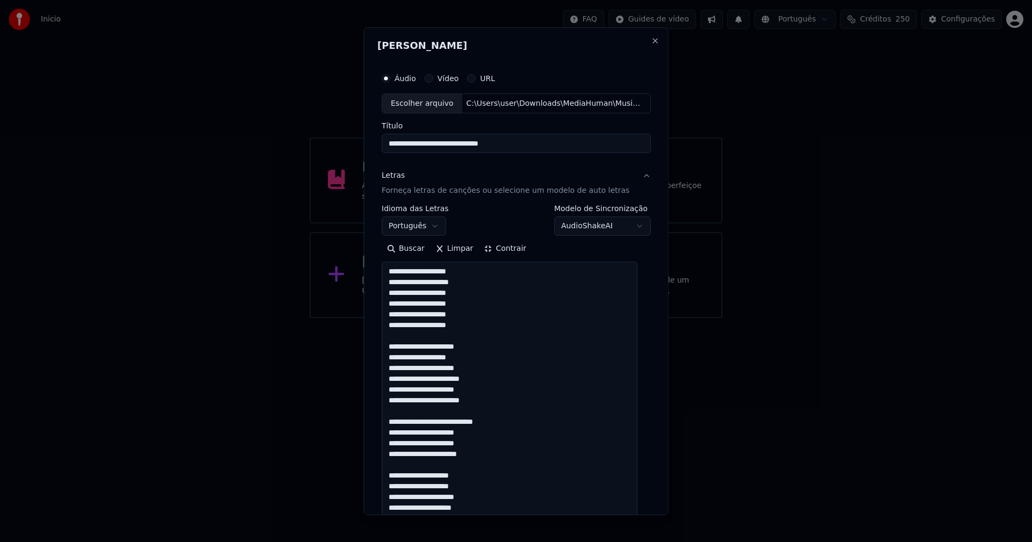
click at [471, 422] on textarea "**********" at bounding box center [510, 524] width 256 height 524
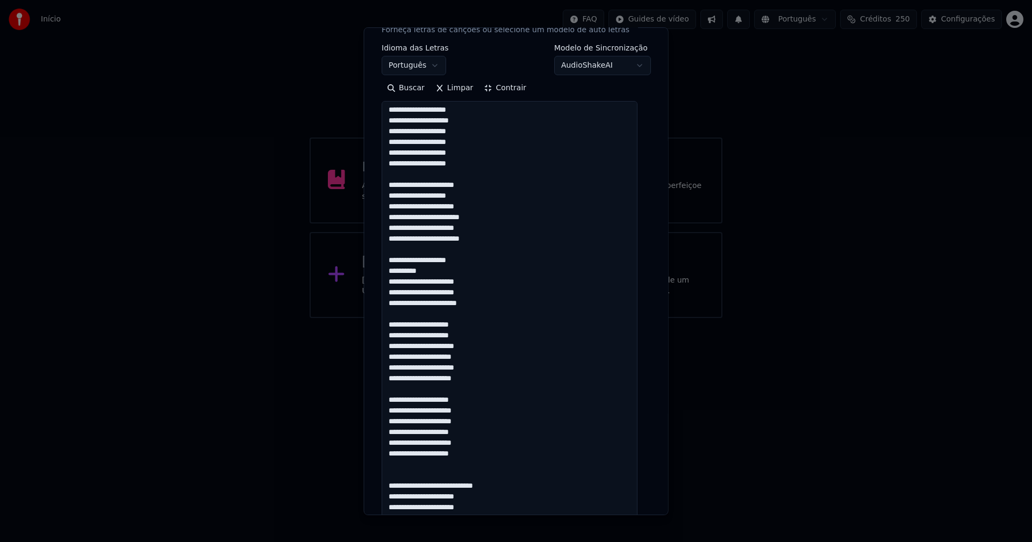
scroll to position [161, 0]
click at [473, 474] on textarea "**********" at bounding box center [510, 362] width 256 height 524
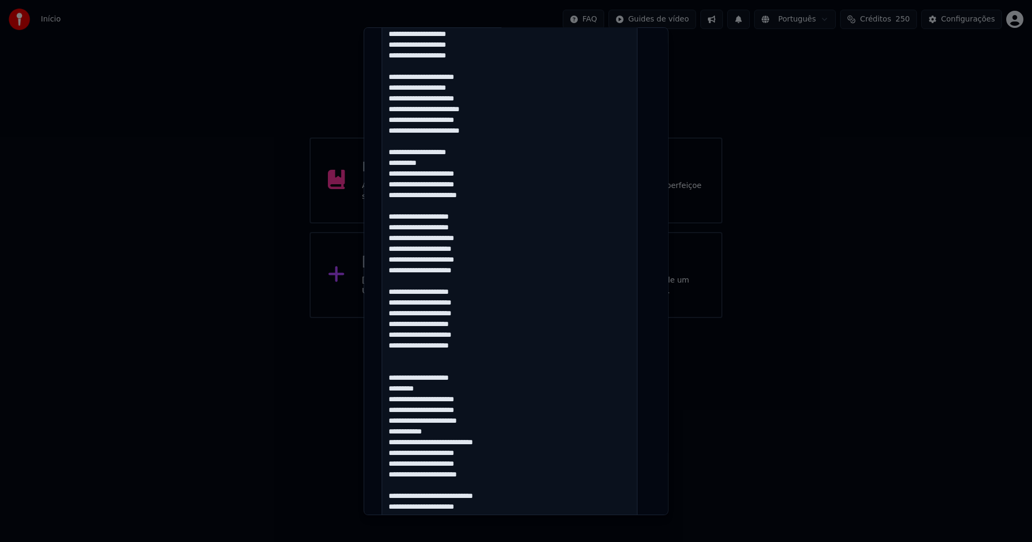
scroll to position [376, 0]
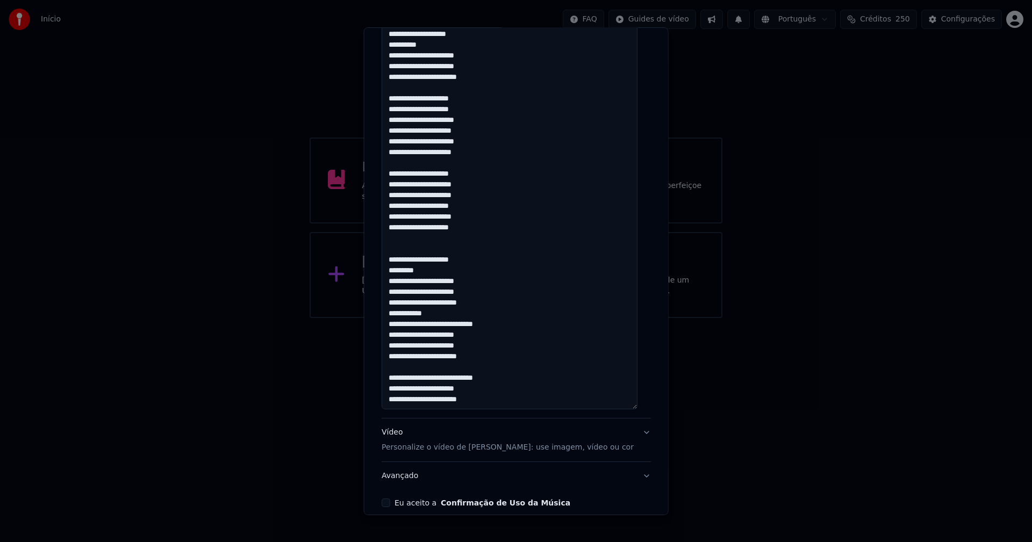
click at [473, 312] on textarea "**********" at bounding box center [510, 148] width 256 height 524
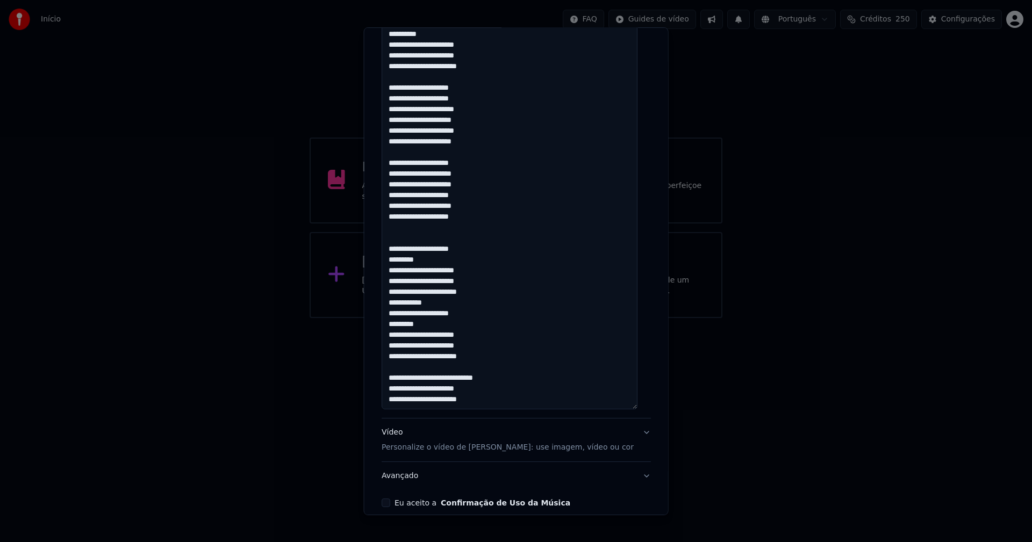
drag, startPoint x: 471, startPoint y: 378, endPoint x: 479, endPoint y: 384, distance: 9.2
click at [472, 378] on textarea "**********" at bounding box center [510, 148] width 256 height 524
click at [450, 304] on textarea "**********" at bounding box center [510, 148] width 256 height 524
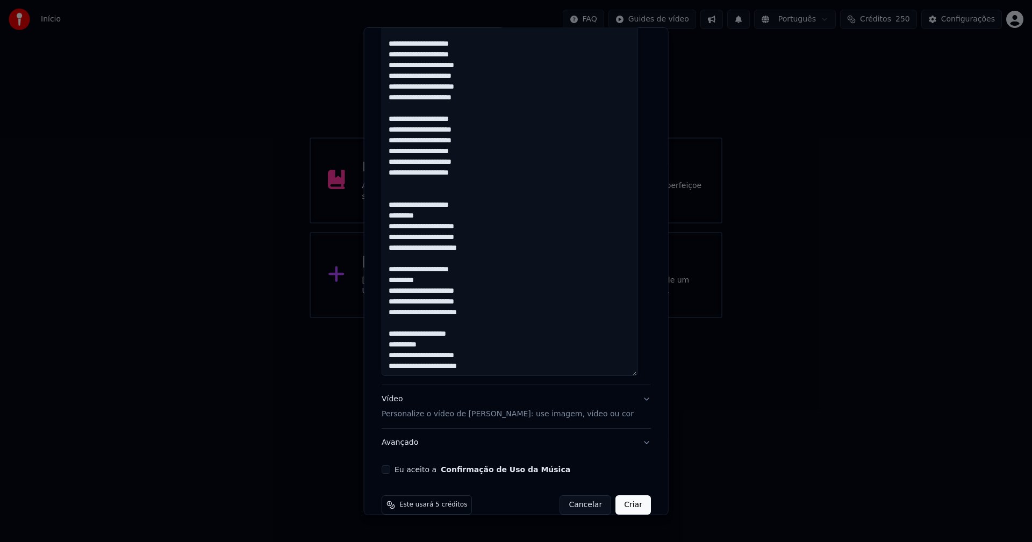
scroll to position [427, 0]
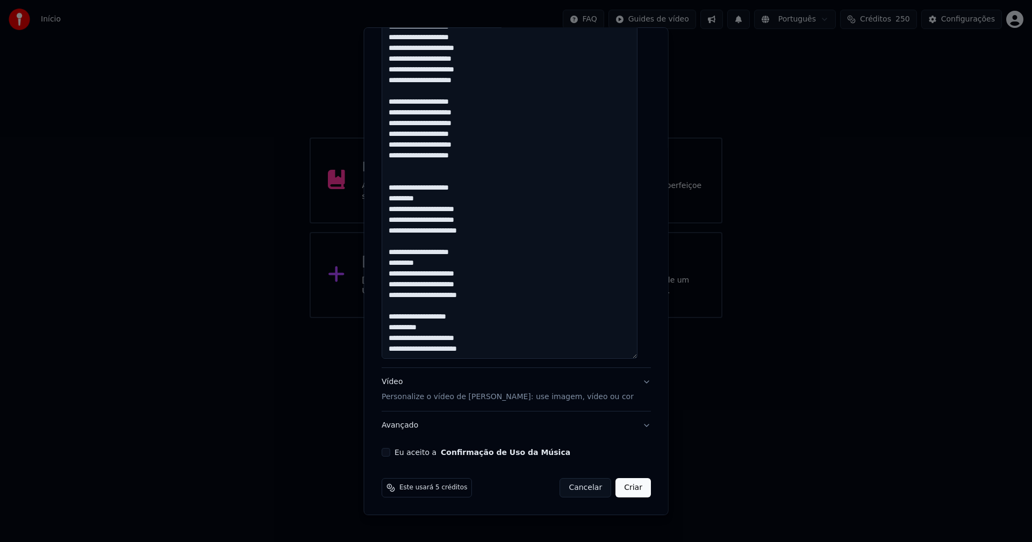
type textarea "**********"
click at [387, 450] on button "Eu aceito a Confirmação de Uso da Música" at bounding box center [386, 452] width 9 height 9
click at [621, 492] on button "Criar" at bounding box center [632, 487] width 35 height 19
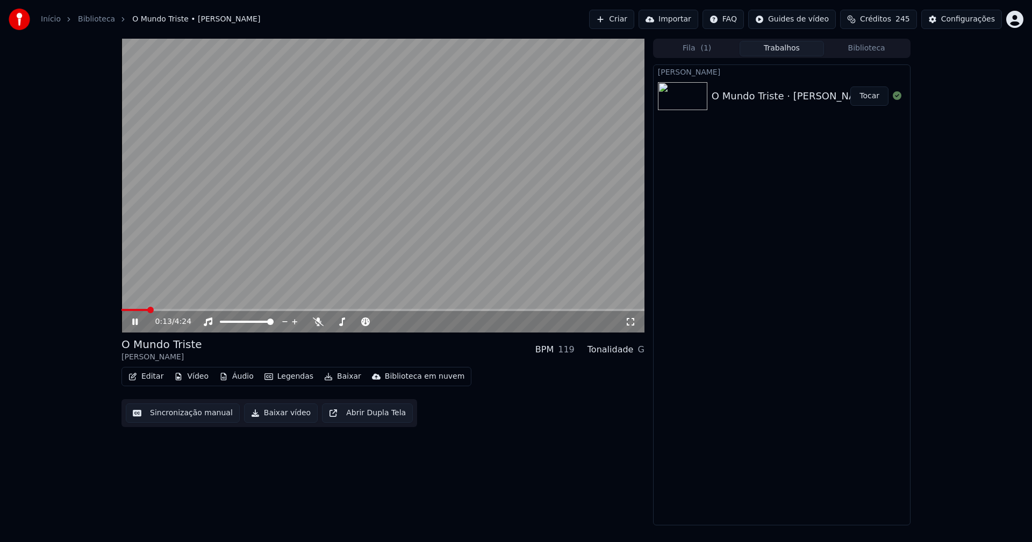
click at [121, 310] on div "0:13 / 4:24 O Mundo Triste [PERSON_NAME] BPM 119 Tonalidade G Editar Vídeo Áudi…" at bounding box center [516, 282] width 806 height 487
click at [121, 310] on span at bounding box center [134, 310] width 27 height 2
click at [138, 322] on icon at bounding box center [134, 322] width 5 height 6
click at [239, 374] on button "Áudio" at bounding box center [236, 376] width 43 height 15
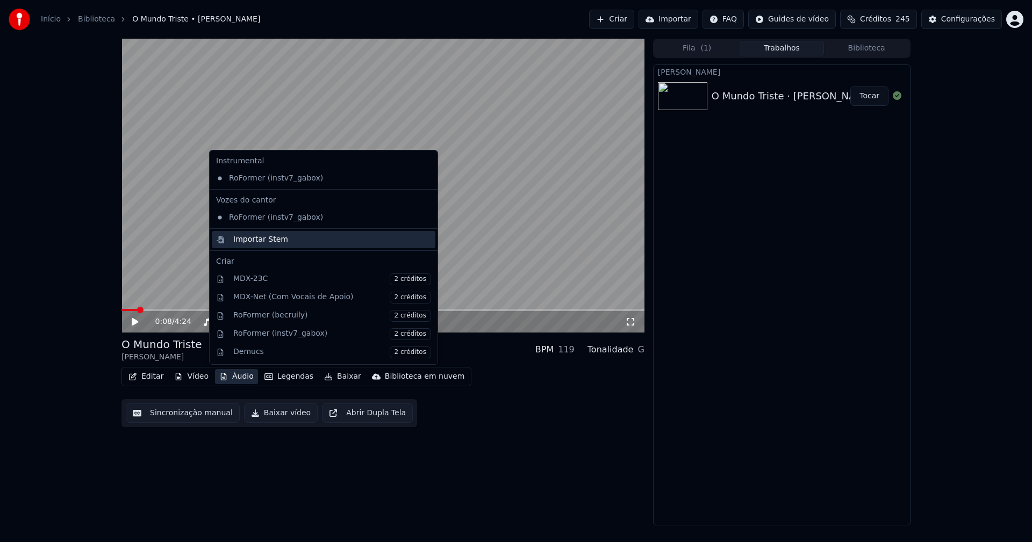
click at [253, 240] on div "Importar Stem" at bounding box center [260, 239] width 55 height 11
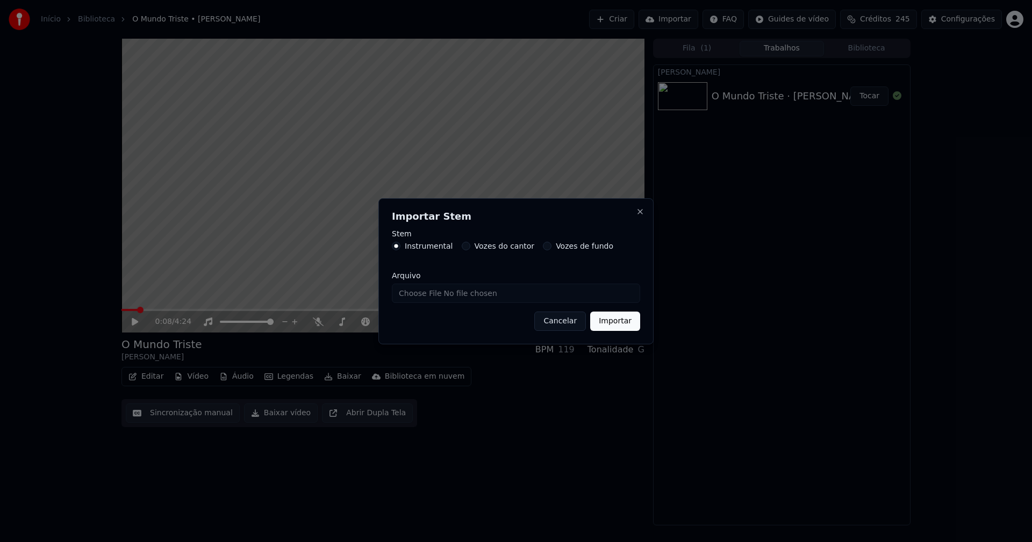
click at [424, 292] on input "Arquivo" at bounding box center [516, 293] width 248 height 19
type input "**********"
click at [610, 321] on button "Importar" at bounding box center [615, 321] width 50 height 19
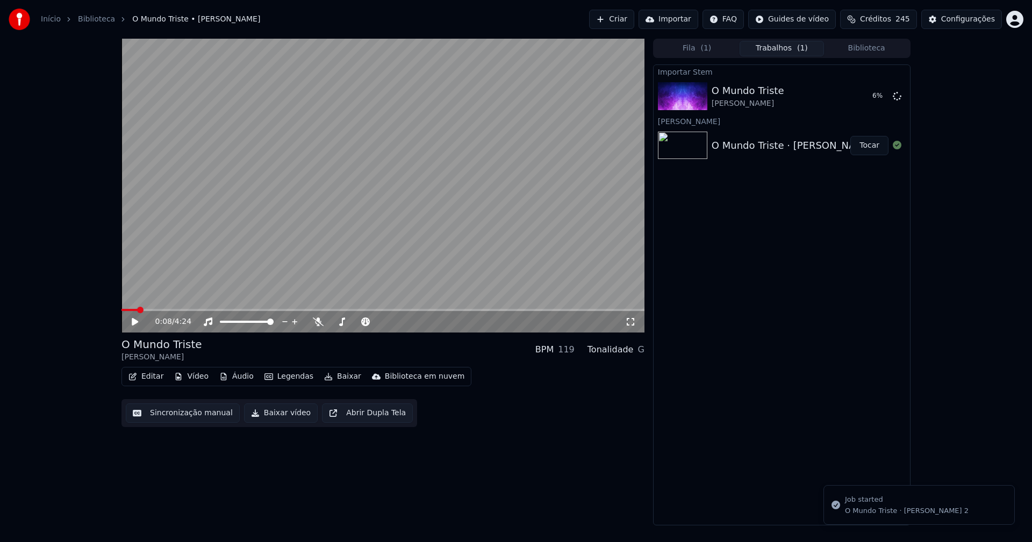
click at [193, 377] on button "Vídeo" at bounding box center [191, 376] width 43 height 15
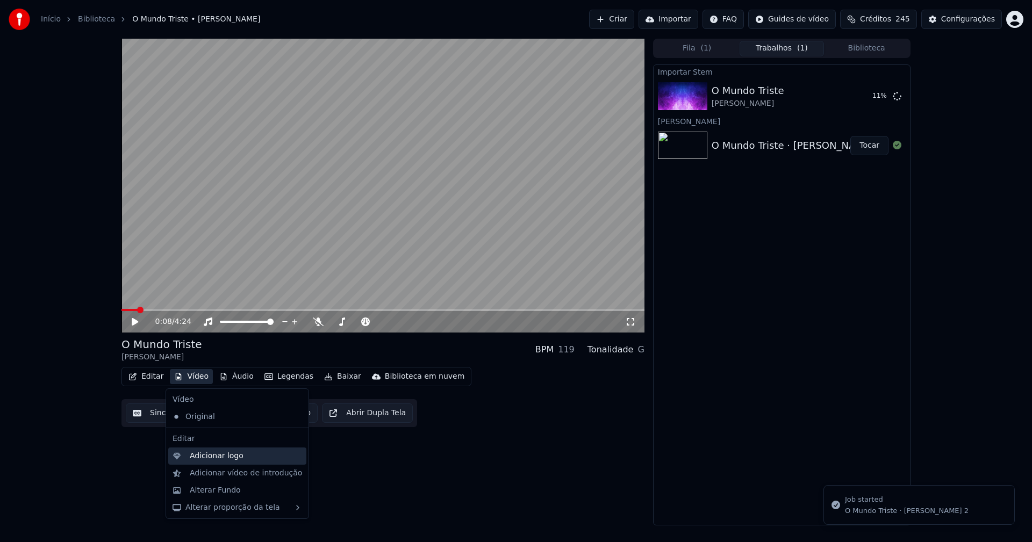
click at [219, 457] on div "Adicionar logo" at bounding box center [217, 456] width 54 height 11
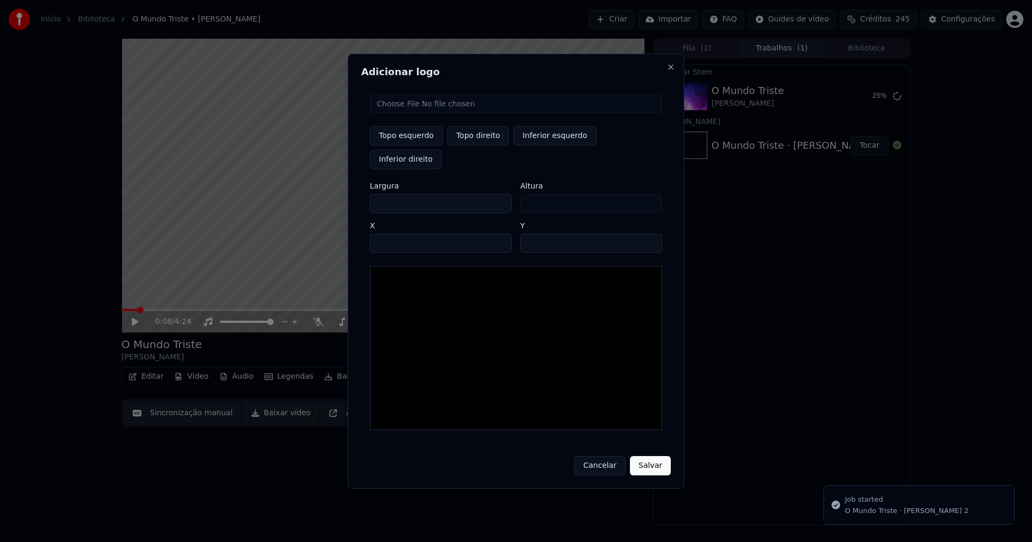
click at [409, 113] on input "file" at bounding box center [516, 103] width 292 height 19
type input "**********"
drag, startPoint x: 472, startPoint y: 150, endPoint x: 402, endPoint y: 186, distance: 78.1
click at [469, 146] on button "Topo direito" at bounding box center [478, 135] width 62 height 19
type input "****"
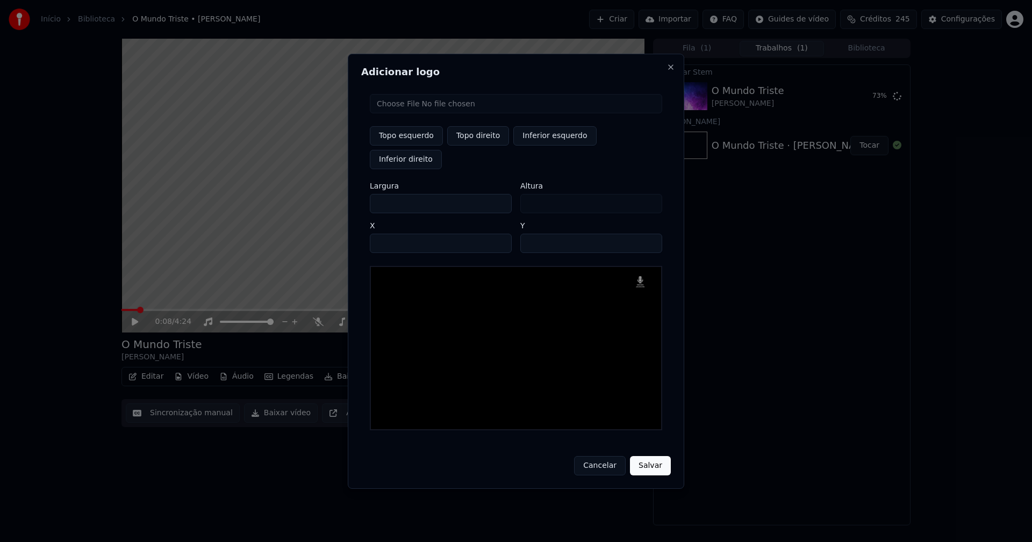
drag, startPoint x: 388, startPoint y: 192, endPoint x: 328, endPoint y: 202, distance: 61.5
click at [328, 202] on body "Início Biblioteca O Mundo Triste • Jorge Ferreira Criar Importar FAQ Guides de …" at bounding box center [516, 271] width 1032 height 542
type input "**"
type input "***"
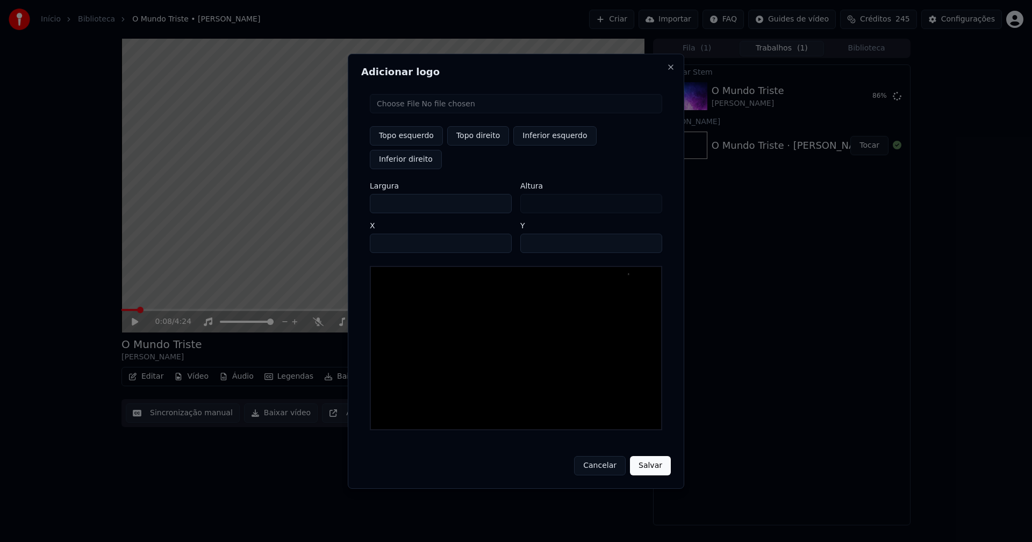
type input "***"
click at [391, 234] on input "****" at bounding box center [441, 243] width 142 height 19
type input "****"
click at [531, 234] on input "**" at bounding box center [591, 243] width 142 height 19
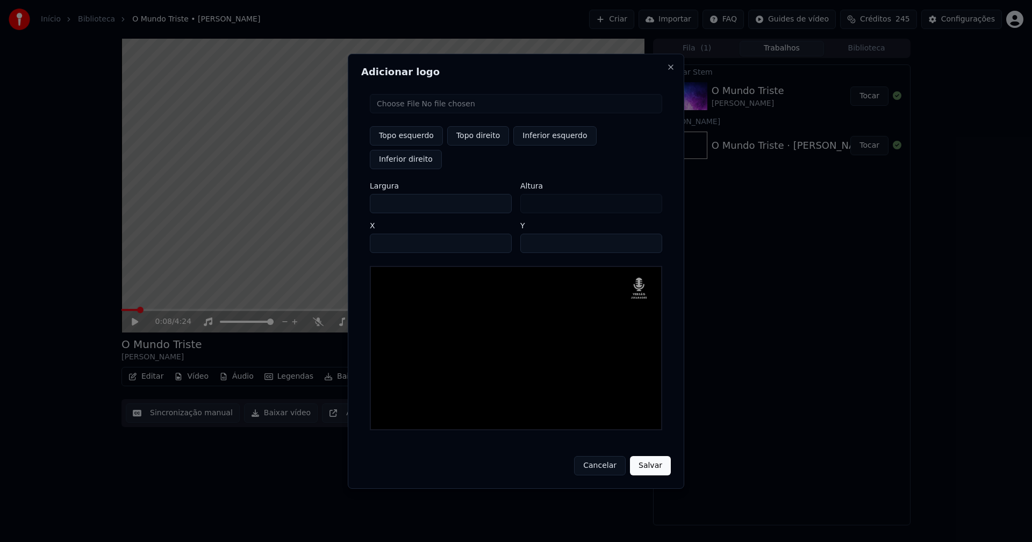
type input "**"
click at [651, 456] on button "Salvar" at bounding box center [650, 465] width 41 height 19
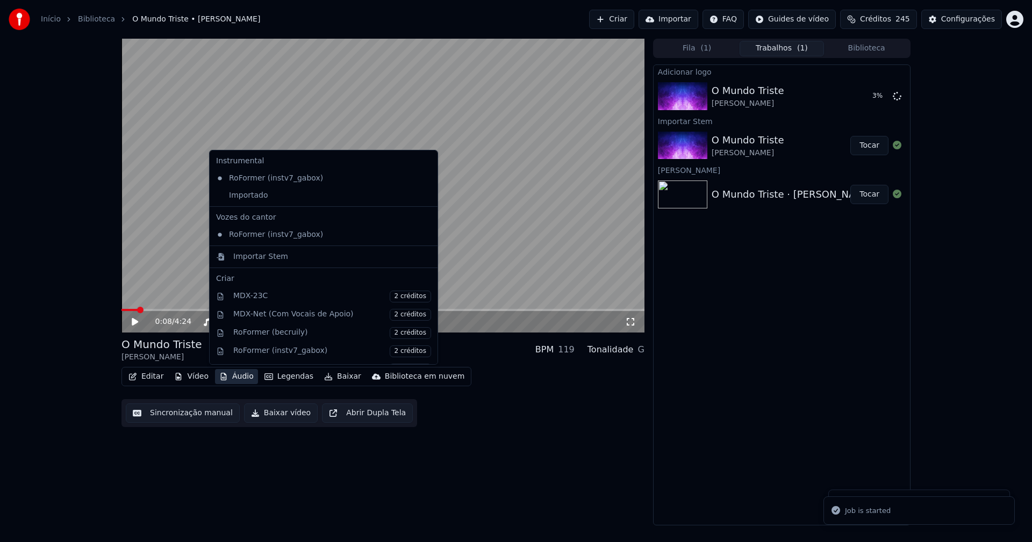
click at [238, 379] on button "Áudio" at bounding box center [236, 376] width 43 height 15
click at [240, 197] on div "Importado" at bounding box center [315, 195] width 207 height 17
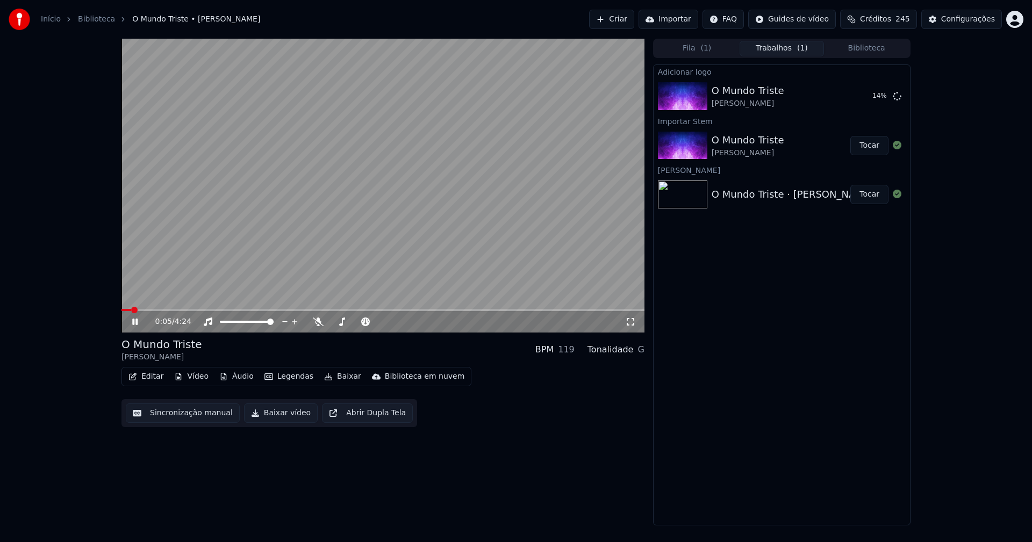
click at [131, 310] on span at bounding box center [126, 310] width 10 height 2
click at [874, 97] on button "Tocar" at bounding box center [869, 96] width 38 height 19
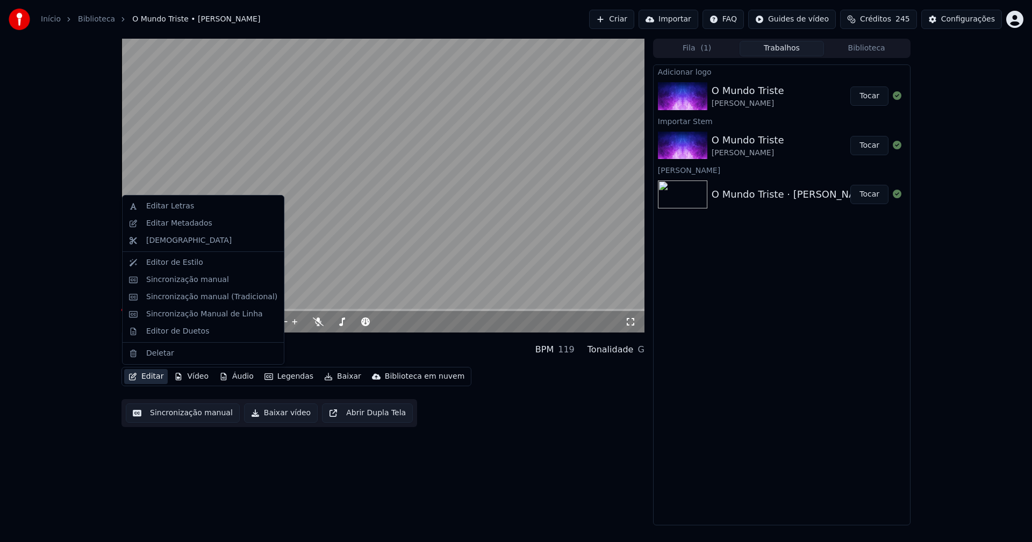
click at [149, 379] on button "Editar" at bounding box center [146, 376] width 44 height 15
click at [181, 298] on div "Sincronização manual (Tradicional)" at bounding box center [211, 297] width 131 height 11
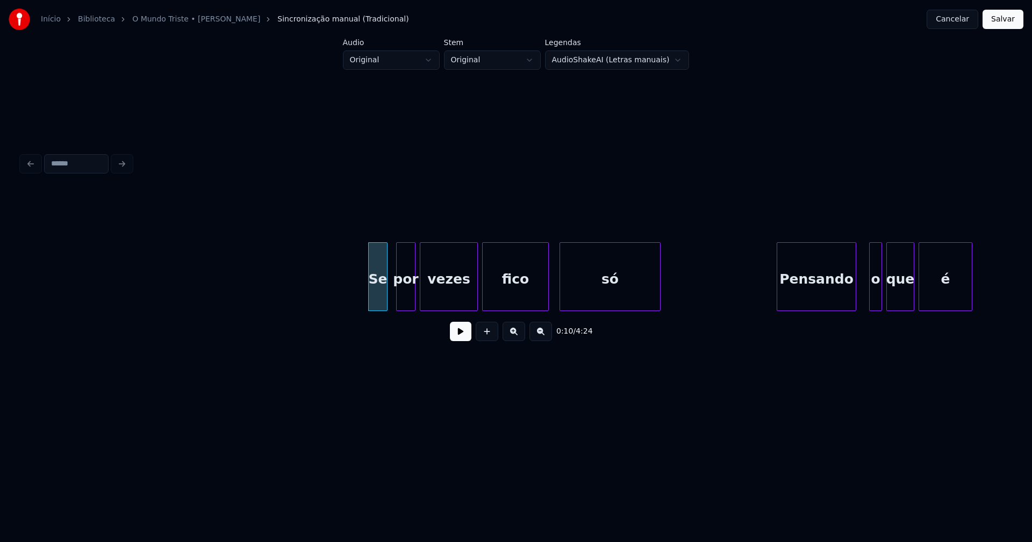
scroll to position [0, 662]
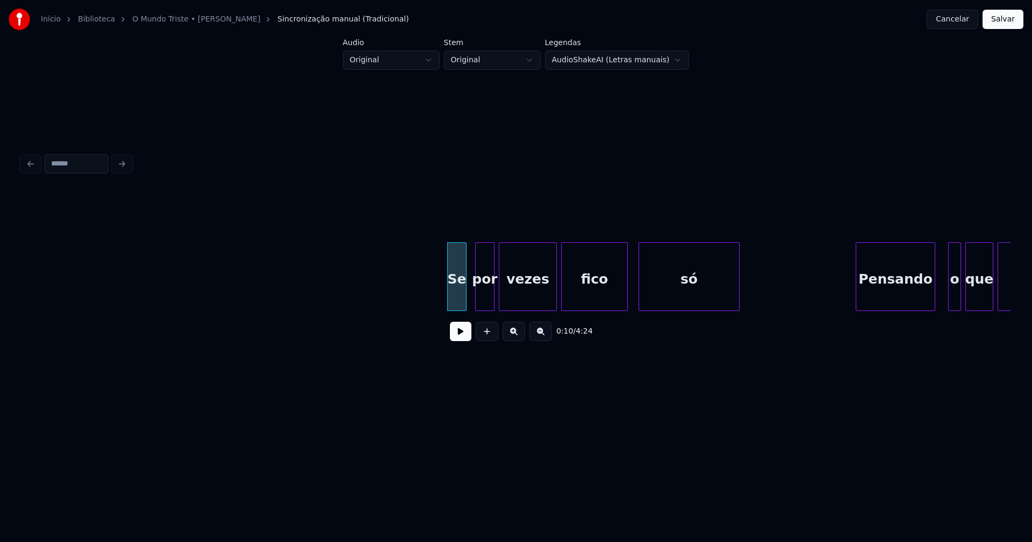
click at [455, 340] on button at bounding box center [460, 331] width 21 height 19
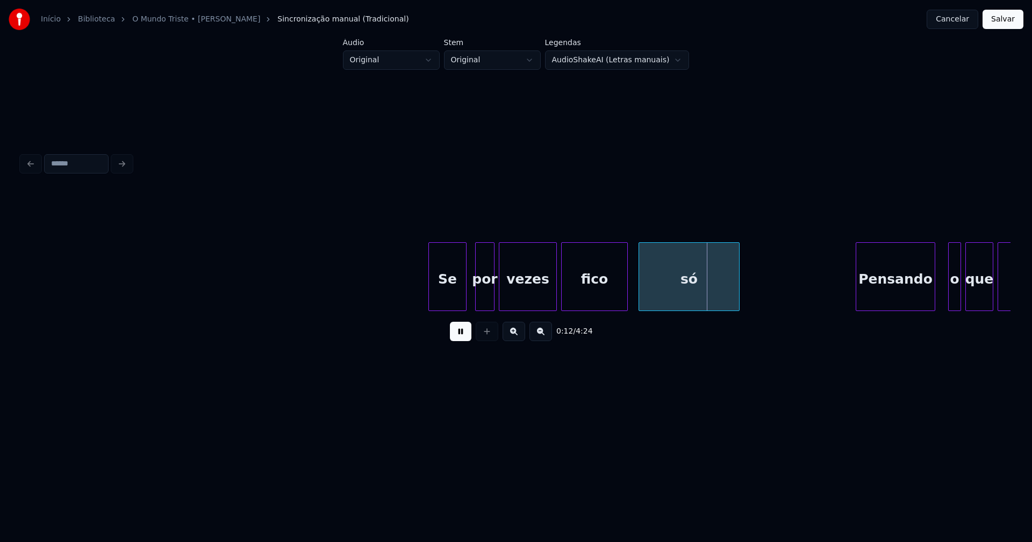
click at [429, 300] on div at bounding box center [430, 277] width 3 height 68
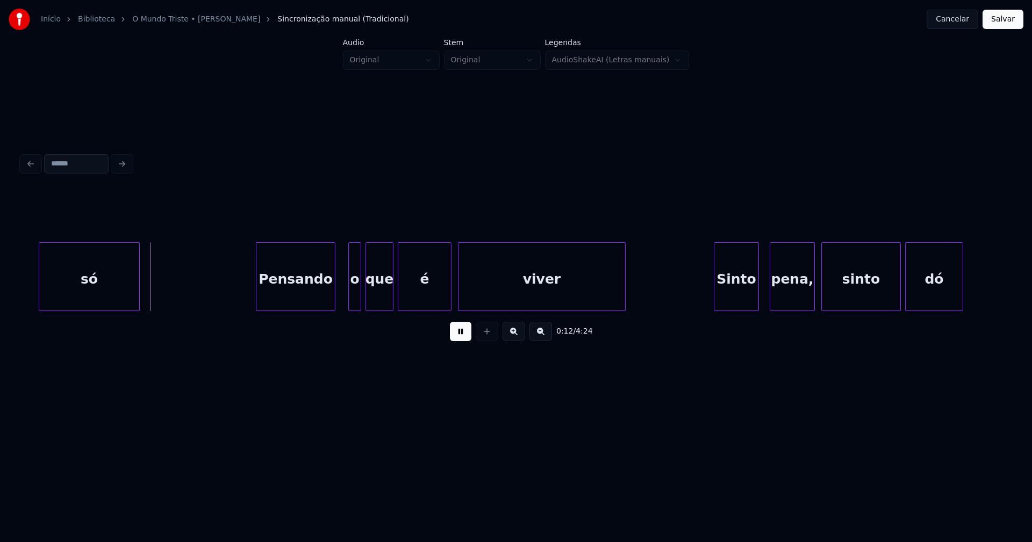
scroll to position [0, 1277]
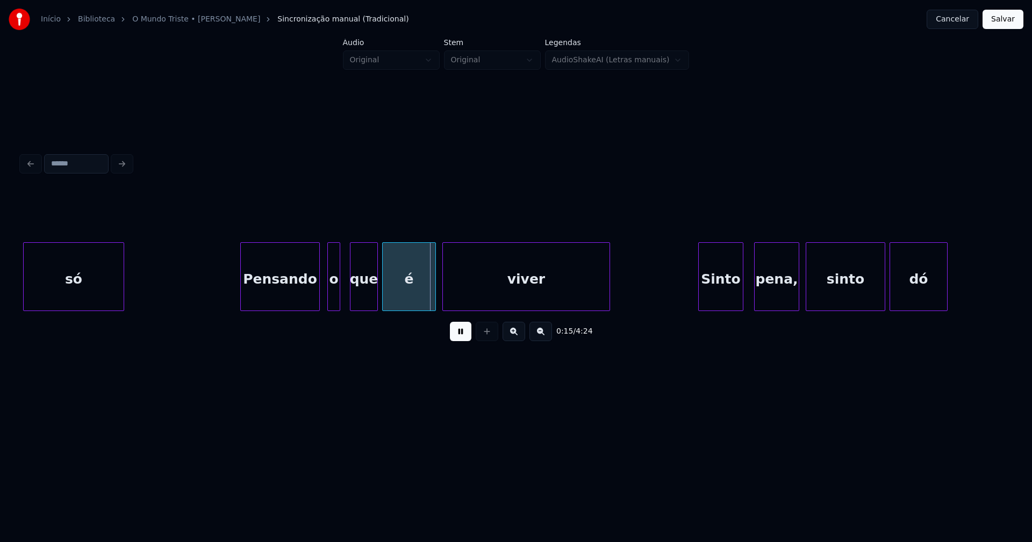
click at [332, 301] on div "o" at bounding box center [334, 279] width 12 height 73
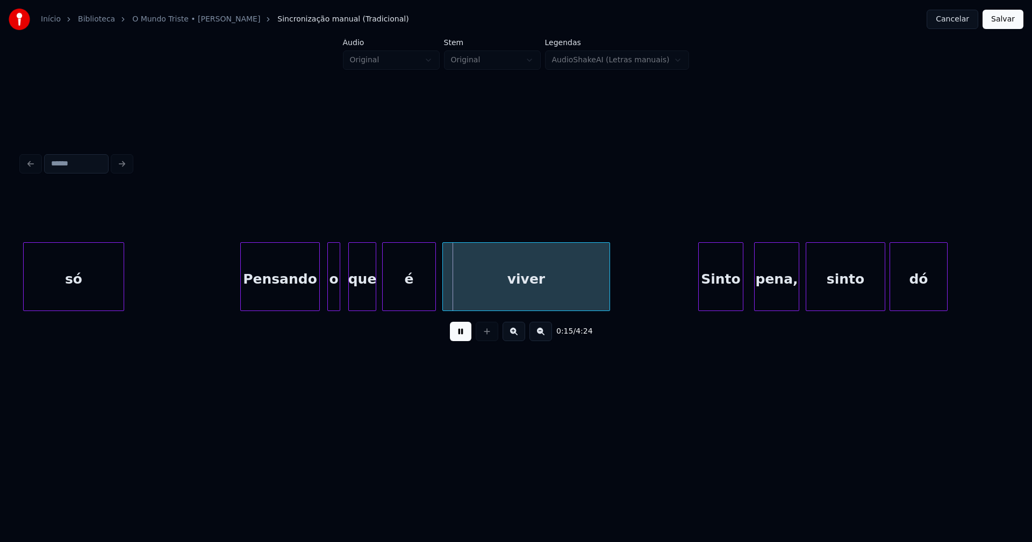
click at [360, 300] on div "que" at bounding box center [362, 279] width 27 height 73
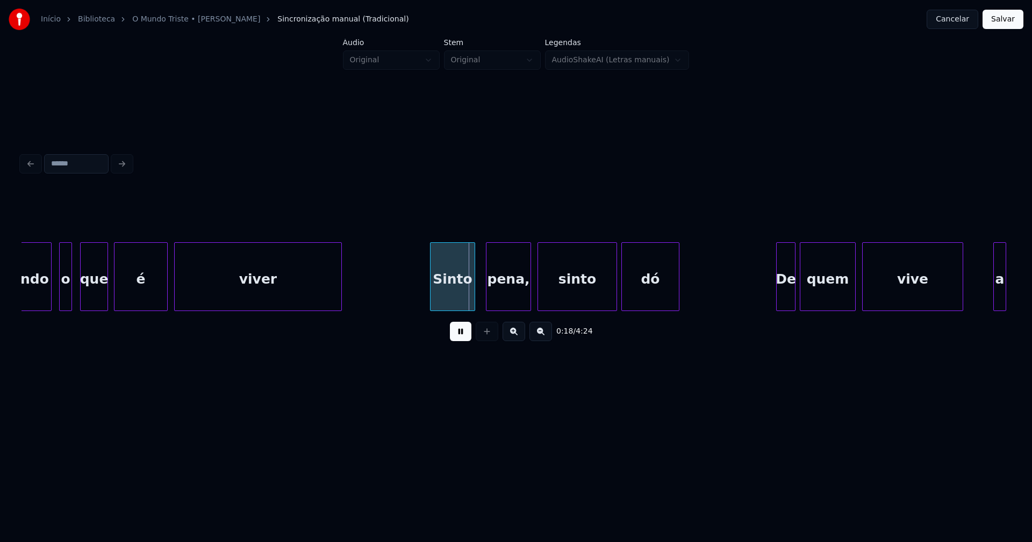
scroll to position [0, 1609]
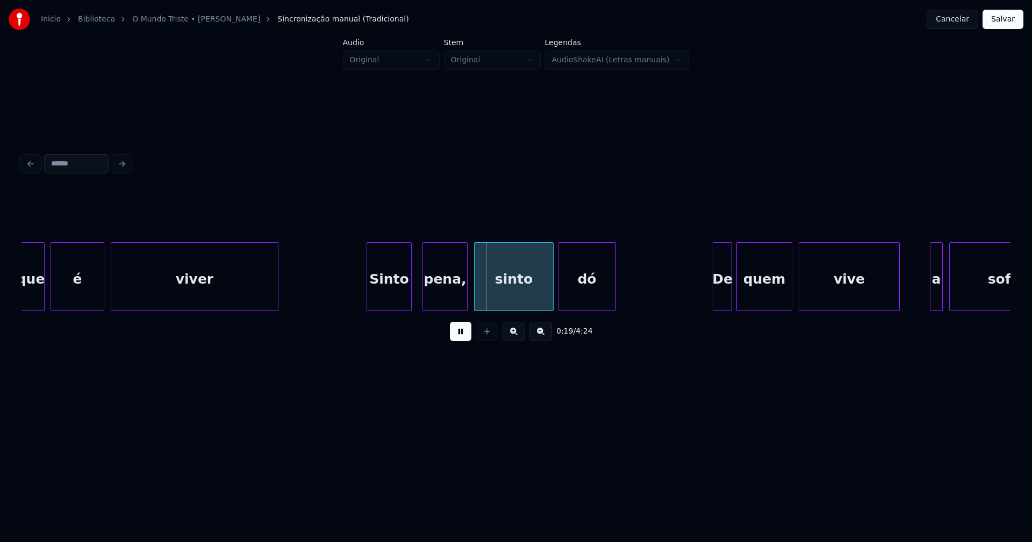
click at [381, 306] on div "Sinto" at bounding box center [381, 279] width 44 height 73
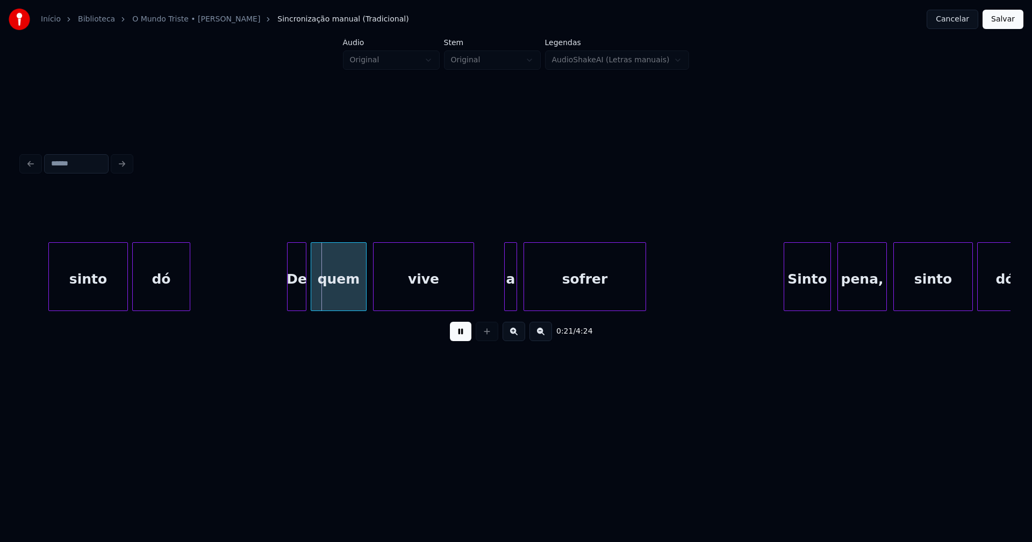
scroll to position [0, 2129]
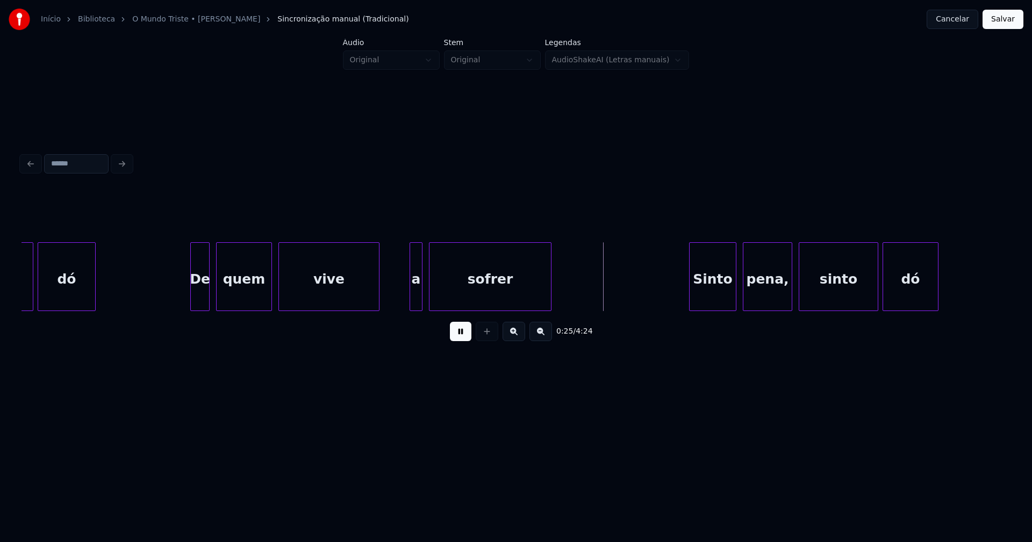
click at [197, 301] on div "De" at bounding box center [200, 279] width 18 height 73
click at [406, 303] on div at bounding box center [405, 277] width 3 height 68
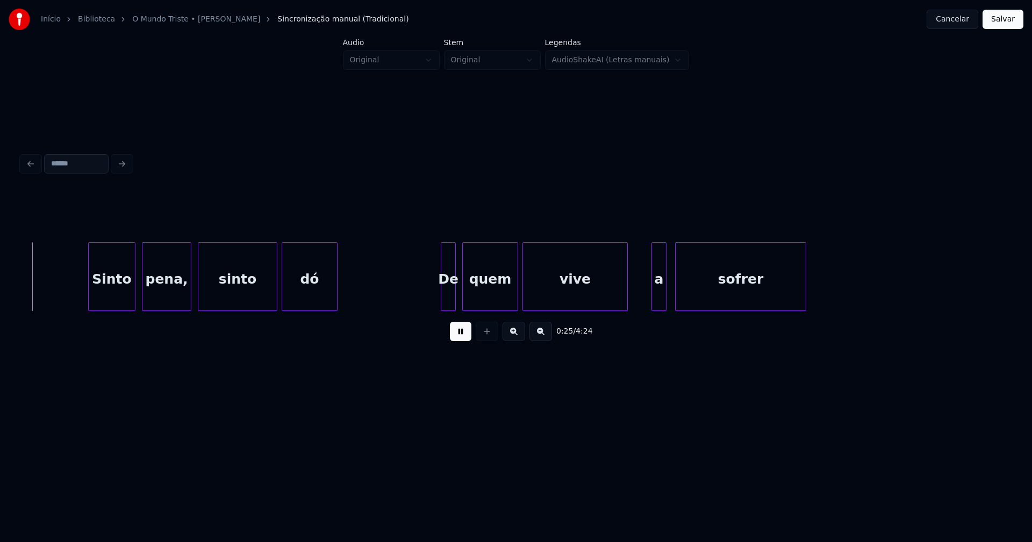
scroll to position [0, 2733]
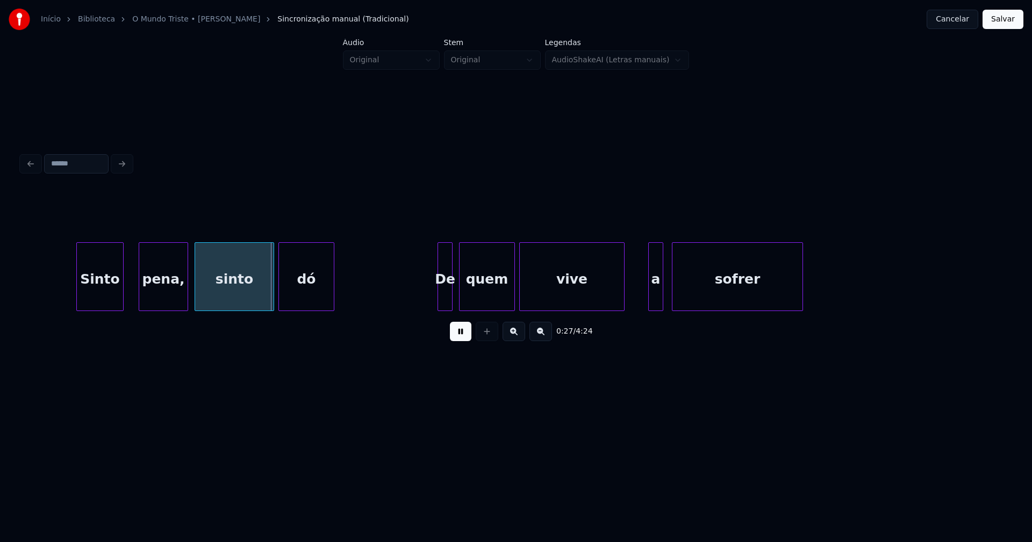
click at [98, 306] on div "Sinto" at bounding box center [100, 279] width 46 height 73
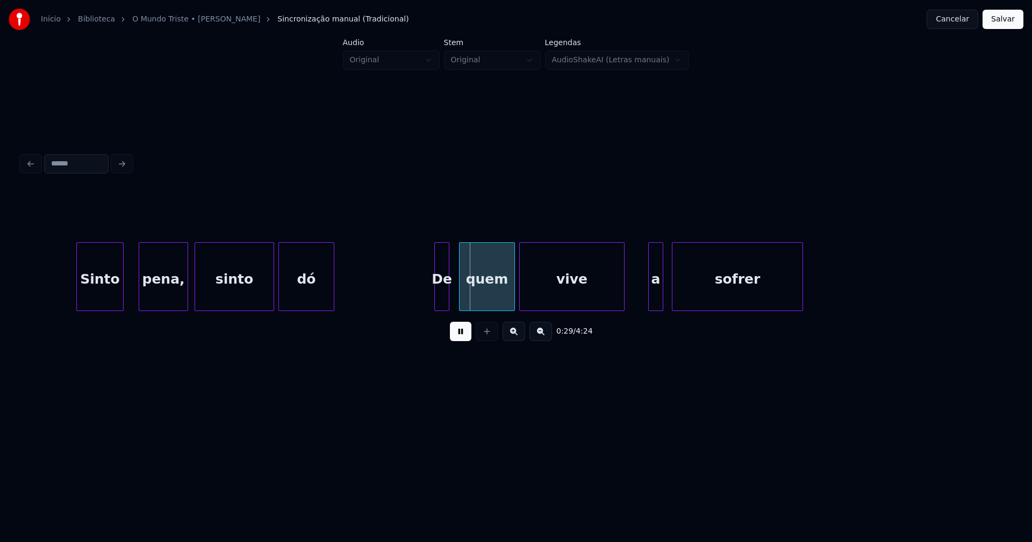
click at [441, 299] on div "De" at bounding box center [442, 279] width 14 height 73
click at [652, 299] on div "a" at bounding box center [652, 279] width 14 height 73
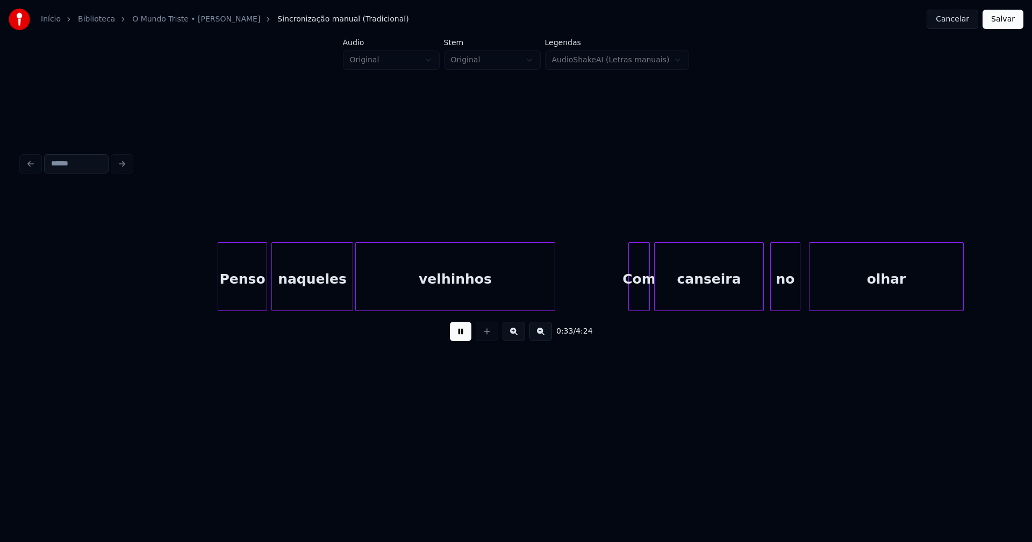
scroll to position [0, 3570]
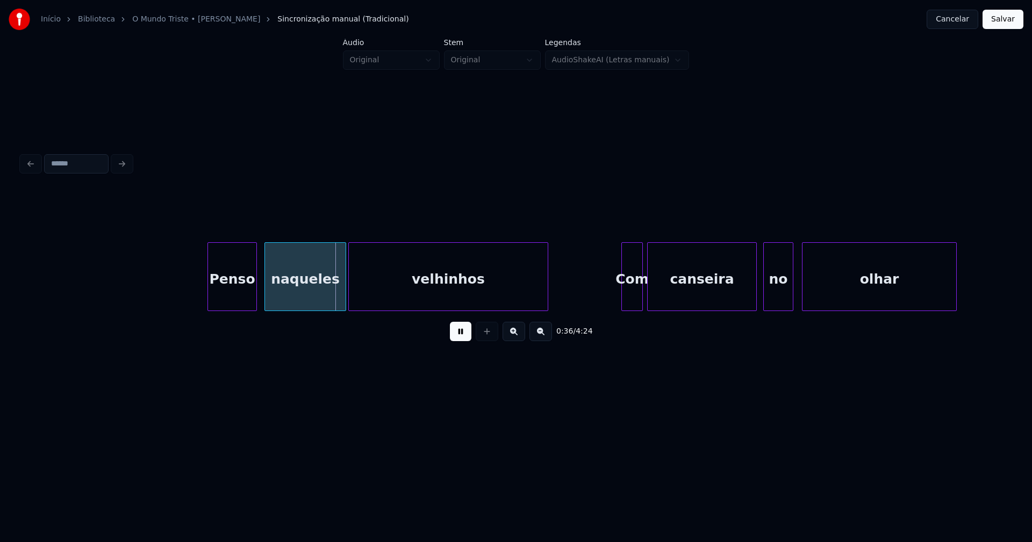
click at [233, 300] on div "Penso" at bounding box center [232, 279] width 48 height 73
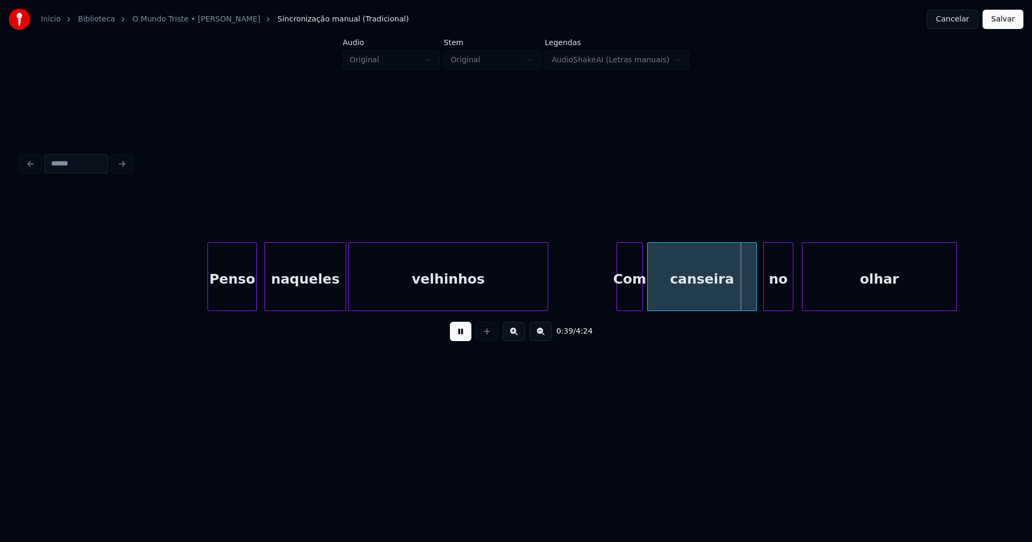
click at [618, 306] on div at bounding box center [618, 277] width 3 height 68
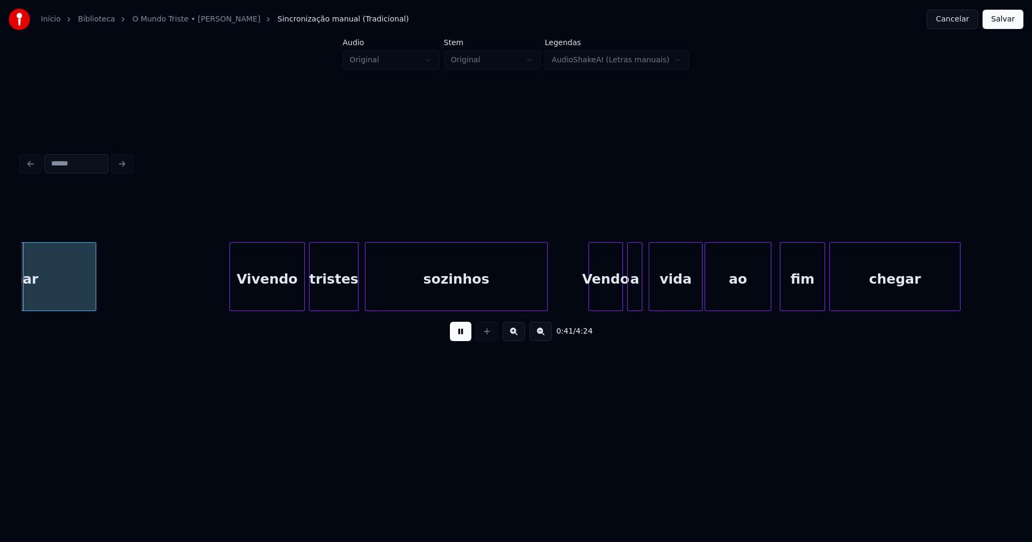
scroll to position [0, 4430]
click at [267, 300] on div "Vivendo" at bounding box center [264, 279] width 74 height 73
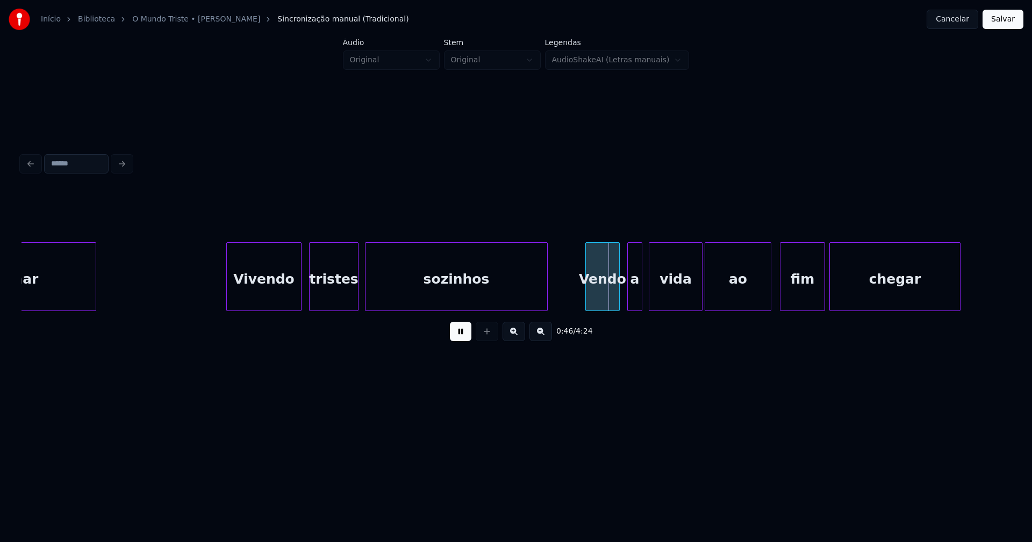
click at [603, 301] on div "Vendo" at bounding box center [602, 279] width 33 height 73
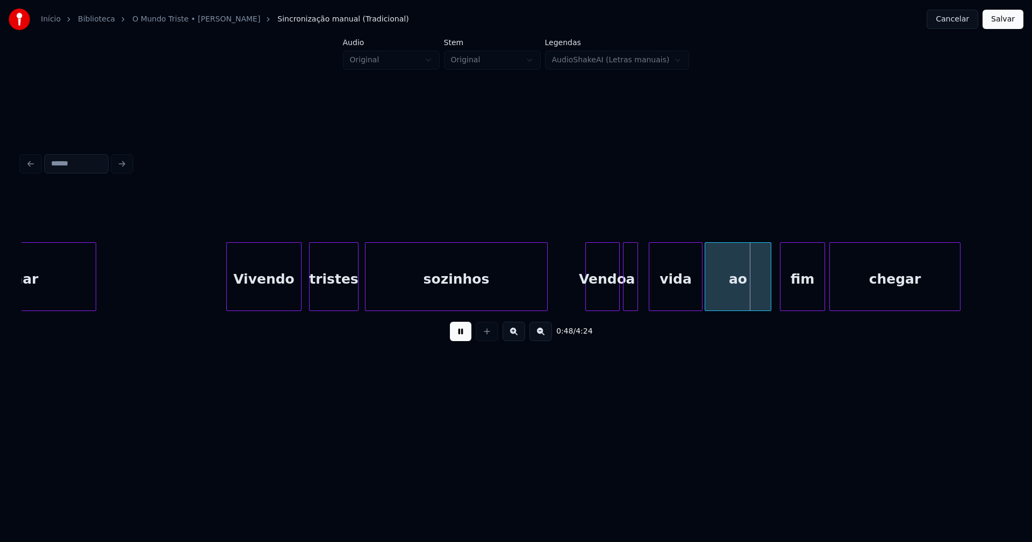
click at [629, 298] on div "a" at bounding box center [630, 279] width 14 height 73
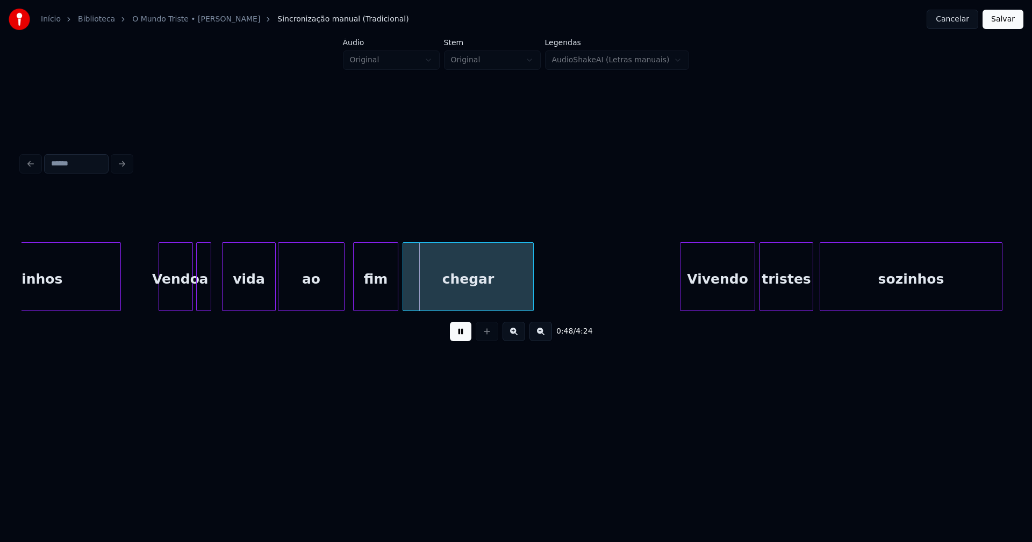
scroll to position [0, 4889]
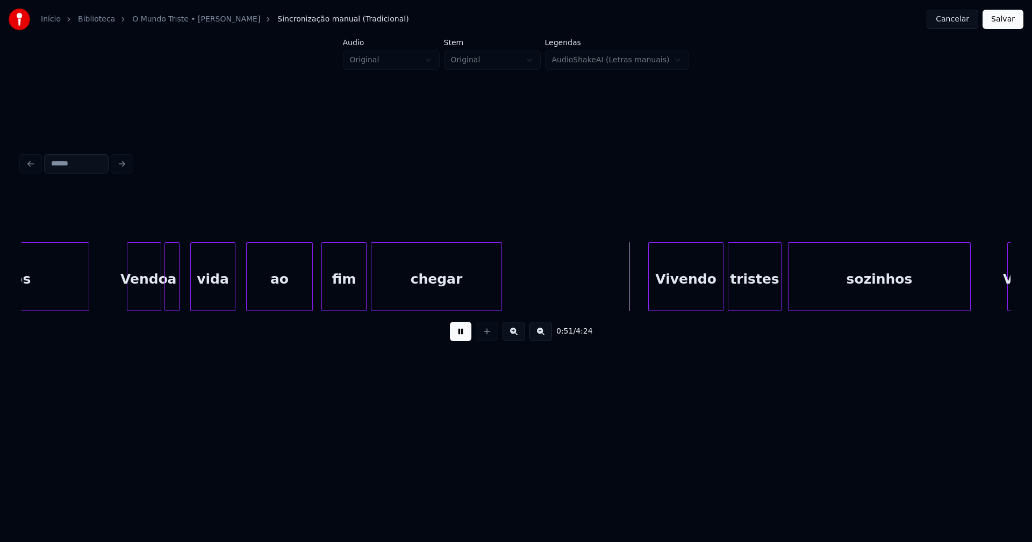
click at [233, 301] on div at bounding box center [233, 277] width 3 height 68
click at [264, 299] on div "ao" at bounding box center [274, 279] width 66 height 73
click at [379, 297] on div at bounding box center [378, 277] width 3 height 68
click at [372, 291] on div at bounding box center [371, 277] width 3 height 68
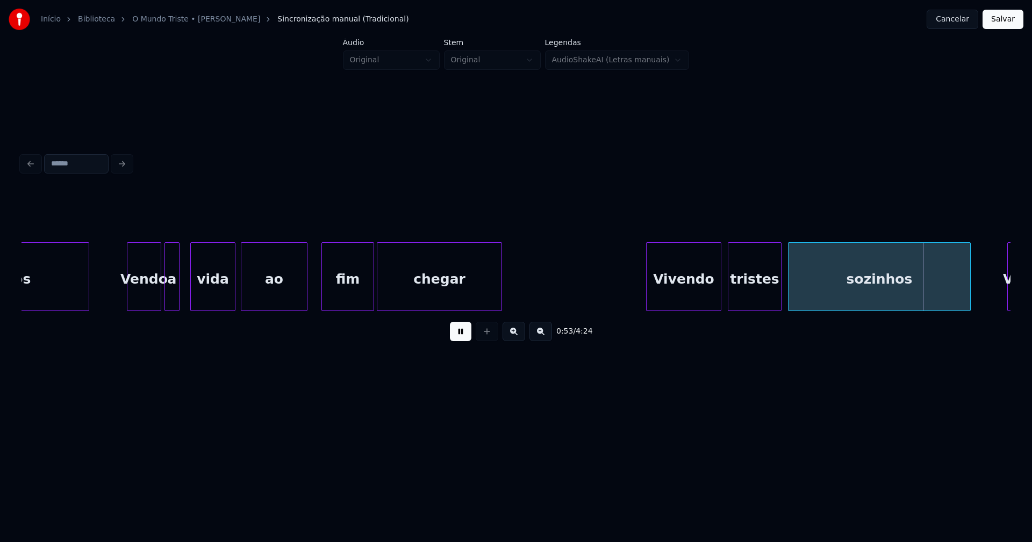
click at [687, 299] on div "Vivendo" at bounding box center [683, 279] width 74 height 73
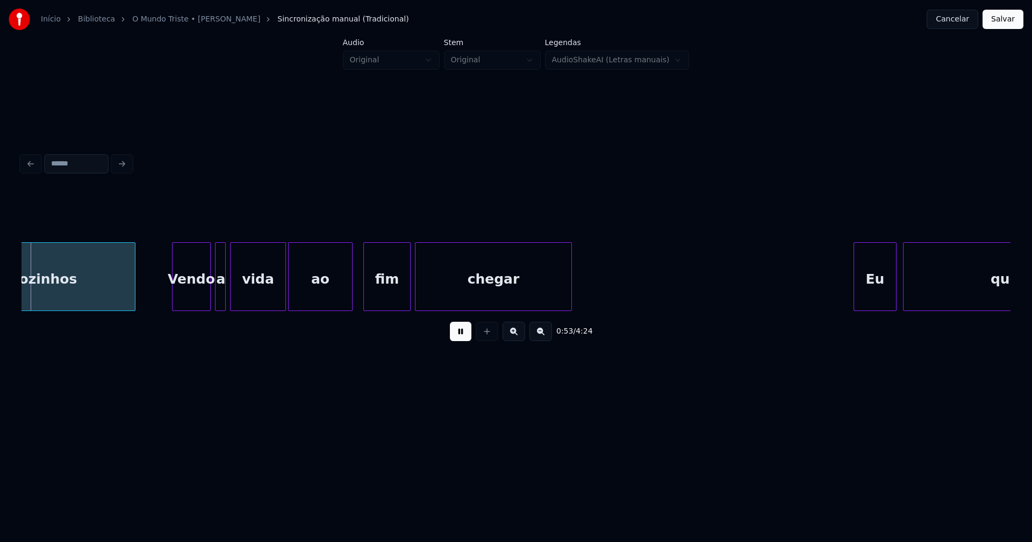
scroll to position [0, 5724]
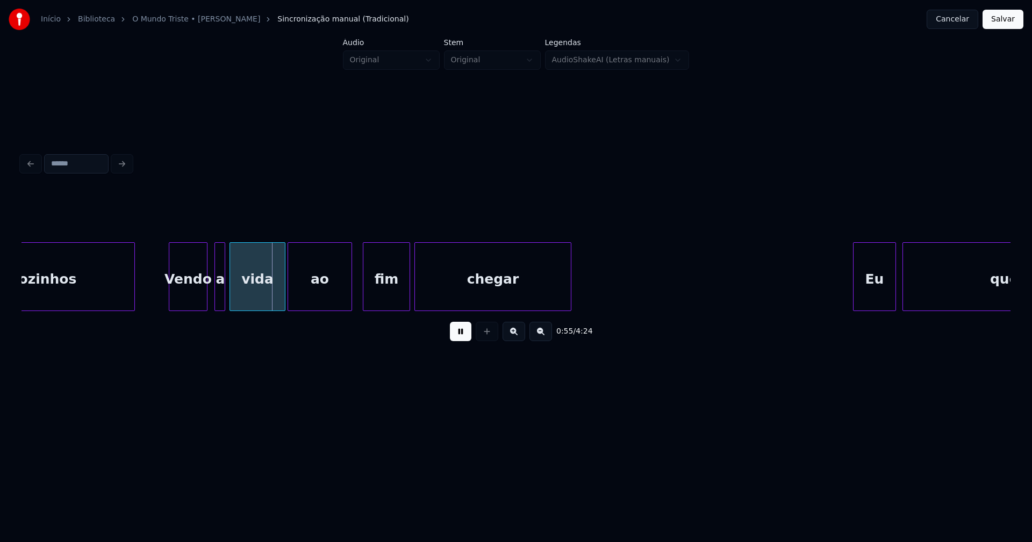
click at [203, 303] on div "Vendo" at bounding box center [188, 279] width 38 height 73
click at [214, 301] on div "a" at bounding box center [215, 279] width 11 height 73
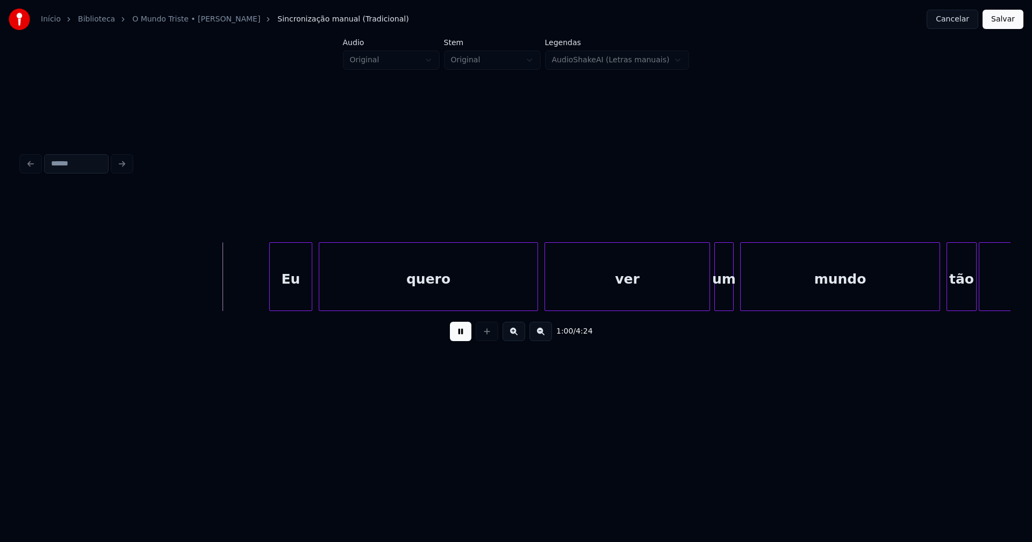
scroll to position [0, 6323]
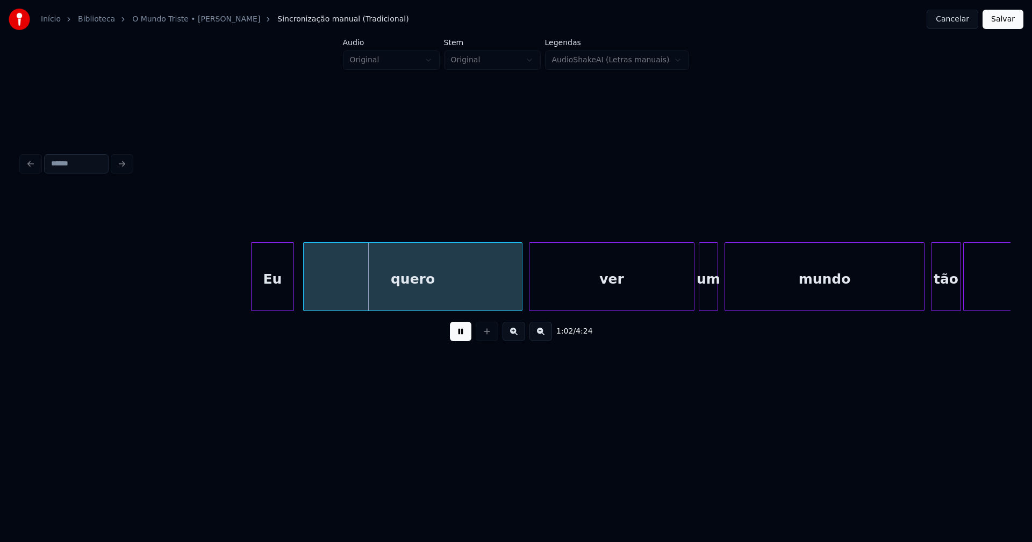
click at [275, 301] on div "Eu" at bounding box center [272, 279] width 42 height 73
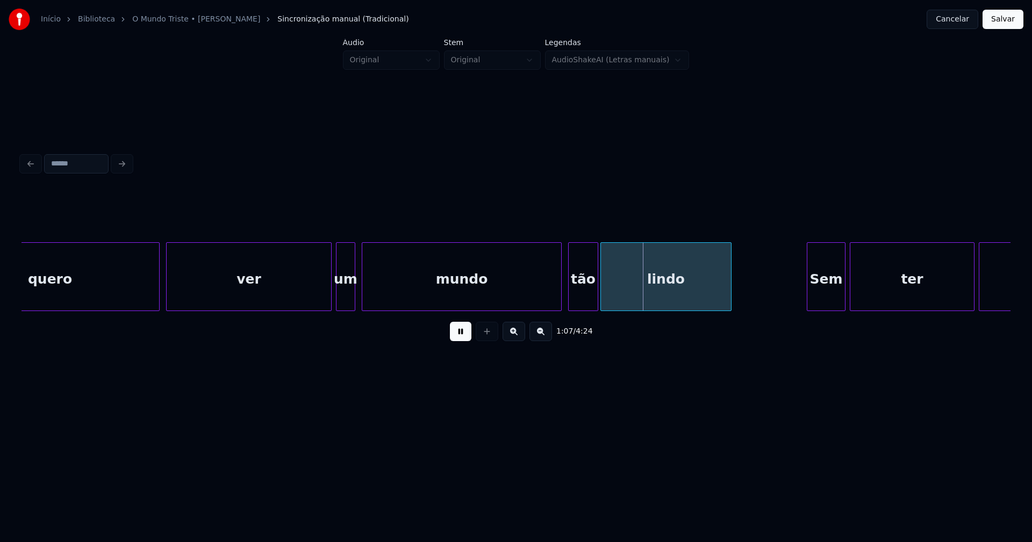
scroll to position [0, 6734]
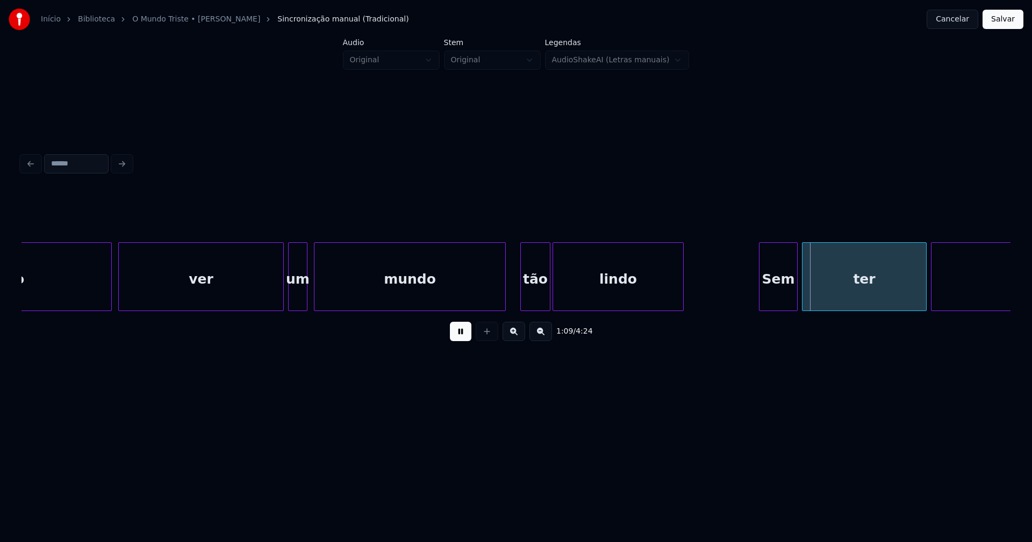
click at [503, 301] on div at bounding box center [503, 277] width 3 height 68
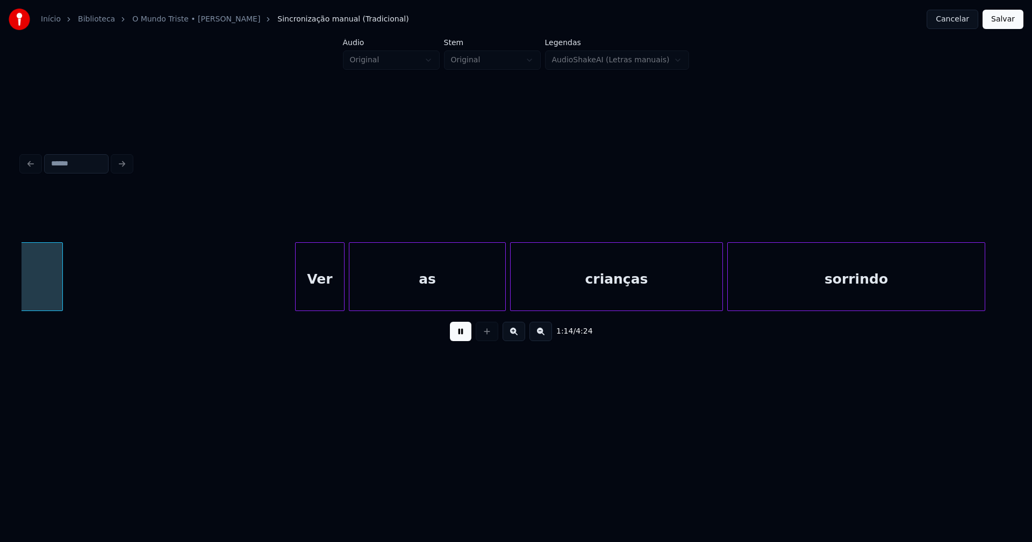
scroll to position [0, 8036]
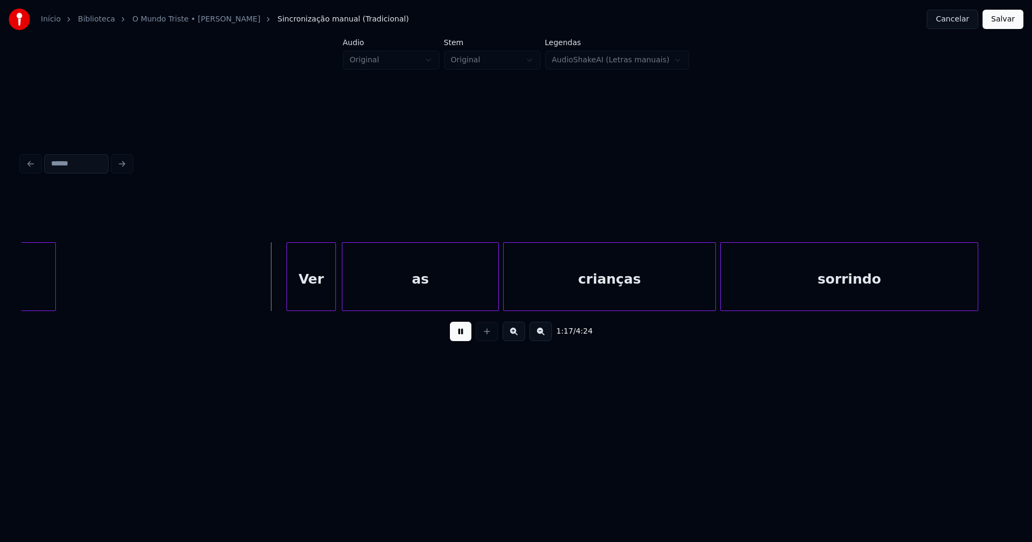
click at [313, 304] on div "Ver" at bounding box center [311, 279] width 48 height 73
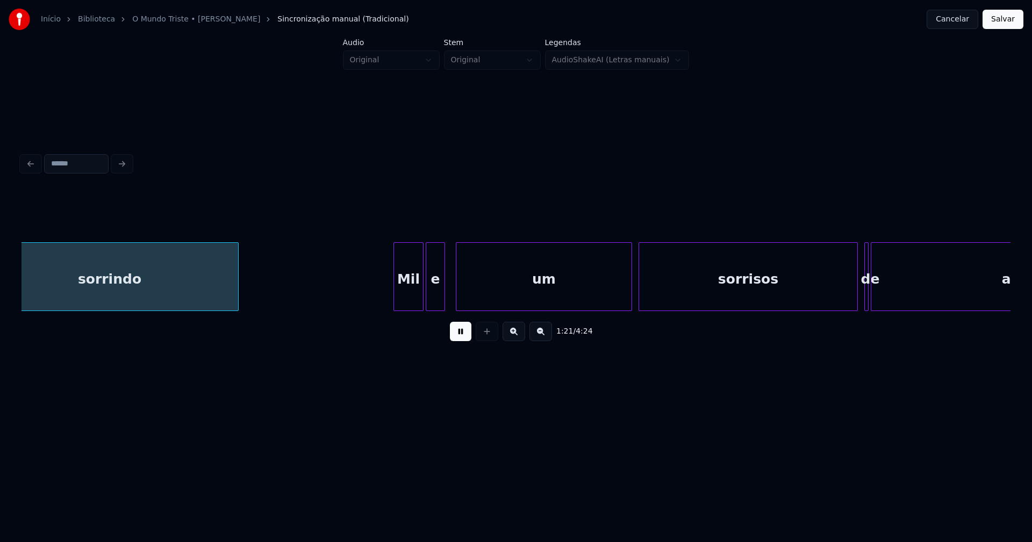
scroll to position [0, 8781]
click at [400, 301] on div "Mil" at bounding box center [395, 279] width 29 height 73
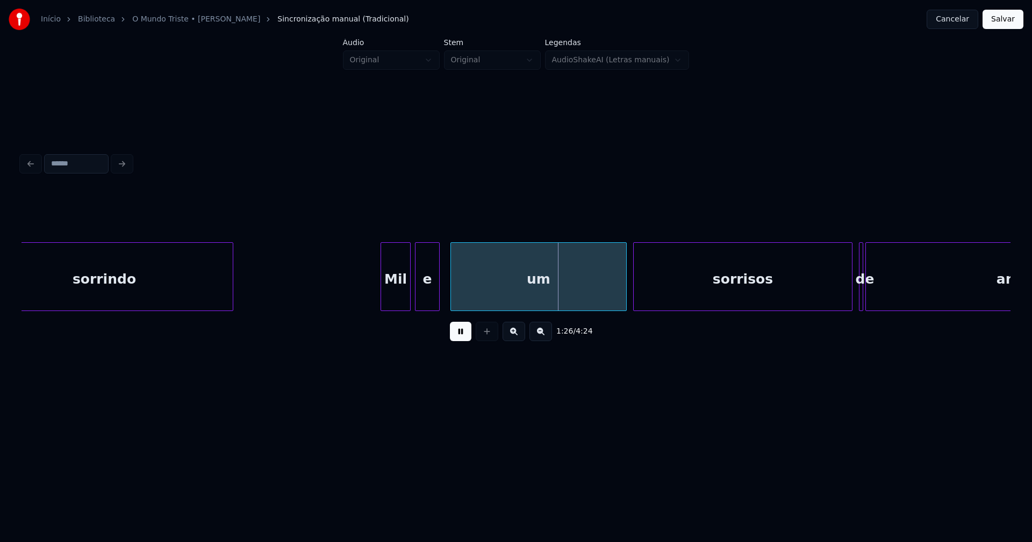
click at [417, 304] on div at bounding box center [416, 277] width 3 height 68
click at [472, 301] on div "um" at bounding box center [532, 279] width 175 height 73
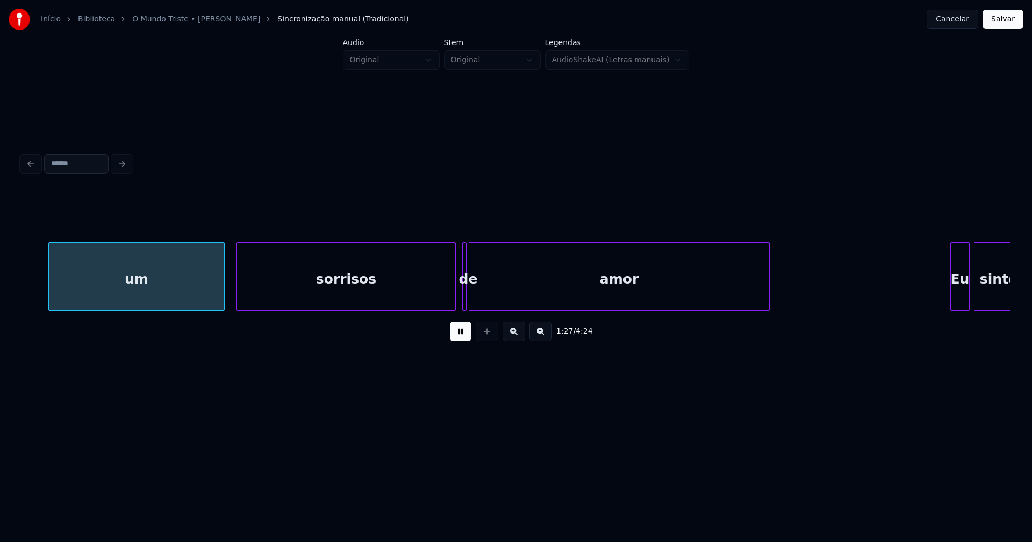
scroll to position [0, 9336]
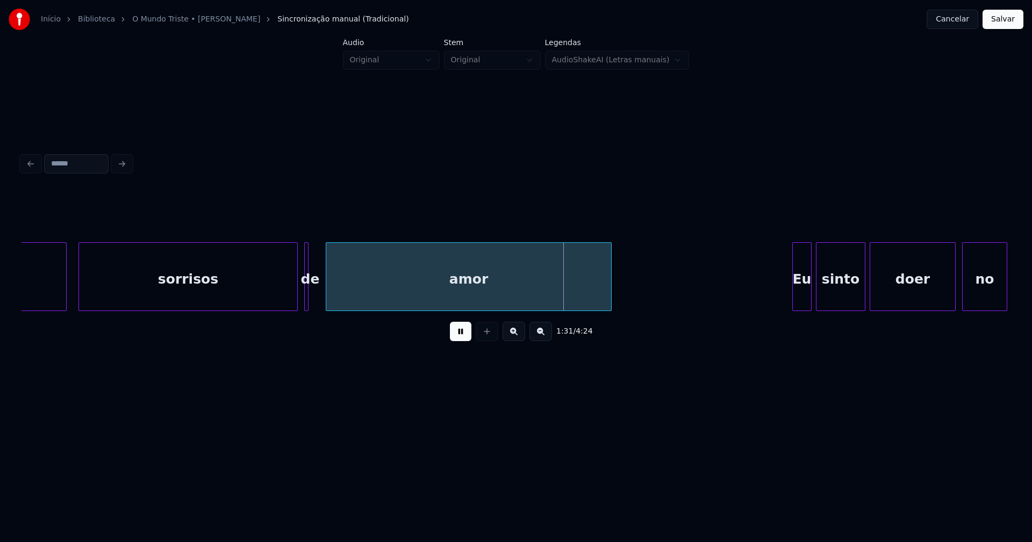
click at [327, 298] on div at bounding box center [327, 277] width 3 height 68
click at [322, 298] on div at bounding box center [320, 277] width 3 height 68
click at [305, 300] on div at bounding box center [304, 277] width 3 height 68
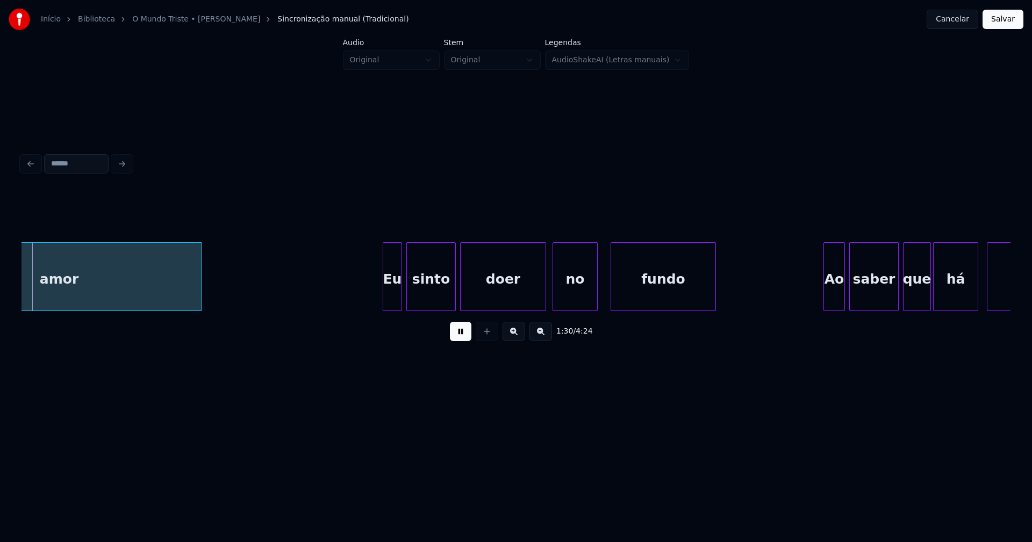
scroll to position [0, 9745]
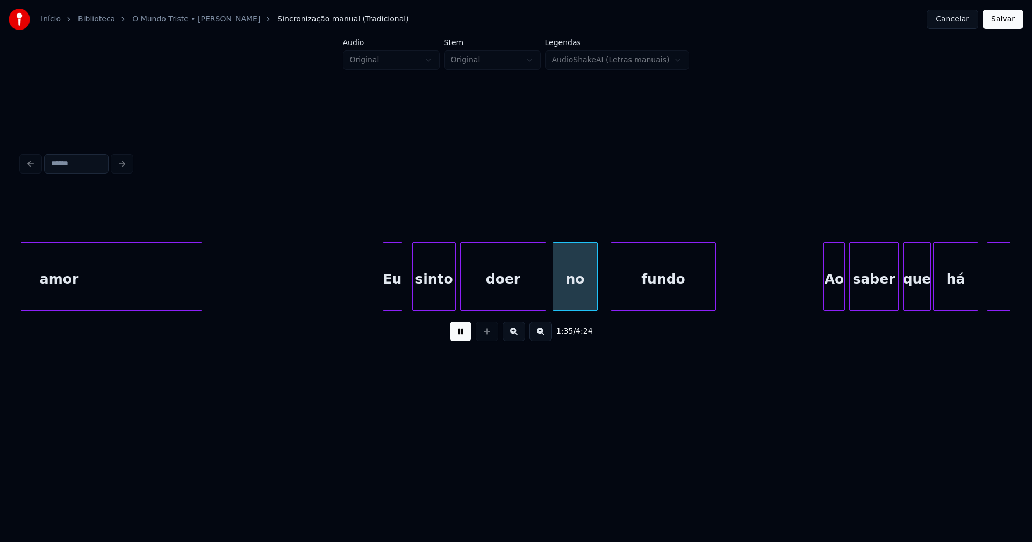
click at [414, 299] on div at bounding box center [414, 277] width 3 height 68
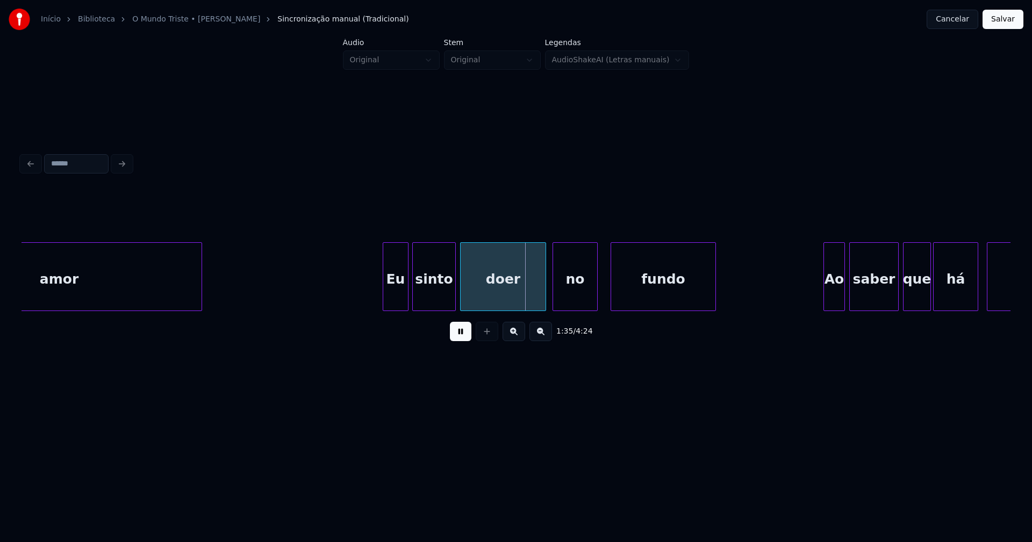
click at [407, 296] on div at bounding box center [406, 277] width 3 height 68
click at [386, 293] on div "Eu" at bounding box center [395, 279] width 25 height 73
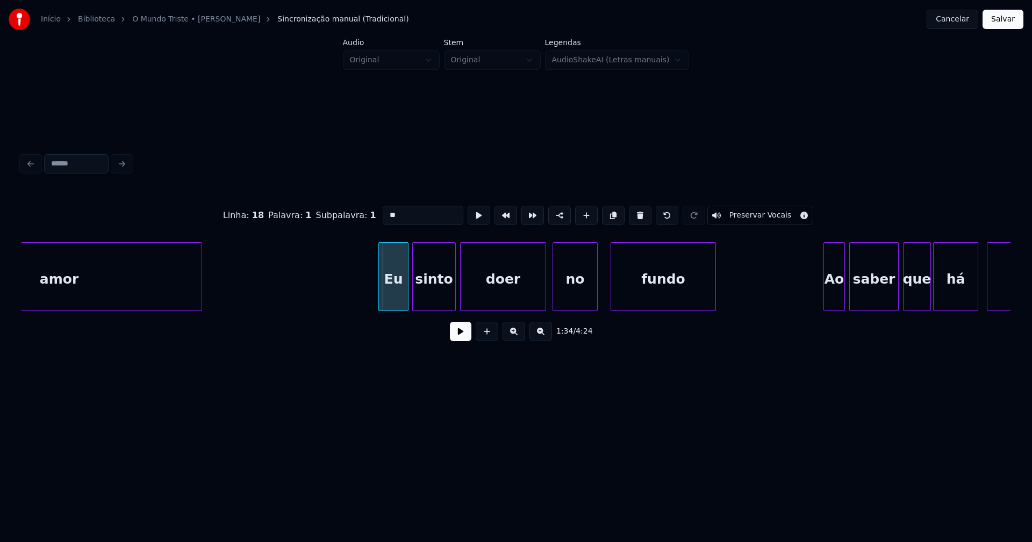
click at [382, 298] on div at bounding box center [380, 277] width 3 height 68
click at [462, 339] on button at bounding box center [460, 331] width 21 height 19
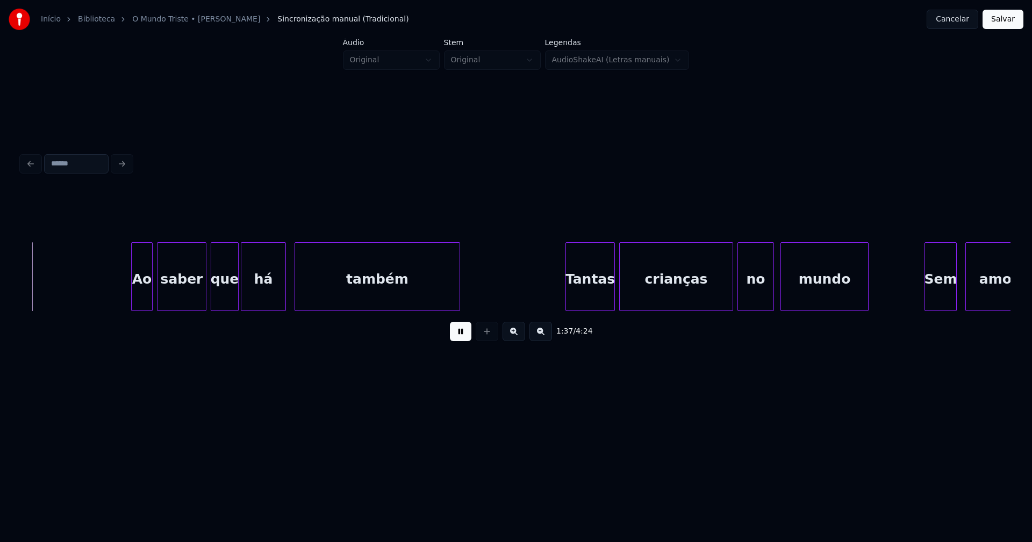
scroll to position [0, 10444]
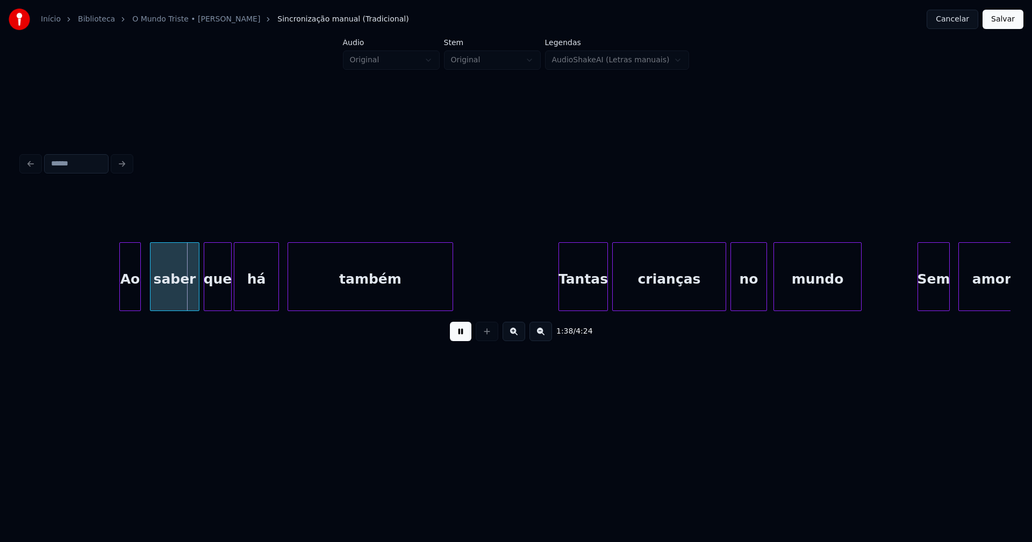
click at [130, 302] on div "Ao" at bounding box center [130, 279] width 20 height 73
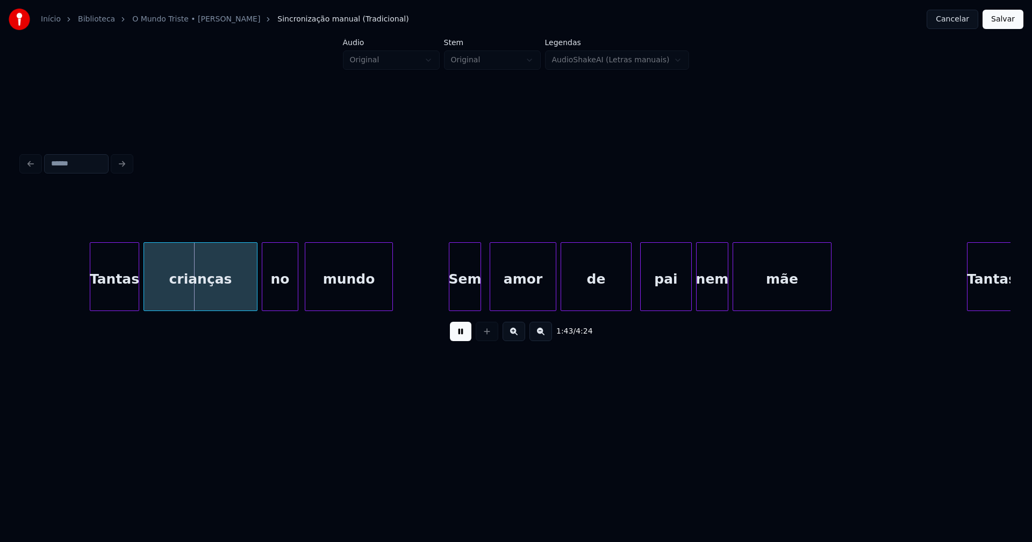
scroll to position [0, 10928]
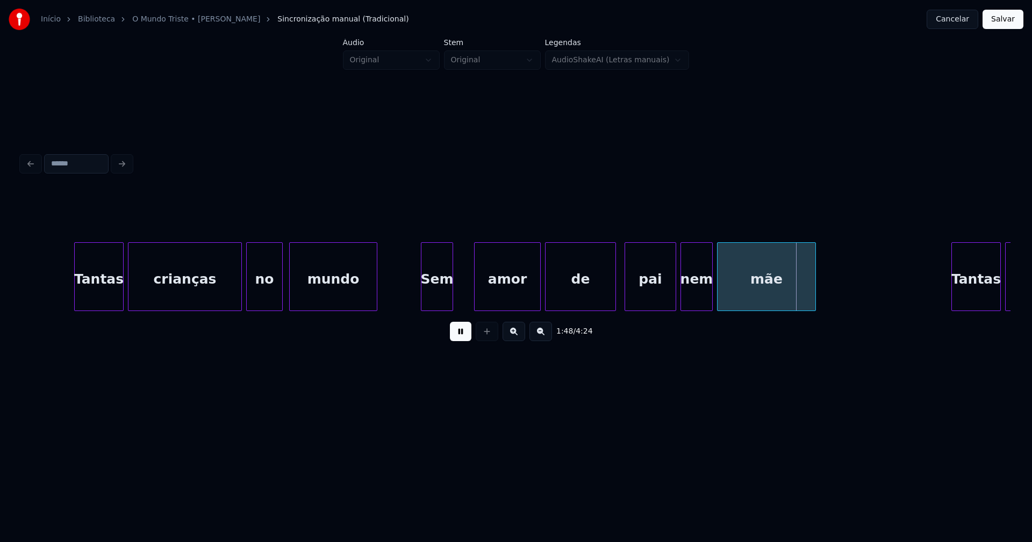
click at [421, 300] on div "Sem" at bounding box center [437, 276] width 32 height 69
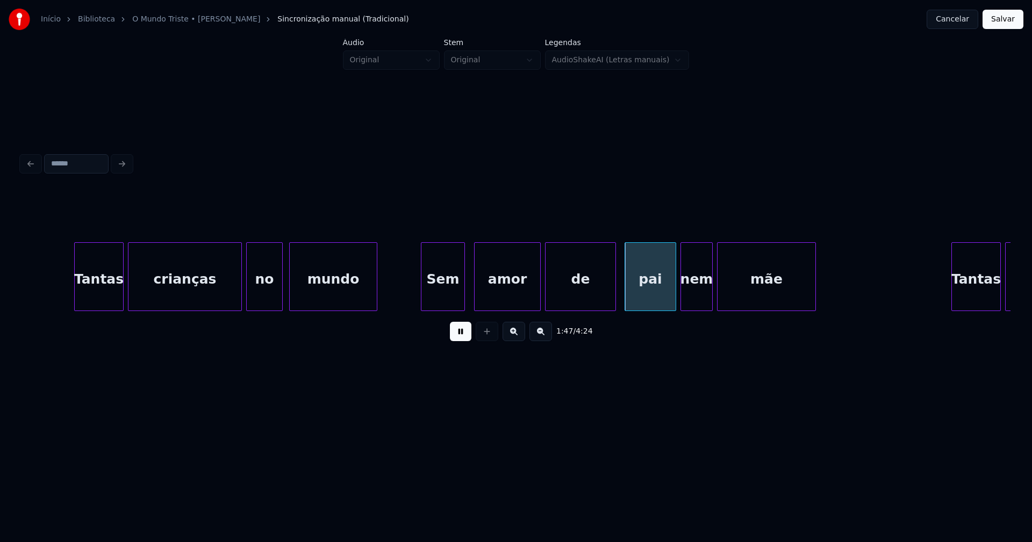
click at [463, 289] on div at bounding box center [462, 277] width 3 height 68
click at [514, 300] on div "amor" at bounding box center [503, 279] width 66 height 73
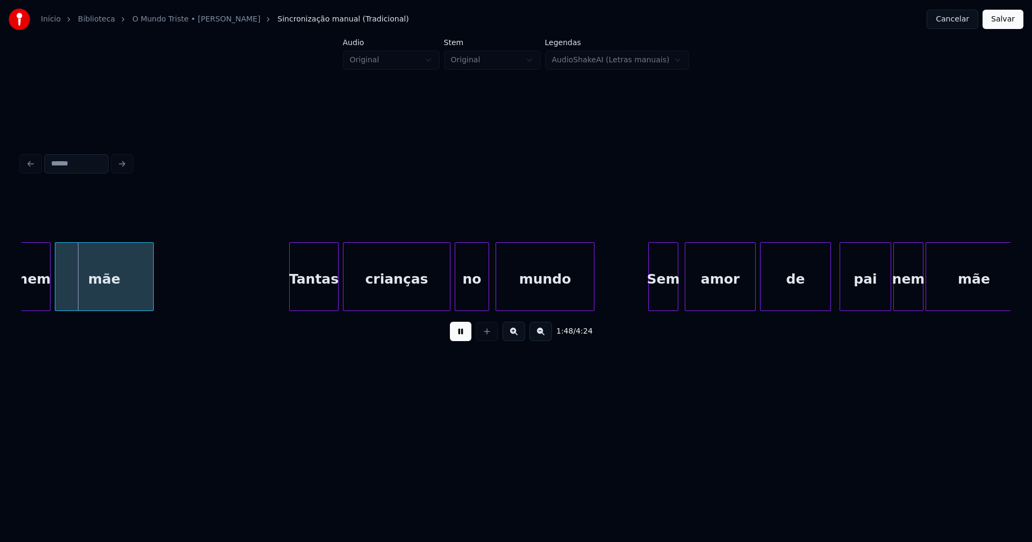
scroll to position [0, 11607]
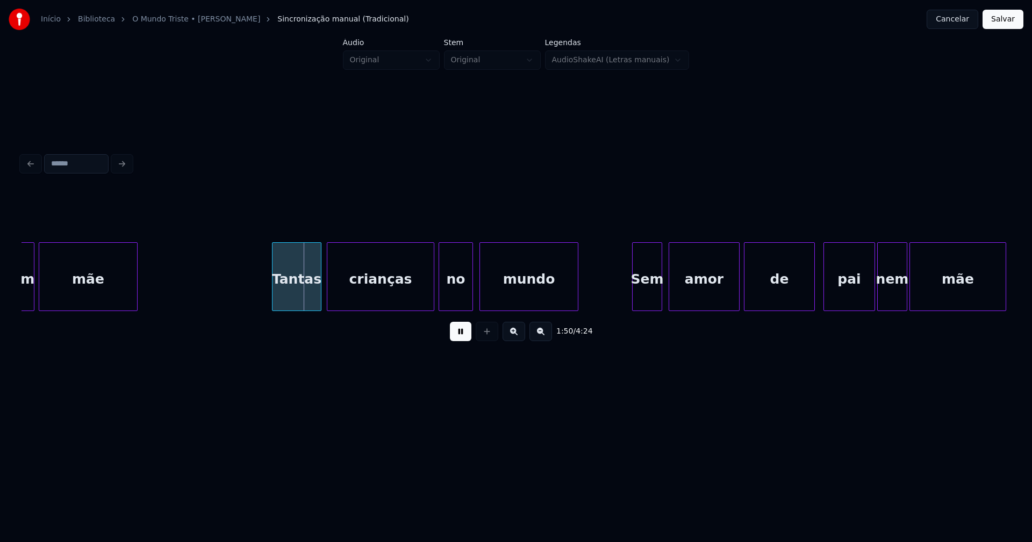
click at [305, 293] on div "Tantas" at bounding box center [296, 279] width 48 height 73
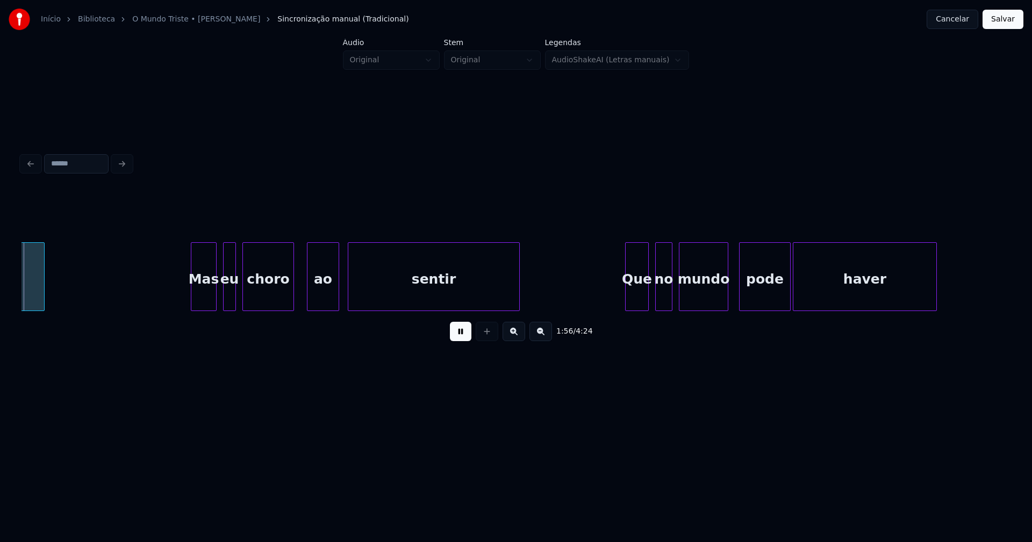
scroll to position [0, 12568]
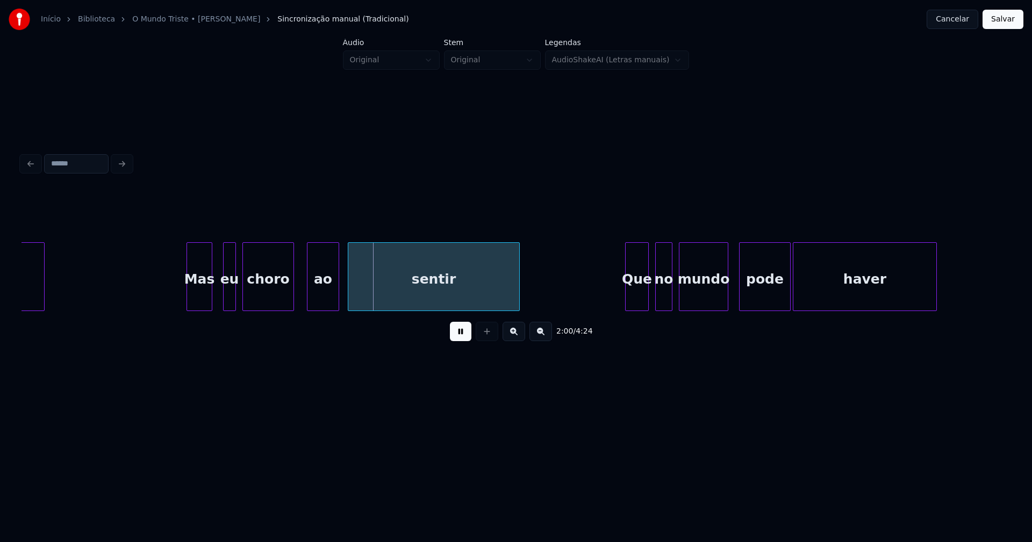
click at [199, 303] on div "Mas" at bounding box center [199, 279] width 25 height 73
click at [221, 294] on div at bounding box center [221, 277] width 3 height 68
click at [236, 298] on div at bounding box center [236, 277] width 3 height 68
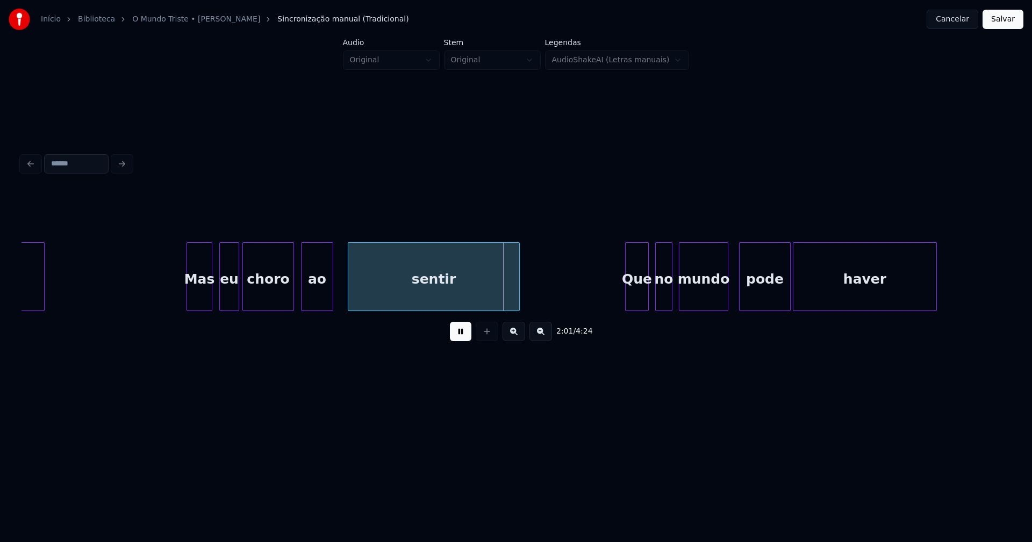
click at [310, 304] on div "ao" at bounding box center [316, 279] width 31 height 73
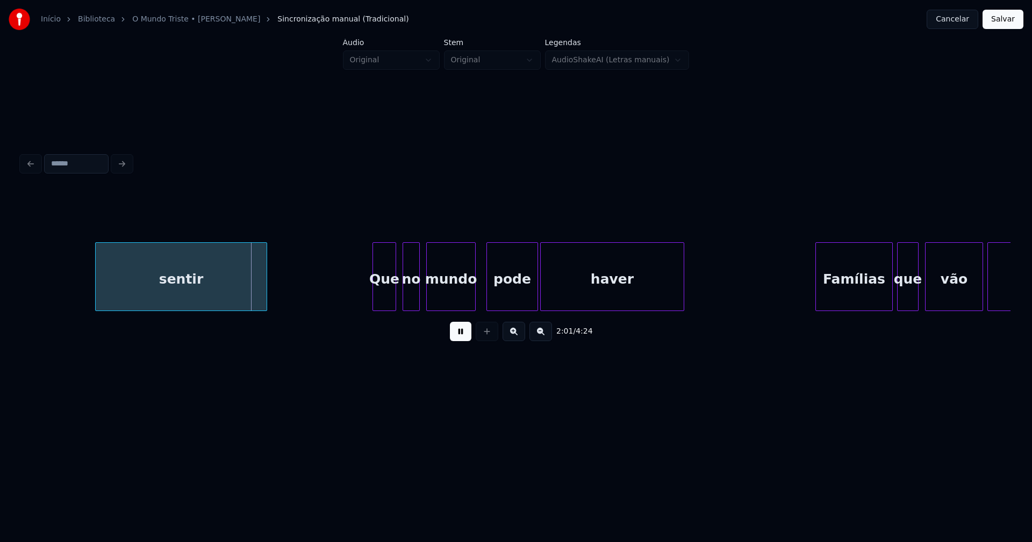
scroll to position [0, 12947]
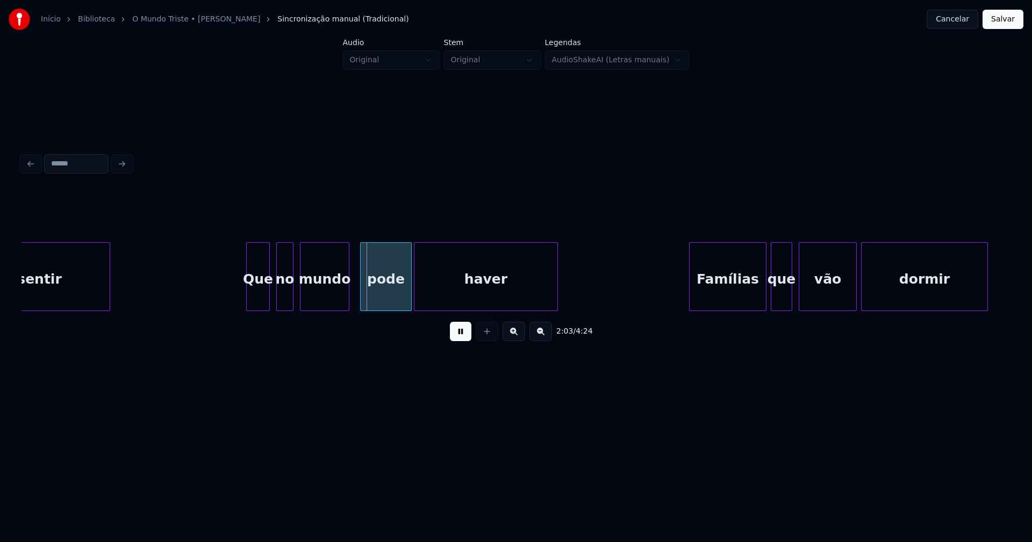
click at [107, 307] on div "sentir Que no mundo pode haver Famílias que vão dormir" at bounding box center [515, 276] width 989 height 69
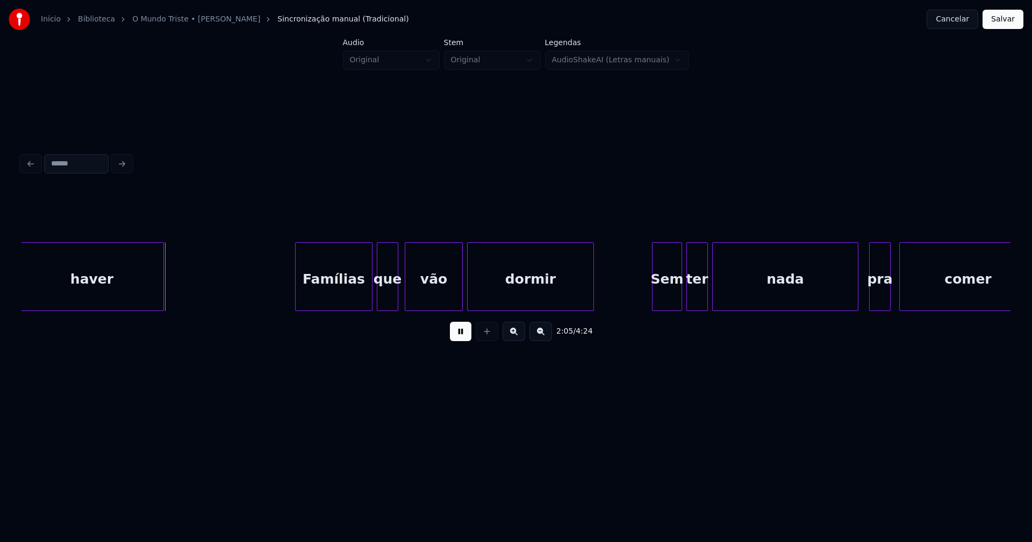
scroll to position [0, 13404]
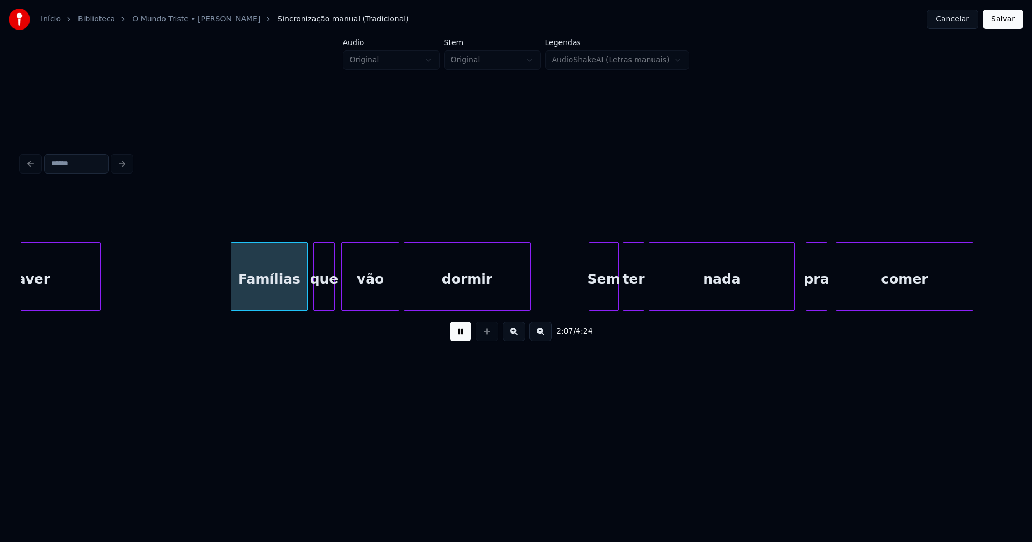
click at [284, 299] on div "Famílias" at bounding box center [269, 279] width 76 height 73
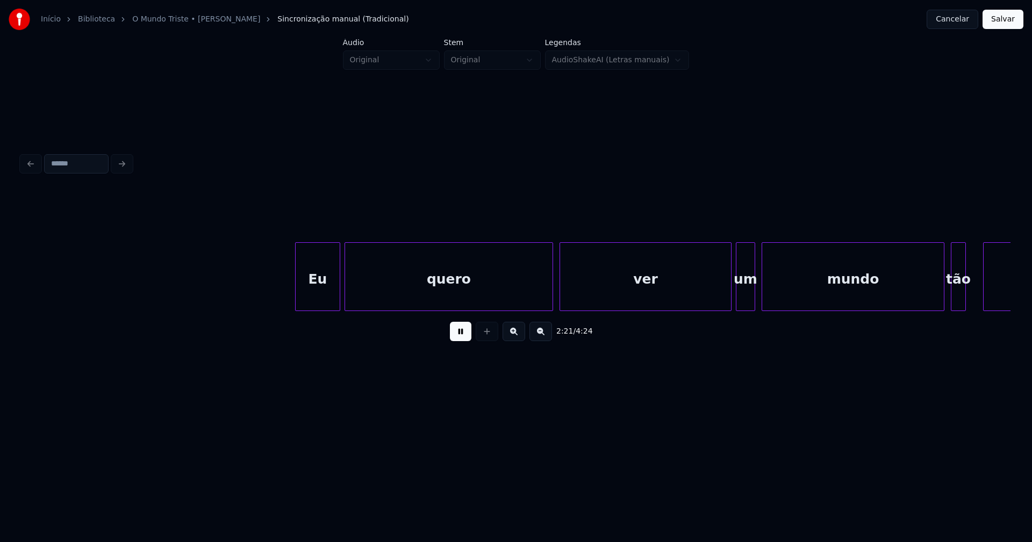
scroll to position [0, 15257]
click at [312, 304] on div "Eu" at bounding box center [309, 279] width 44 height 73
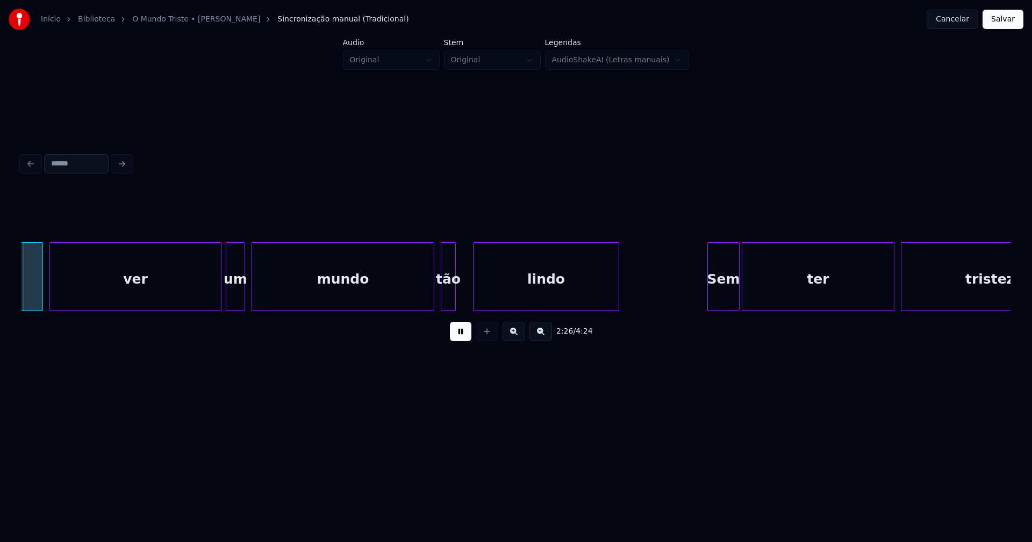
scroll to position [0, 15769]
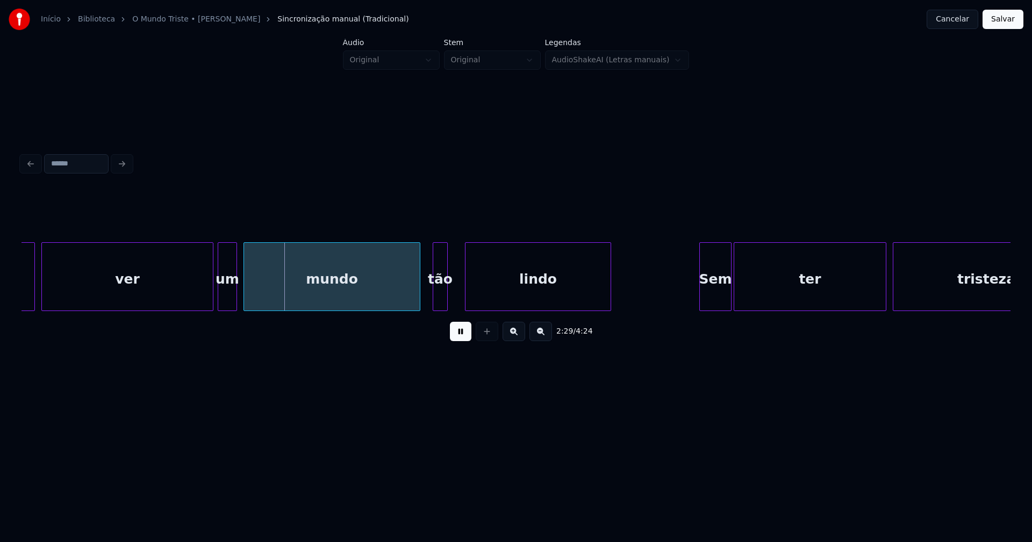
click at [419, 304] on div at bounding box center [417, 277] width 3 height 68
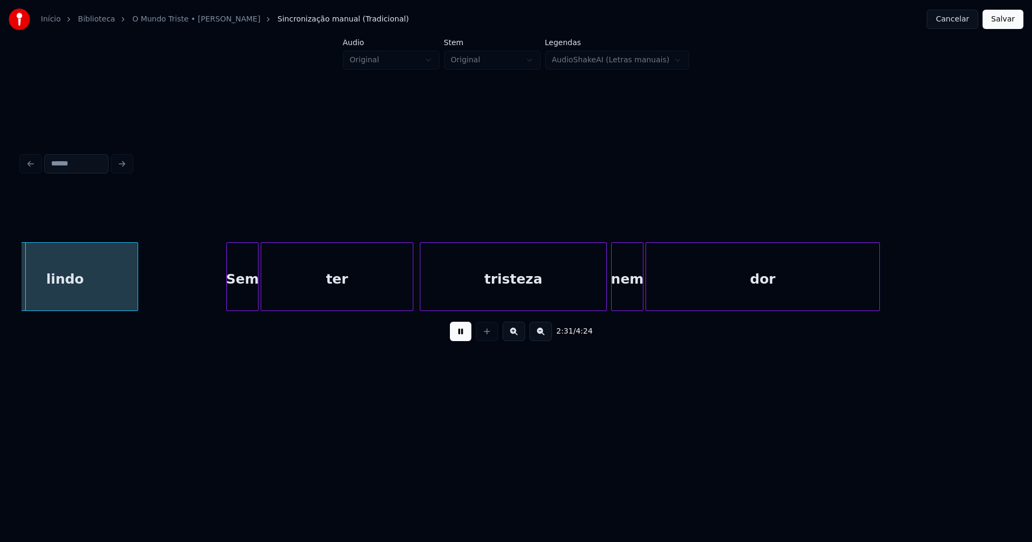
scroll to position [0, 16246]
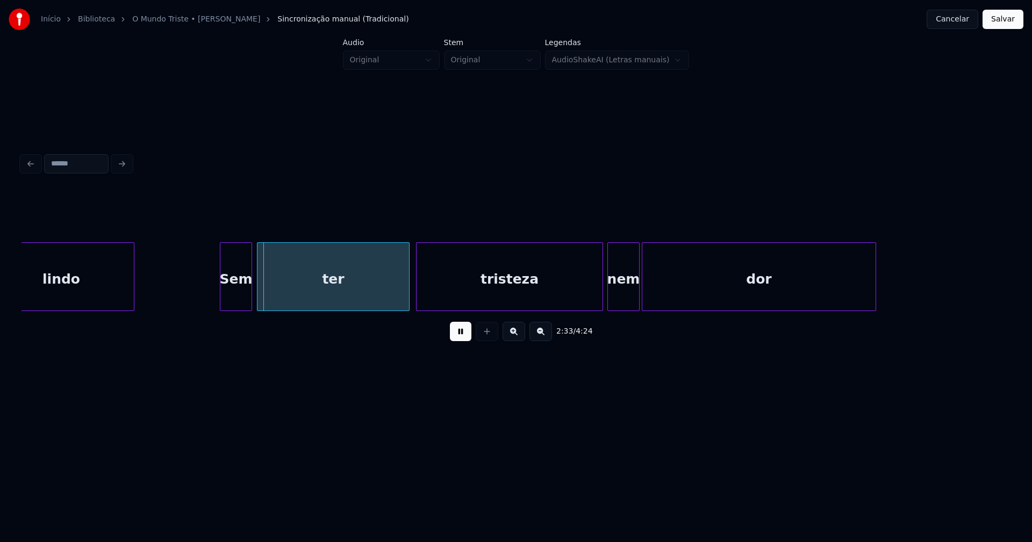
click at [236, 301] on div "Sem" at bounding box center [235, 279] width 31 height 73
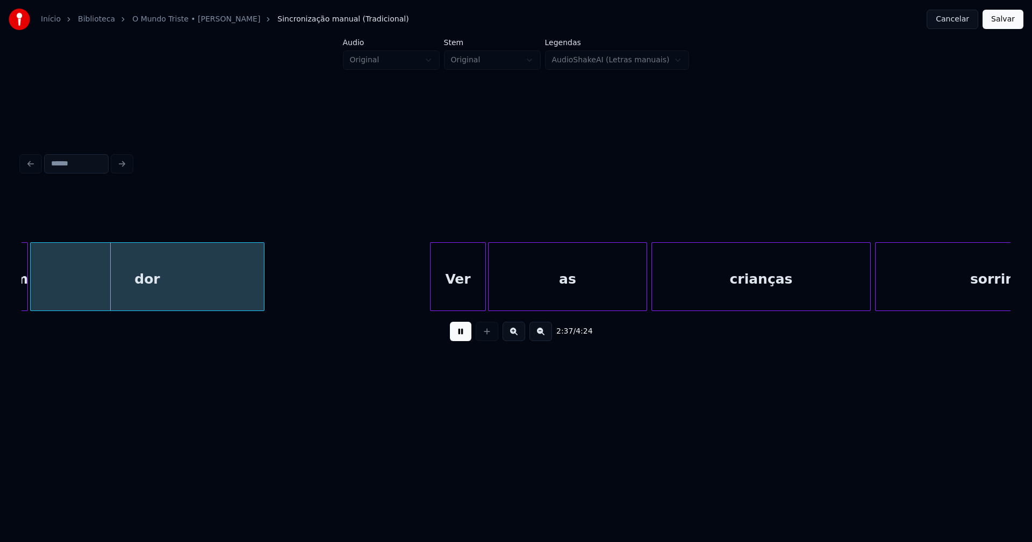
scroll to position [0, 16921]
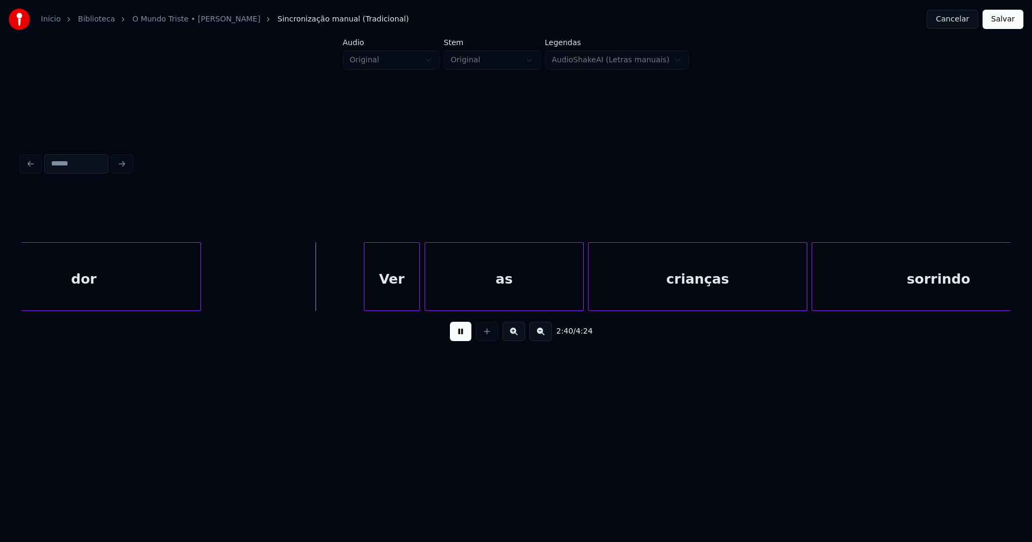
click at [393, 306] on div "Ver" at bounding box center [391, 279] width 55 height 73
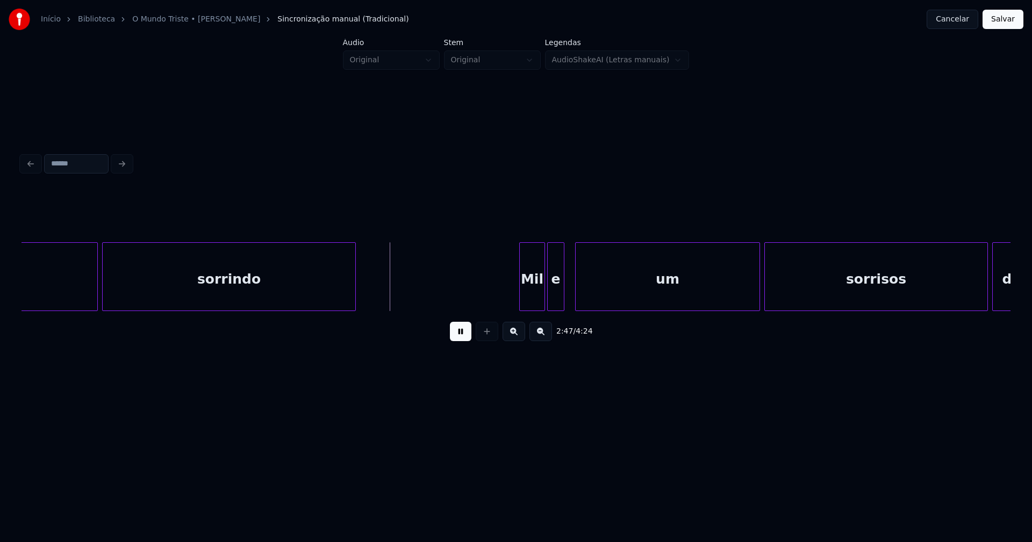
scroll to position [0, 17662]
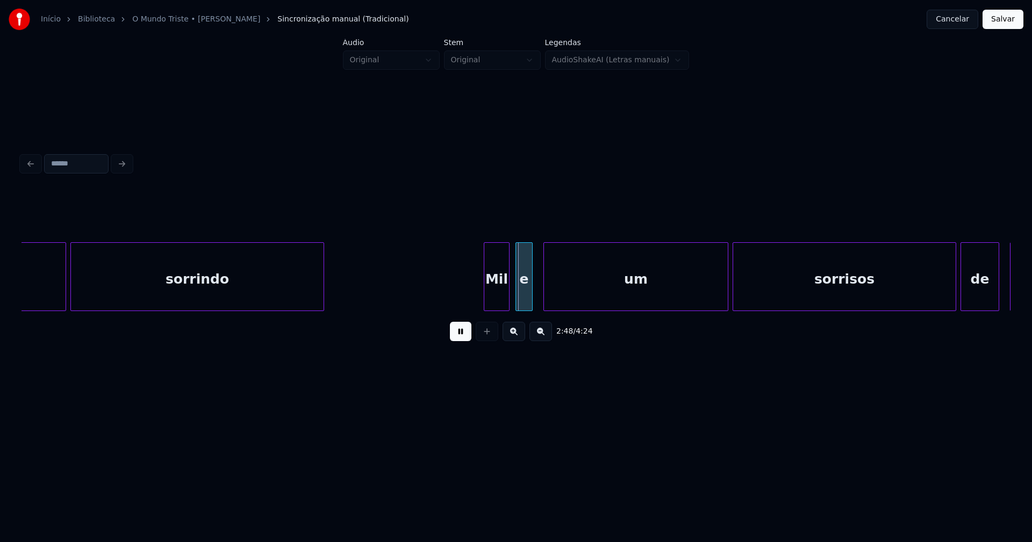
click at [498, 297] on div "Mil" at bounding box center [496, 279] width 25 height 73
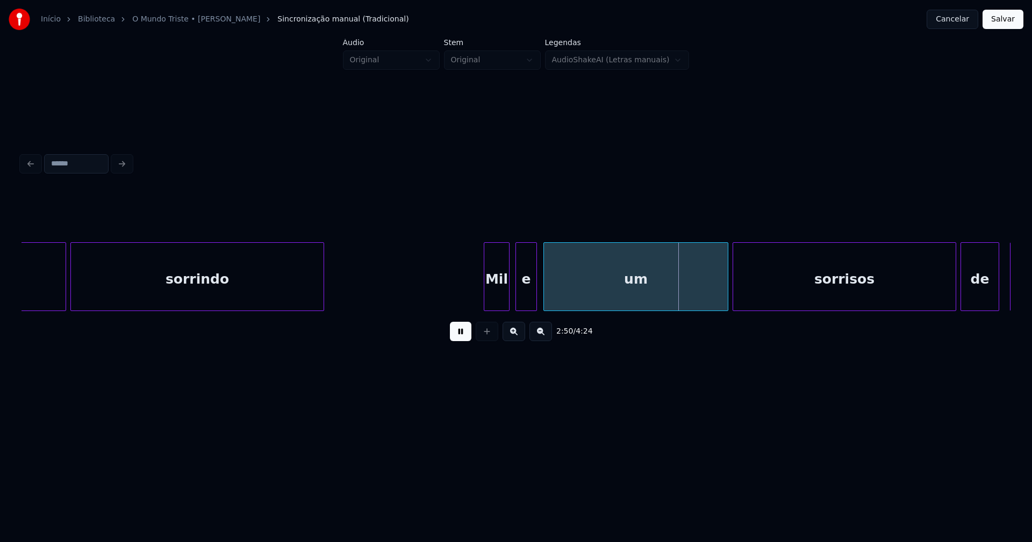
click at [534, 294] on div at bounding box center [534, 277] width 3 height 68
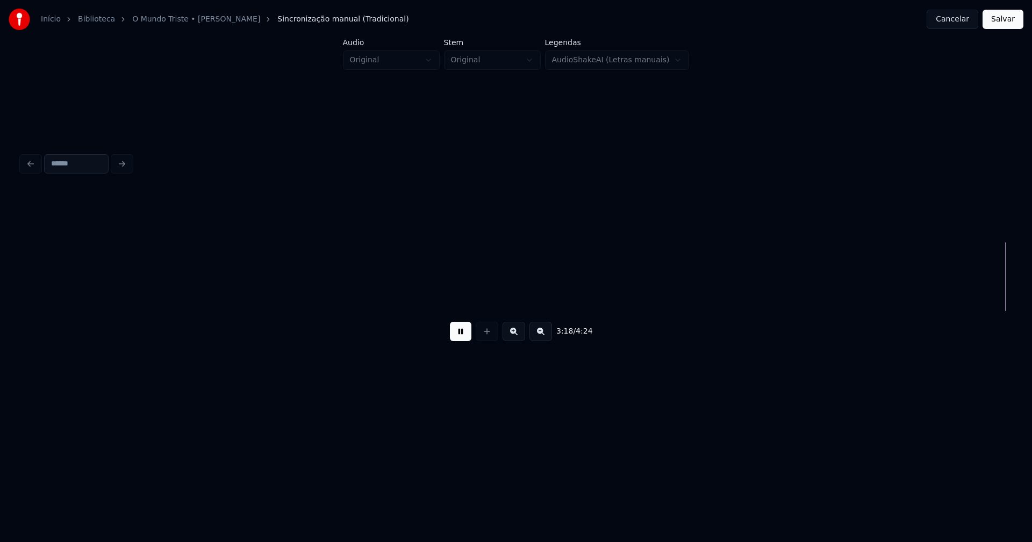
scroll to position [0, 21322]
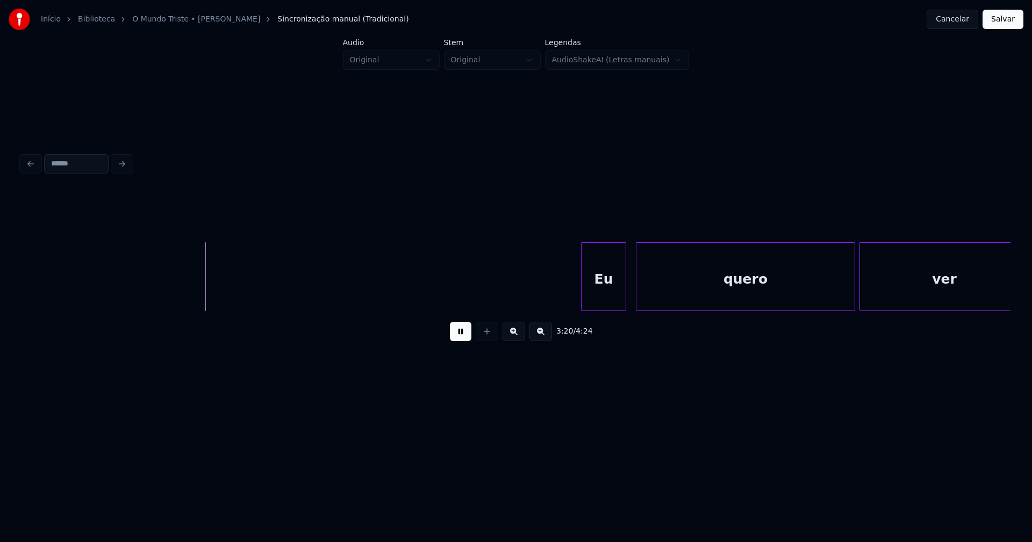
click at [606, 297] on div "Eu" at bounding box center [603, 279] width 44 height 73
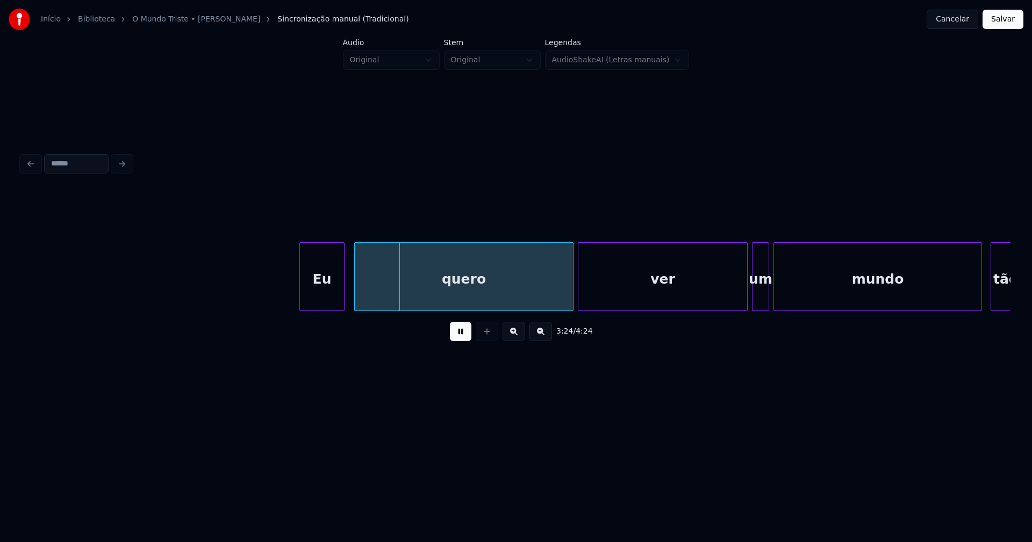
scroll to position [0, 21841]
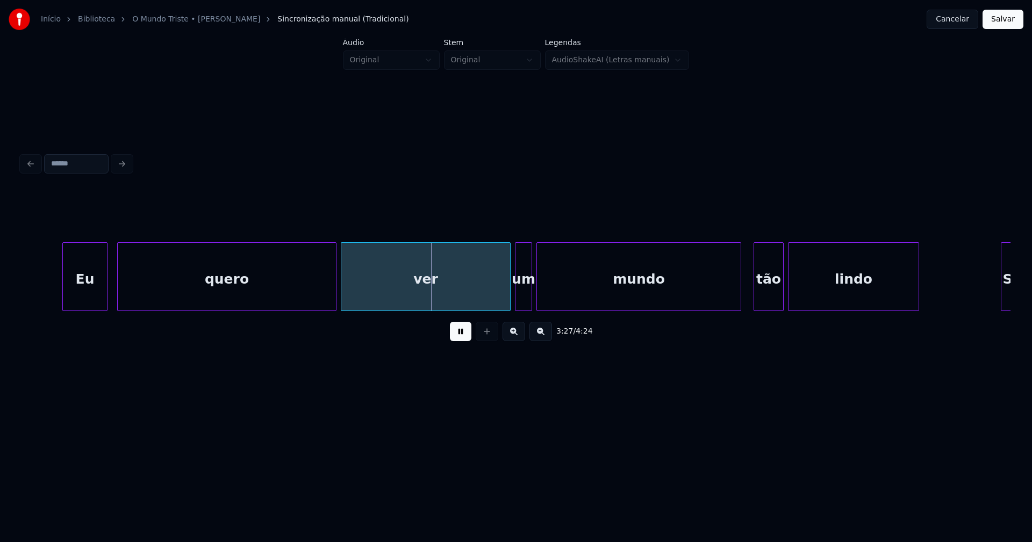
click at [737, 304] on div at bounding box center [738, 277] width 3 height 68
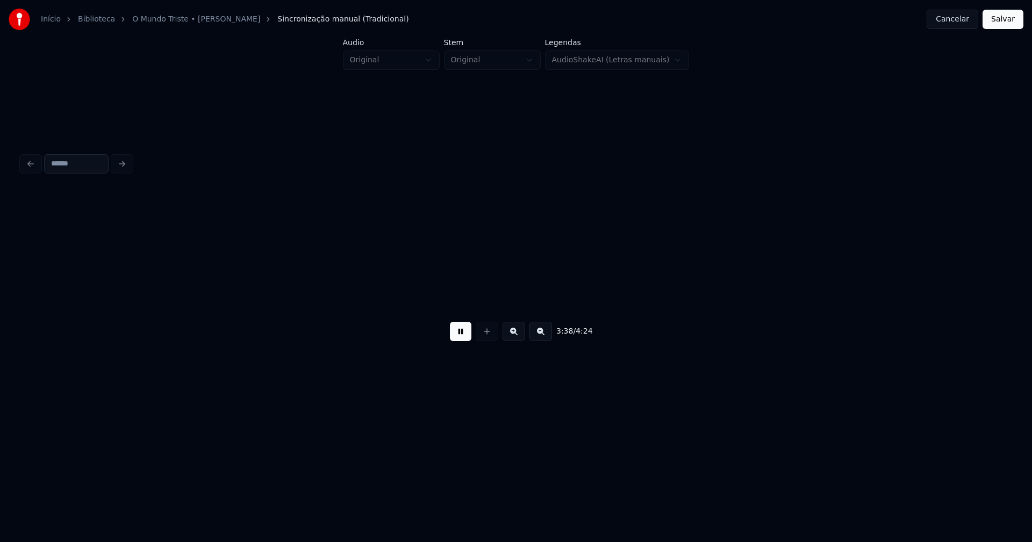
scroll to position [0, 23518]
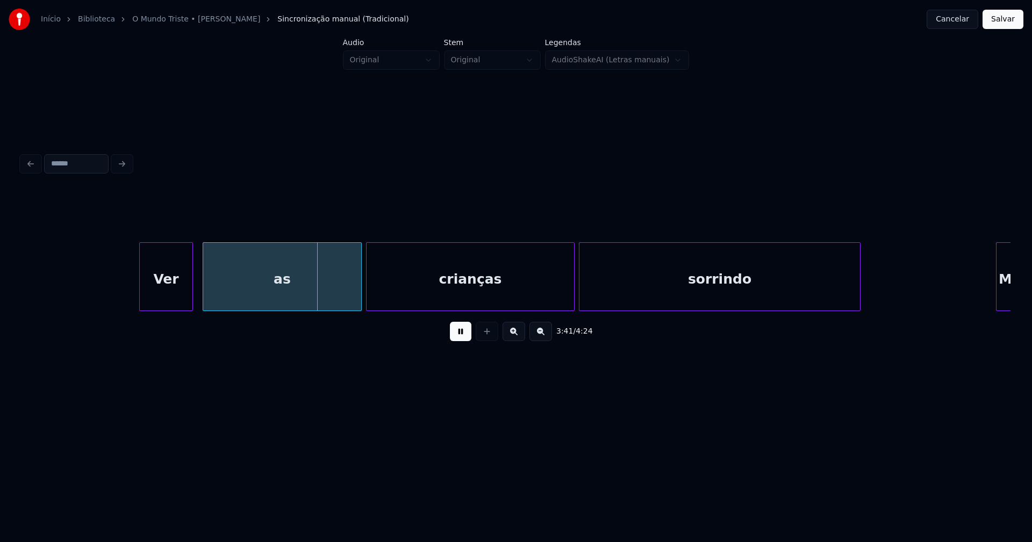
click at [170, 298] on div "Ver" at bounding box center [166, 279] width 53 height 73
click at [237, 295] on div "as" at bounding box center [277, 279] width 158 height 73
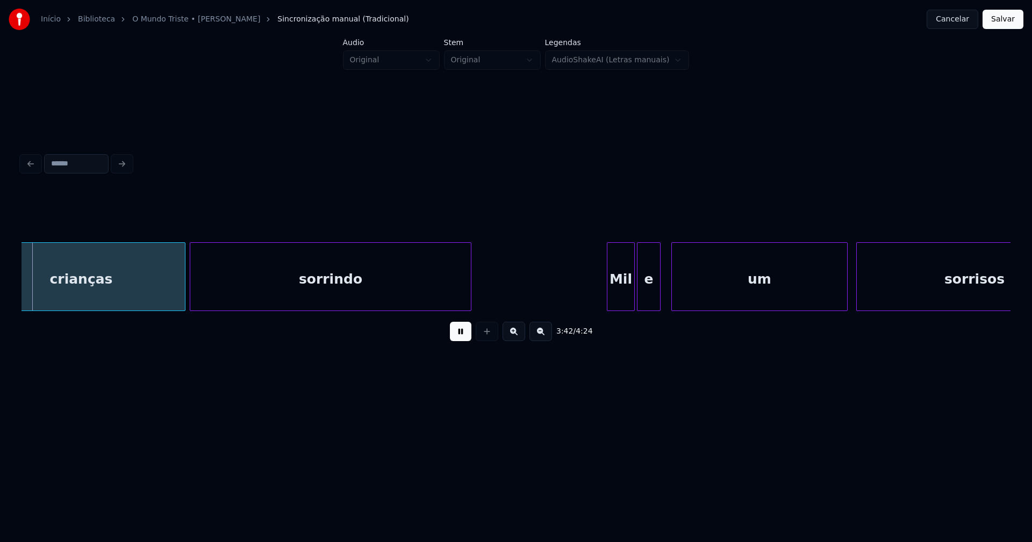
scroll to position [0, 23912]
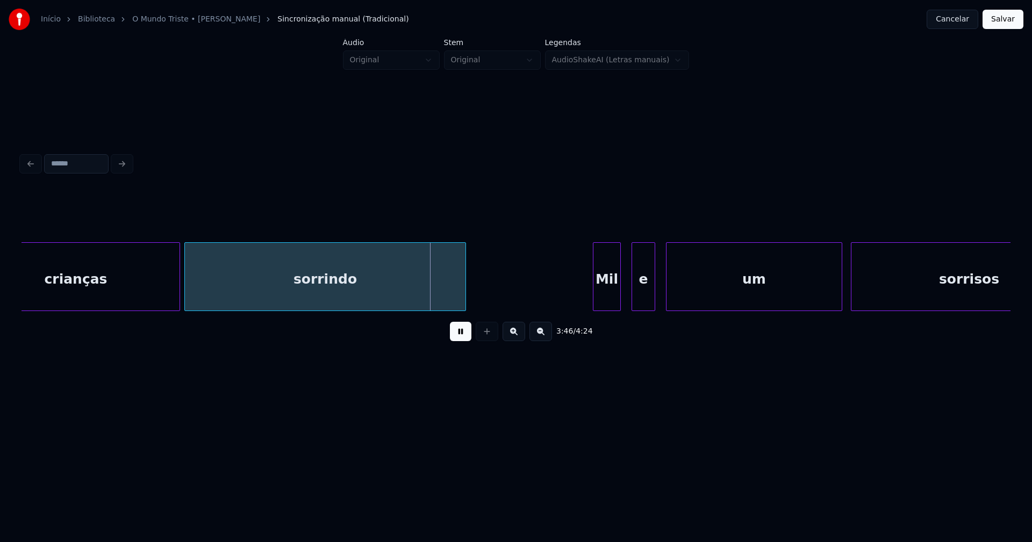
click at [607, 311] on div "crianças sorrindo Mil e um sorrisos" at bounding box center [515, 276] width 989 height 69
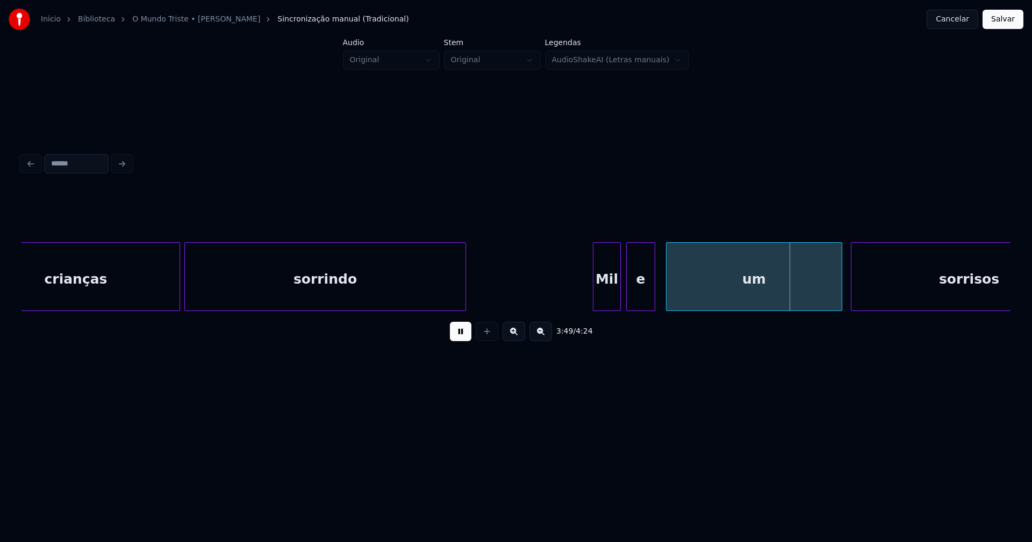
click at [627, 304] on div at bounding box center [628, 277] width 3 height 68
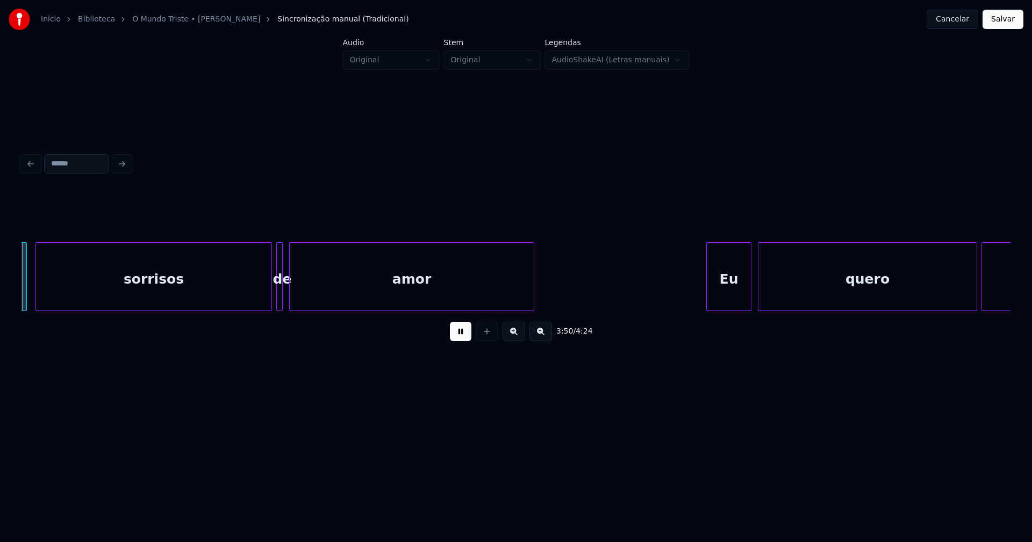
scroll to position [0, 24738]
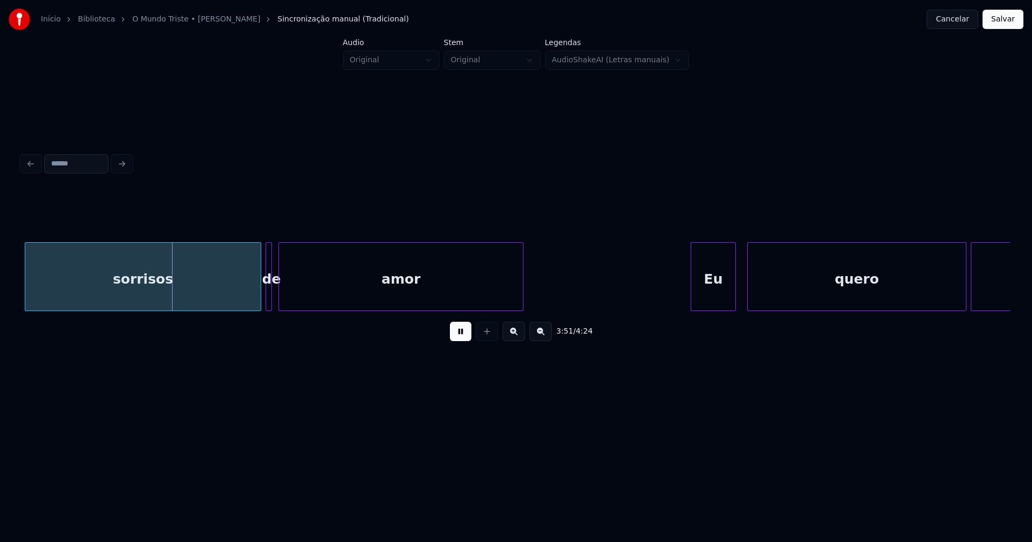
click at [720, 301] on div "Eu" at bounding box center [713, 279] width 44 height 73
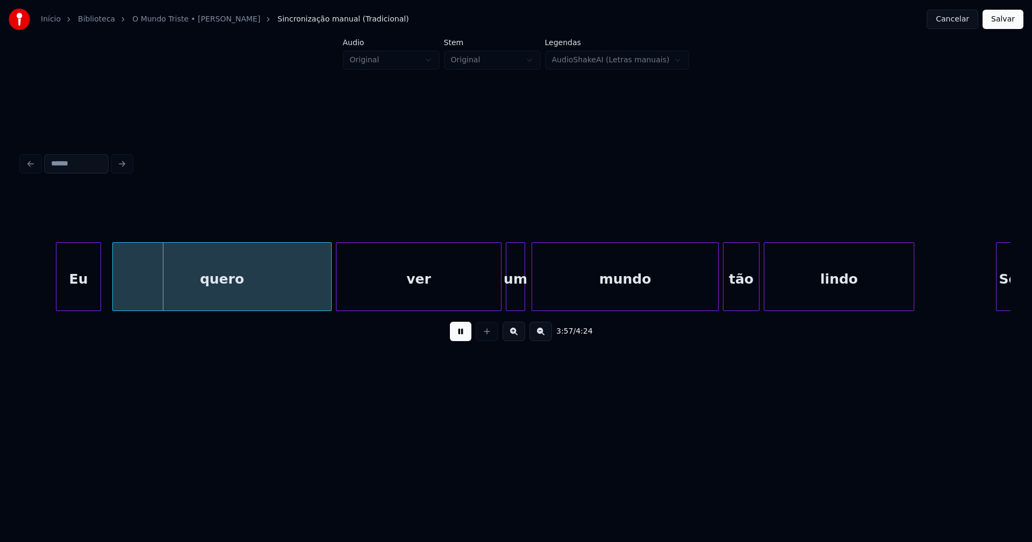
scroll to position [0, 25515]
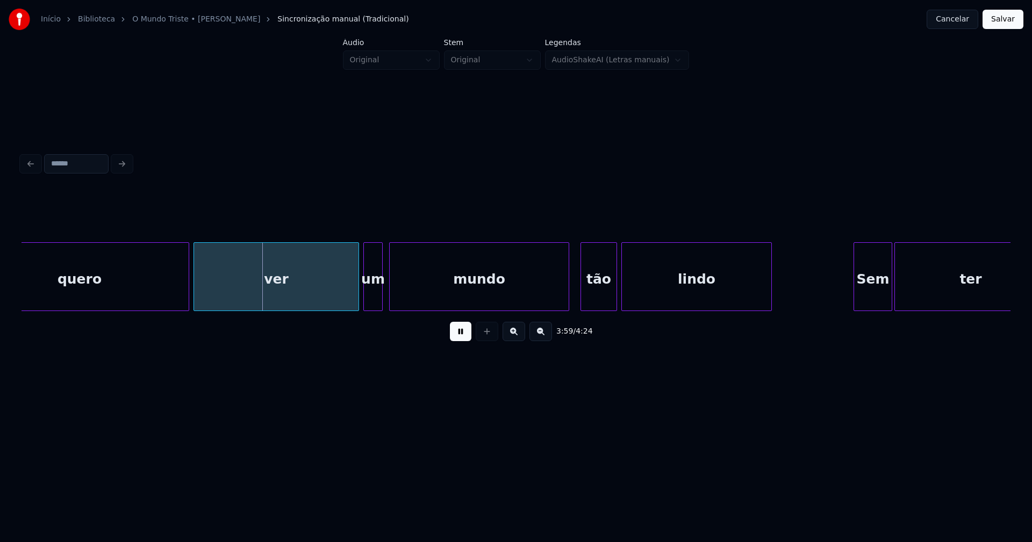
click at [567, 301] on div at bounding box center [566, 277] width 3 height 68
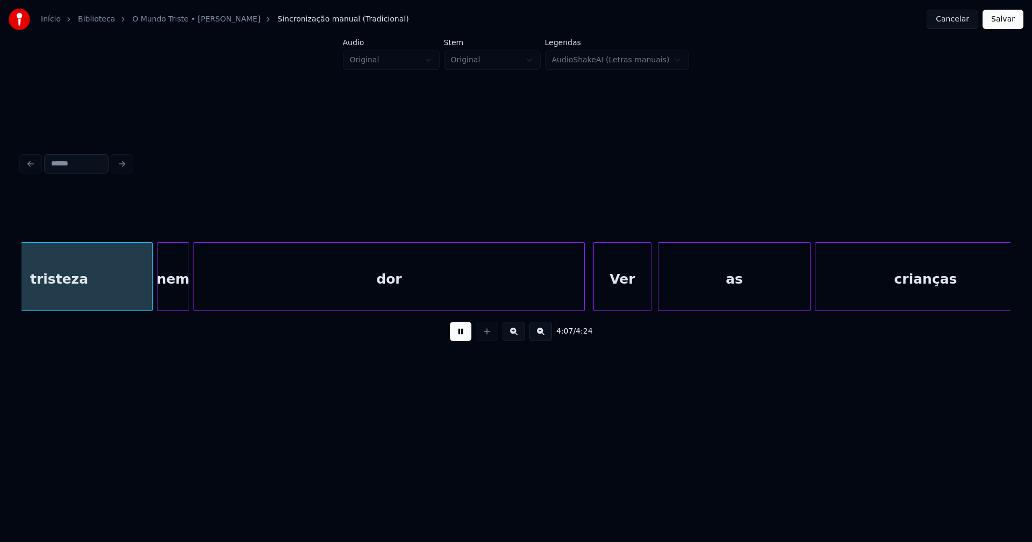
scroll to position [0, 26606]
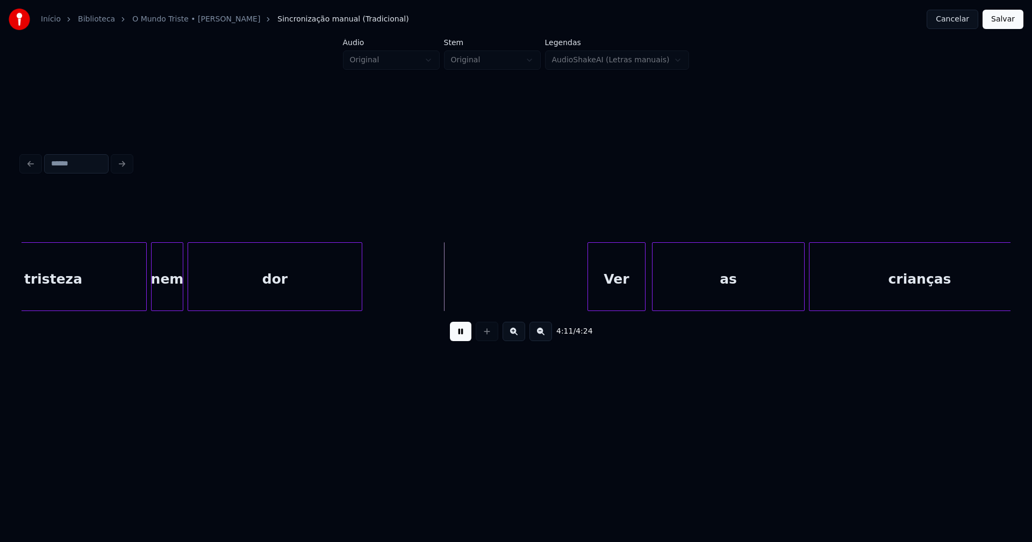
click at [359, 300] on div at bounding box center [359, 277] width 3 height 68
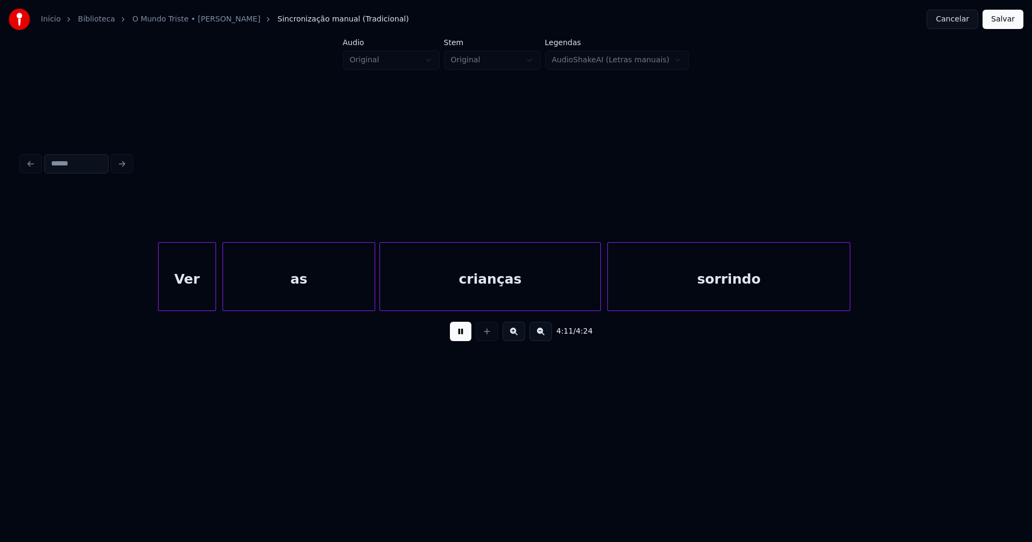
scroll to position [0, 27043]
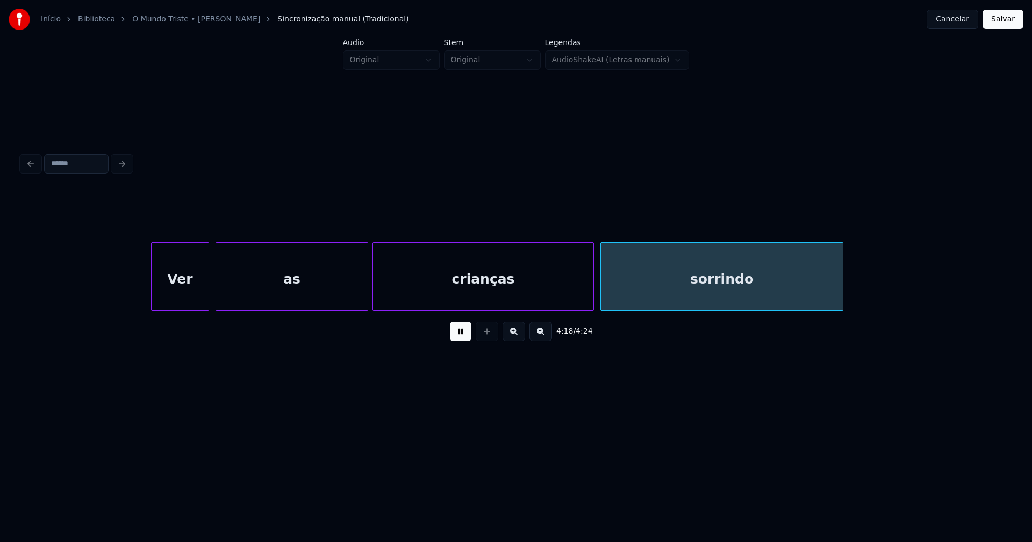
click at [1001, 20] on button "Salvar" at bounding box center [1002, 19] width 41 height 19
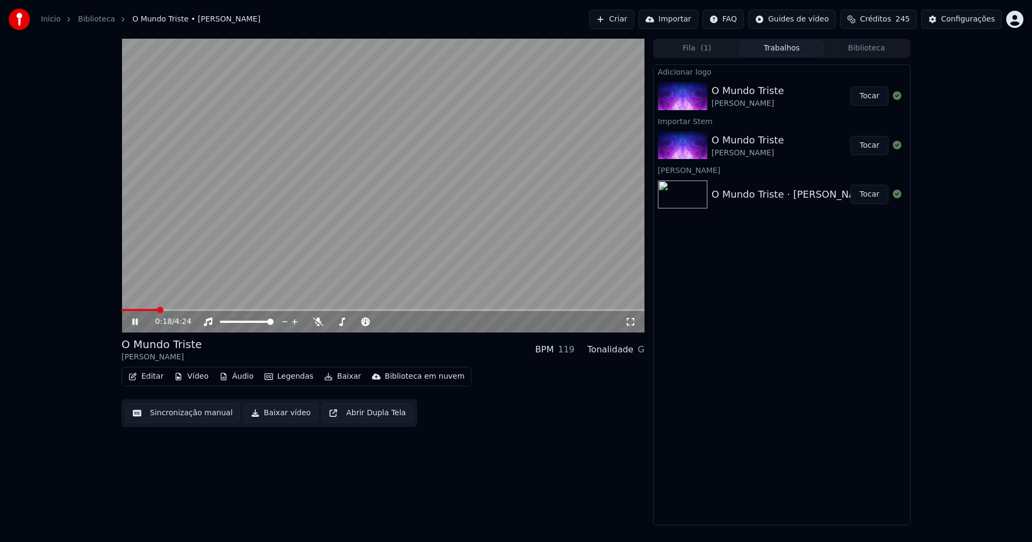
click at [121, 309] on span at bounding box center [139, 310] width 36 height 2
click at [627, 322] on icon at bounding box center [630, 322] width 11 height 9
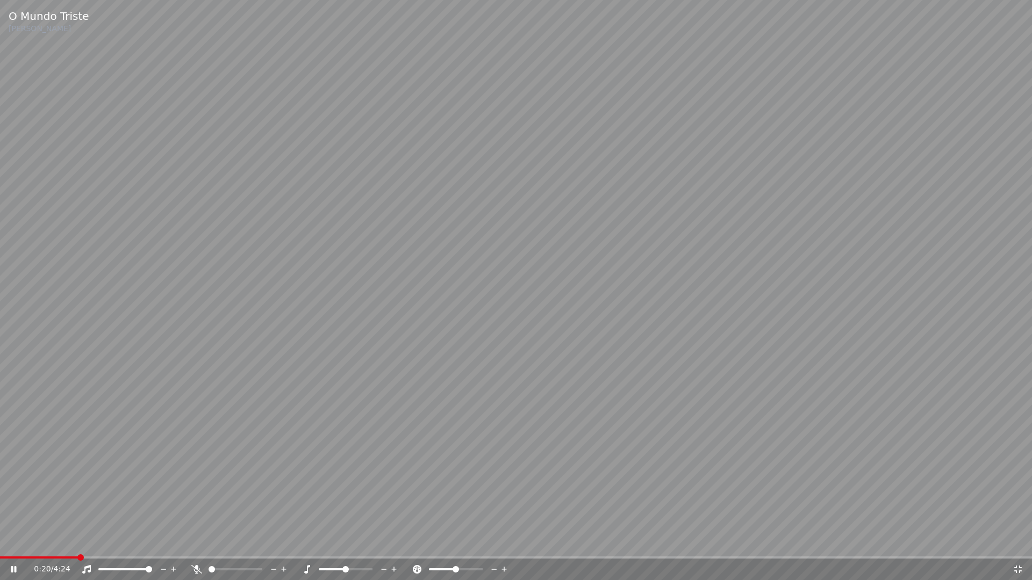
click at [1017, 542] on icon at bounding box center [1017, 569] width 11 height 9
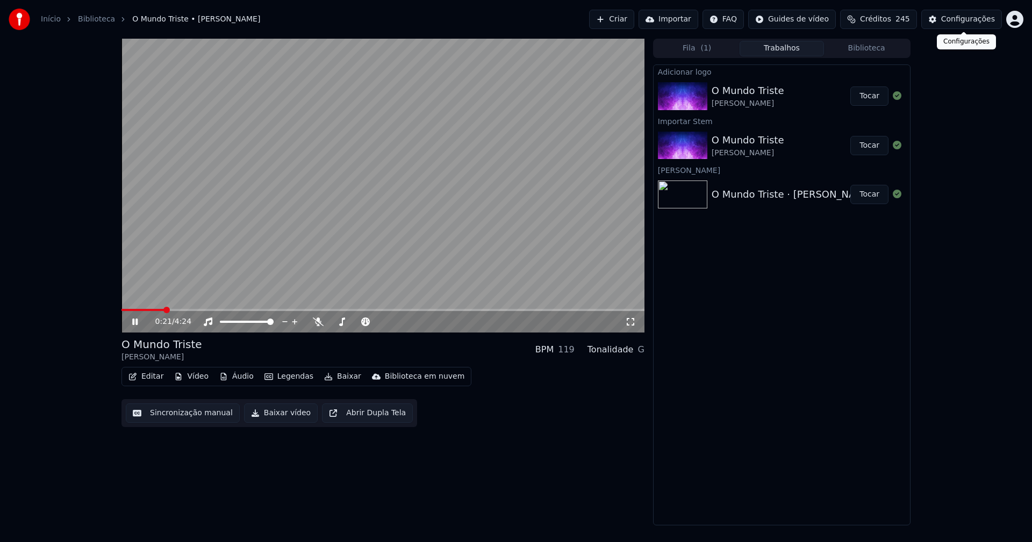
click at [964, 22] on div "Configurações" at bounding box center [968, 19] width 54 height 11
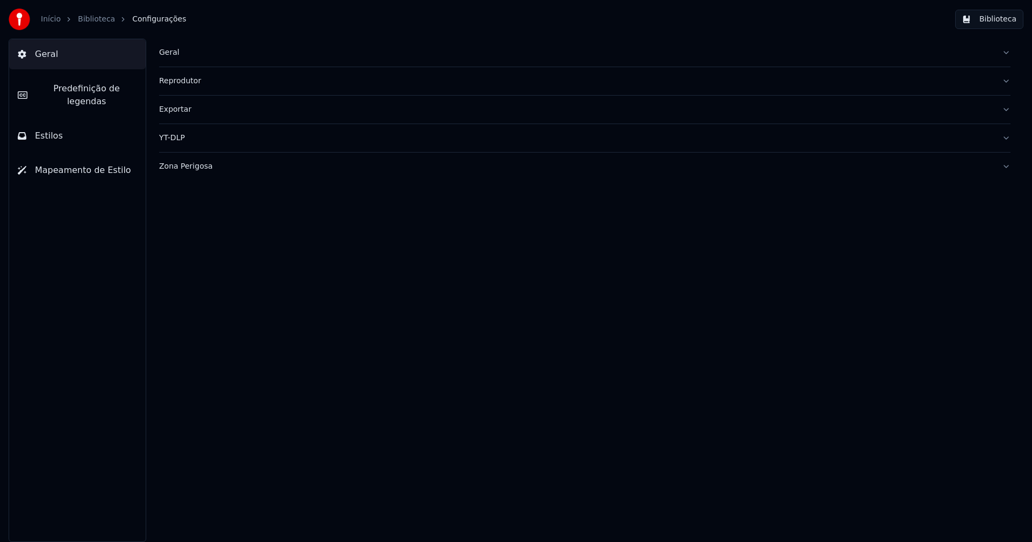
click at [98, 89] on span "Predefinição de legendas" at bounding box center [86, 95] width 101 height 26
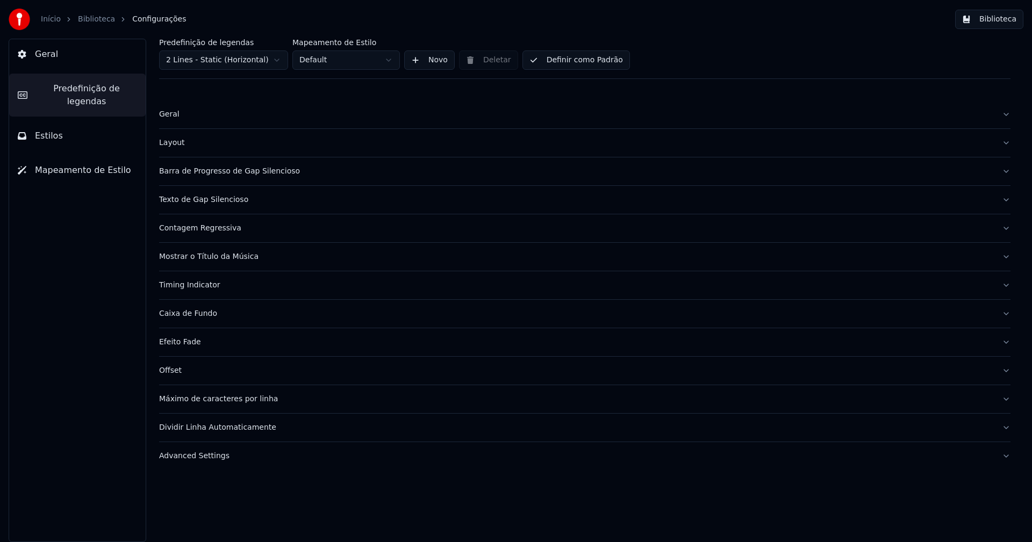
click at [273, 173] on div "Barra de Progresso de Gap Silencioso" at bounding box center [576, 171] width 834 height 11
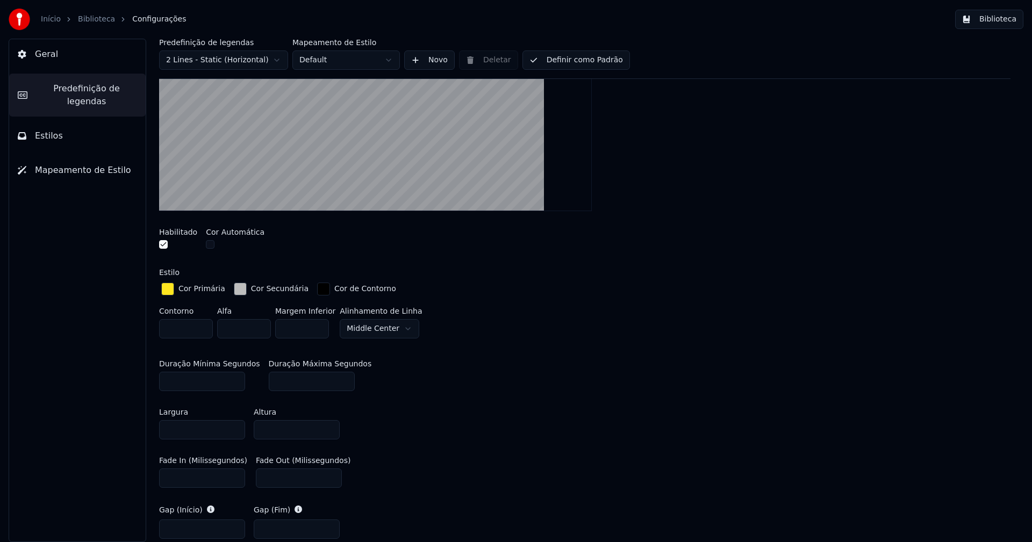
scroll to position [269, 0]
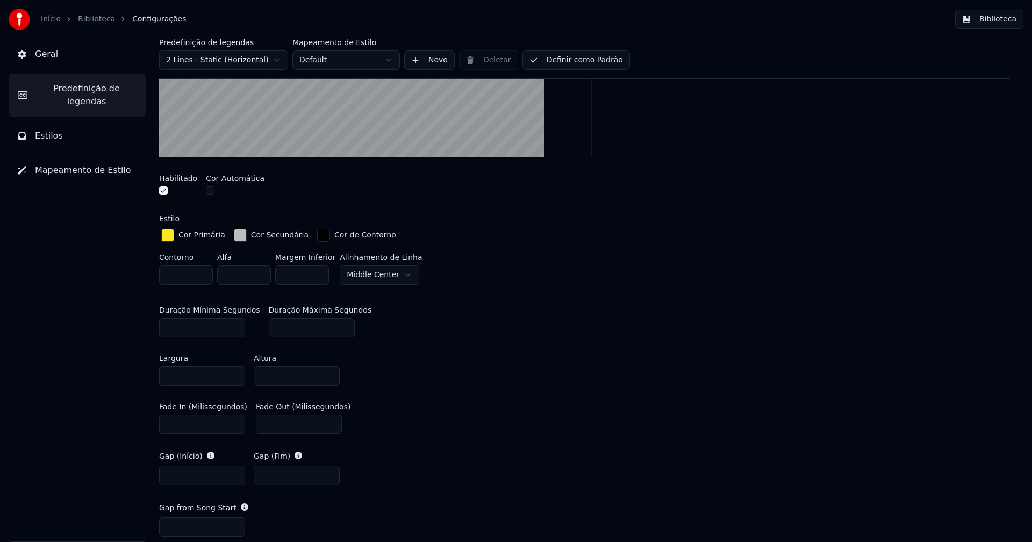
click at [269, 424] on input "***" at bounding box center [299, 424] width 86 height 19
type input "***"
drag, startPoint x: 512, startPoint y: 367, endPoint x: 530, endPoint y: 339, distance: 33.8
click at [514, 364] on div "Largura **** Altura ****" at bounding box center [584, 370] width 851 height 48
click at [998, 22] on button "Biblioteca" at bounding box center [989, 19] width 68 height 19
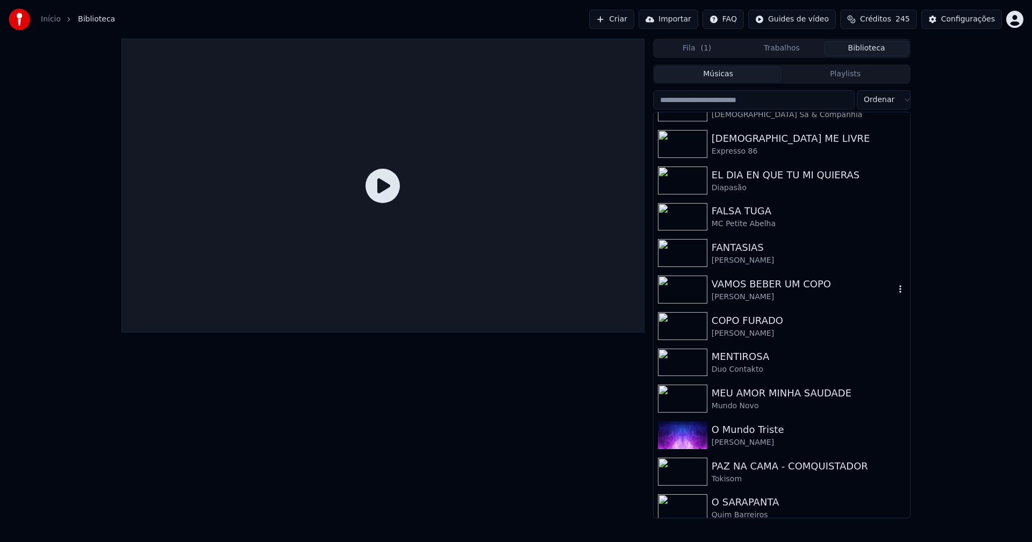
scroll to position [161, 0]
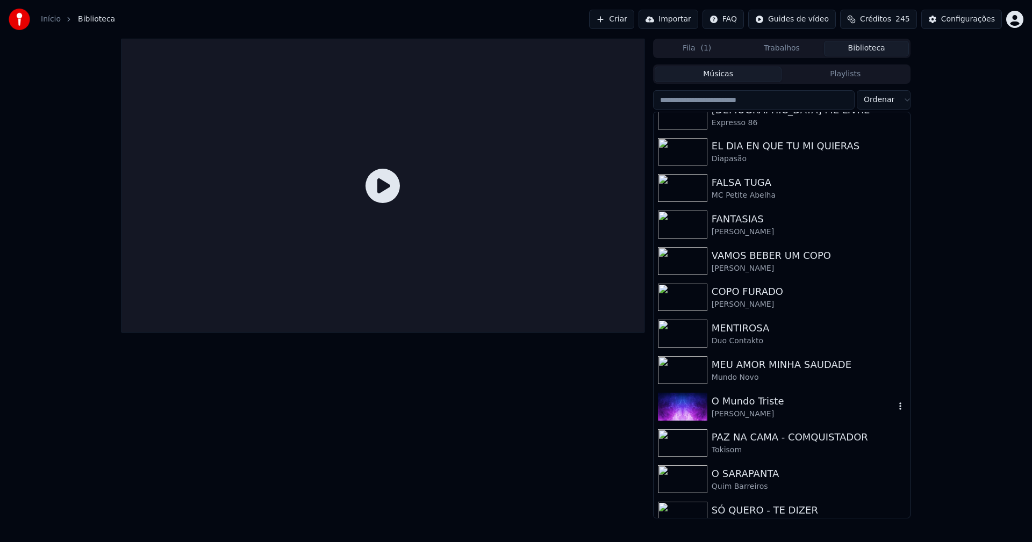
click at [759, 412] on div "[PERSON_NAME]" at bounding box center [802, 414] width 183 height 11
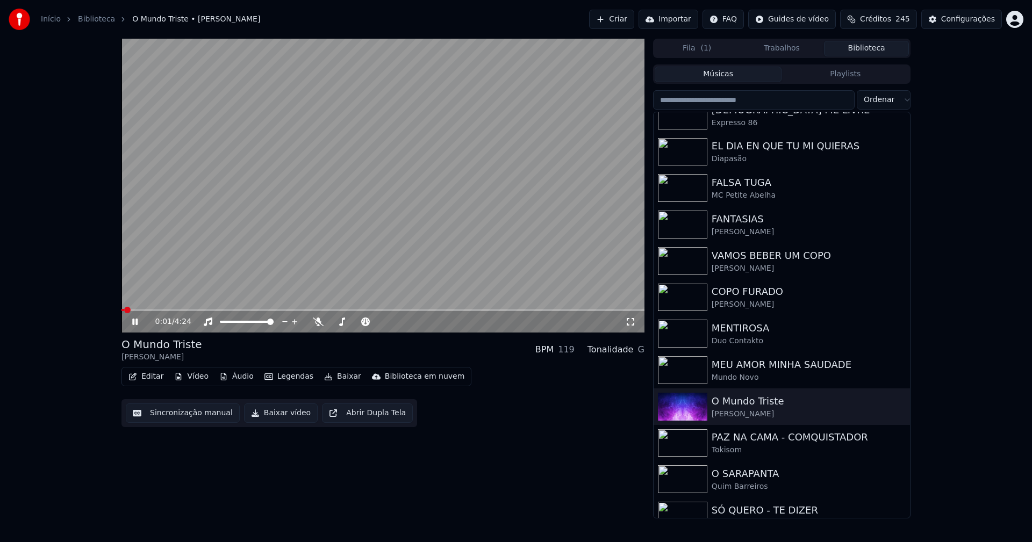
drag, startPoint x: 631, startPoint y: 319, endPoint x: 630, endPoint y: 344, distance: 25.3
click at [631, 320] on icon at bounding box center [630, 322] width 11 height 9
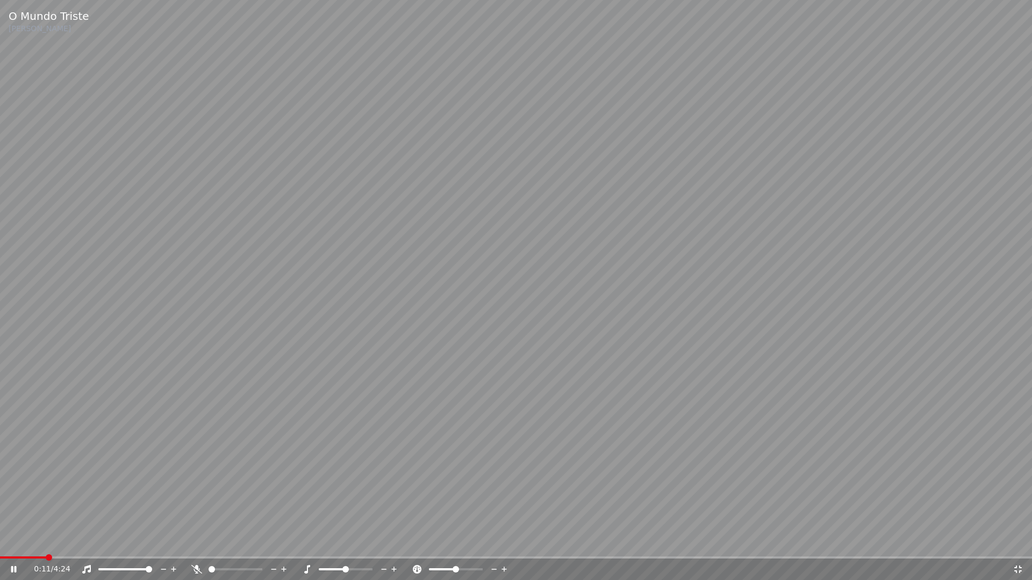
click at [1016, 542] on icon at bounding box center [1017, 569] width 11 height 9
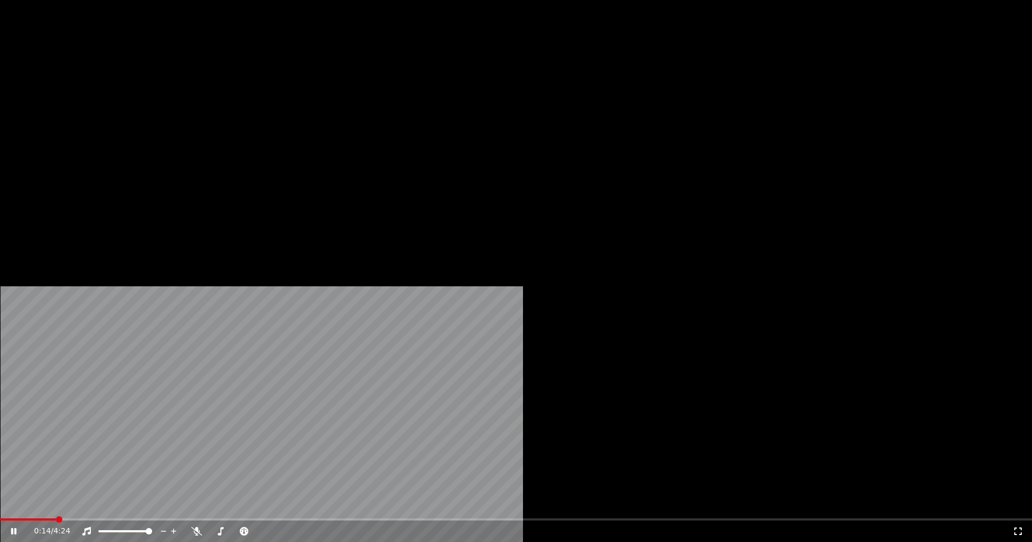
click at [143, 90] on button "Editar" at bounding box center [146, 82] width 44 height 15
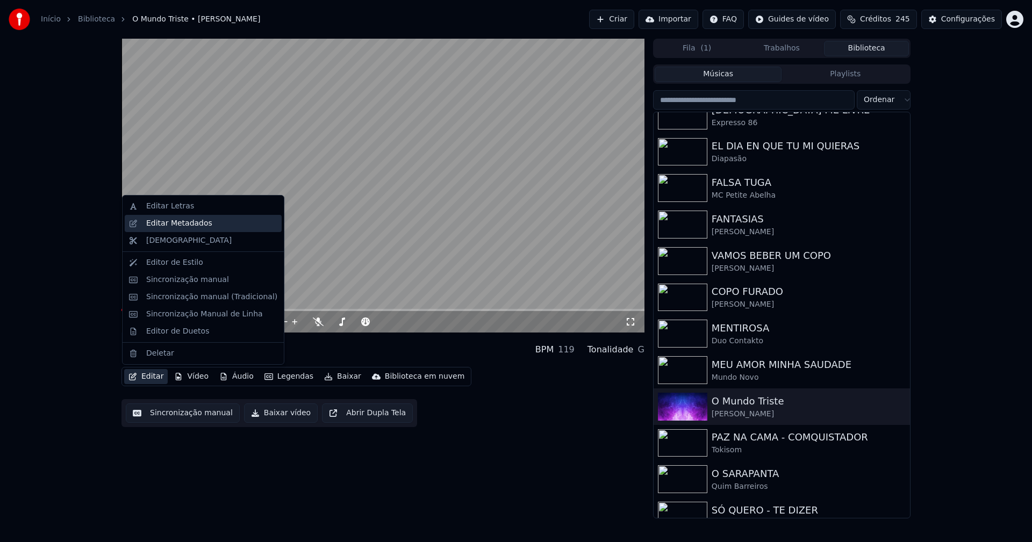
click at [174, 227] on div "Editar Metadados" at bounding box center [179, 223] width 66 height 11
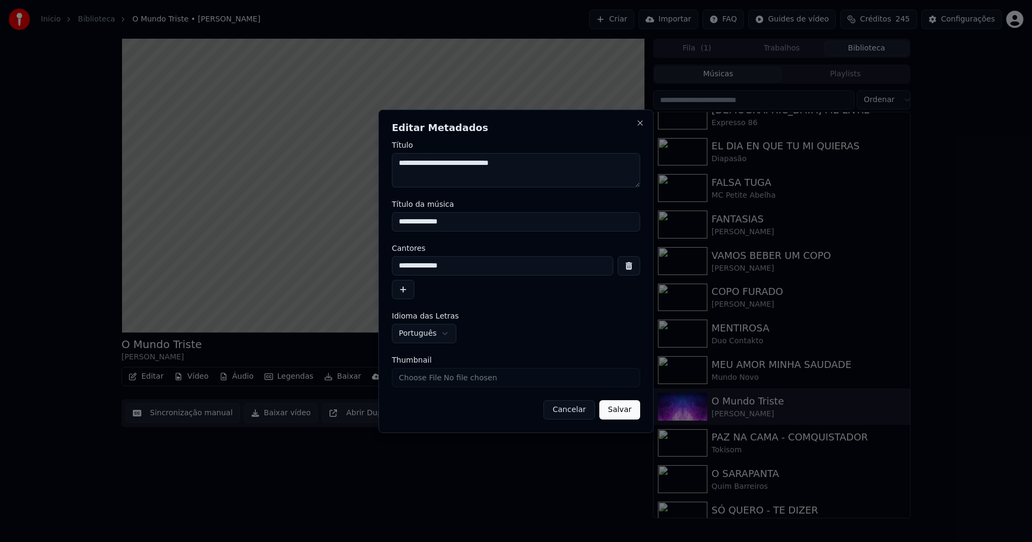
drag, startPoint x: 457, startPoint y: 222, endPoint x: 347, endPoint y: 219, distance: 110.2
click at [347, 219] on body "**********" at bounding box center [516, 271] width 1032 height 542
type input "**********"
click at [616, 414] on button "Salvar" at bounding box center [619, 409] width 41 height 19
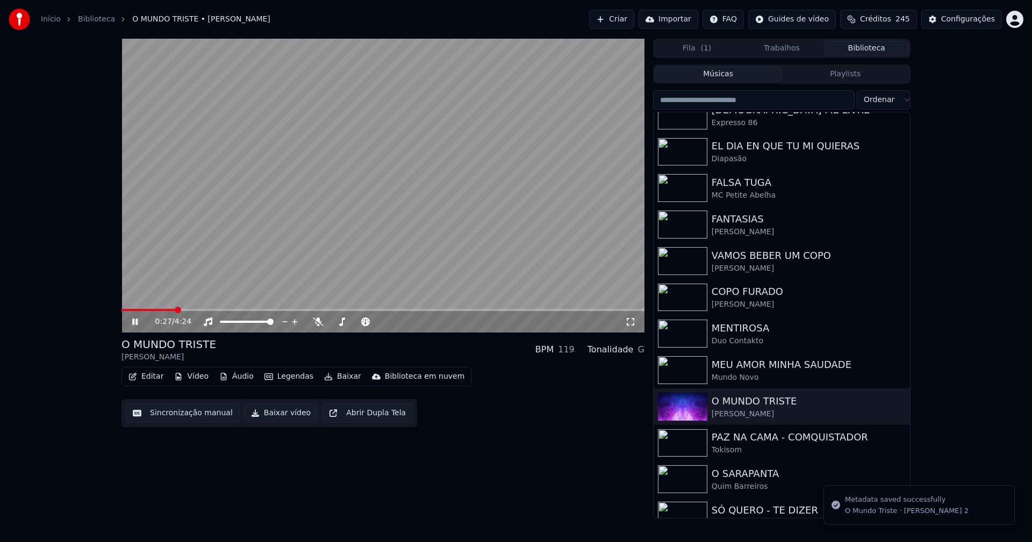
click at [125, 310] on span at bounding box center [148, 310] width 54 height 2
click at [121, 310] on div "0:05 / 4:24 O MUNDO TRISTE Jorge Ferreira BPM 119 Tonalidade G Editar Vídeo Áud…" at bounding box center [516, 279] width 806 height 480
click at [121, 309] on span at bounding box center [121, 310] width 0 height 2
click at [136, 323] on icon at bounding box center [134, 322] width 5 height 6
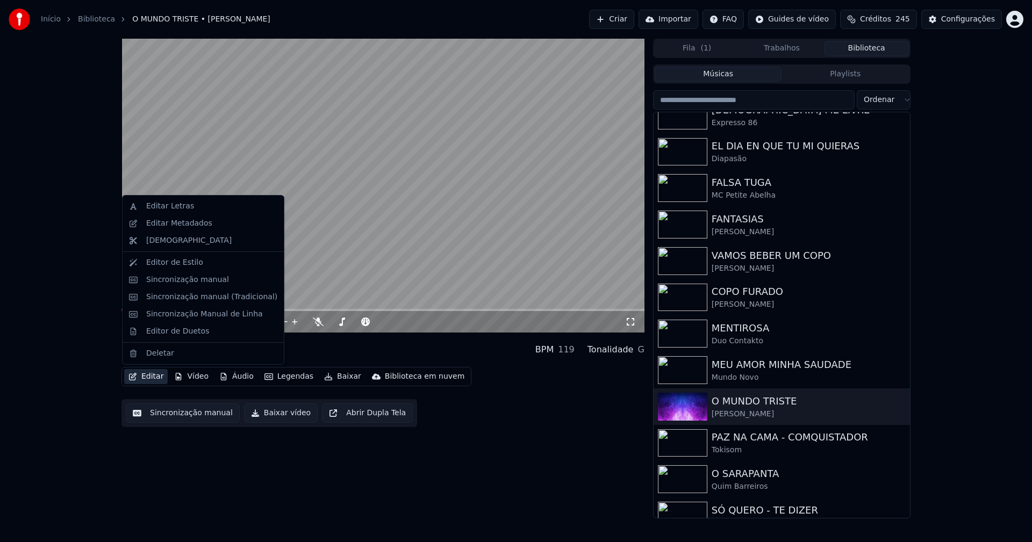
click at [153, 379] on button "Editar" at bounding box center [146, 376] width 44 height 15
click at [186, 225] on div "Editar Metadados" at bounding box center [179, 223] width 66 height 11
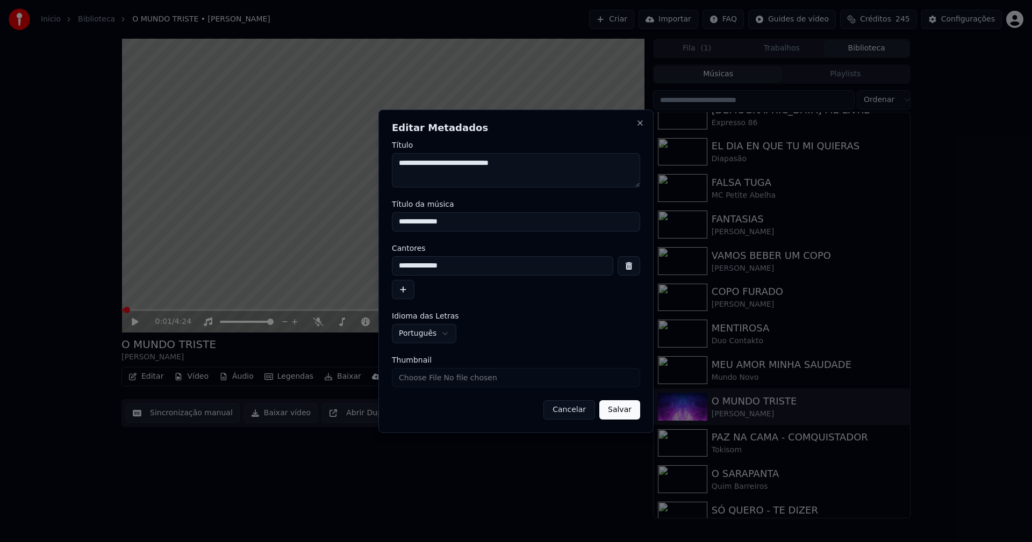
click at [418, 379] on input "Thumbnail" at bounding box center [516, 377] width 248 height 19
type input "**********"
click at [622, 412] on button "Salvar" at bounding box center [619, 409] width 41 height 19
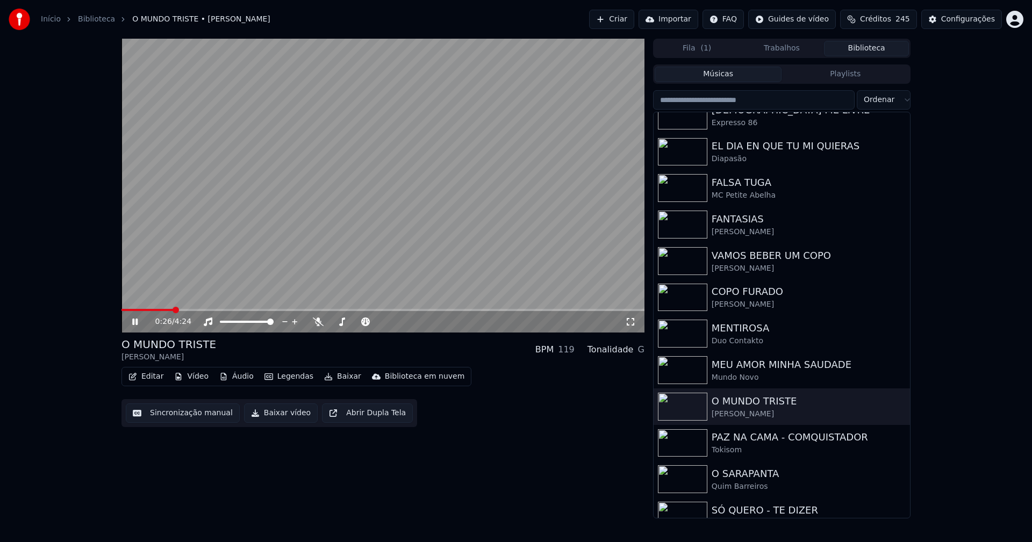
click at [293, 311] on span at bounding box center [382, 310] width 523 height 2
click at [138, 321] on icon at bounding box center [142, 322] width 25 height 9
click at [263, 415] on button "Baixar vídeo" at bounding box center [281, 413] width 74 height 19
